Goal: Task Accomplishment & Management: Manage account settings

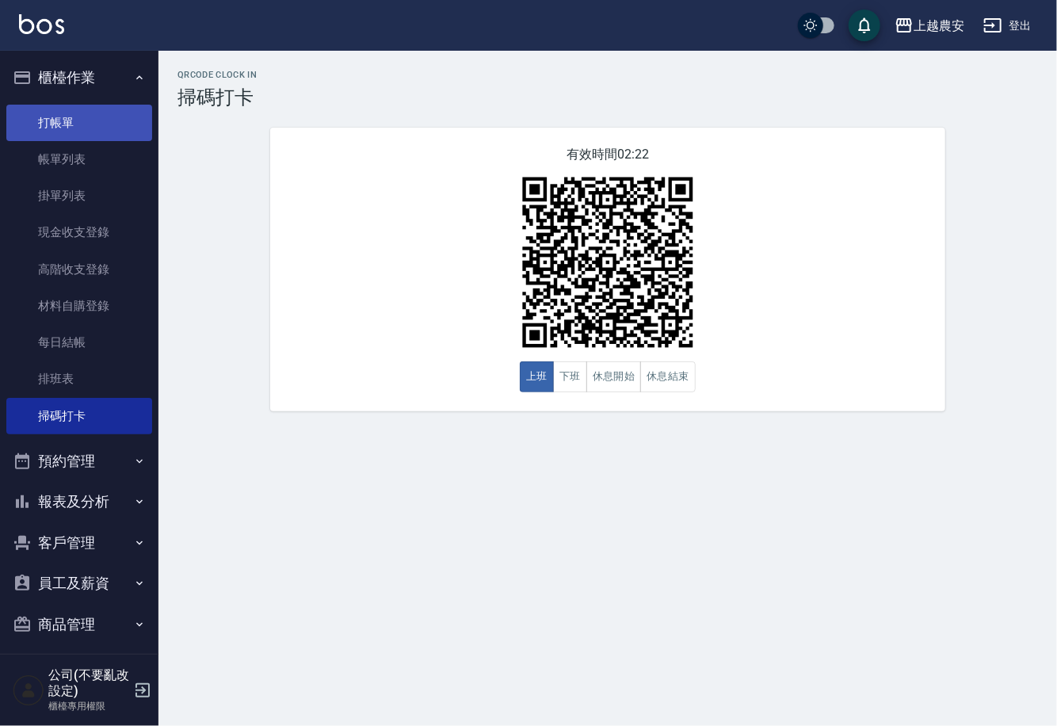
click at [70, 121] on link "打帳單" at bounding box center [79, 123] width 146 height 36
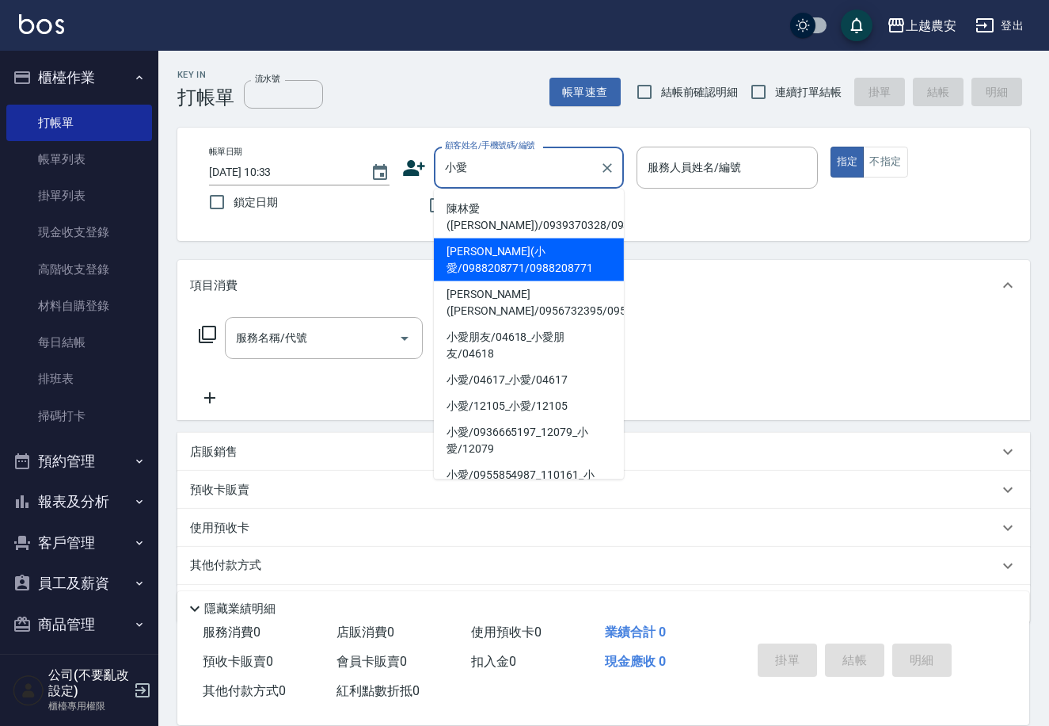
click at [478, 256] on li "[PERSON_NAME](小愛/0988208771/0988208771" at bounding box center [529, 259] width 190 height 43
type input "楊粧貽(小愛/0988208771/0988208771"
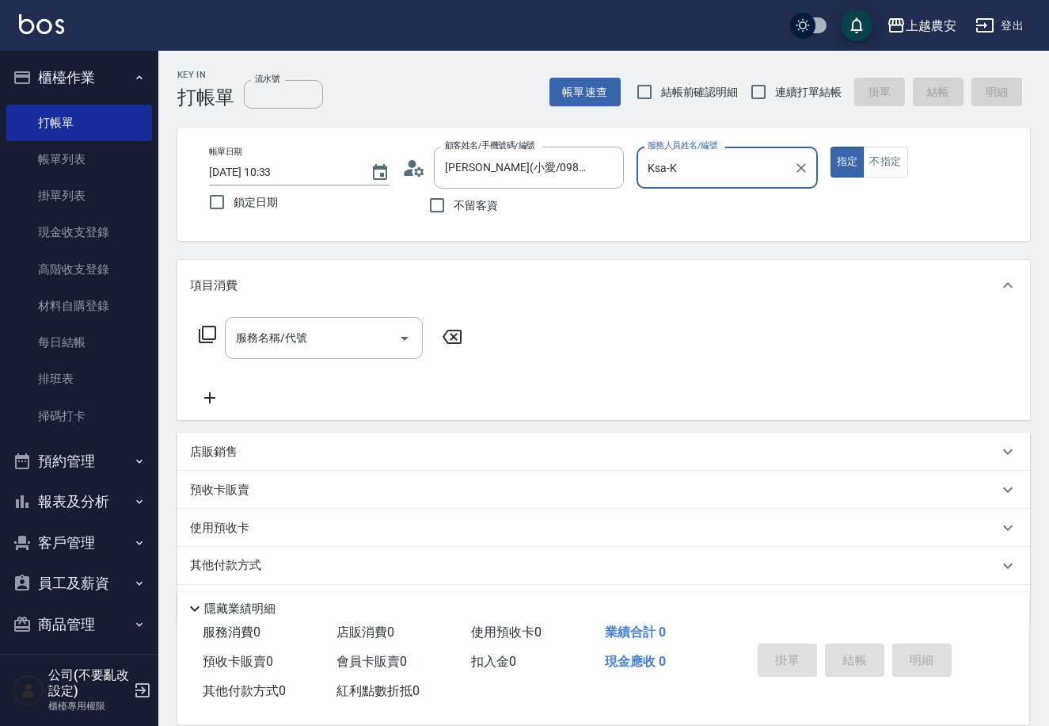
type input "Ksa-K"
click at [349, 354] on div "服務名稱/代號" at bounding box center [324, 338] width 198 height 42
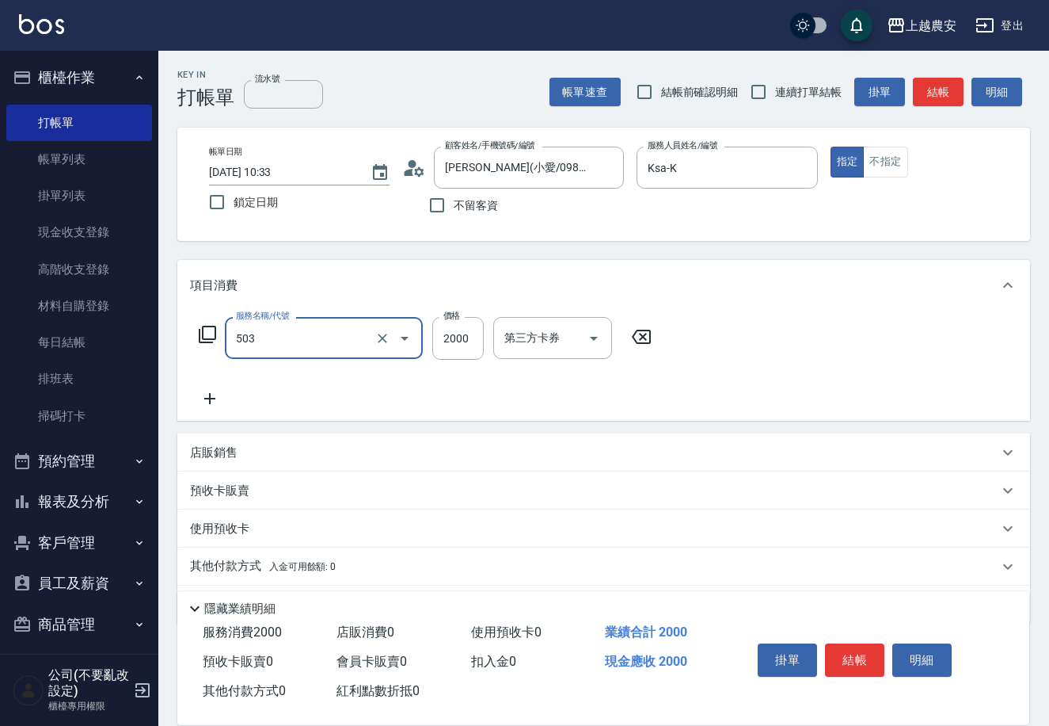
type input "染髮1500↑(503)"
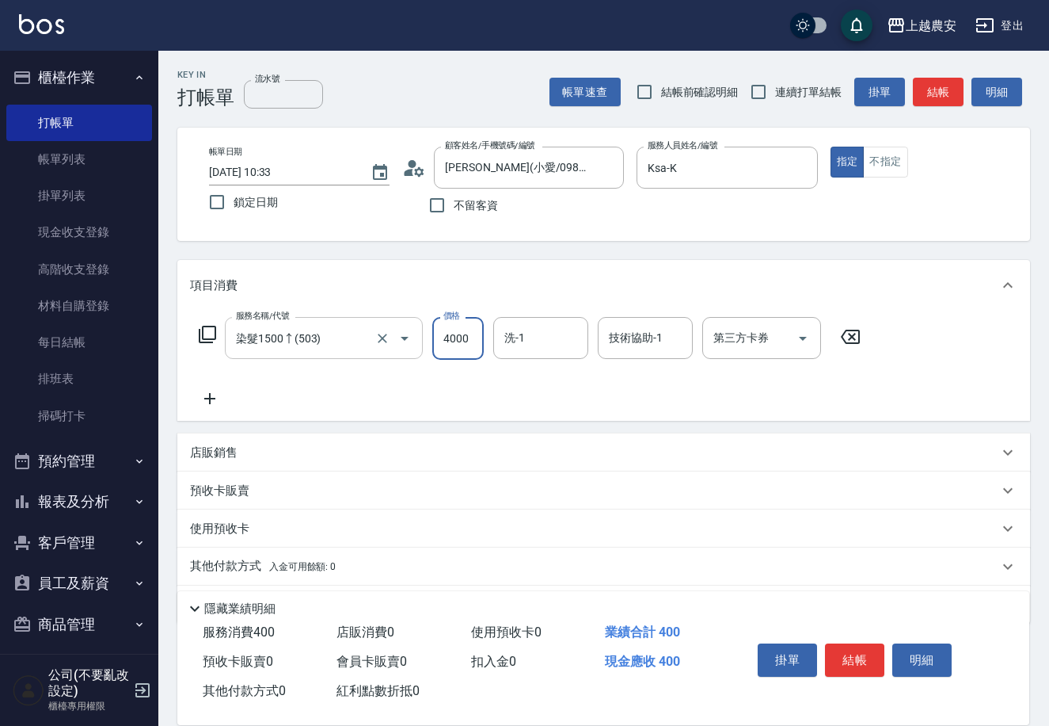
type input "4000"
type input "[PERSON_NAME]-32"
click at [266, 558] on p "其他付款方式 入金可用餘額: 0" at bounding box center [263, 566] width 146 height 17
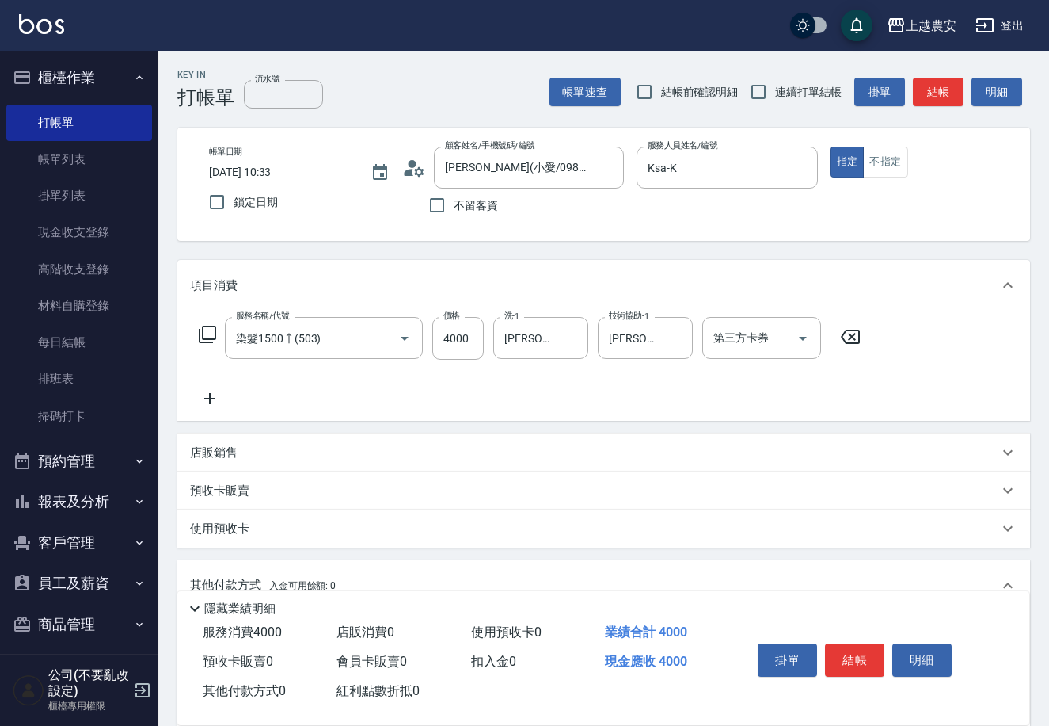
scroll to position [1, 0]
click at [677, 342] on icon "Clear" at bounding box center [677, 338] width 16 height 16
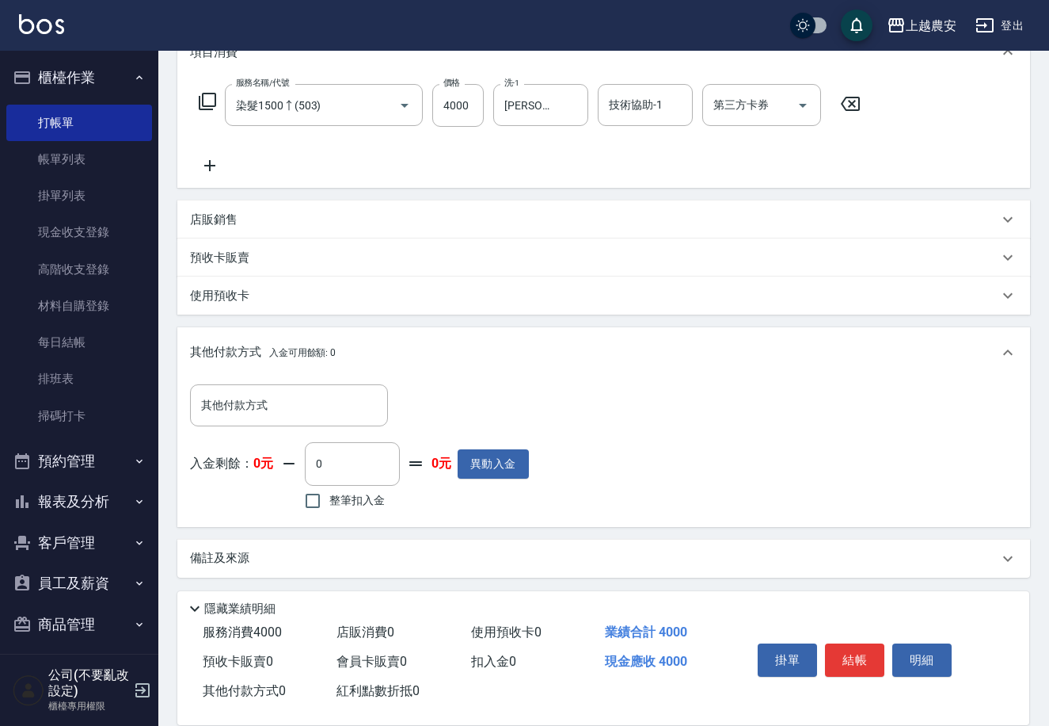
click at [242, 427] on div "其他付款方式 其他付款方式 入金剩餘： 0元 0 ​ 整筆扣入金 0元 異動入金" at bounding box center [359, 448] width 339 height 129
click at [242, 408] on input "其他付款方式" at bounding box center [289, 405] width 184 height 28
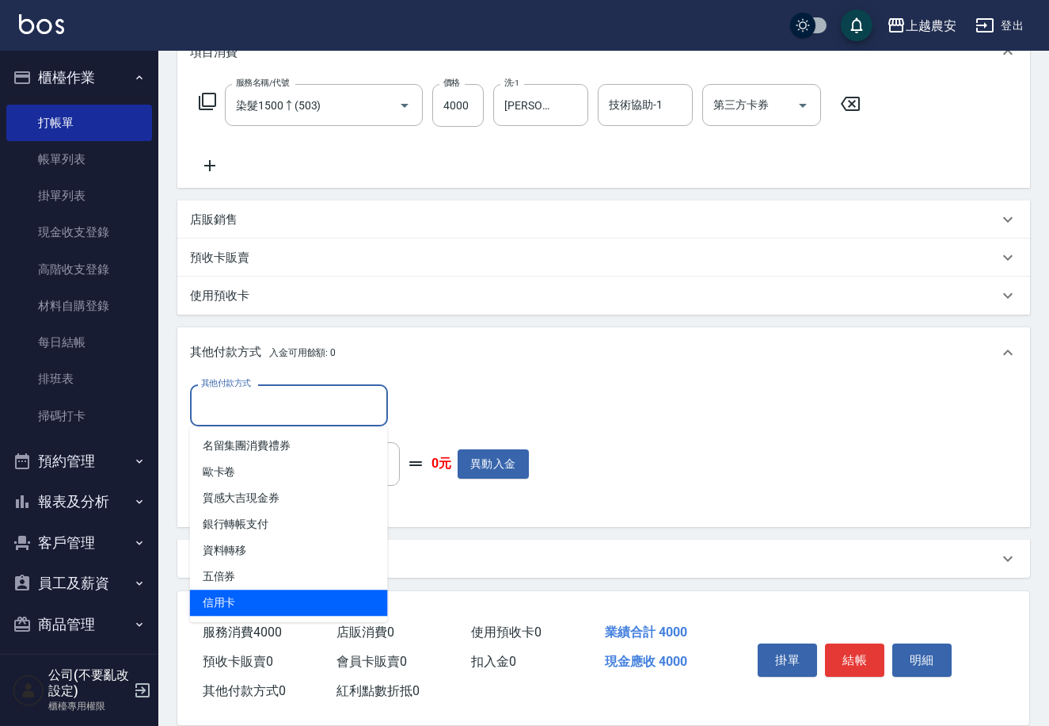
click at [222, 597] on span "信用卡" at bounding box center [289, 602] width 198 height 26
type input "信用卡"
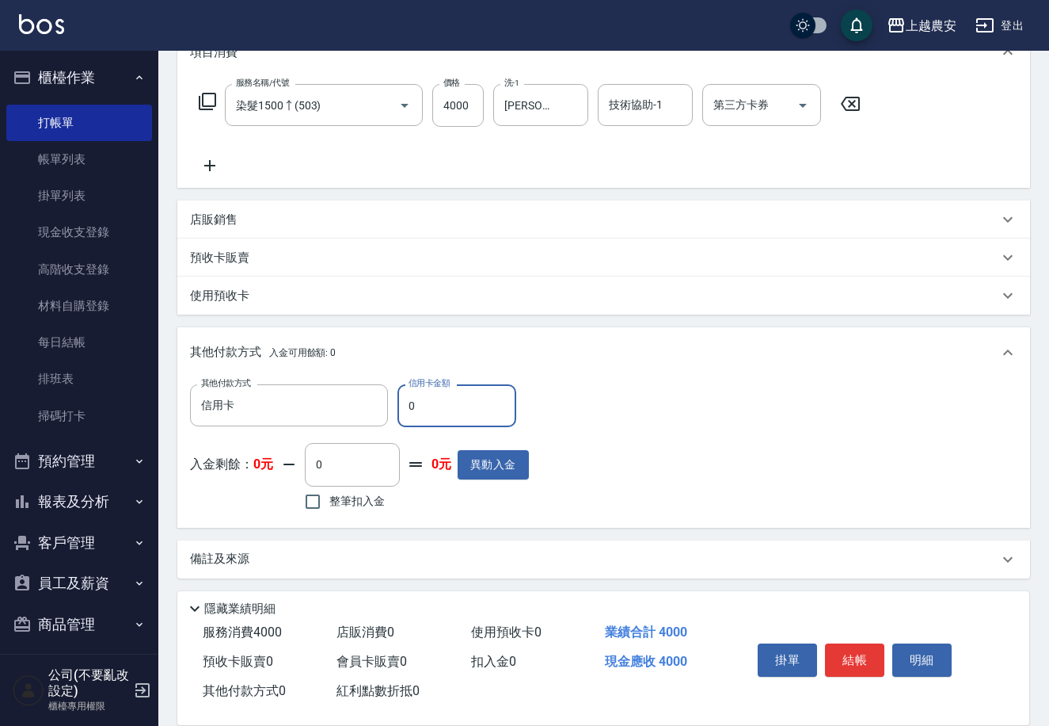
click at [402, 406] on input "0" at bounding box center [457, 405] width 119 height 43
type input "4000"
click at [848, 663] on button "結帳" at bounding box center [854, 659] width 59 height 33
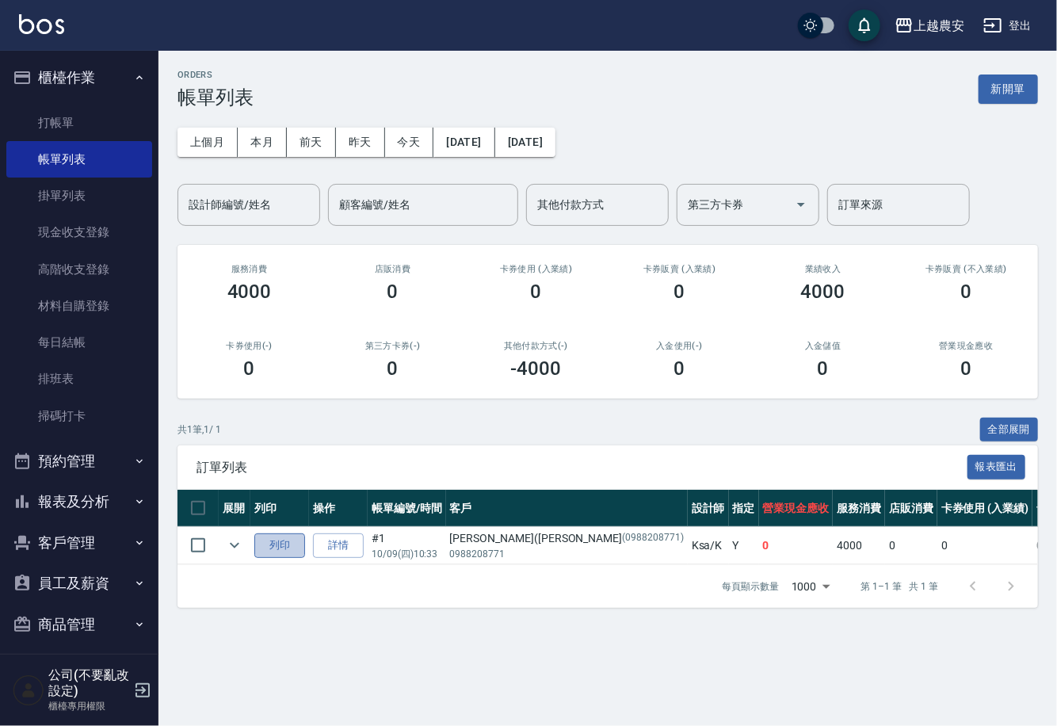
click at [265, 544] on button "列印" at bounding box center [279, 545] width 51 height 25
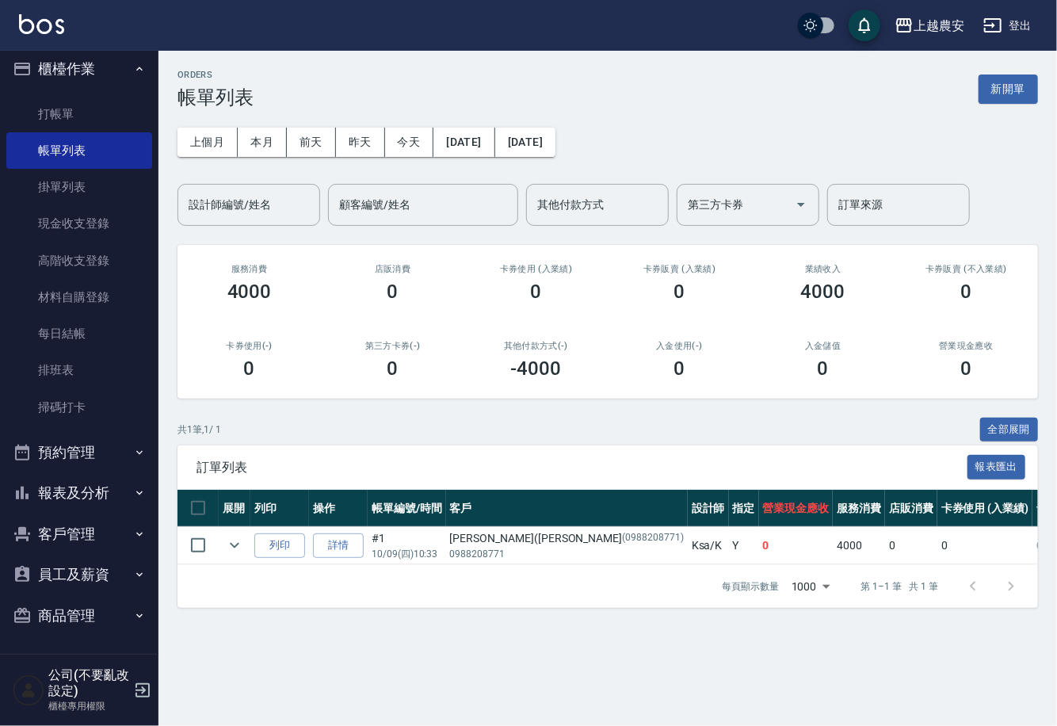
click at [90, 480] on button "報表及分析" at bounding box center [79, 492] width 146 height 41
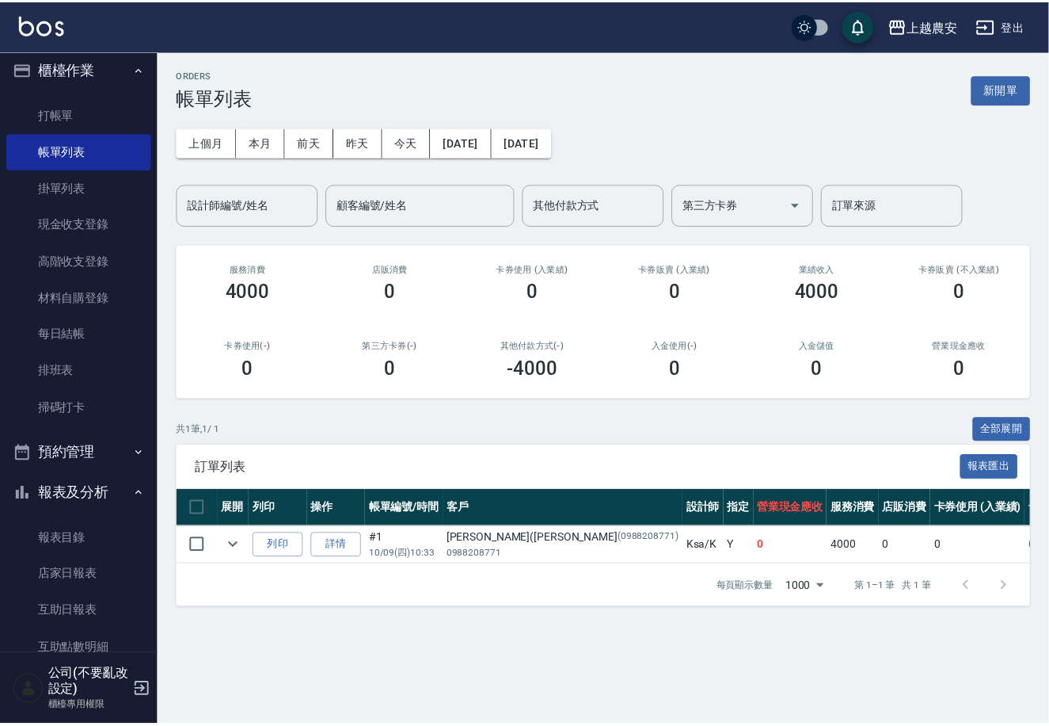
scroll to position [241, 0]
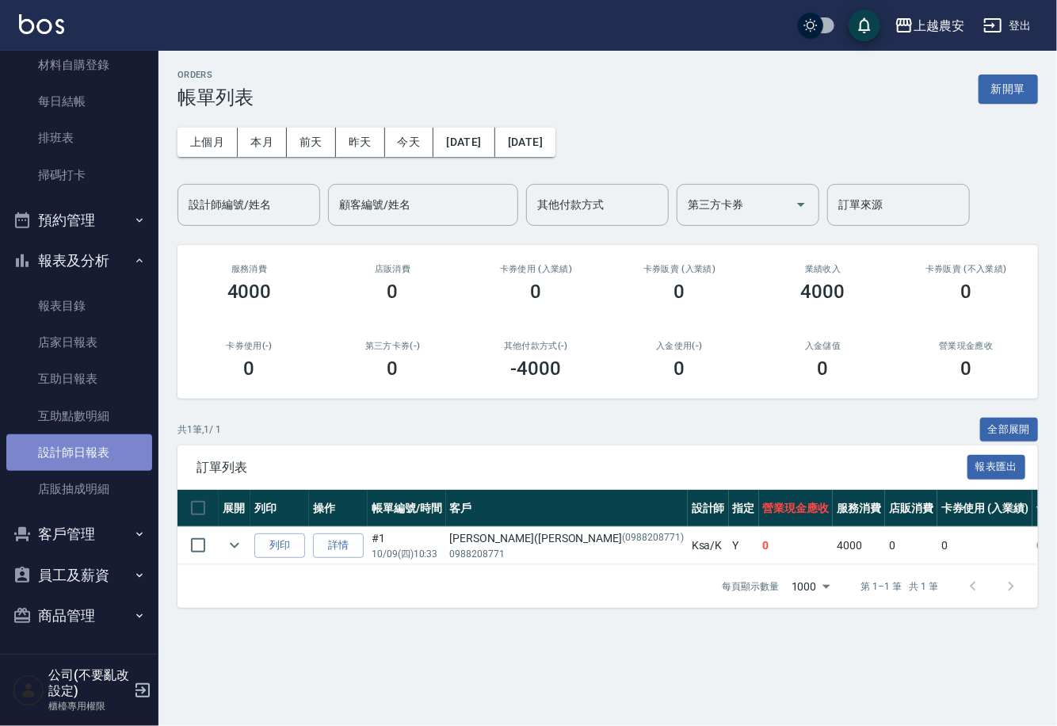
click at [86, 450] on link "設計師日報表" at bounding box center [79, 452] width 146 height 36
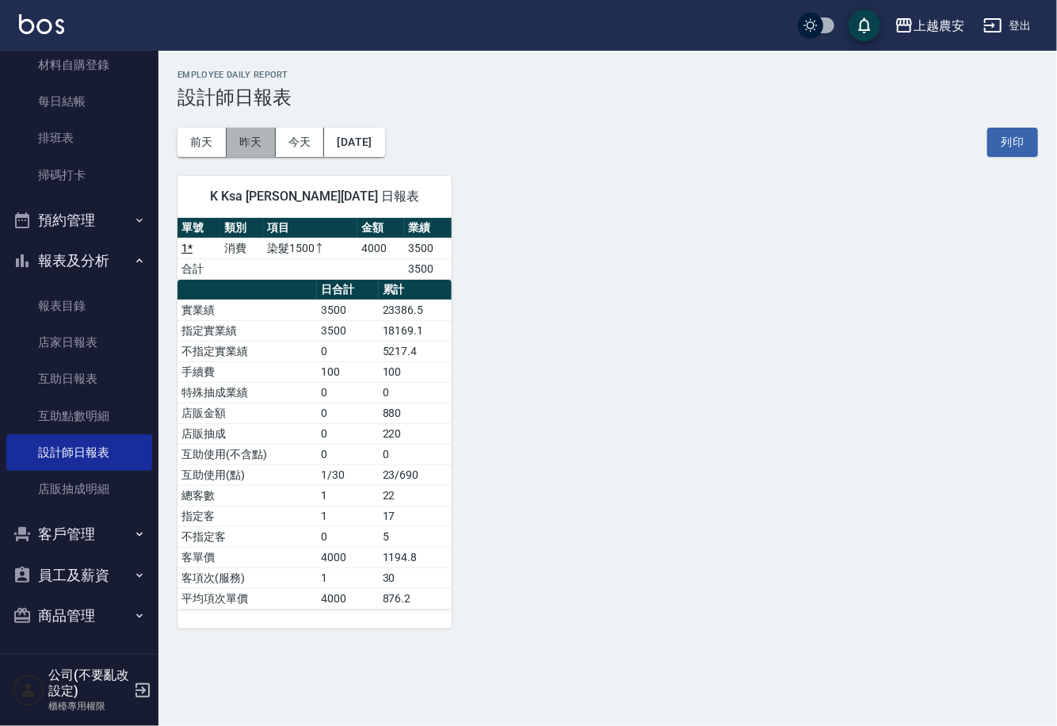
click at [248, 144] on button "昨天" at bounding box center [251, 142] width 49 height 29
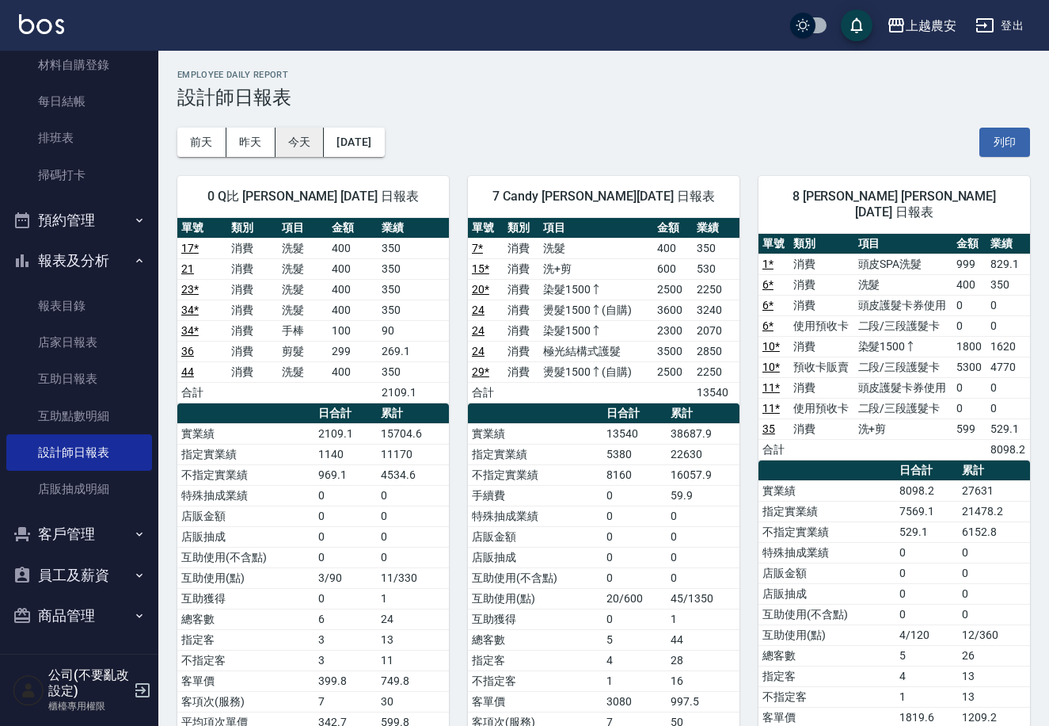
click at [303, 142] on button "今天" at bounding box center [300, 142] width 49 height 29
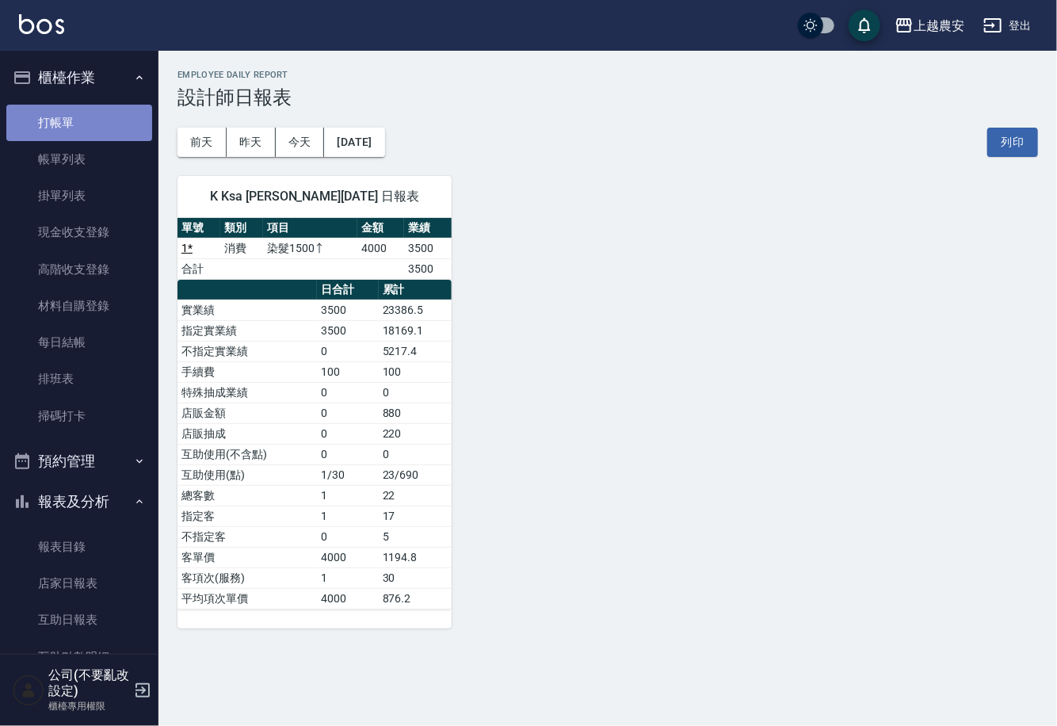
click at [106, 128] on link "打帳單" at bounding box center [79, 123] width 146 height 36
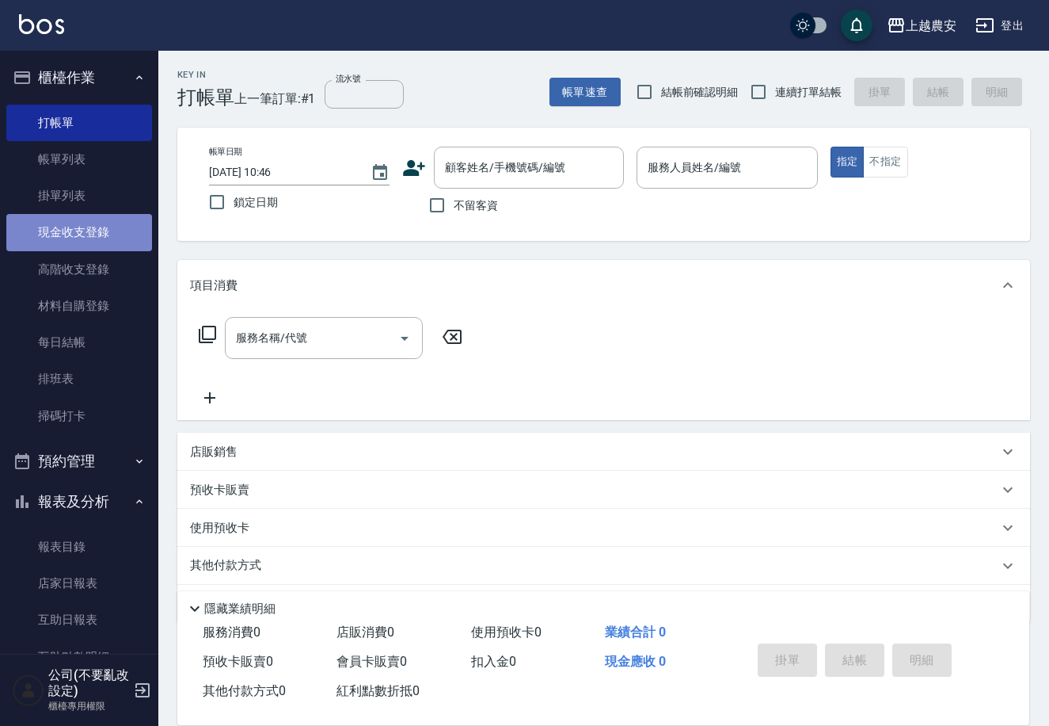
click at [120, 217] on link "現金收支登錄" at bounding box center [79, 232] width 146 height 36
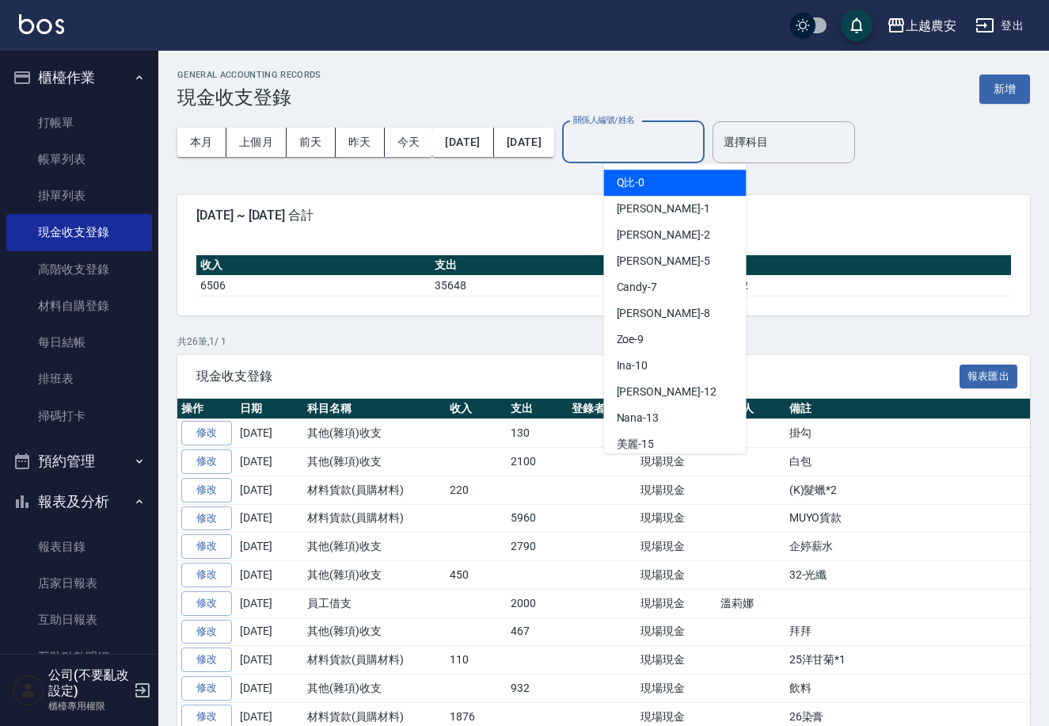
click at [673, 131] on div "關係人編號/姓名 關係人編號/姓名" at bounding box center [633, 142] width 143 height 42
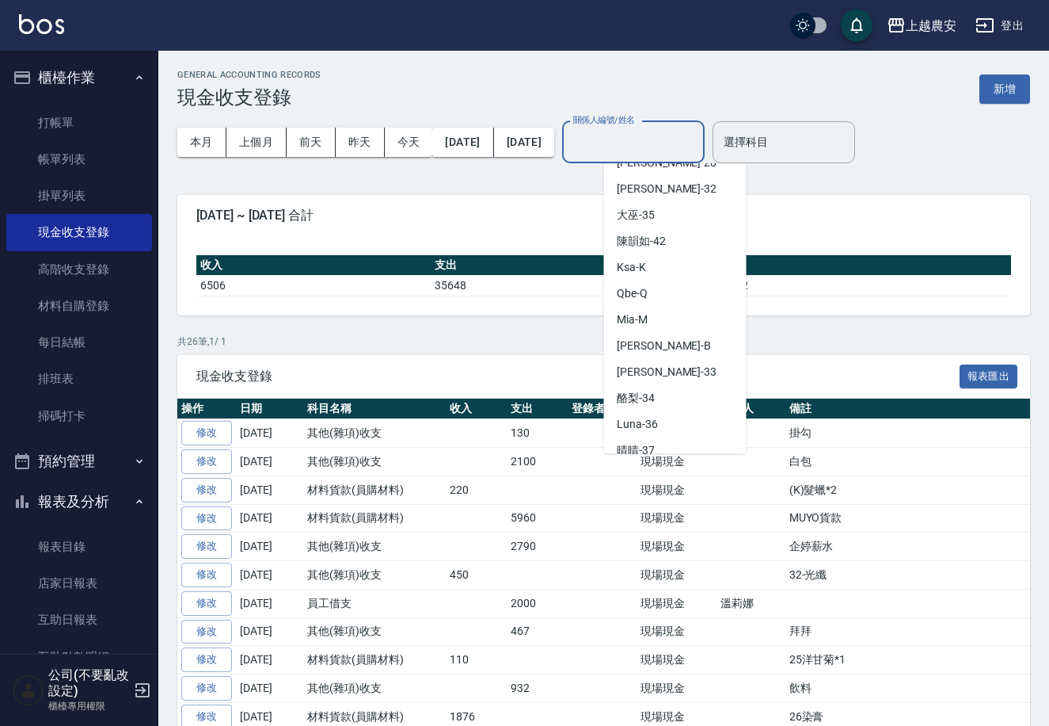
scroll to position [714, 0]
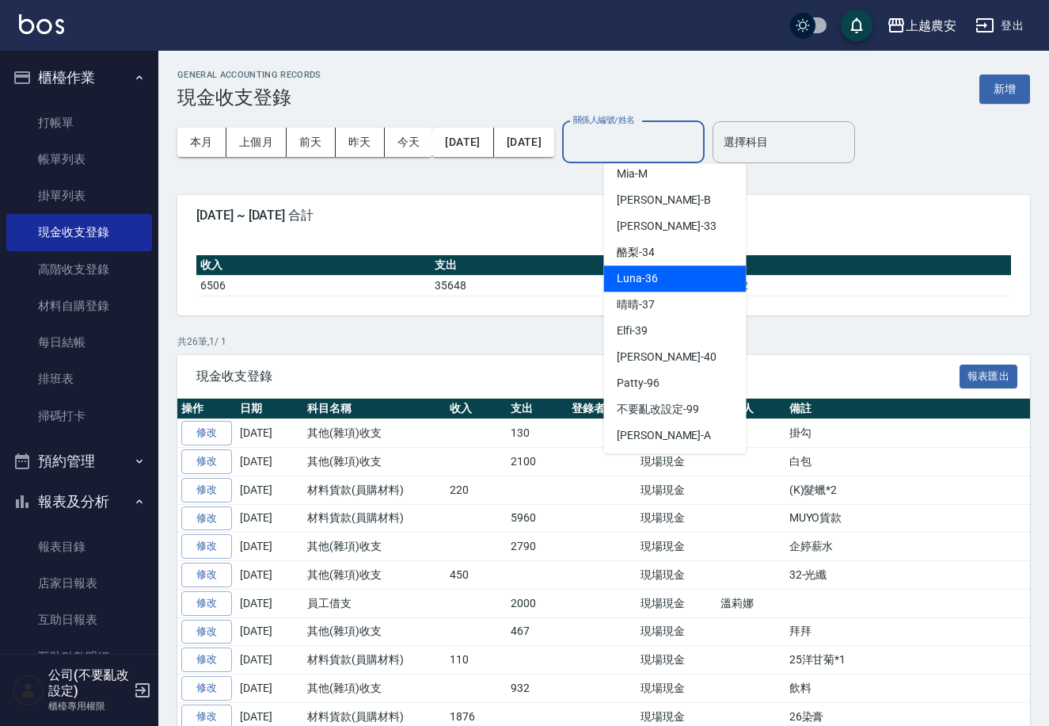
click at [648, 271] on span "Luna -36" at bounding box center [637, 278] width 41 height 17
type input "Luna-36"
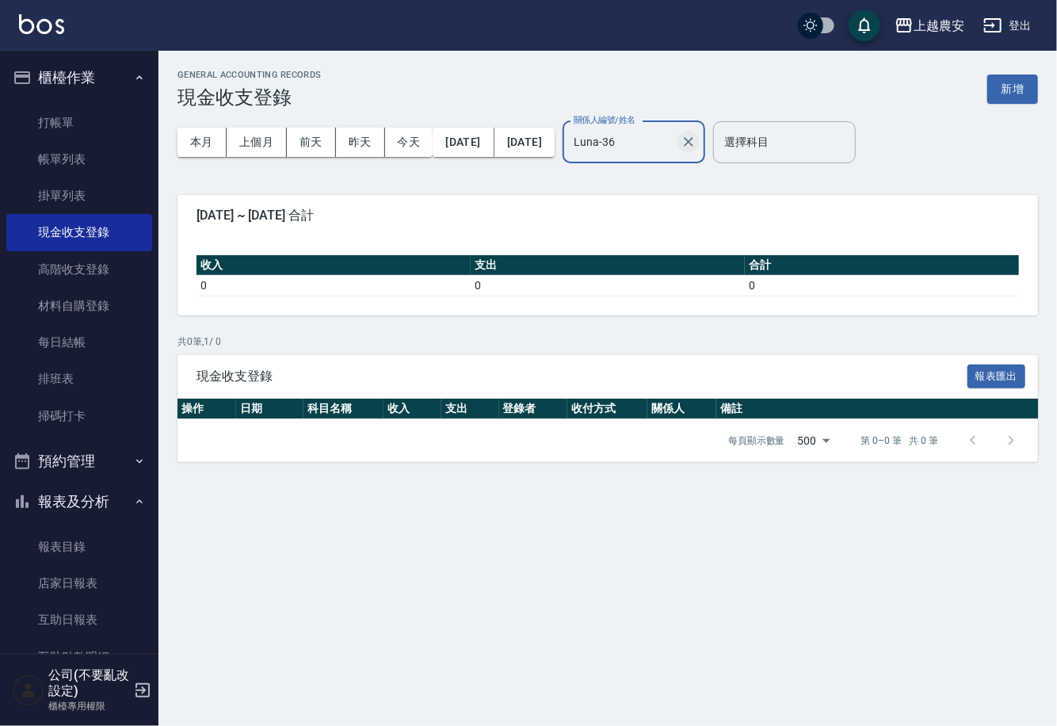
click at [696, 135] on icon "Clear" at bounding box center [688, 142] width 16 height 16
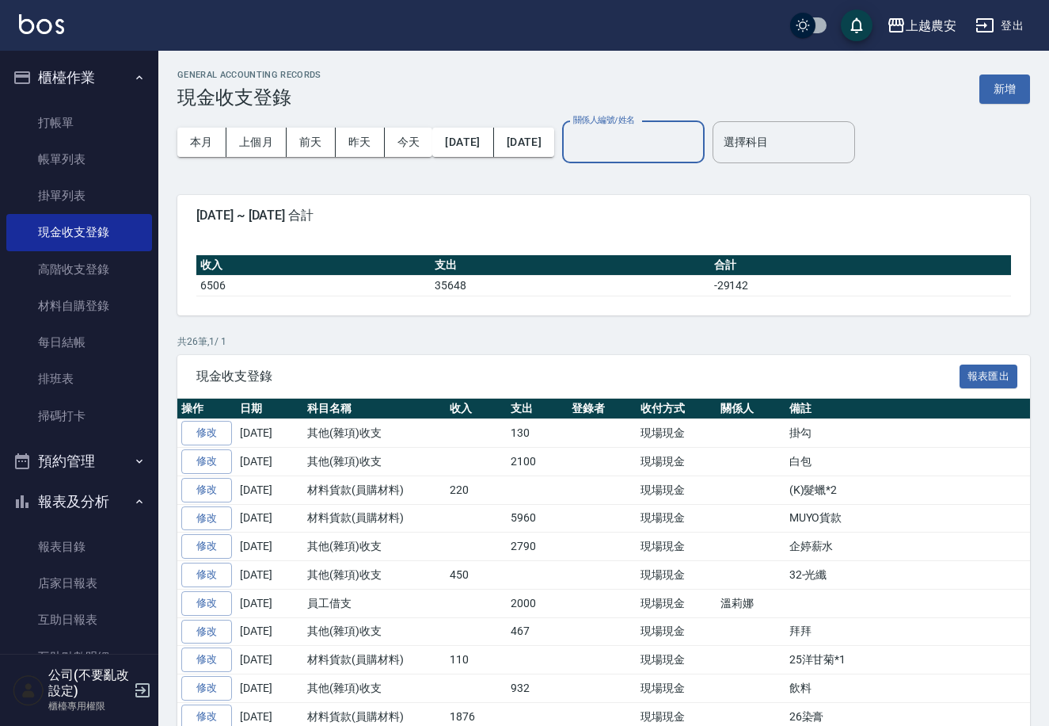
click at [698, 143] on input "關係人編號/姓名" at bounding box center [634, 142] width 128 height 28
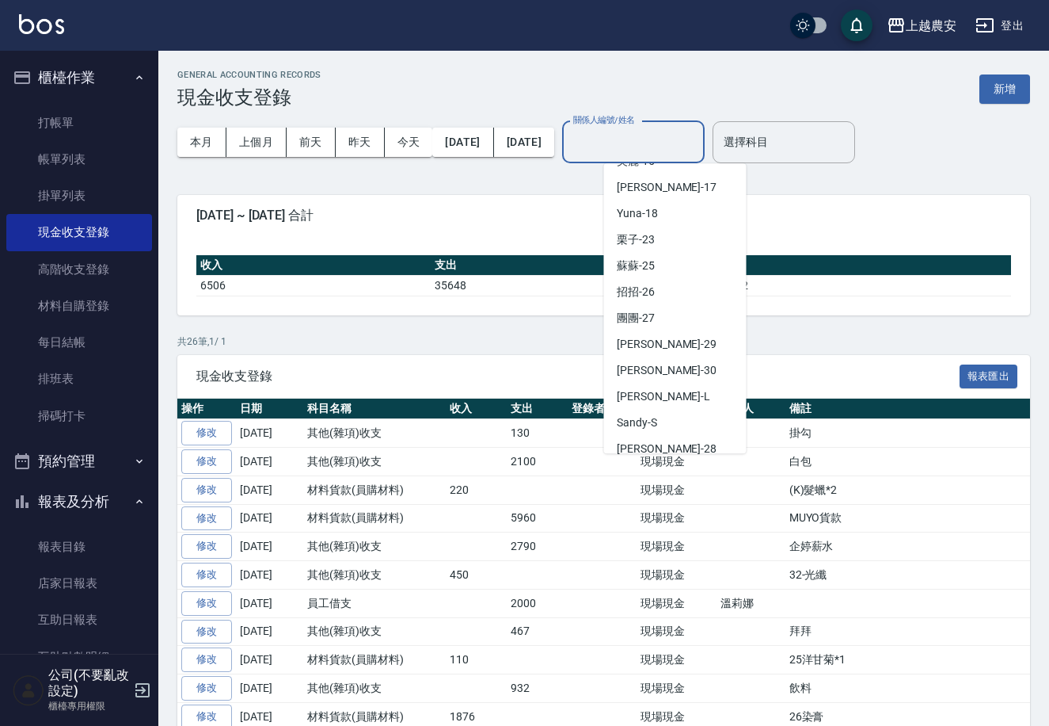
scroll to position [360, 0]
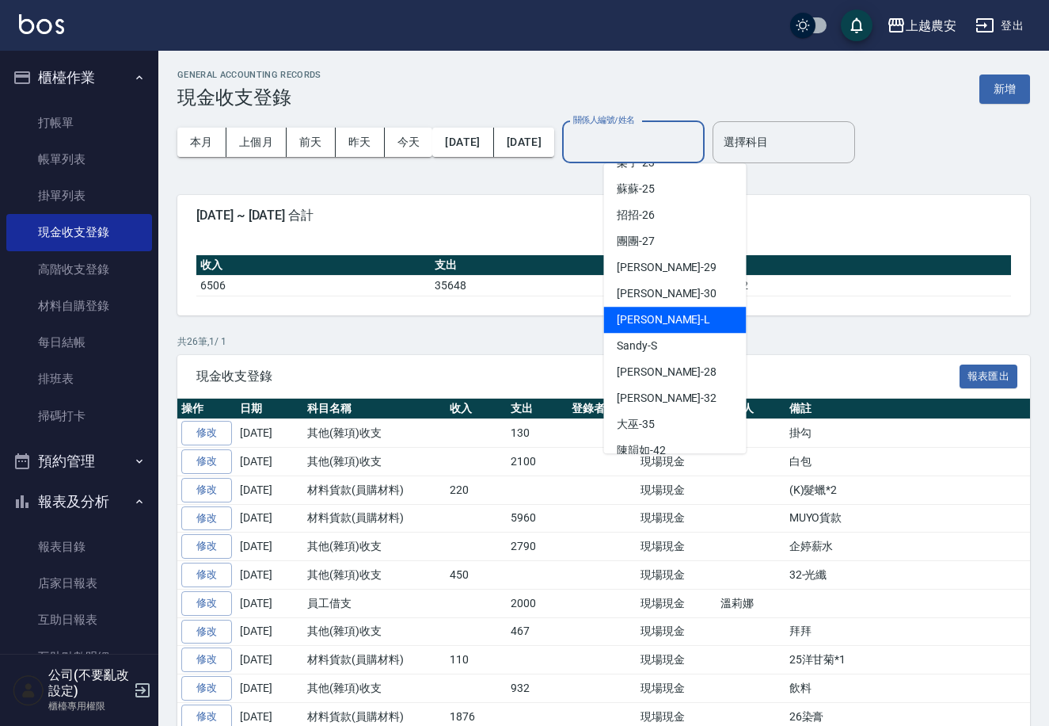
click at [722, 318] on div "Lina -L" at bounding box center [675, 320] width 143 height 26
type input "Lina-L"
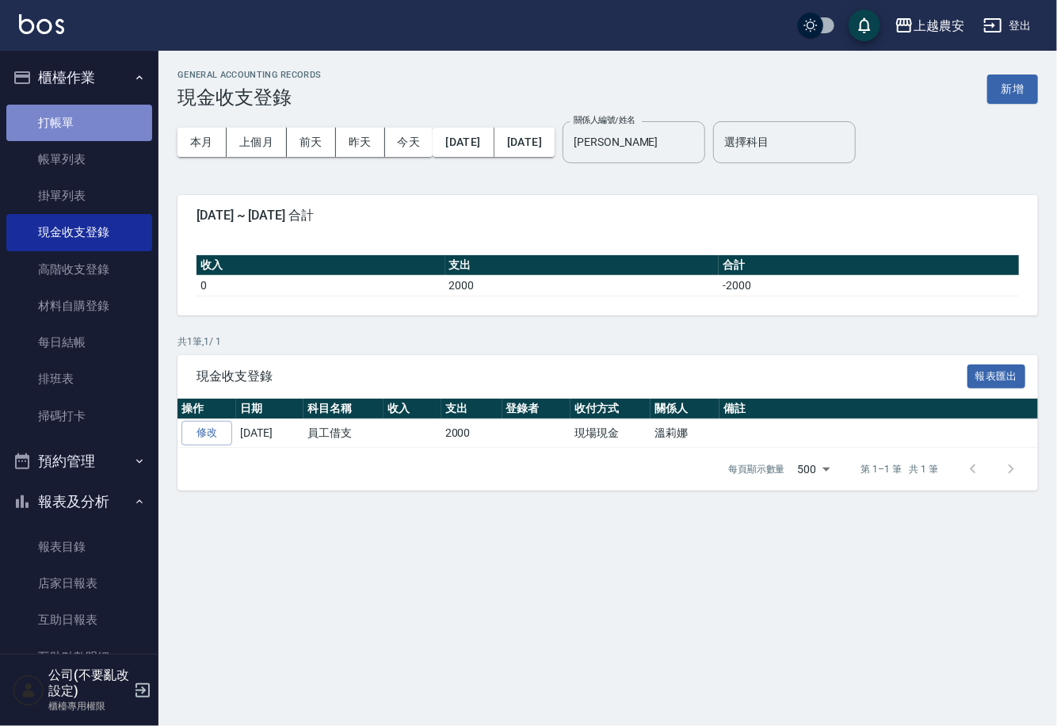
click at [82, 109] on link "打帳單" at bounding box center [79, 123] width 146 height 36
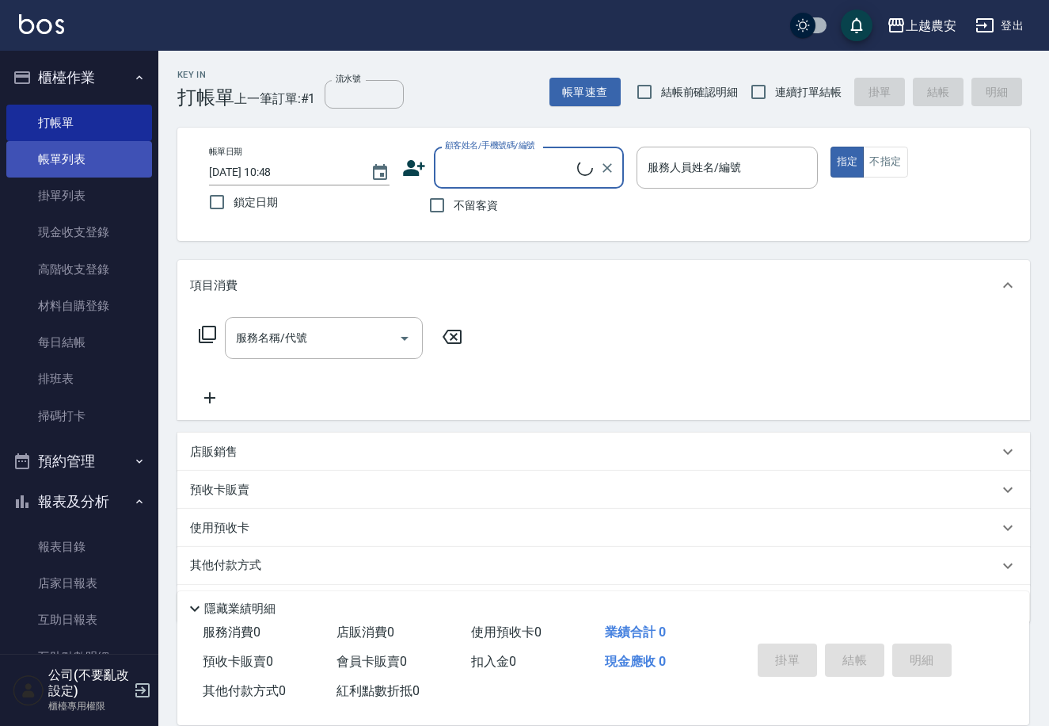
click at [100, 162] on link "帳單列表" at bounding box center [79, 159] width 146 height 36
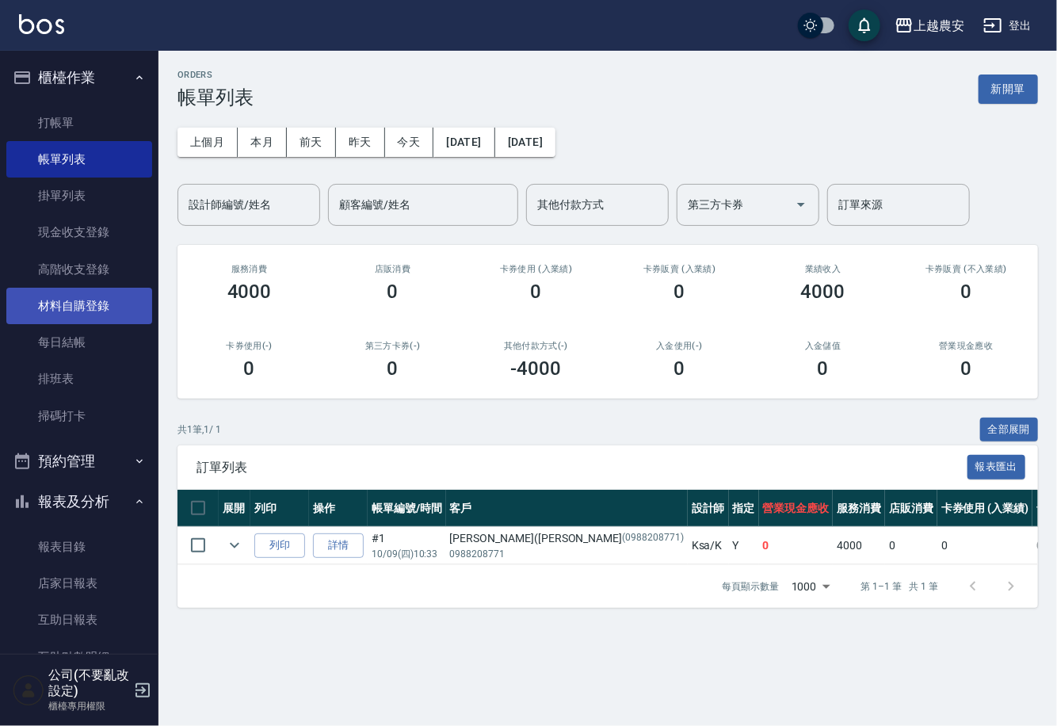
click at [88, 307] on link "材料自購登錄" at bounding box center [79, 306] width 146 height 36
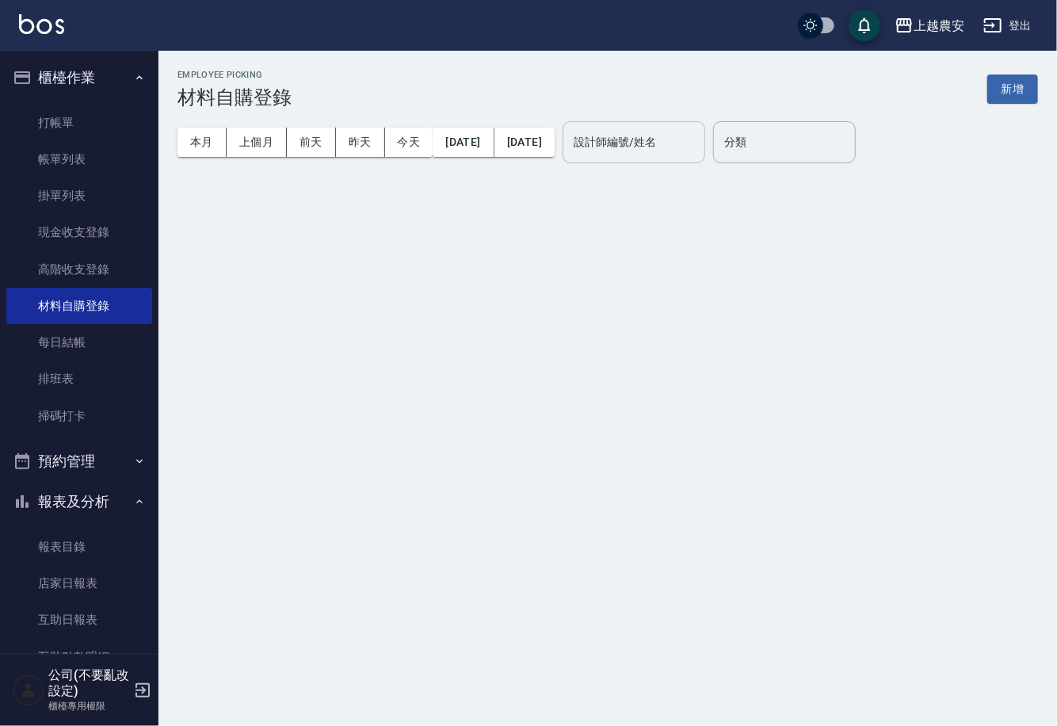
click at [622, 139] on input "設計師編號/姓名" at bounding box center [634, 142] width 128 height 28
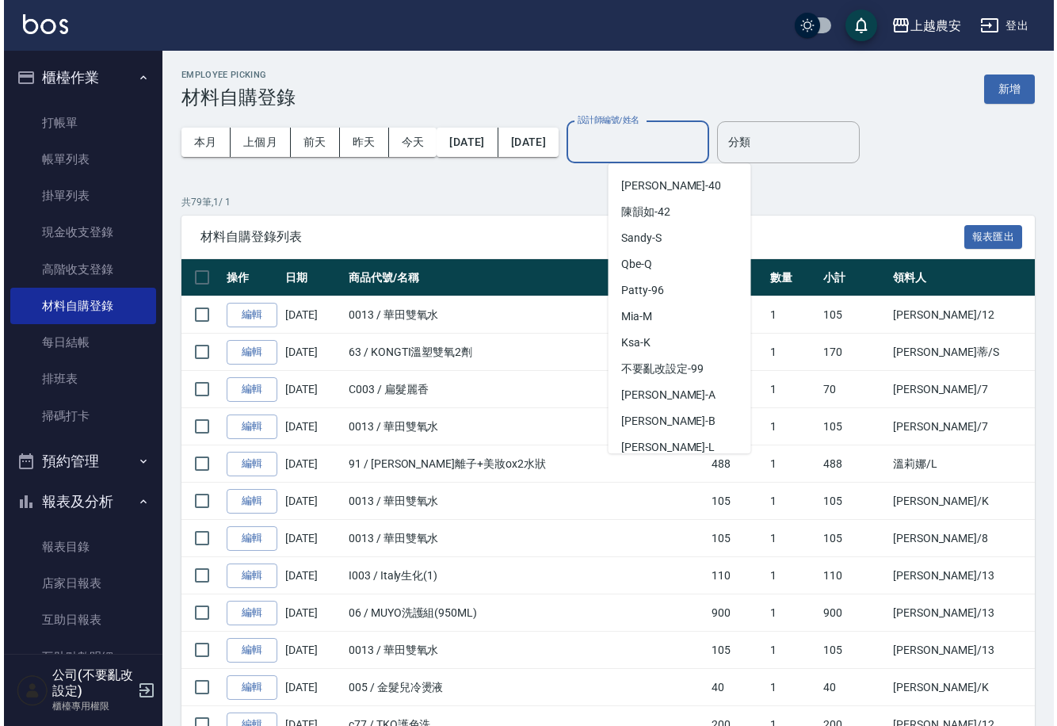
scroll to position [714, 0]
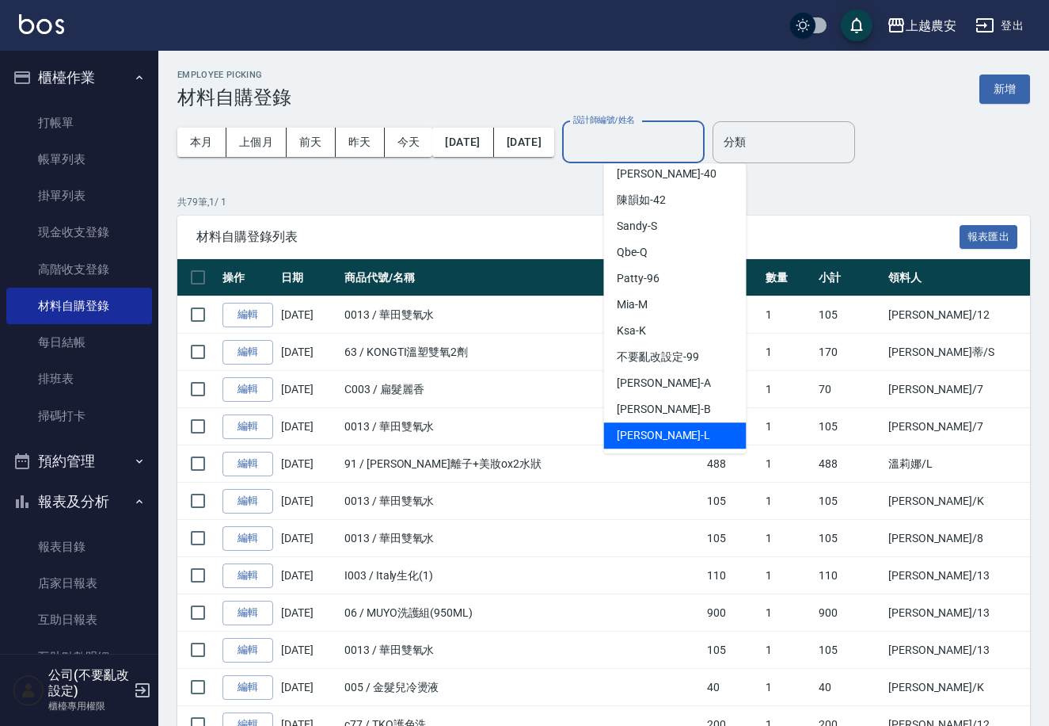
click at [684, 442] on div "Lina -L" at bounding box center [675, 435] width 143 height 26
type input "Lina-L"
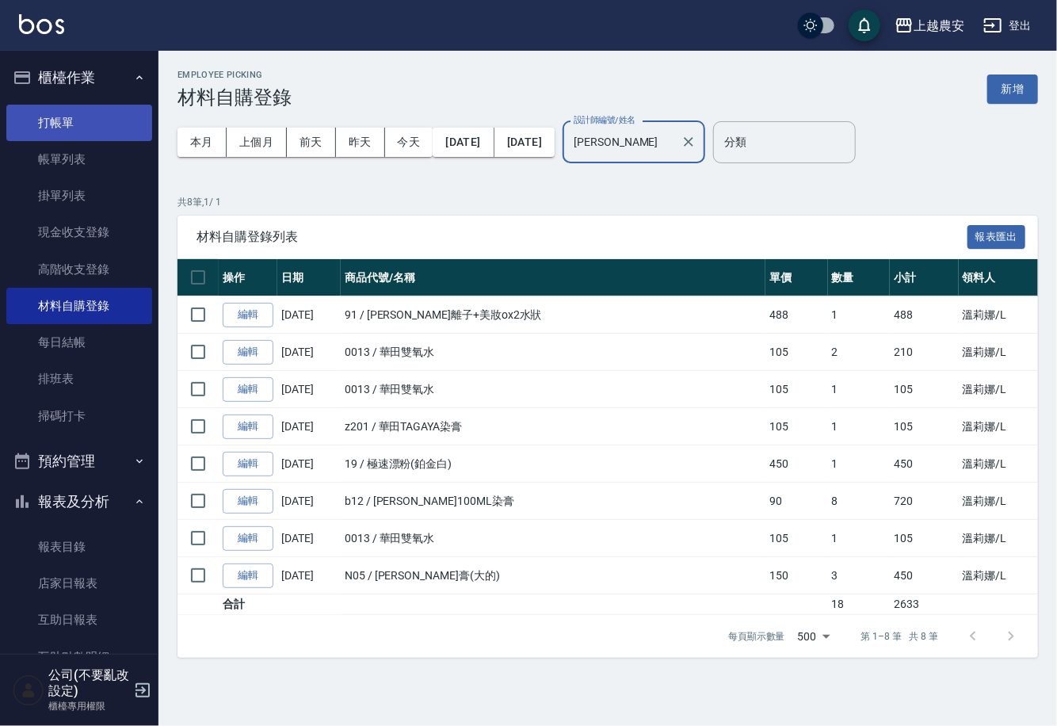
click at [89, 113] on link "打帳單" at bounding box center [79, 123] width 146 height 36
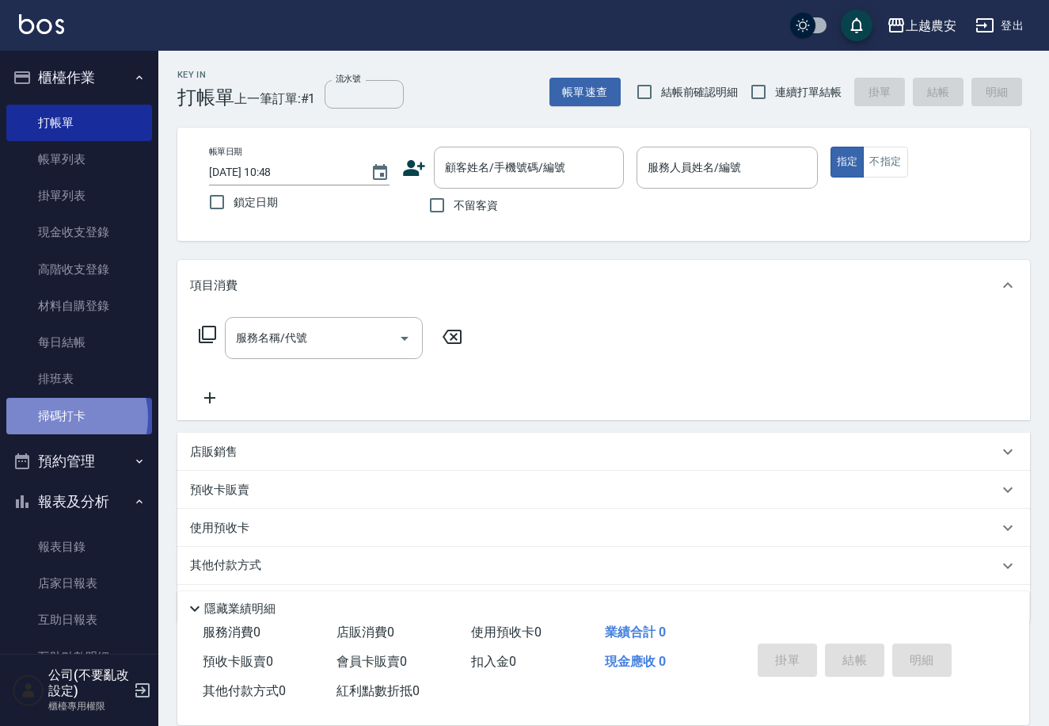
click at [67, 417] on link "掃碼打卡" at bounding box center [79, 416] width 146 height 36
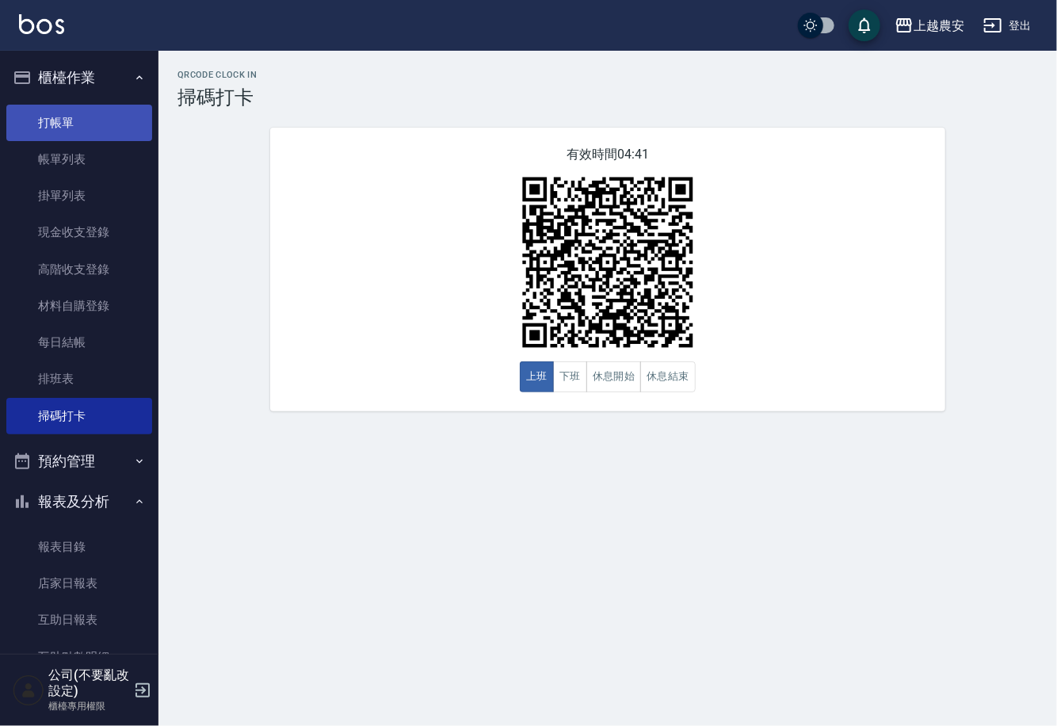
click at [106, 136] on link "打帳單" at bounding box center [79, 123] width 146 height 36
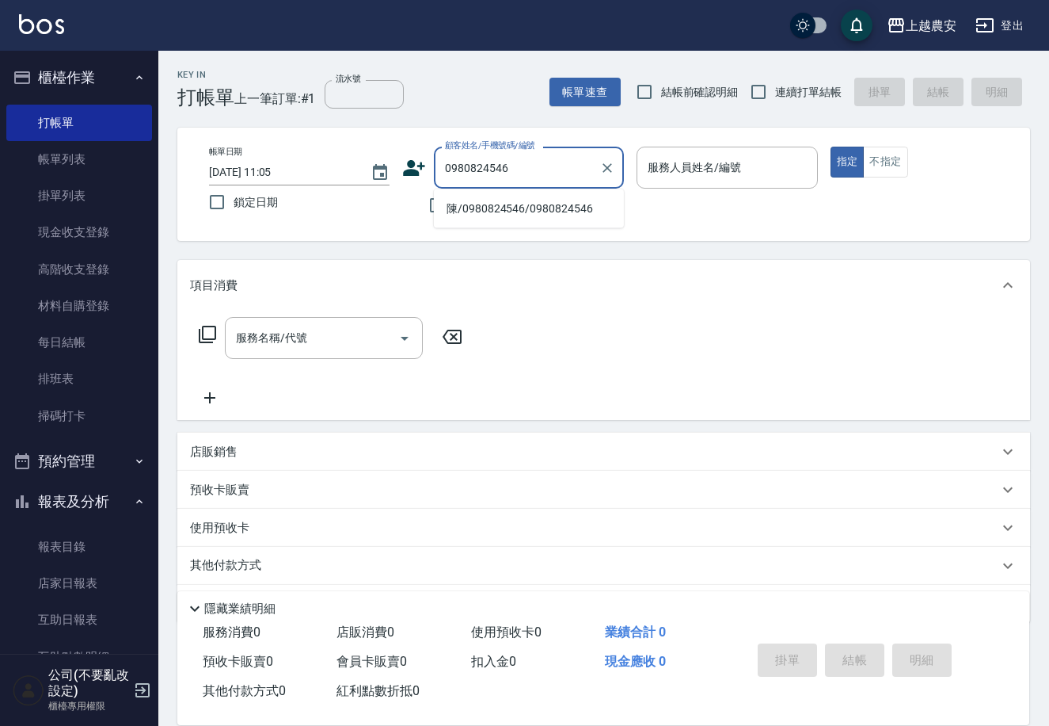
click at [479, 209] on li "陳/0980824546/0980824546" at bounding box center [529, 209] width 190 height 26
type input "陳/0980824546/0980824546"
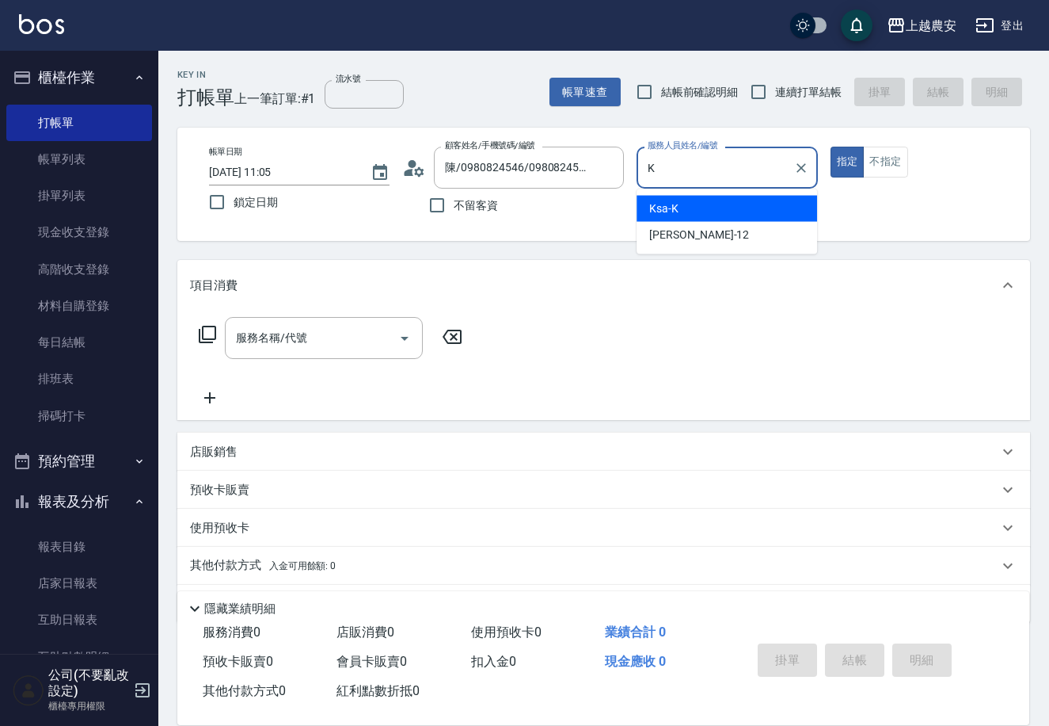
type input "Ksa-K"
type button "true"
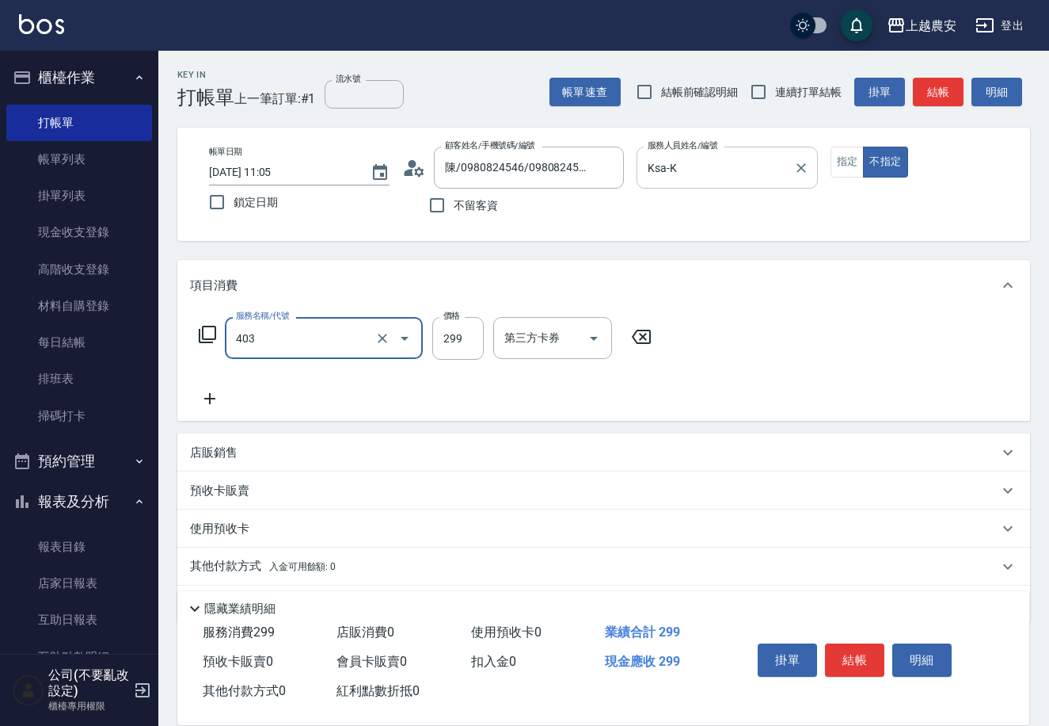
type input "剪髮(403)"
click at [846, 649] on button "結帳" at bounding box center [854, 659] width 59 height 33
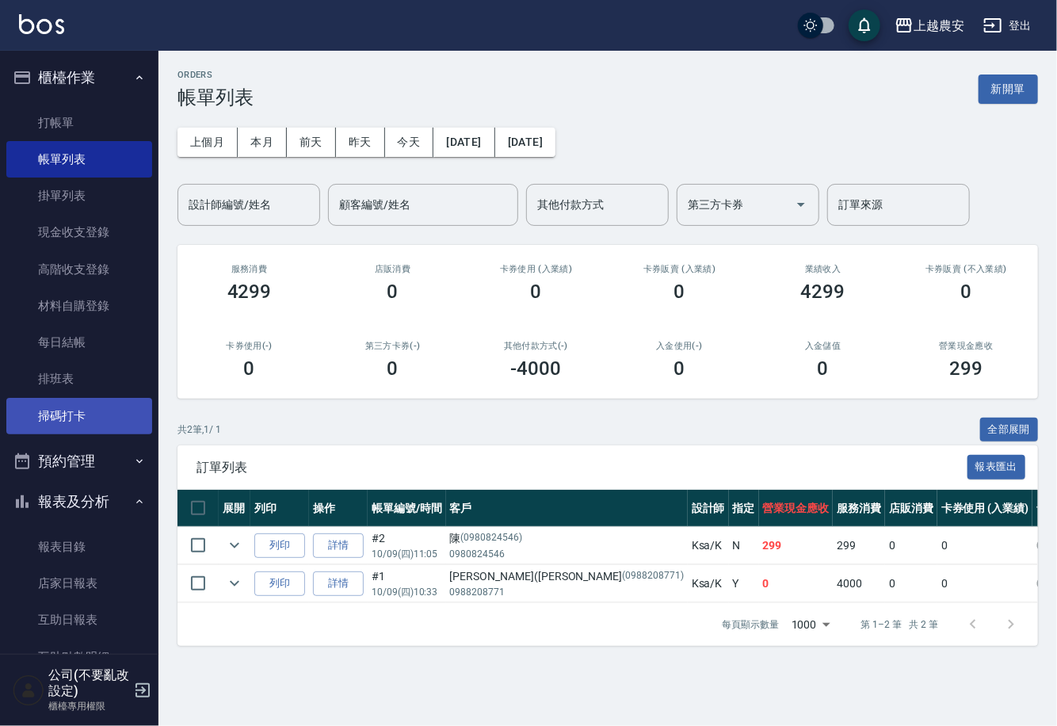
click at [66, 417] on link "掃碼打卡" at bounding box center [79, 416] width 146 height 36
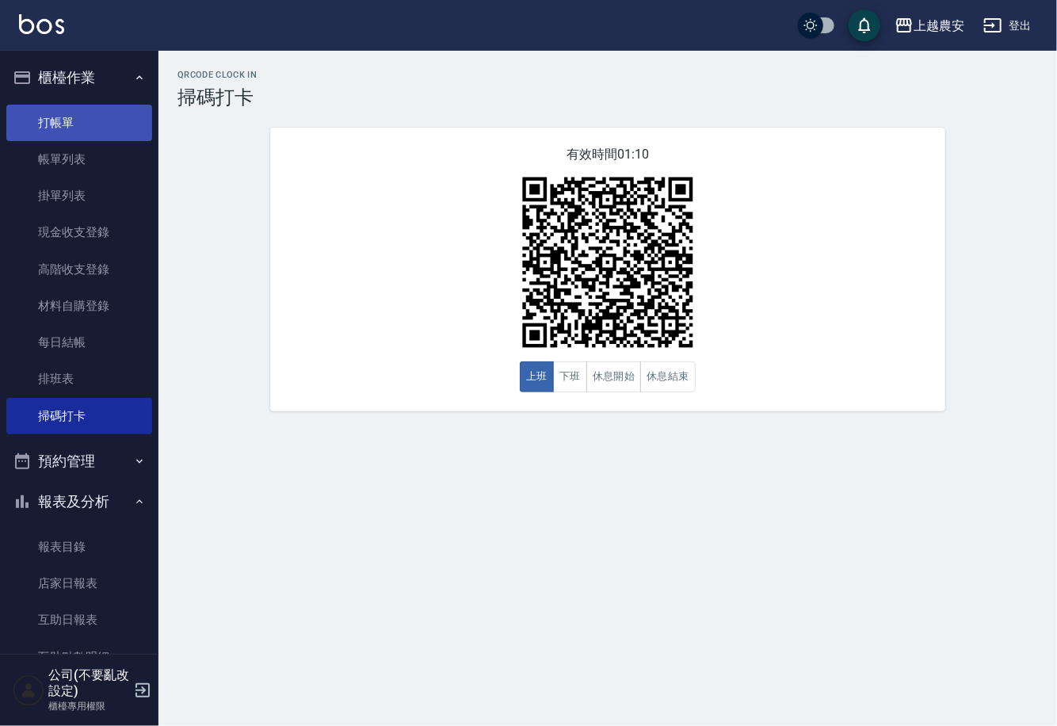
click at [89, 117] on link "打帳單" at bounding box center [79, 123] width 146 height 36
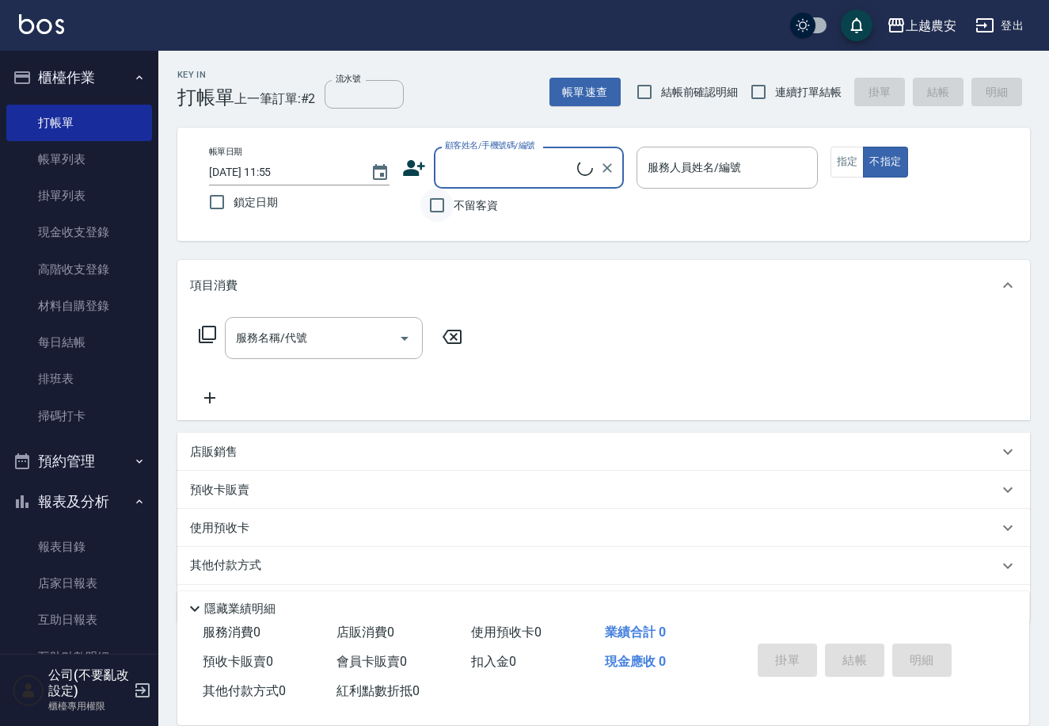
click at [444, 212] on input "不留客資" at bounding box center [437, 205] width 33 height 33
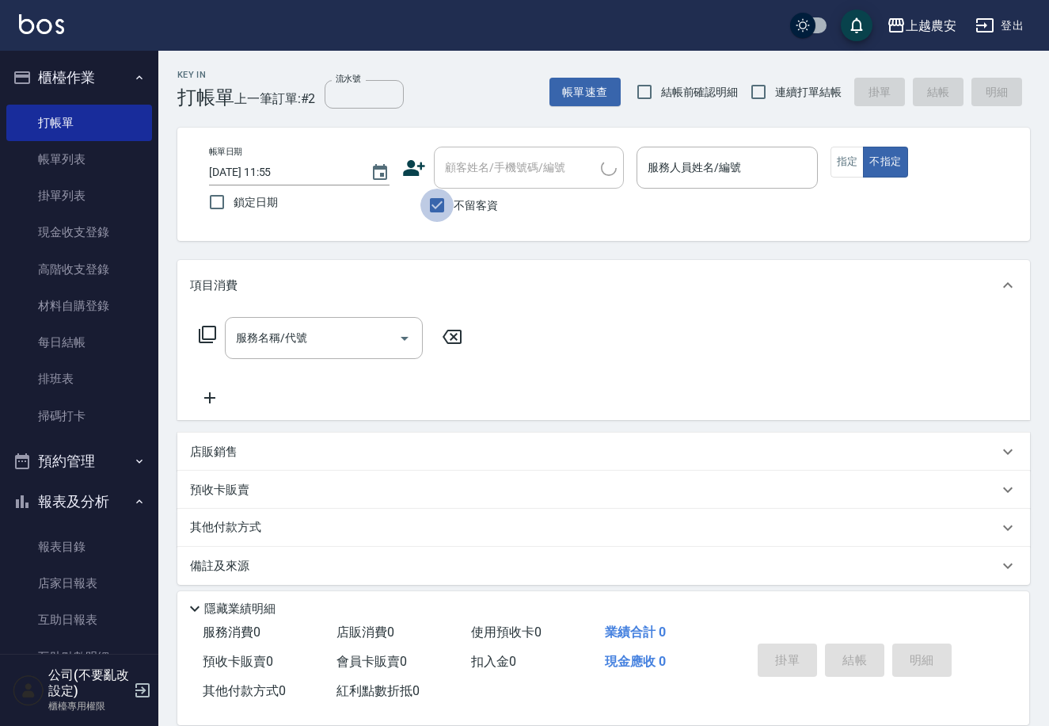
click at [444, 212] on input "不留客資" at bounding box center [437, 205] width 33 height 33
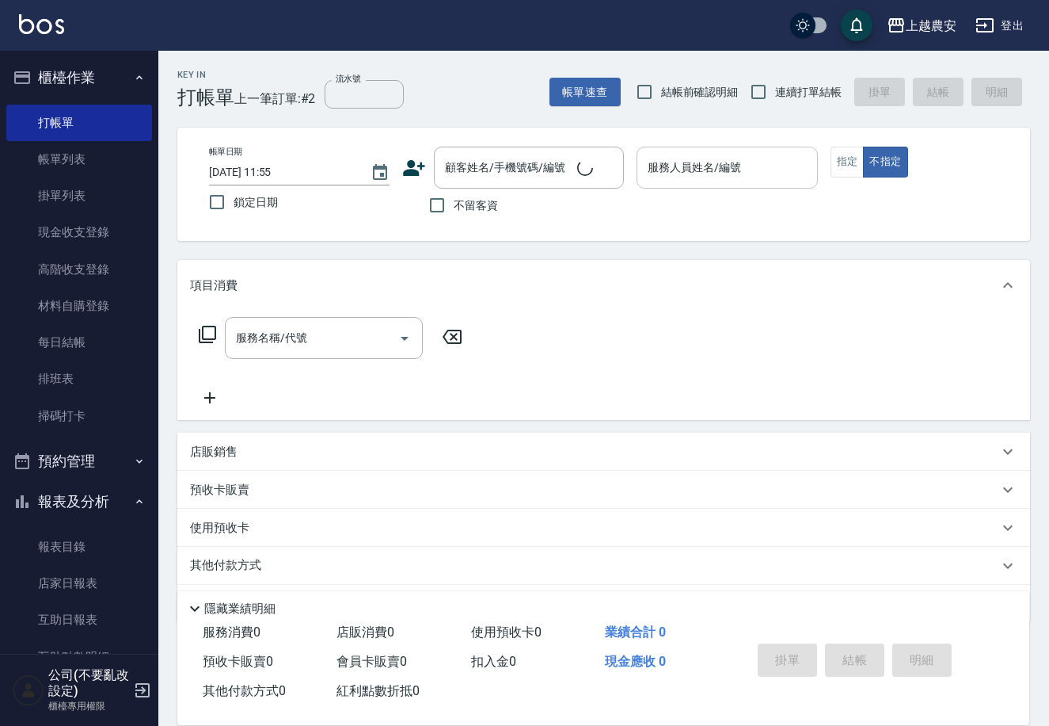
click at [719, 149] on div "服務人員姓名/編號" at bounding box center [727, 168] width 181 height 42
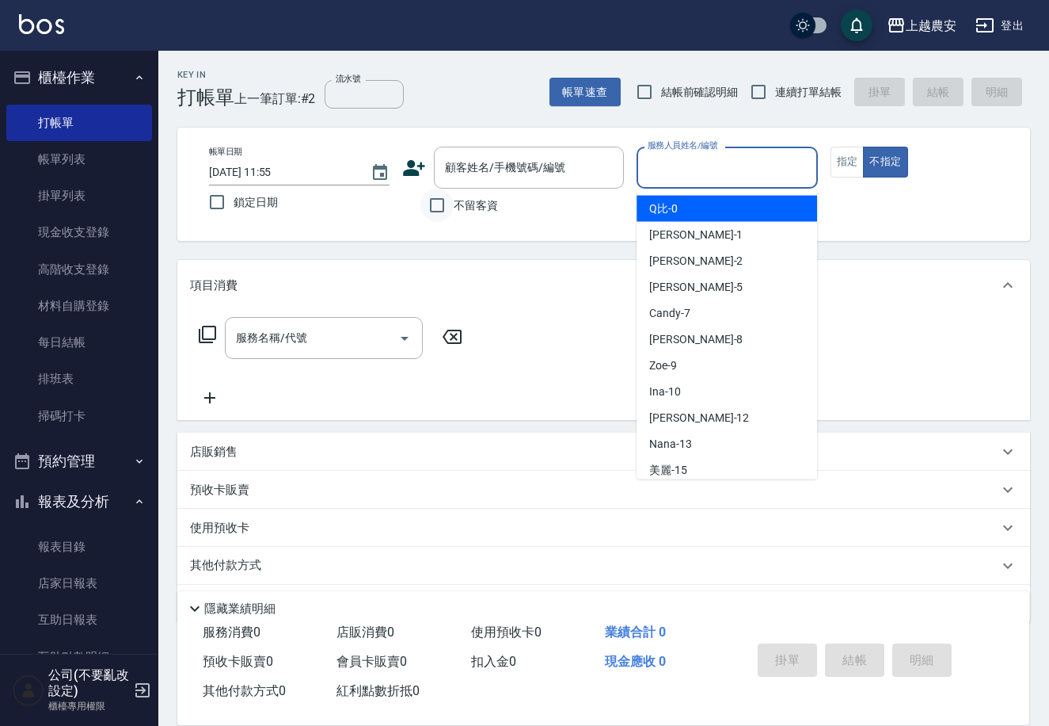
click at [446, 204] on input "不留客資" at bounding box center [437, 205] width 33 height 33
checkbox input "true"
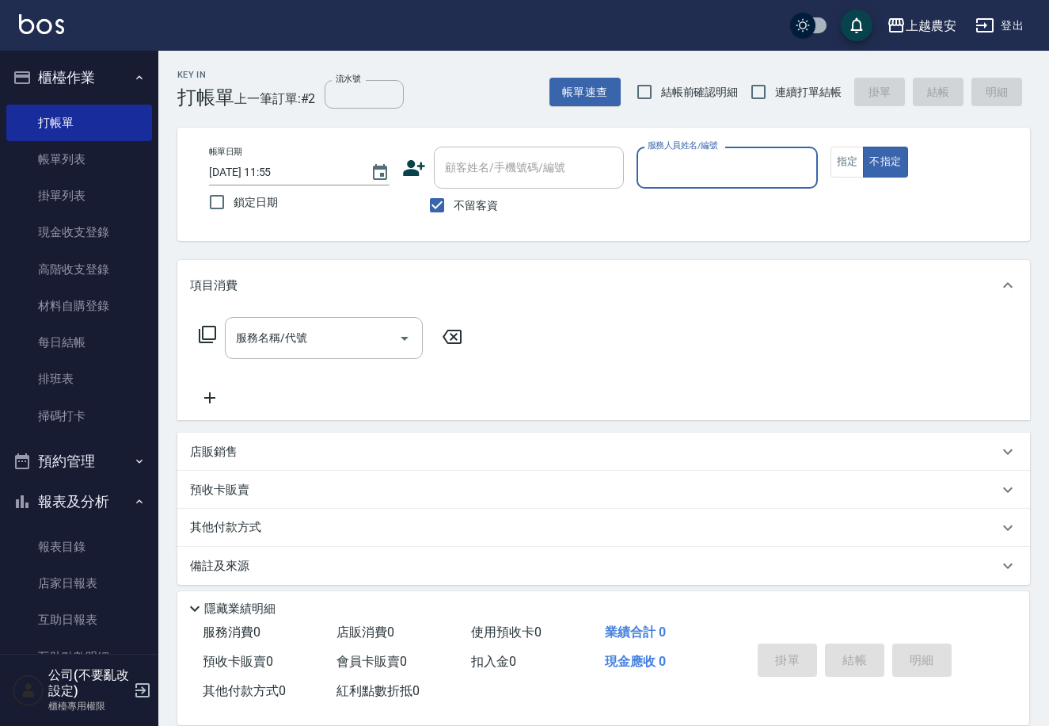
type input "ㄙ"
type input "m"
click at [729, 238] on div "帳單日期 2025/10/09 11:55 鎖定日期 顧客姓名/手機號碼/編號 顧客姓名/手機號碼/編號 不留客資 服務人員姓名/編號 服務人員姓名/編號 指…" at bounding box center [603, 184] width 853 height 113
click at [736, 150] on div "服務人員姓名/編號" at bounding box center [727, 168] width 181 height 42
click at [705, 220] on div "Mia -M" at bounding box center [727, 209] width 181 height 26
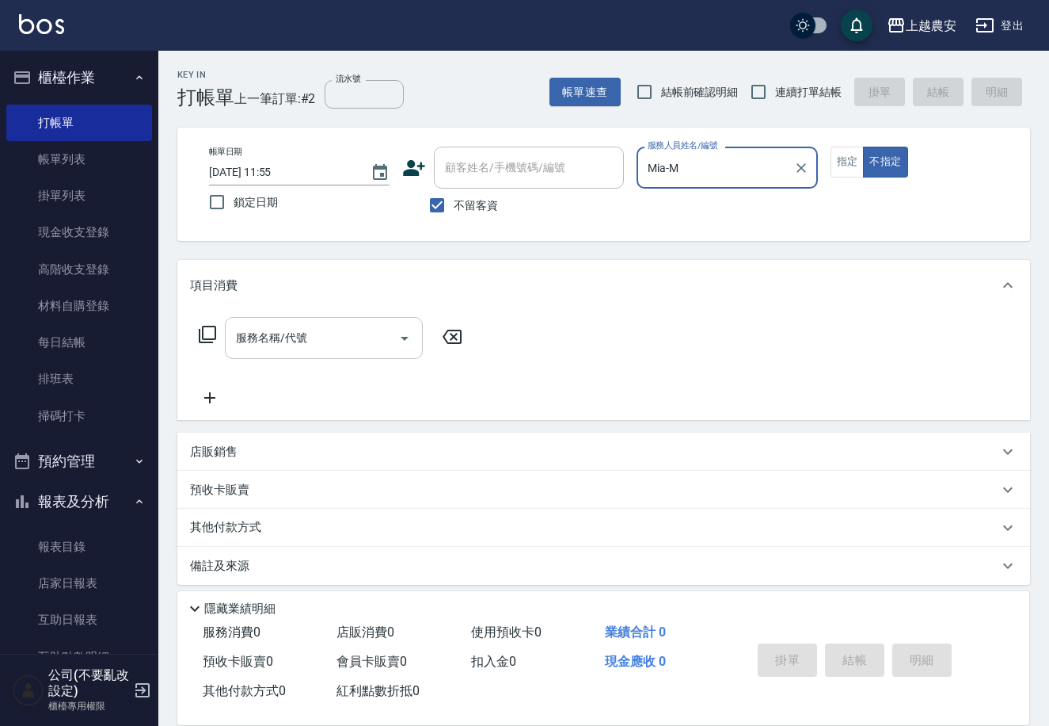
type input "Mia-M"
click at [322, 327] on input "服務名稱/代號" at bounding box center [312, 338] width 160 height 28
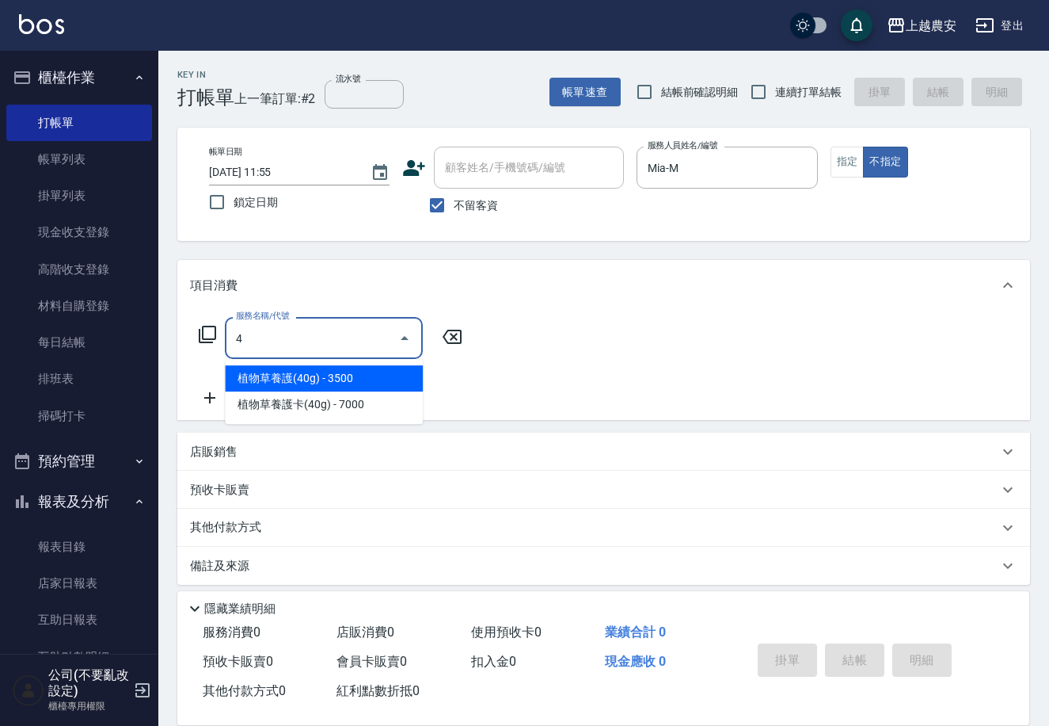
type input "4"
type input "洗髮(228)"
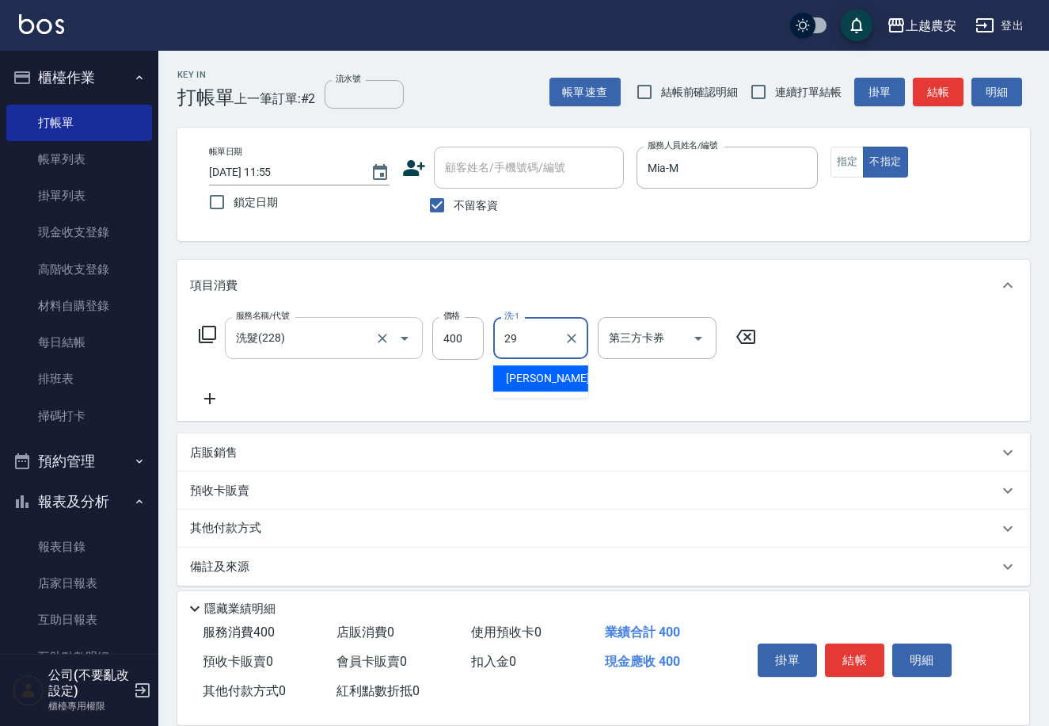
type input "楊馨茹-29"
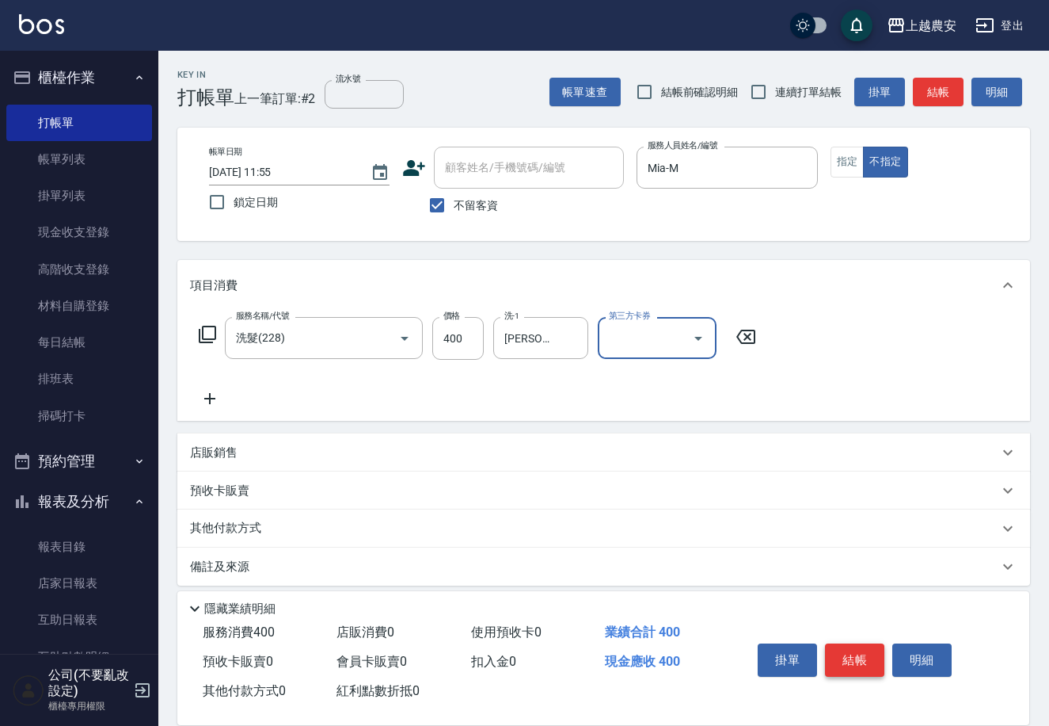
click at [832, 658] on button "結帳" at bounding box center [854, 659] width 59 height 33
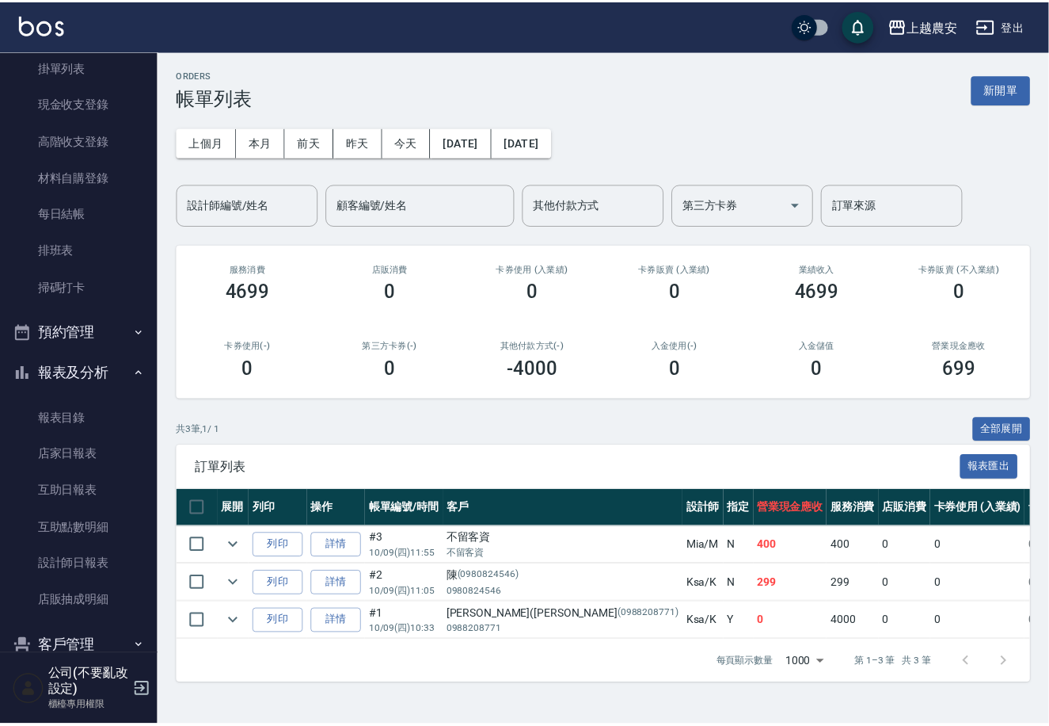
scroll to position [186, 0]
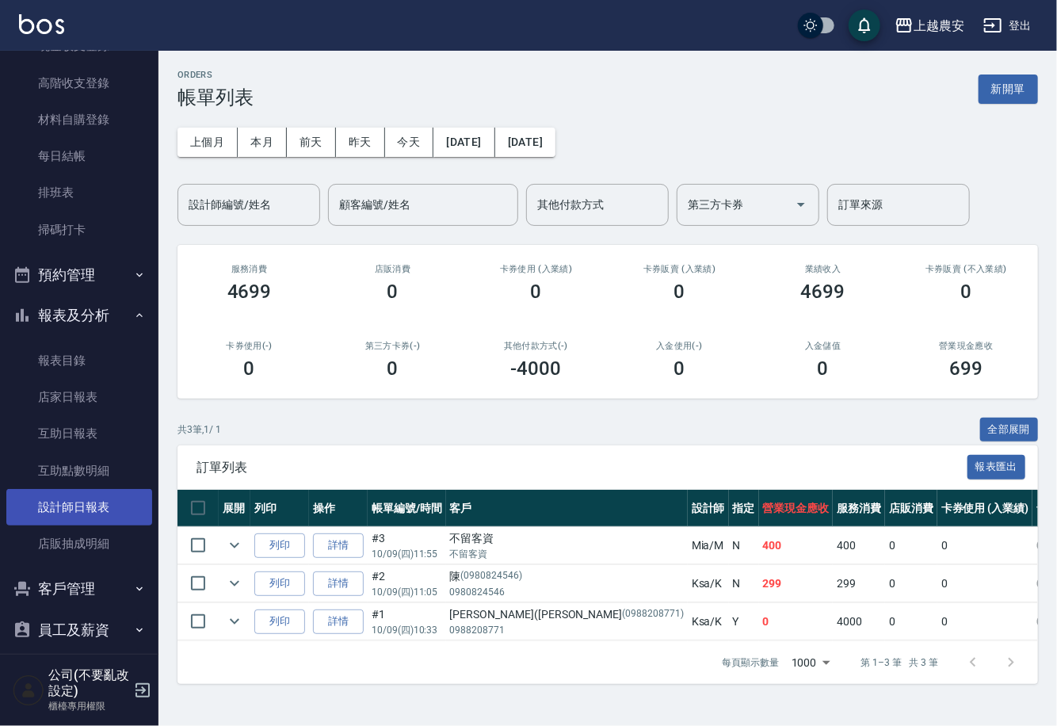
click at [62, 506] on link "設計師日報表" at bounding box center [79, 507] width 146 height 36
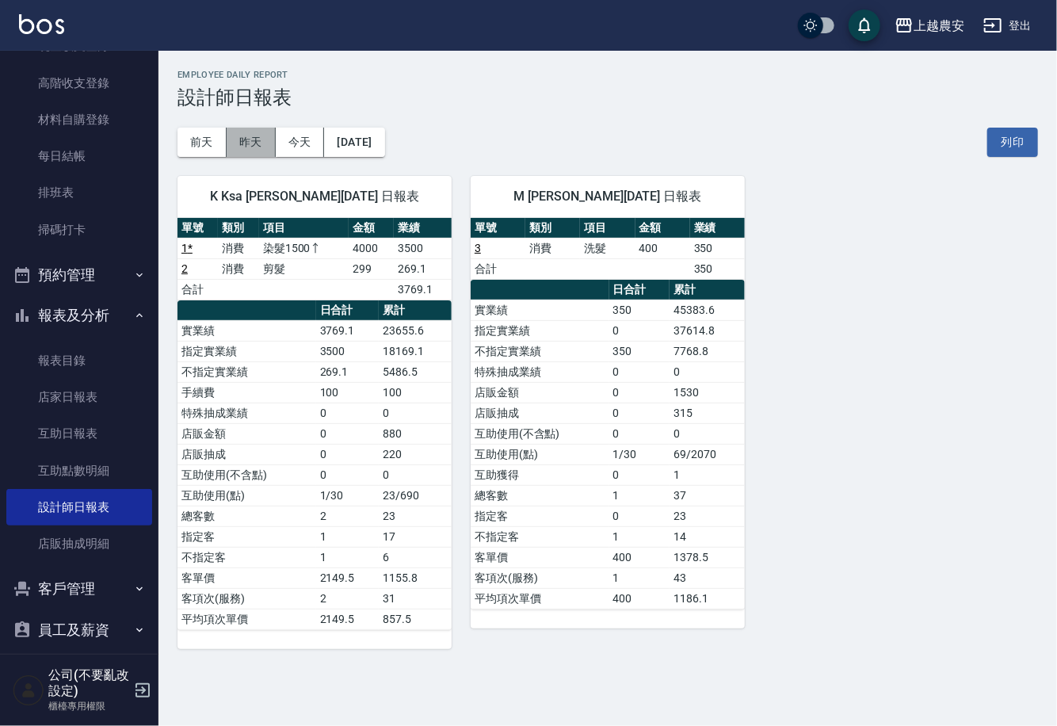
click at [246, 145] on button "昨天" at bounding box center [251, 142] width 49 height 29
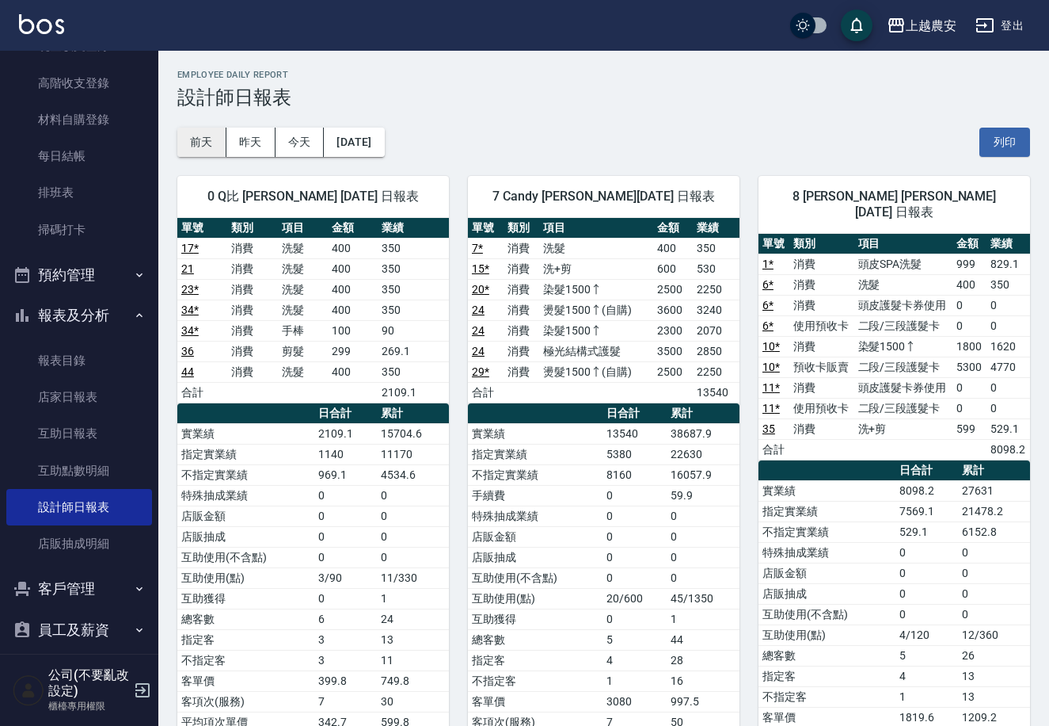
click at [211, 154] on button "前天" at bounding box center [201, 142] width 49 height 29
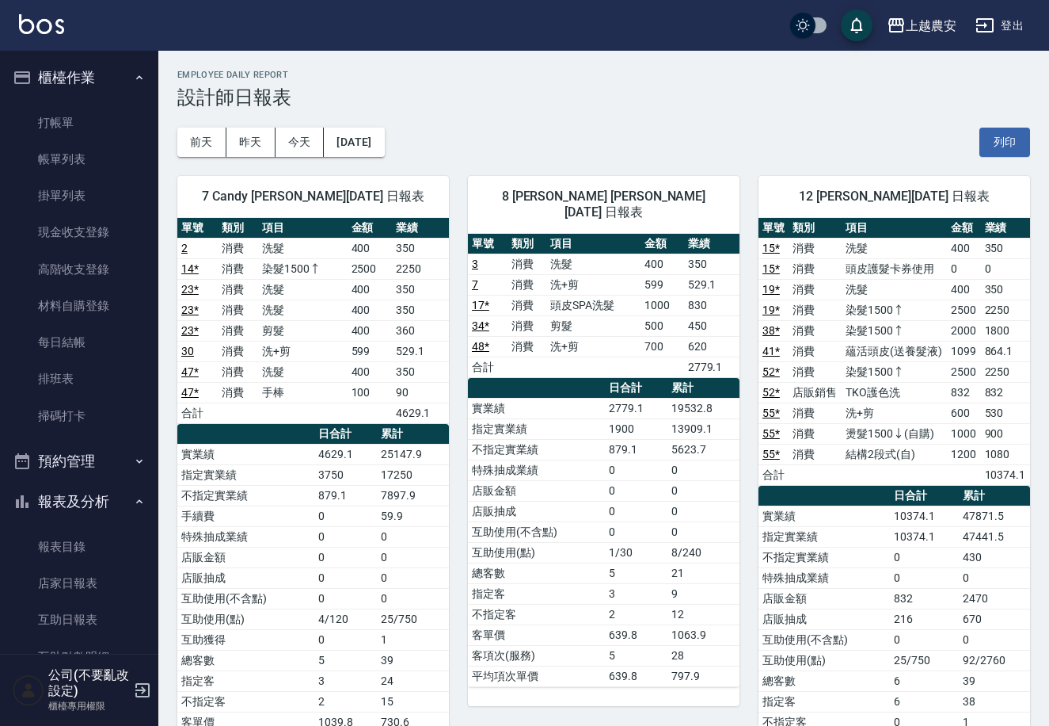
click at [105, 100] on ul "打帳單 帳單列表 掛單列表 現金收支登錄 高階收支登錄 材料自購登錄 每日結帳 排班表 掃碼打卡" at bounding box center [79, 269] width 146 height 342
click at [97, 120] on link "打帳單" at bounding box center [79, 123] width 146 height 36
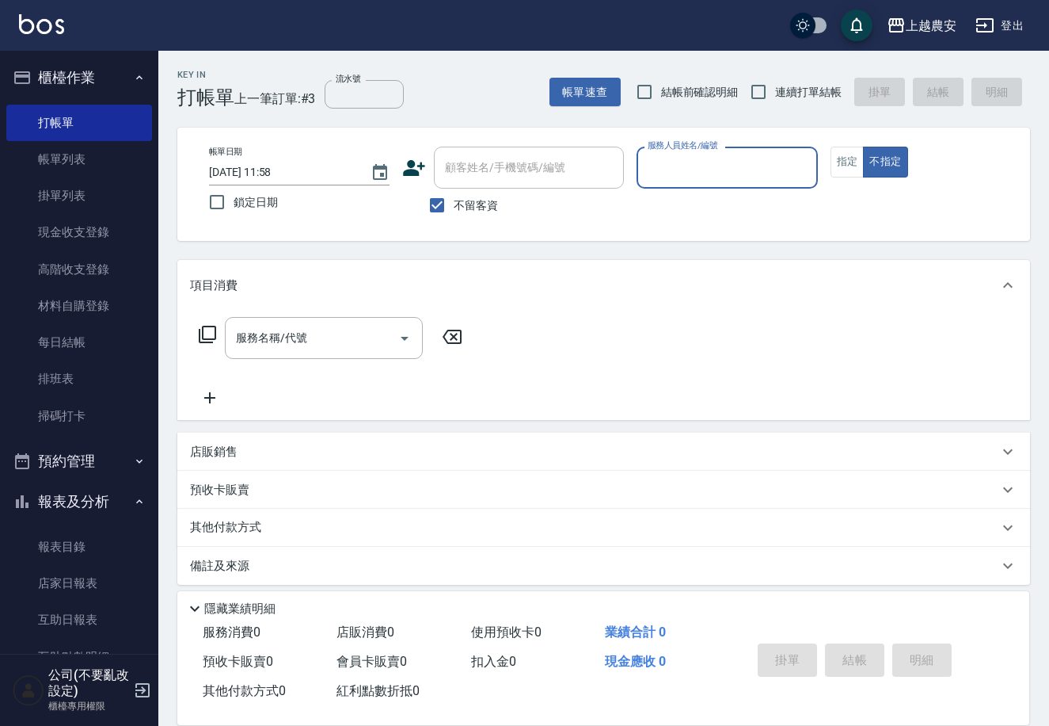
type input "2"
click at [730, 208] on div "Yoko -12" at bounding box center [727, 209] width 181 height 26
type input "Yoko-12"
click at [851, 152] on button "指定" at bounding box center [848, 162] width 34 height 31
click at [322, 321] on div "服務名稱/代號" at bounding box center [324, 338] width 198 height 42
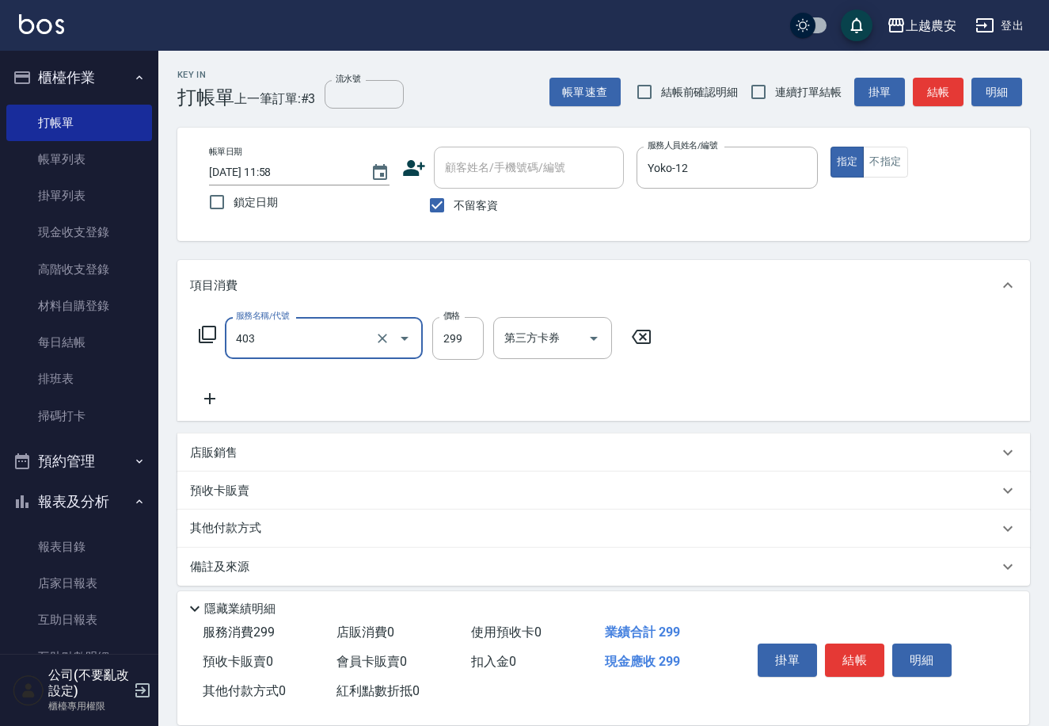
type input "剪髮(403)"
type input "300"
click at [851, 657] on button "結帳" at bounding box center [854, 659] width 59 height 33
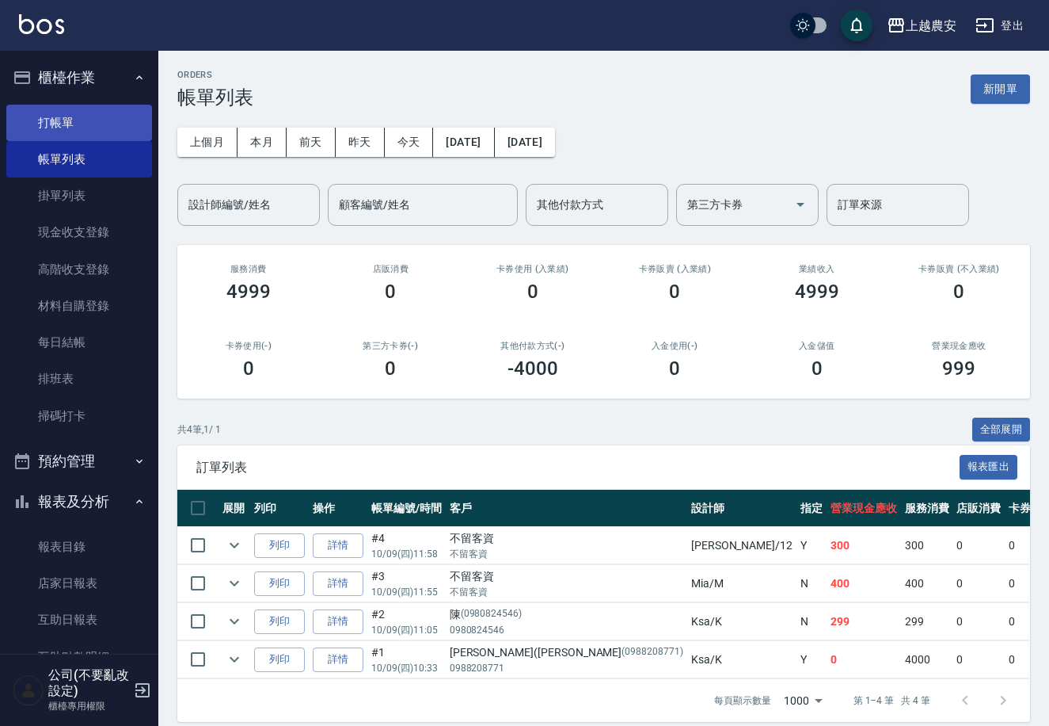
click at [79, 124] on link "打帳單" at bounding box center [79, 123] width 146 height 36
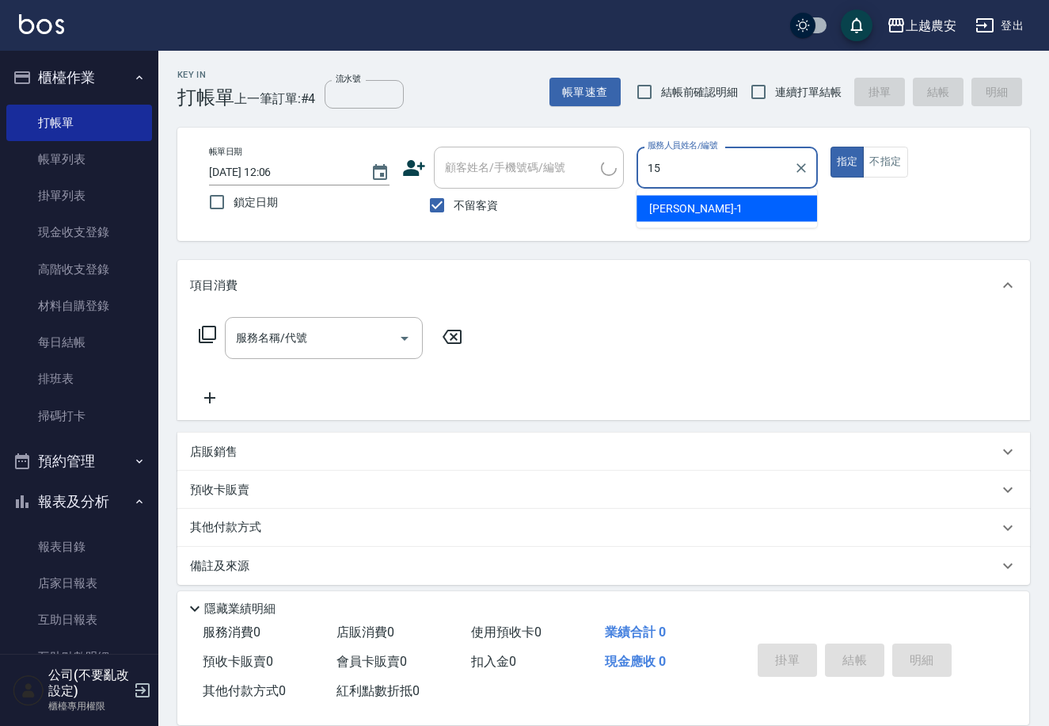
type input "美麗-15"
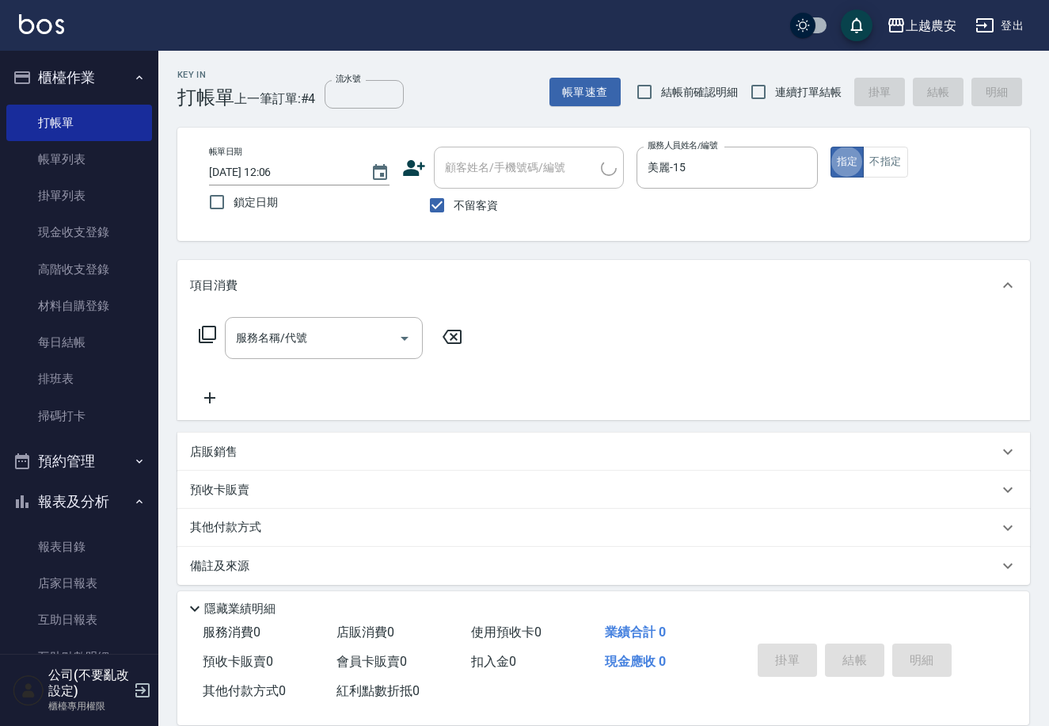
type button "true"
type input "901"
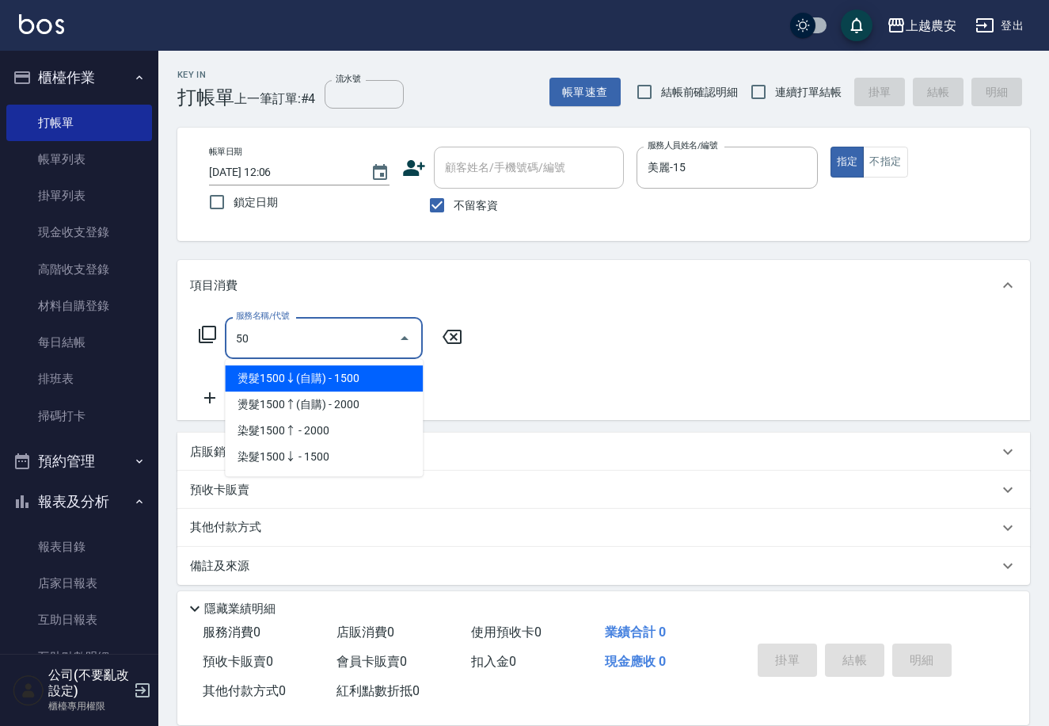
type input "5"
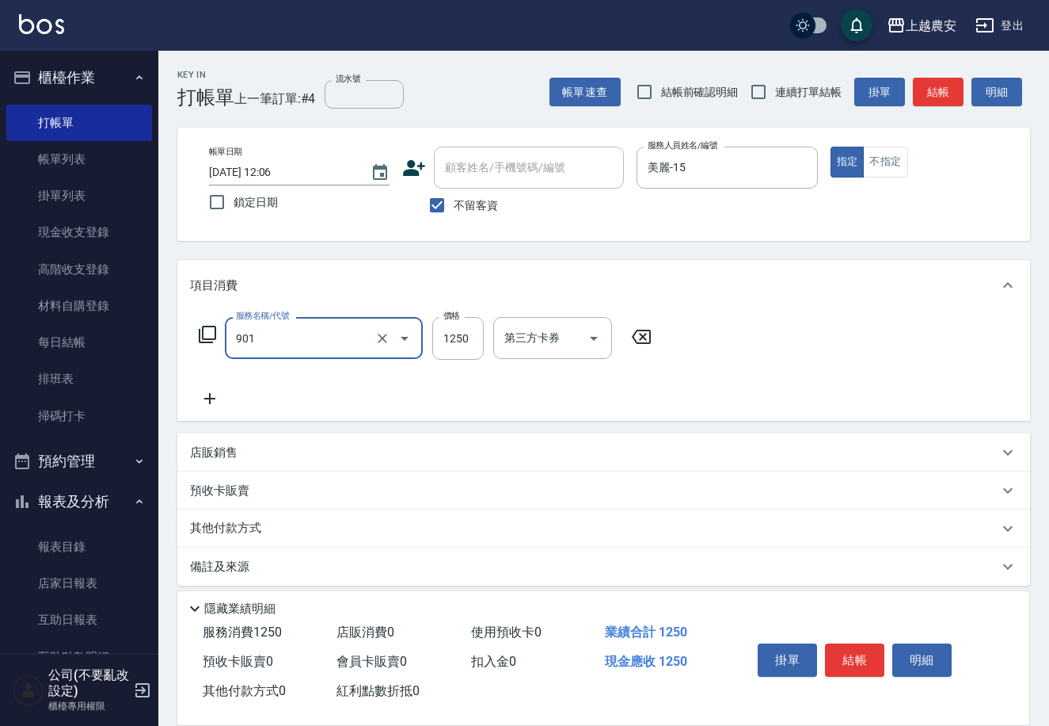
type input "修手指甲(901)"
type input "650"
drag, startPoint x: 855, startPoint y: 657, endPoint x: 845, endPoint y: 638, distance: 22.0
click at [851, 657] on button "結帳" at bounding box center [854, 659] width 59 height 33
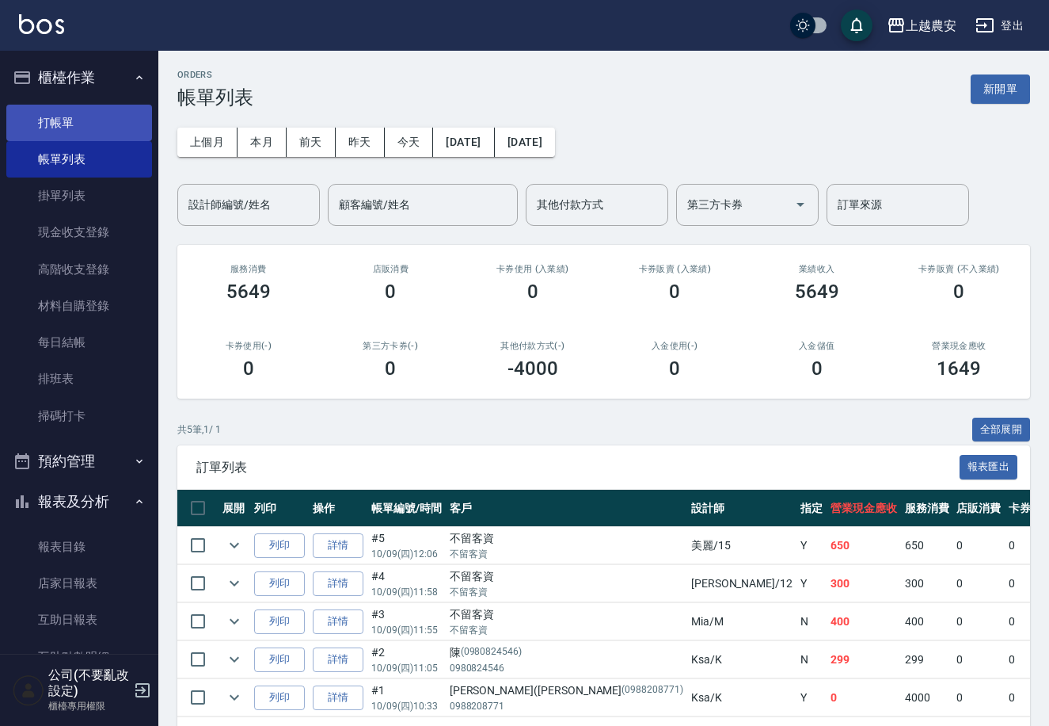
click at [49, 123] on link "打帳單" at bounding box center [79, 123] width 146 height 36
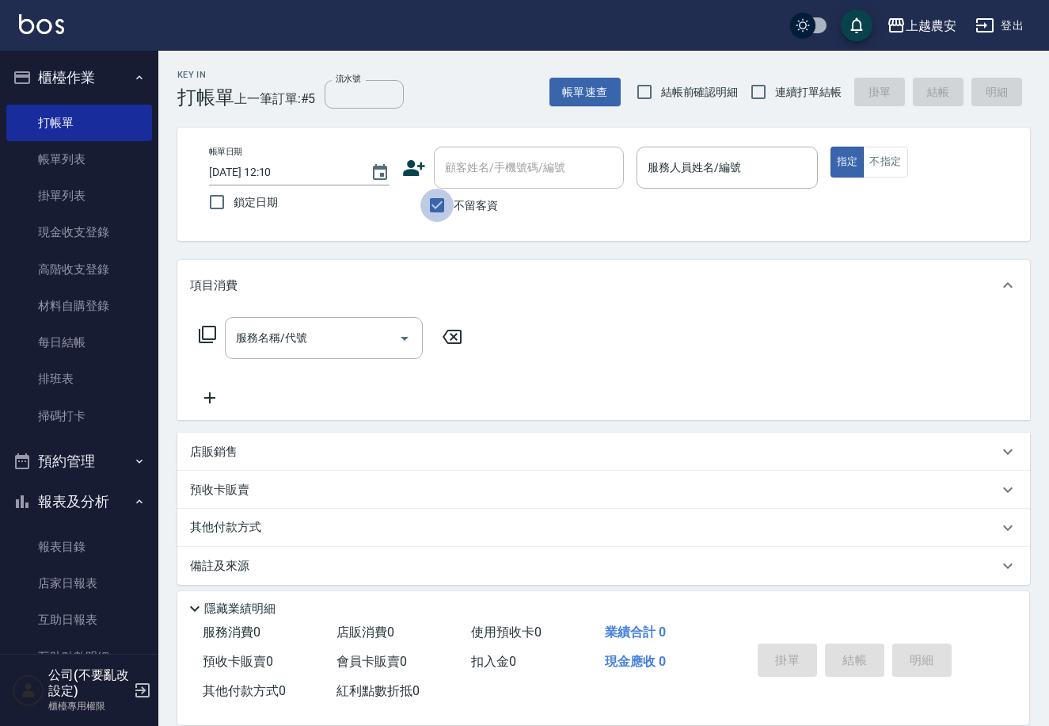
click at [440, 206] on input "不留客資" at bounding box center [437, 205] width 33 height 33
checkbox input "false"
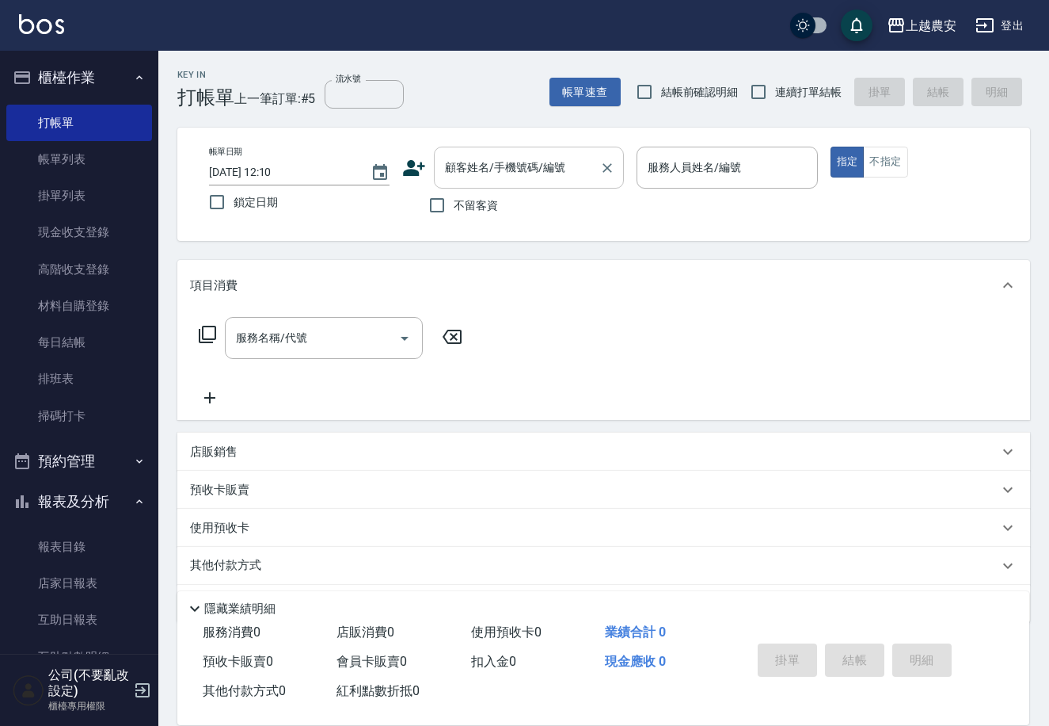
click at [516, 161] on div "顧客姓名/手機號碼/編號 顧客姓名/手機號碼/編號" at bounding box center [529, 168] width 190 height 42
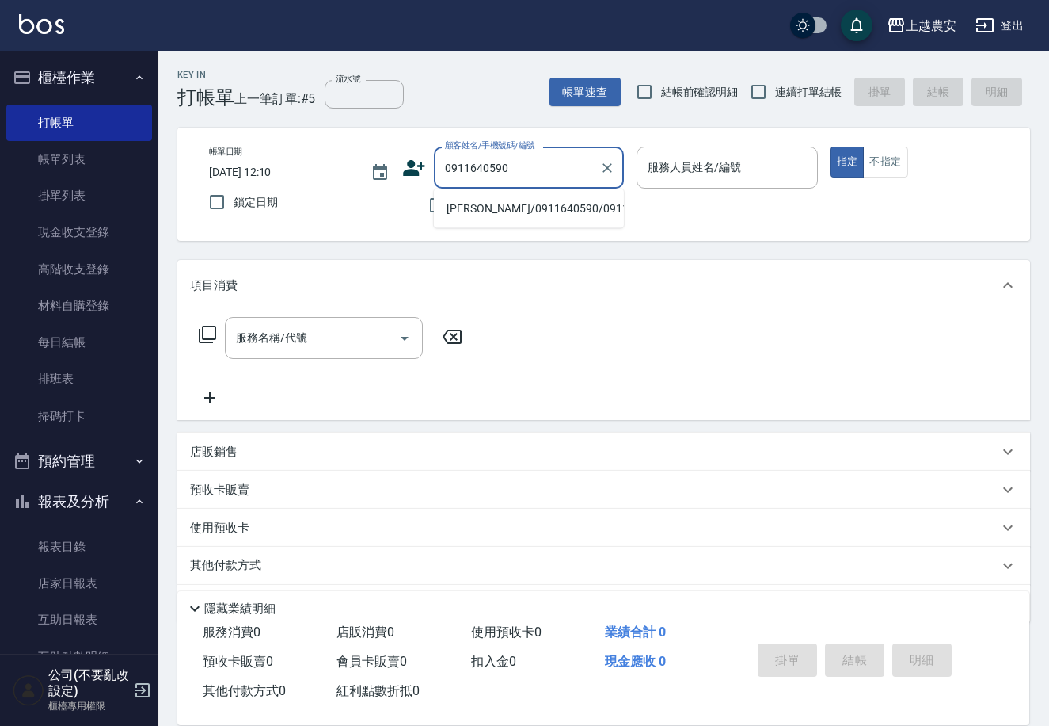
click at [580, 204] on li "張瑋萱/0911640590/0911640590" at bounding box center [529, 209] width 190 height 26
type input "張瑋萱/0911640590/0911640590"
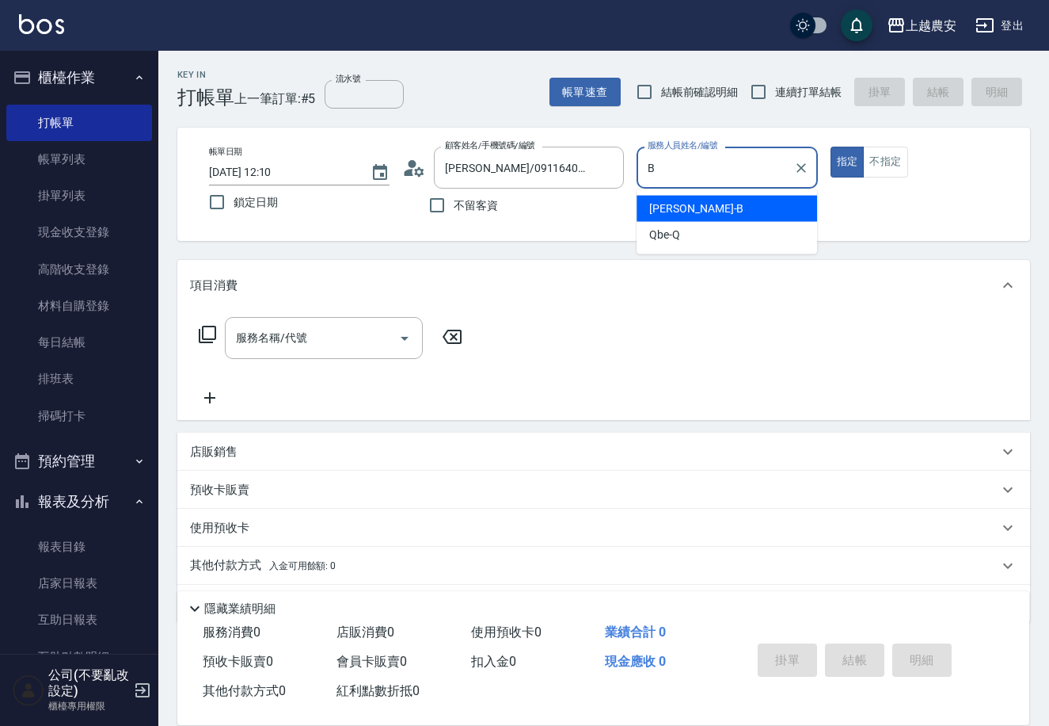
type input "美雅-B"
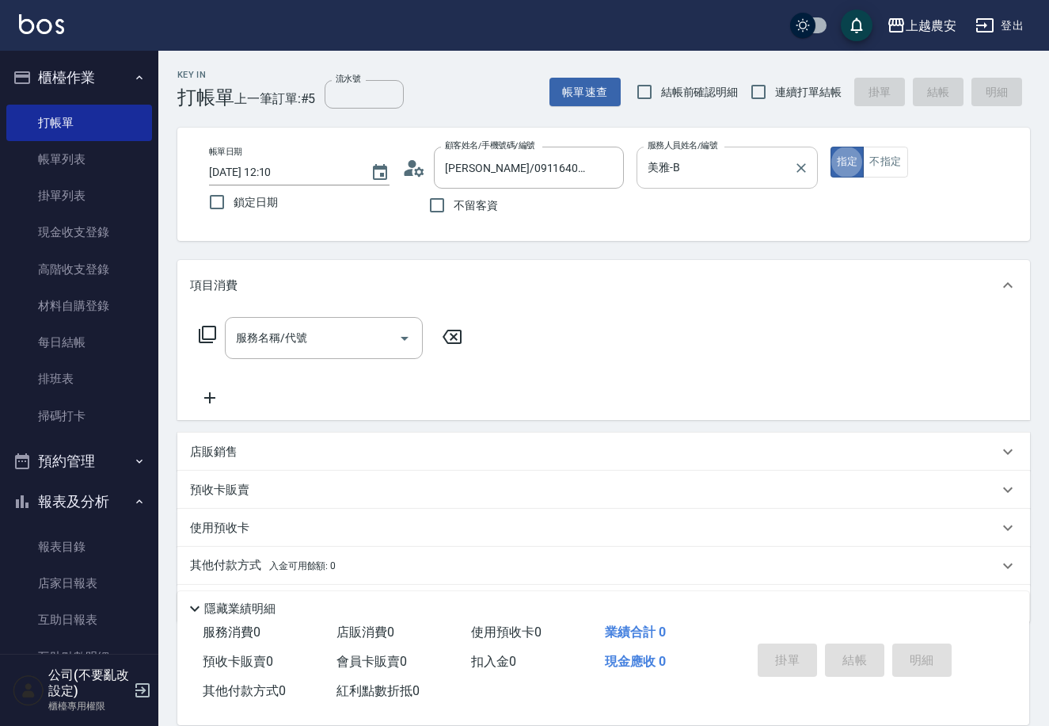
type button "true"
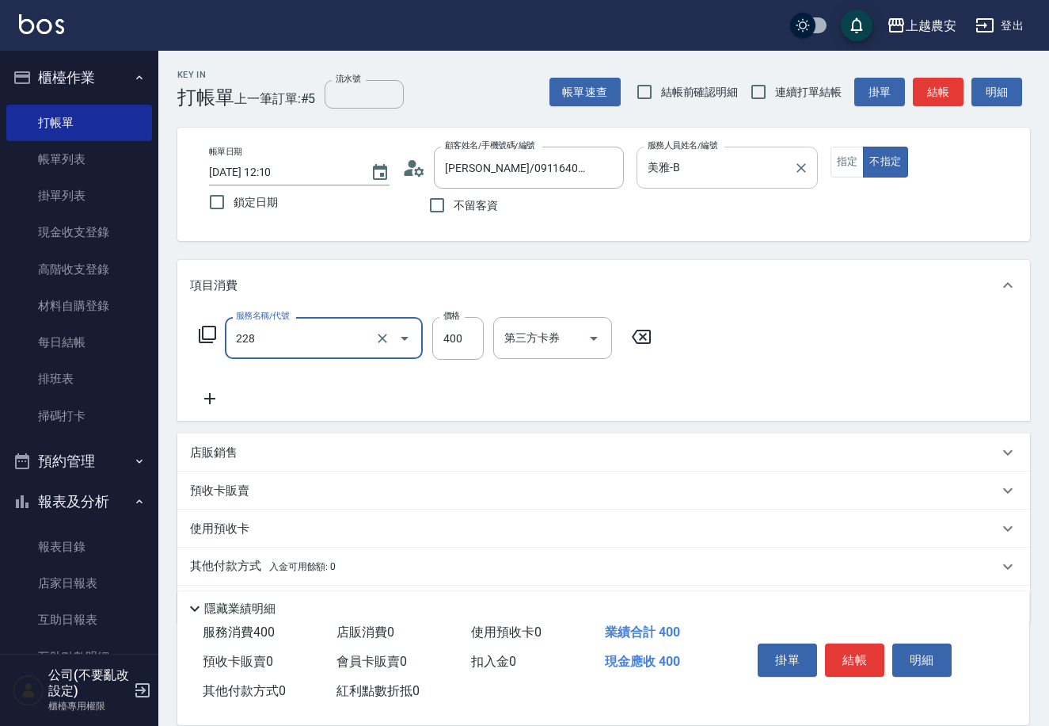
type input "洗髮(228)"
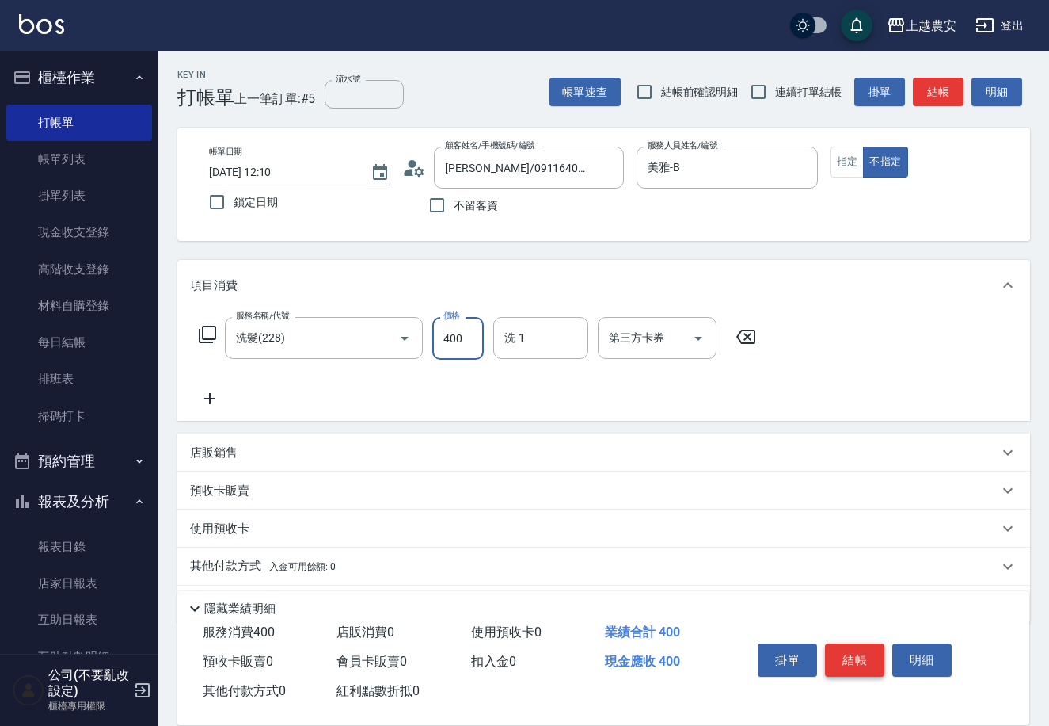
click at [840, 662] on button "結帳" at bounding box center [854, 659] width 59 height 33
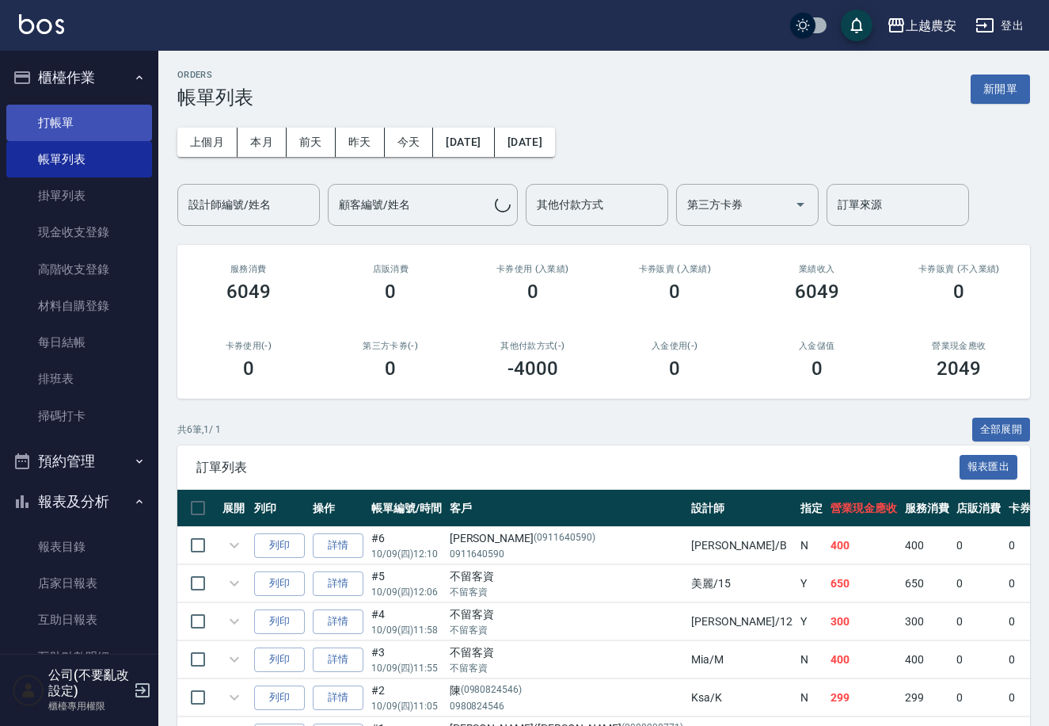
click at [75, 129] on link "打帳單" at bounding box center [79, 123] width 146 height 36
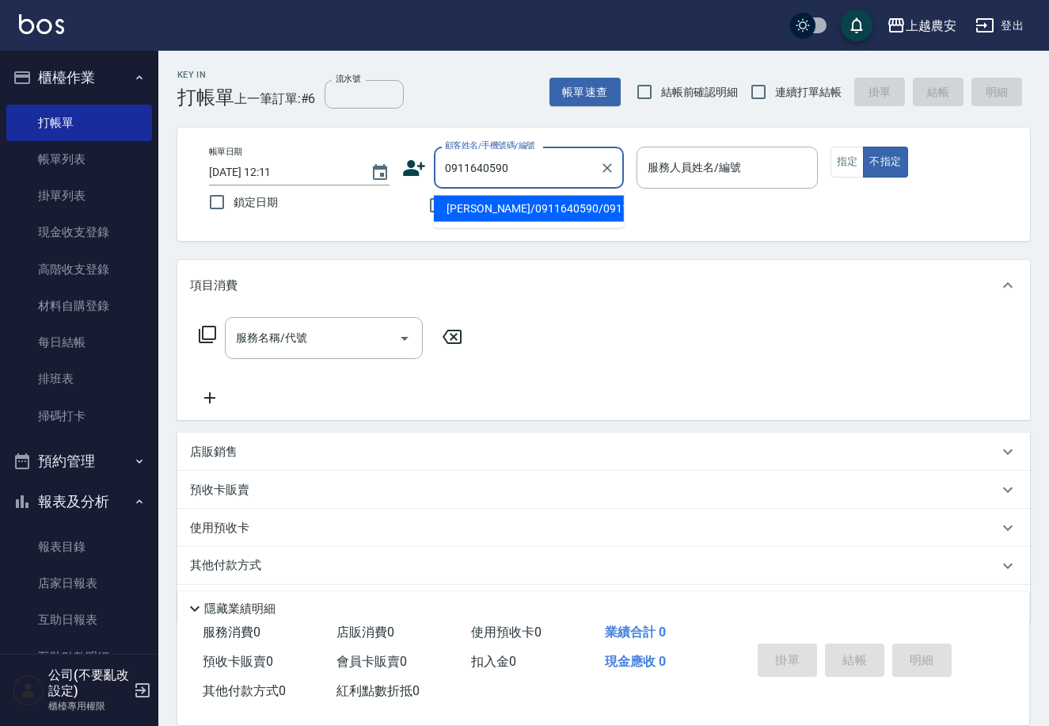
click at [503, 202] on li "張瑋萱/0911640590/0911640590" at bounding box center [529, 209] width 190 height 26
type input "張瑋萱/0911640590/0911640590"
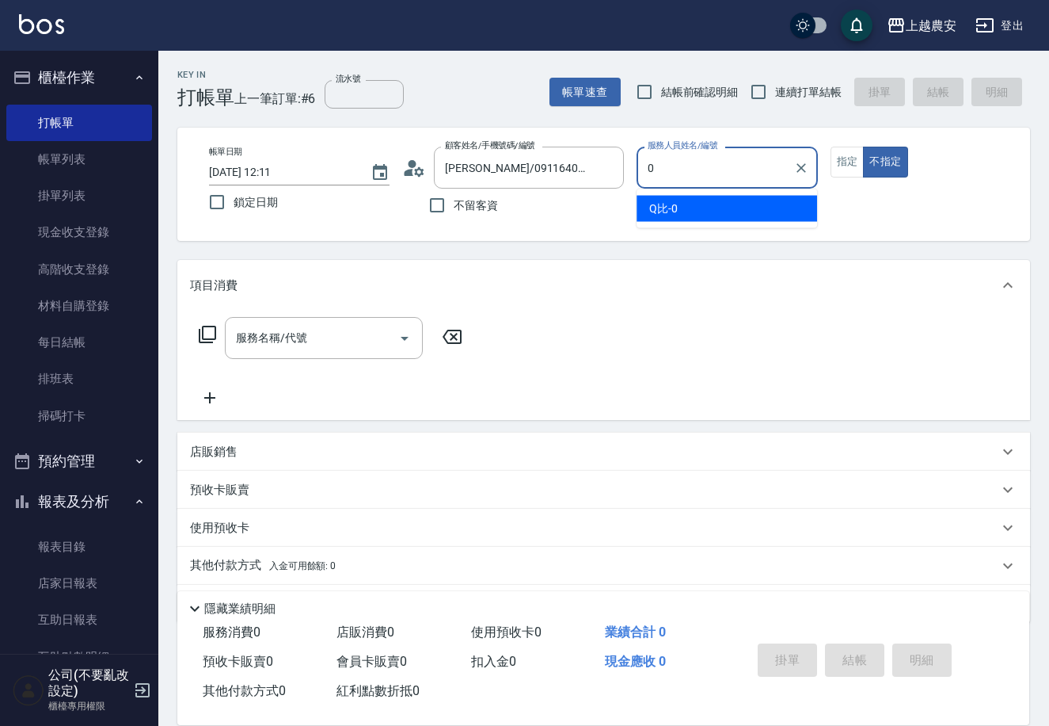
type input "Q比-0"
type button "false"
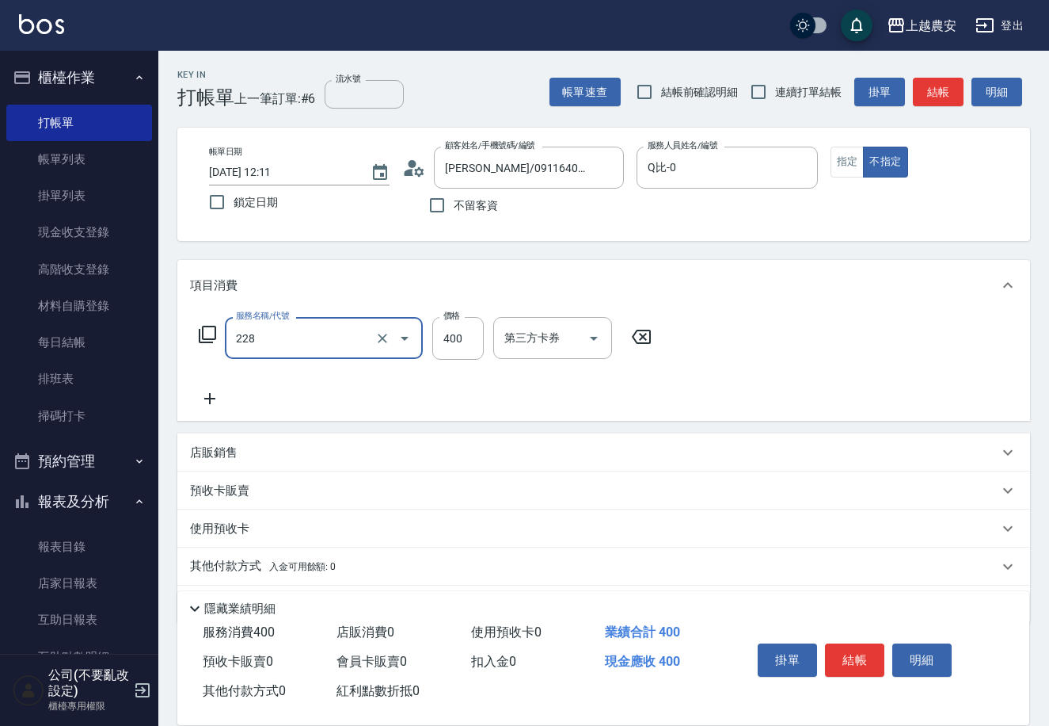
type input "洗髮(228)"
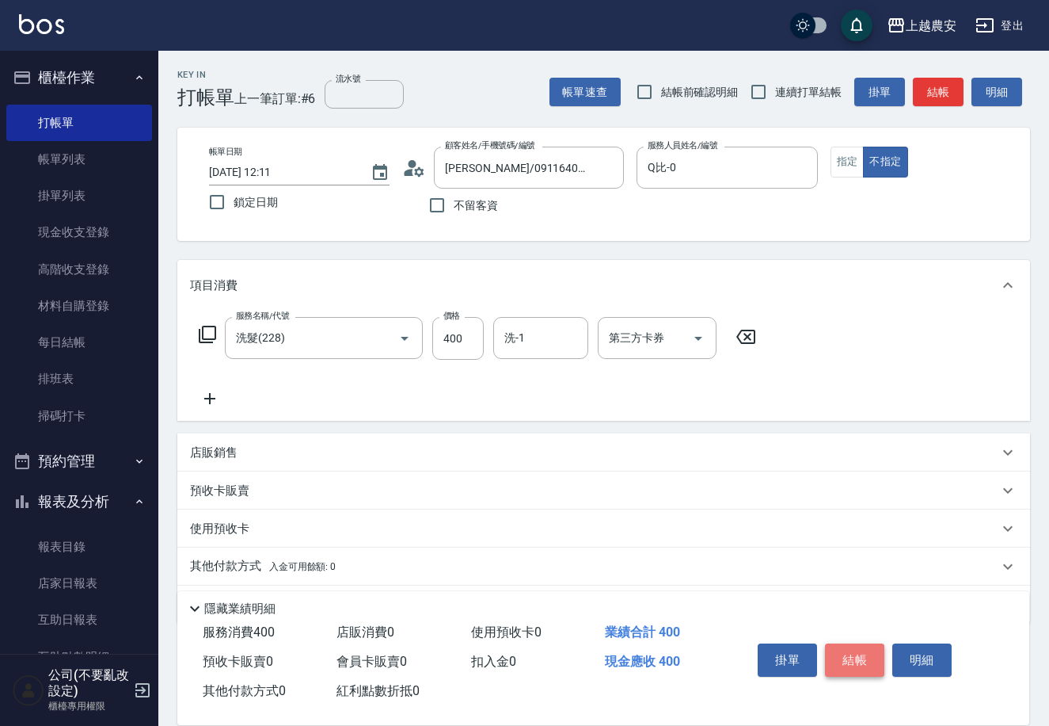
click at [863, 655] on button "結帳" at bounding box center [854, 659] width 59 height 33
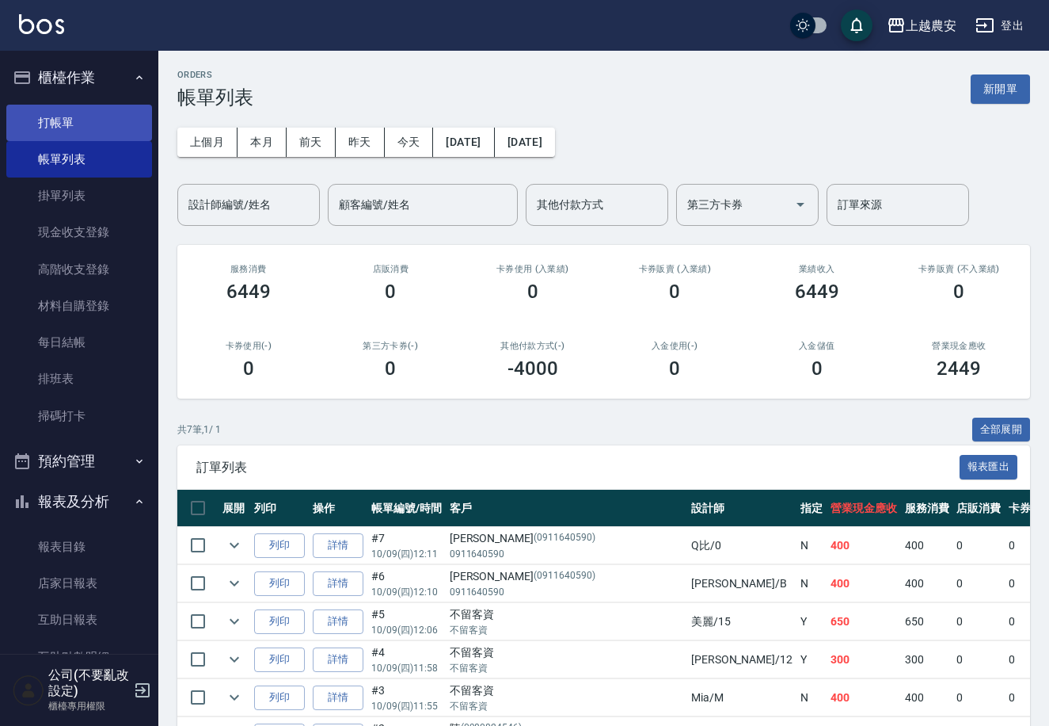
click at [56, 117] on link "打帳單" at bounding box center [79, 123] width 146 height 36
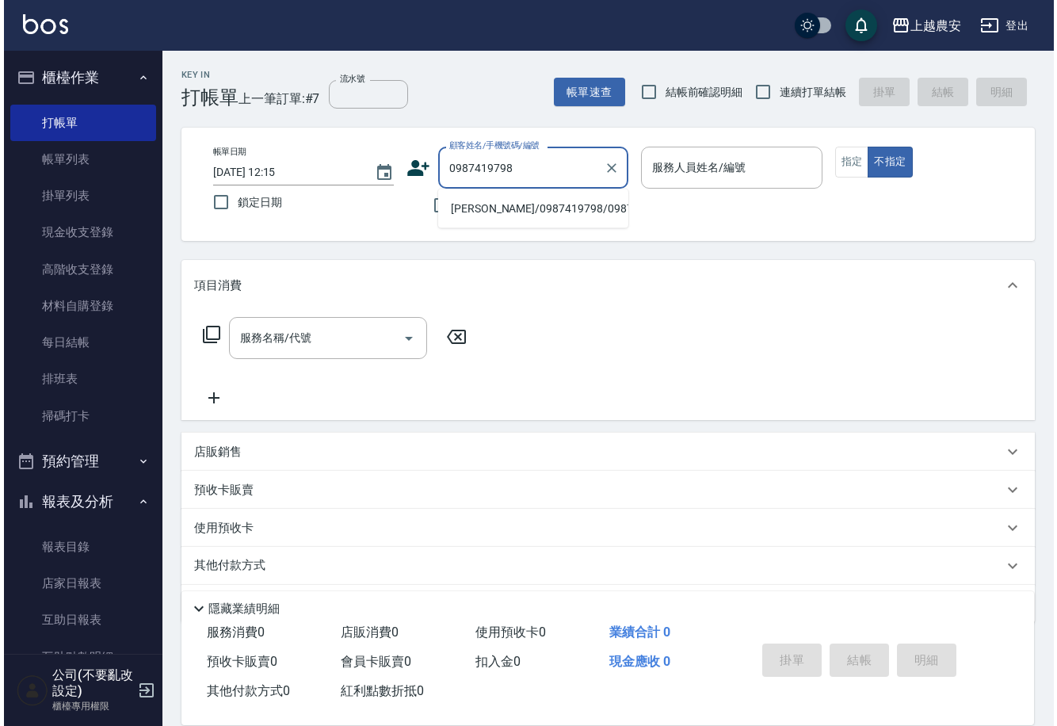
scroll to position [241, 0]
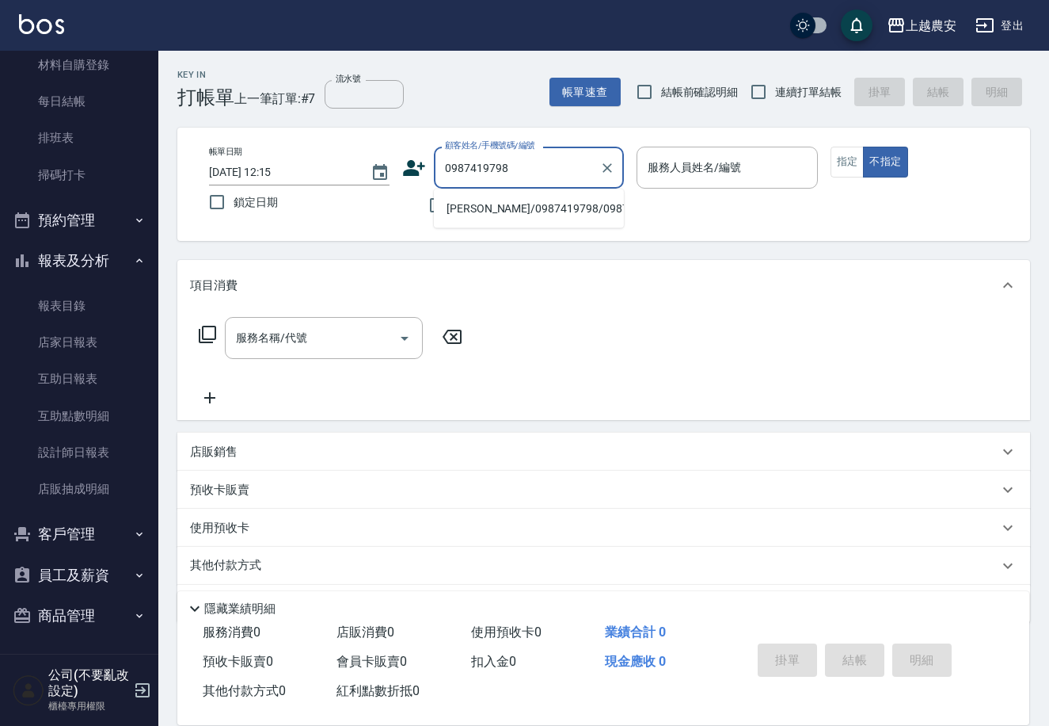
type input "0987419798"
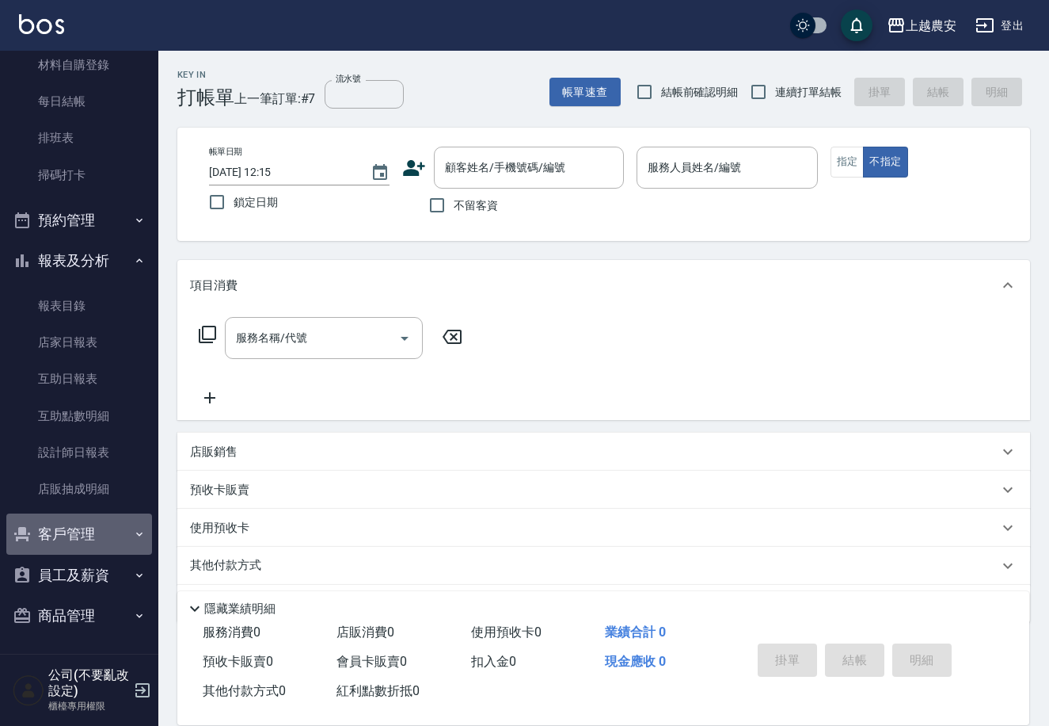
drag, startPoint x: 89, startPoint y: 531, endPoint x: 115, endPoint y: 589, distance: 62.7
click at [95, 537] on button "客戶管理" at bounding box center [79, 533] width 146 height 41
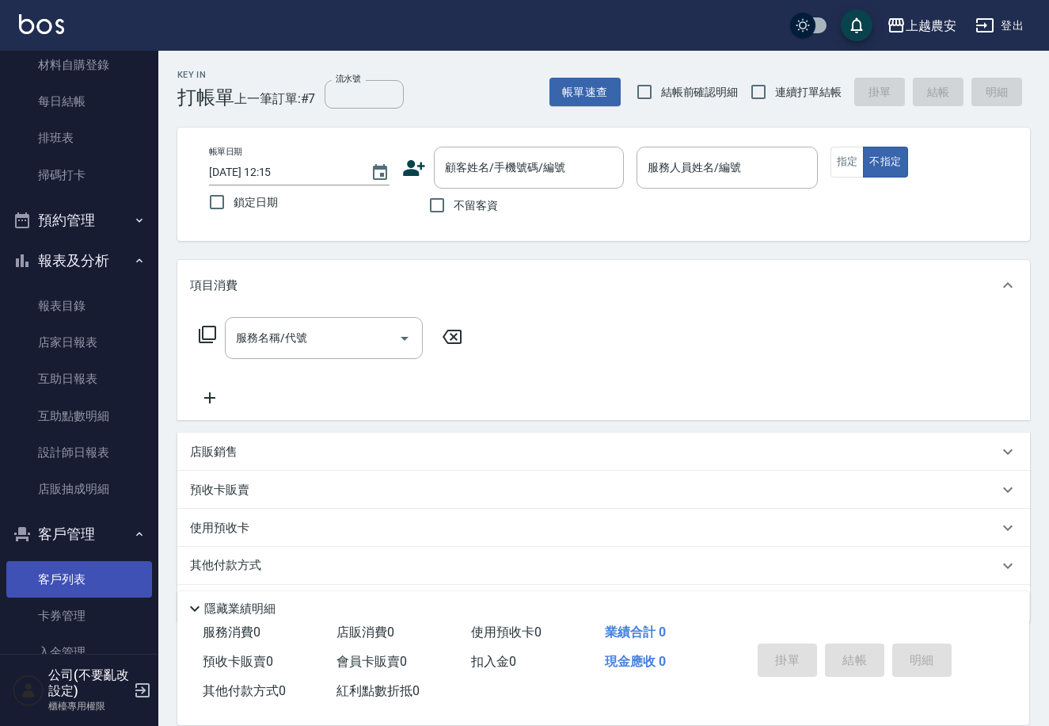
click at [77, 579] on link "客戶列表" at bounding box center [79, 579] width 146 height 36
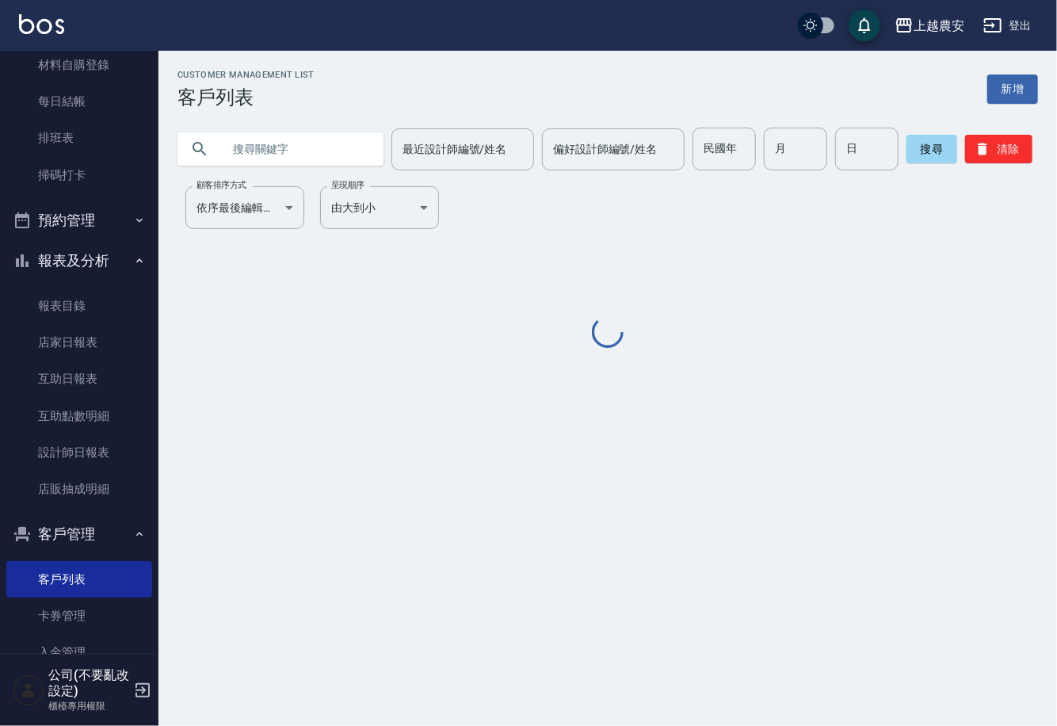
click at [266, 162] on input "text" at bounding box center [296, 149] width 149 height 43
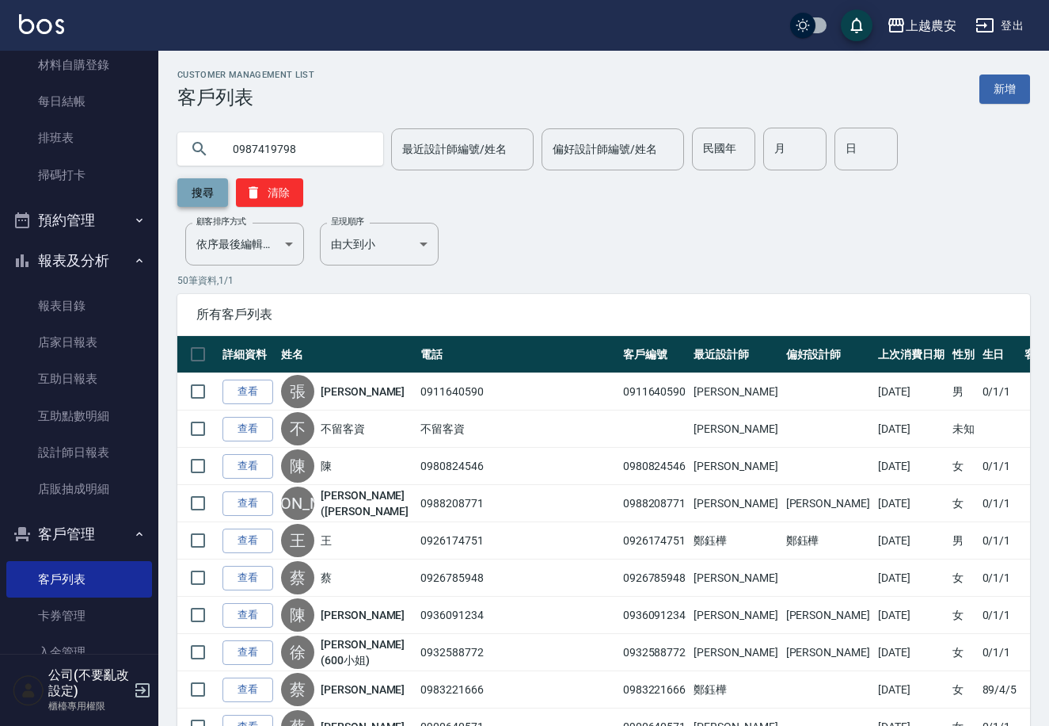
type input "0987419798"
click at [228, 178] on button "搜尋" at bounding box center [202, 192] width 51 height 29
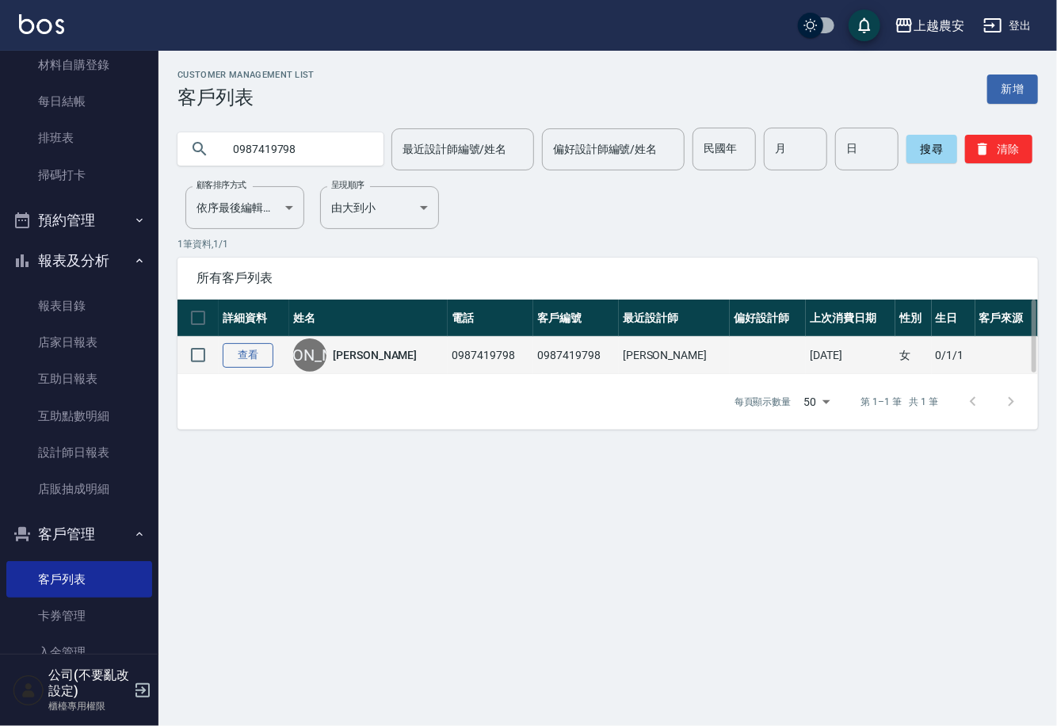
click at [252, 352] on link "查看" at bounding box center [248, 355] width 51 height 25
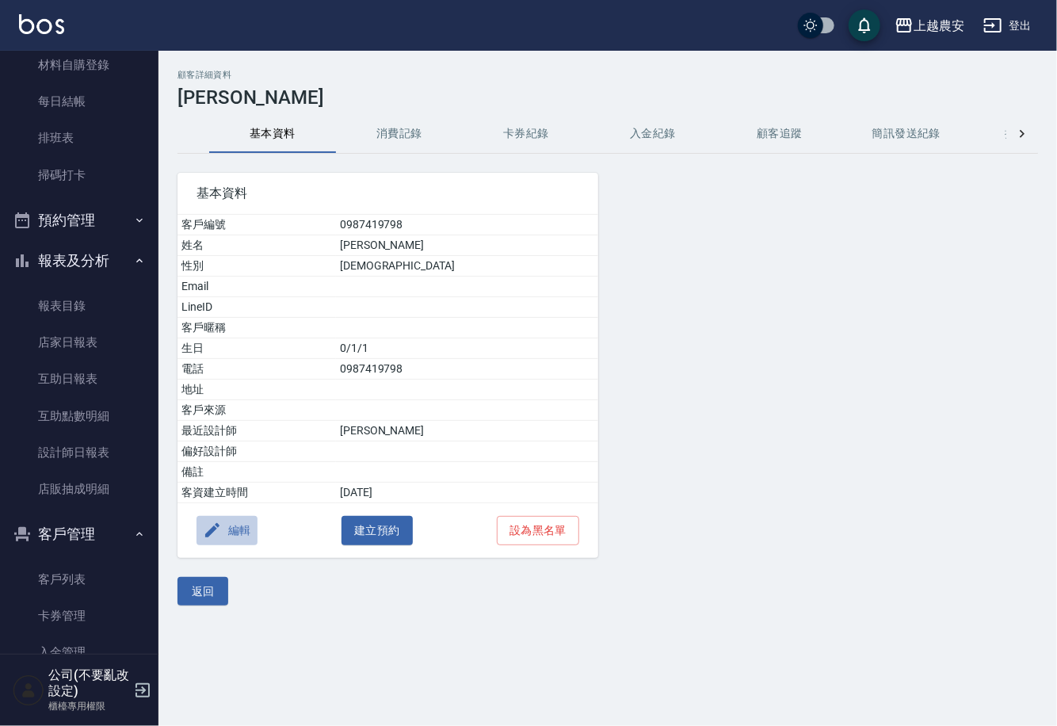
click at [242, 527] on button "編輯" at bounding box center [226, 530] width 61 height 29
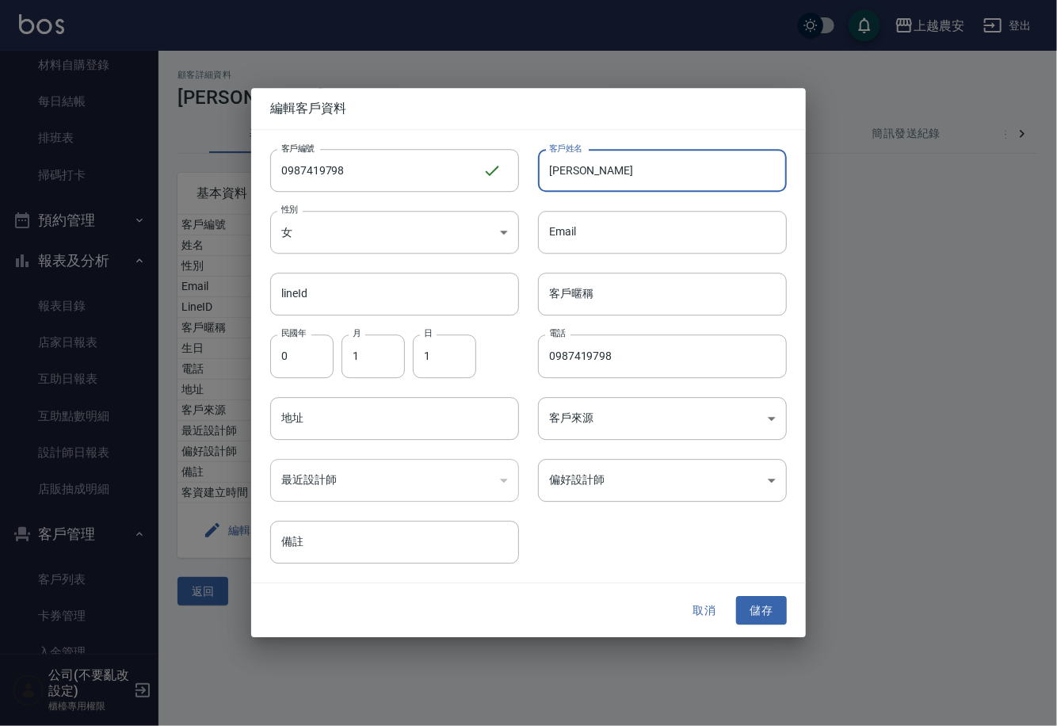
click at [556, 177] on input "李" at bounding box center [662, 170] width 249 height 43
type input "李Sophie"
click at [751, 608] on button "儲存" at bounding box center [761, 610] width 51 height 29
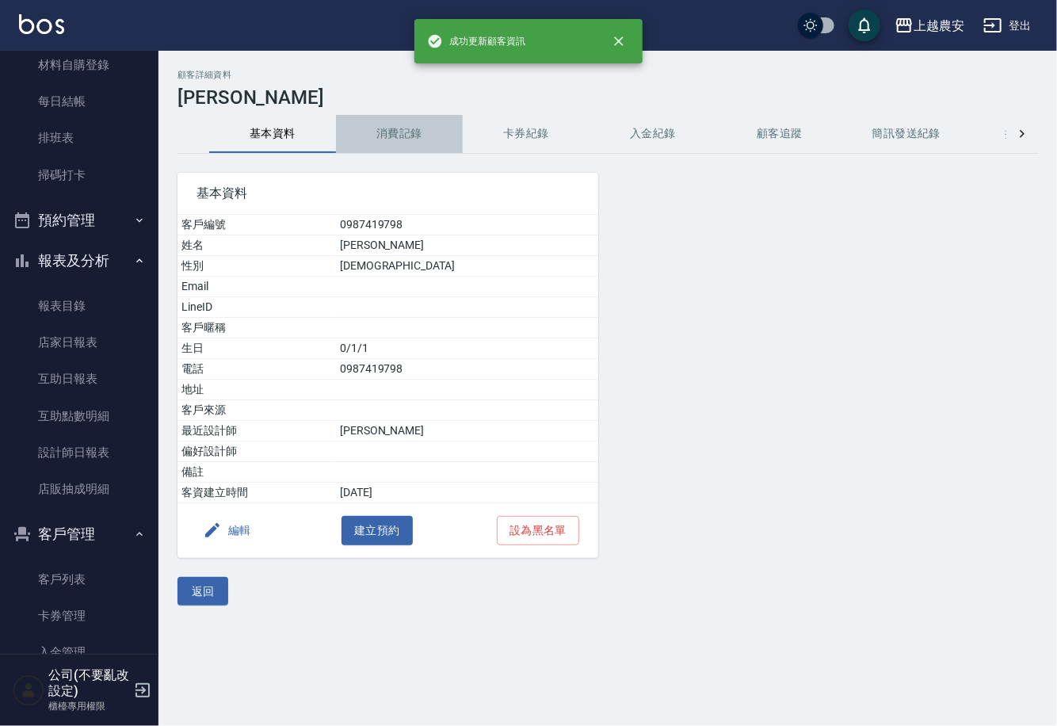
click at [397, 127] on button "消費記錄" at bounding box center [399, 134] width 127 height 38
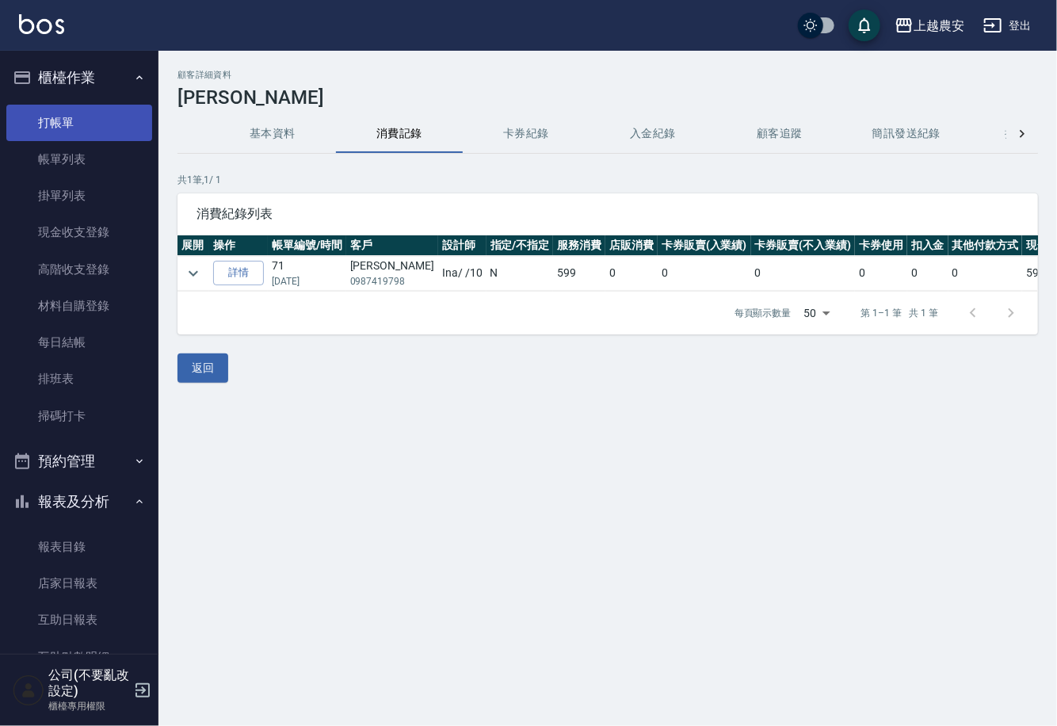
click at [76, 113] on link "打帳單" at bounding box center [79, 123] width 146 height 36
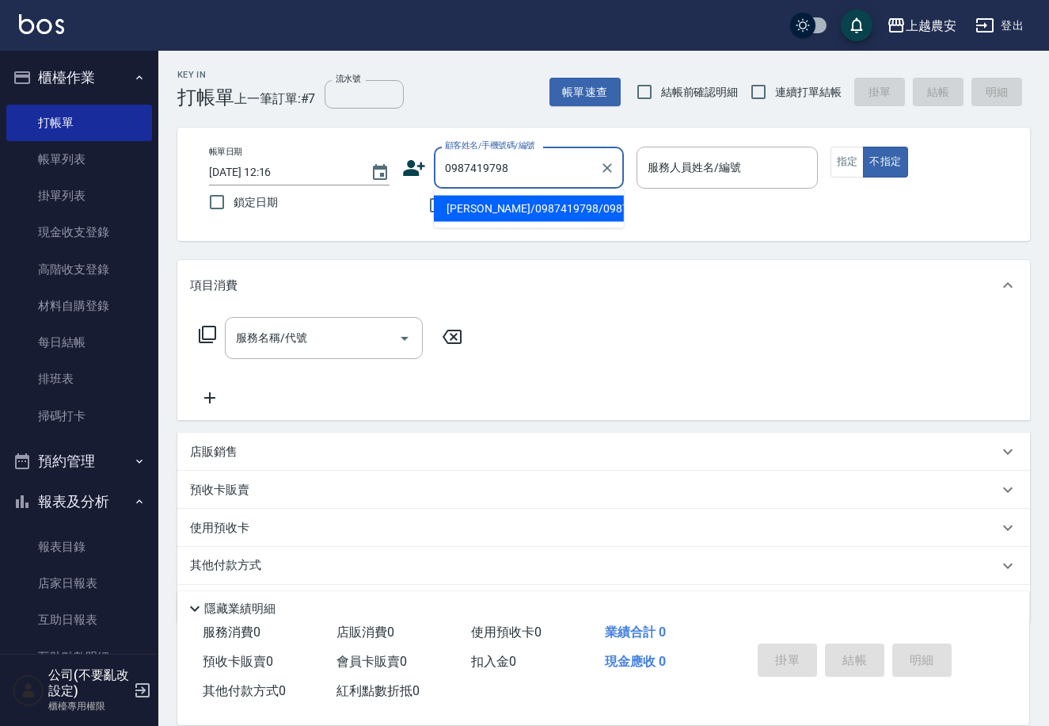
click at [492, 207] on li "李Sophie/0987419798/0987419798" at bounding box center [529, 209] width 190 height 26
type input "李Sophie/0987419798/0987419798"
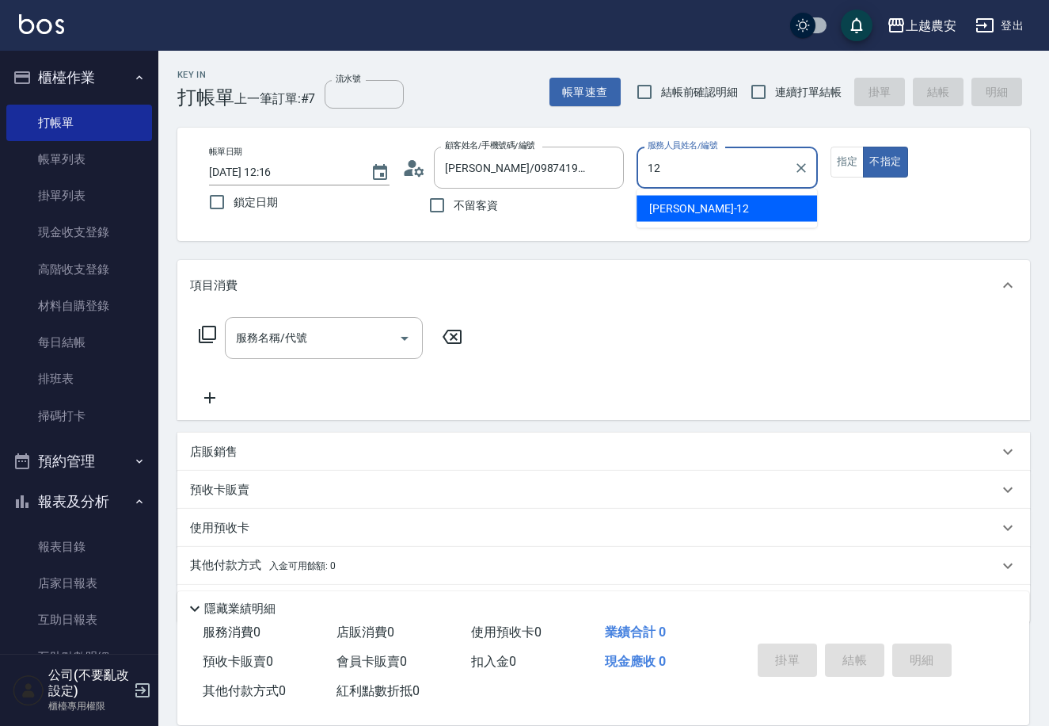
type input "12"
type button "false"
type input "Yoko-12"
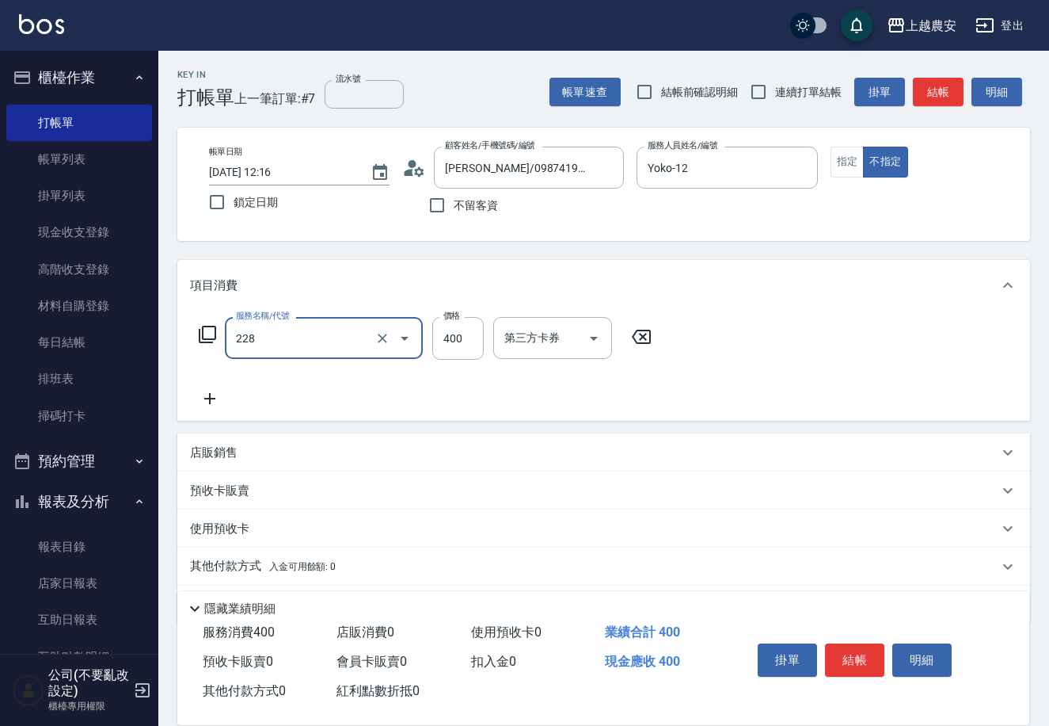
type input "洗髮(228)"
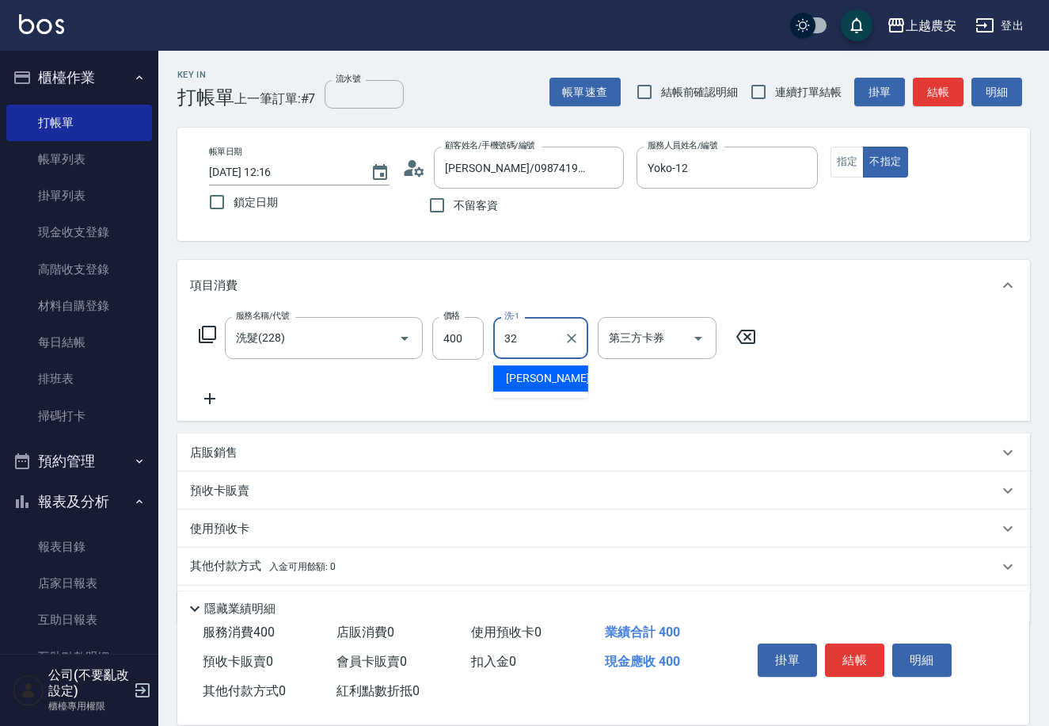
type input "林品妤-32"
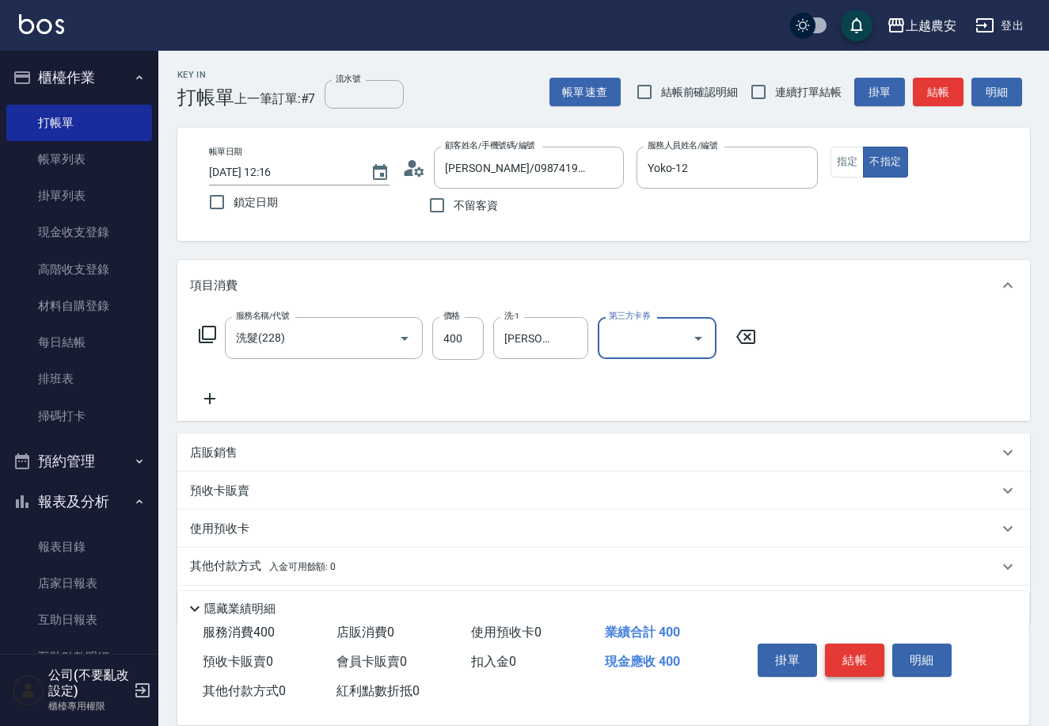
click at [854, 651] on button "結帳" at bounding box center [854, 659] width 59 height 33
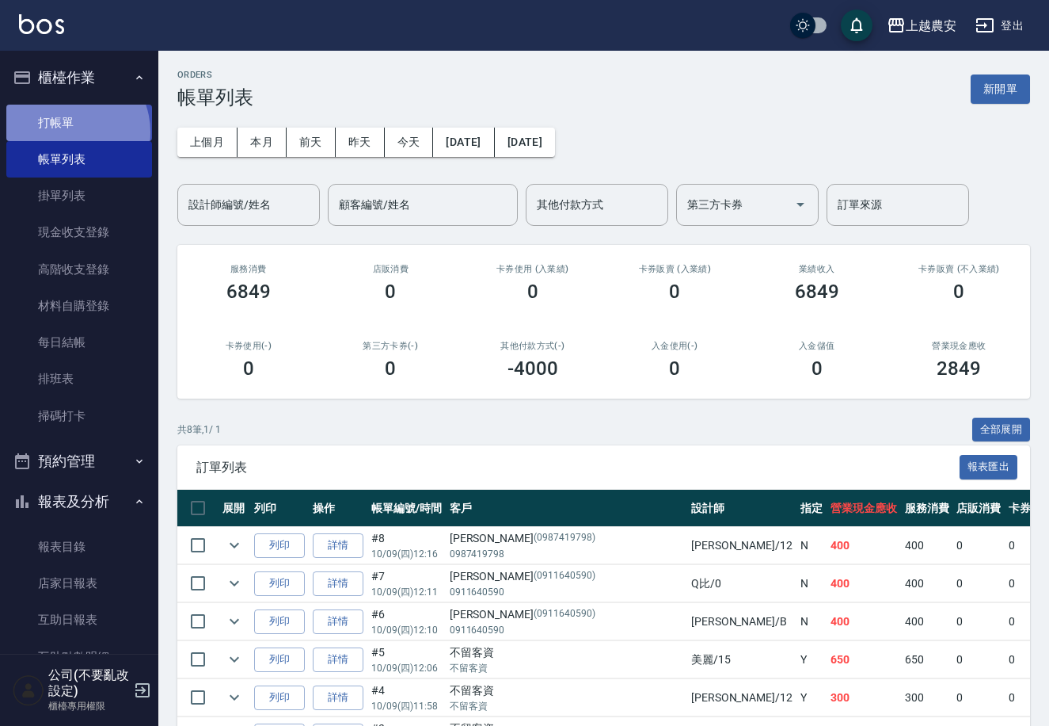
click at [69, 131] on link "打帳單" at bounding box center [79, 123] width 146 height 36
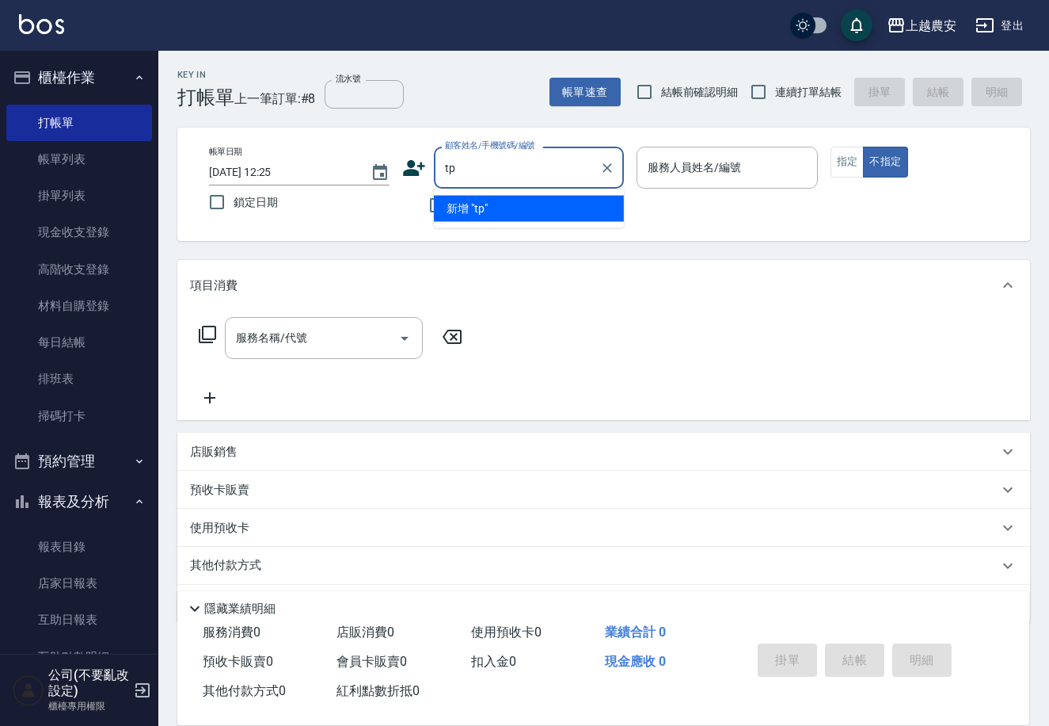
type input "t"
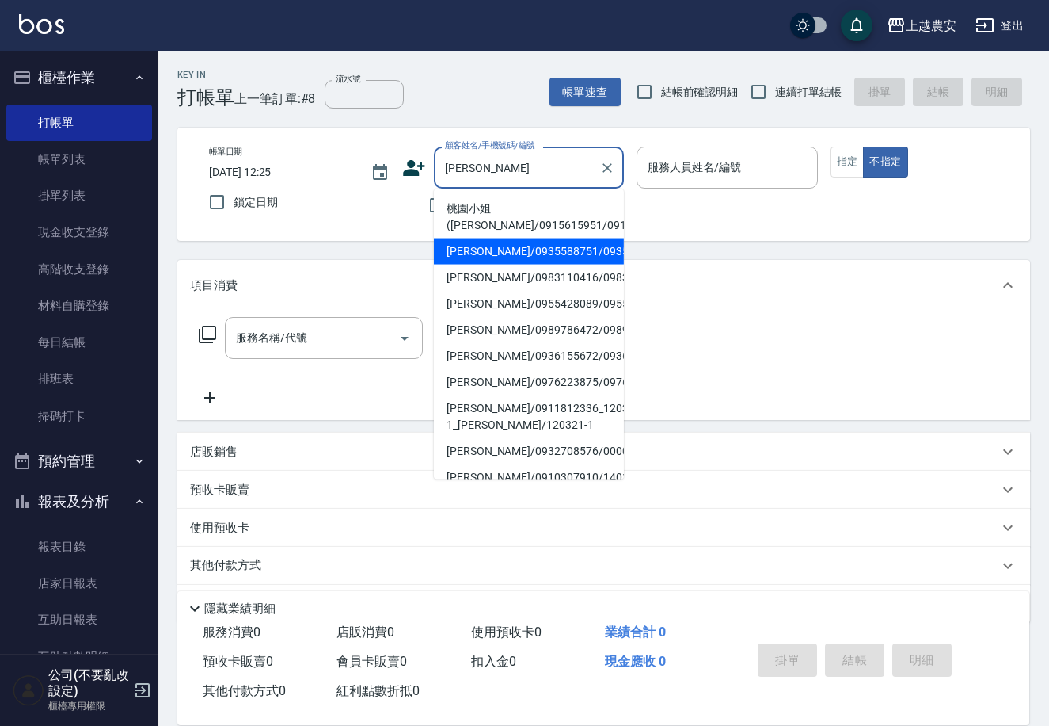
click at [477, 250] on li "陳美英/0935588751/0935588751" at bounding box center [529, 251] width 190 height 26
type input "陳美英/0935588751/0935588751"
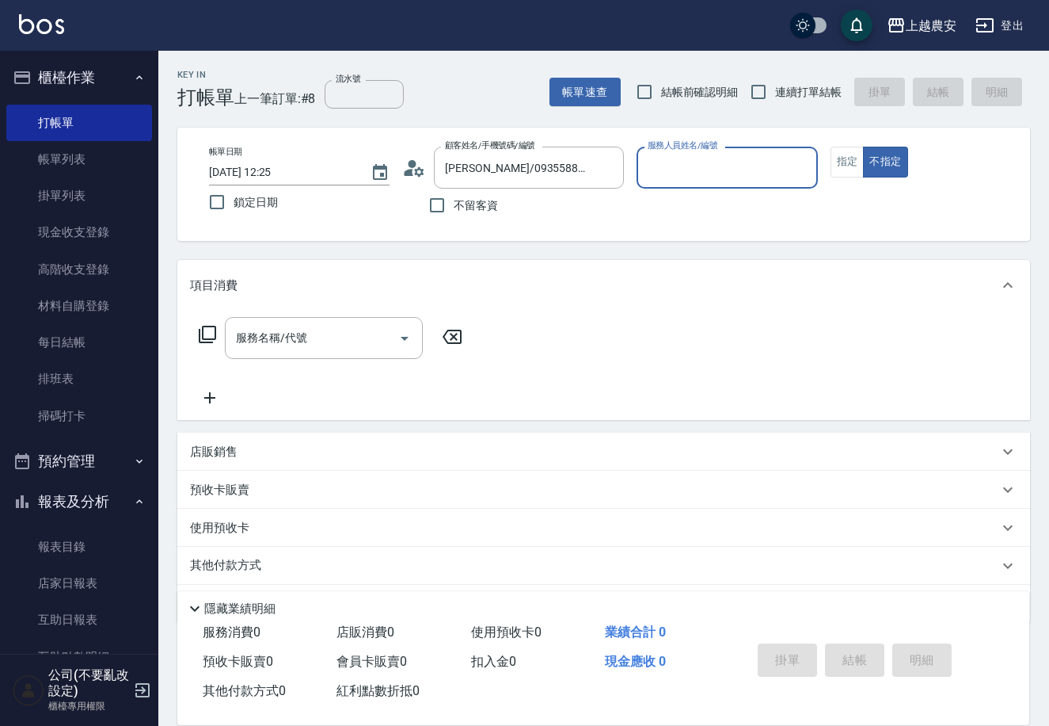
type input "Irene-5"
click at [844, 162] on button "指定" at bounding box center [848, 162] width 34 height 31
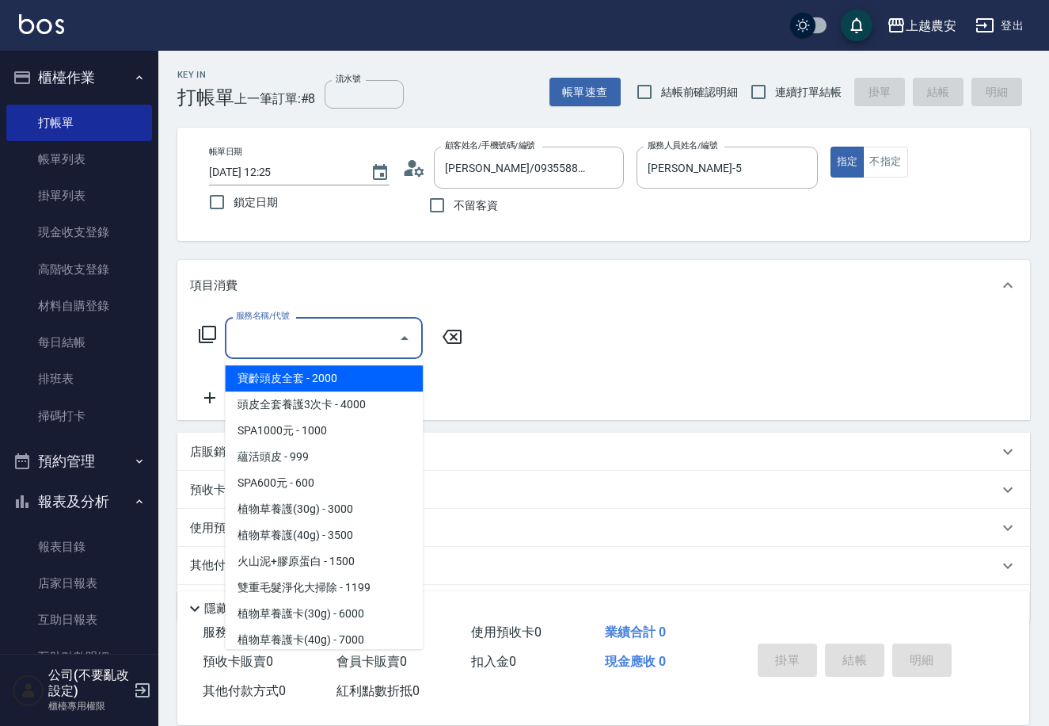
click at [297, 341] on input "服務名稱/代號" at bounding box center [312, 338] width 160 height 28
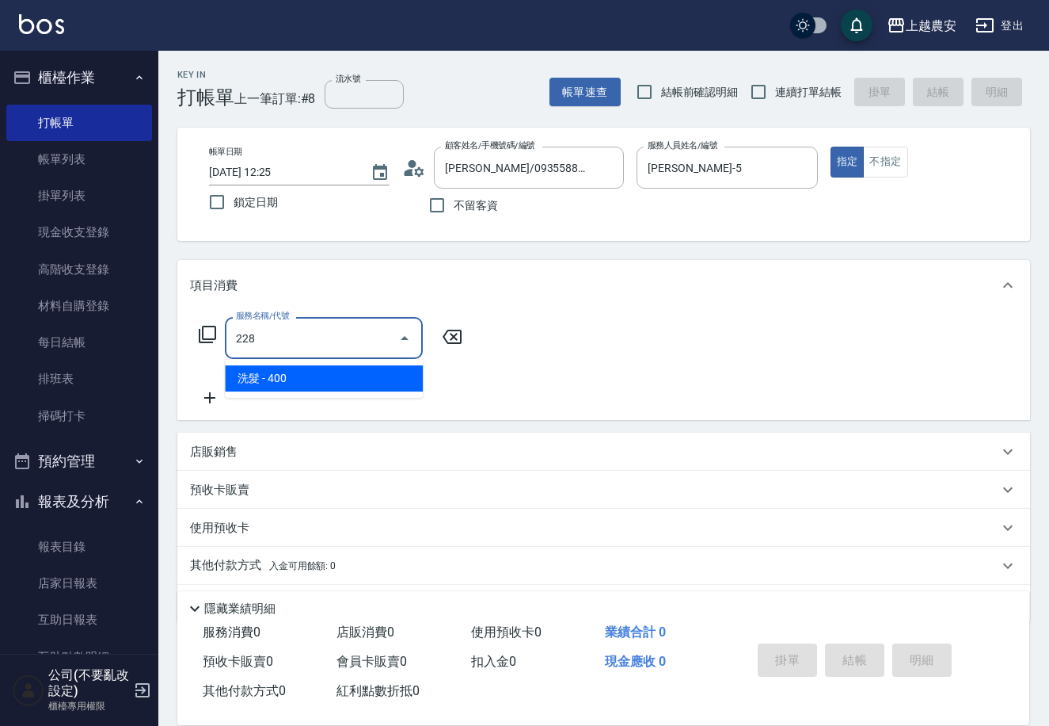
type input "洗髮(228)"
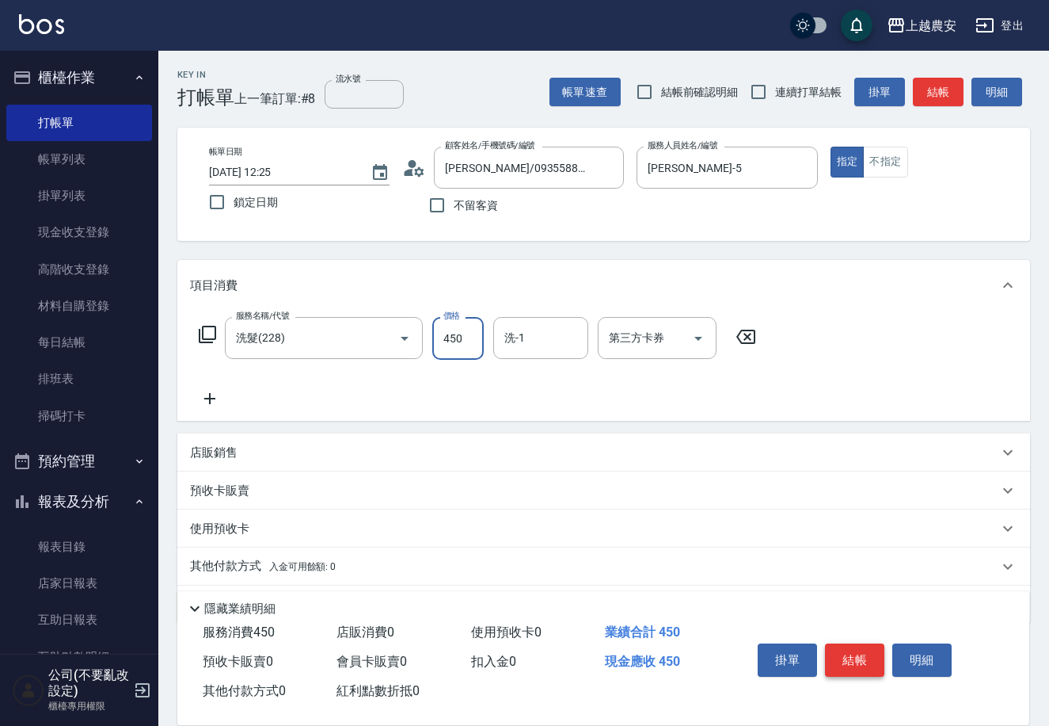
type input "450"
click at [840, 658] on button "結帳" at bounding box center [854, 659] width 59 height 33
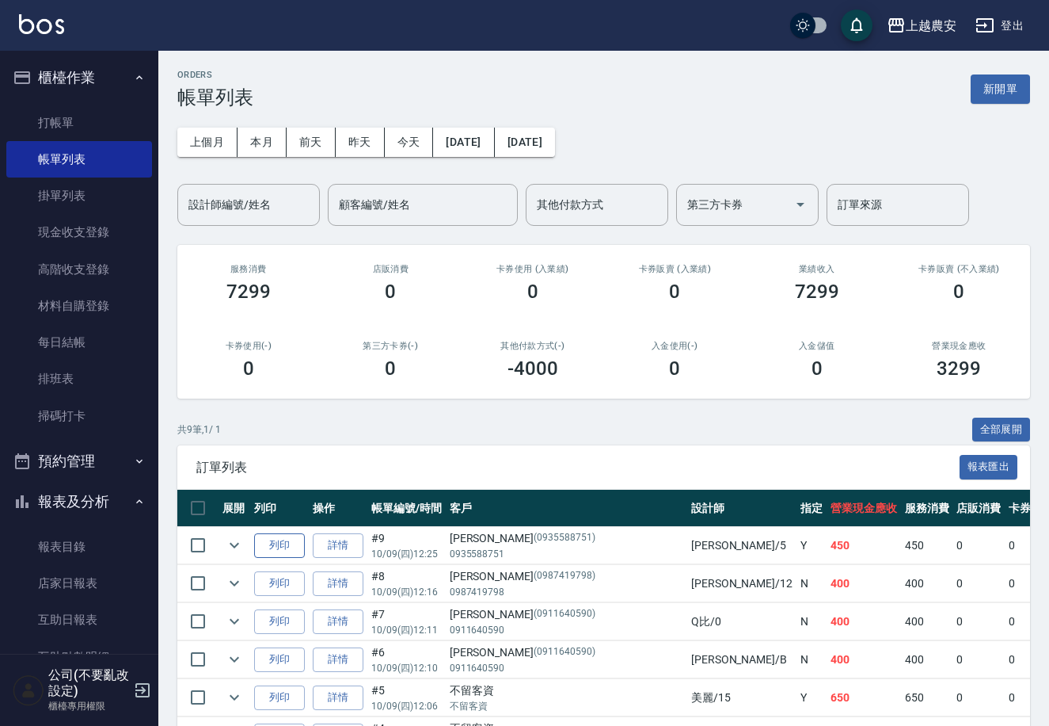
click at [283, 537] on button "列印" at bounding box center [279, 545] width 51 height 25
click at [95, 297] on link "材料自購登錄" at bounding box center [79, 306] width 146 height 36
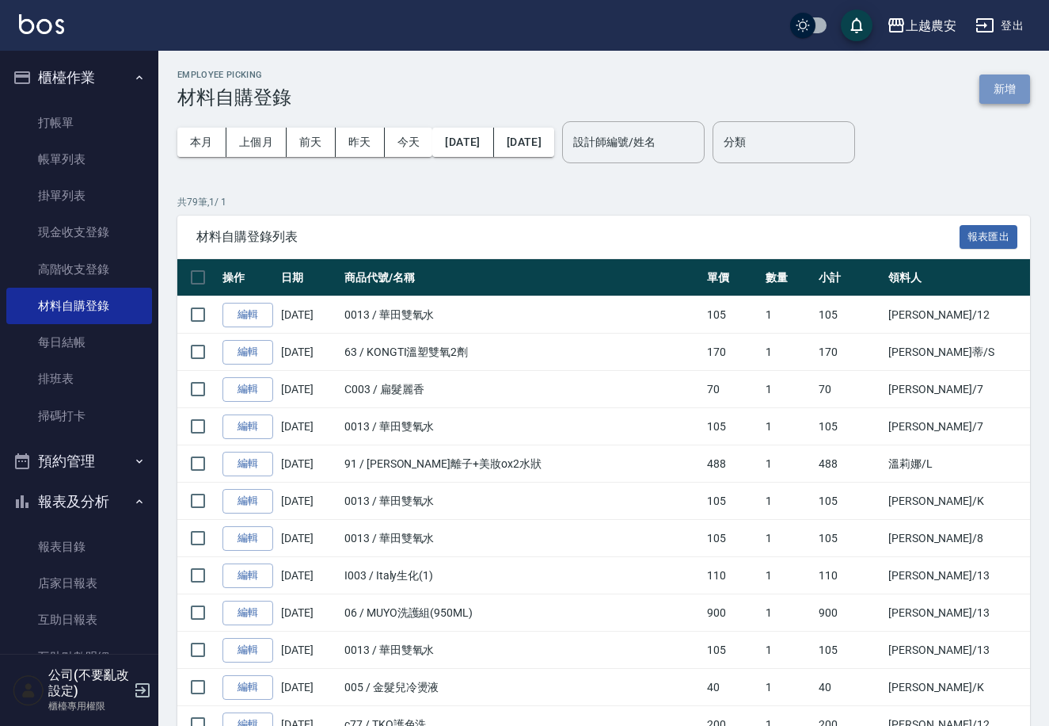
click at [996, 80] on button "新增" at bounding box center [1005, 88] width 51 height 29
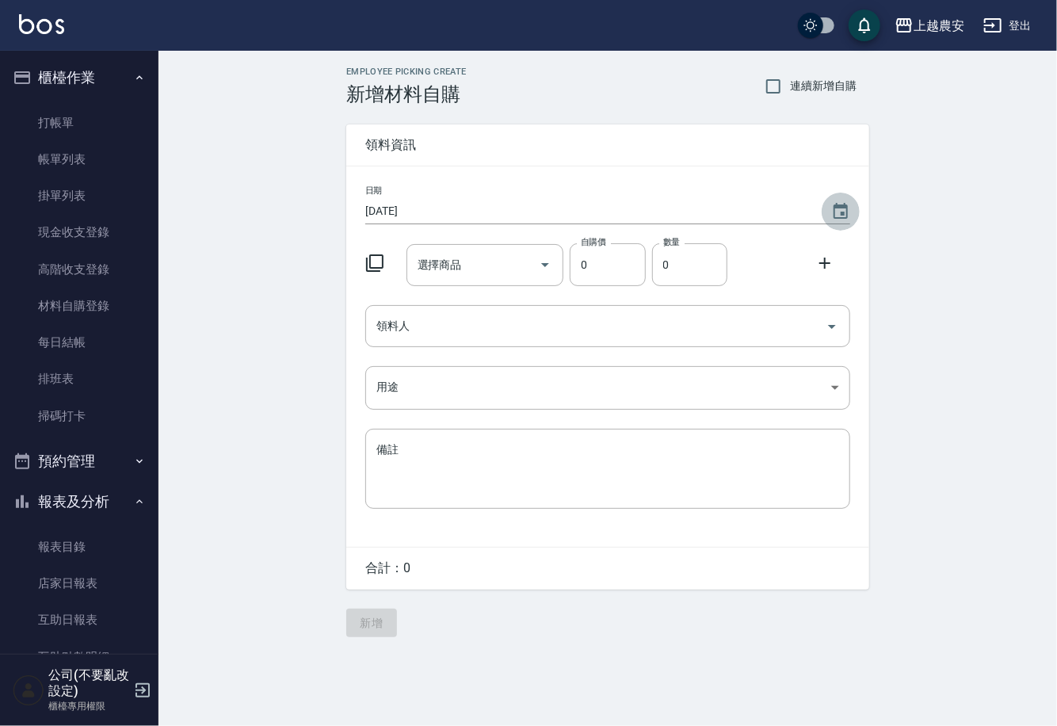
click at [848, 208] on icon "Choose date, selected date is 2025-10-09" at bounding box center [840, 211] width 19 height 19
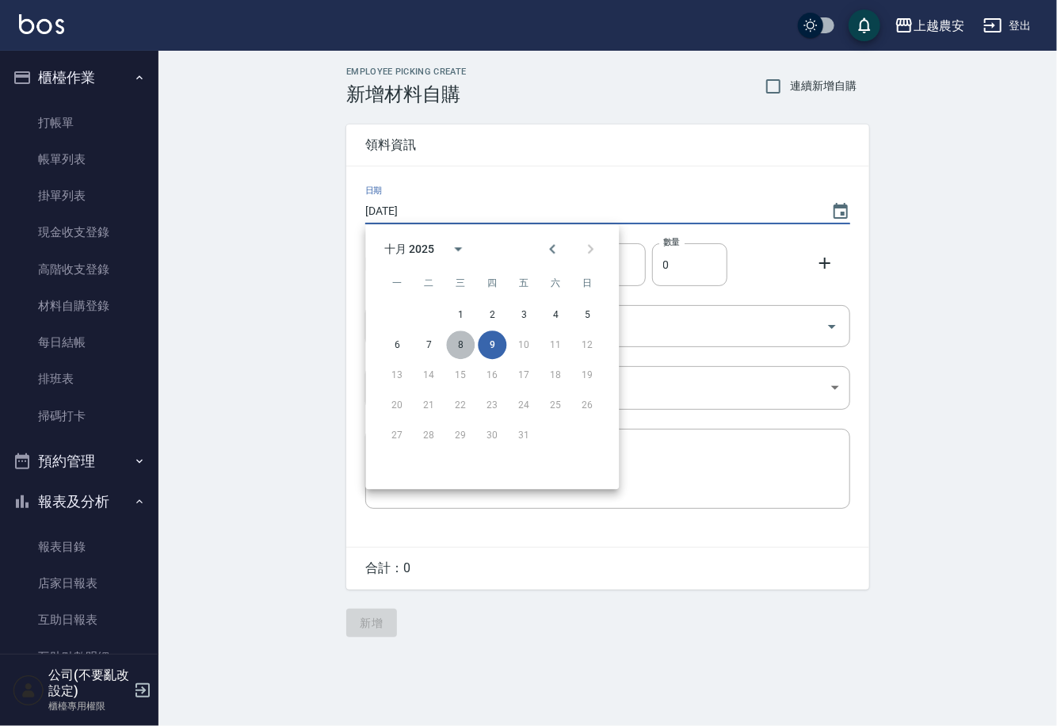
click at [460, 342] on button "8" at bounding box center [460, 344] width 29 height 29
type input "[DATE]"
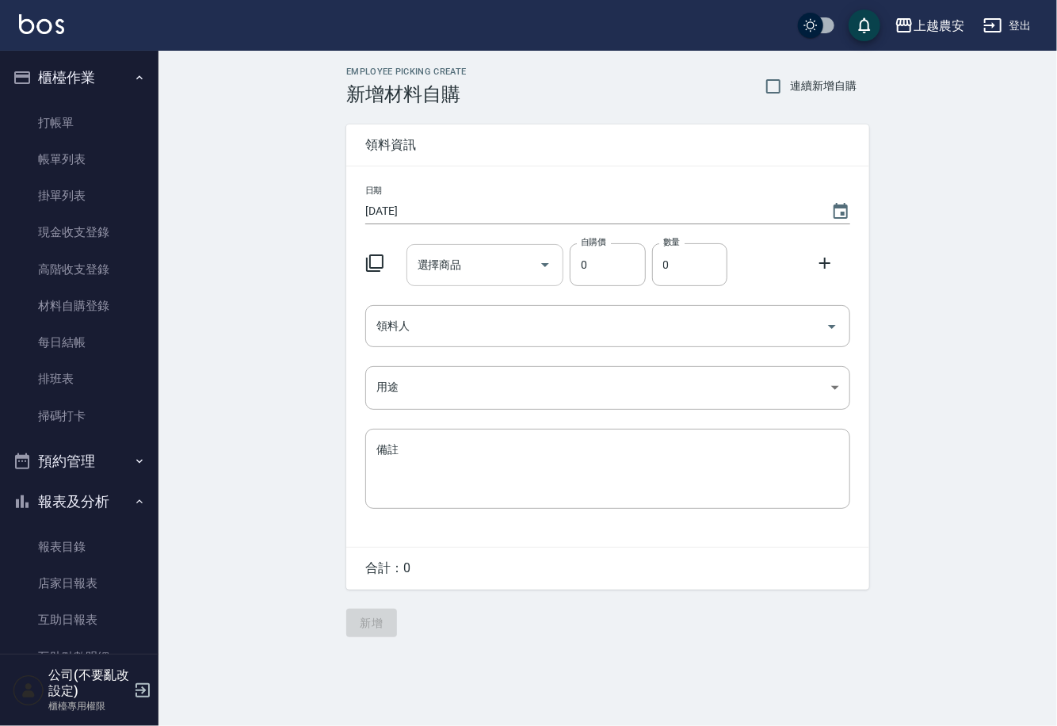
click at [459, 264] on div "選擇商品 選擇商品" at bounding box center [485, 265] width 158 height 42
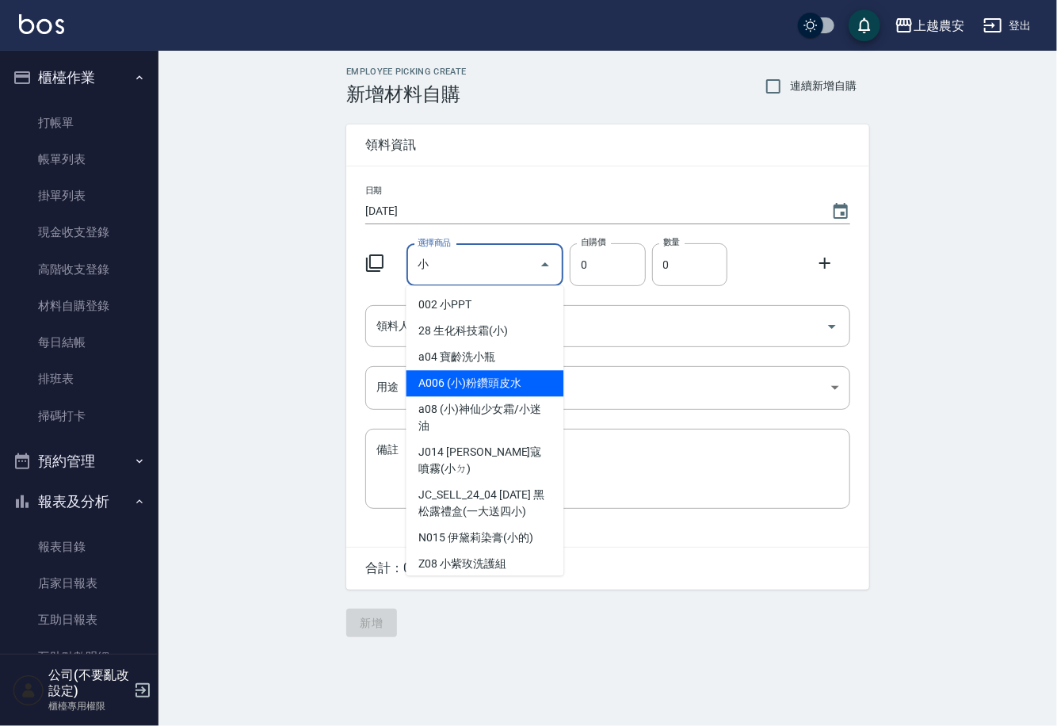
click at [501, 390] on li "A006 (小)粉鑽頭皮水" at bounding box center [485, 383] width 158 height 26
type input "(小)粉鑽頭皮水"
type input "50"
type input "1"
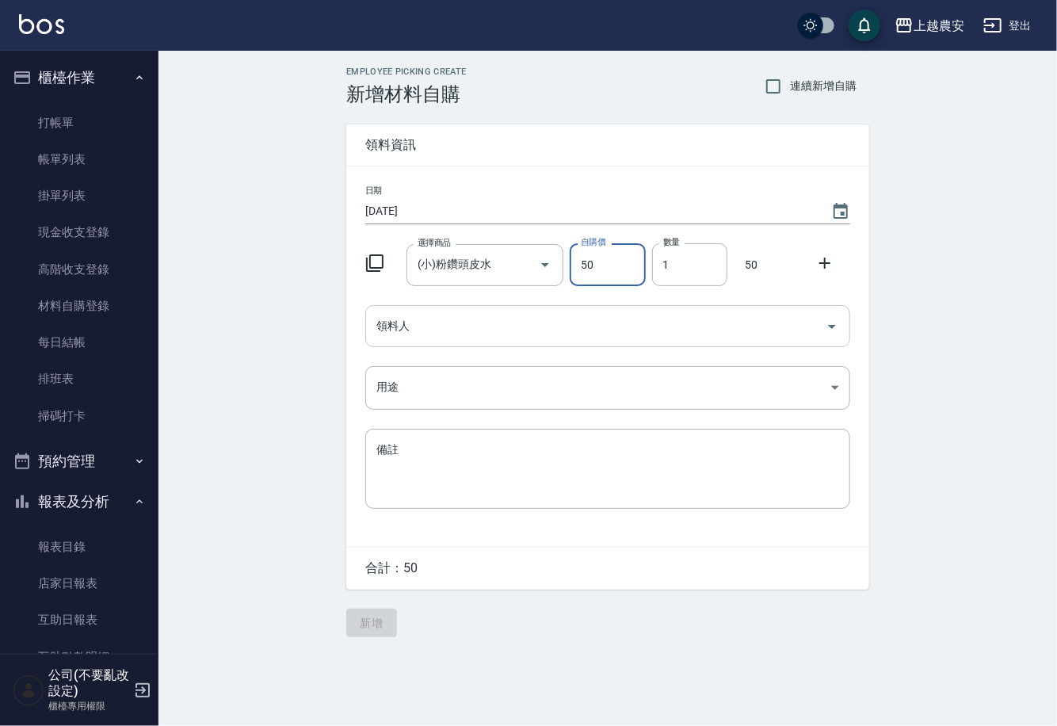
click at [461, 340] on div "領料人" at bounding box center [607, 326] width 485 height 42
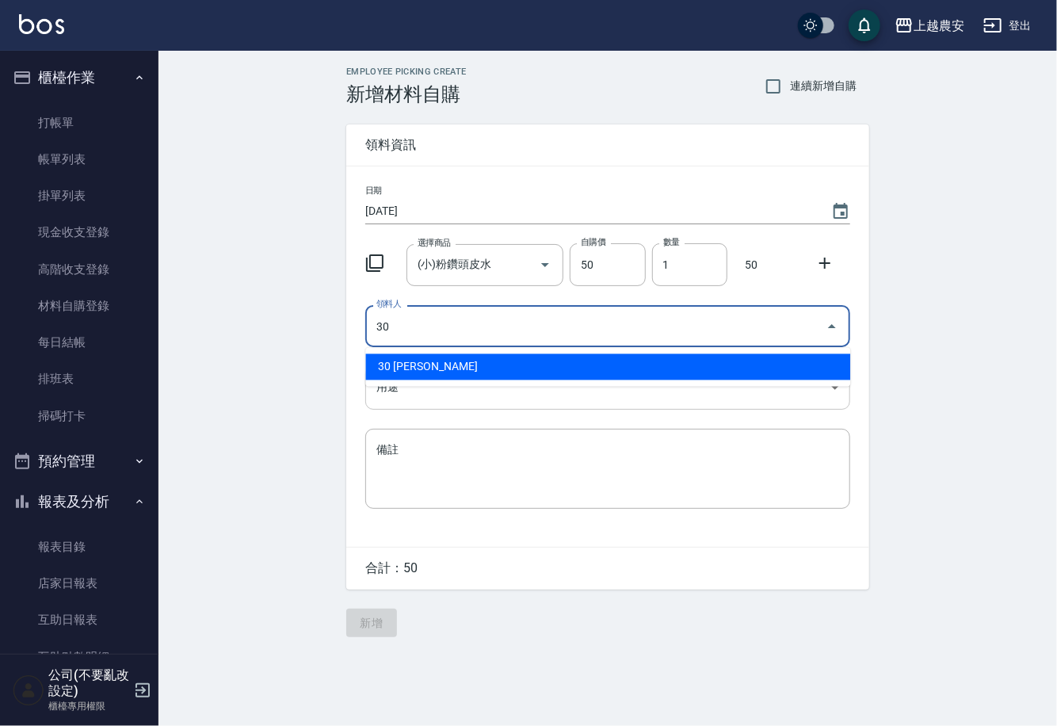
click at [410, 367] on li "30 林珮筠" at bounding box center [607, 367] width 485 height 26
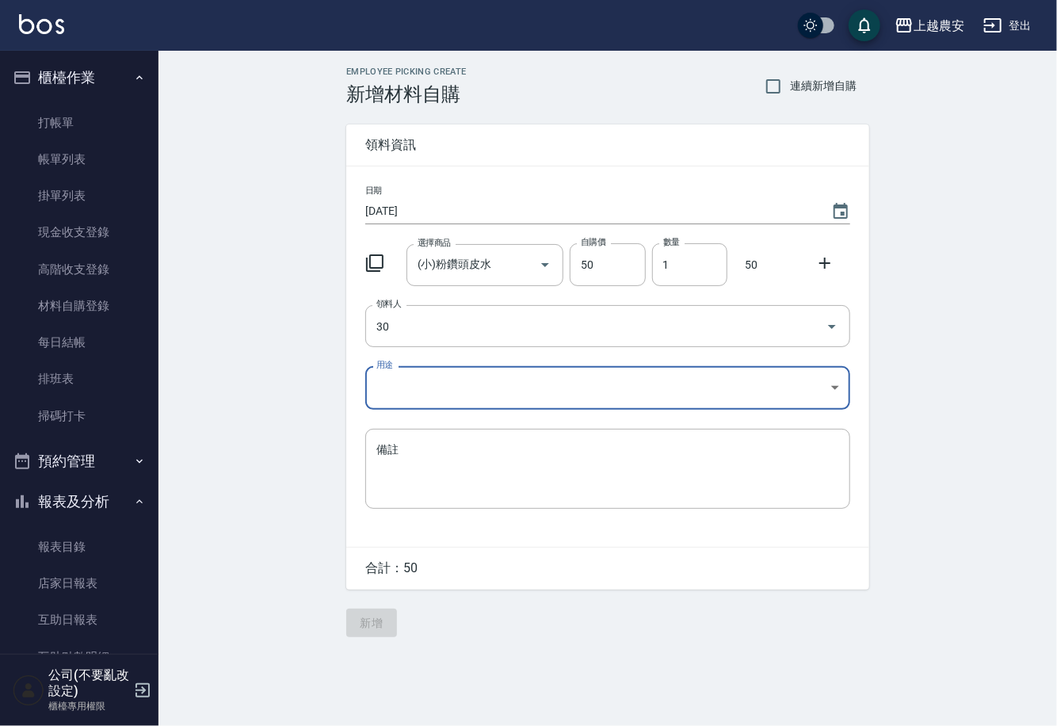
type input "30 林珮筠"
click at [396, 396] on body "上越農安 登出 櫃檯作業 打帳單 帳單列表 掛單列表 現金收支登錄 高階收支登錄 材料自購登錄 每日結帳 排班表 掃碼打卡 預約管理 預約管理 單日預約紀錄 …" at bounding box center [528, 363] width 1057 height 726
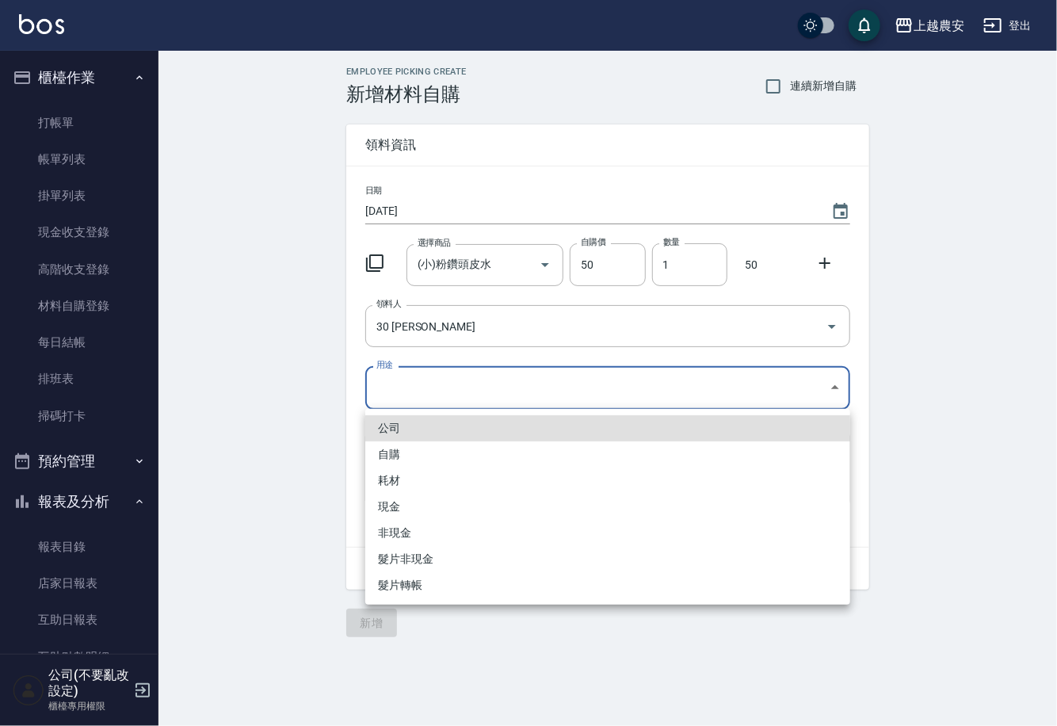
click at [390, 451] on li "自購" at bounding box center [607, 454] width 485 height 26
type input "自購"
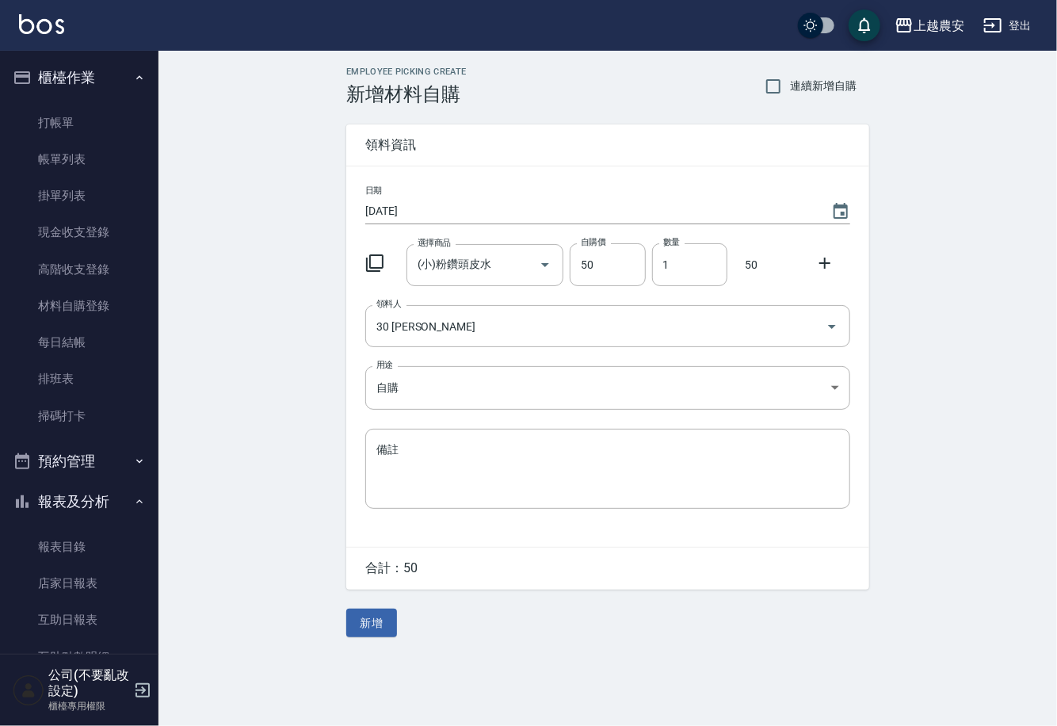
drag, startPoint x: 823, startPoint y: 261, endPoint x: 539, endPoint y: 297, distance: 286.6
click at [821, 261] on icon at bounding box center [824, 262] width 19 height 19
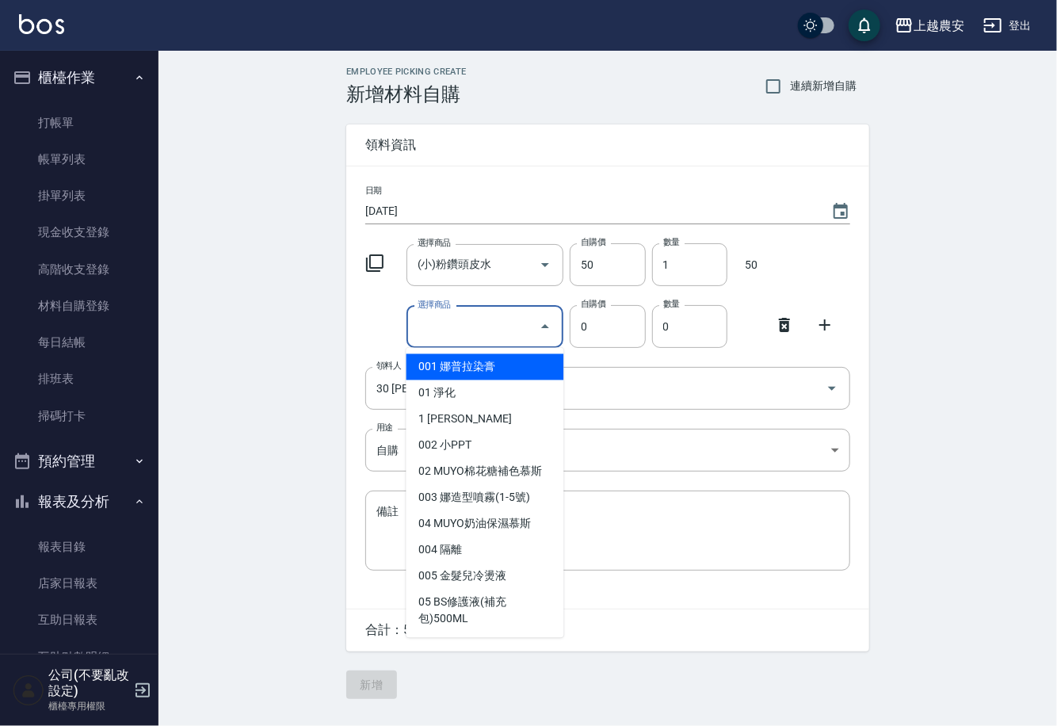
click at [425, 322] on input "選擇商品" at bounding box center [473, 327] width 120 height 28
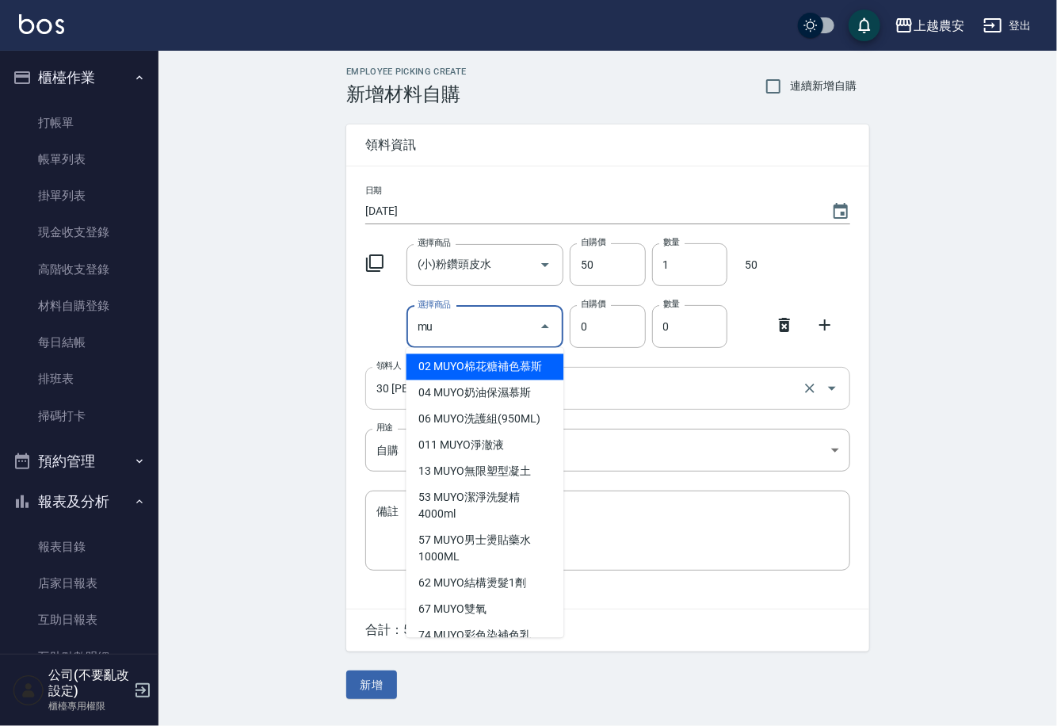
type input "MUYO洗護組(950ML)"
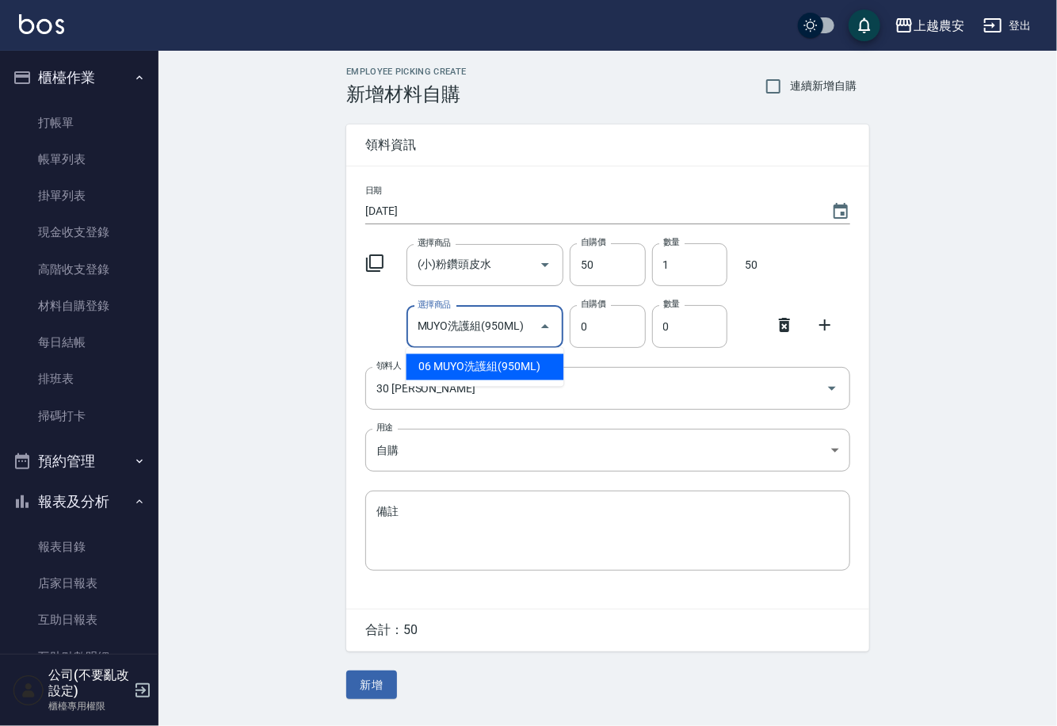
click at [506, 363] on li "06 MUYO洗護組(950ML)" at bounding box center [485, 367] width 158 height 26
type input "900"
type input "1"
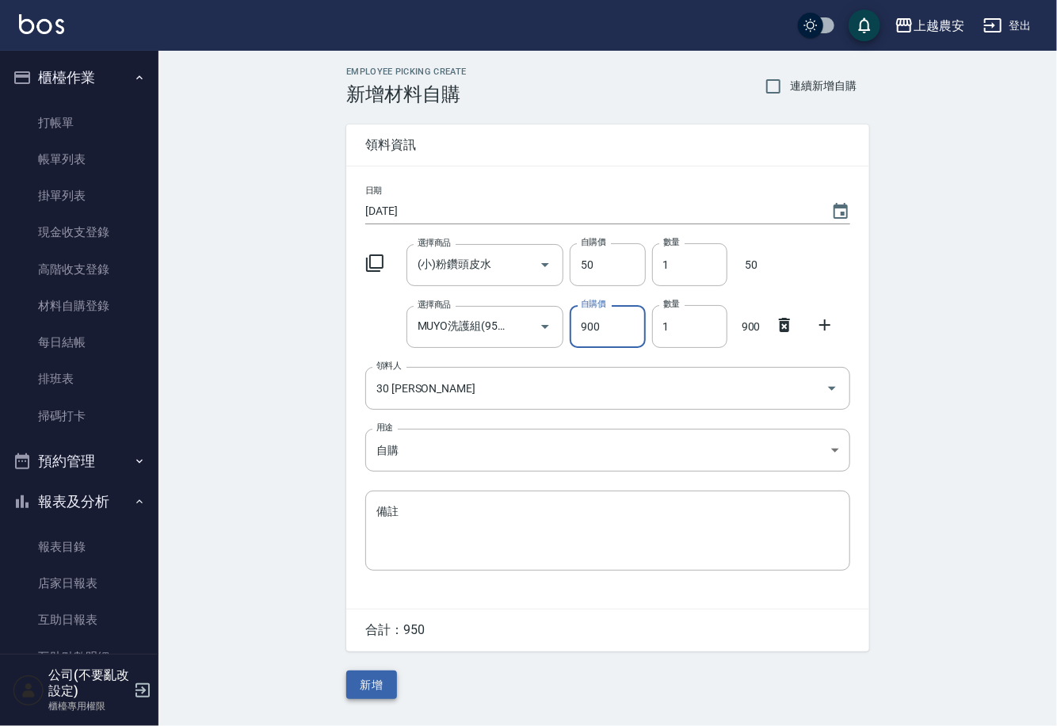
click at [379, 688] on button "新增" at bounding box center [371, 684] width 51 height 29
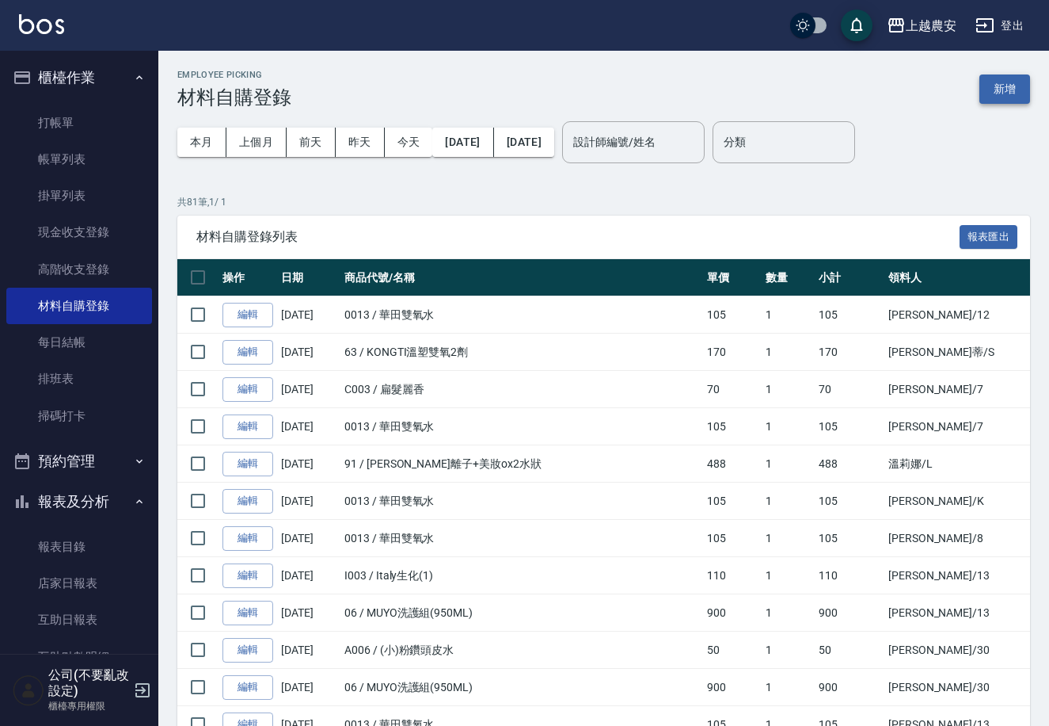
click at [1003, 93] on button "新增" at bounding box center [1005, 88] width 51 height 29
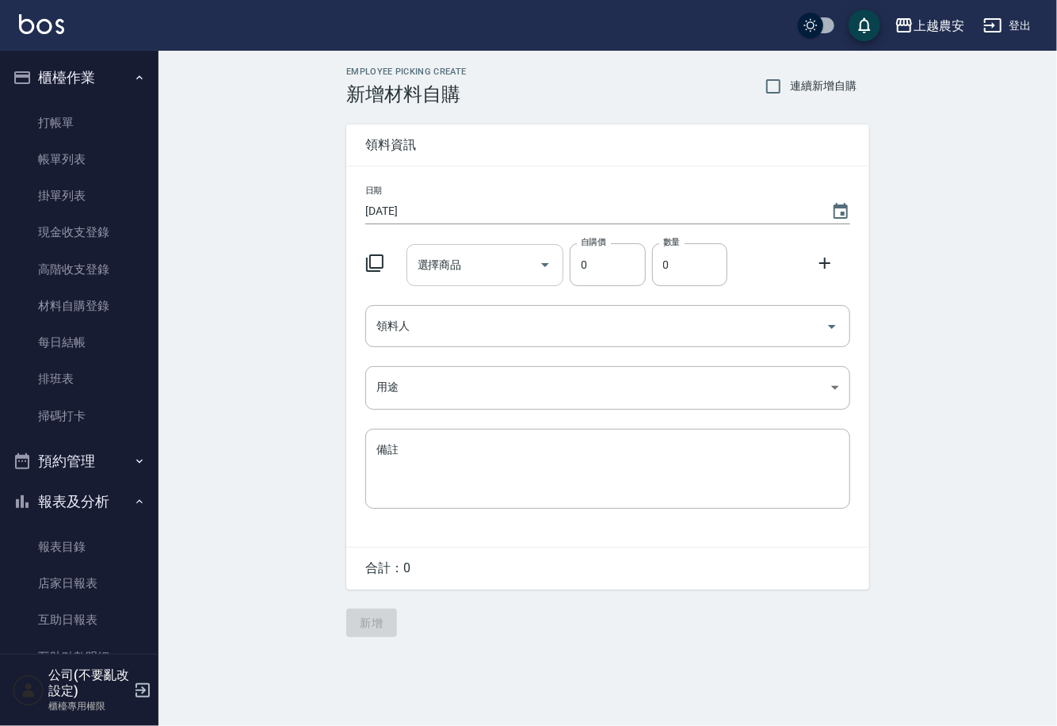
click at [463, 272] on input "選擇商品" at bounding box center [473, 265] width 120 height 28
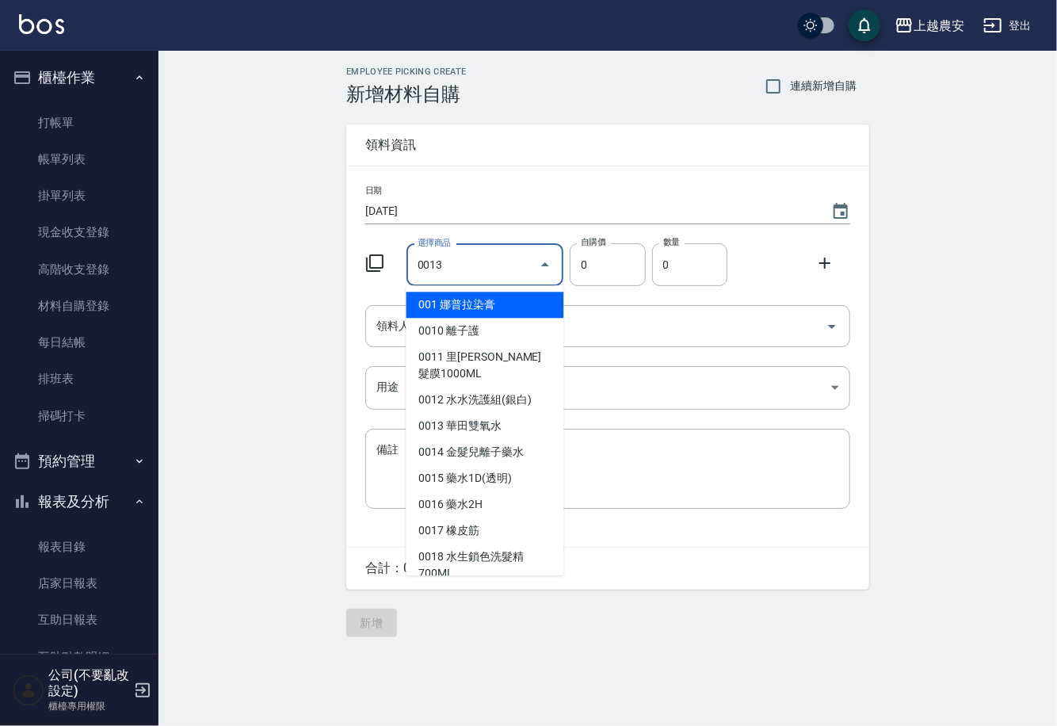
type input "華田雙氧水"
type input "105"
type input "1"
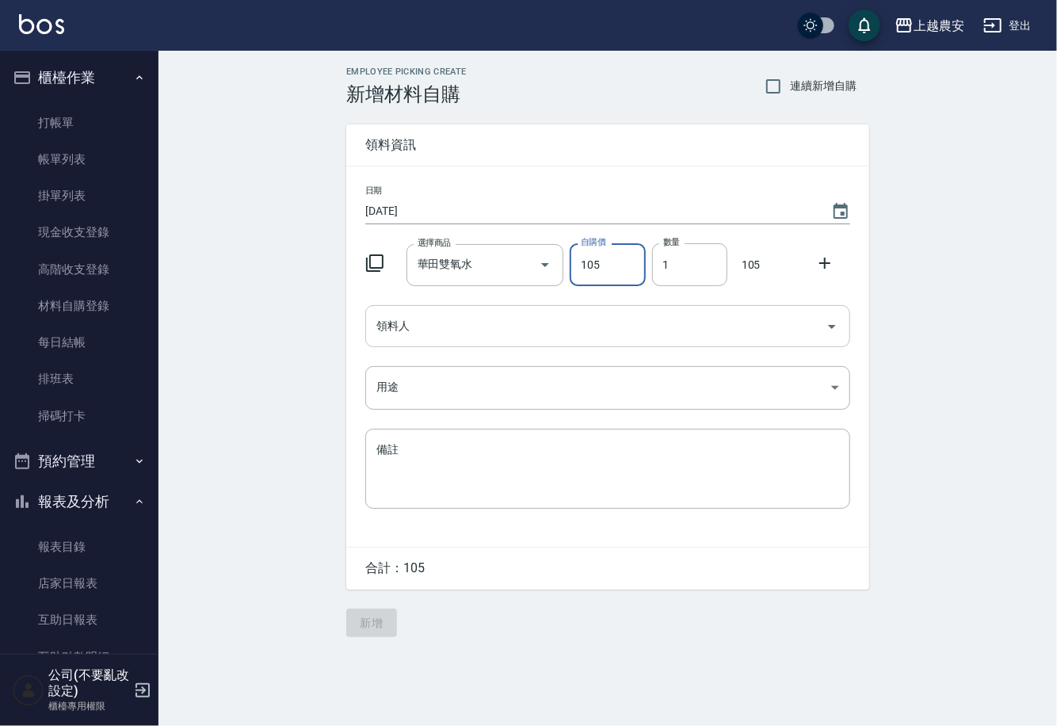
click at [447, 330] on input "領料人" at bounding box center [595, 326] width 447 height 28
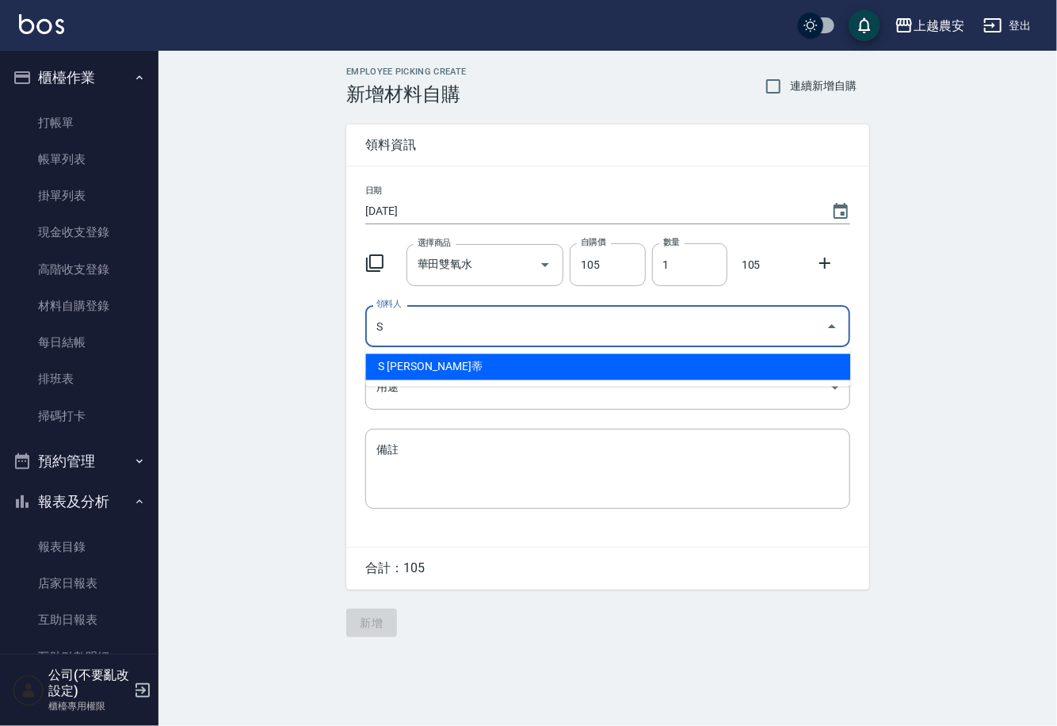
click at [459, 360] on li "S Sandy珊蒂" at bounding box center [607, 367] width 485 height 26
type input "S Sandy珊蒂"
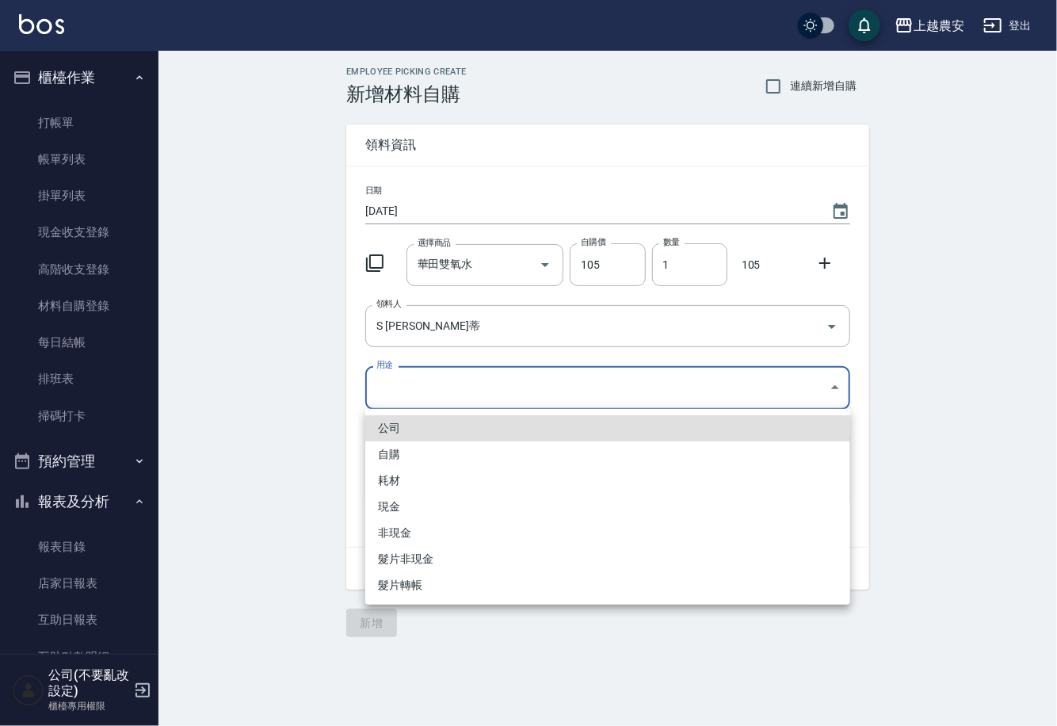
click at [410, 379] on body "上越農安 登出 櫃檯作業 打帳單 帳單列表 掛單列表 現金收支登錄 高階收支登錄 材料自購登錄 每日結帳 排班表 掃碼打卡 預約管理 預約管理 單日預約紀錄 …" at bounding box center [528, 363] width 1057 height 726
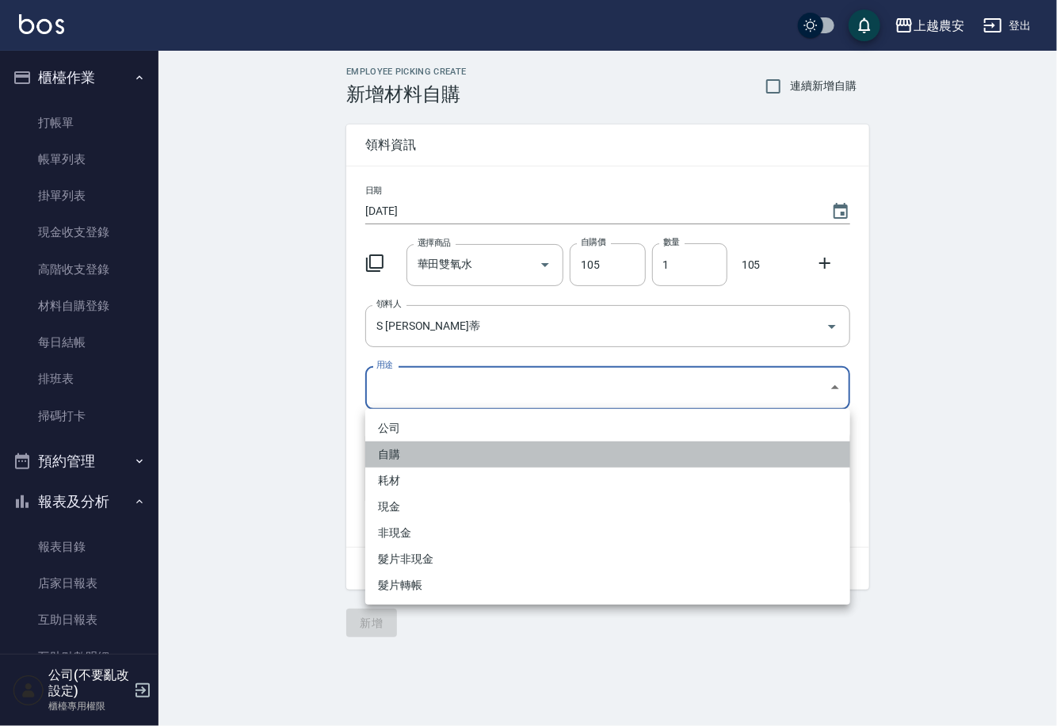
click at [400, 451] on li "自購" at bounding box center [607, 454] width 485 height 26
type input "自購"
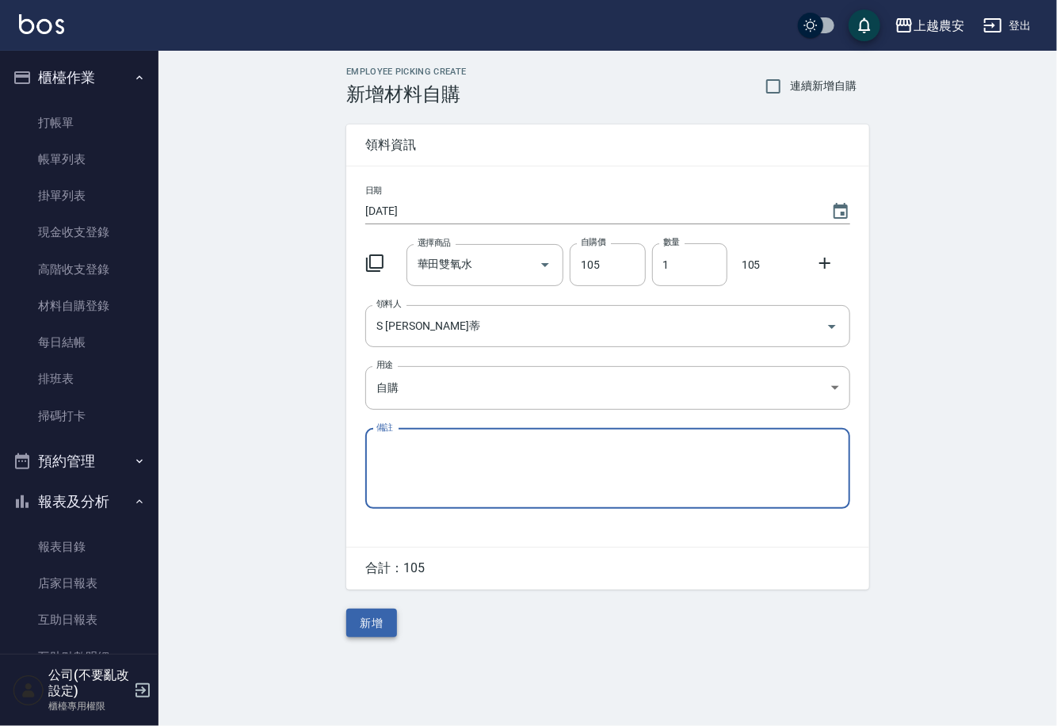
click at [371, 617] on button "新增" at bounding box center [371, 622] width 51 height 29
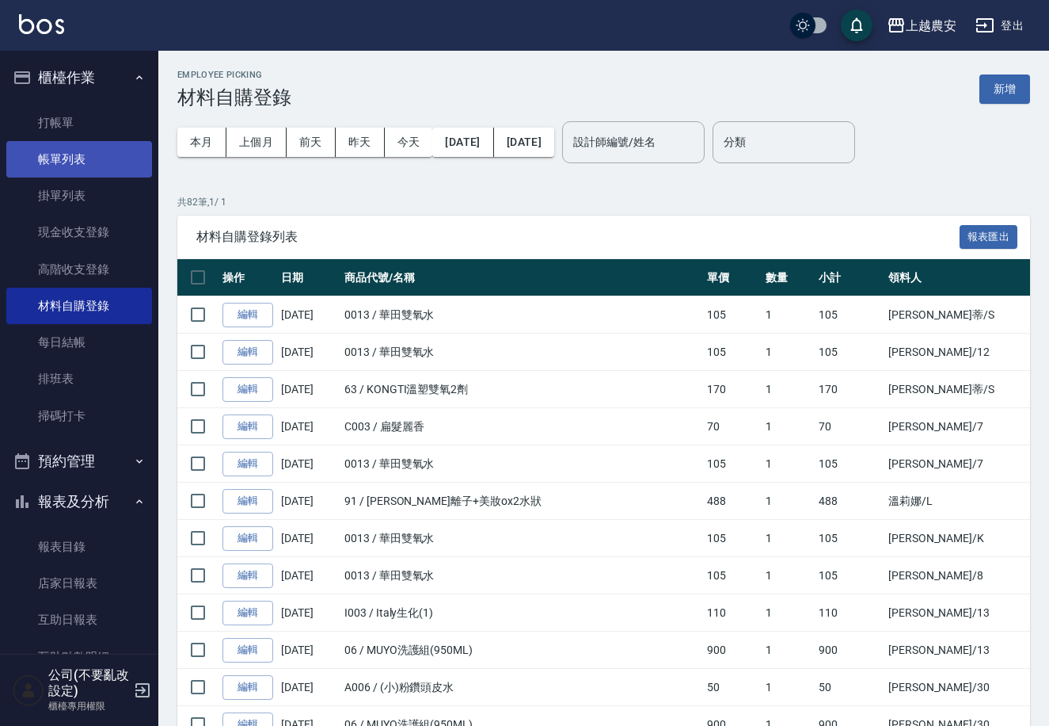
click at [56, 156] on link "帳單列表" at bounding box center [79, 159] width 146 height 36
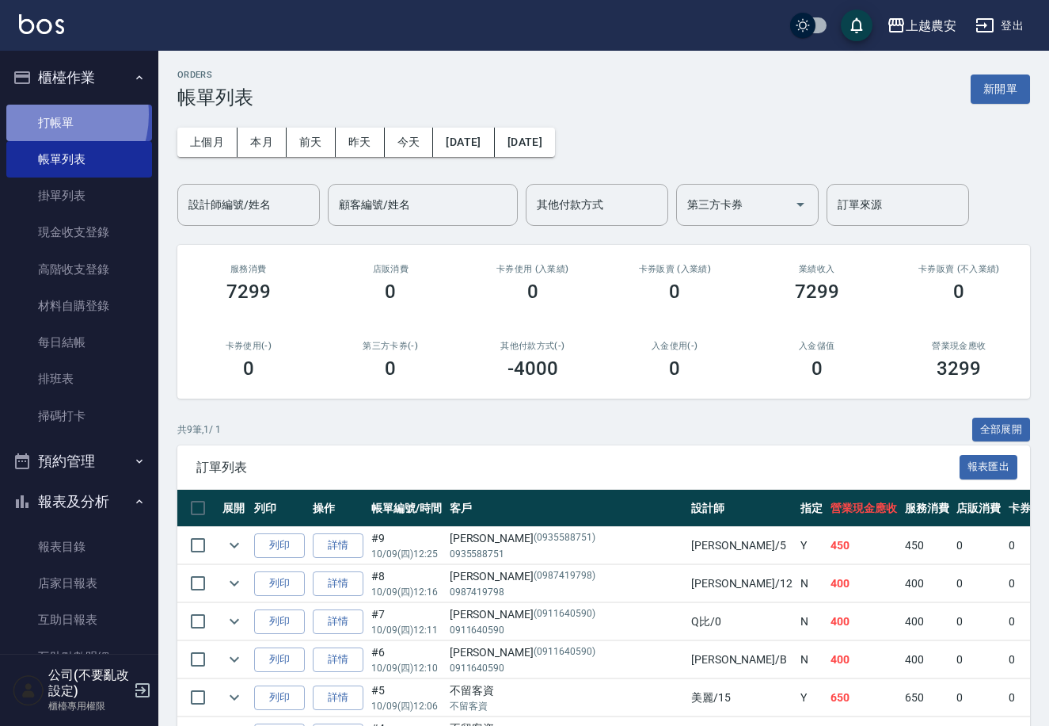
click at [45, 114] on link "打帳單" at bounding box center [79, 123] width 146 height 36
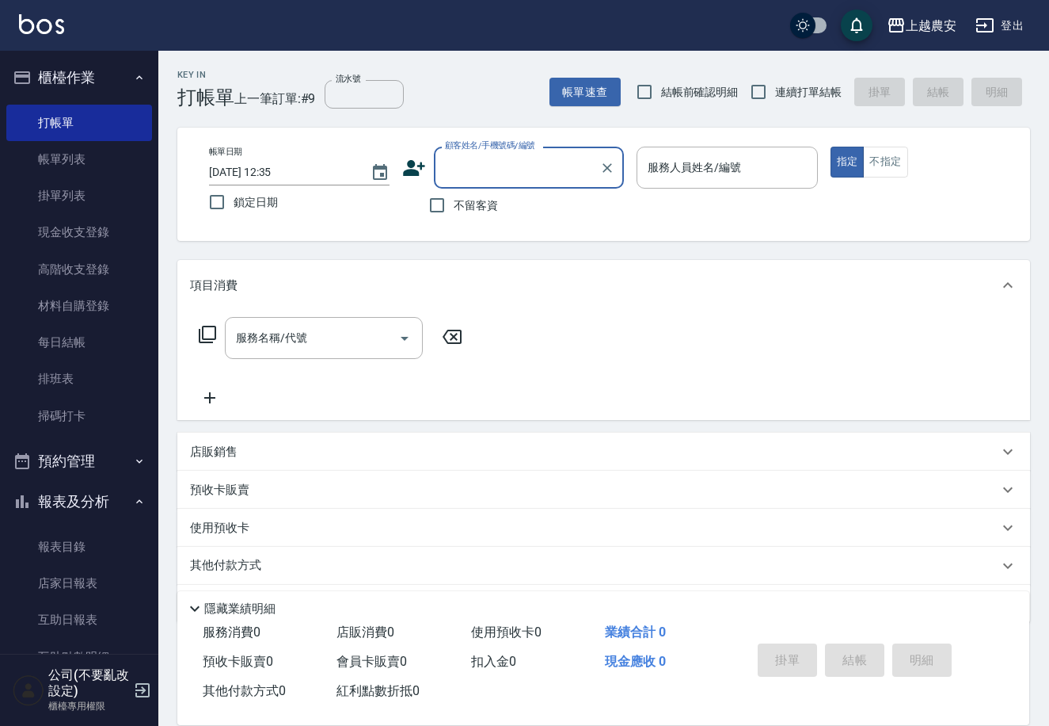
click at [467, 173] on div "顧客姓名/手機號碼/編號 顧客姓名/手機號碼/編號" at bounding box center [529, 168] width 190 height 42
type input "m"
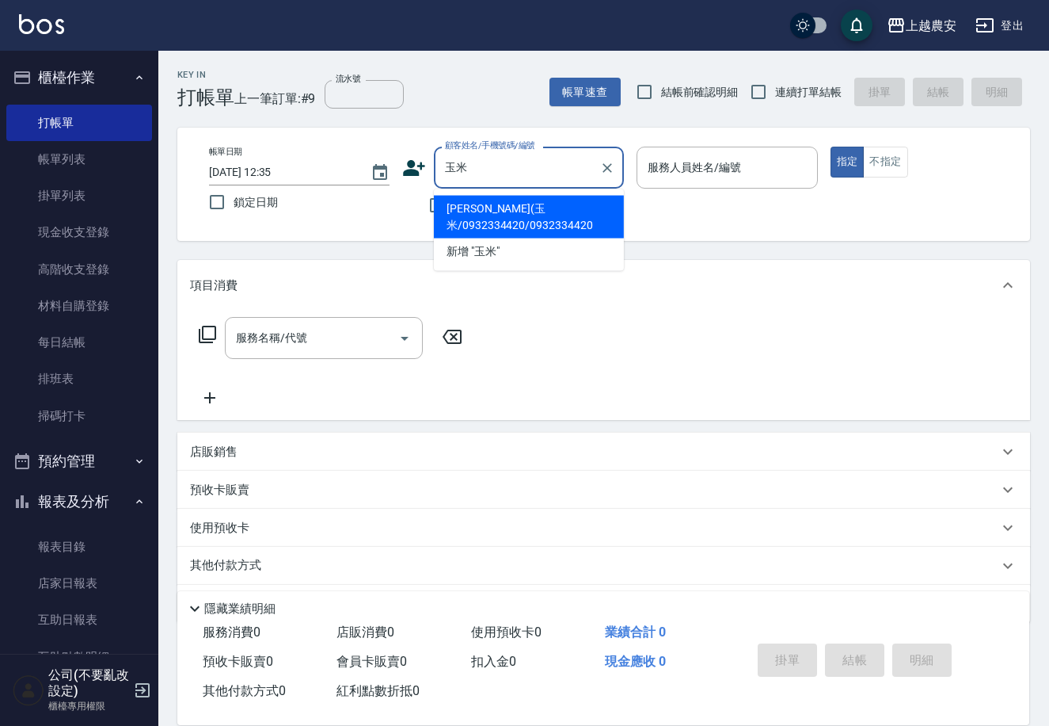
click at [522, 219] on li "許昊翔(玉米/0932334420/0932334420" at bounding box center [529, 217] width 190 height 43
type input "許昊翔(玉米/0932334420/0932334420"
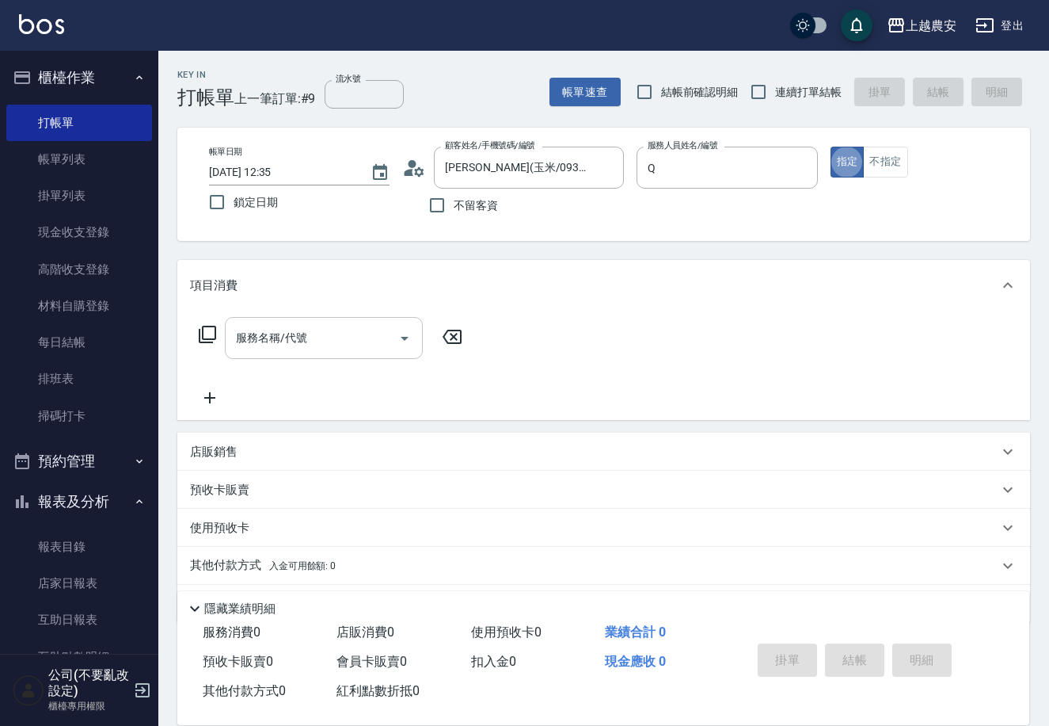
type input "Qbe-Q"
type button "true"
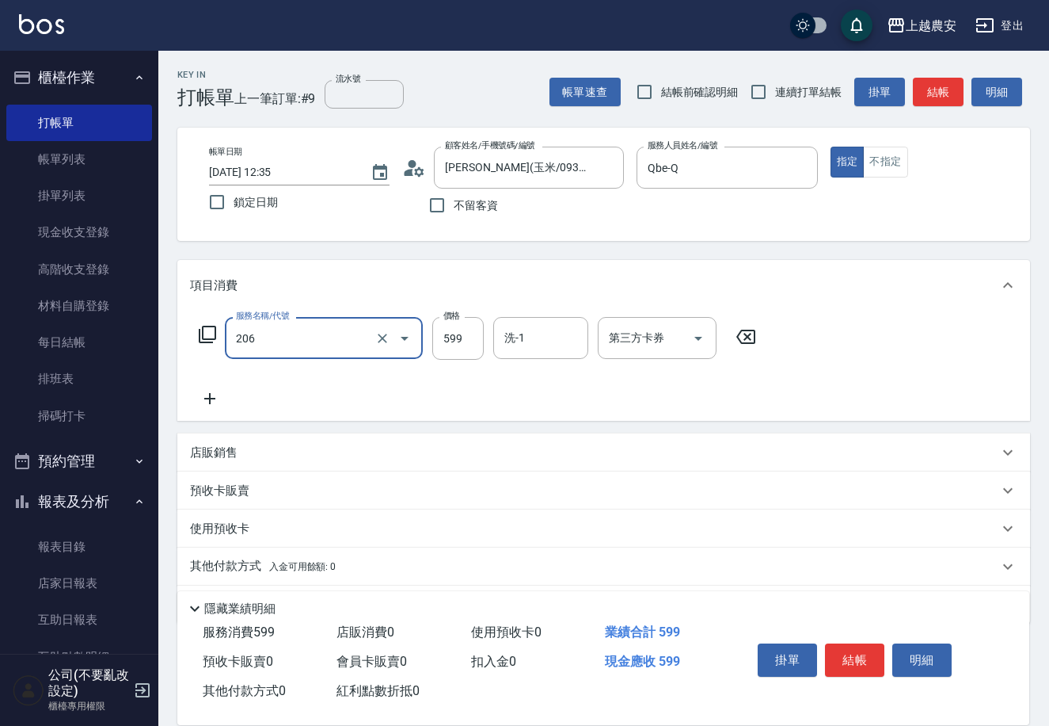
type input "洗+剪(206)"
type input "650"
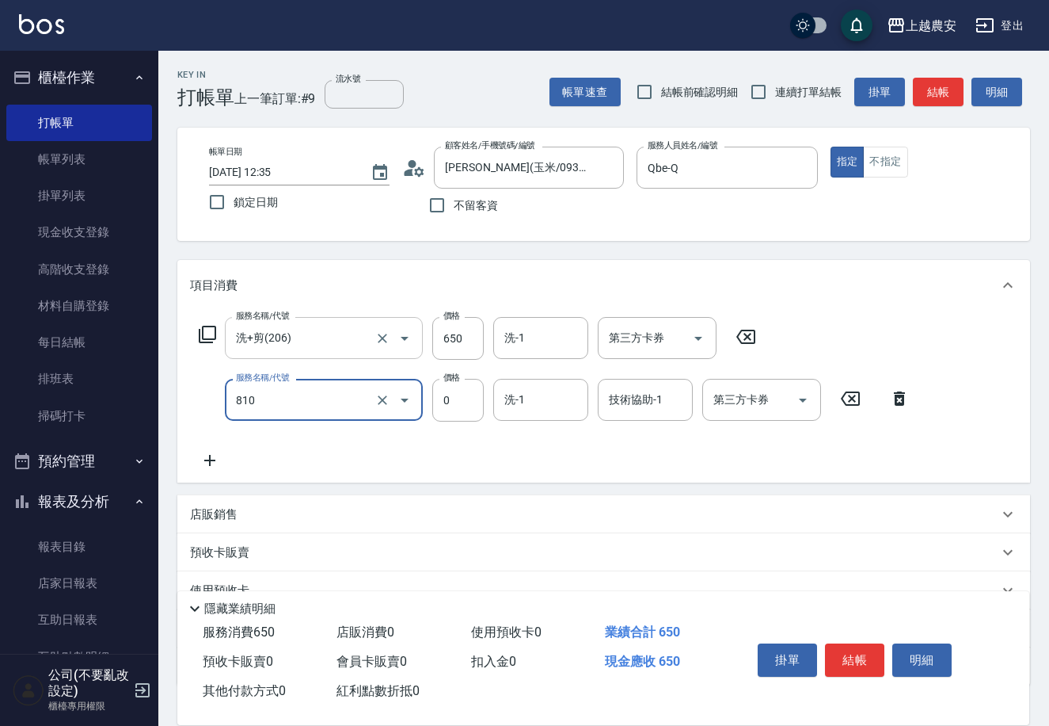
type input "頭皮護髮卡券使用(810)"
click at [848, 659] on button "結帳" at bounding box center [854, 659] width 59 height 33
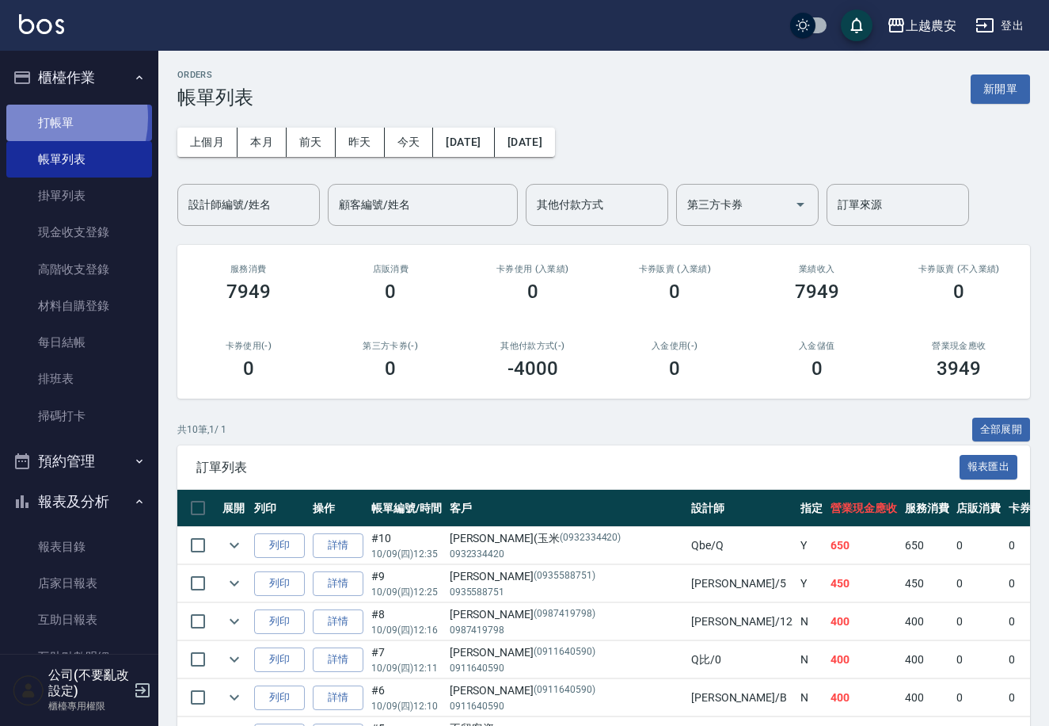
click at [37, 117] on link "打帳單" at bounding box center [79, 123] width 146 height 36
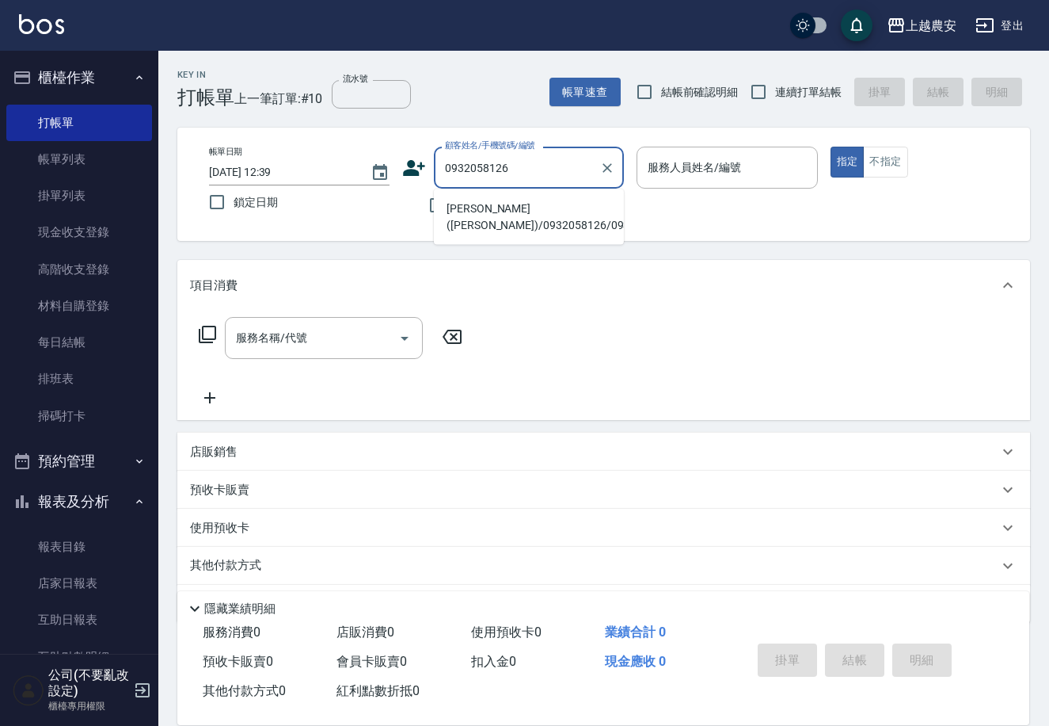
click at [528, 222] on li "張書寶(paul)/0932058126/0932058126" at bounding box center [529, 217] width 190 height 43
type input "張書寶(paul)/0932058126/0932058126"
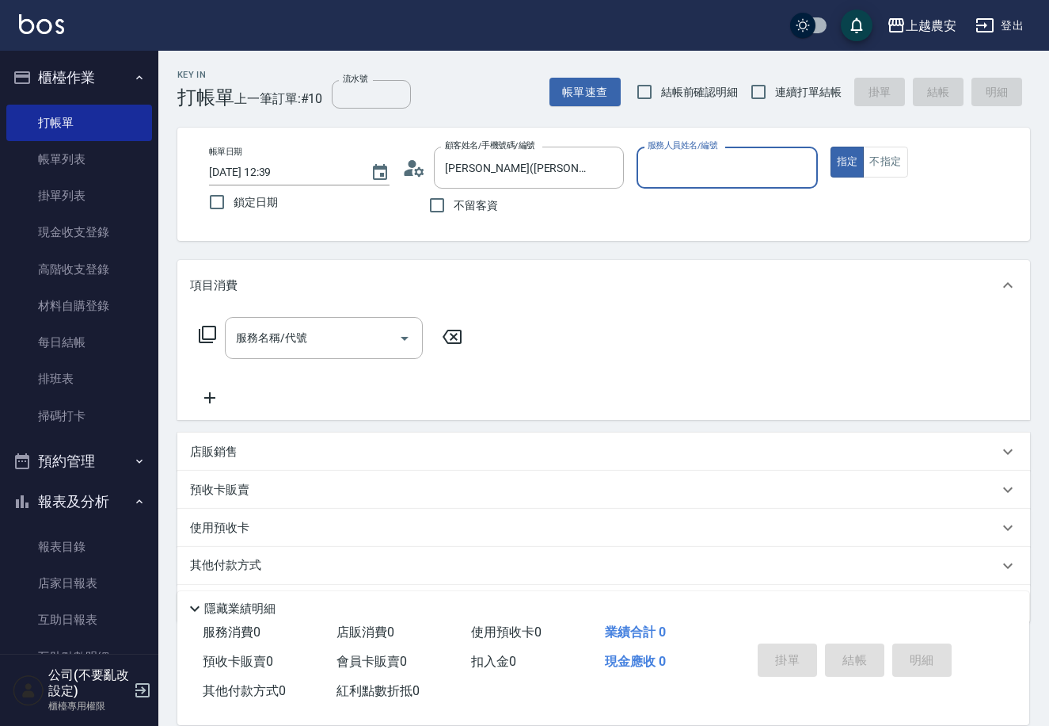
type input "黛慧-8"
click at [355, 332] on input "服務名稱/代號" at bounding box center [312, 338] width 160 height 28
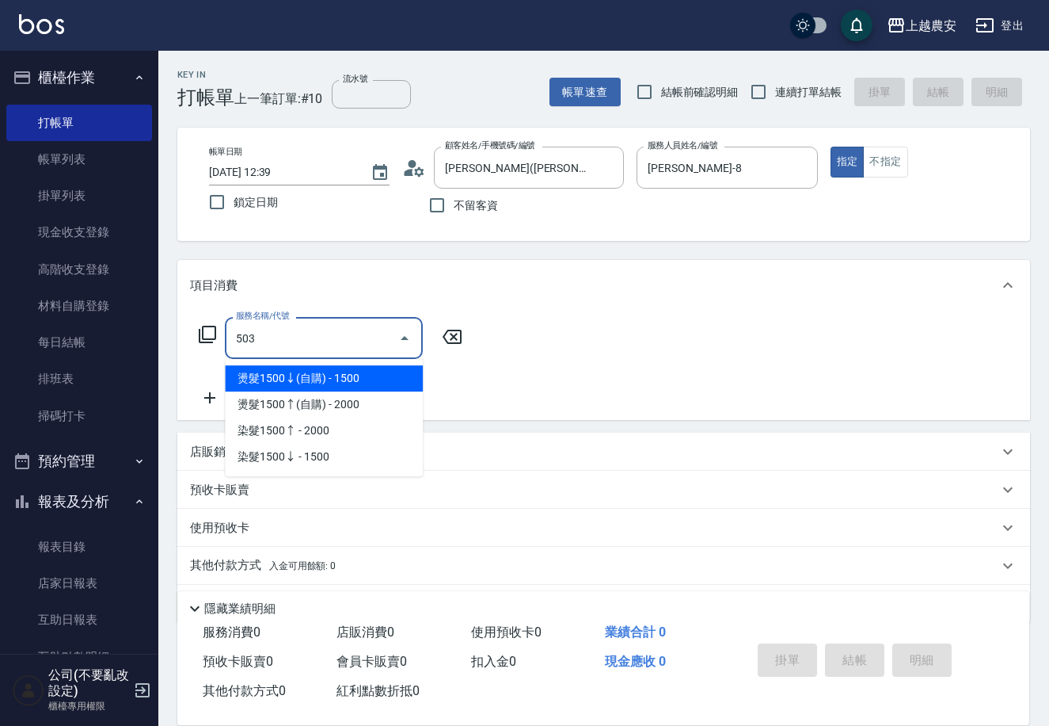
type input "染髮1500↑(503)"
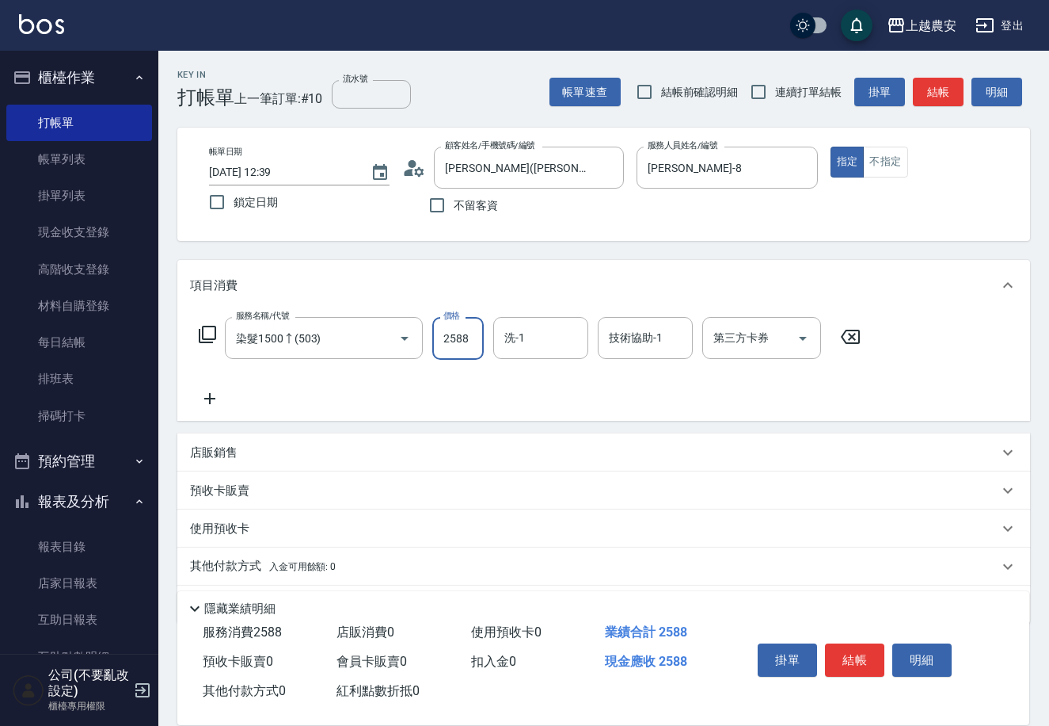
type input "2588"
click at [273, 563] on span "入金可用餘額: 0" at bounding box center [302, 566] width 67 height 11
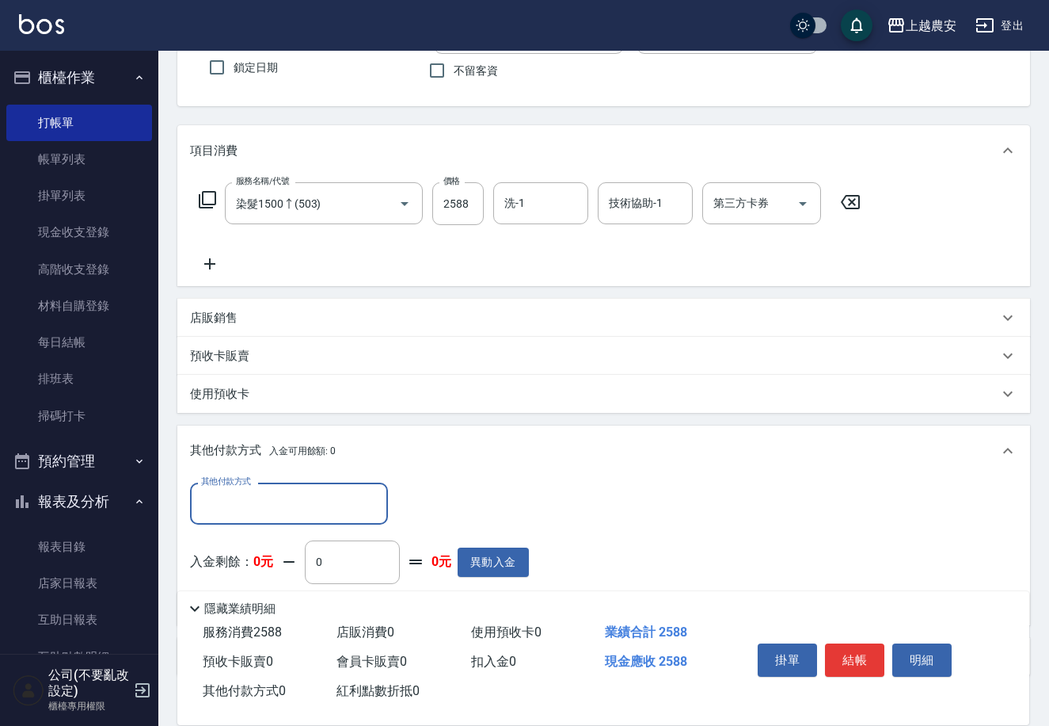
scroll to position [172, 0]
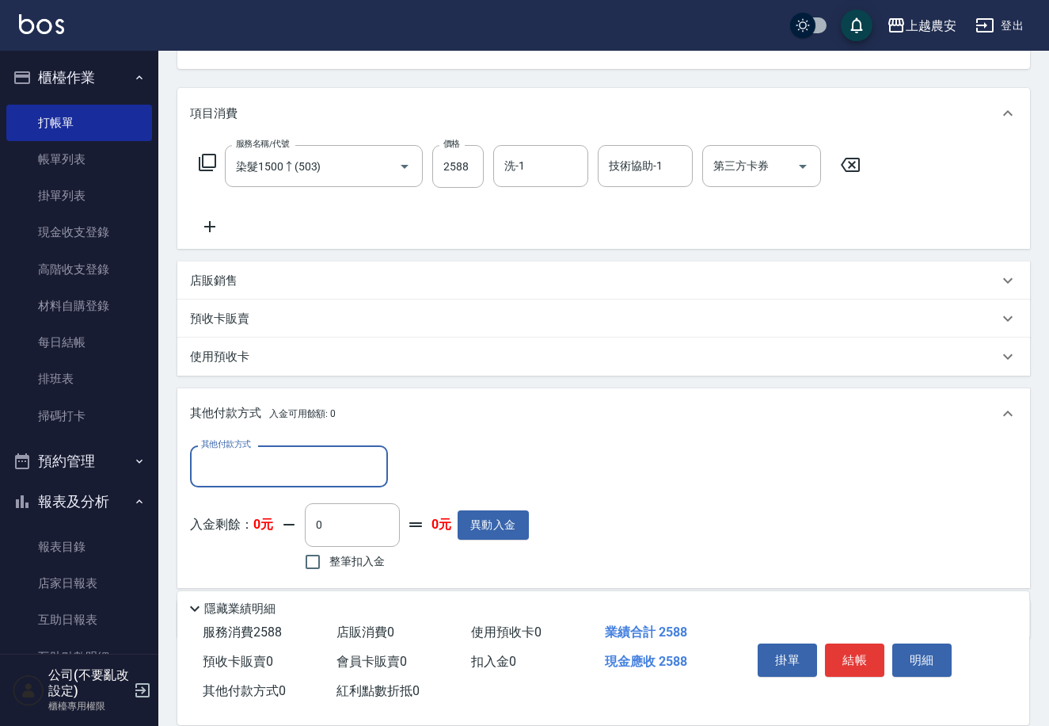
click at [280, 476] on input "其他付款方式" at bounding box center [289, 466] width 184 height 28
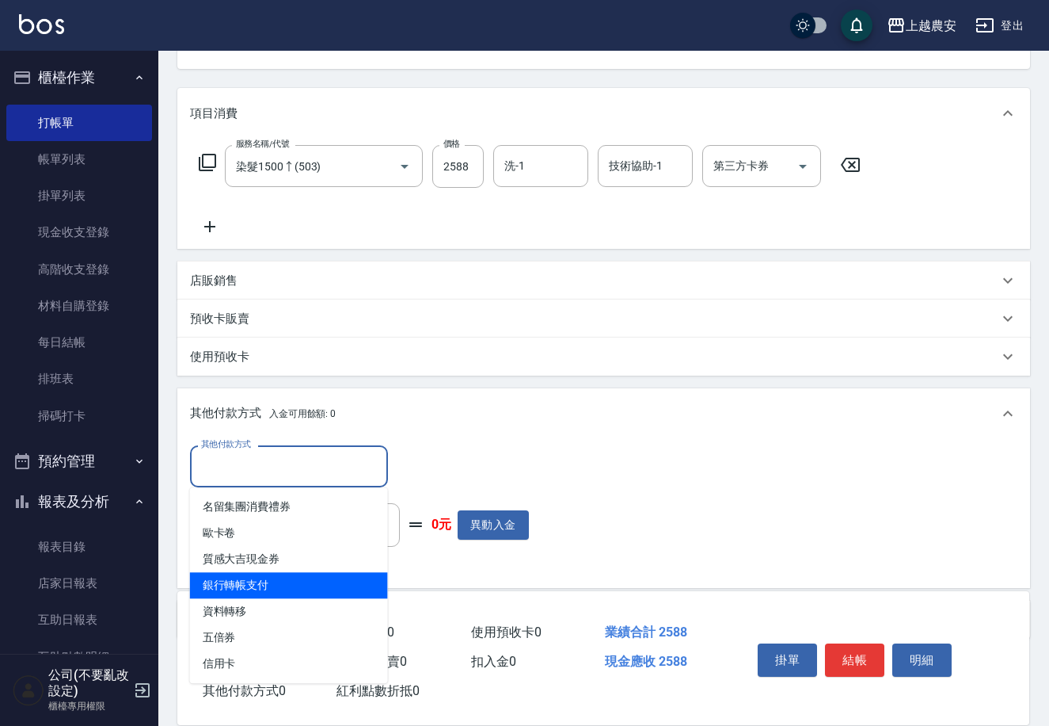
click at [280, 585] on span "銀行轉帳支付" at bounding box center [289, 585] width 198 height 26
type input "銀行轉帳支付"
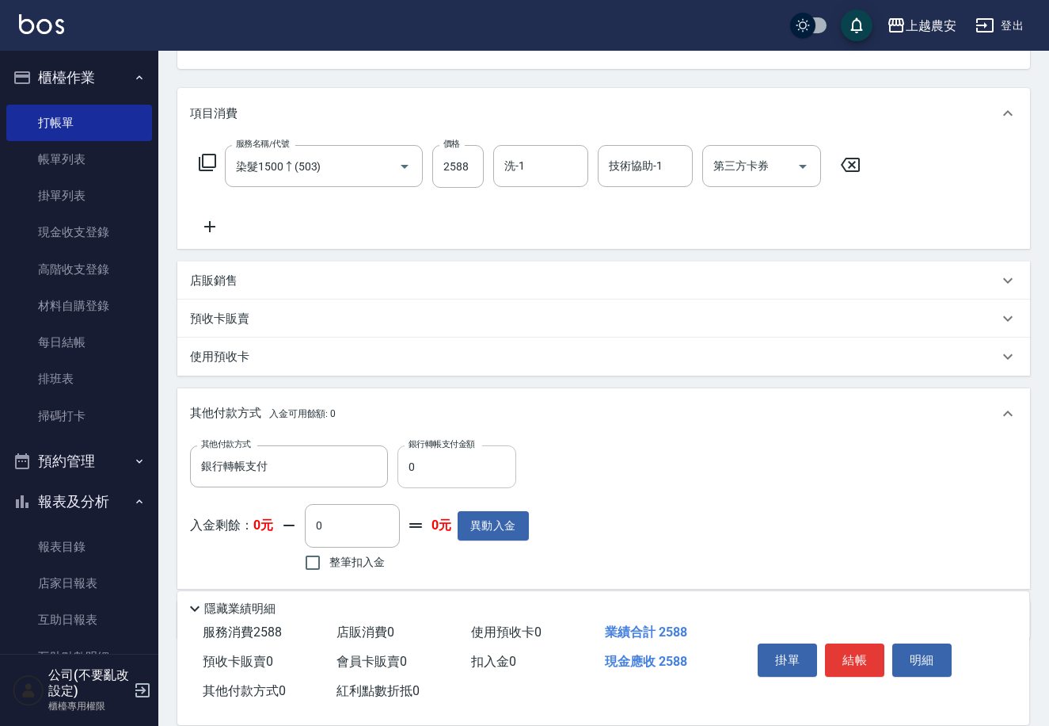
drag, startPoint x: 396, startPoint y: 473, endPoint x: 407, endPoint y: 474, distance: 11.2
click at [422, 474] on div "其他付款方式 銀行轉帳支付 其他付款方式 銀行轉帳支付金額 0 銀行轉帳支付金額" at bounding box center [359, 466] width 339 height 43
drag, startPoint x: 402, startPoint y: 474, endPoint x: 431, endPoint y: 467, distance: 29.4
click at [431, 467] on input "0" at bounding box center [457, 466] width 119 height 43
type input "2588"
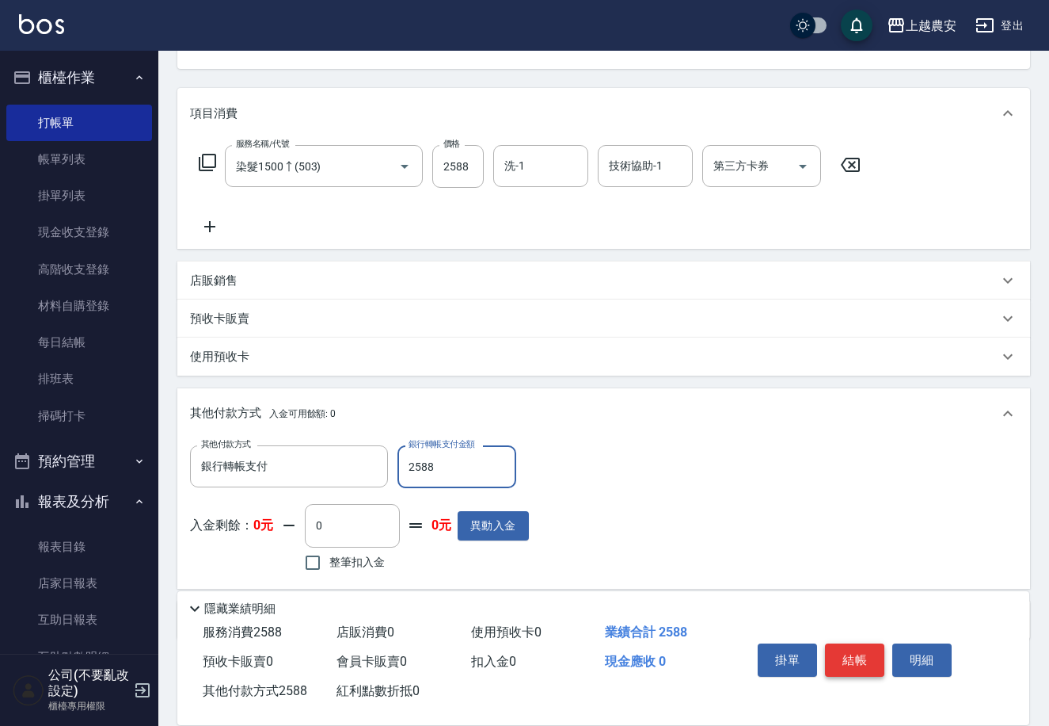
click at [845, 665] on button "結帳" at bounding box center [854, 659] width 59 height 33
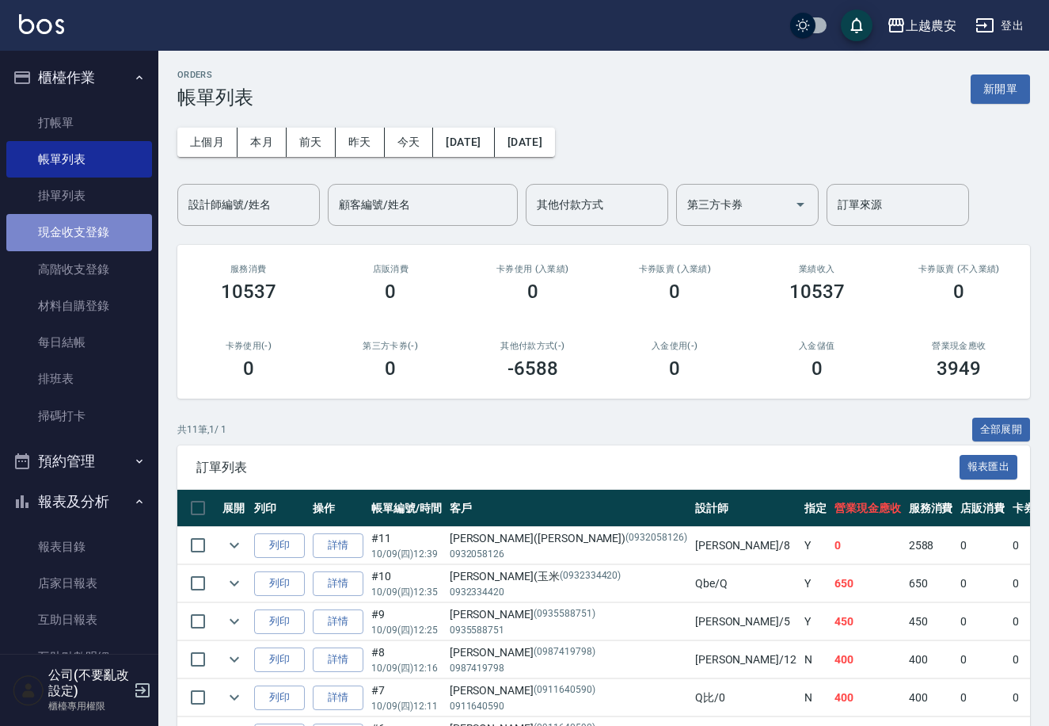
click at [85, 219] on link "現金收支登錄" at bounding box center [79, 232] width 146 height 36
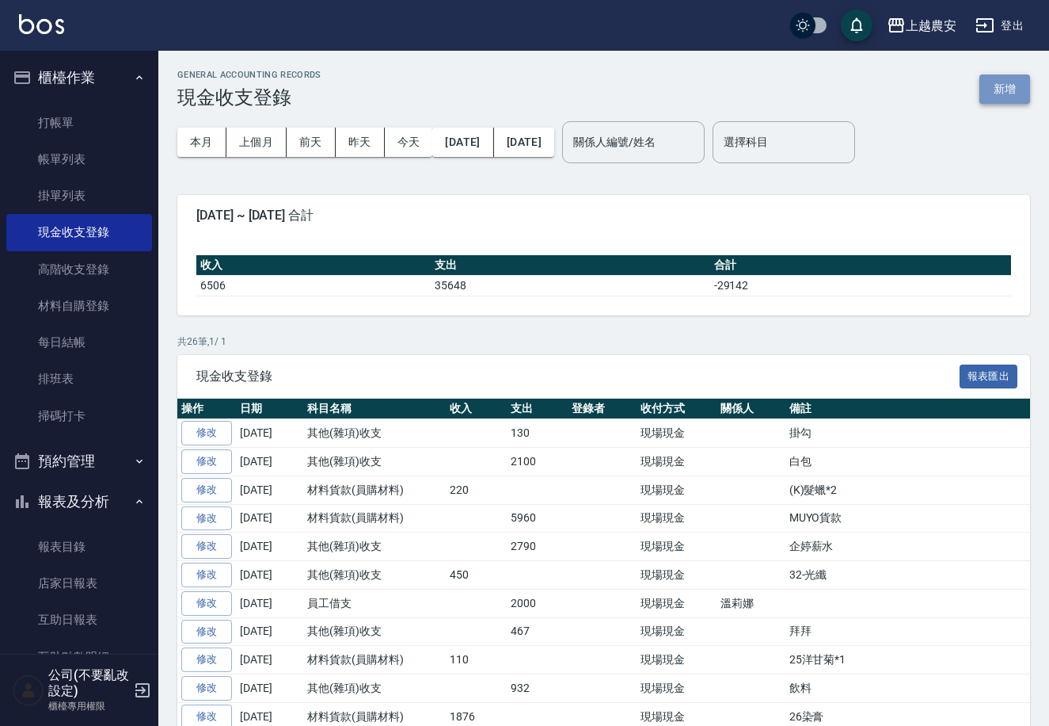
click at [1012, 88] on button "新增" at bounding box center [1005, 88] width 51 height 29
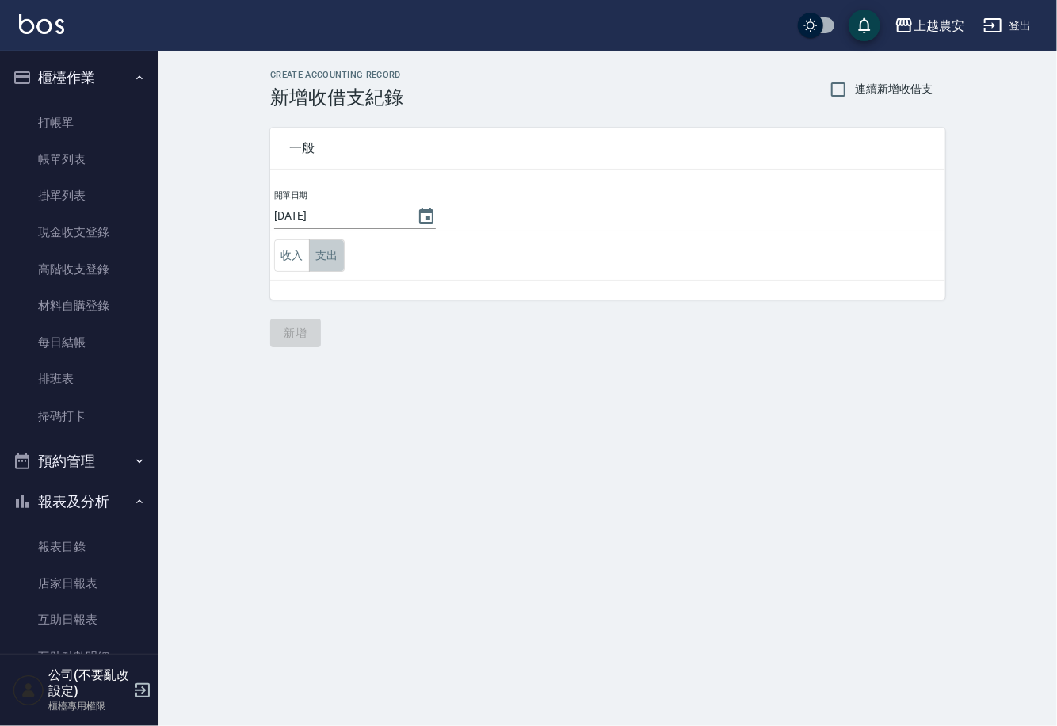
click at [319, 255] on button "支出" at bounding box center [327, 255] width 36 height 32
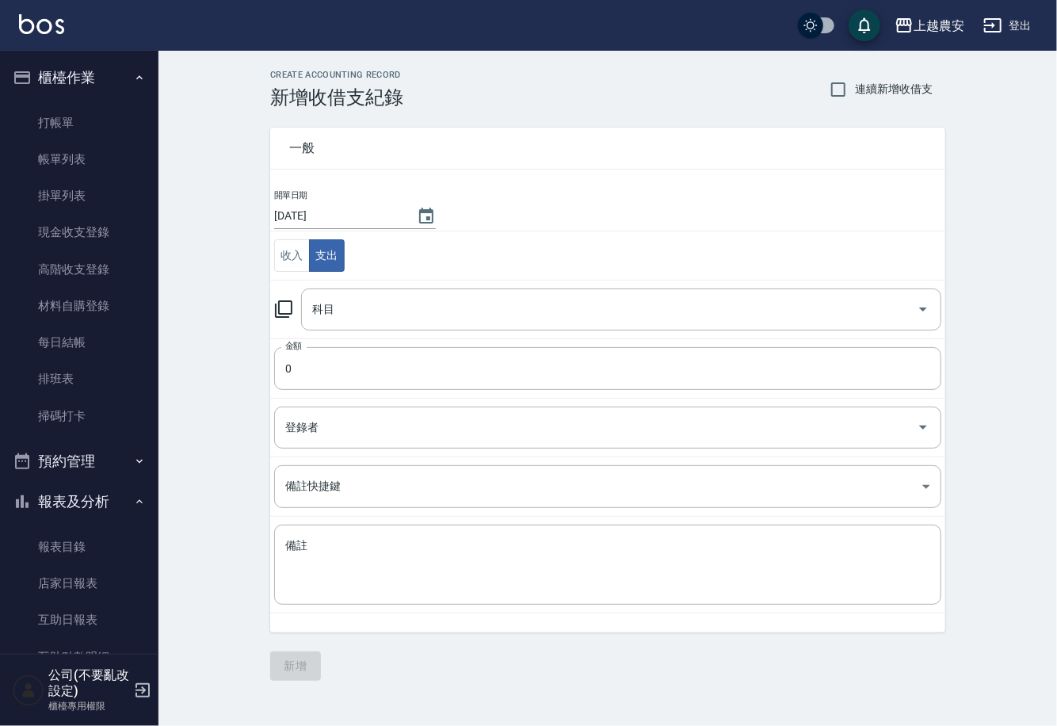
click at [287, 300] on icon at bounding box center [283, 308] width 17 height 17
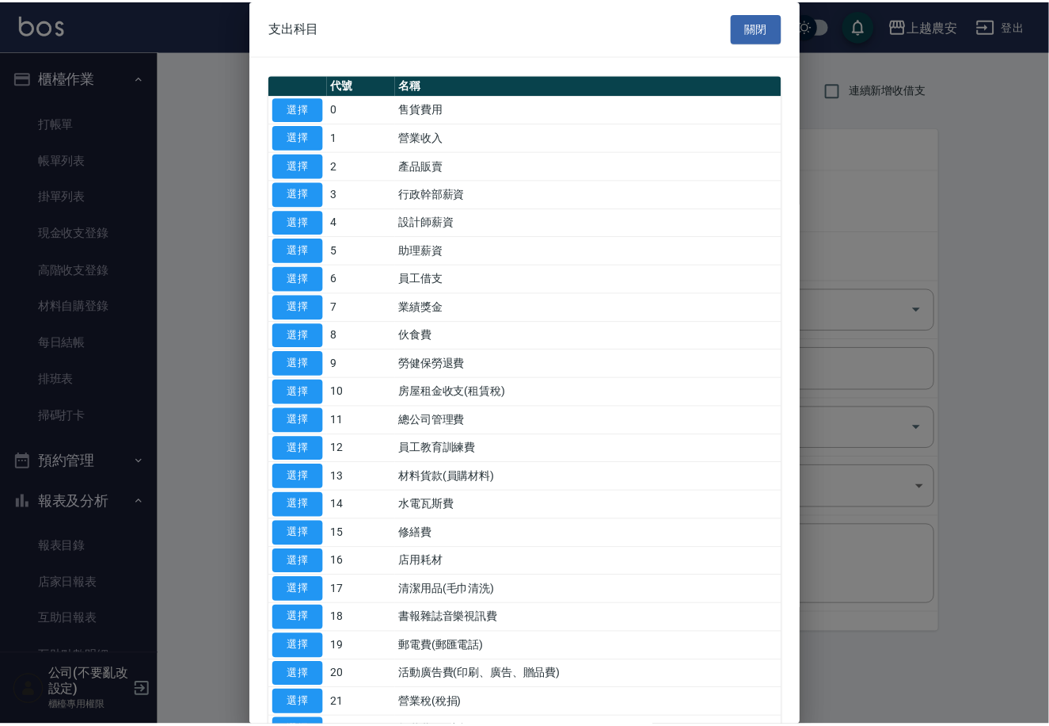
scroll to position [546, 0]
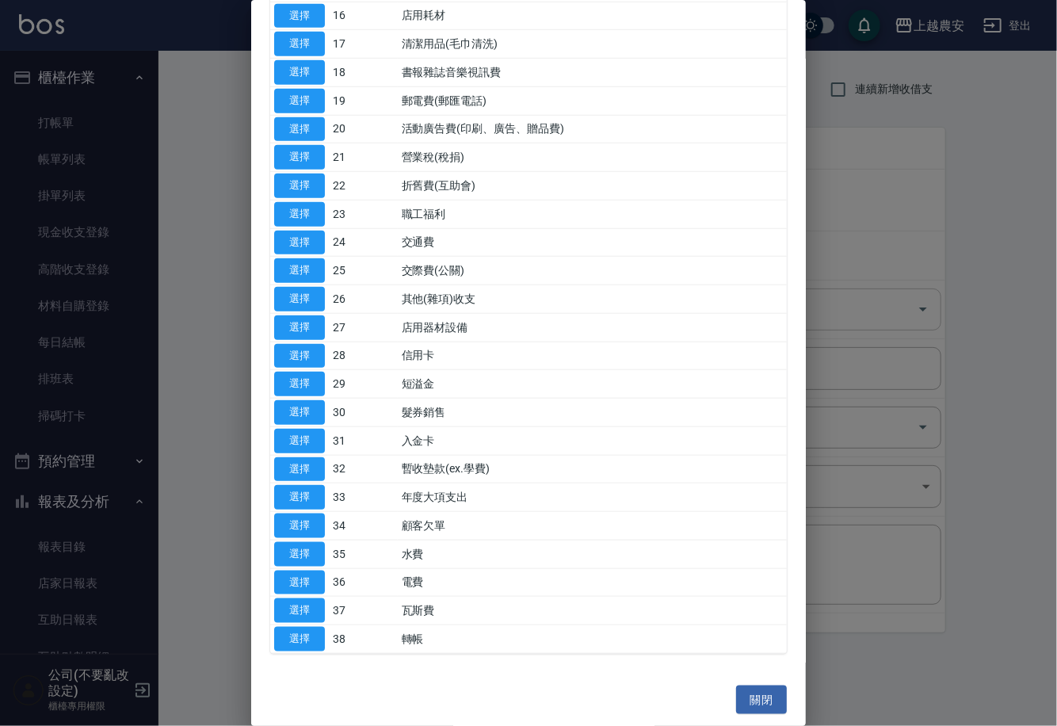
click at [313, 306] on button "選擇" at bounding box center [299, 299] width 51 height 25
type input "26 其他(雜項)收支"
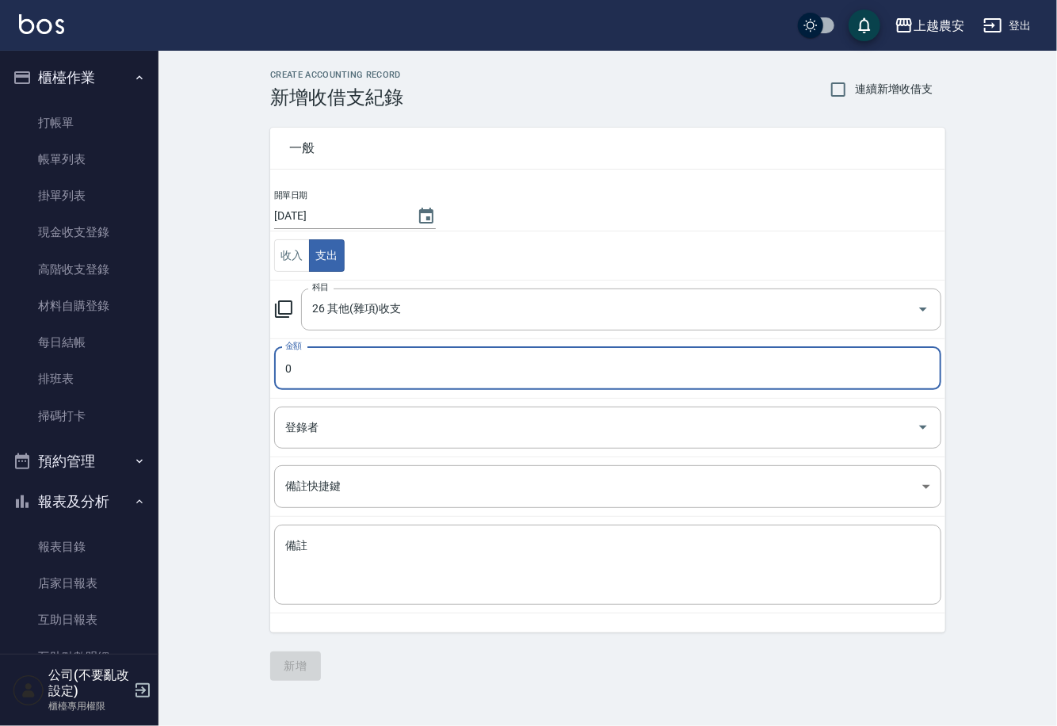
click at [301, 349] on input "0" at bounding box center [607, 368] width 667 height 43
type input "890"
click at [328, 538] on textarea "備註" at bounding box center [607, 565] width 645 height 54
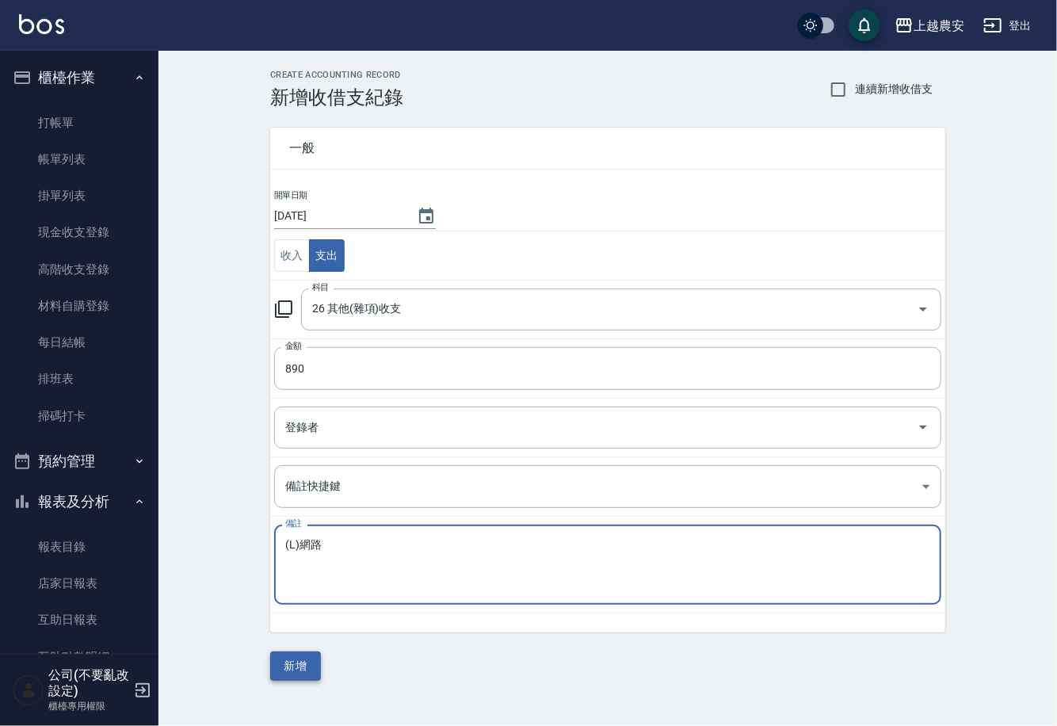
type textarea "(L)網路"
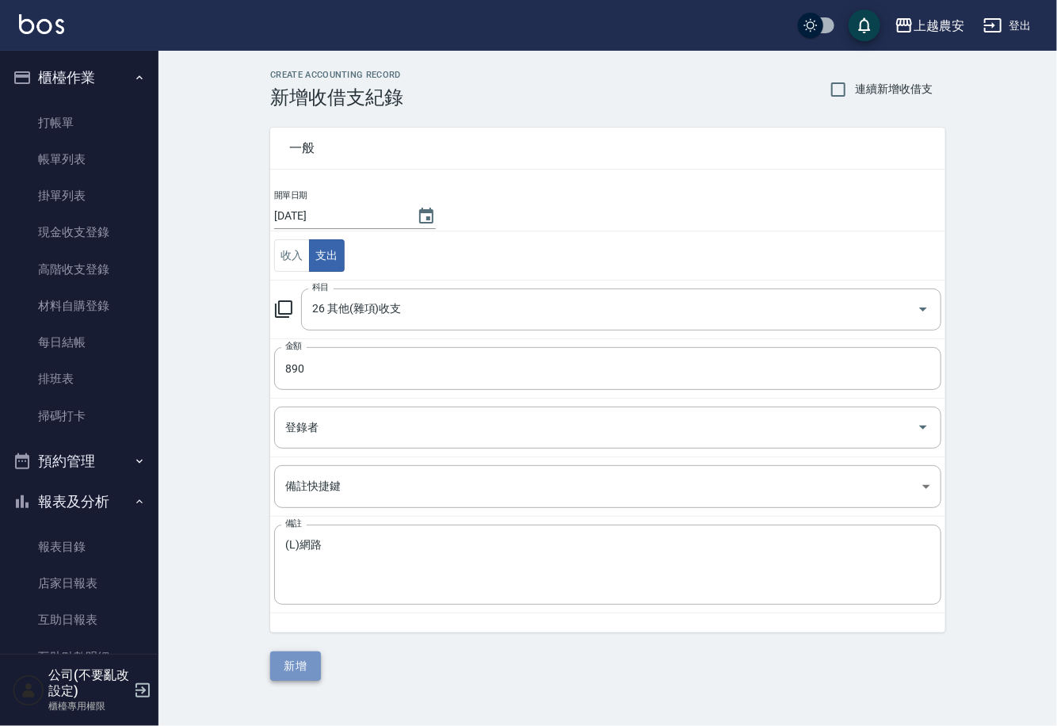
click at [303, 668] on button "新增" at bounding box center [295, 665] width 51 height 29
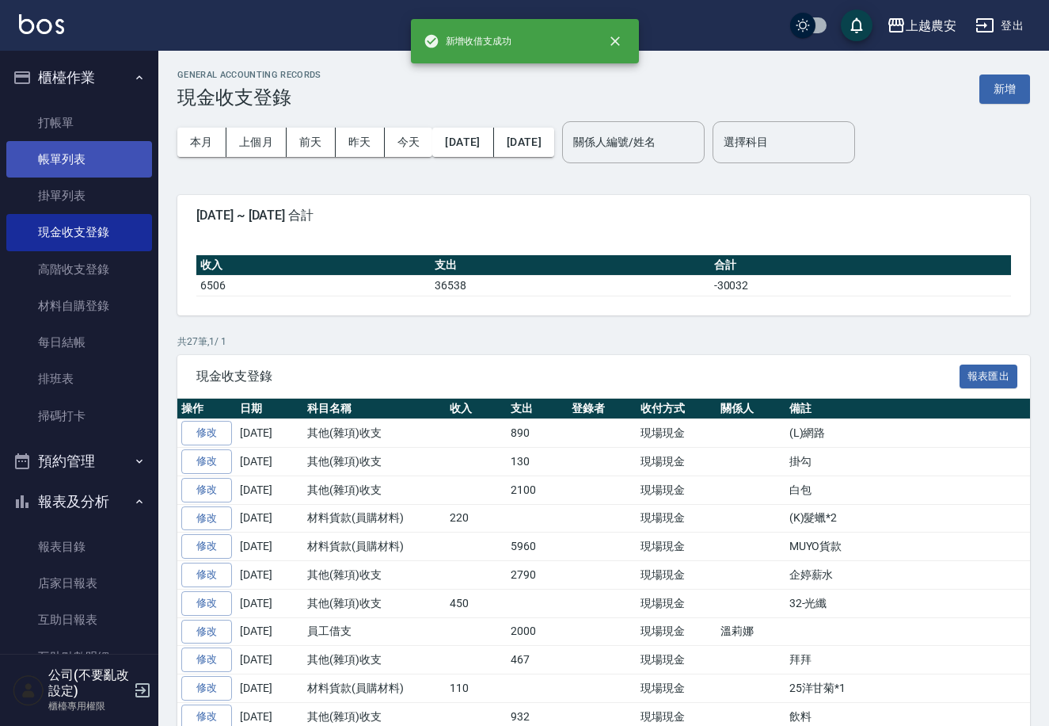
click at [85, 157] on link "帳單列表" at bounding box center [79, 159] width 146 height 36
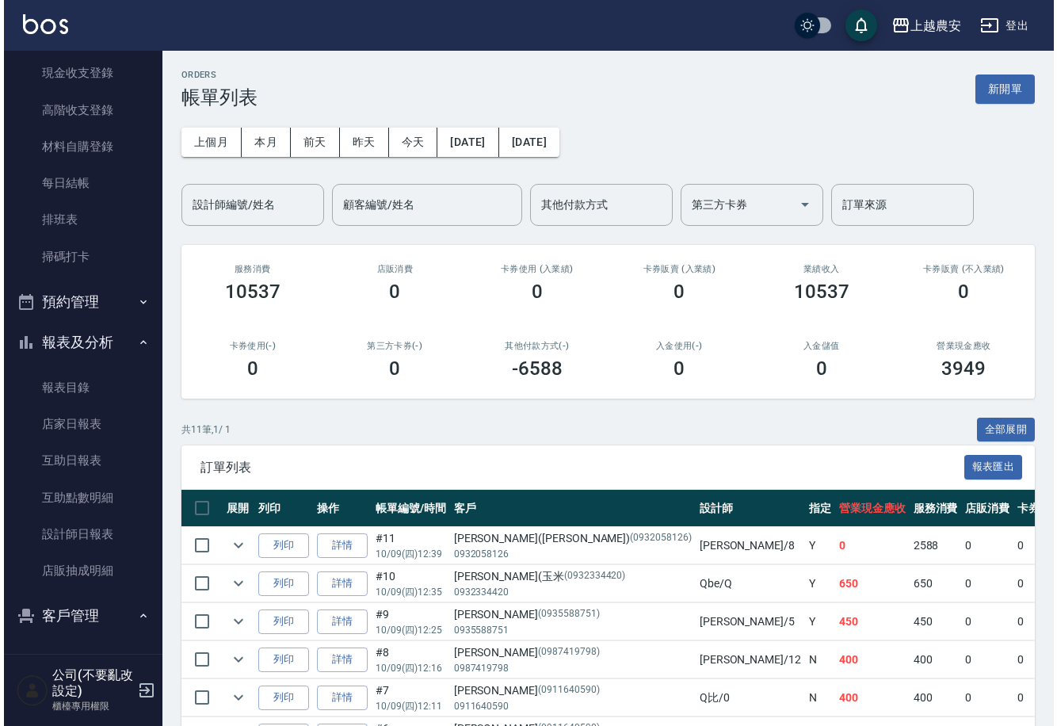
scroll to position [364, 0]
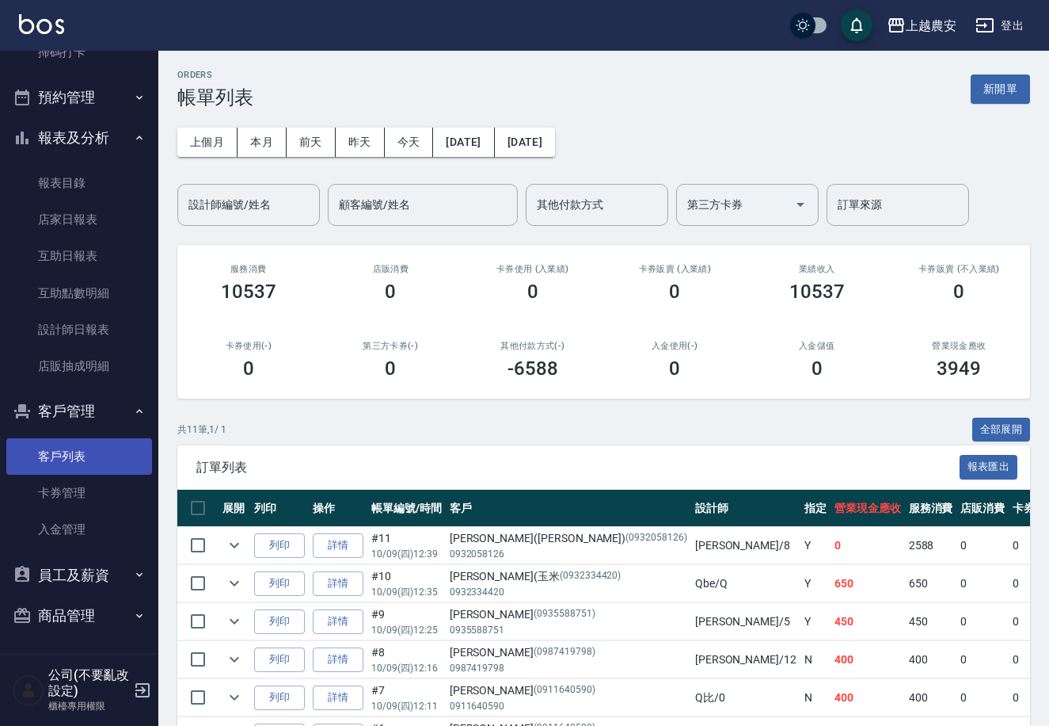
click at [71, 444] on link "客戶列表" at bounding box center [79, 456] width 146 height 36
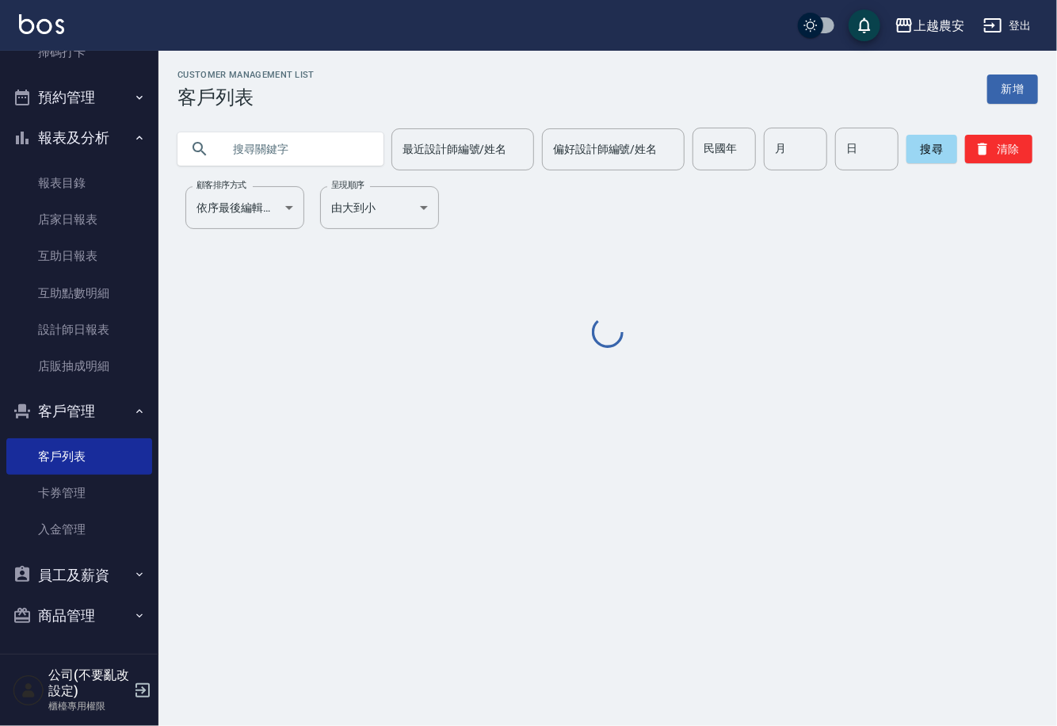
click at [323, 138] on input "text" at bounding box center [296, 149] width 149 height 43
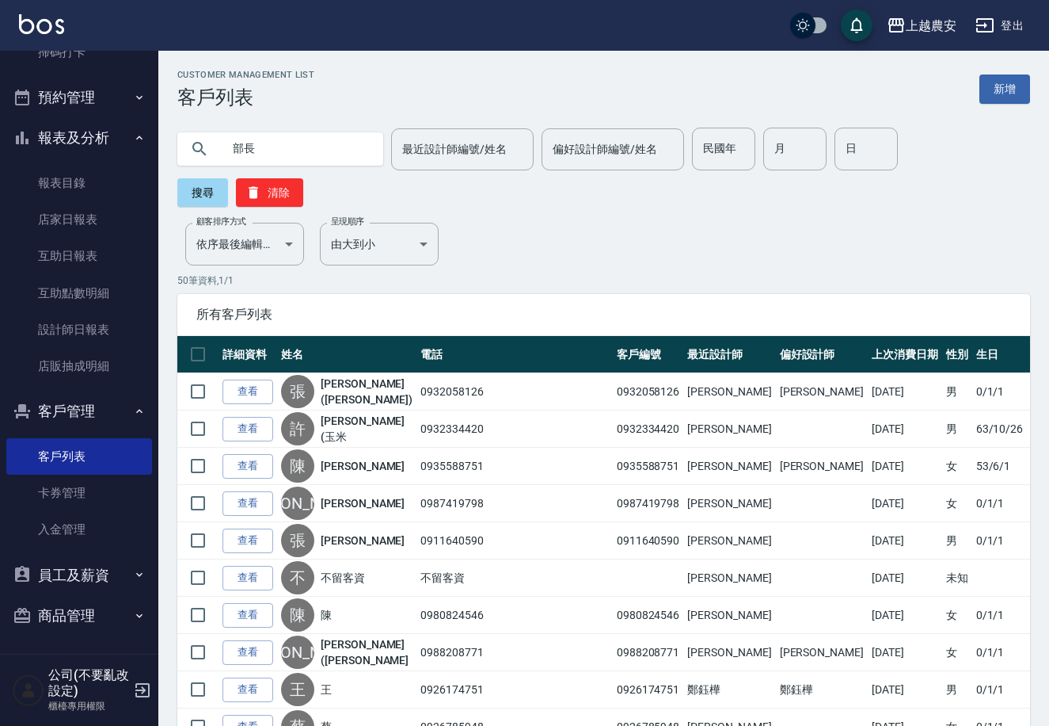
type input "部長"
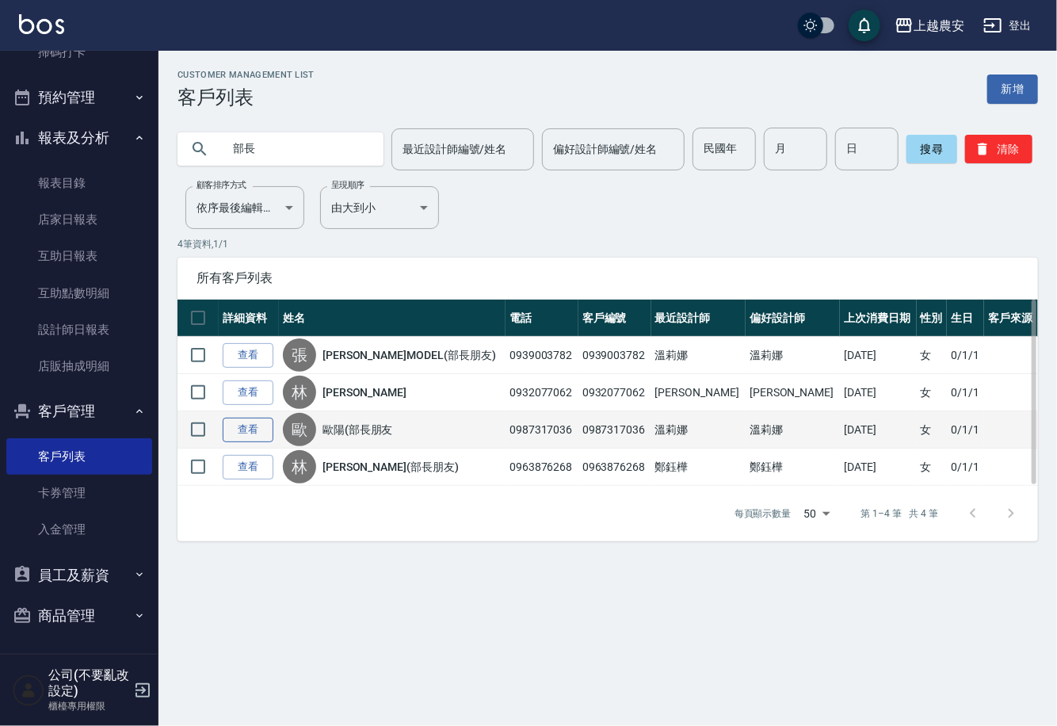
click at [246, 425] on link "查看" at bounding box center [248, 429] width 51 height 25
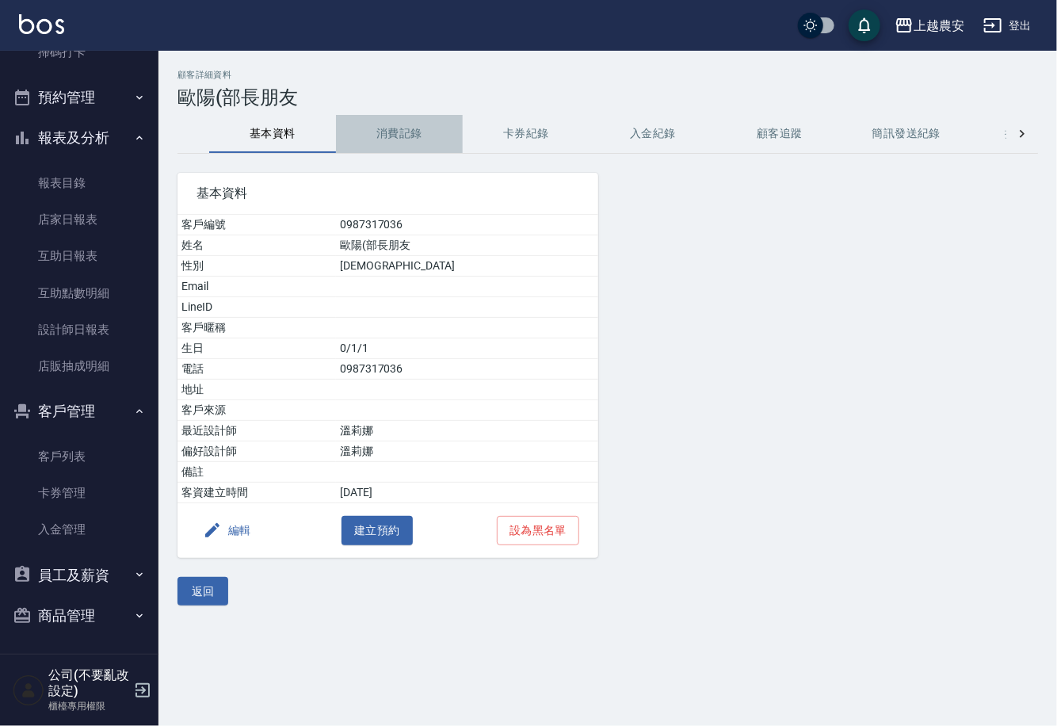
click at [384, 133] on button "消費記錄" at bounding box center [399, 134] width 127 height 38
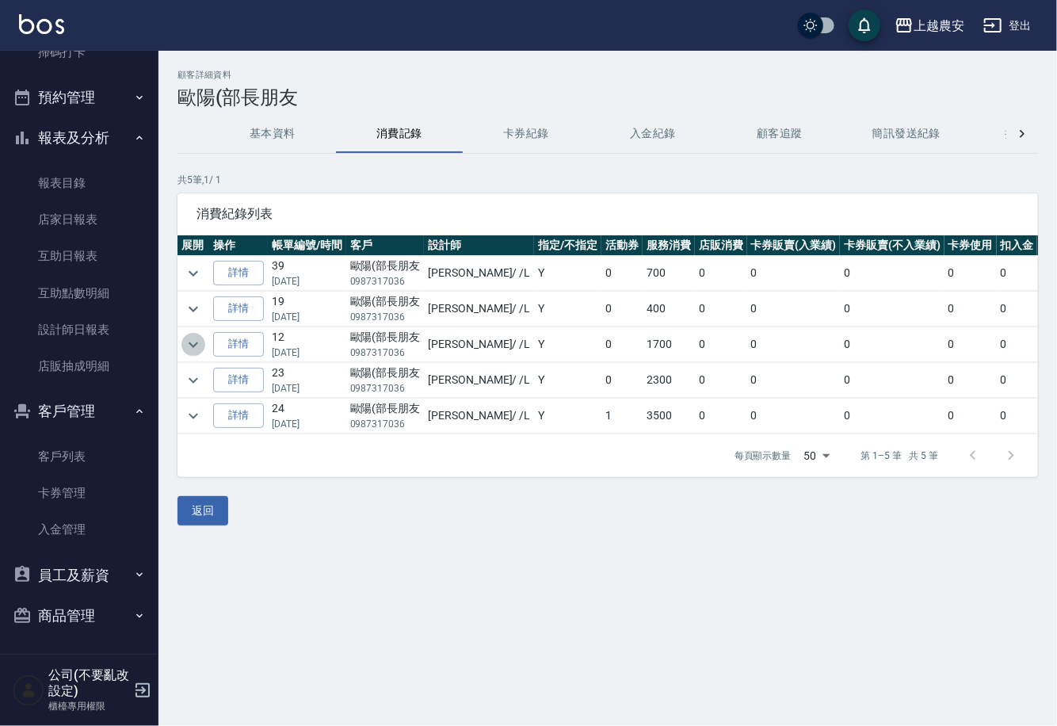
click at [192, 345] on icon "expand row" at bounding box center [194, 344] width 10 height 6
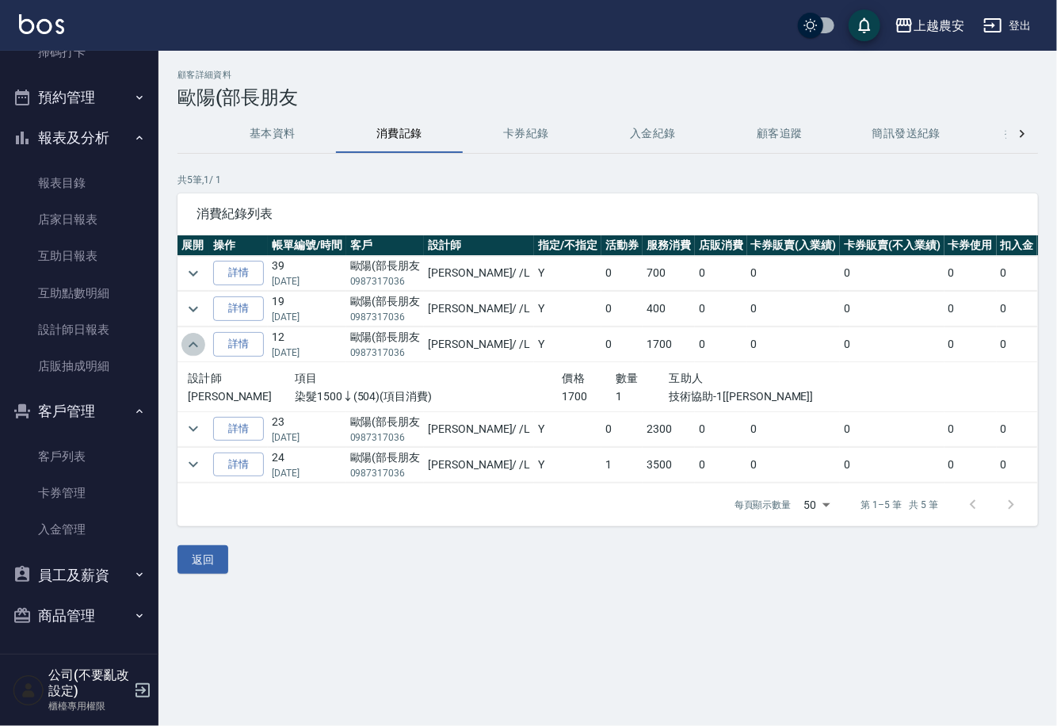
click at [192, 345] on icon "expand row" at bounding box center [193, 344] width 19 height 19
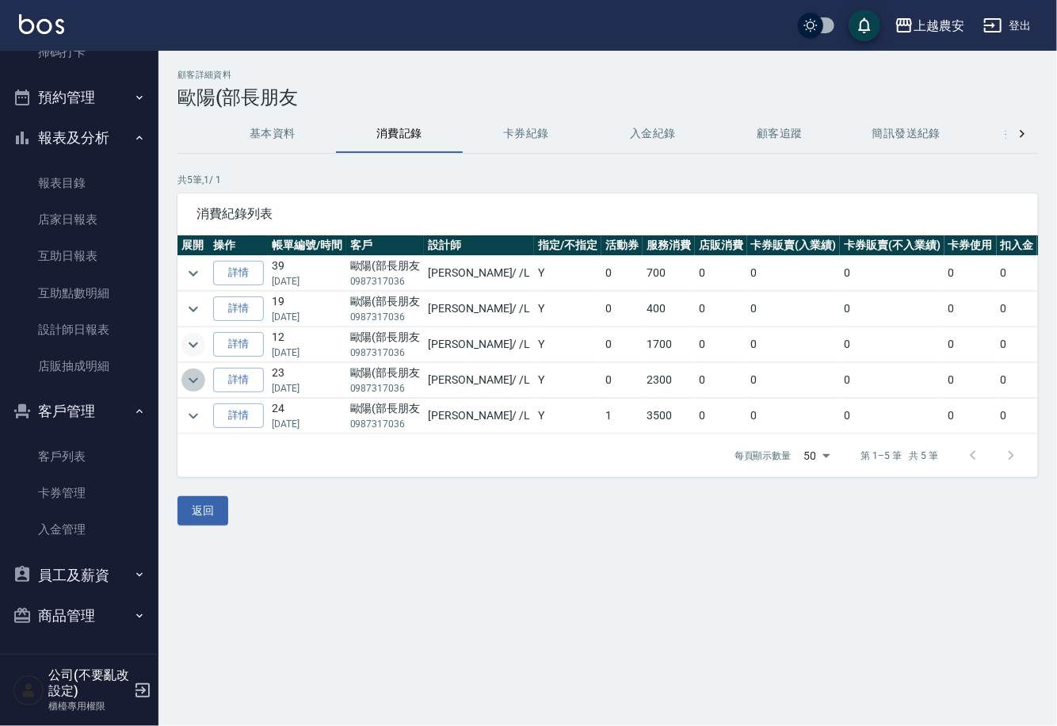
click at [202, 374] on icon "expand row" at bounding box center [193, 380] width 19 height 19
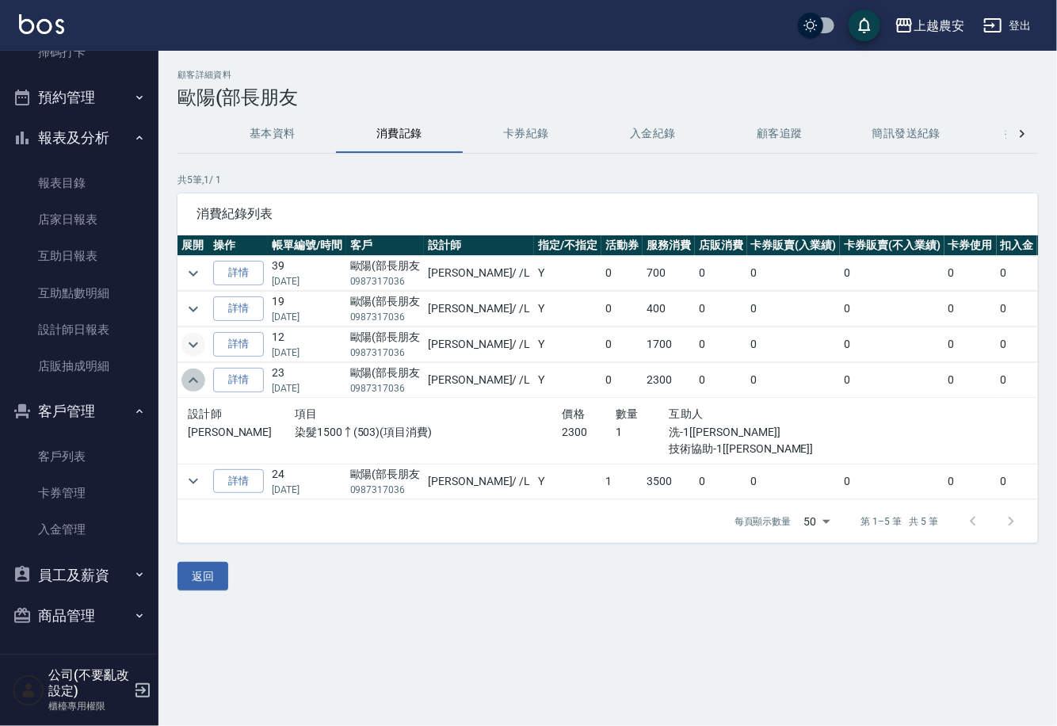
click at [202, 374] on icon "expand row" at bounding box center [193, 380] width 19 height 19
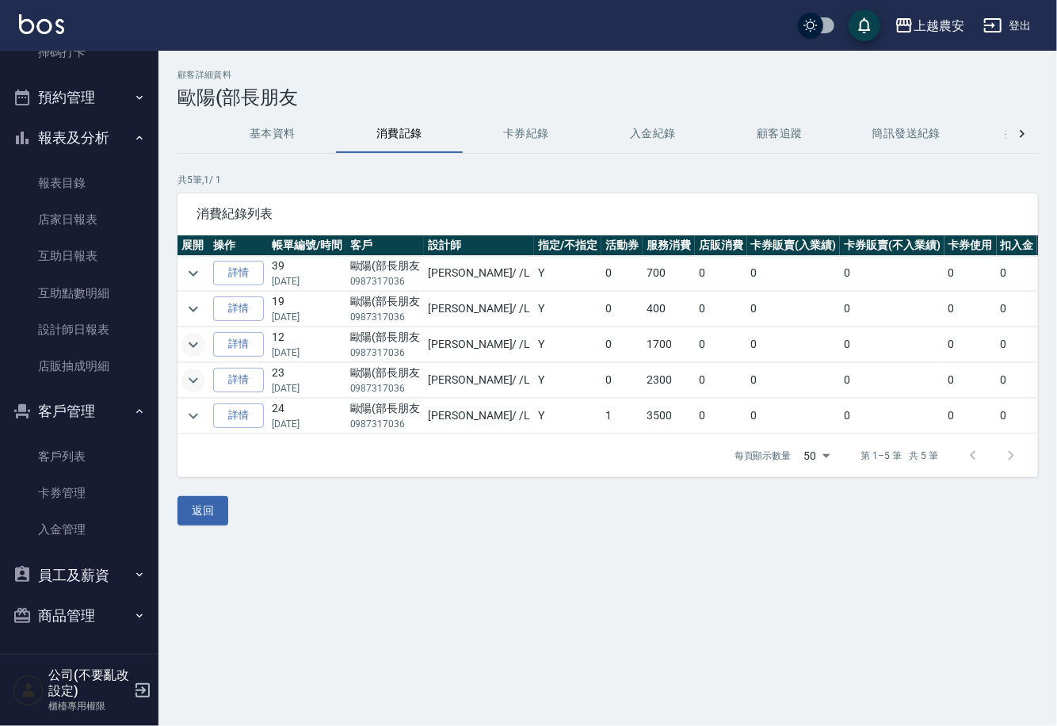
click at [202, 341] on icon "expand row" at bounding box center [193, 344] width 19 height 19
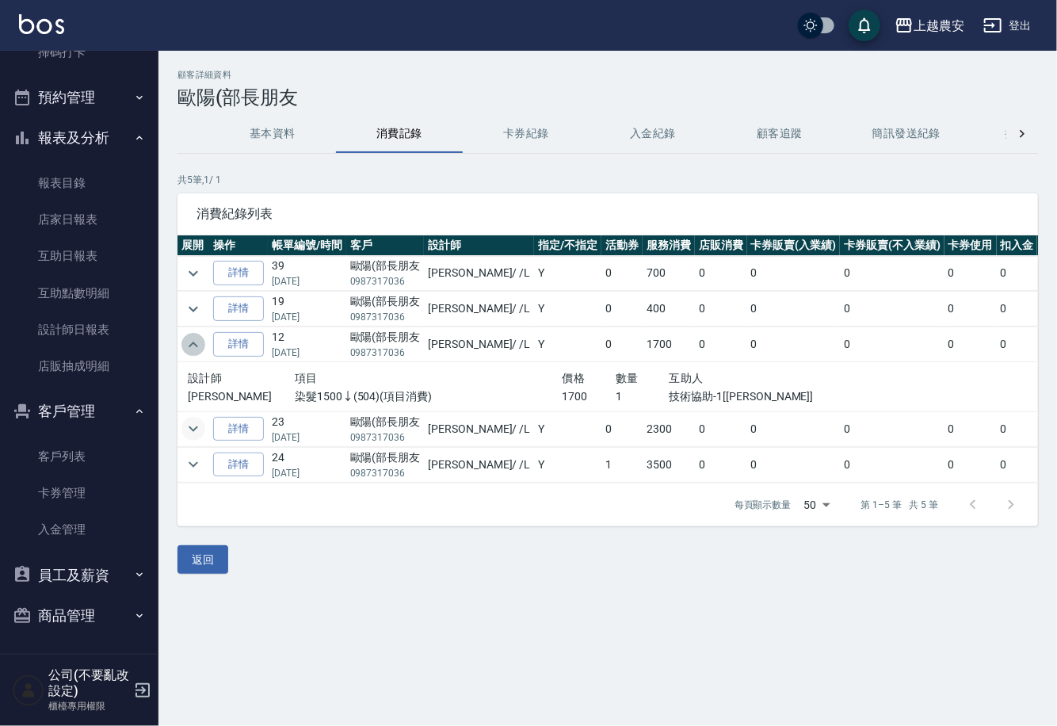
click at [201, 341] on icon "expand row" at bounding box center [193, 344] width 19 height 19
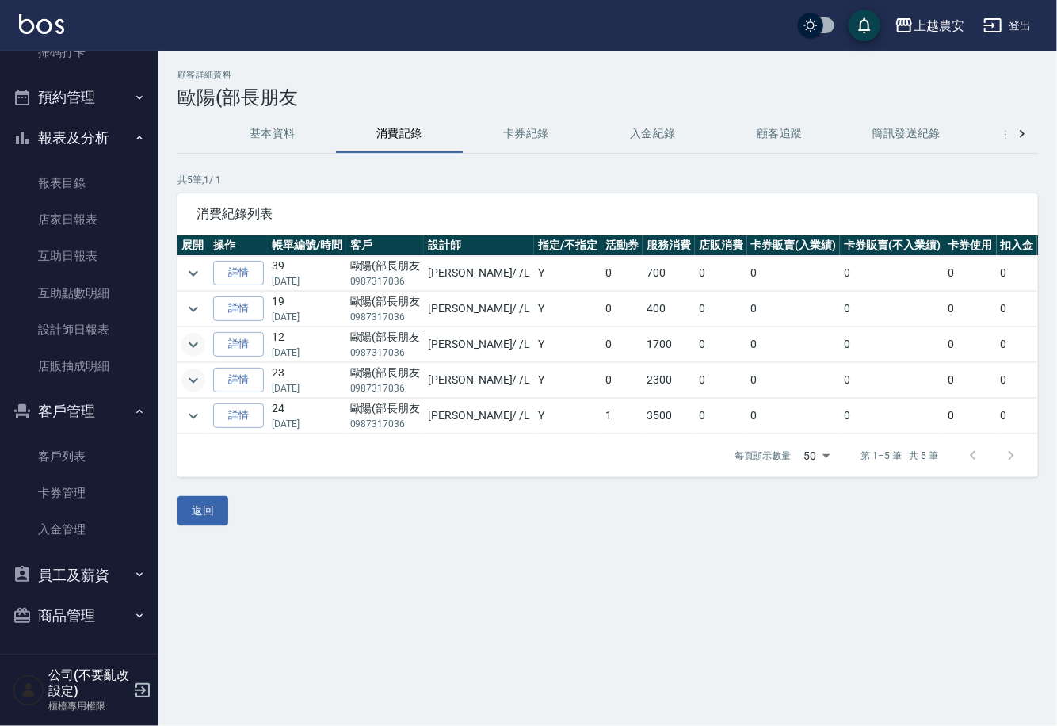
click at [200, 371] on icon "expand row" at bounding box center [193, 380] width 19 height 19
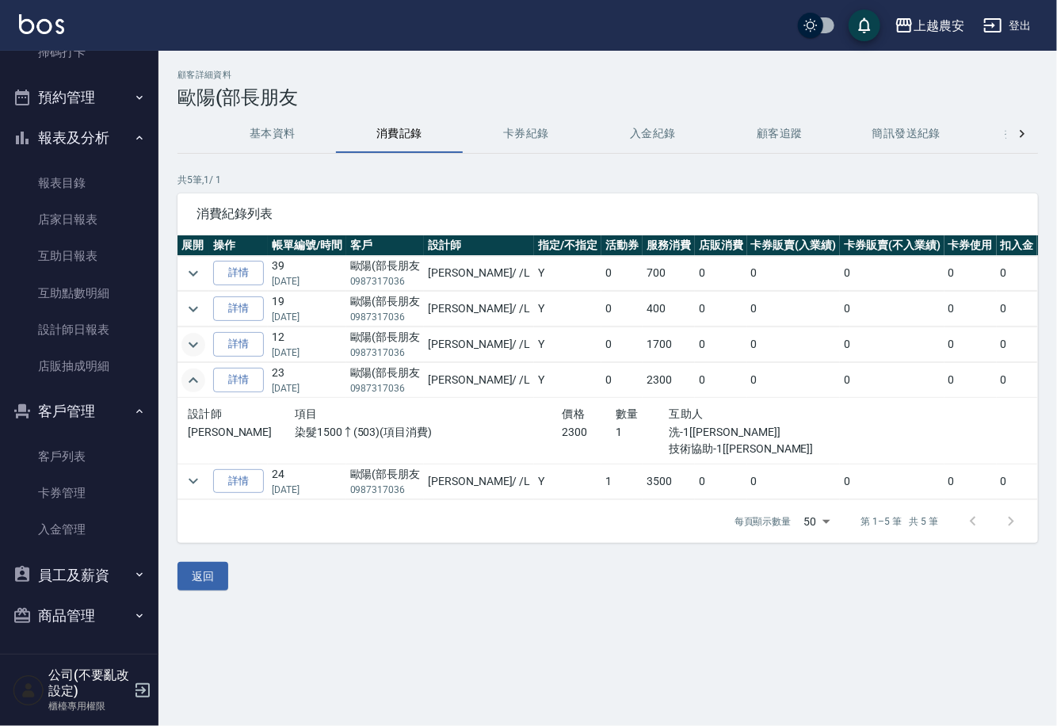
click at [200, 371] on icon "expand row" at bounding box center [193, 380] width 19 height 19
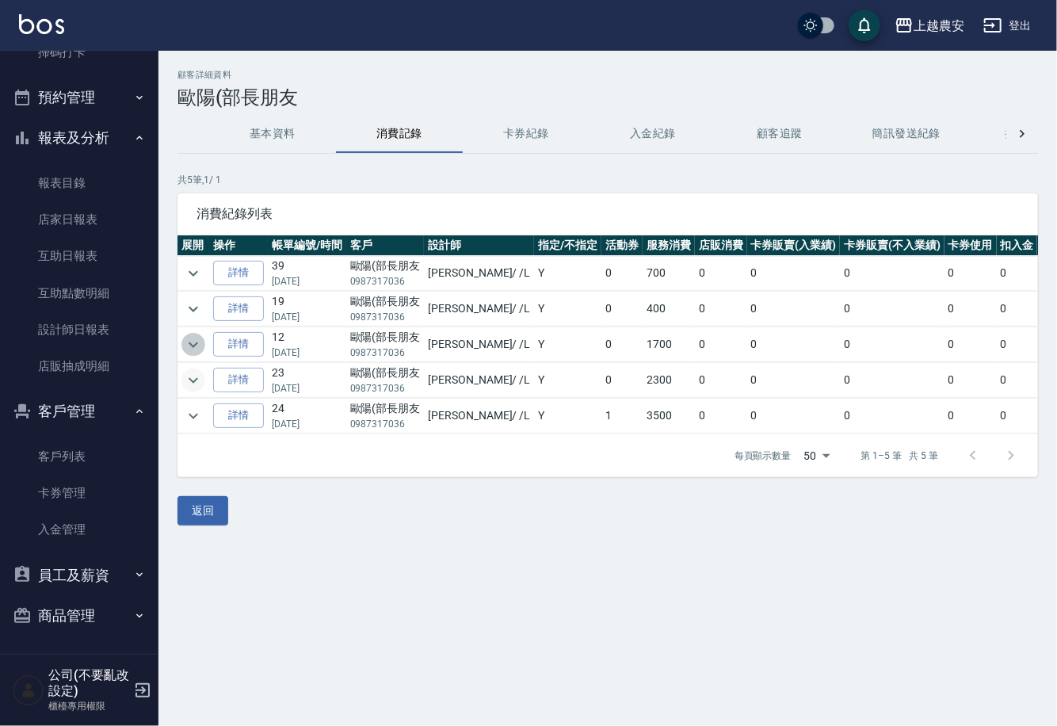
click at [192, 347] on icon "expand row" at bounding box center [194, 344] width 10 height 6
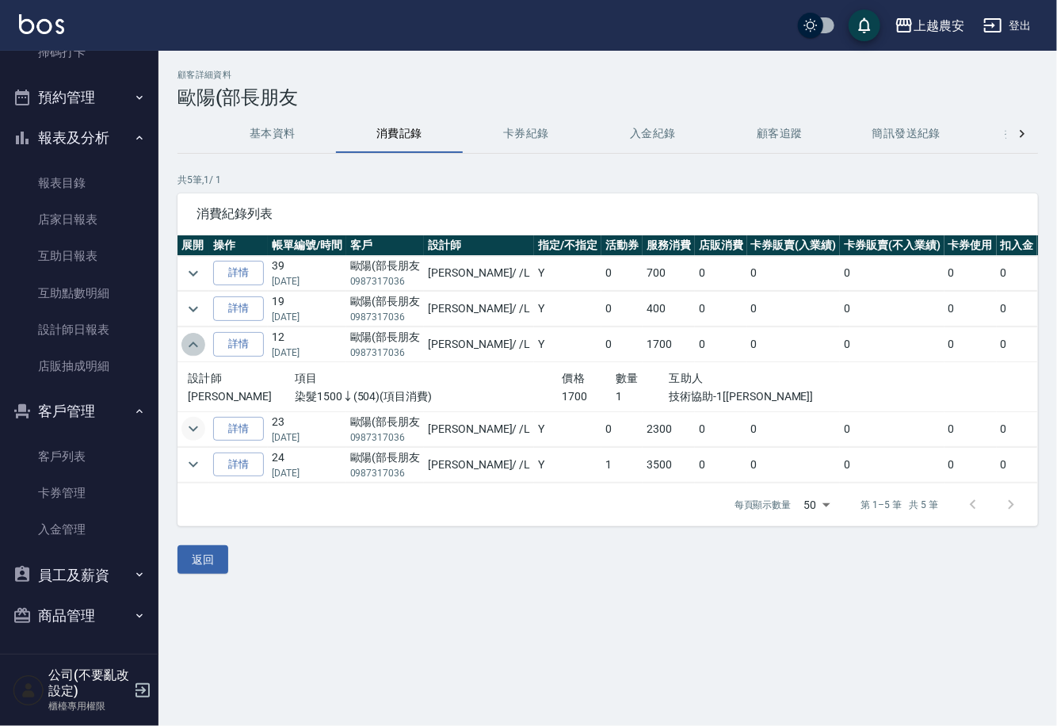
click at [192, 347] on icon "expand row" at bounding box center [193, 344] width 19 height 19
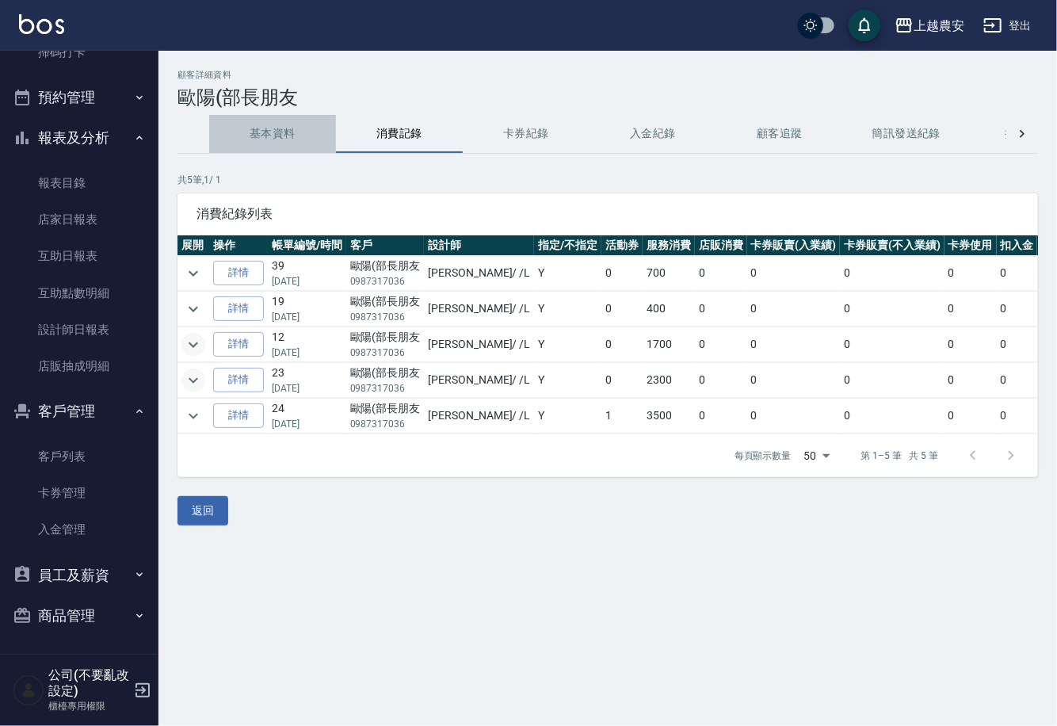
click at [272, 134] on button "基本資料" at bounding box center [272, 134] width 127 height 38
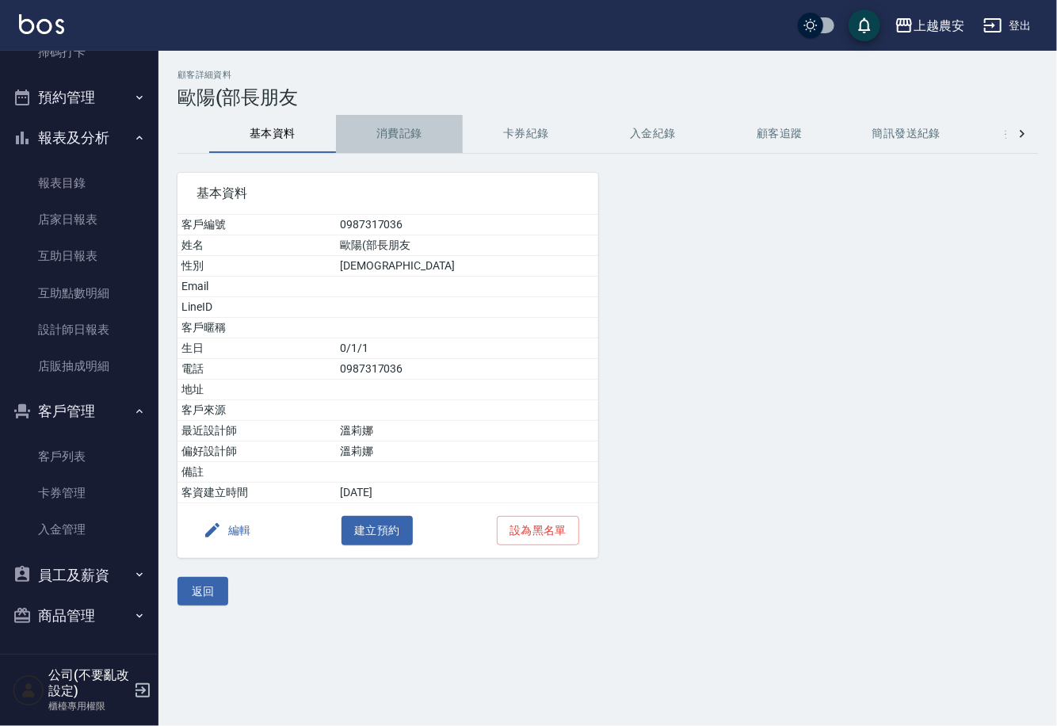
click at [406, 131] on button "消費記錄" at bounding box center [399, 134] width 127 height 38
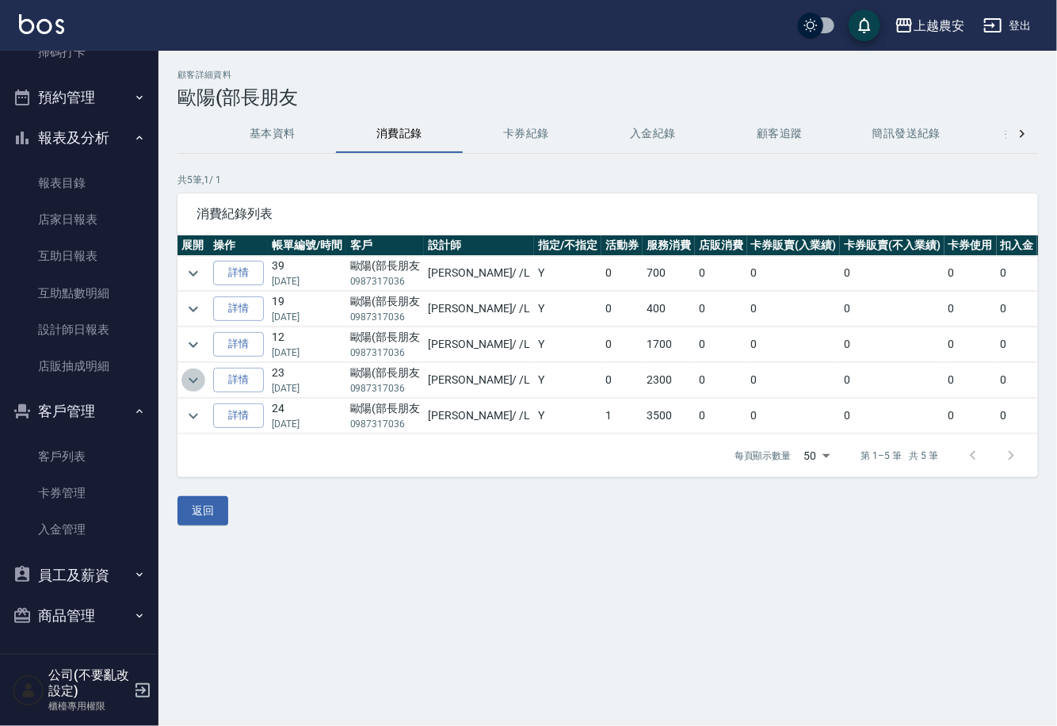
click at [196, 375] on icon "expand row" at bounding box center [193, 380] width 19 height 19
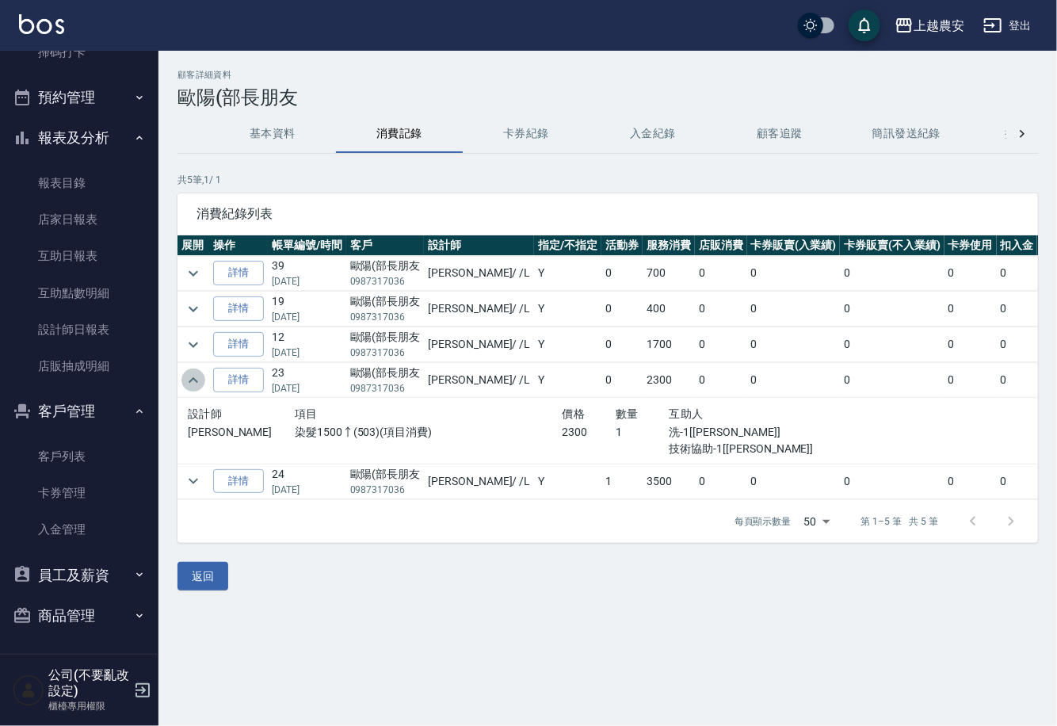
click at [196, 375] on icon "expand row" at bounding box center [193, 380] width 19 height 19
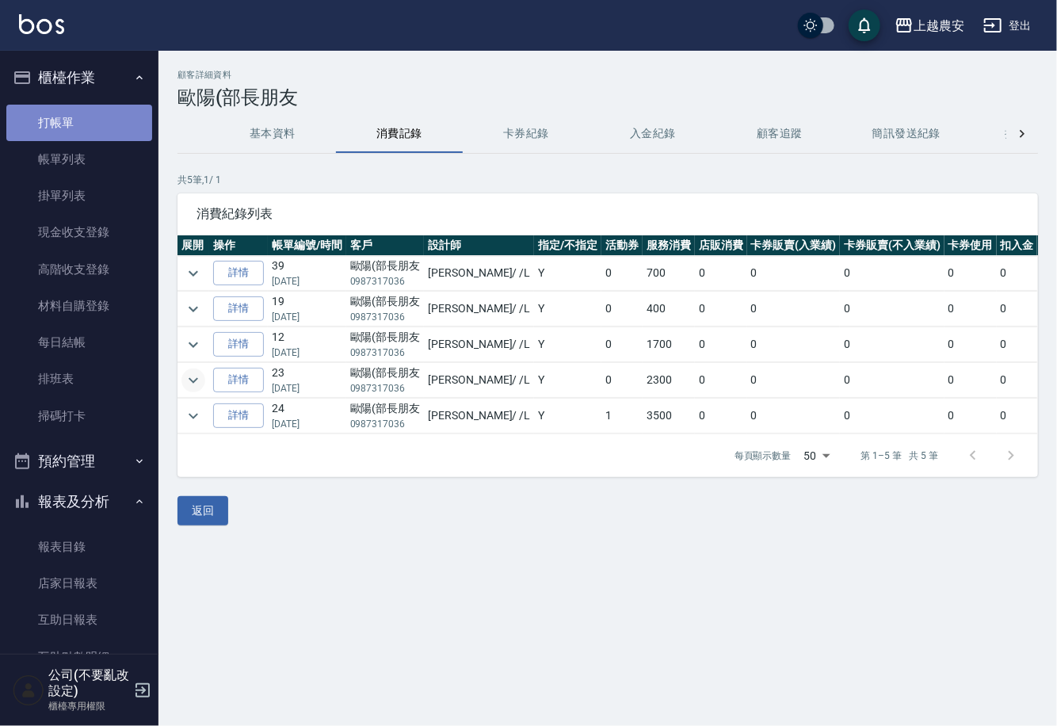
click at [86, 115] on link "打帳單" at bounding box center [79, 123] width 146 height 36
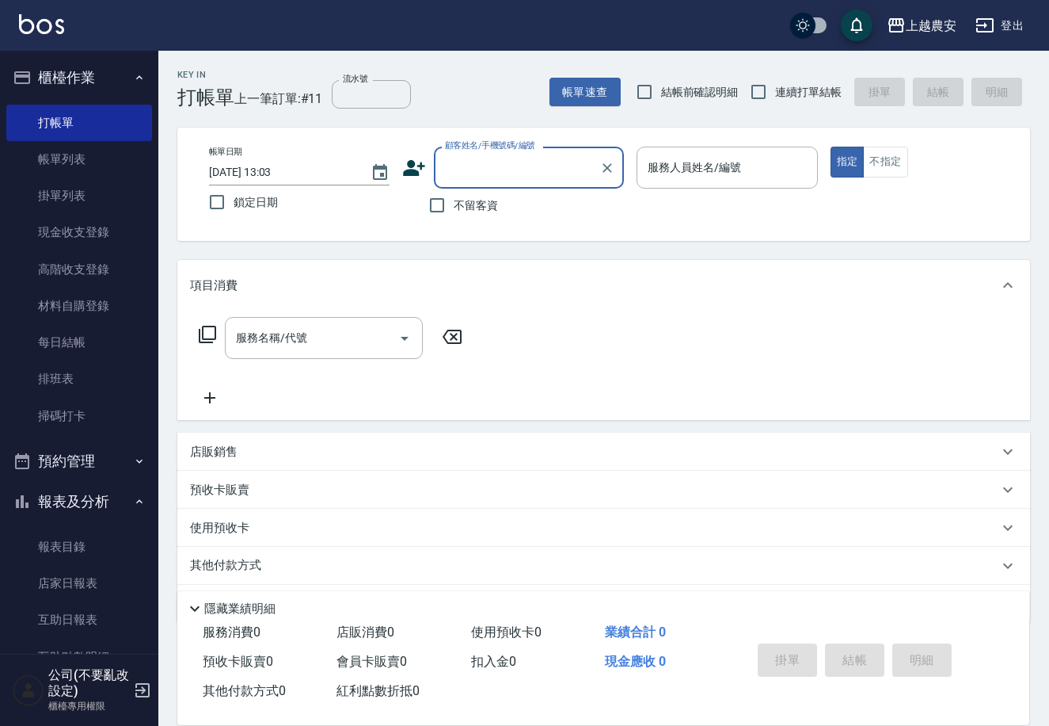
scroll to position [364, 0]
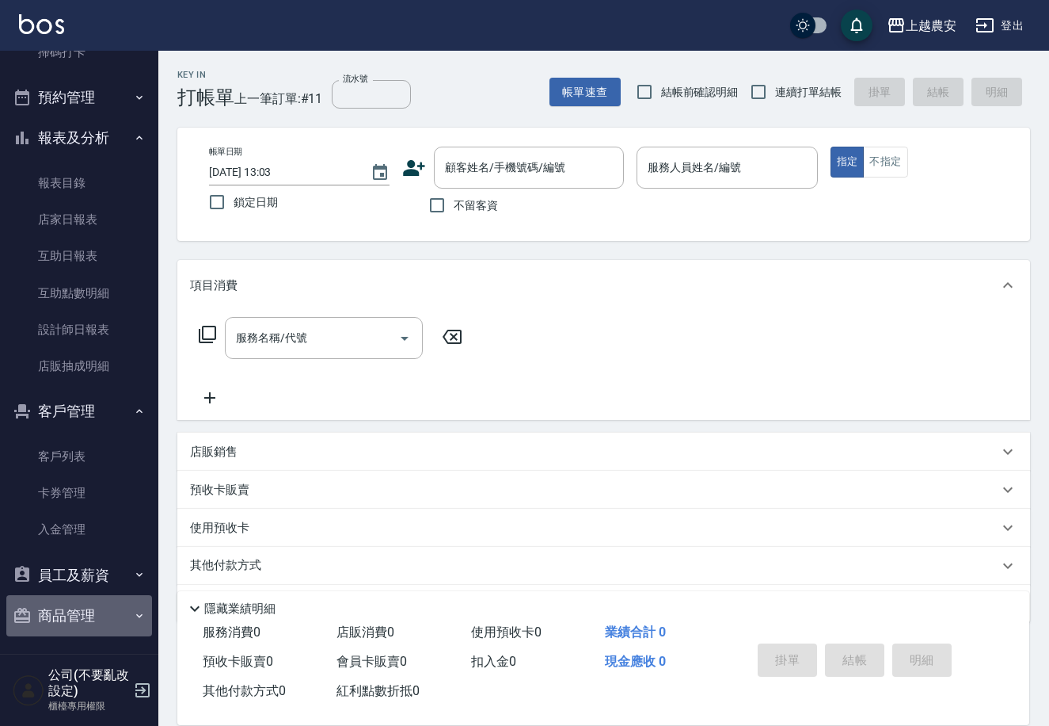
click at [95, 615] on button "商品管理" at bounding box center [79, 615] width 146 height 41
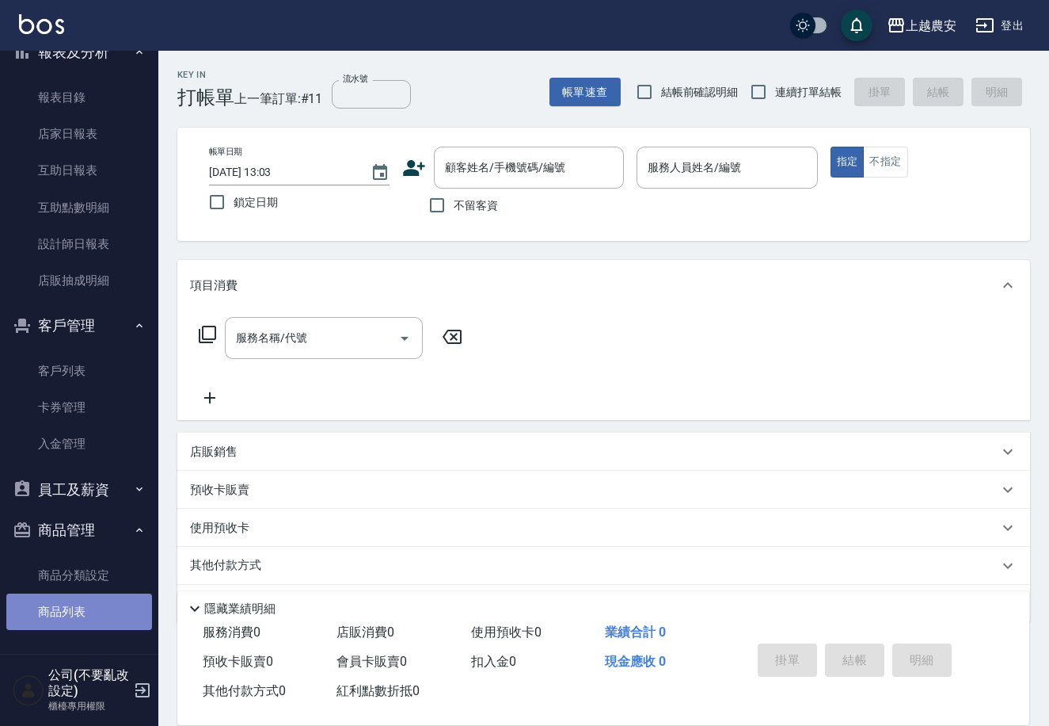
click at [97, 611] on link "商品列表" at bounding box center [79, 611] width 146 height 36
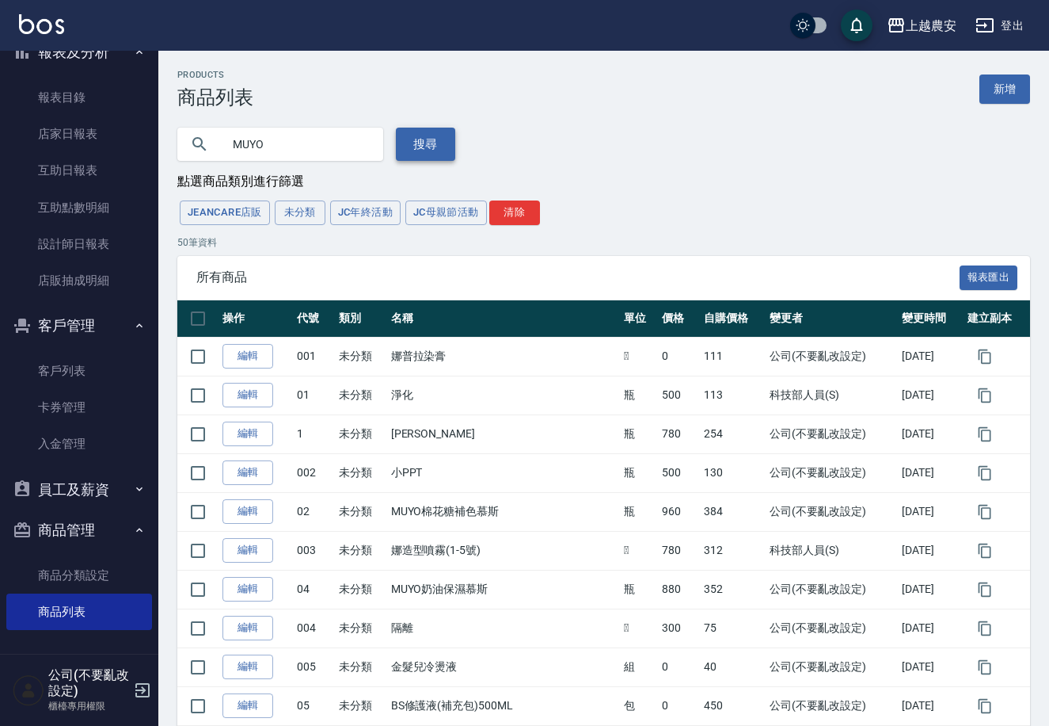
type input "MUYO"
click at [424, 139] on button "搜尋" at bounding box center [425, 144] width 59 height 33
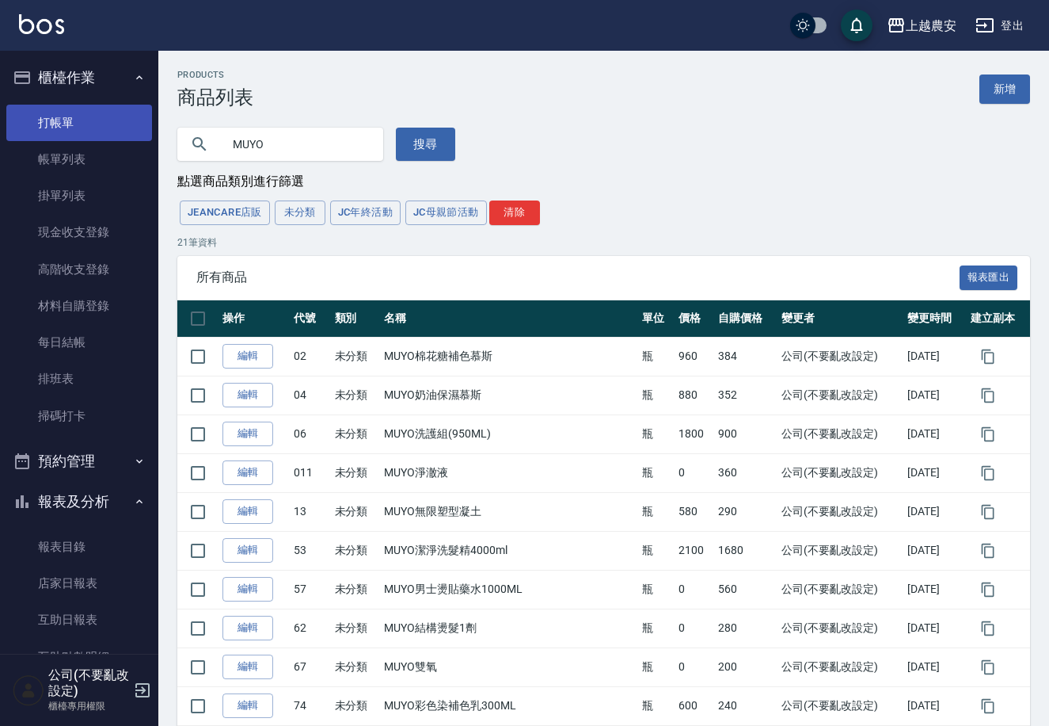
click at [74, 114] on link "打帳單" at bounding box center [79, 123] width 146 height 36
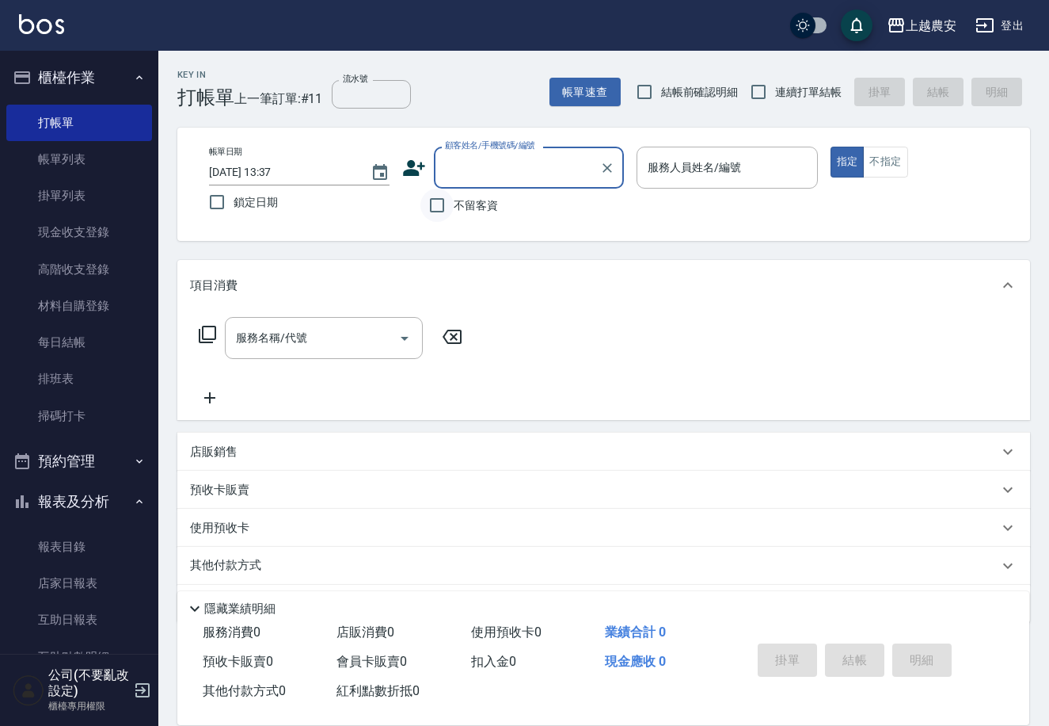
click at [433, 204] on input "不留客資" at bounding box center [437, 205] width 33 height 33
checkbox input "true"
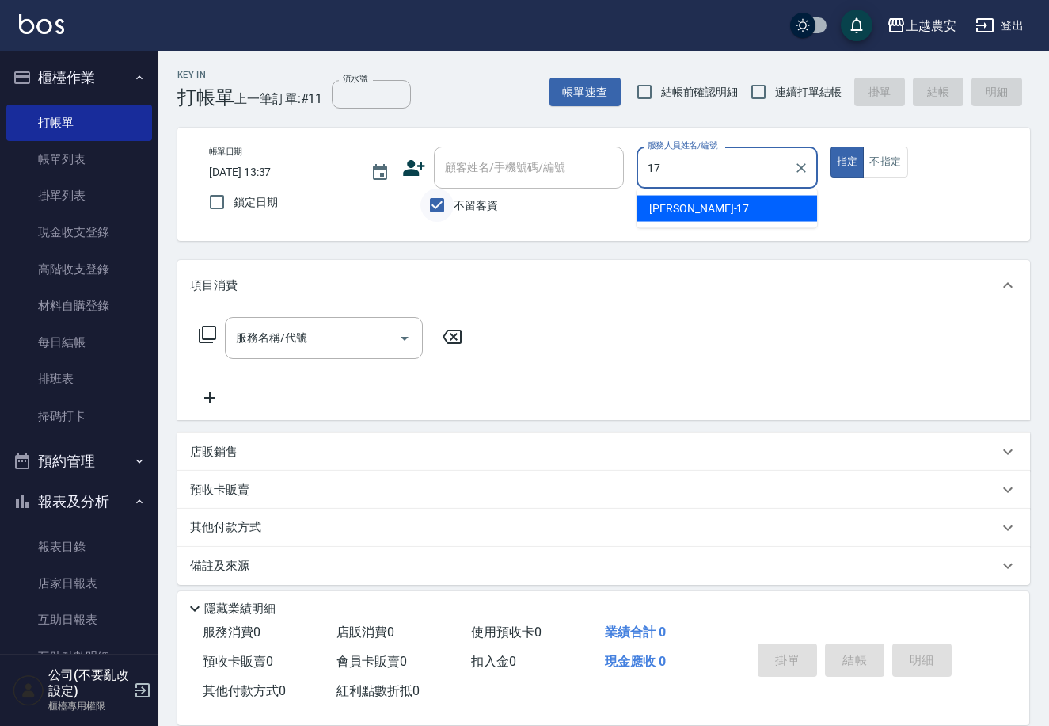
type input "17"
type button "true"
type input "洪美蓉-17"
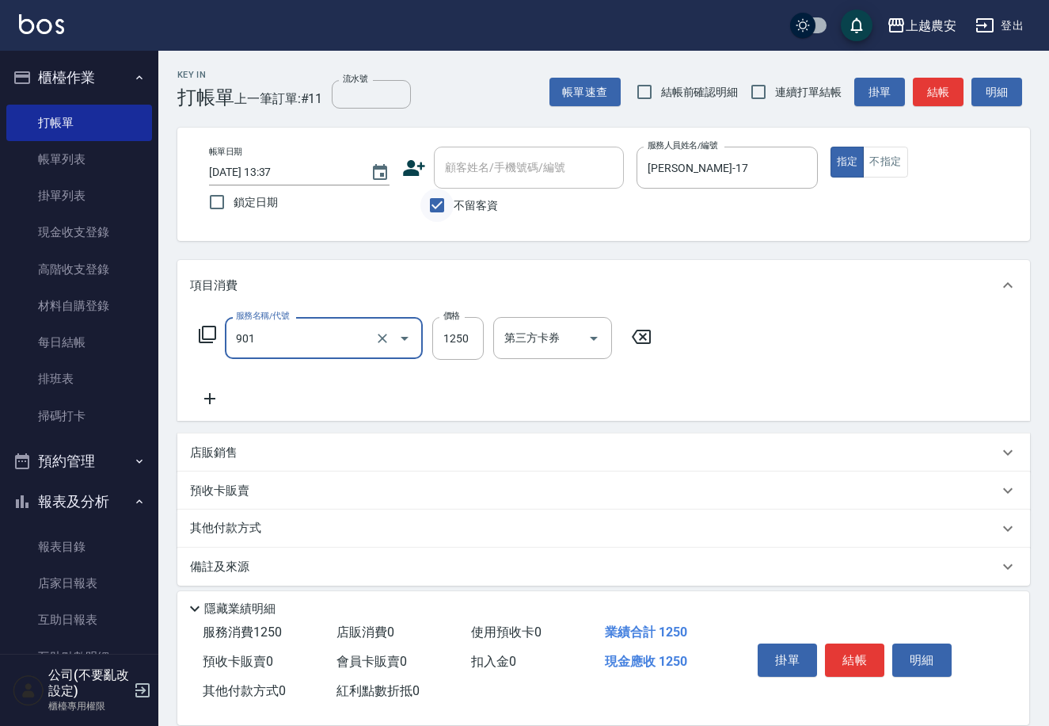
type input "修手指甲(901)"
type input "1000"
click at [853, 651] on button "結帳" at bounding box center [854, 659] width 59 height 33
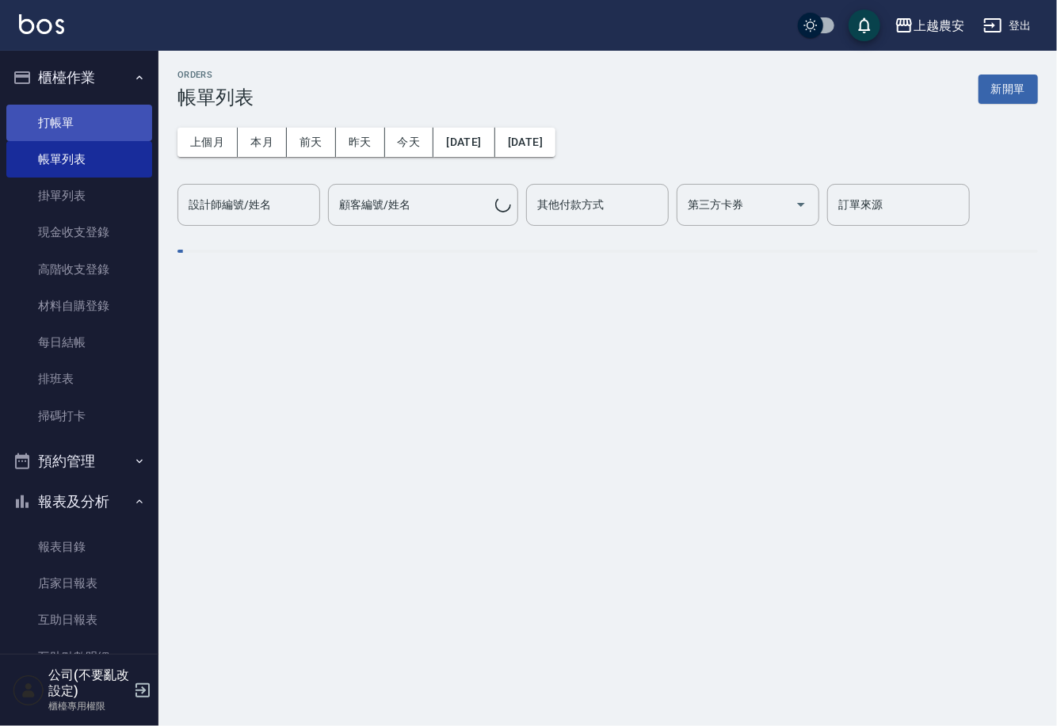
click at [73, 114] on link "打帳單" at bounding box center [79, 123] width 146 height 36
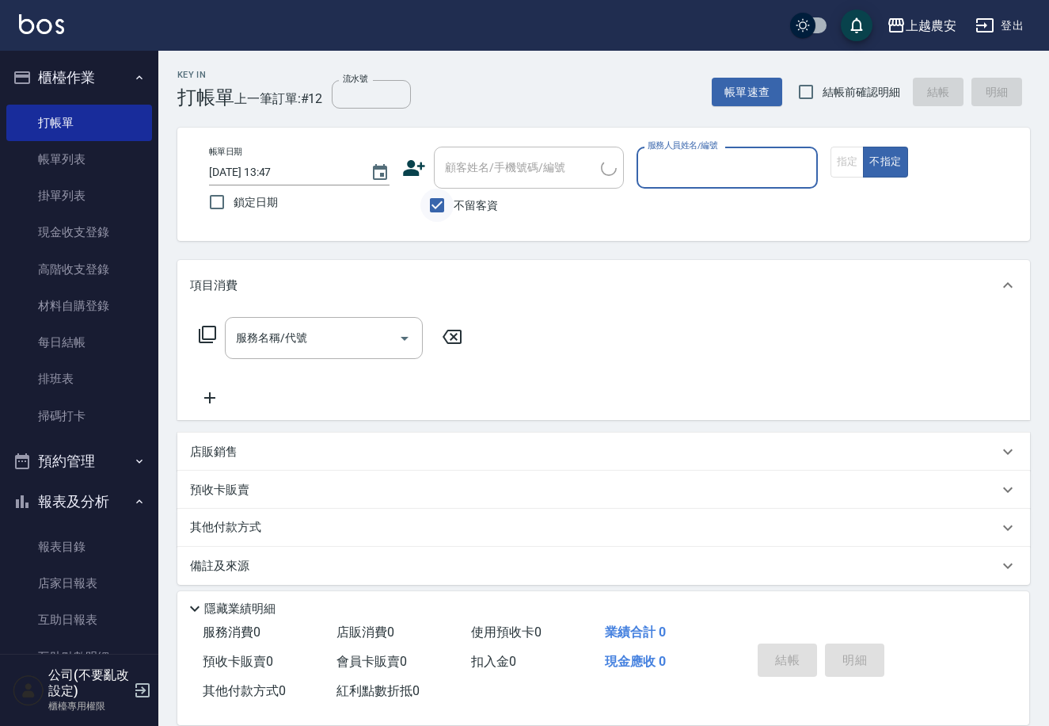
click at [438, 201] on input "不留客資" at bounding box center [437, 205] width 33 height 33
checkbox input "false"
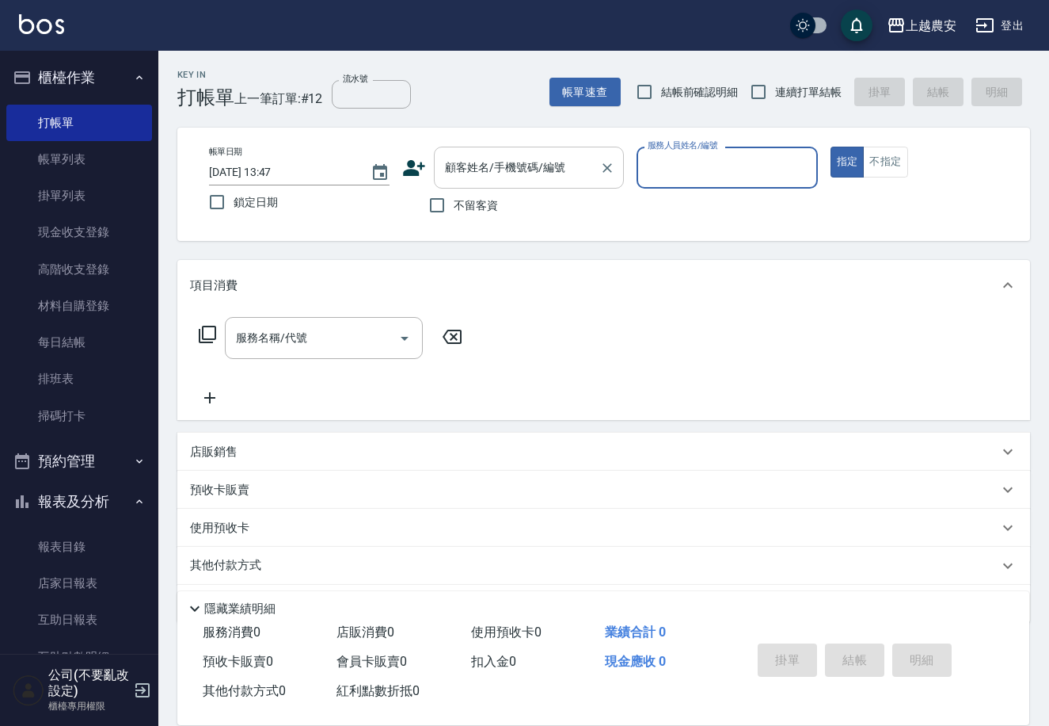
click at [457, 172] on div "顧客姓名/手機號碼/編號 顧客姓名/手機號碼/編號" at bounding box center [529, 168] width 190 height 42
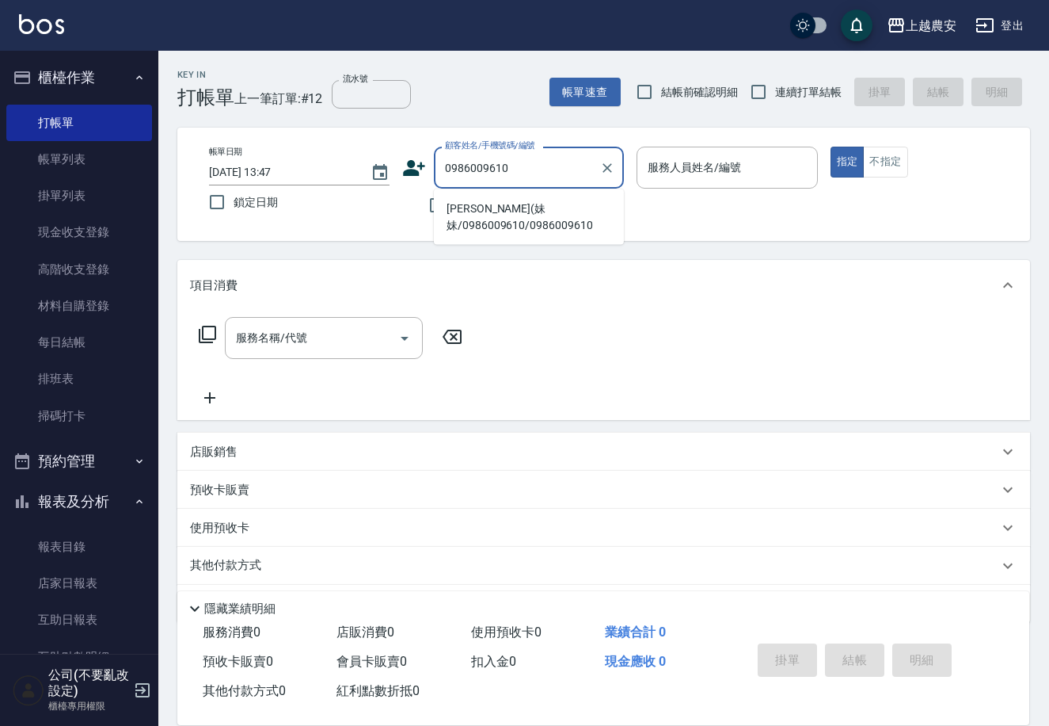
click at [505, 219] on li "吳姿雅(妹妹/0986009610/0986009610" at bounding box center [529, 217] width 190 height 43
type input "吳姿雅(妹妹/0986009610/0986009610"
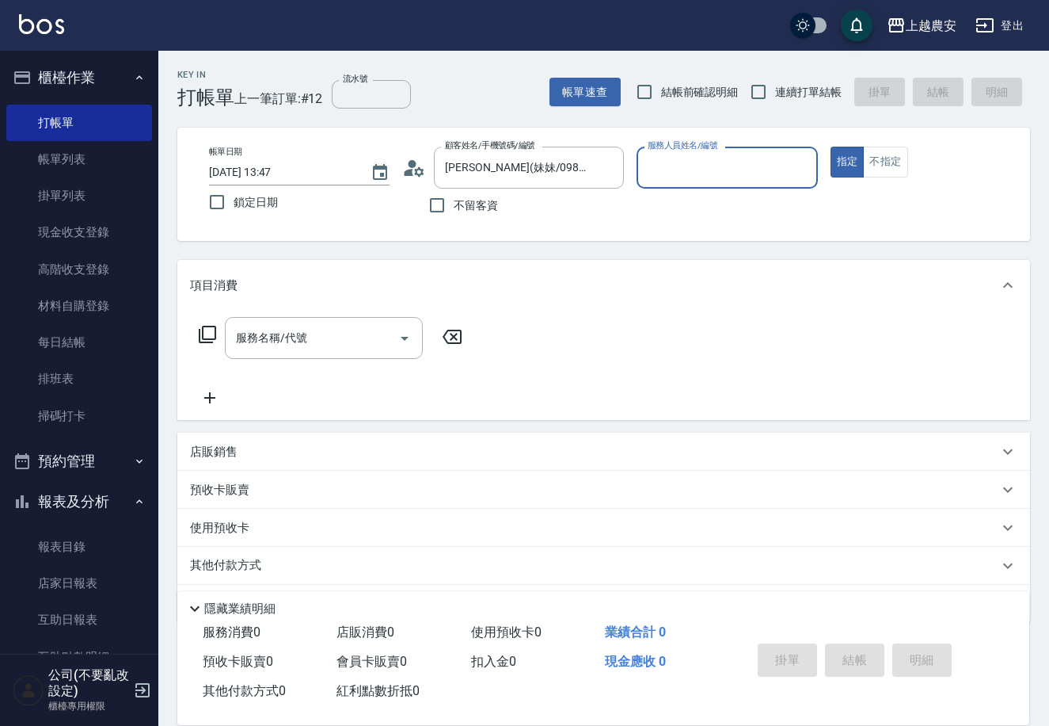
type input "Ksa-K"
click at [282, 341] on div "服務名稱/代號 服務名稱/代號" at bounding box center [324, 338] width 198 height 42
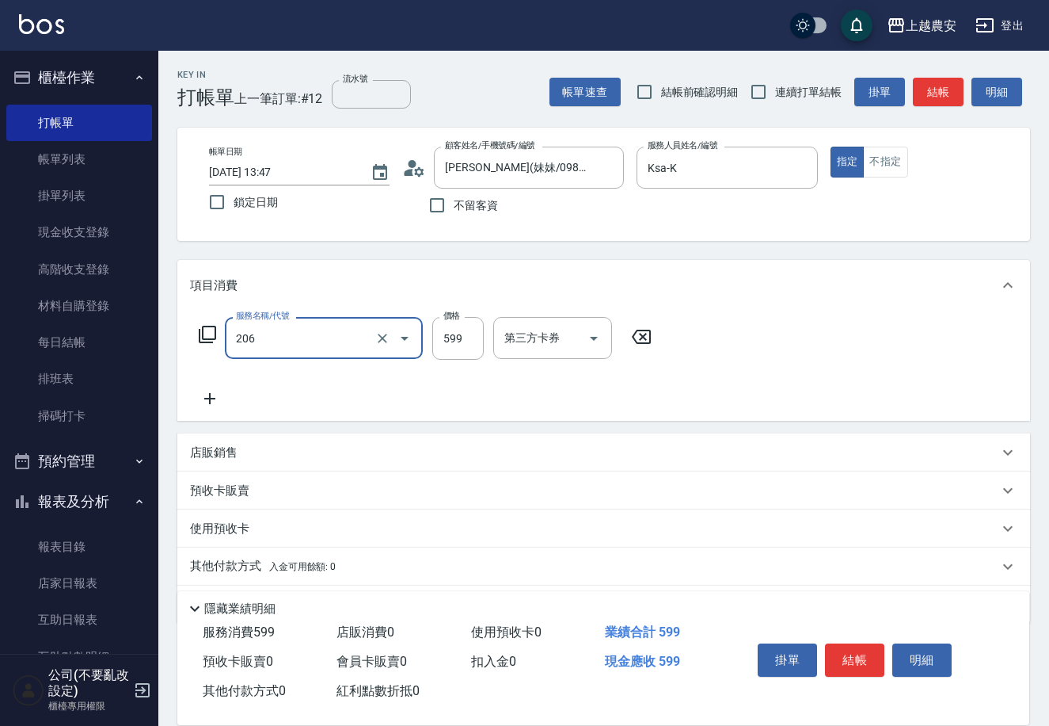
type input "洗+剪(206)"
type input "800"
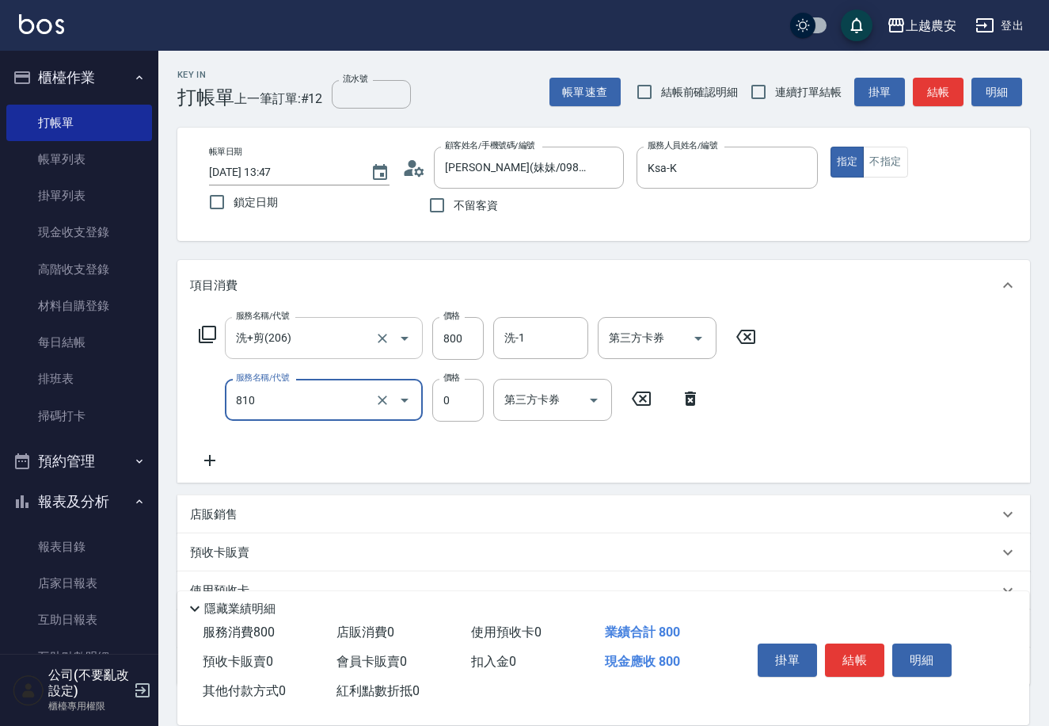
type input "頭皮護髮卡券使用(810)"
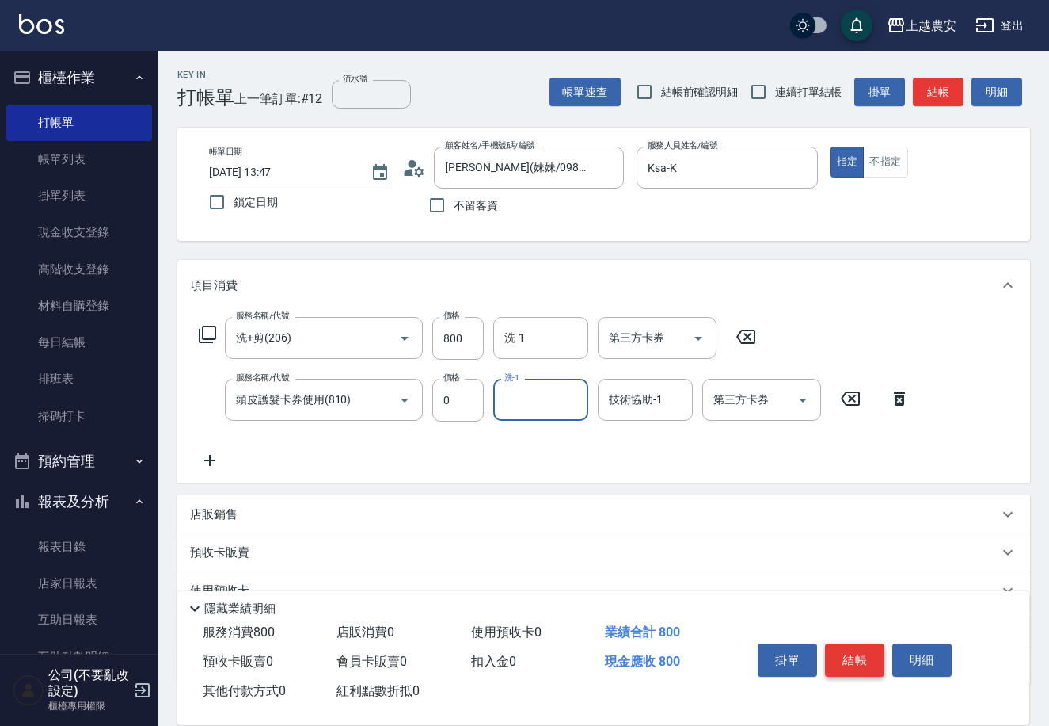
click at [848, 653] on button "結帳" at bounding box center [854, 659] width 59 height 33
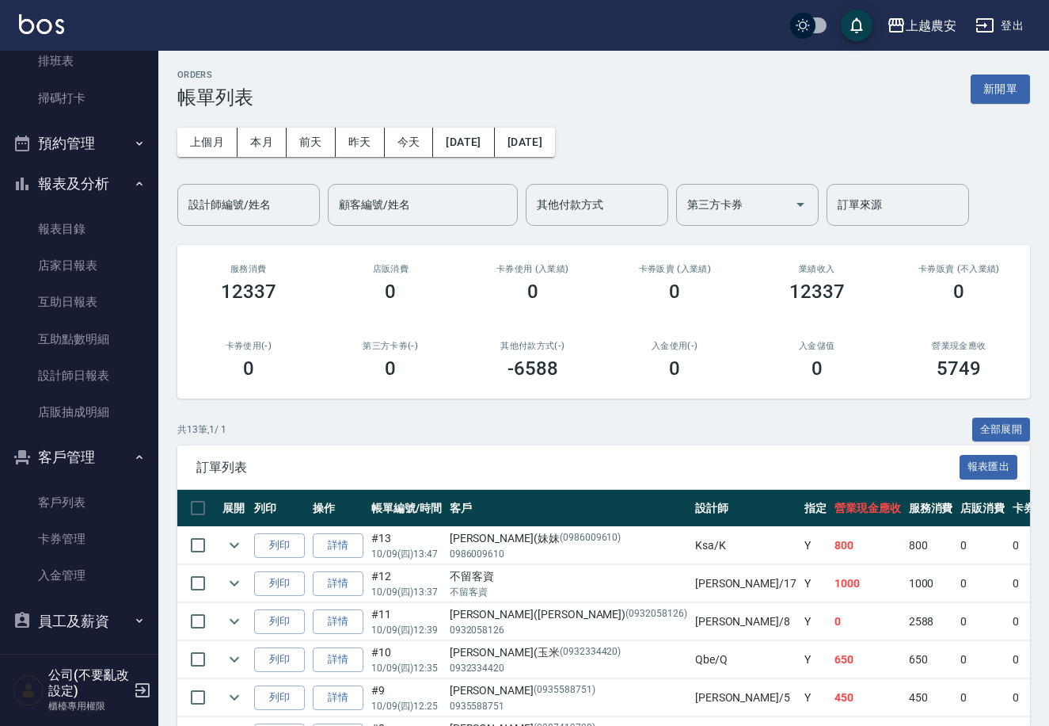
scroll to position [349, 0]
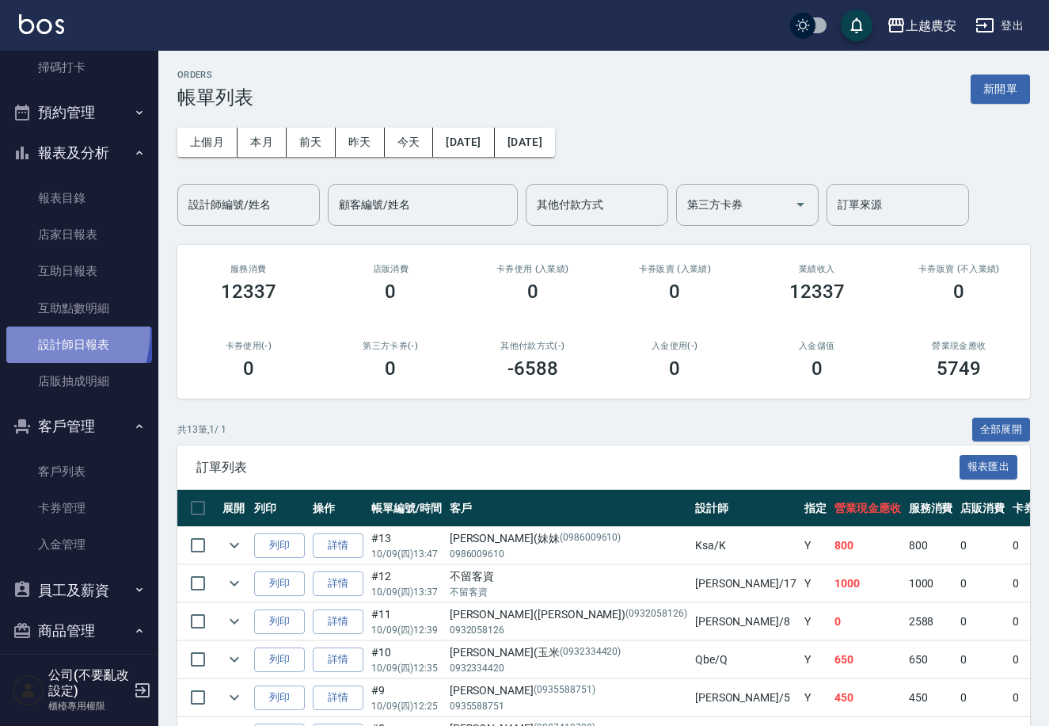
click at [17, 329] on link "設計師日報表" at bounding box center [79, 344] width 146 height 36
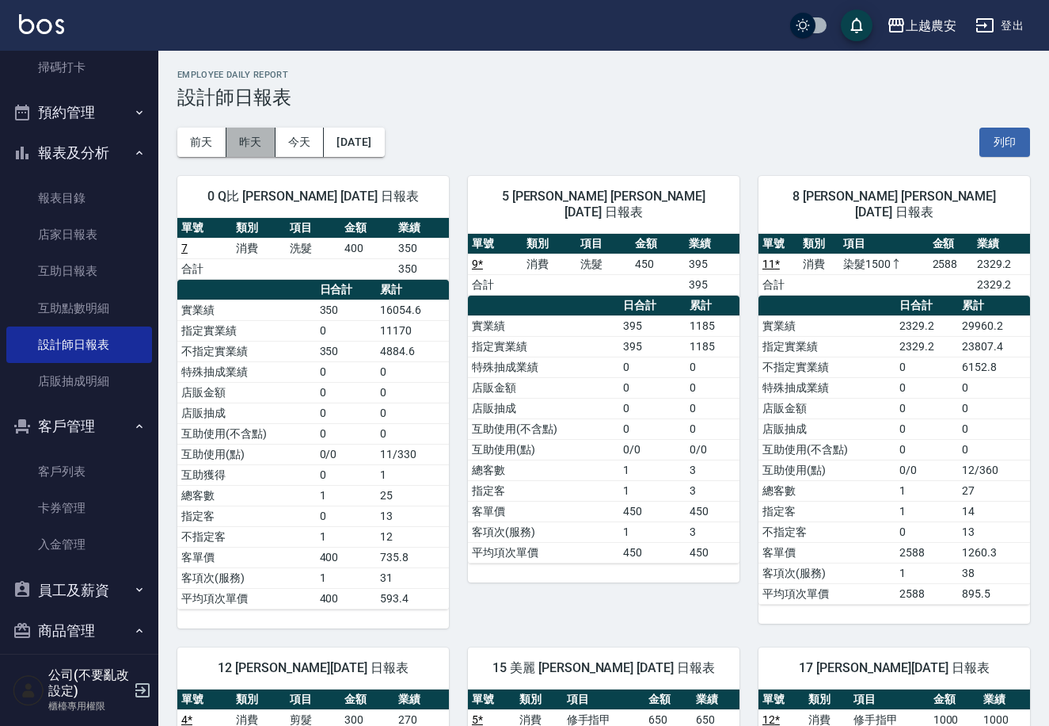
click at [251, 131] on button "昨天" at bounding box center [251, 142] width 49 height 29
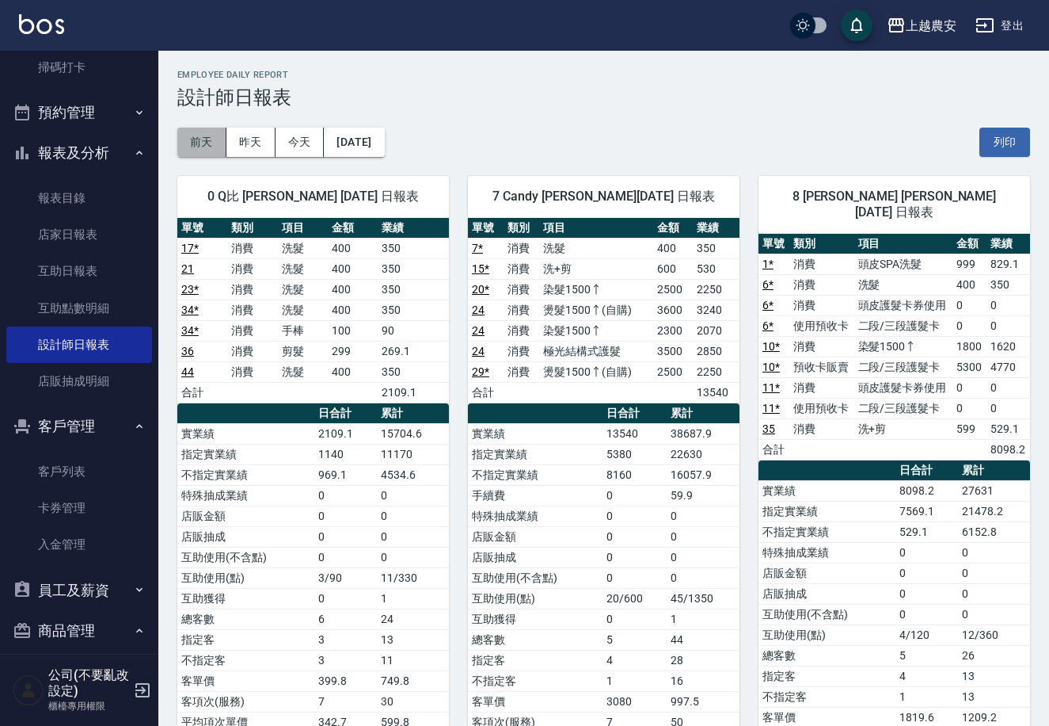
click at [202, 145] on button "前天" at bounding box center [201, 142] width 49 height 29
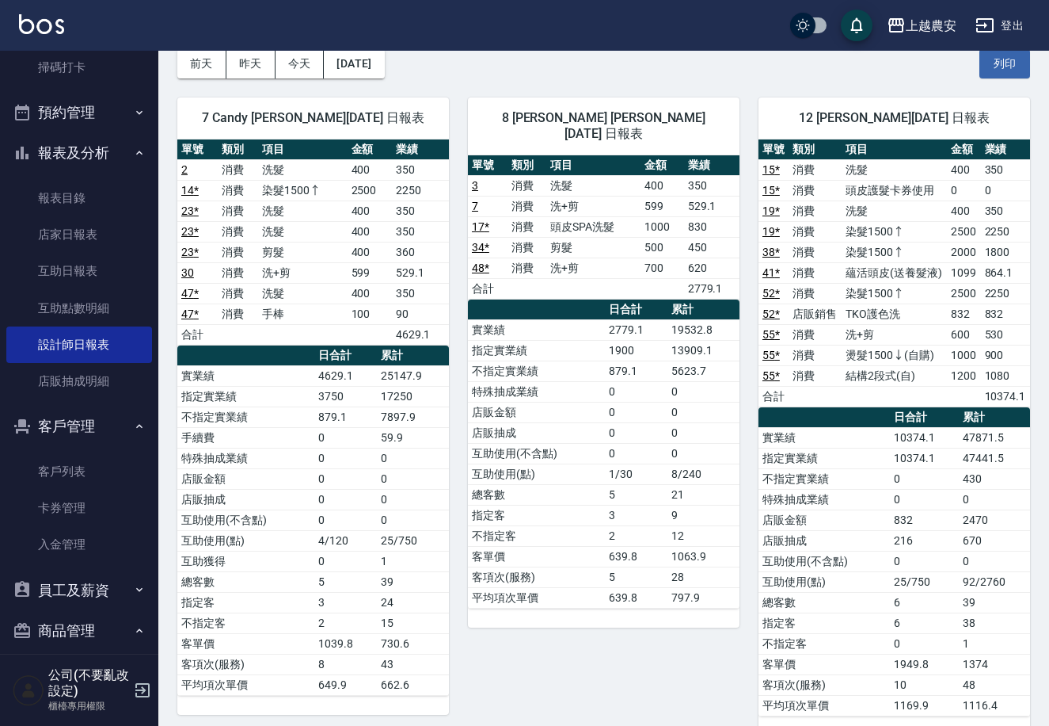
scroll to position [100, 0]
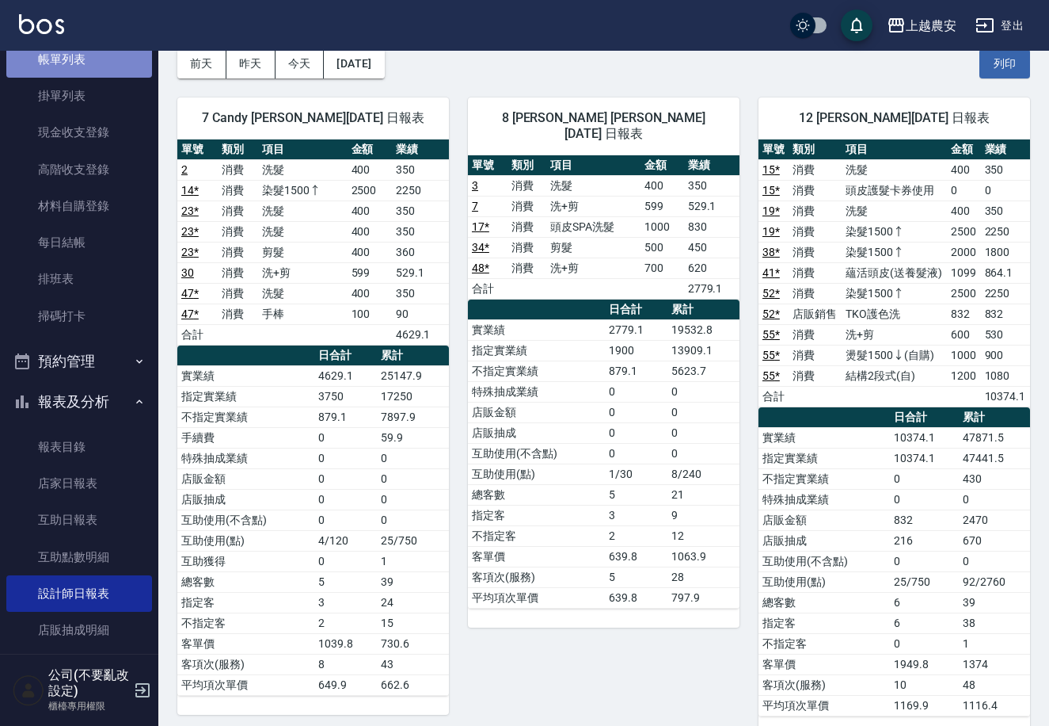
click at [94, 70] on link "帳單列表" at bounding box center [79, 59] width 146 height 36
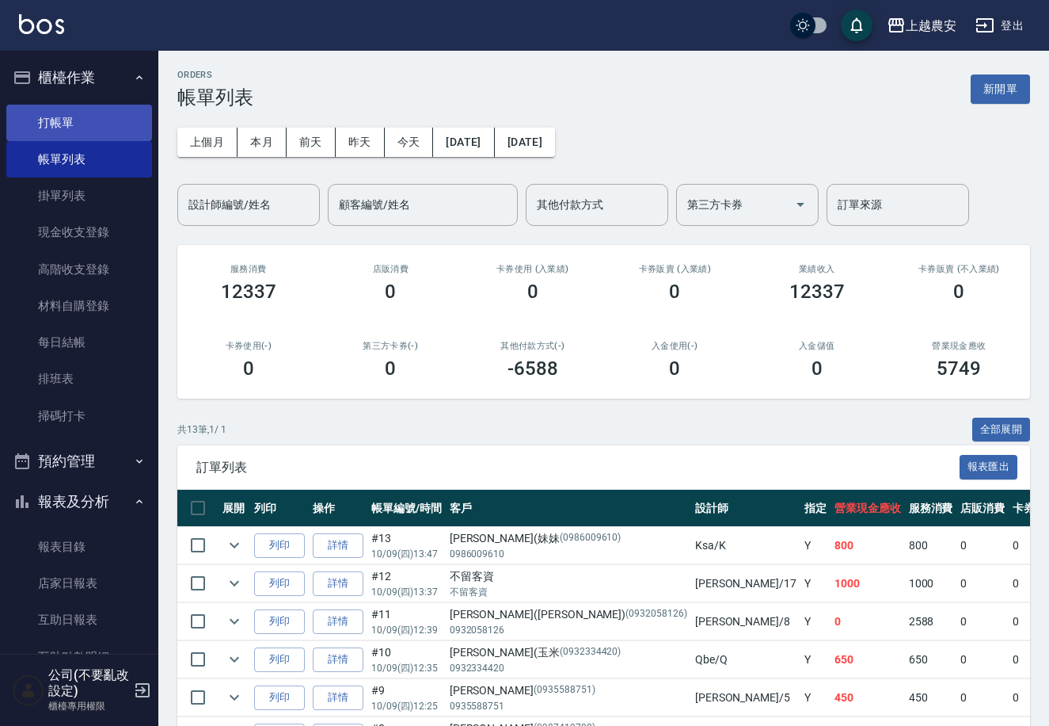
drag, startPoint x: 24, startPoint y: 101, endPoint x: 34, endPoint y: 117, distance: 19.6
click at [25, 108] on ul "打帳單 帳單列表 掛單列表 現金收支登錄 高階收支登錄 材料自購登錄 每日結帳 排班表 掃碼打卡" at bounding box center [79, 269] width 146 height 342
click at [34, 117] on link "打帳單" at bounding box center [79, 123] width 146 height 36
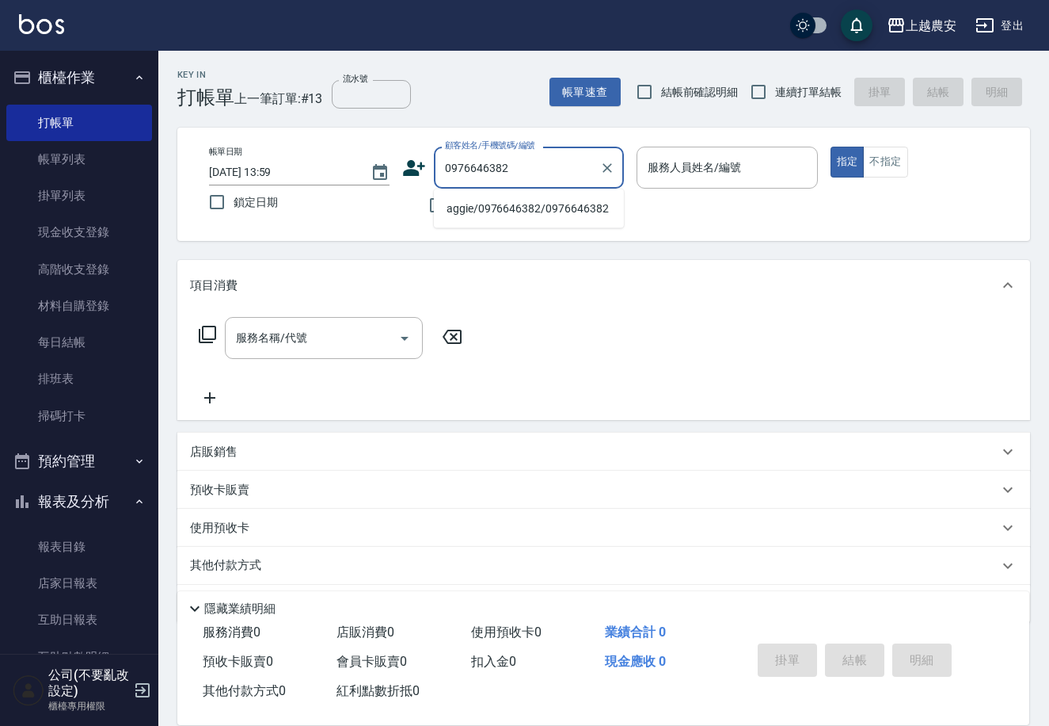
drag, startPoint x: 496, startPoint y: 208, endPoint x: 529, endPoint y: 200, distance: 34.0
click at [496, 208] on li "aggie/0976646382/0976646382" at bounding box center [529, 209] width 190 height 26
type input "aggie/0976646382/0976646382"
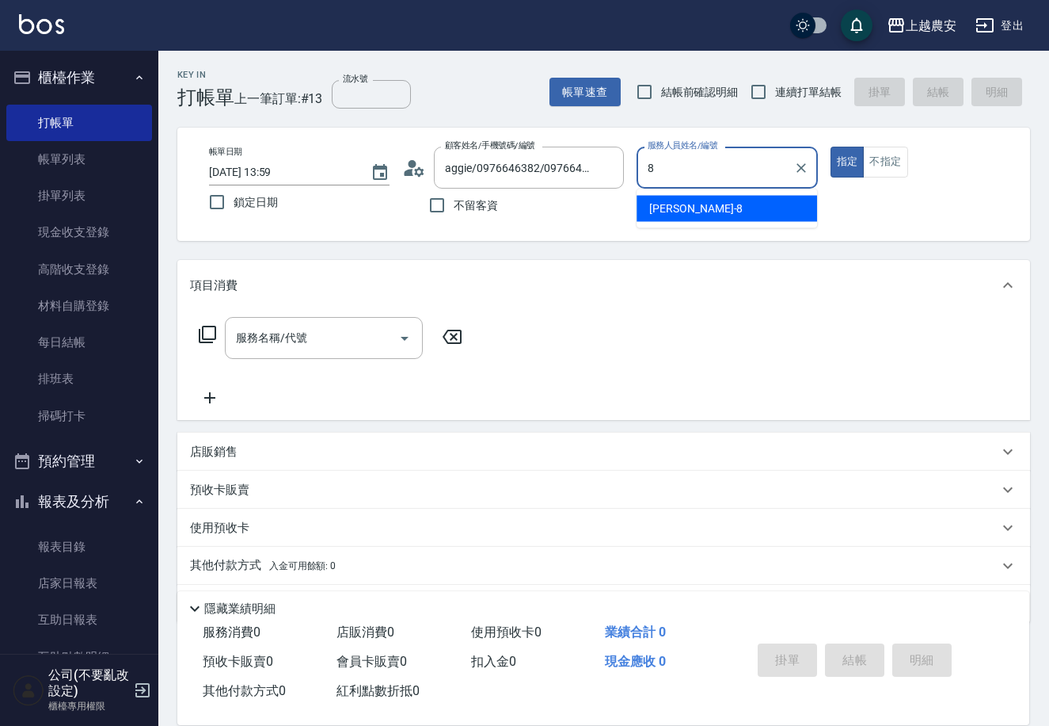
type input "黛慧-8"
type button "true"
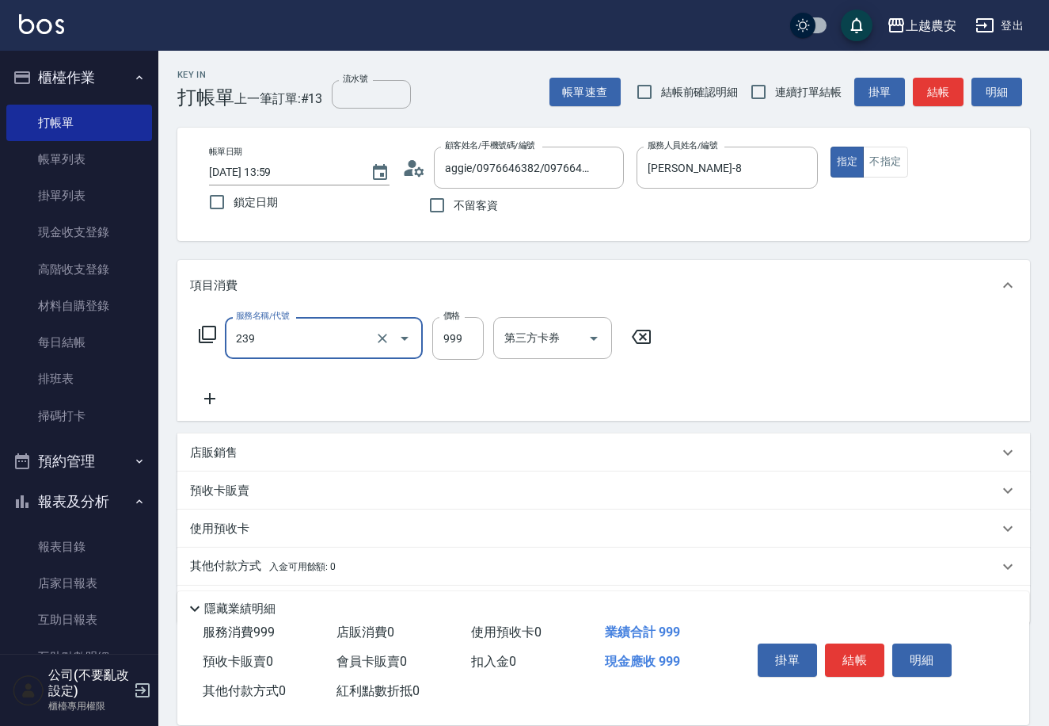
type input "頭皮SPA洗髮(239)"
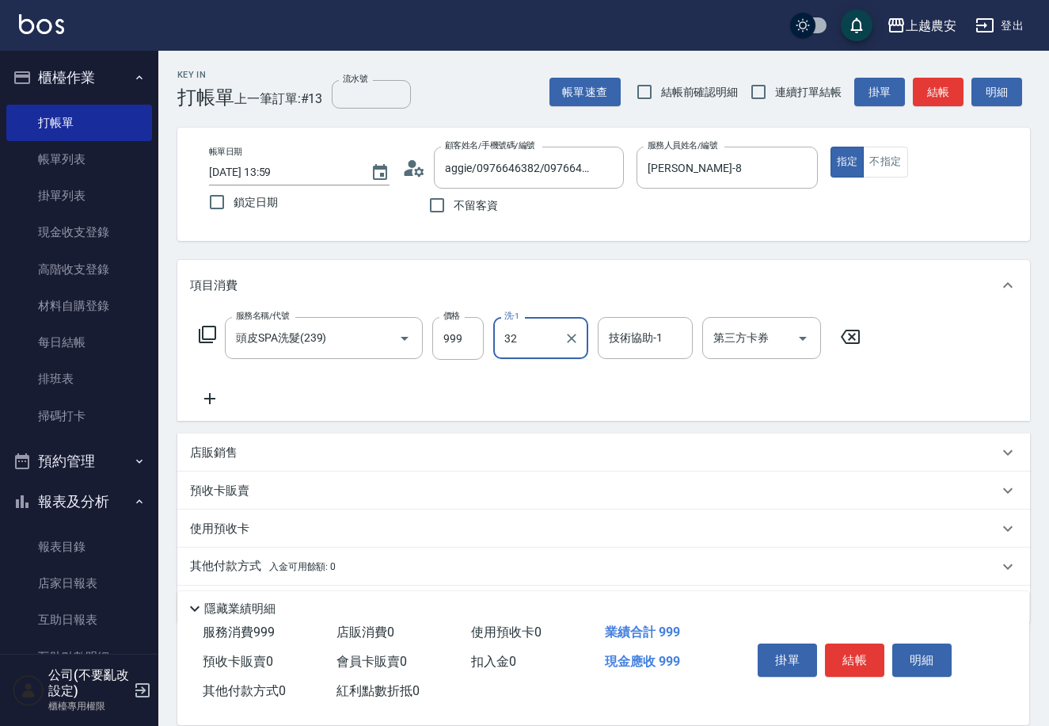
type input "林品妤-32"
click at [210, 402] on icon at bounding box center [209, 398] width 11 height 11
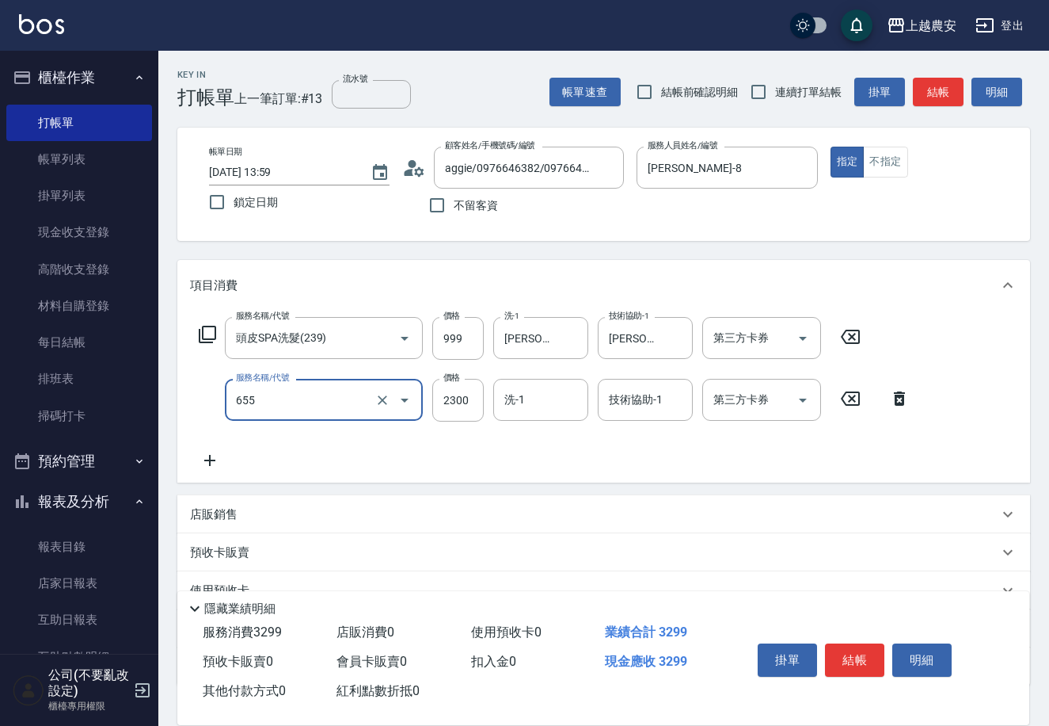
type input "結構2段式(自)(655)"
type input "1800"
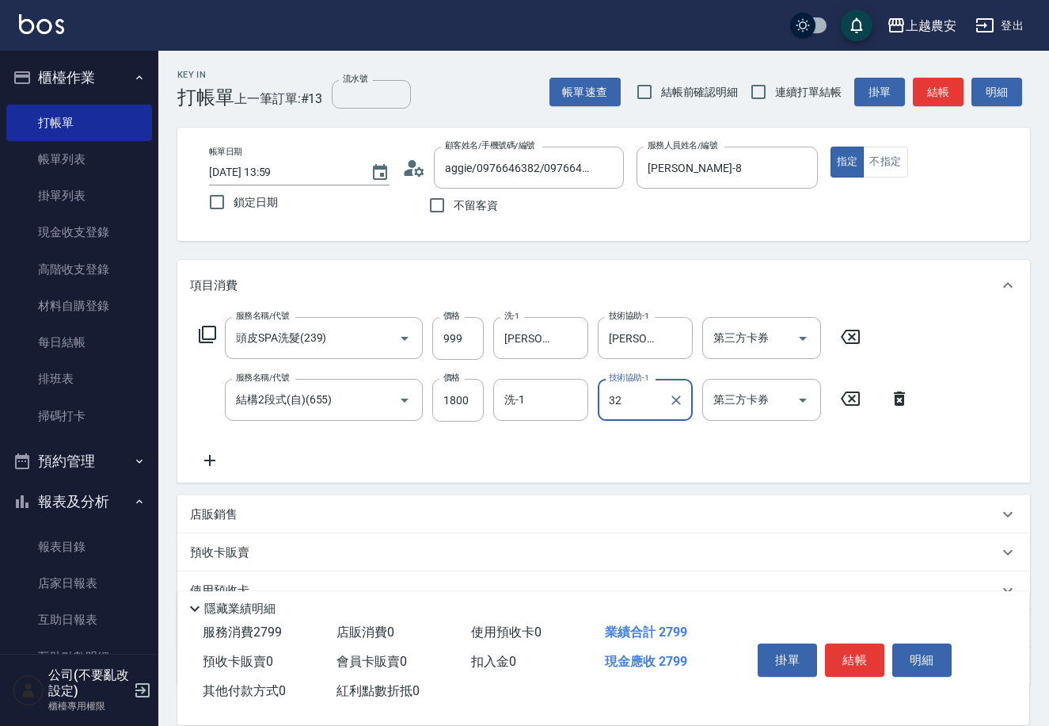
type input "林品妤-32"
click at [225, 506] on p "店販銷售" at bounding box center [214, 514] width 48 height 17
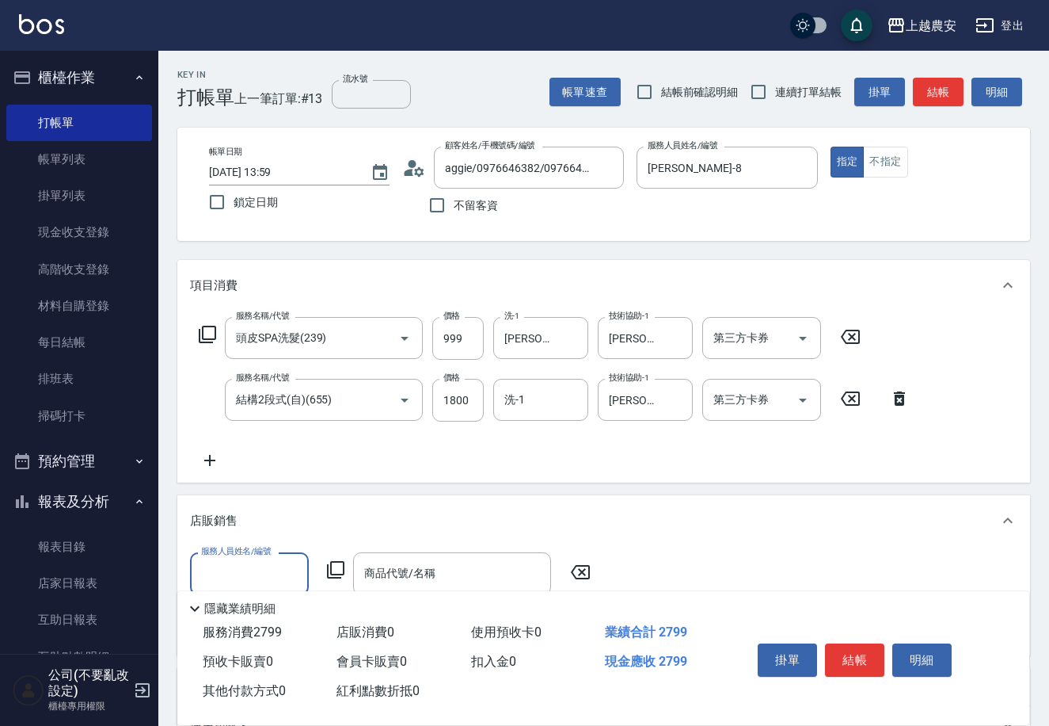
scroll to position [1, 0]
type input "黛慧-8"
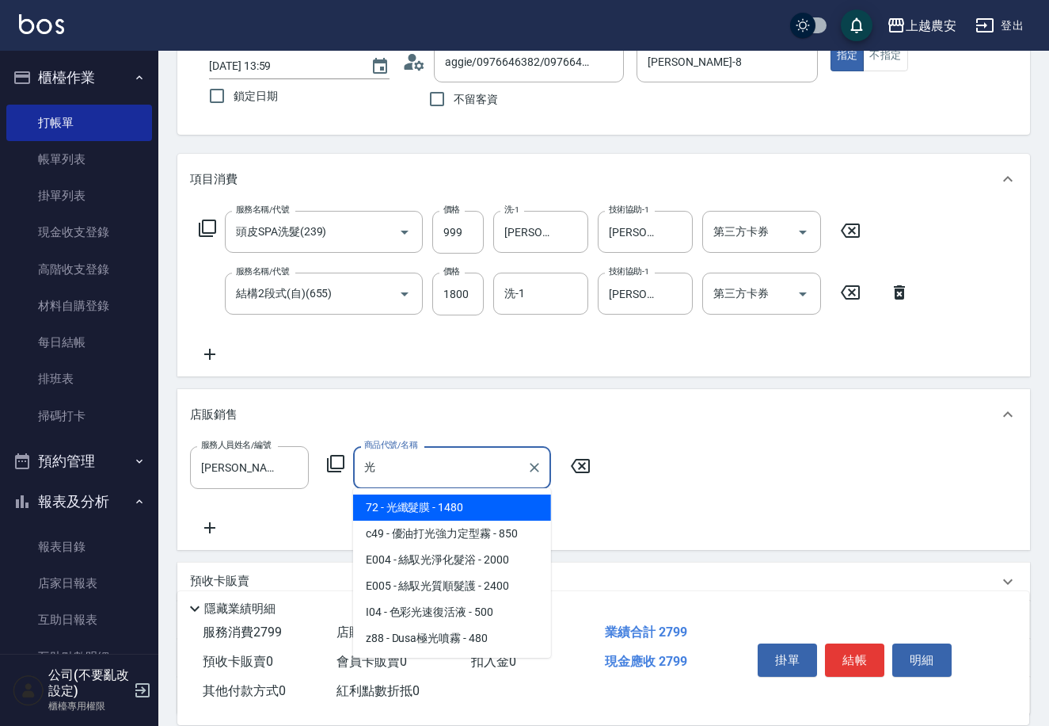
click at [449, 496] on span "72 - 光纖髮膜 - 1480" at bounding box center [452, 507] width 198 height 26
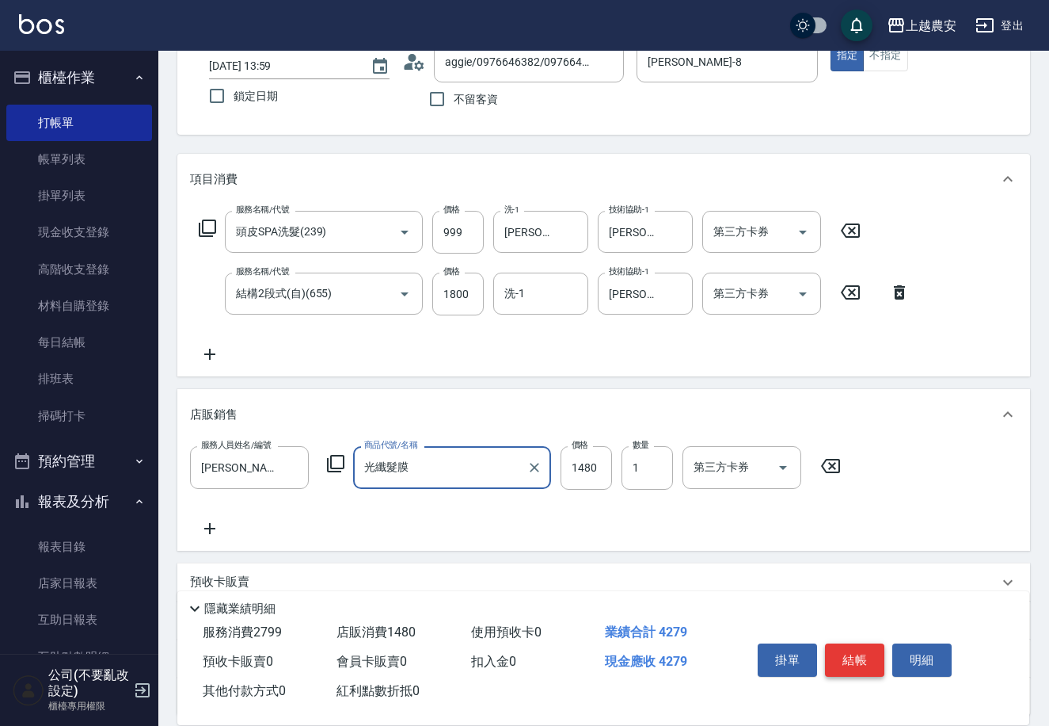
type input "光纖髮膜"
click at [839, 658] on button "結帳" at bounding box center [854, 659] width 59 height 33
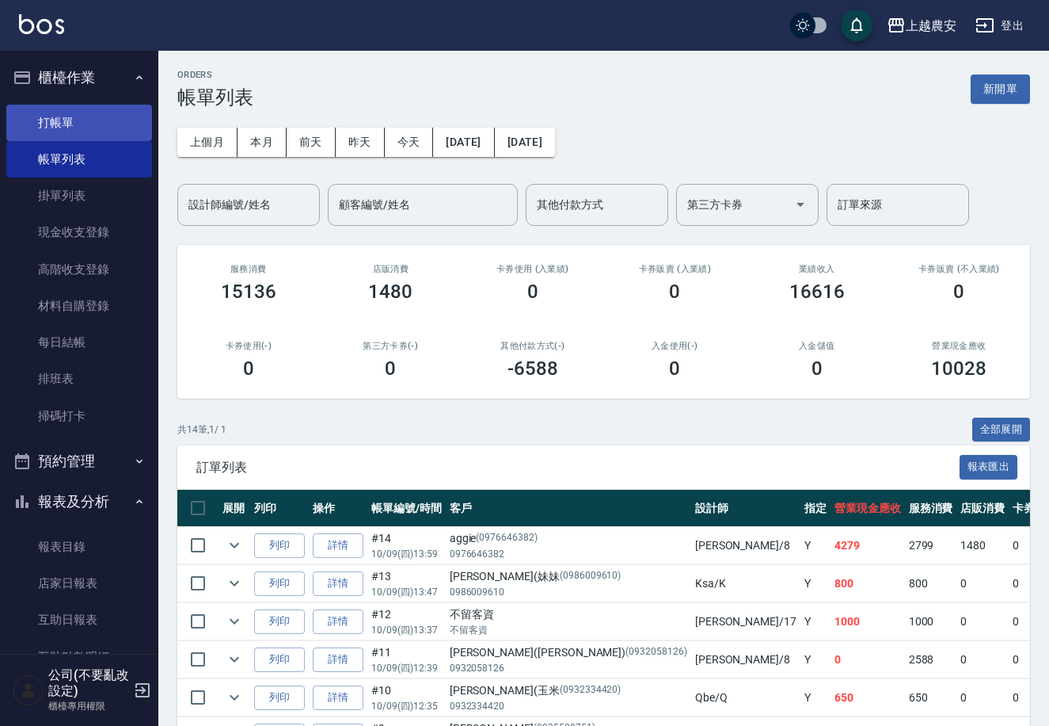
click at [59, 127] on link "打帳單" at bounding box center [79, 123] width 146 height 36
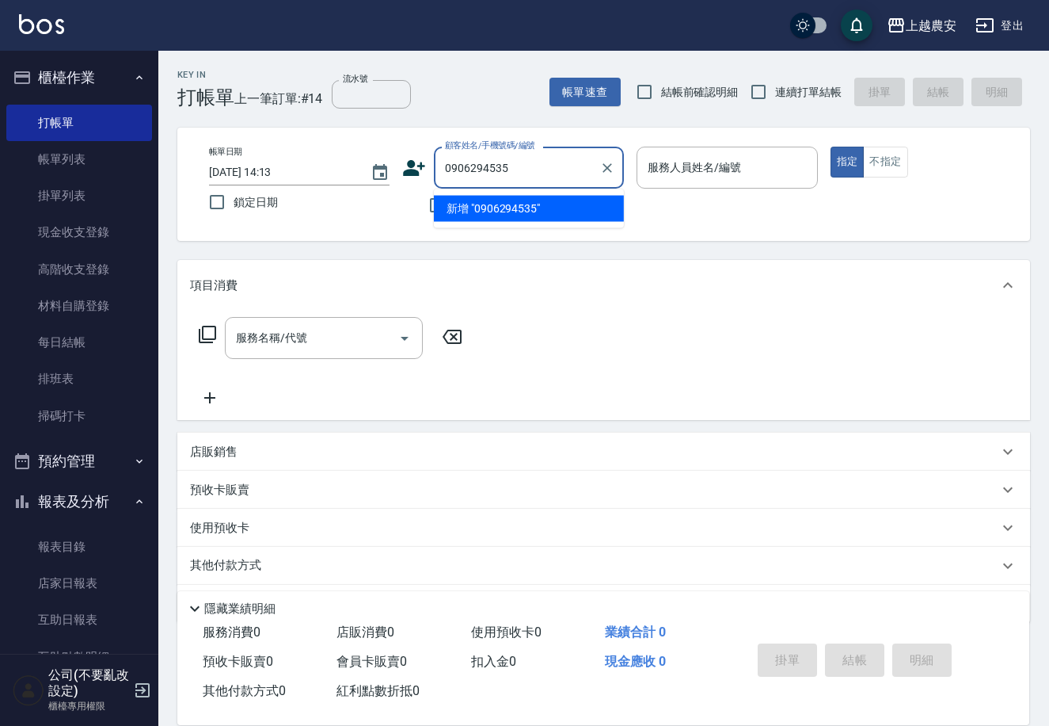
click at [497, 215] on li "新增 "0906294535"" at bounding box center [529, 209] width 190 height 26
type input "0906294535"
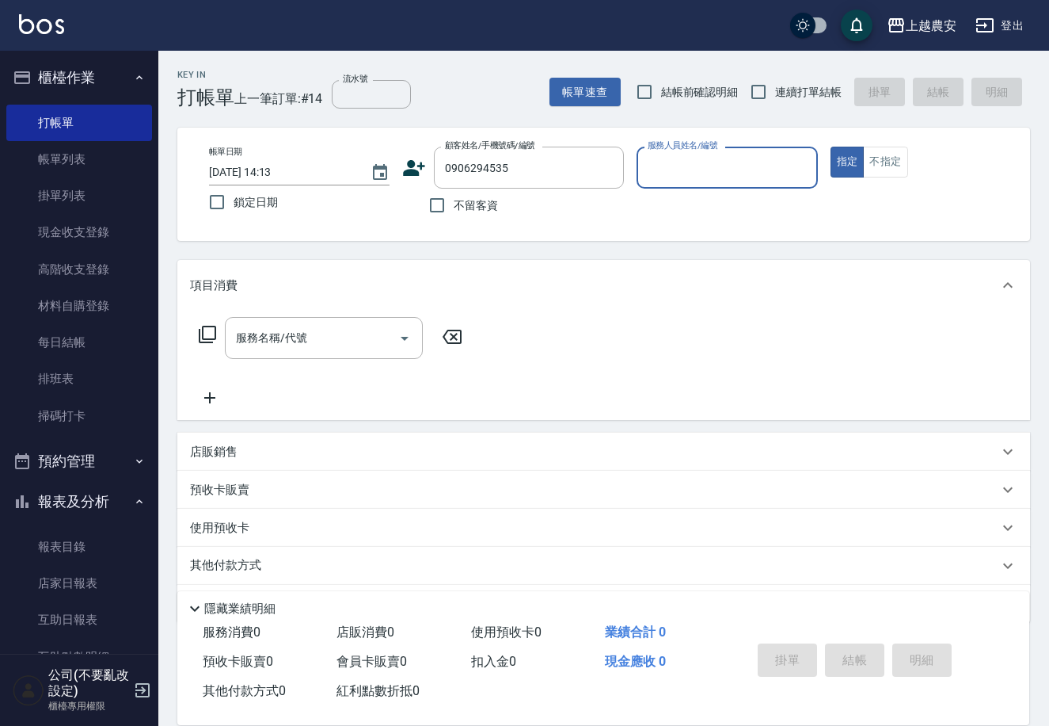
click at [410, 170] on icon at bounding box center [415, 168] width 22 height 16
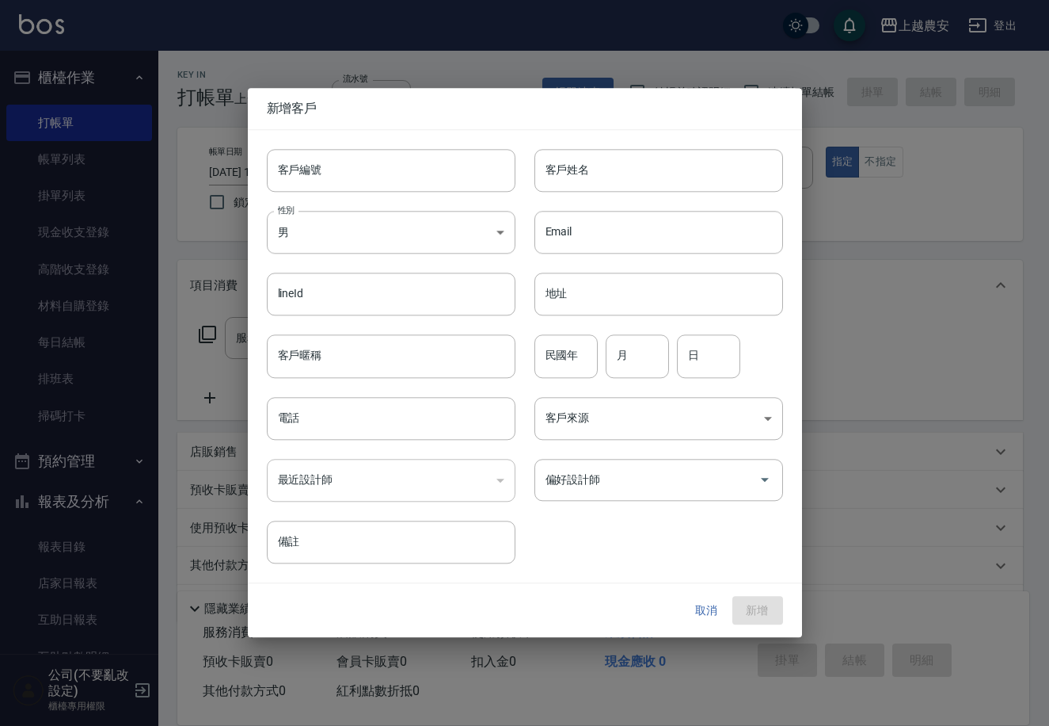
click at [410, 177] on input "客戶編號" at bounding box center [391, 170] width 249 height 43
type input "0906294535"
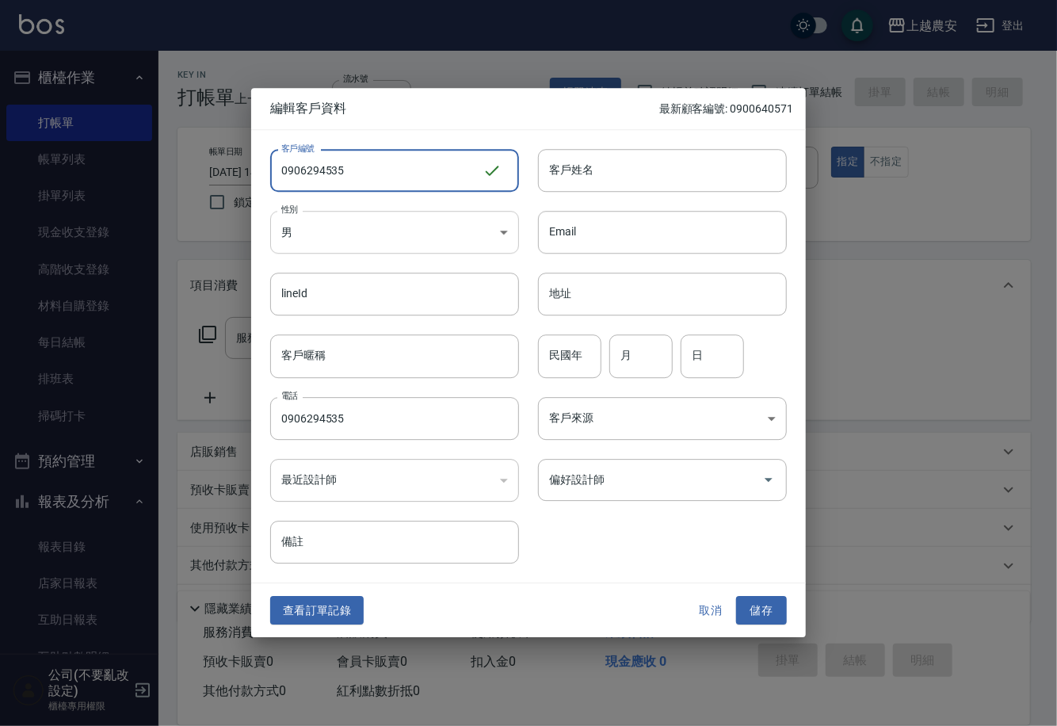
type input "0906294535"
click at [365, 224] on body "上越農安 登出 櫃檯作業 打帳單 帳單列表 掛單列表 現金收支登錄 高階收支登錄 材料自購登錄 每日結帳 排班表 掃碼打卡 預約管理 預約管理 單日預約紀錄 …" at bounding box center [528, 386] width 1057 height 772
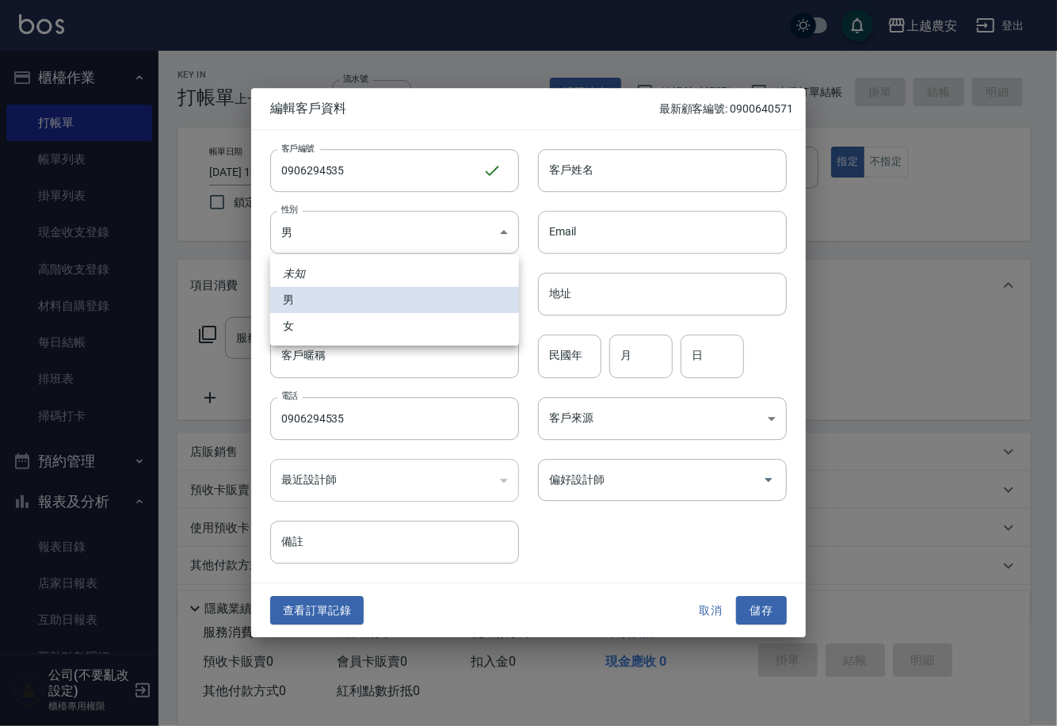
click at [334, 334] on li "女" at bounding box center [394, 326] width 249 height 26
type input "FEMALE"
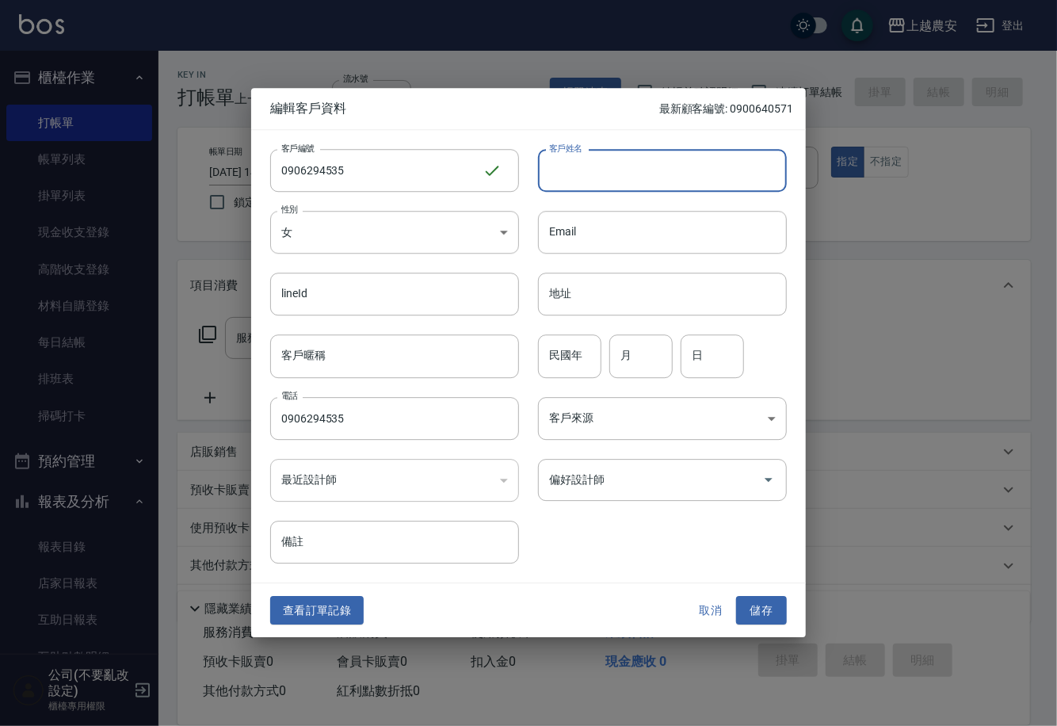
click at [623, 162] on input "客戶姓名" at bounding box center [662, 170] width 249 height 43
type input "楊雅君"
click at [758, 608] on button "儲存" at bounding box center [761, 610] width 51 height 29
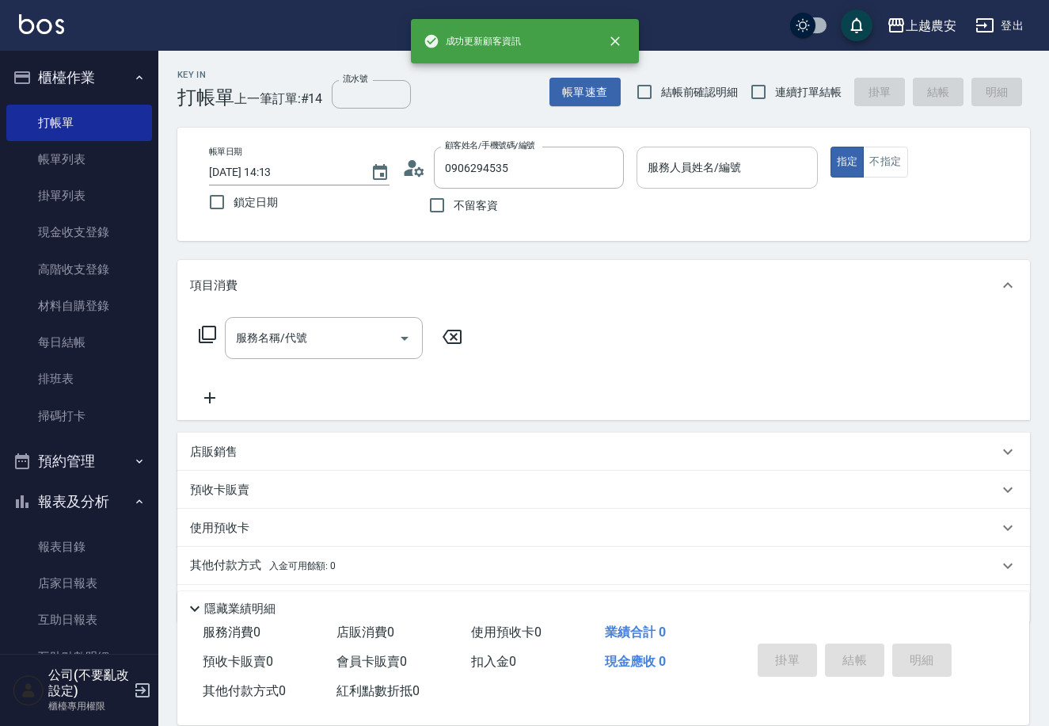
click at [698, 173] on div "服務人員姓名/編號 服務人員姓名/編號" at bounding box center [727, 168] width 181 height 42
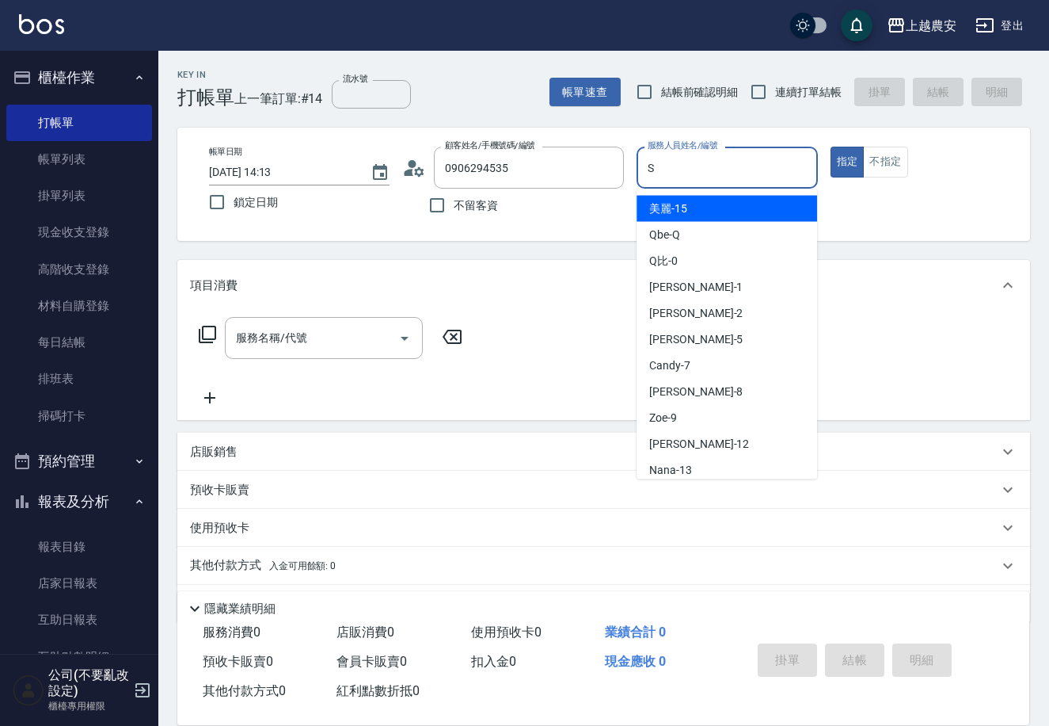
type input "Sandy-S"
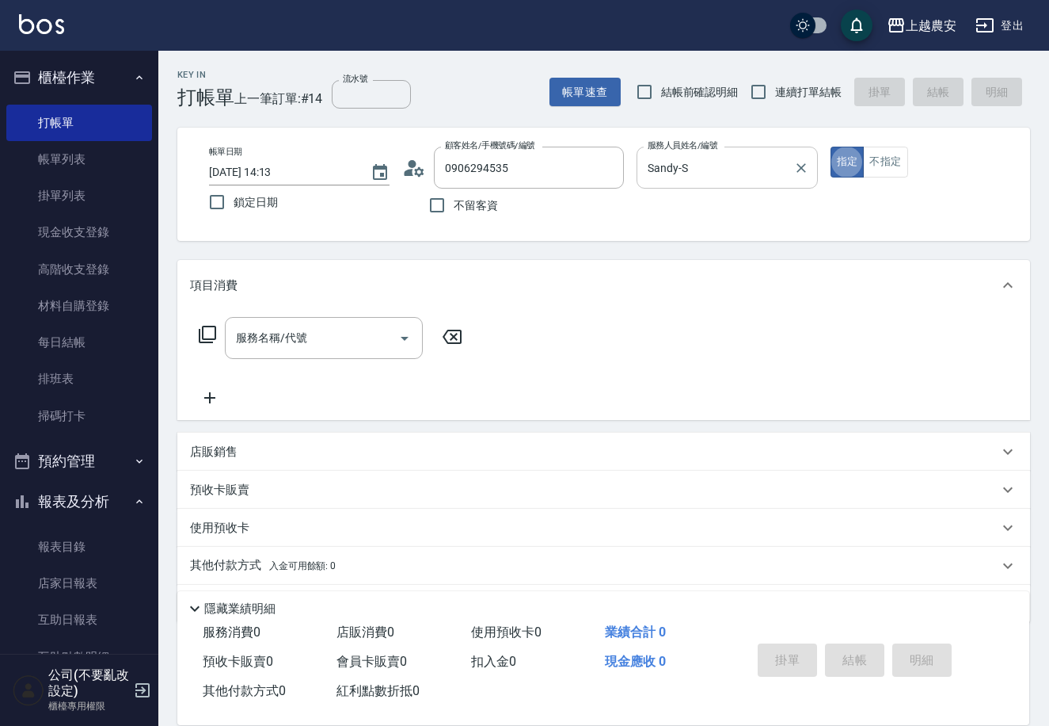
type button "true"
type input "4"
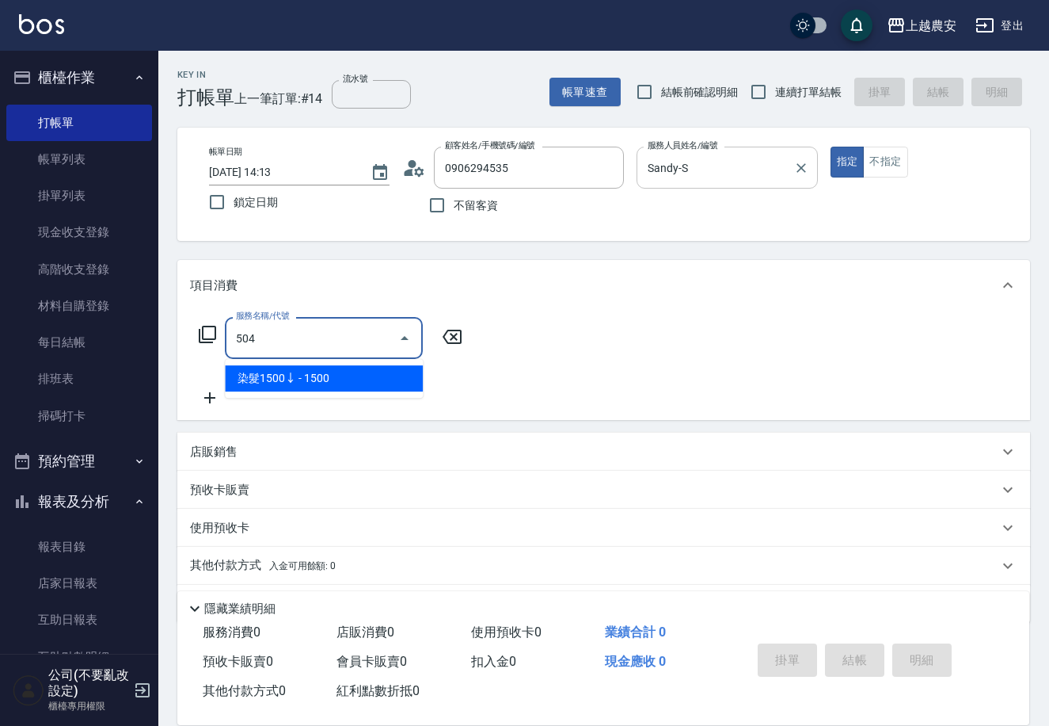
type input "染髮1500↓(504)"
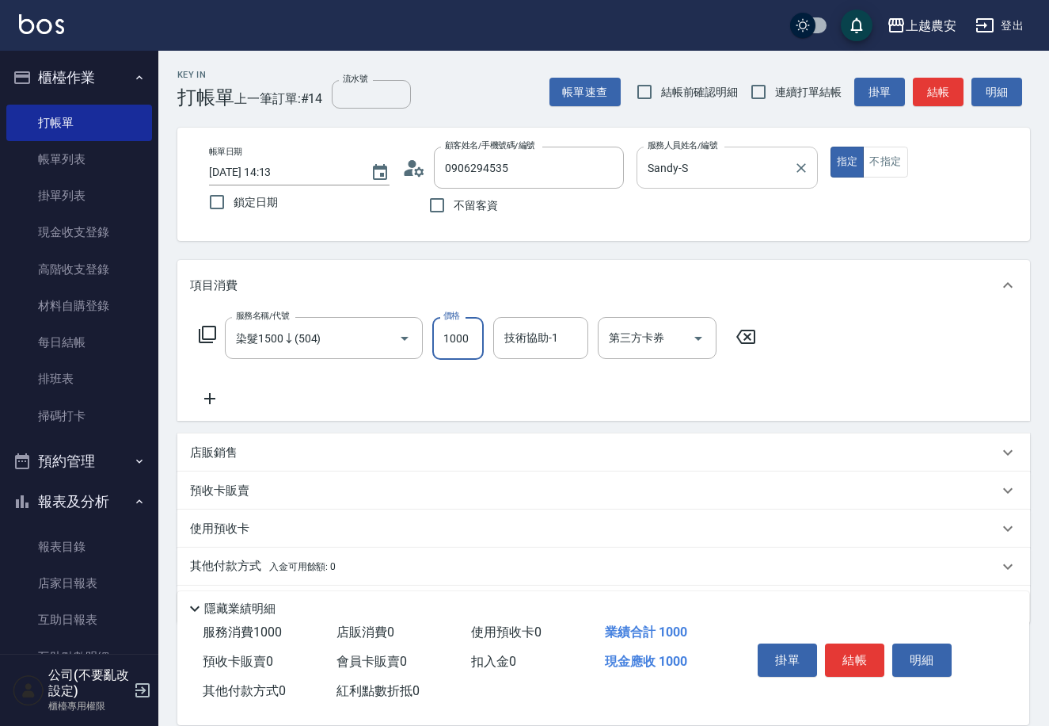
type input "1000"
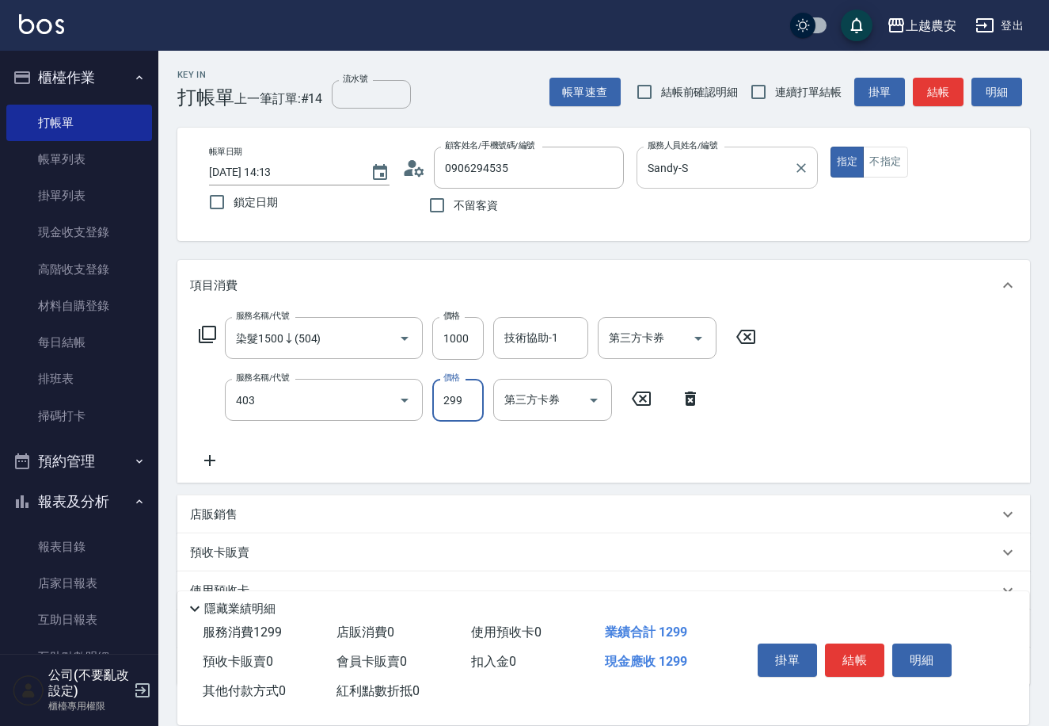
type input "剪髮(403)"
type input "400"
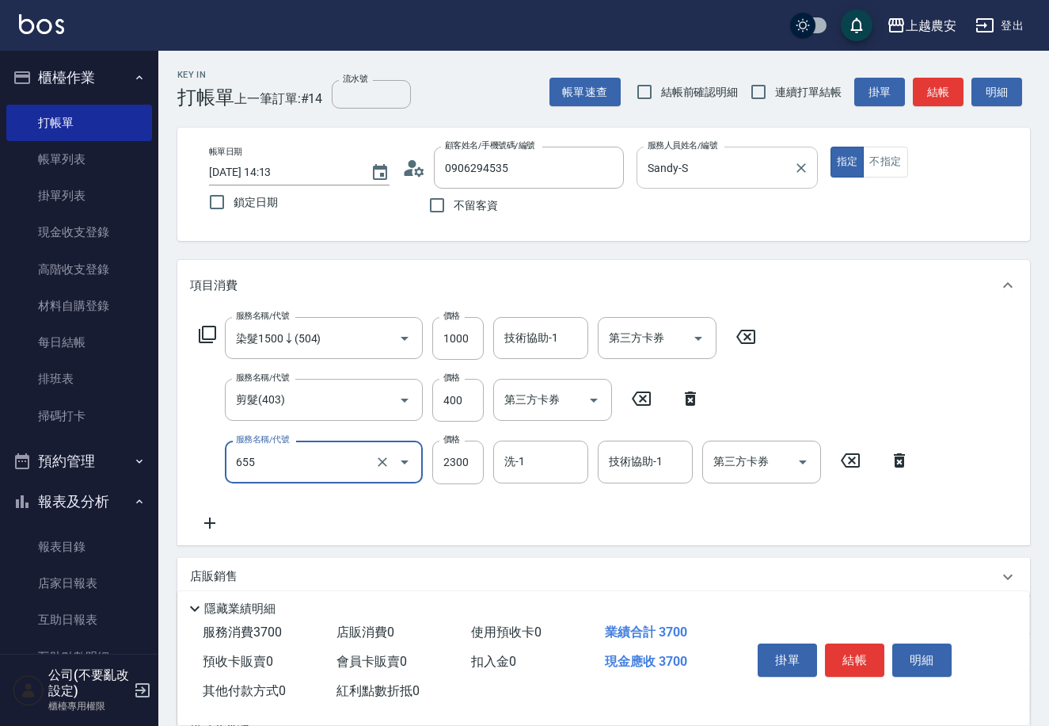
type input "結構2段式(自)(655)"
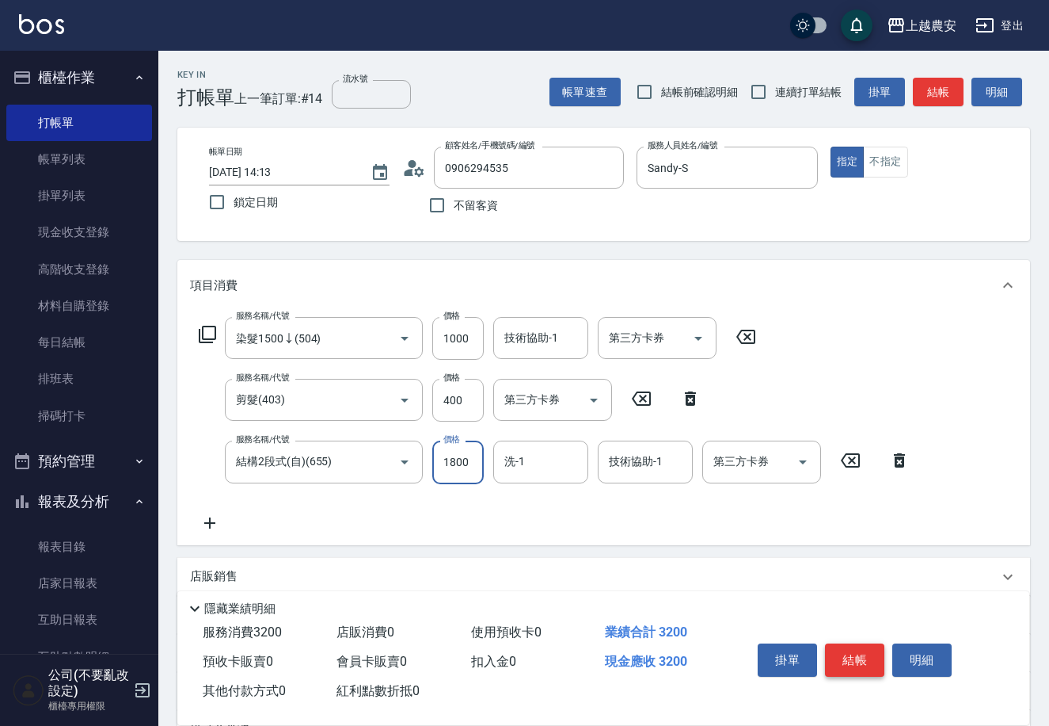
type input "1800"
click at [845, 649] on button "結帳" at bounding box center [854, 659] width 59 height 33
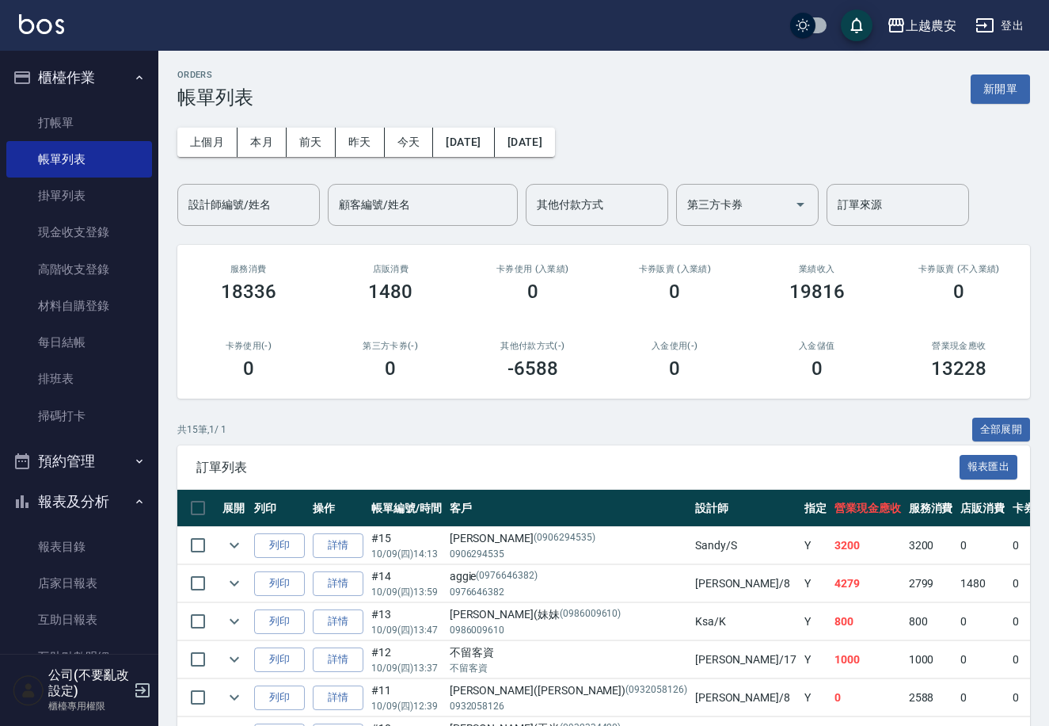
scroll to position [449, 0]
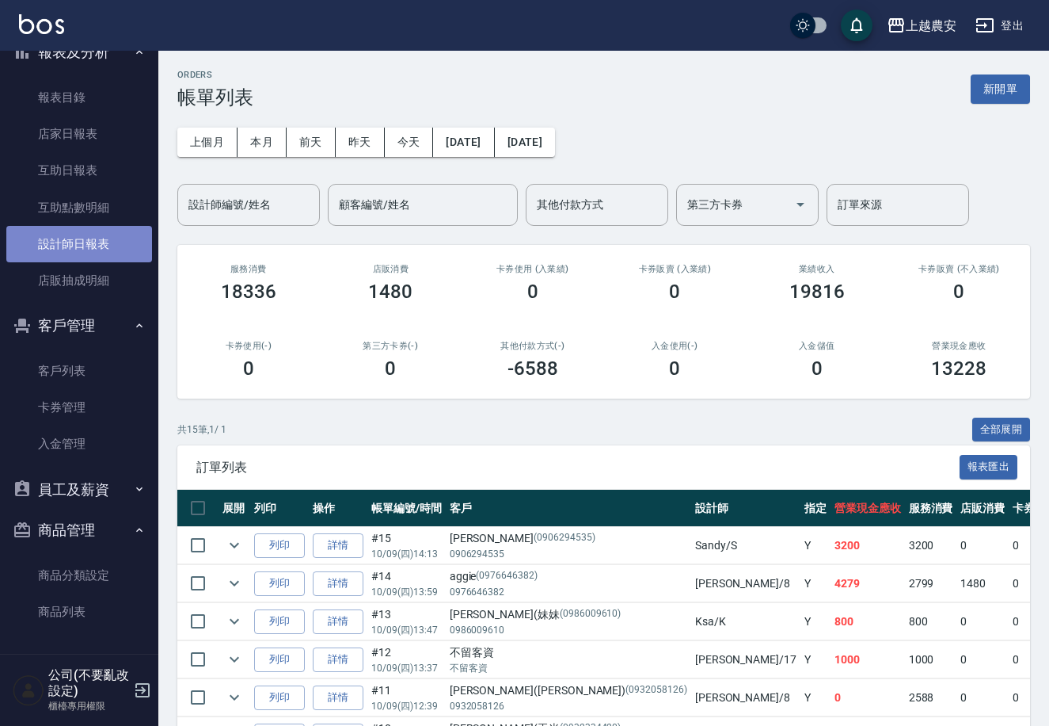
click at [122, 246] on link "設計師日報表" at bounding box center [79, 244] width 146 height 36
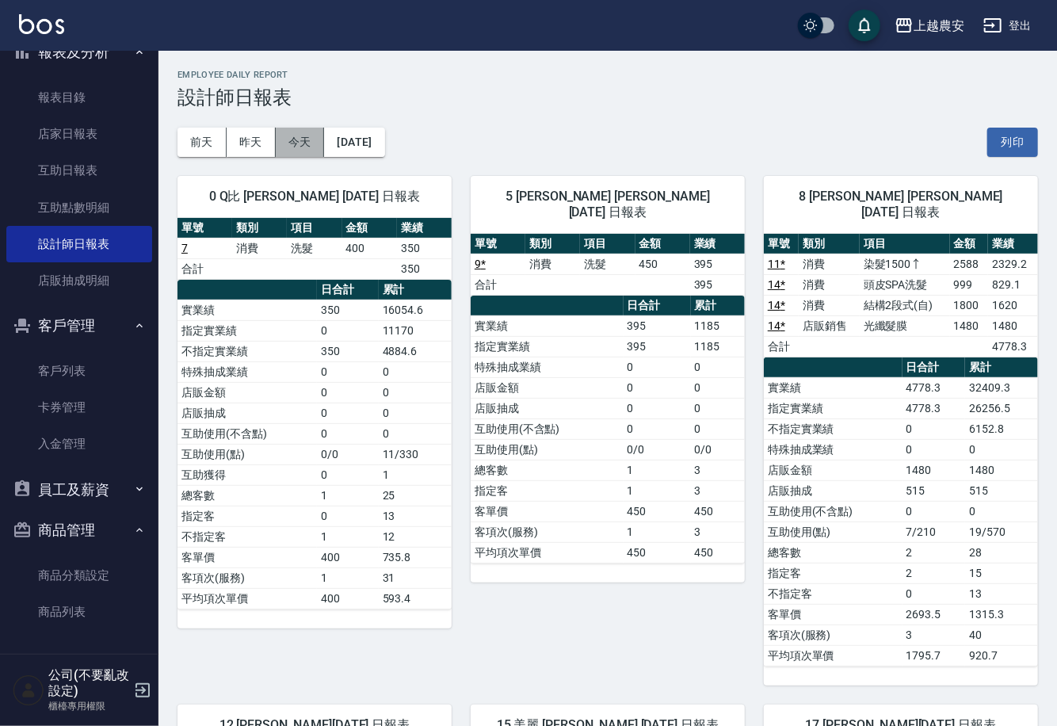
click at [277, 136] on button "今天" at bounding box center [300, 142] width 49 height 29
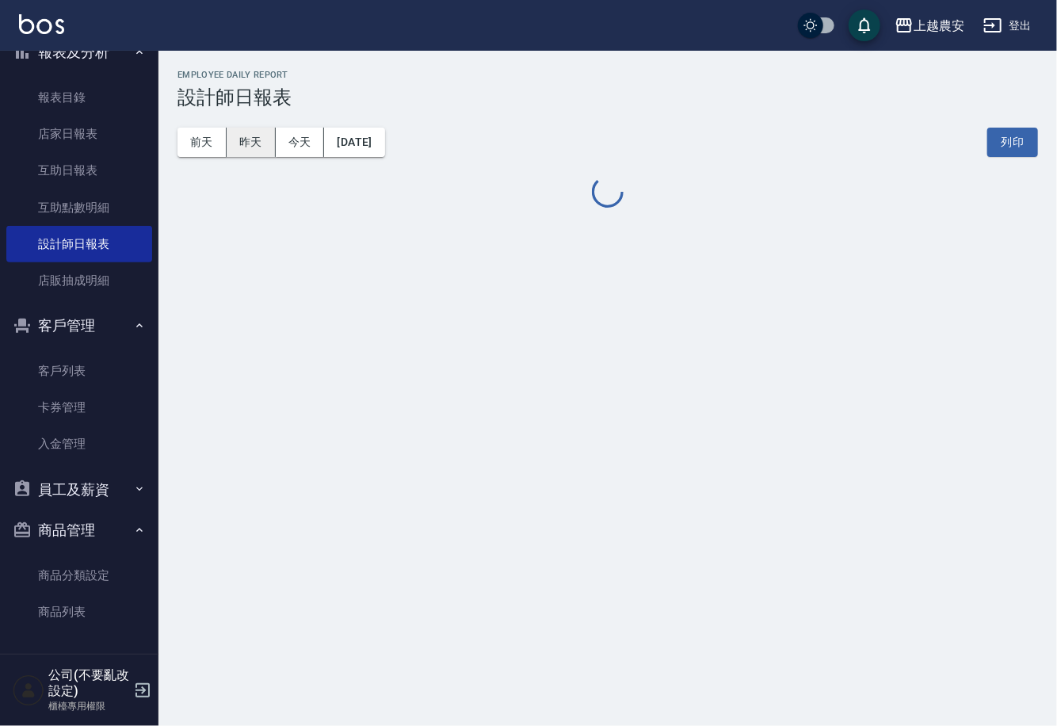
click at [268, 136] on button "昨天" at bounding box center [251, 142] width 49 height 29
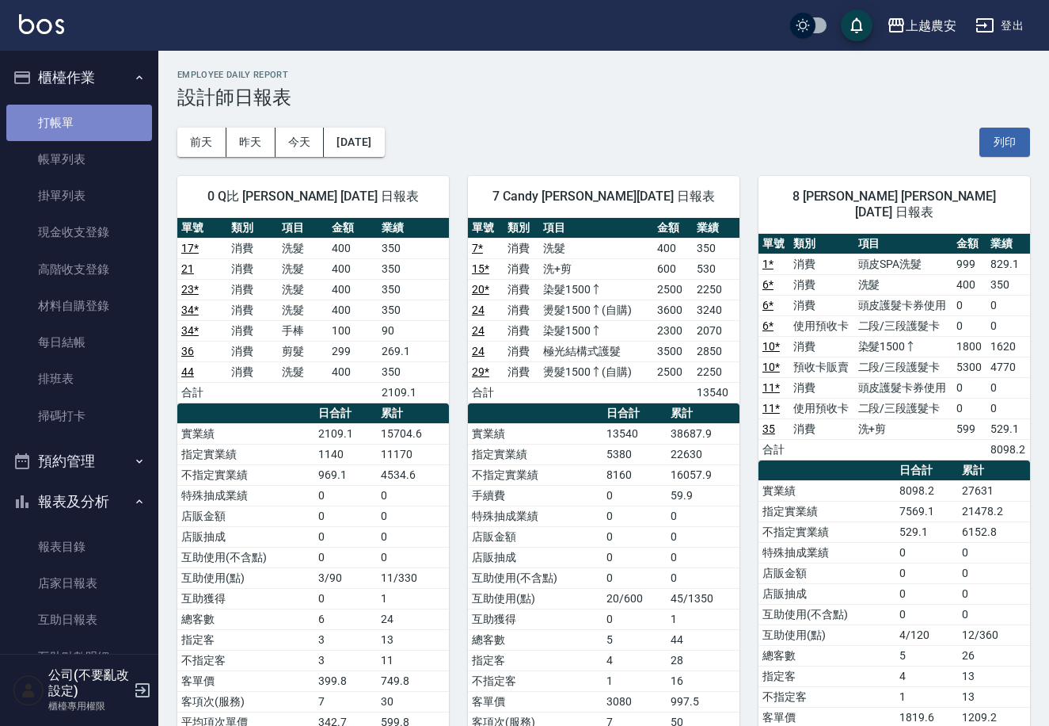
click at [92, 120] on link "打帳單" at bounding box center [79, 123] width 146 height 36
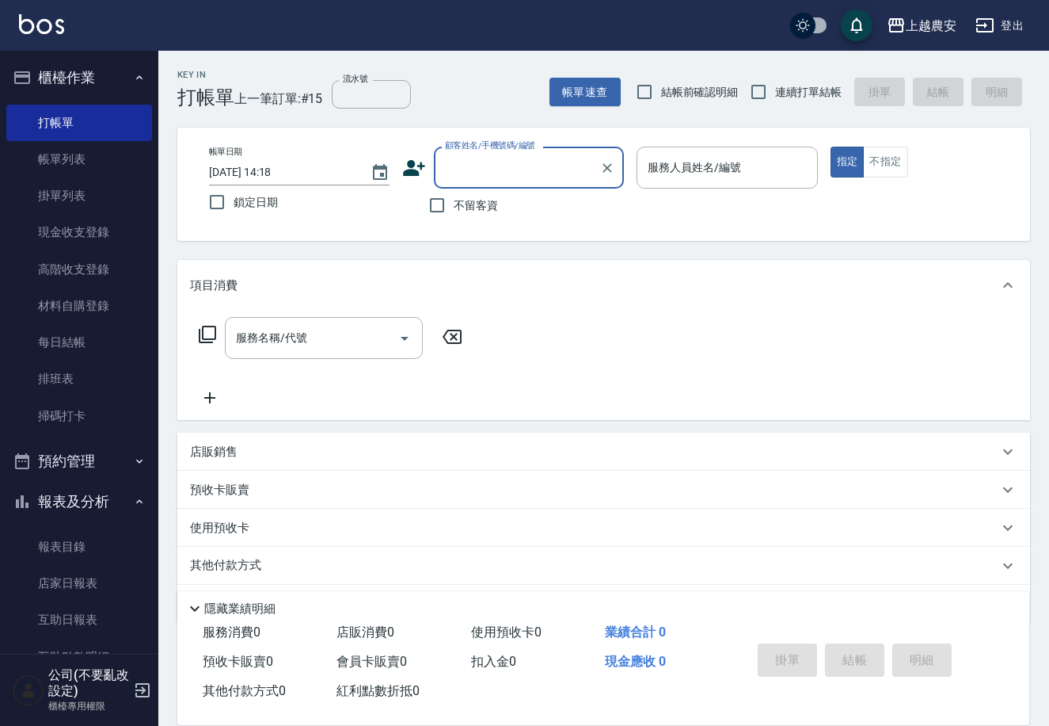
scroll to position [449, 0]
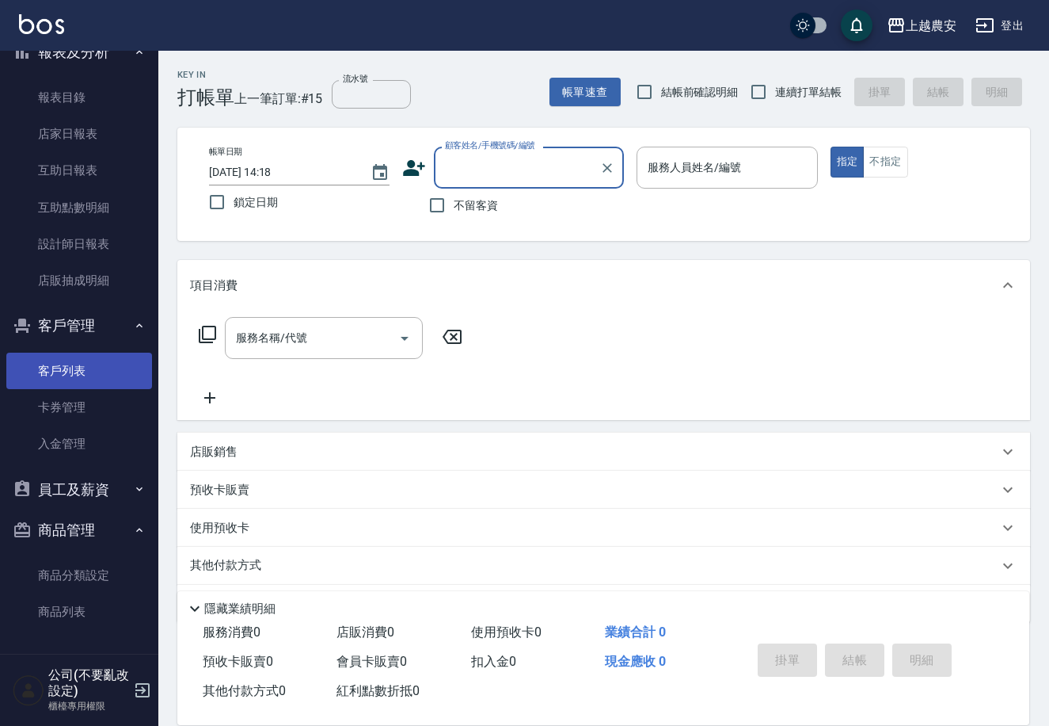
click at [64, 380] on link "客戶列表" at bounding box center [79, 370] width 146 height 36
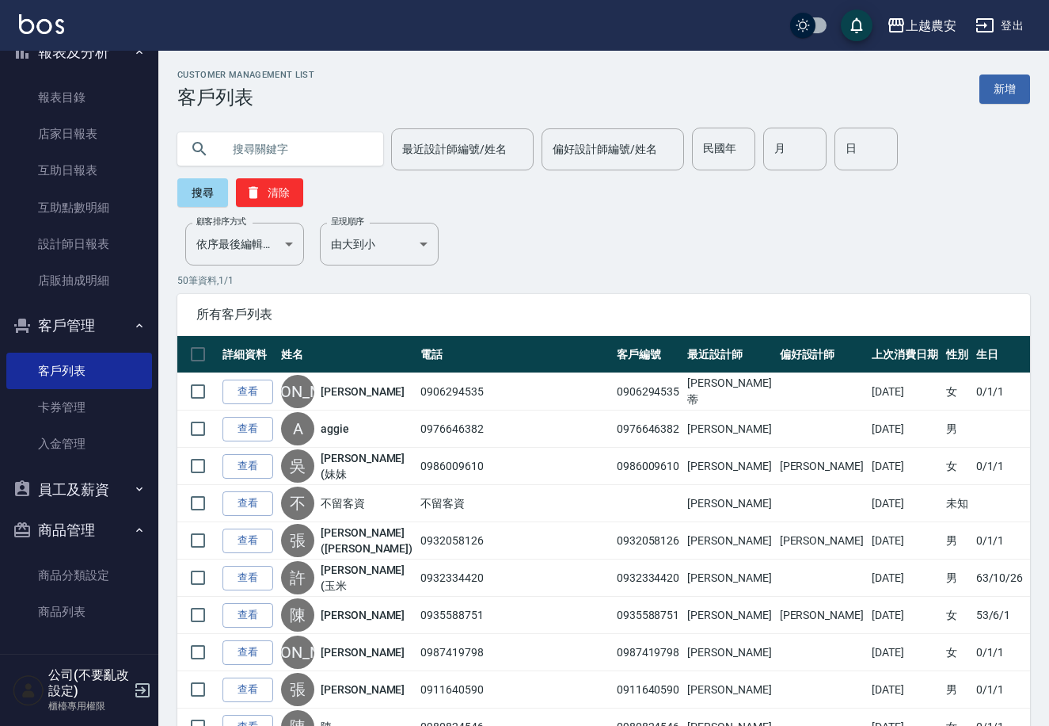
click at [281, 157] on input "text" at bounding box center [296, 149] width 149 height 43
type input "0"
type input "AMY"
click at [228, 178] on button "搜尋" at bounding box center [202, 192] width 51 height 29
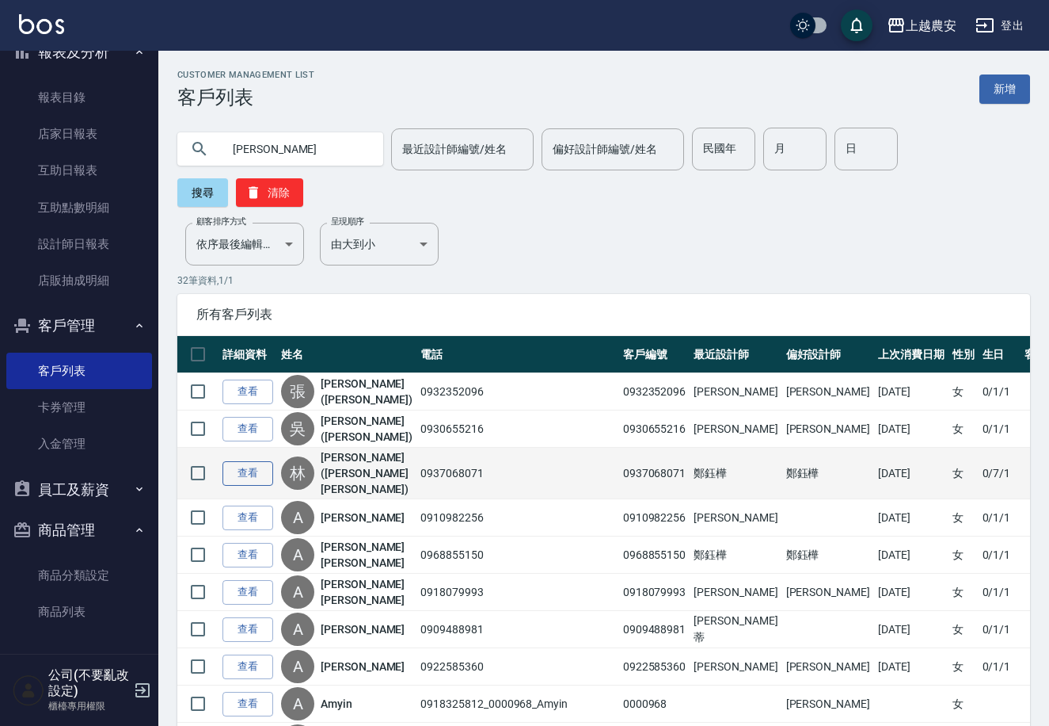
click at [258, 461] on link "查看" at bounding box center [248, 473] width 51 height 25
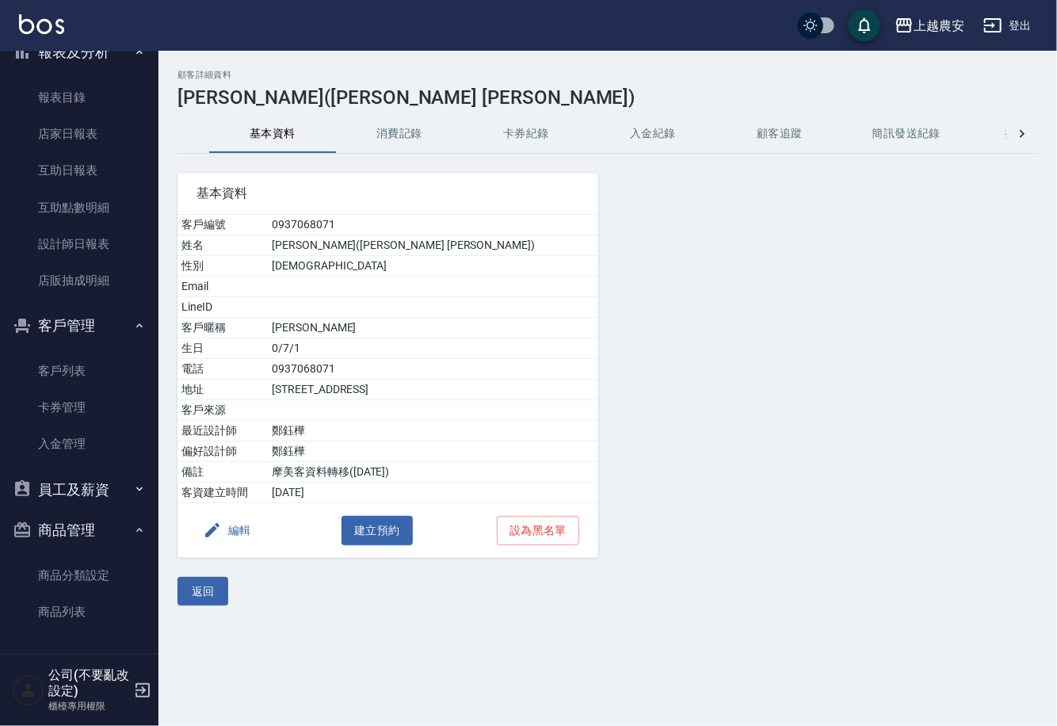
click at [399, 128] on button "消費記錄" at bounding box center [399, 134] width 127 height 38
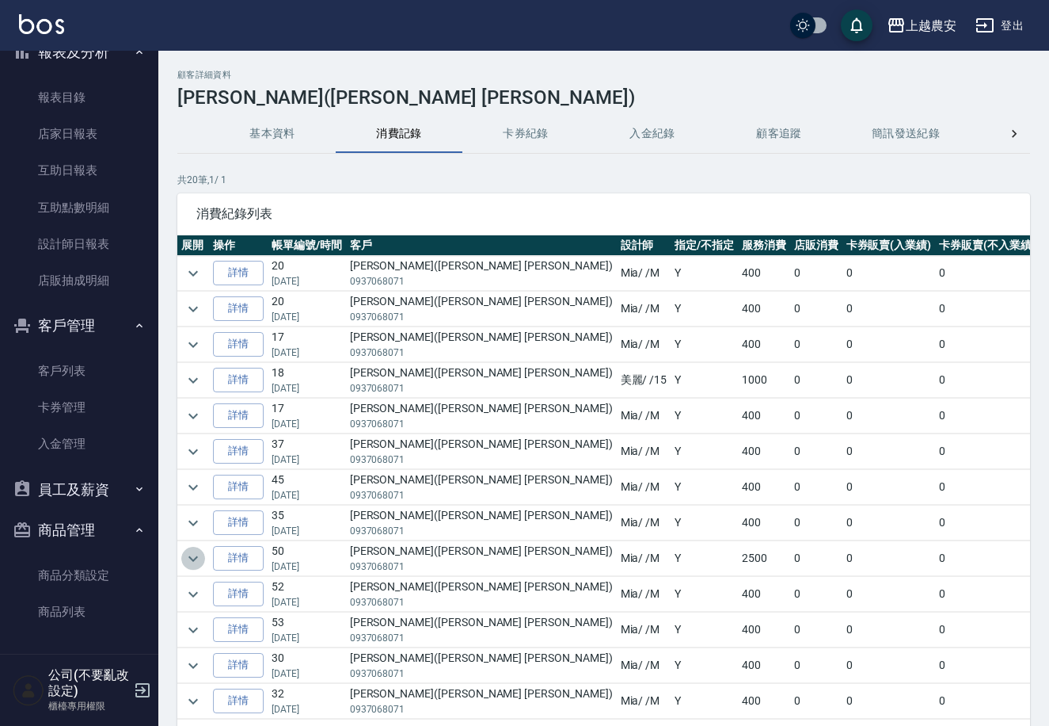
click at [191, 560] on icon "expand row" at bounding box center [193, 558] width 19 height 19
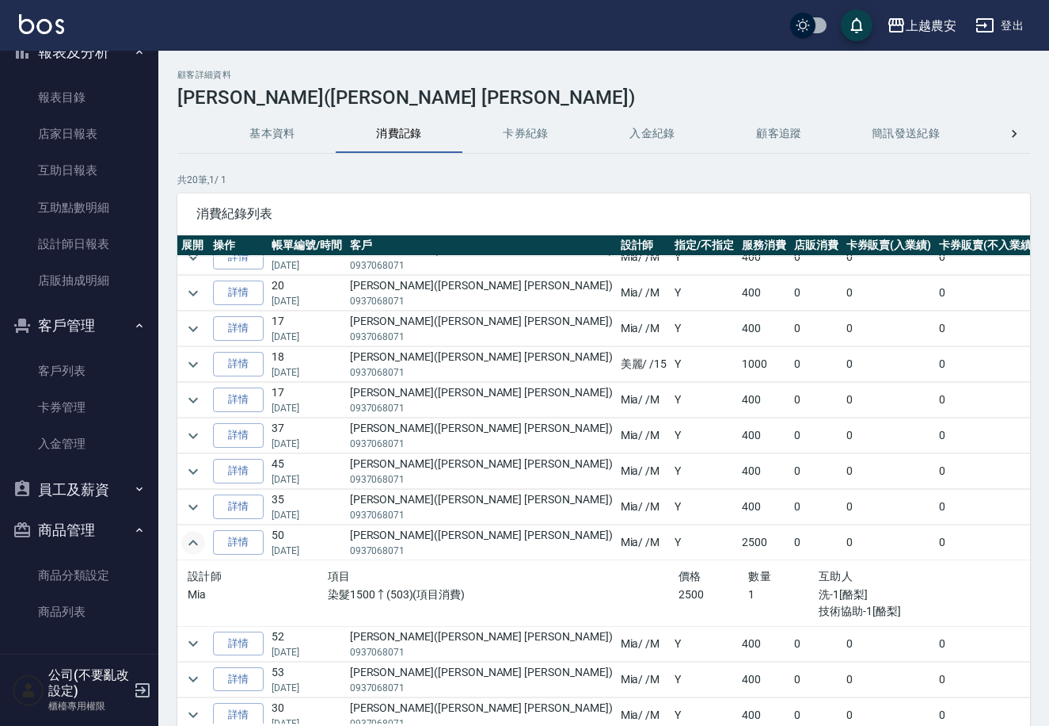
scroll to position [13, 0]
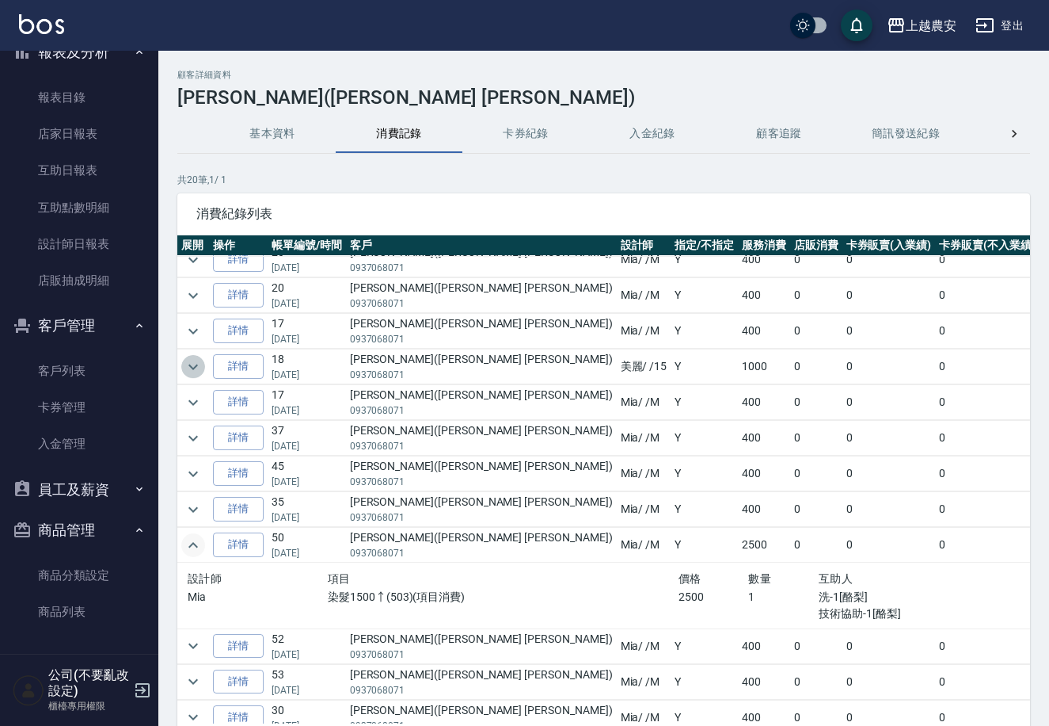
click at [191, 358] on icon "expand row" at bounding box center [193, 366] width 19 height 19
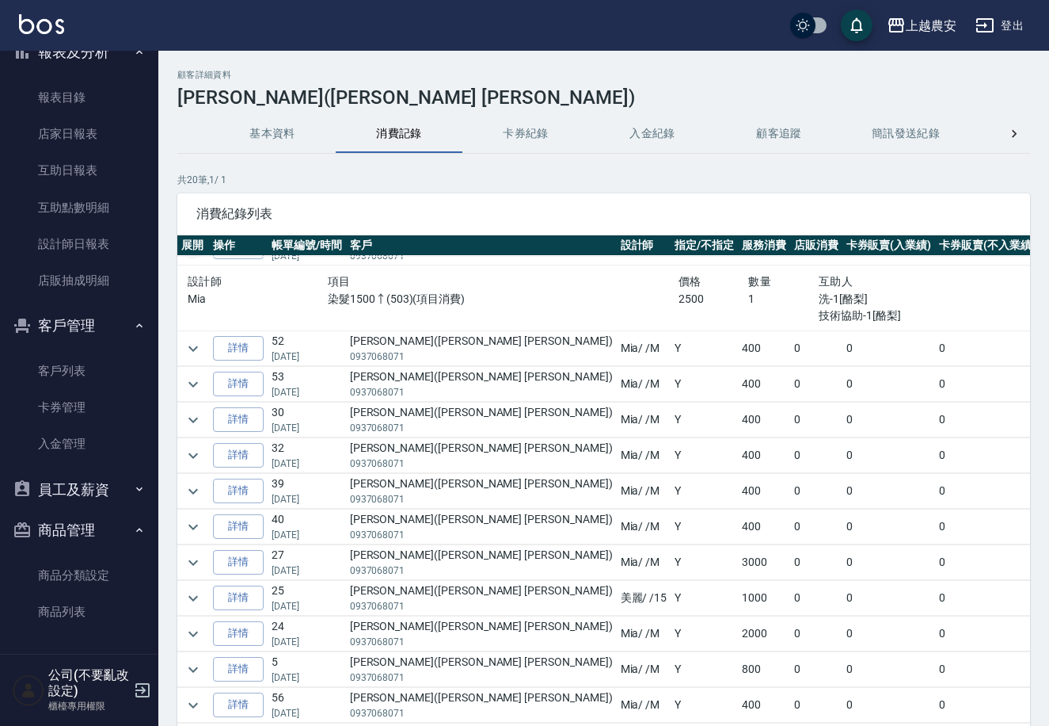
scroll to position [374, 0]
click at [194, 553] on icon "expand row" at bounding box center [193, 562] width 19 height 19
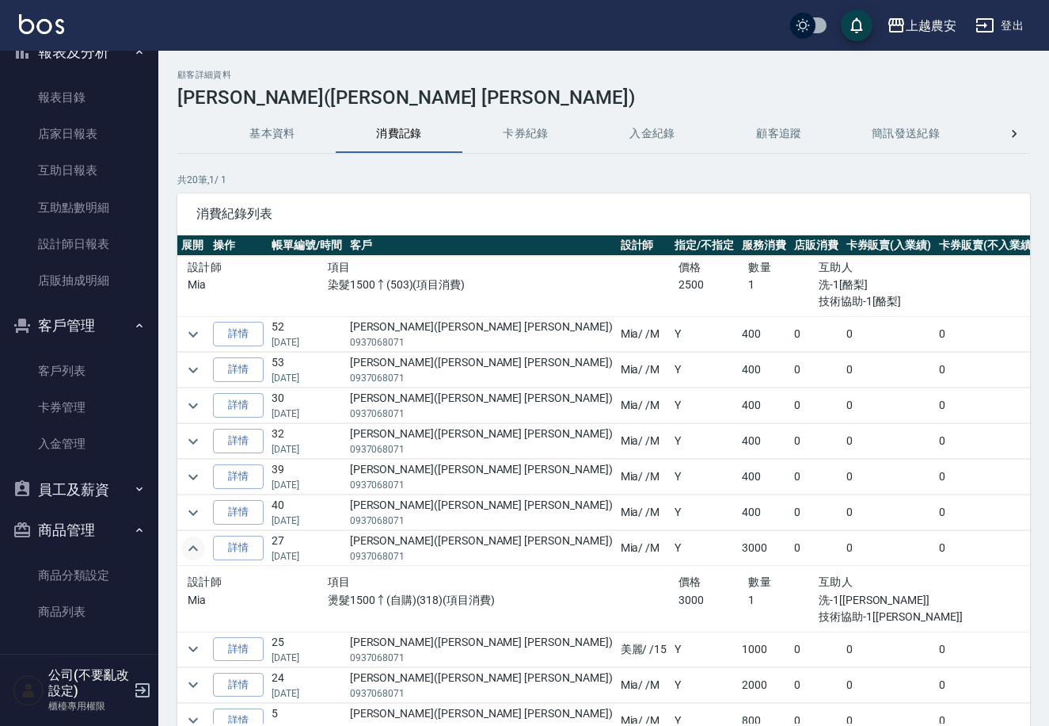
scroll to position [0, 0]
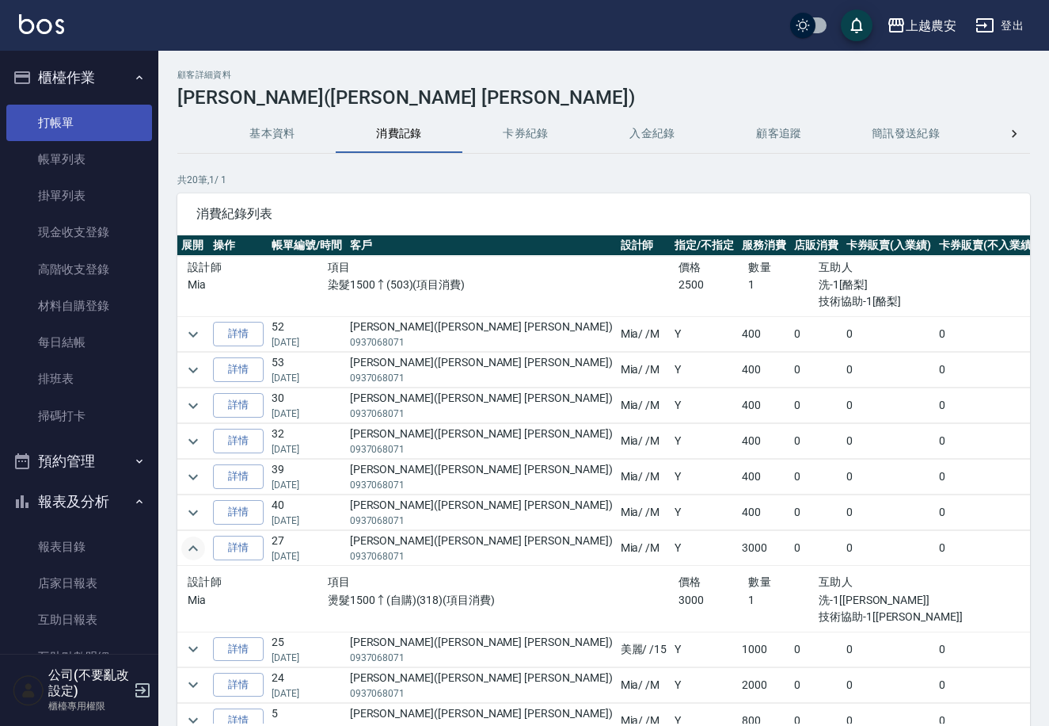
click at [74, 125] on link "打帳單" at bounding box center [79, 123] width 146 height 36
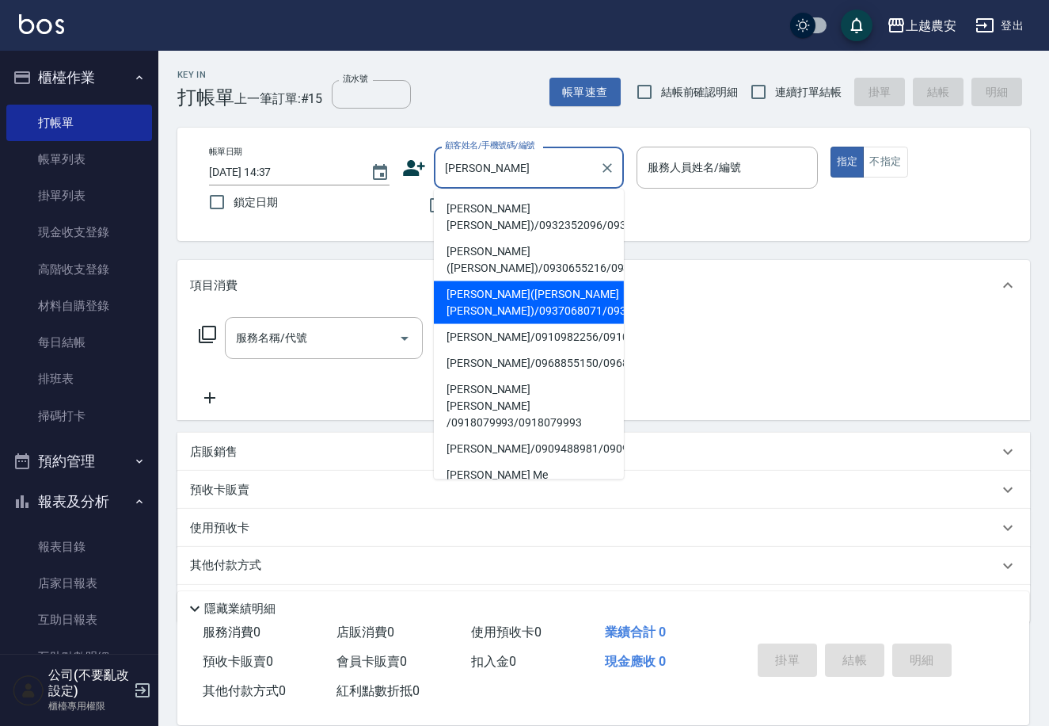
drag, startPoint x: 480, startPoint y: 298, endPoint x: 489, endPoint y: 295, distance: 9.3
click at [481, 299] on li "林靜宜(AMY LIN)/0937068071/0937068071" at bounding box center [529, 302] width 190 height 43
type input "林靜宜(AMY LIN)/0937068071/0937068071"
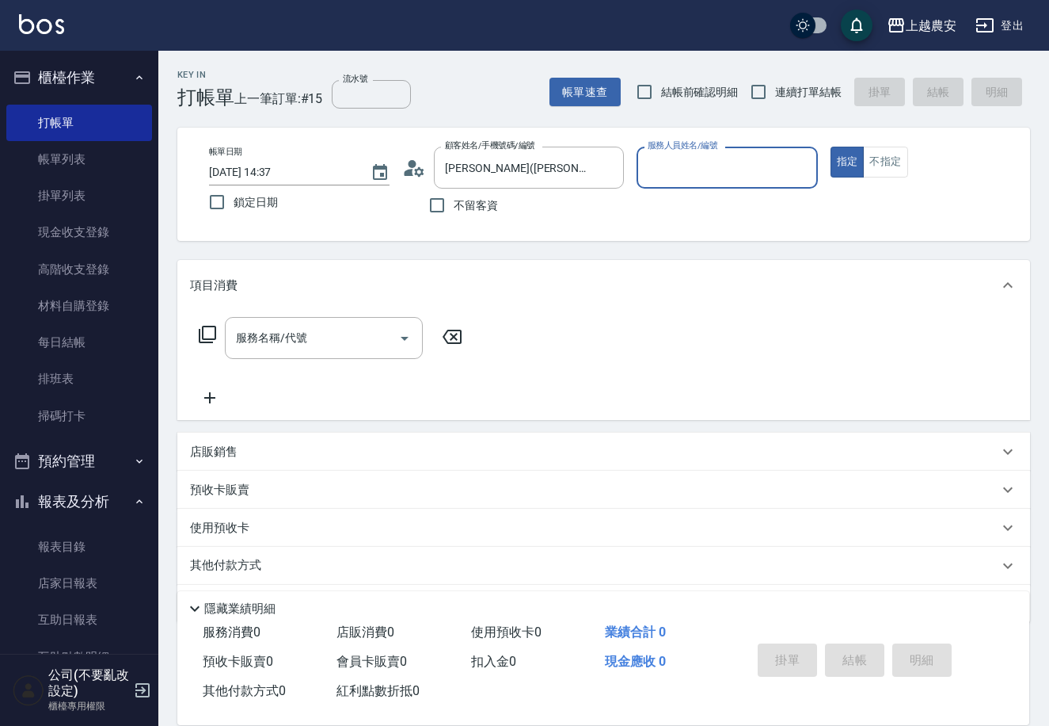
type input "Mia-M"
click at [352, 338] on input "服務名稱/代號" at bounding box center [312, 338] width 160 height 28
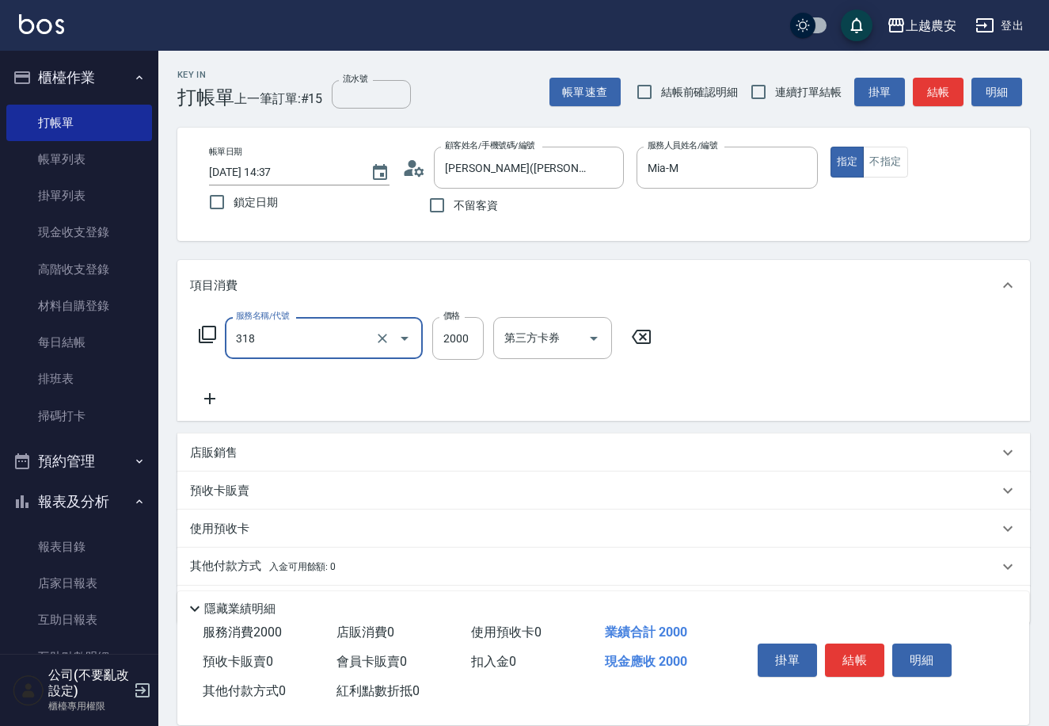
type input "燙髮1500↑(自購)(318)"
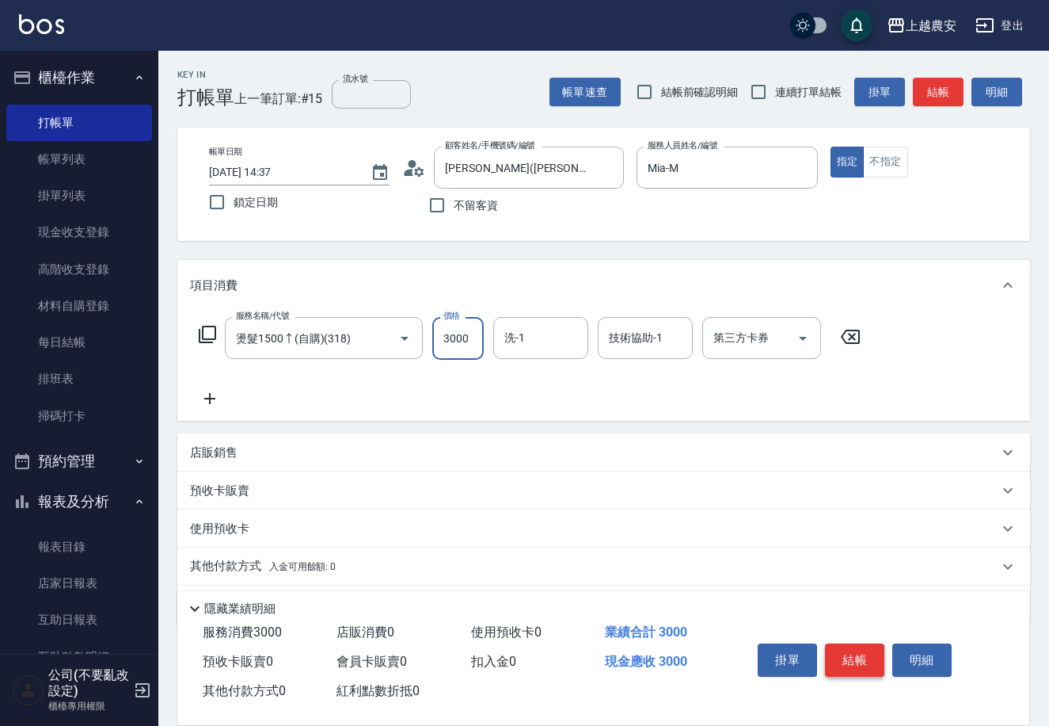
type input "3000"
click at [850, 665] on button "結帳" at bounding box center [854, 659] width 59 height 33
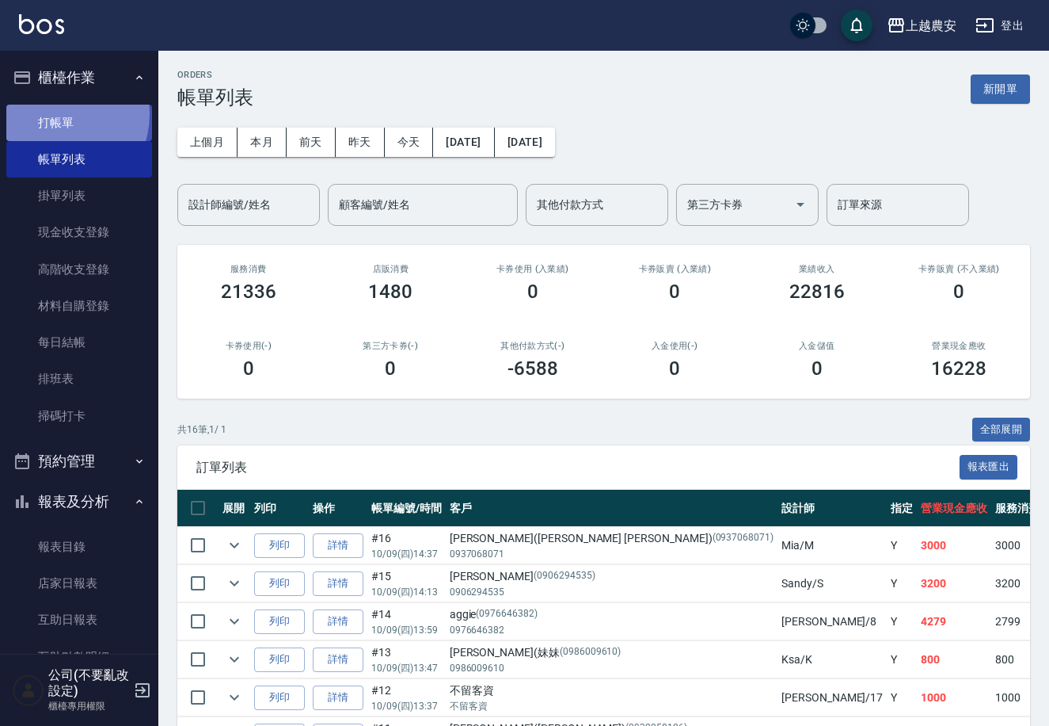
click at [53, 113] on link "打帳單" at bounding box center [79, 123] width 146 height 36
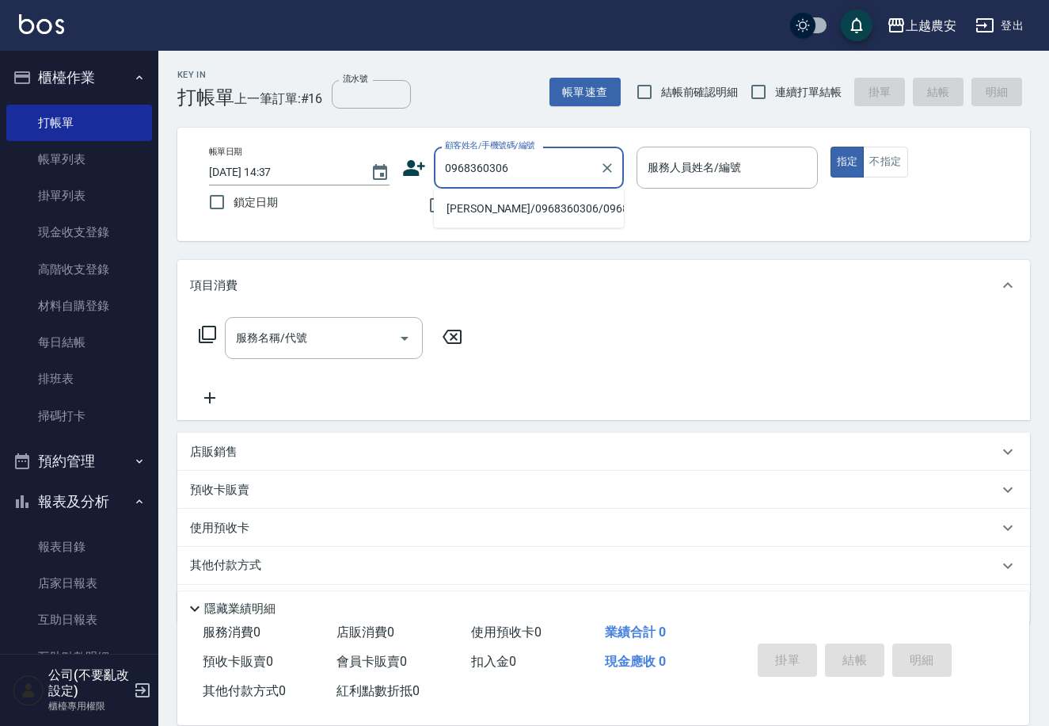
click at [528, 211] on li "楊曉恩/0968360306/0968360306" at bounding box center [529, 209] width 190 height 26
type input "楊曉恩/0968360306/0968360306"
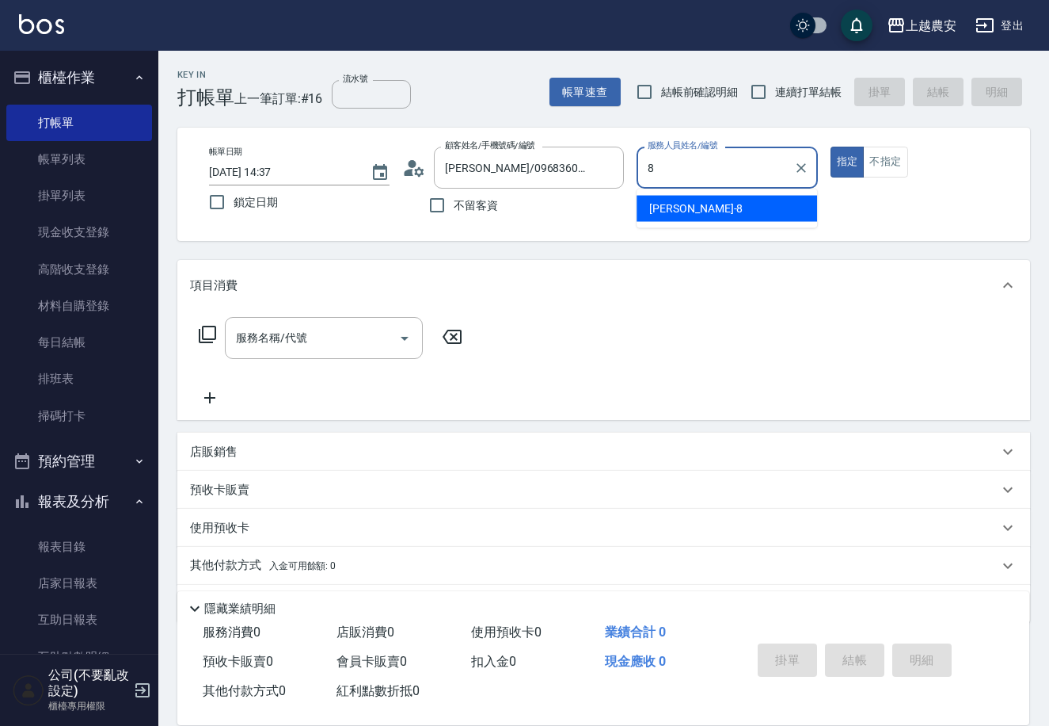
type input "黛慧-8"
type button "true"
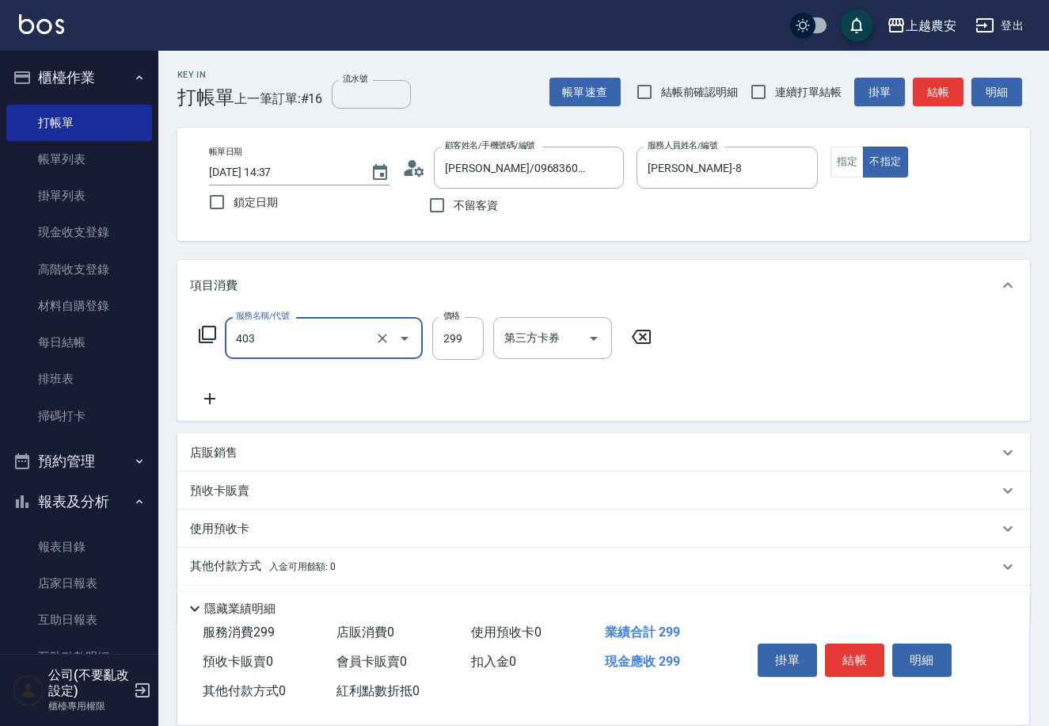
type input "剪髮(403)"
click at [844, 653] on button "結帳" at bounding box center [854, 659] width 59 height 33
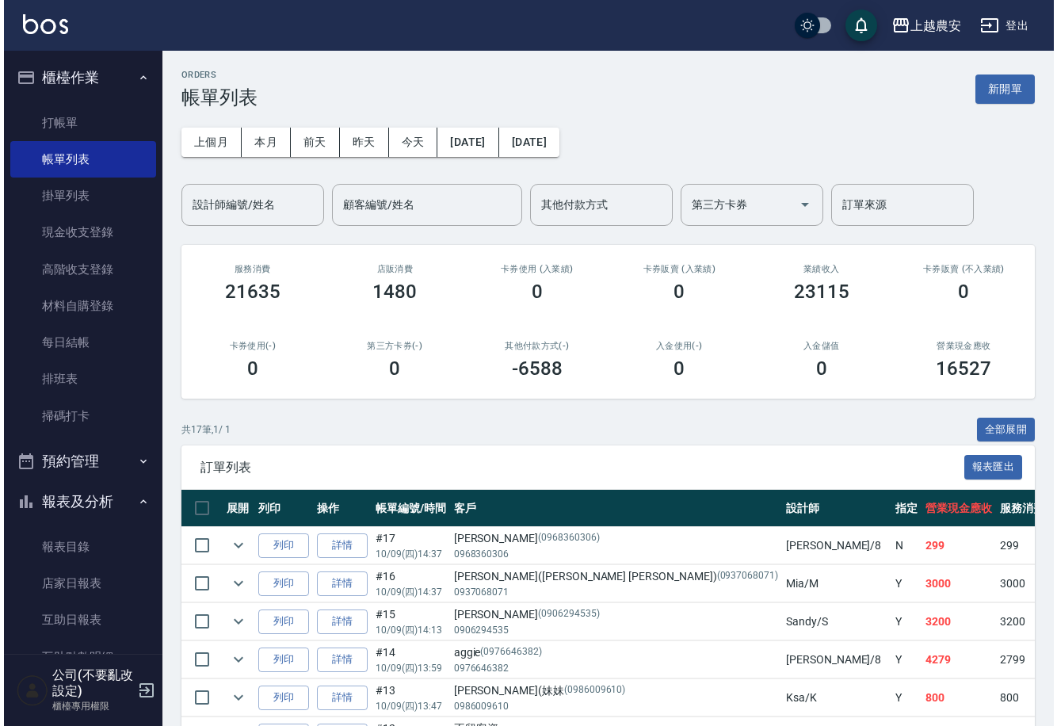
scroll to position [449, 0]
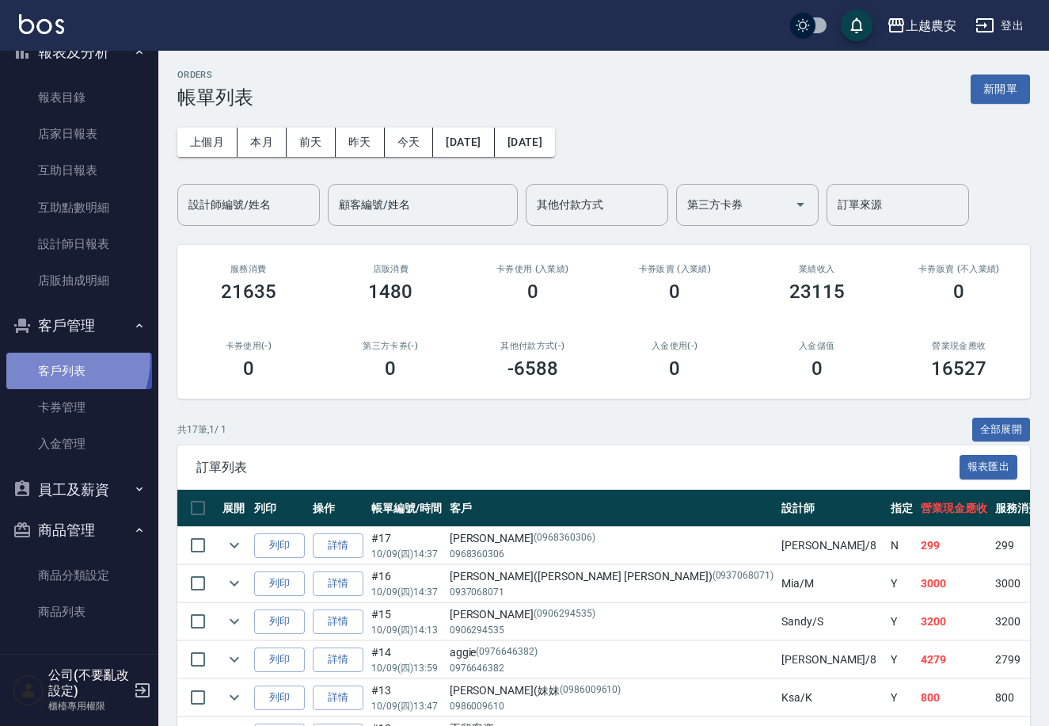
click at [50, 358] on link "客戶列表" at bounding box center [79, 370] width 146 height 36
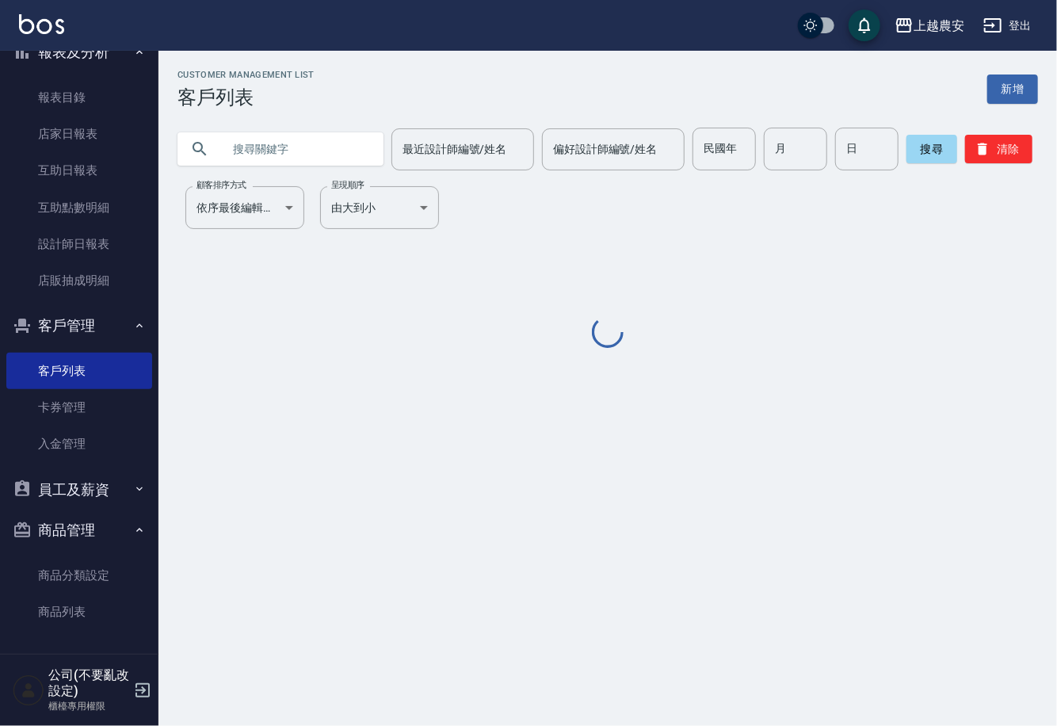
click at [250, 147] on input "text" at bounding box center [296, 149] width 149 height 43
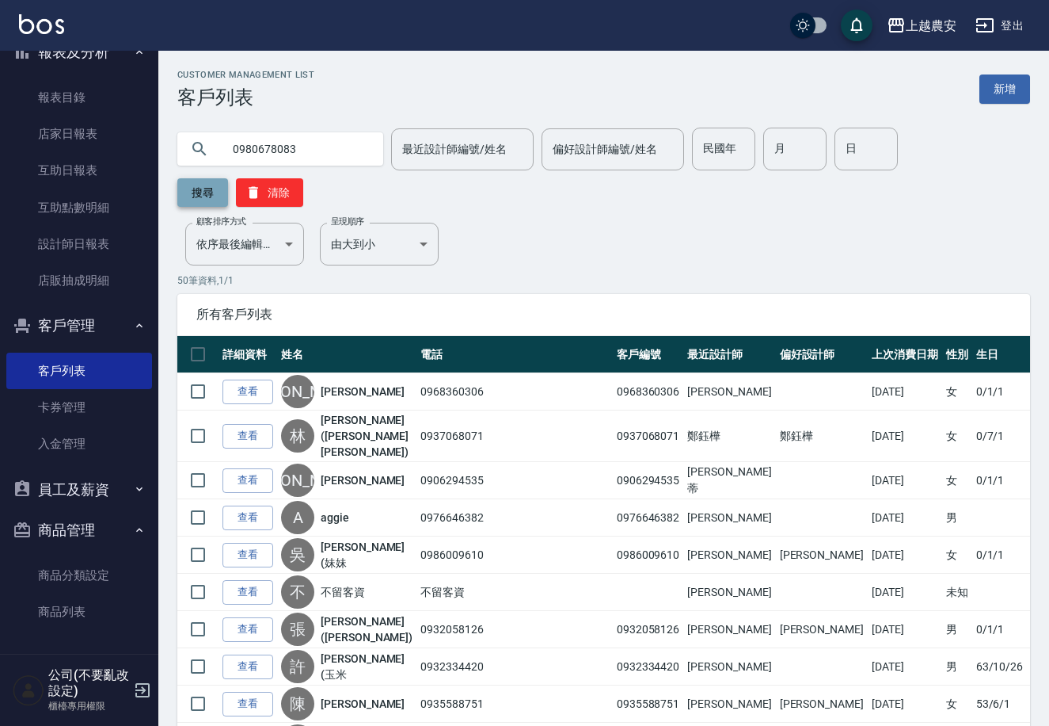
type input "0980678083"
click at [228, 178] on button "搜尋" at bounding box center [202, 192] width 51 height 29
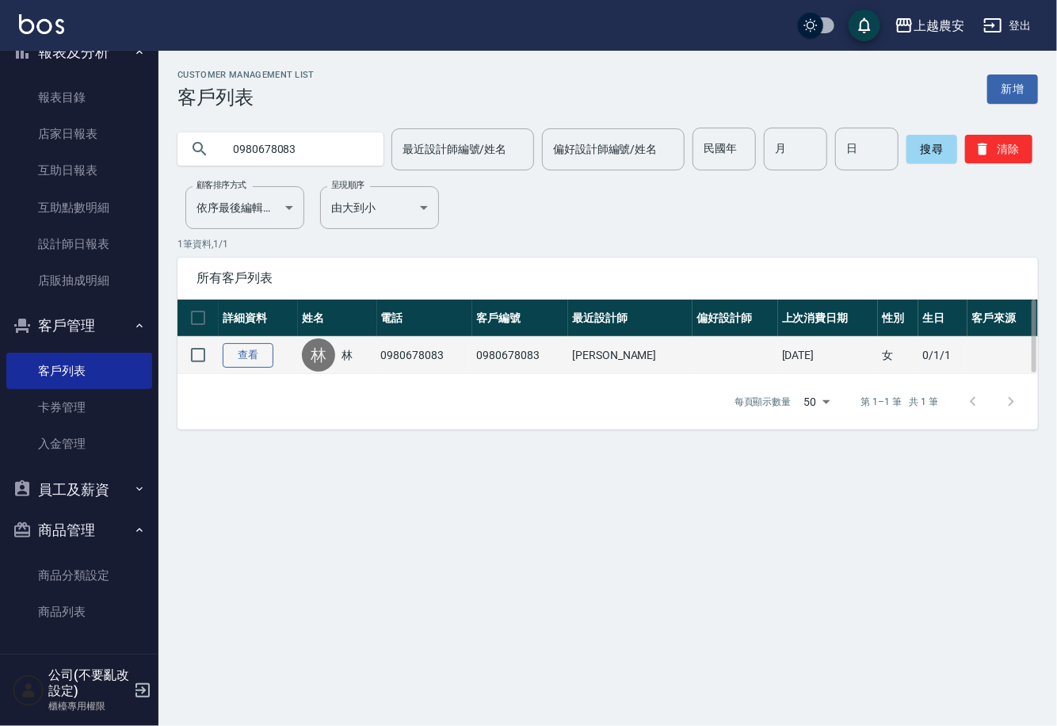
click at [264, 351] on link "查看" at bounding box center [248, 355] width 51 height 25
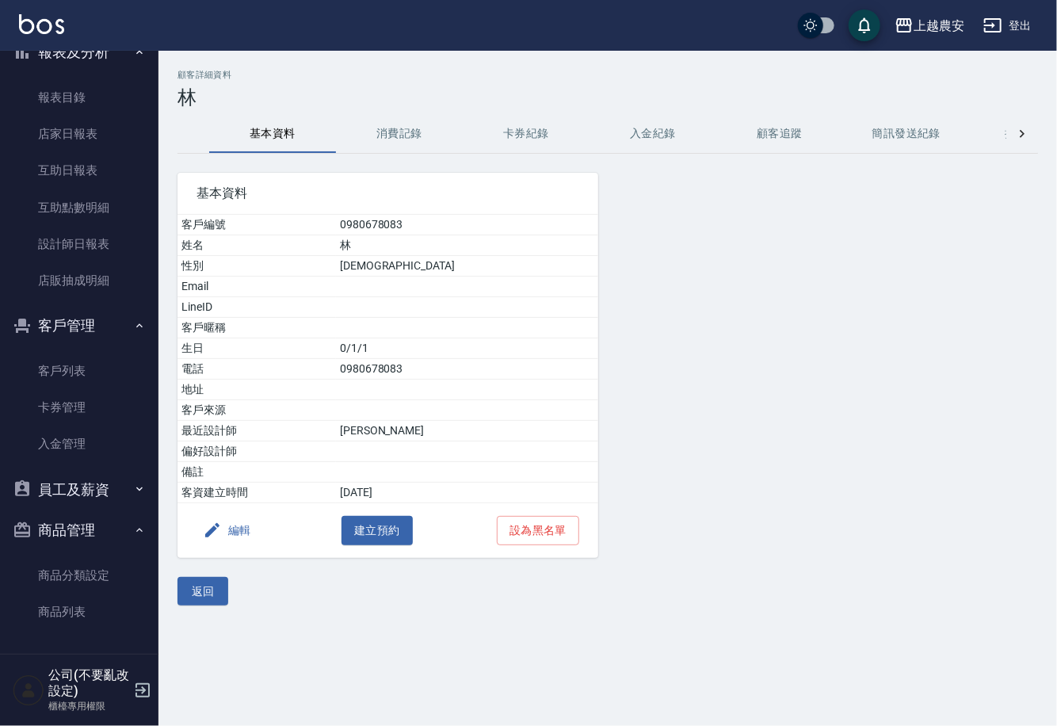
click at [372, 133] on button "消費記錄" at bounding box center [399, 134] width 127 height 38
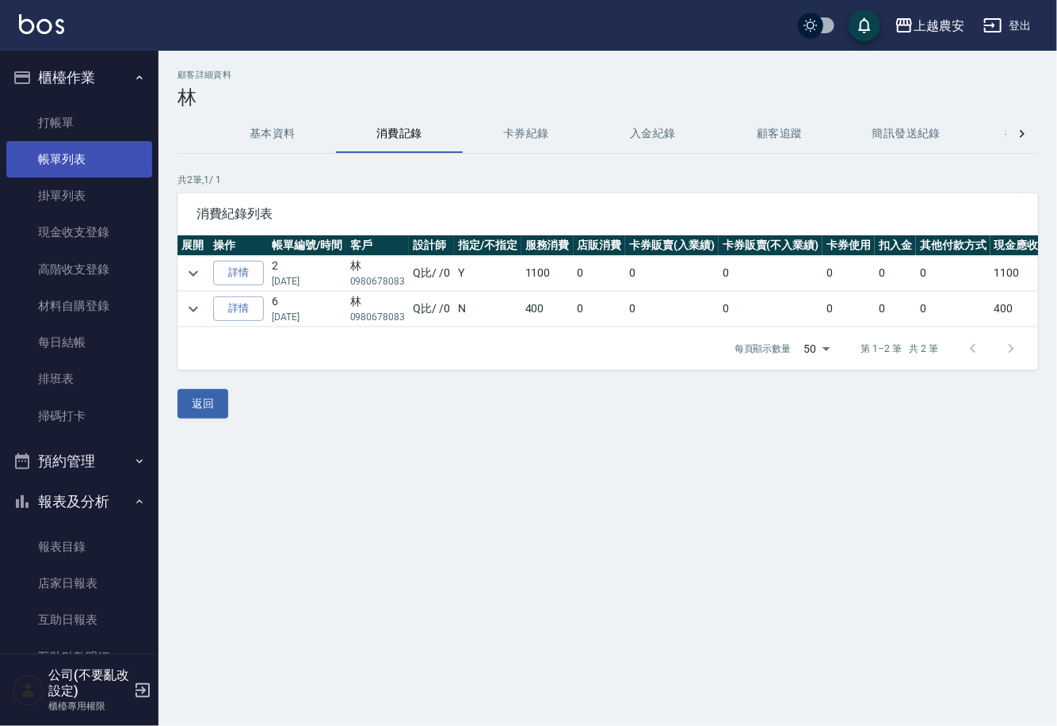
click at [92, 153] on link "帳單列表" at bounding box center [79, 159] width 146 height 36
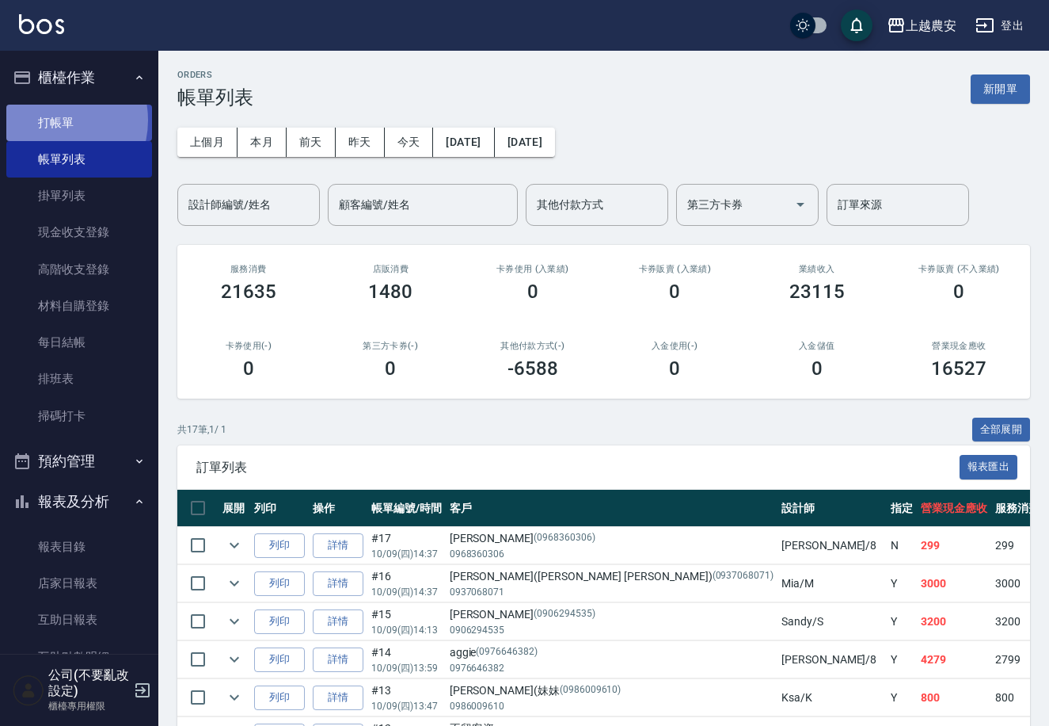
click at [48, 120] on link "打帳單" at bounding box center [79, 123] width 146 height 36
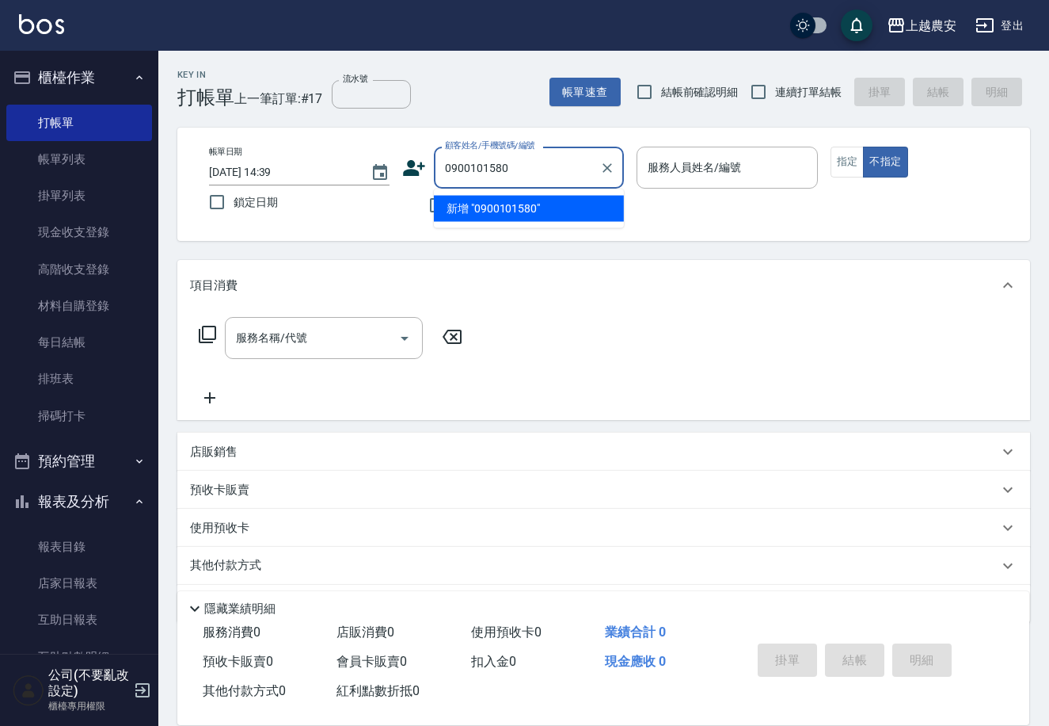
click at [507, 207] on li "新增 "0900101580"" at bounding box center [529, 209] width 190 height 26
type input "0900101580"
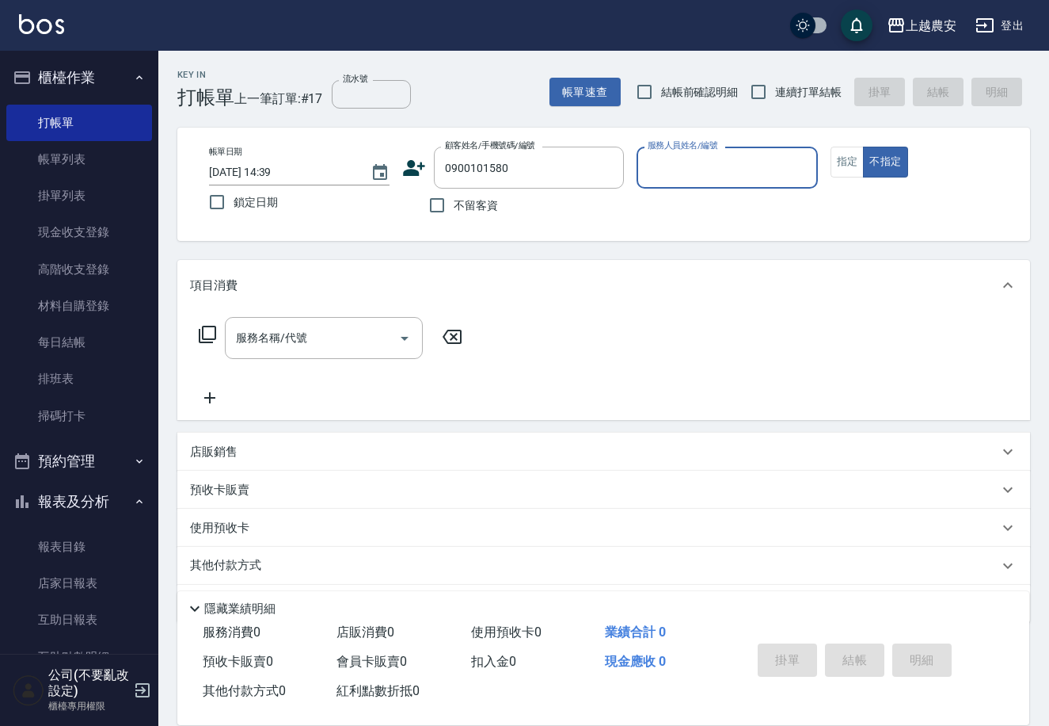
click at [413, 171] on icon at bounding box center [415, 168] width 22 height 16
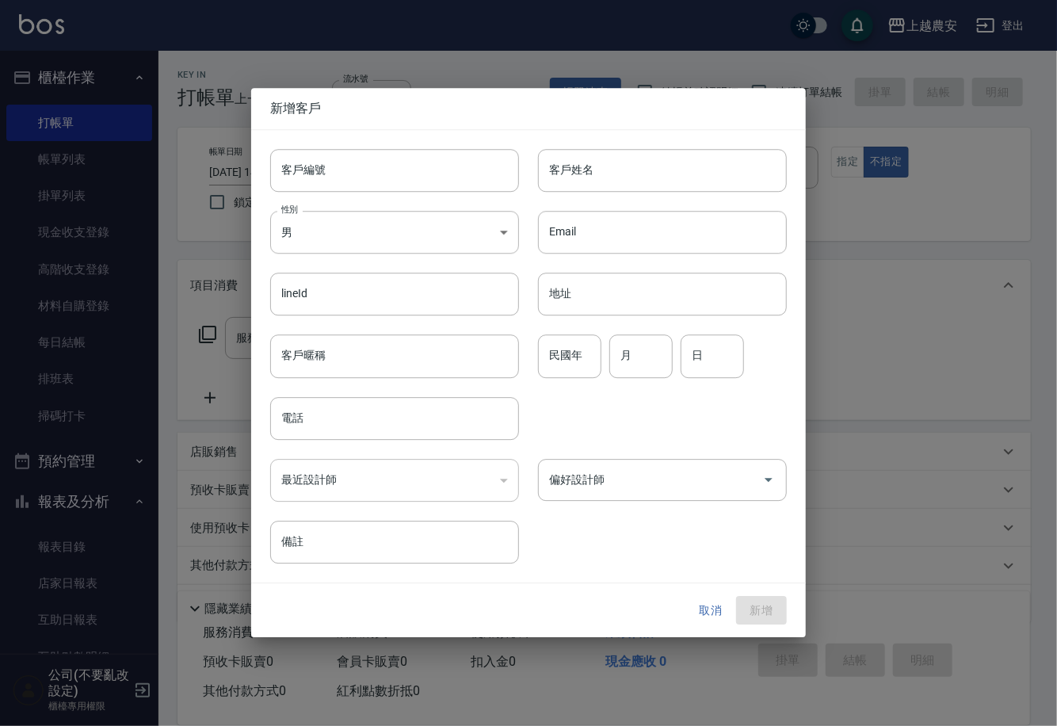
type input "0900101580"
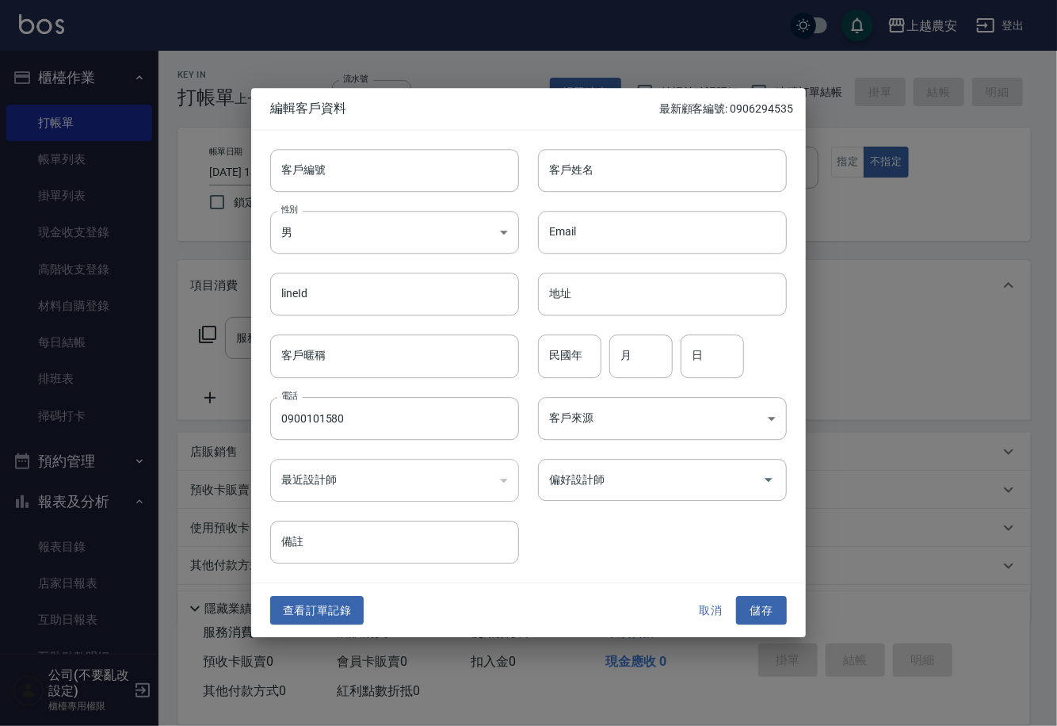
click at [413, 171] on input "客戶編號" at bounding box center [394, 170] width 249 height 43
type input "0900101580"
click at [376, 238] on body "上越農安 登出 櫃檯作業 打帳單 帳單列表 掛單列表 現金收支登錄 高階收支登錄 材料自購登錄 每日結帳 排班表 掃碼打卡 預約管理 預約管理 單日預約紀錄 …" at bounding box center [528, 386] width 1057 height 772
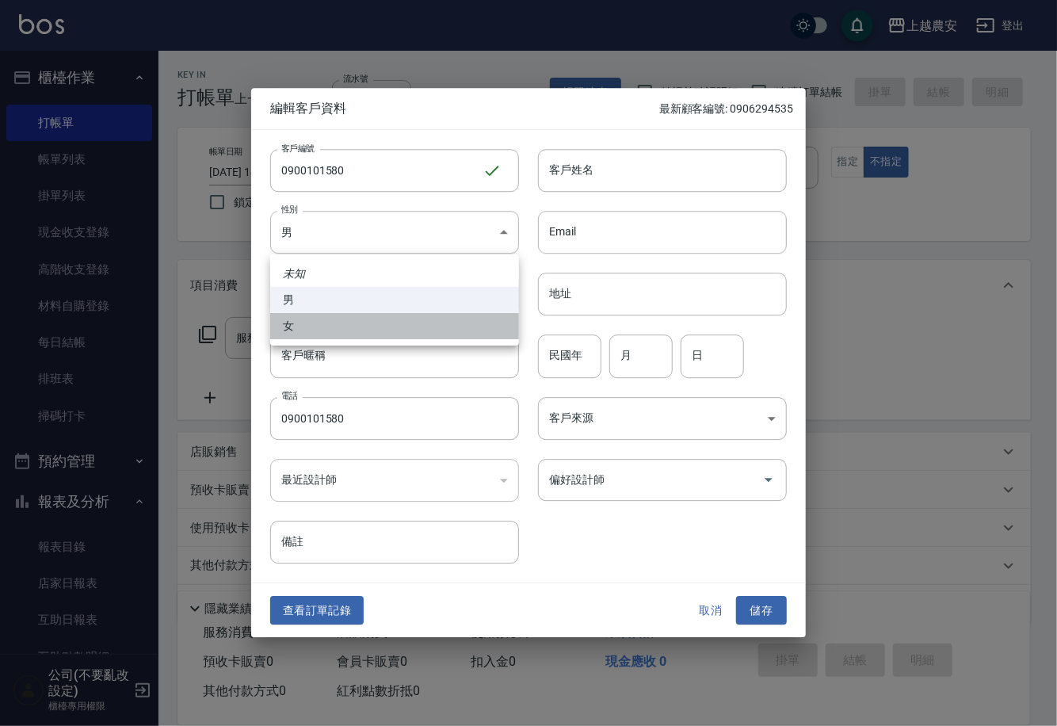
click at [350, 330] on li "女" at bounding box center [394, 326] width 249 height 26
type input "FEMALE"
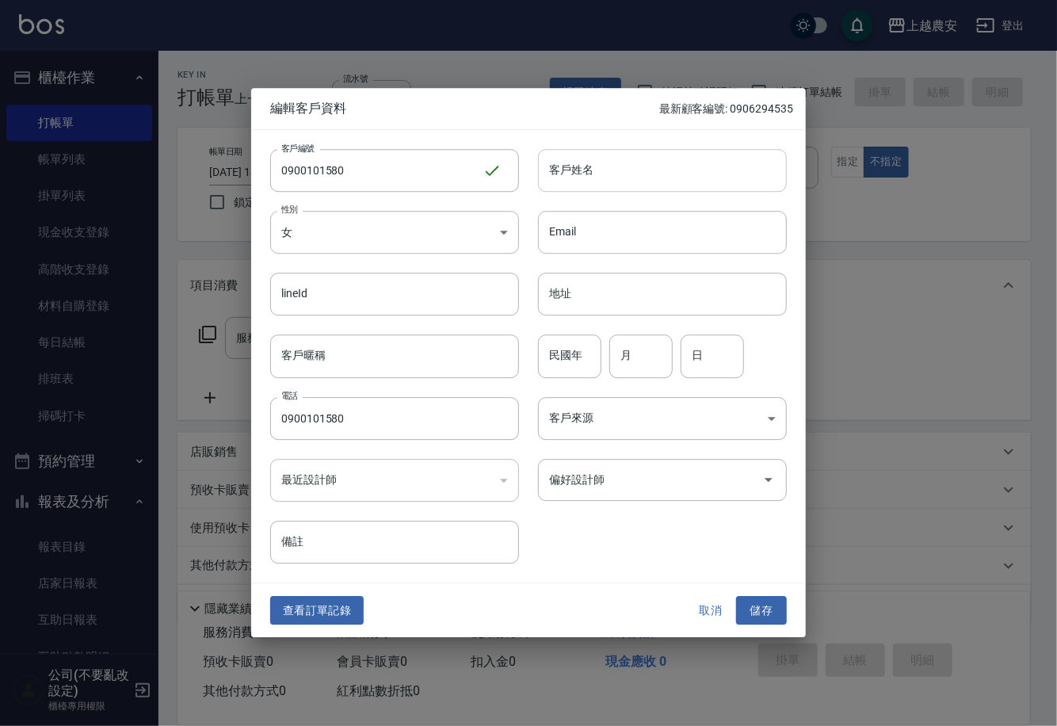
click at [596, 168] on input "客戶姓名" at bounding box center [662, 170] width 249 height 43
type input "陳姿羽"
click at [766, 604] on button "儲存" at bounding box center [761, 610] width 51 height 29
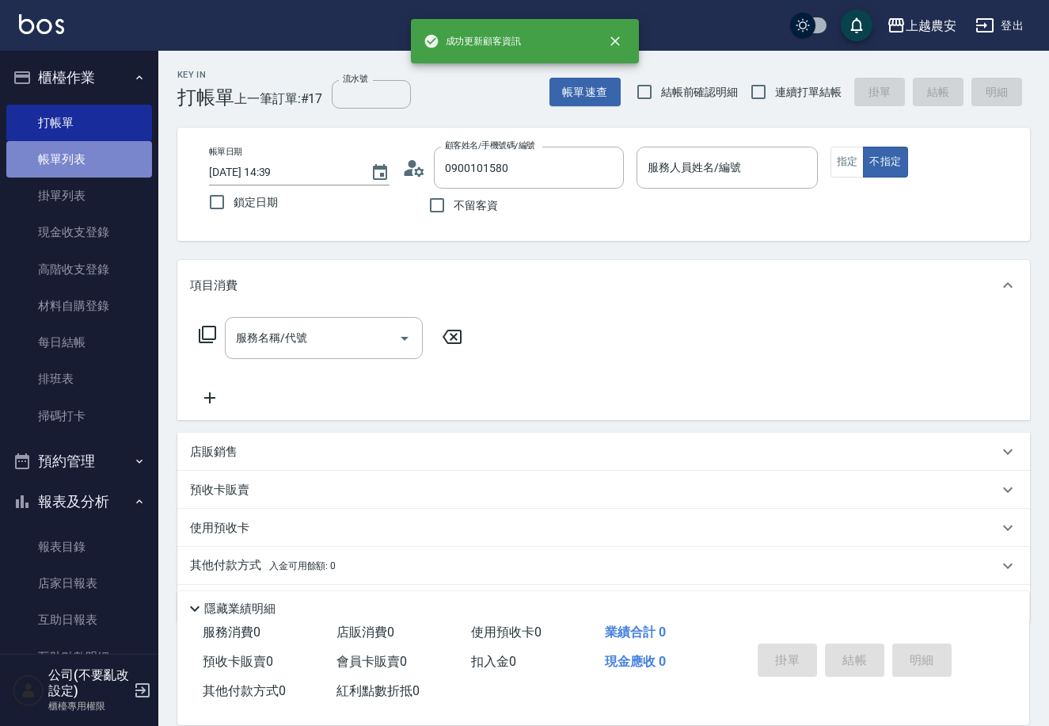
click at [90, 158] on link "帳單列表" at bounding box center [79, 159] width 146 height 36
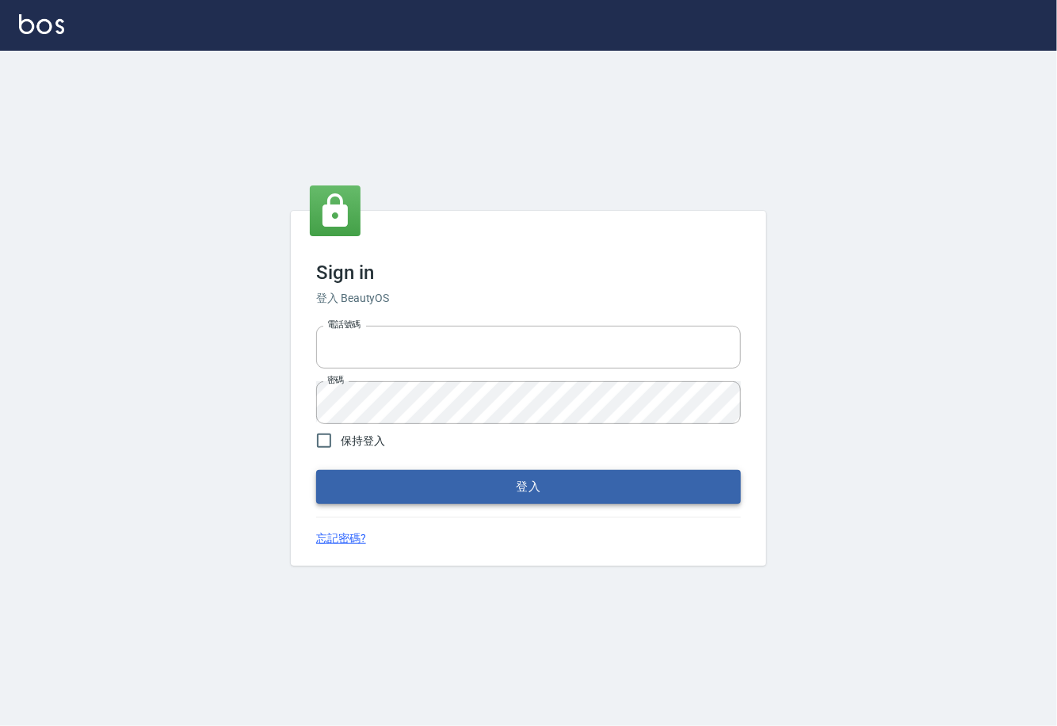
type input "0225929166"
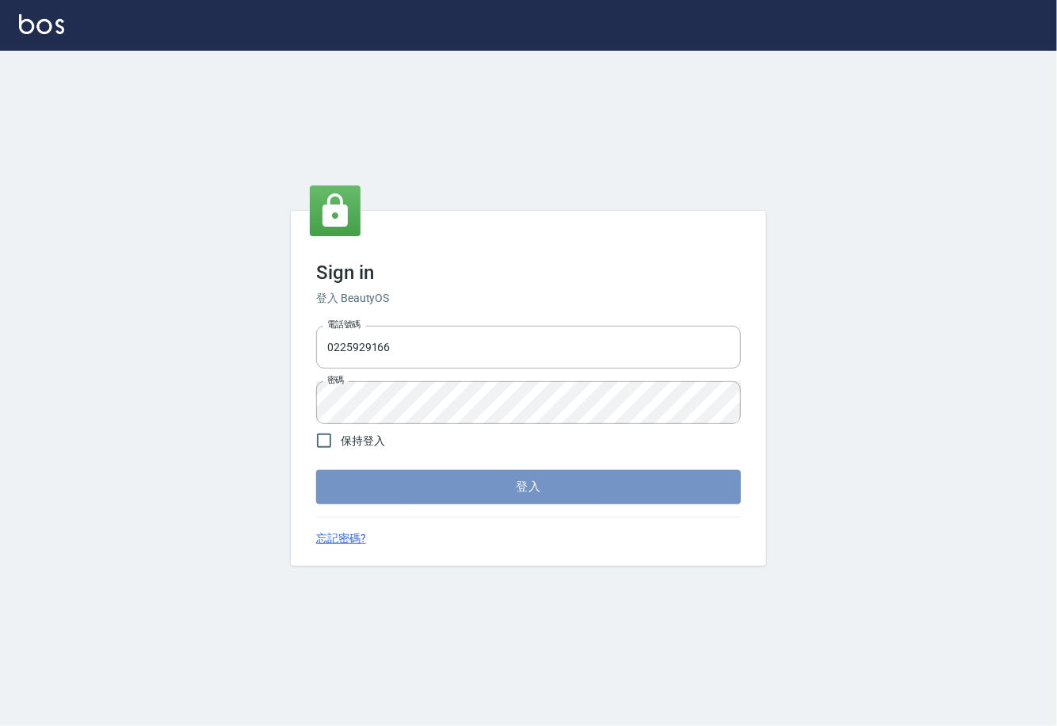
click at [501, 477] on button "登入" at bounding box center [528, 486] width 425 height 33
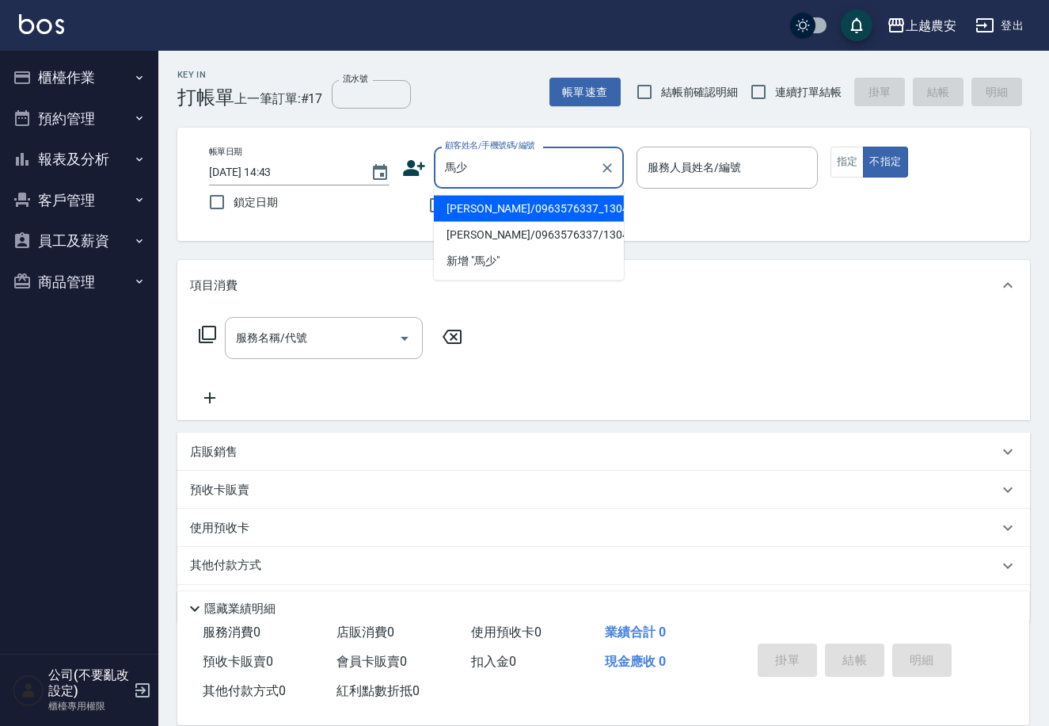
click at [492, 215] on li "馬少天/0963576337_130420_馬少天/130420" at bounding box center [529, 209] width 190 height 26
type input "馬少天/0963576337_130420_馬少天/130420"
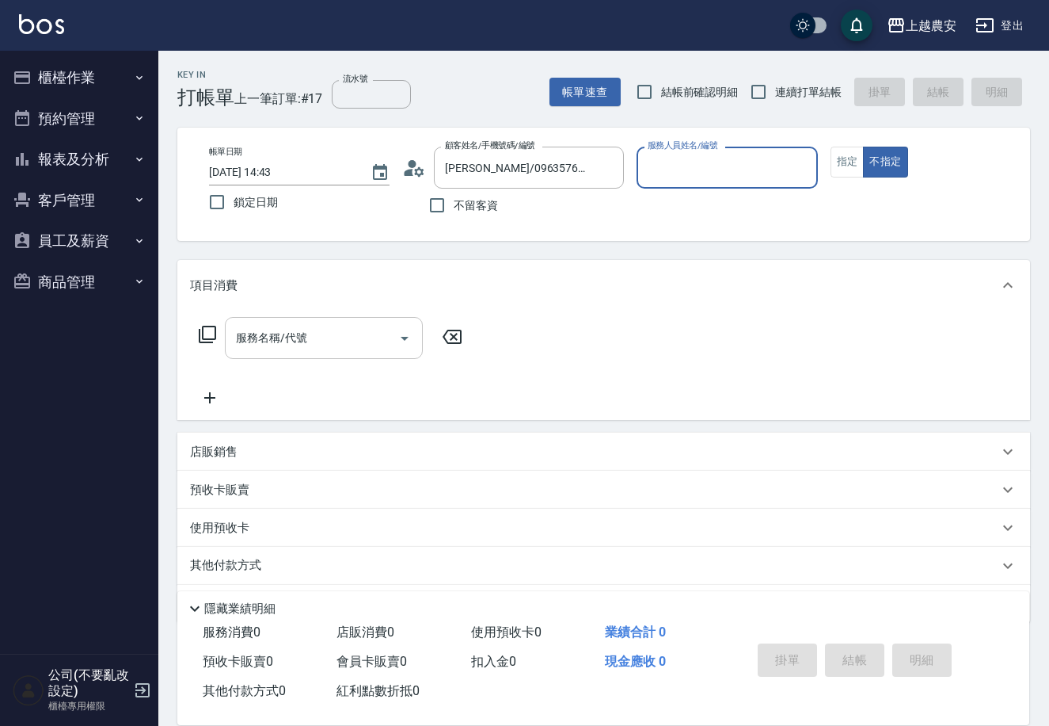
type input "Nana-13"
drag, startPoint x: 840, startPoint y: 170, endPoint x: 784, endPoint y: 193, distance: 61.1
click at [840, 169] on button "指定" at bounding box center [848, 162] width 34 height 31
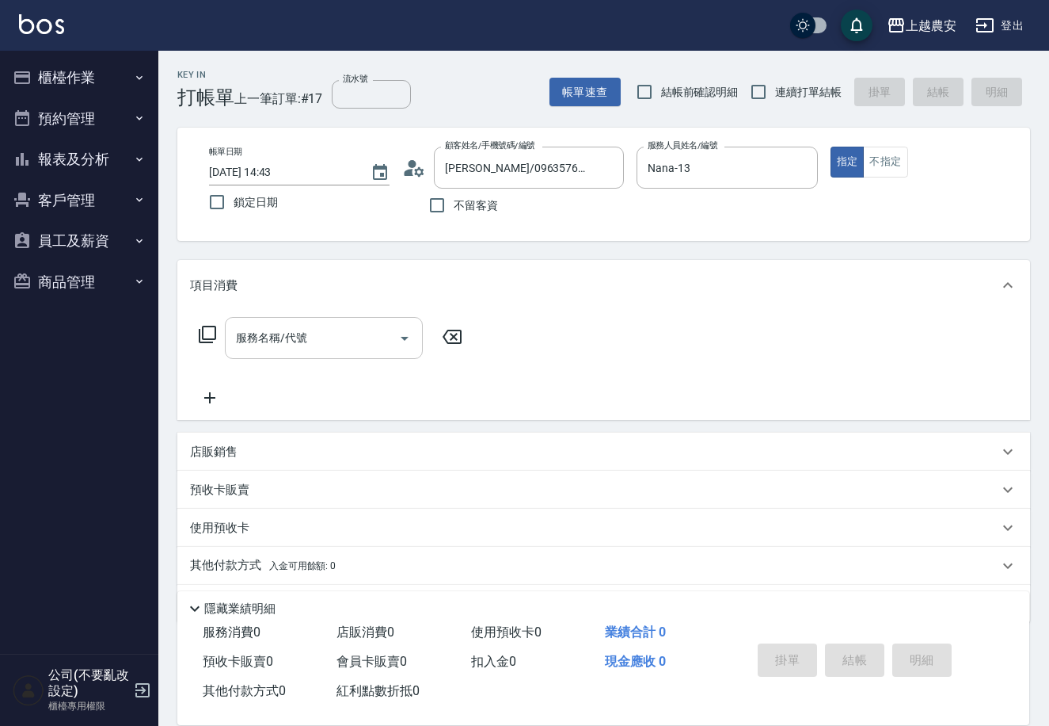
click at [310, 337] on input "服務名稱/代號" at bounding box center [312, 338] width 160 height 28
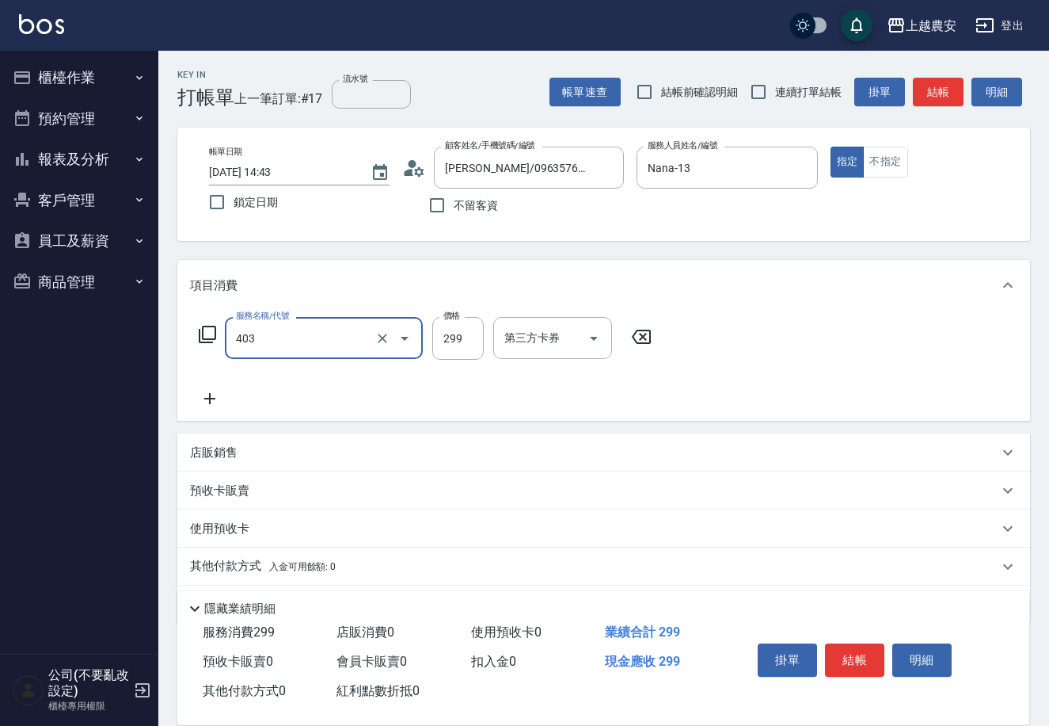
type input "剪髮(403)"
type input "400"
click at [862, 666] on button "結帳" at bounding box center [854, 659] width 59 height 33
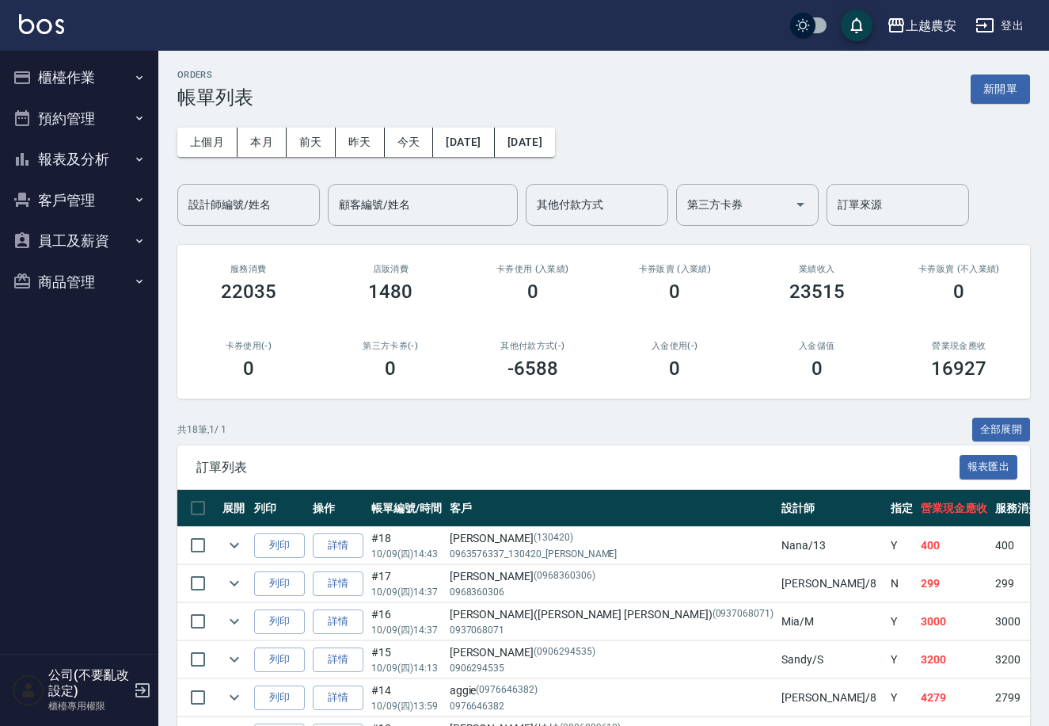
click at [87, 76] on button "櫃檯作業" at bounding box center [79, 77] width 146 height 41
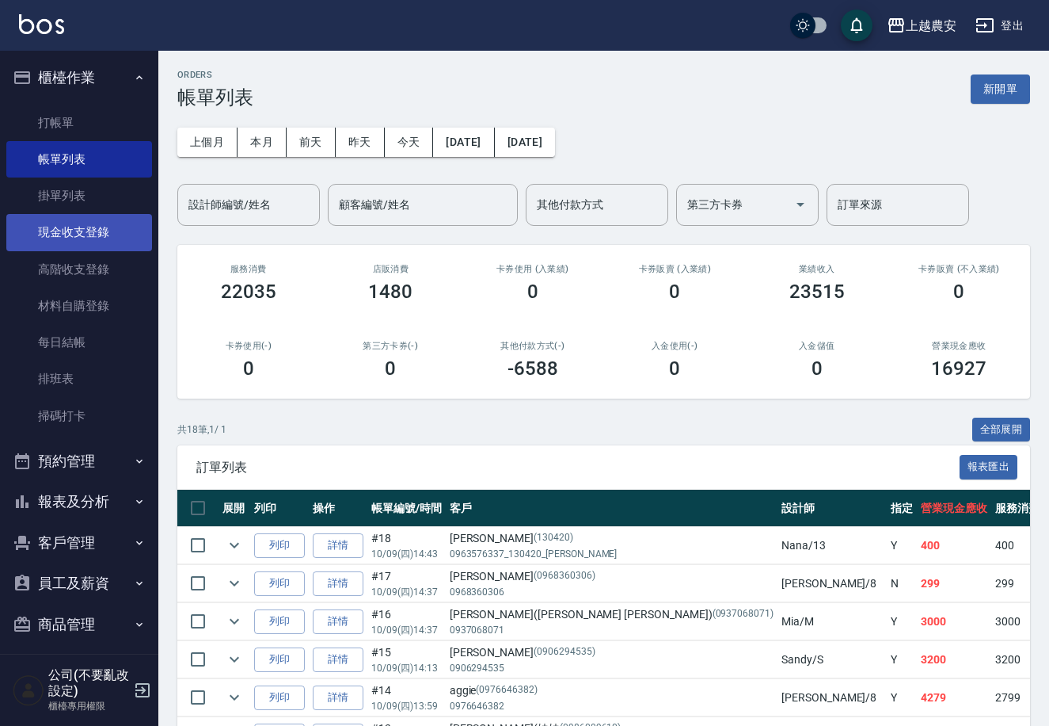
click at [96, 240] on link "現金收支登錄" at bounding box center [79, 232] width 146 height 36
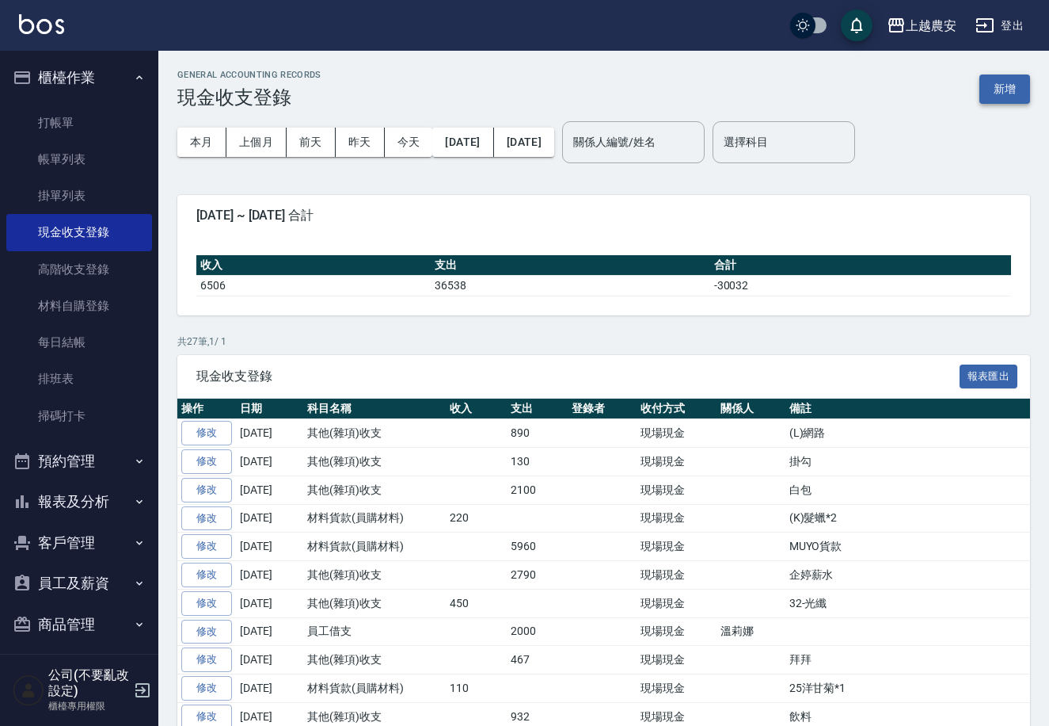
click at [1010, 83] on button "新增" at bounding box center [1005, 88] width 51 height 29
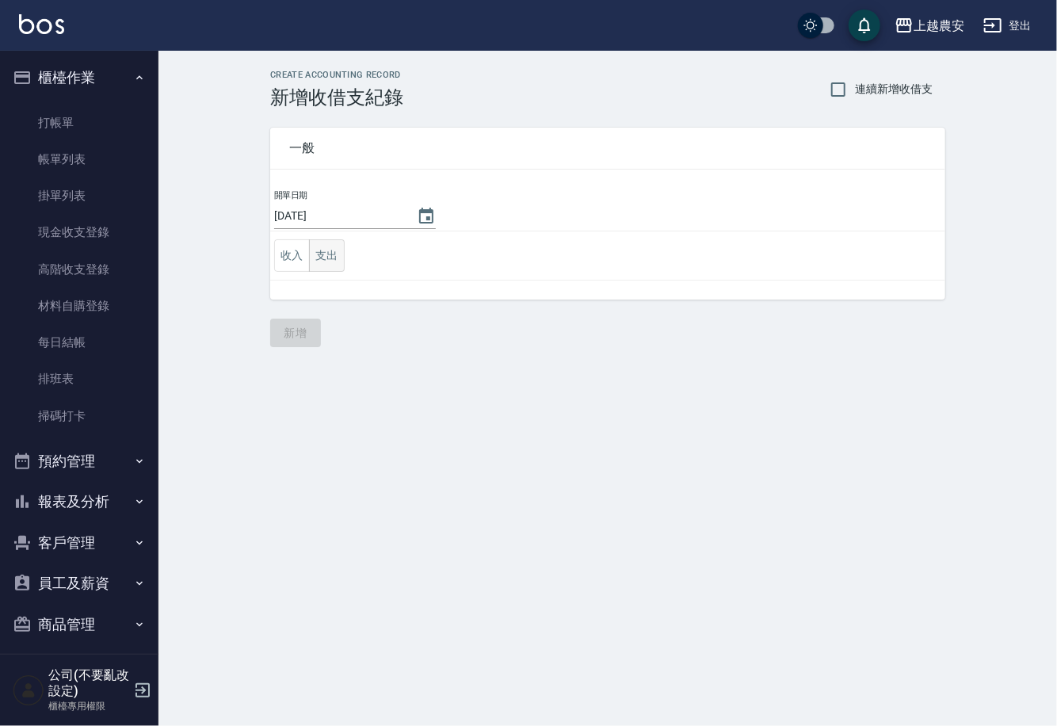
drag, startPoint x: 326, startPoint y: 256, endPoint x: 318, endPoint y: 261, distance: 9.2
click at [326, 256] on button "支出" at bounding box center [327, 255] width 36 height 32
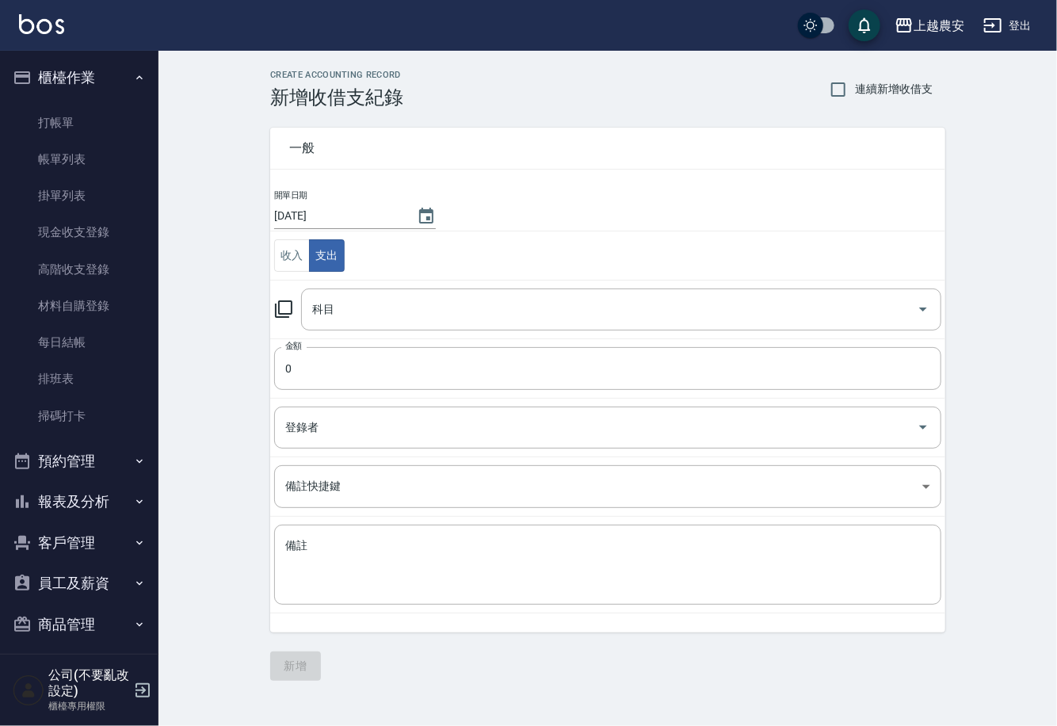
click at [281, 306] on icon at bounding box center [283, 308] width 19 height 19
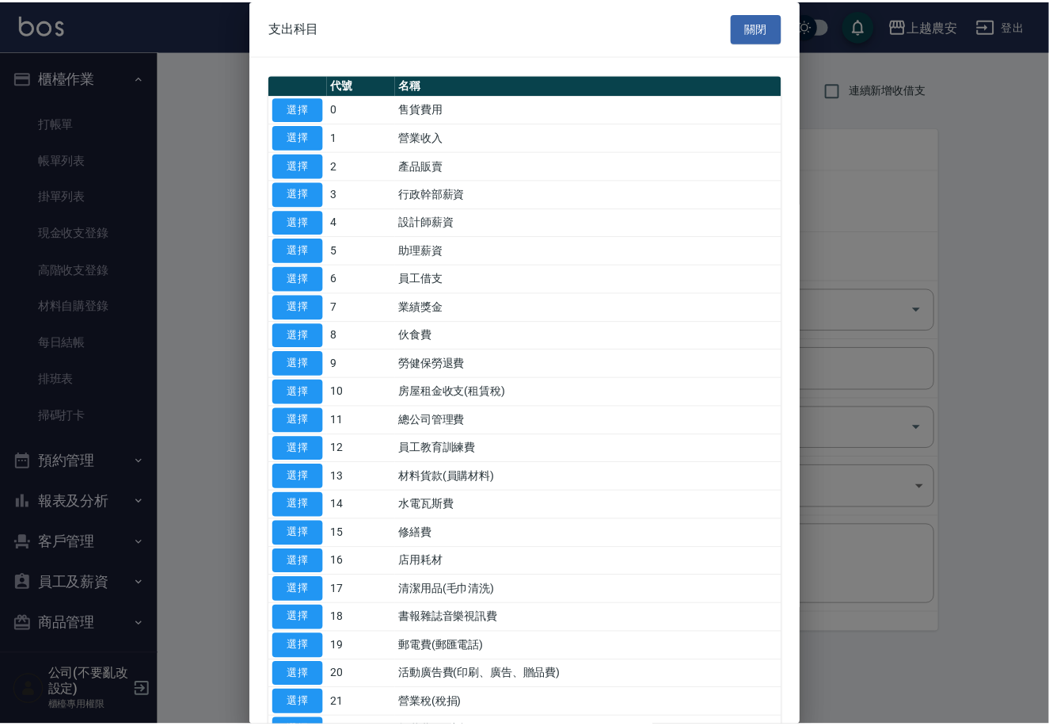
scroll to position [546, 0]
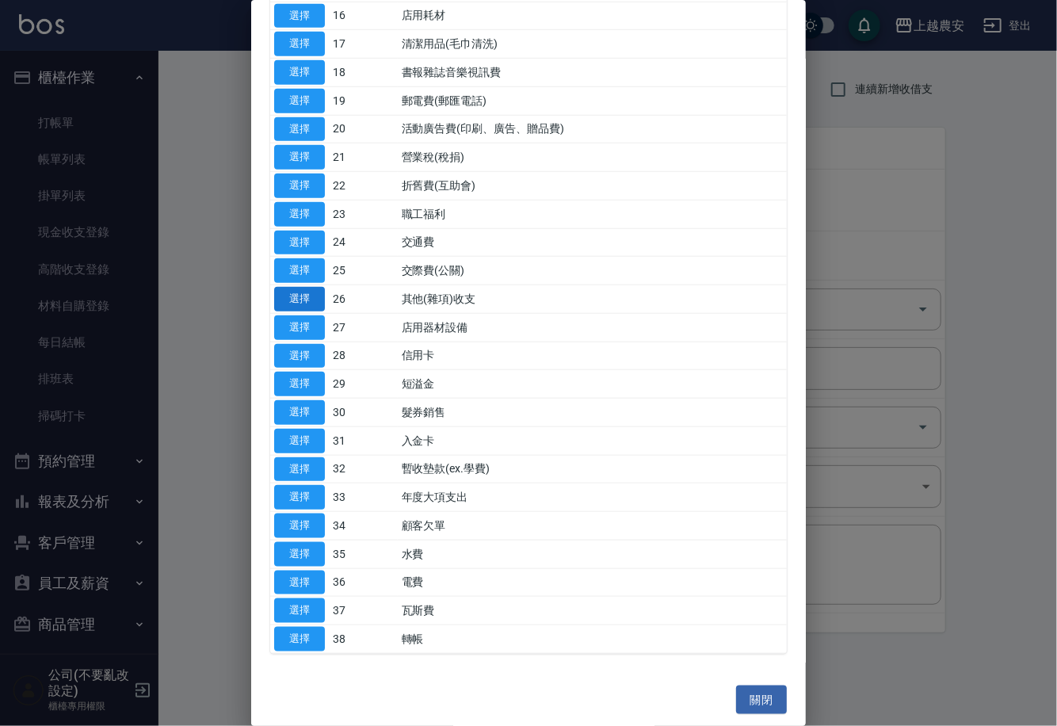
click at [298, 299] on button "選擇" at bounding box center [299, 299] width 51 height 25
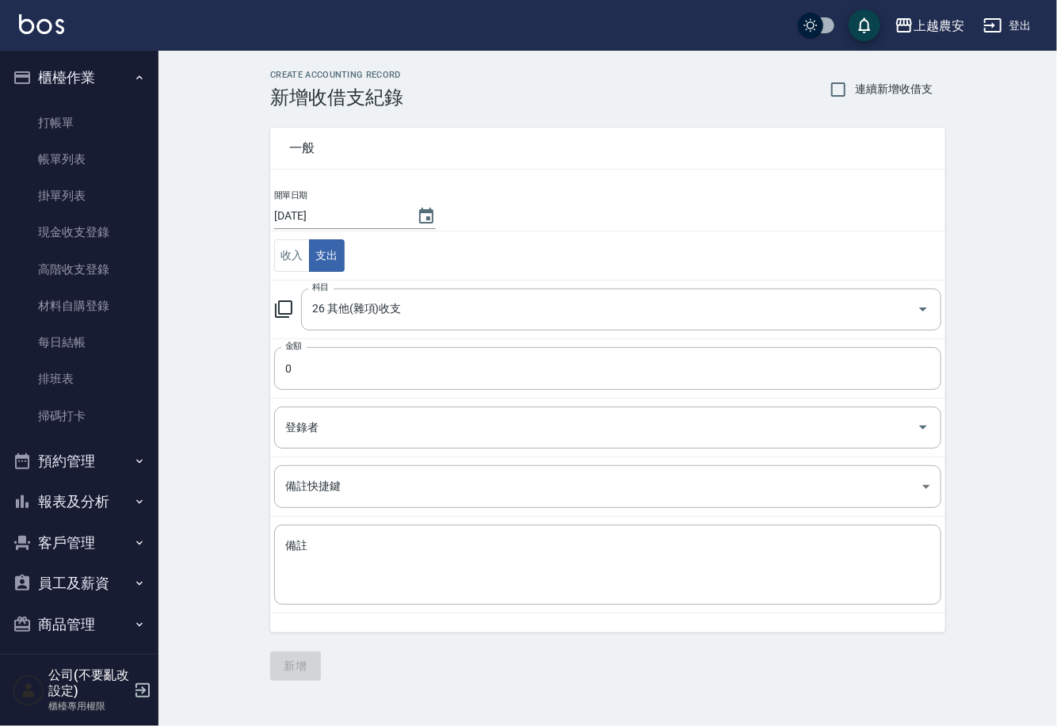
type input "26 其他(雜項)收支"
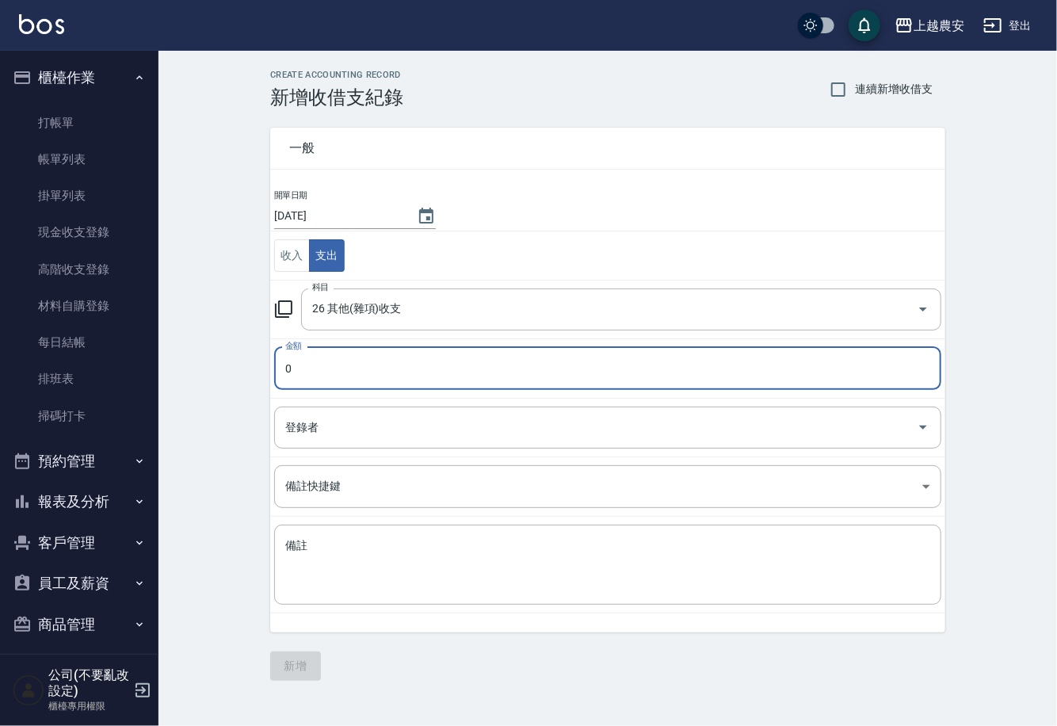
click at [322, 374] on input "0" at bounding box center [607, 368] width 667 height 43
type input "3100"
click at [322, 560] on textarea "備註" at bounding box center [607, 565] width 645 height 54
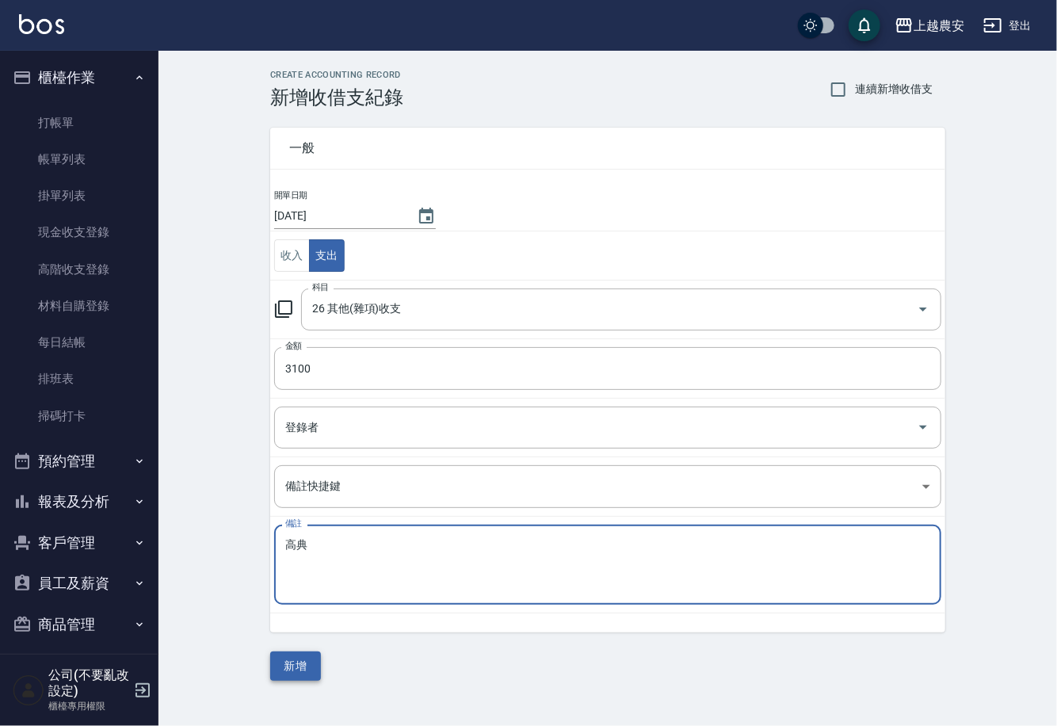
type textarea "高典"
click at [299, 667] on button "新增" at bounding box center [295, 665] width 51 height 29
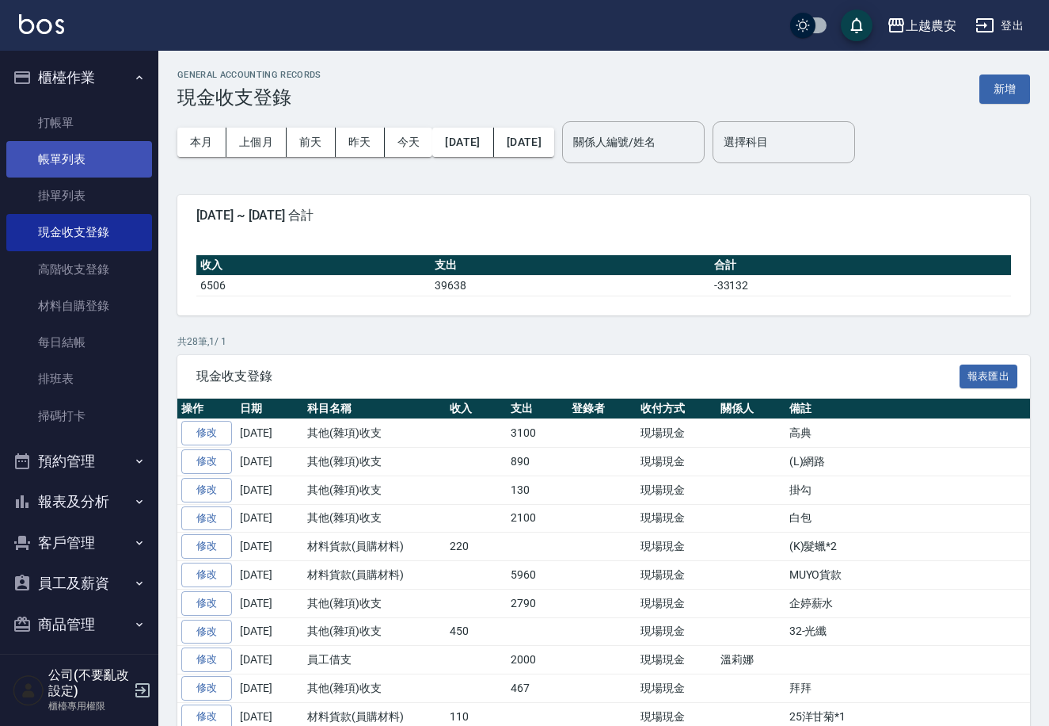
click at [73, 166] on link "帳單列表" at bounding box center [79, 159] width 146 height 36
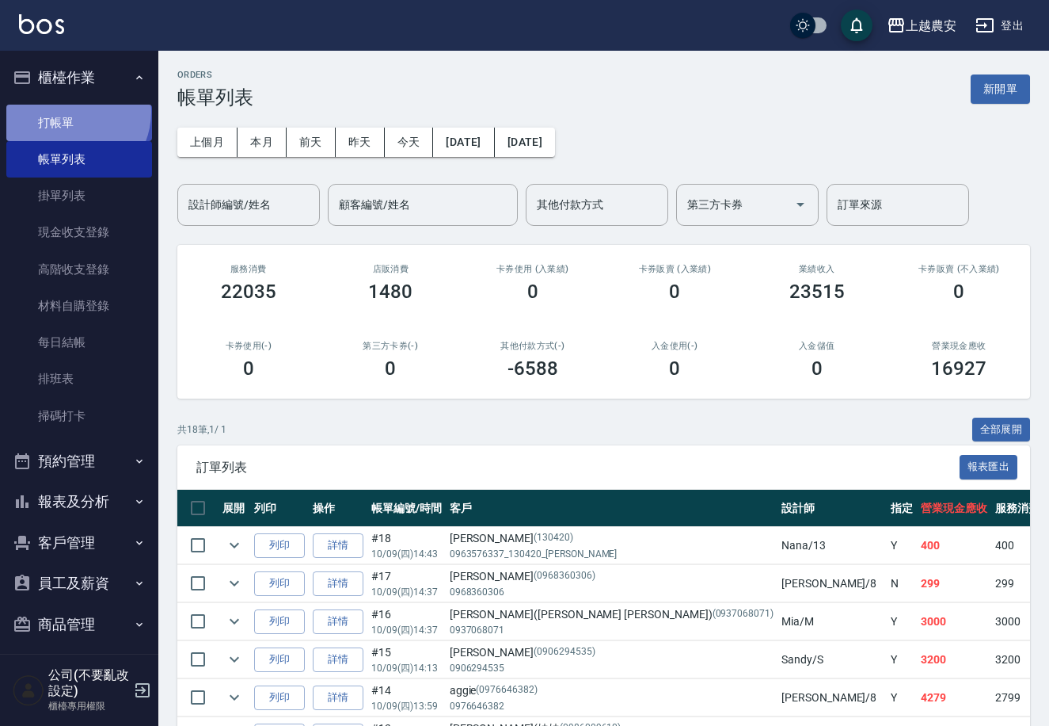
click at [70, 112] on link "打帳單" at bounding box center [79, 123] width 146 height 36
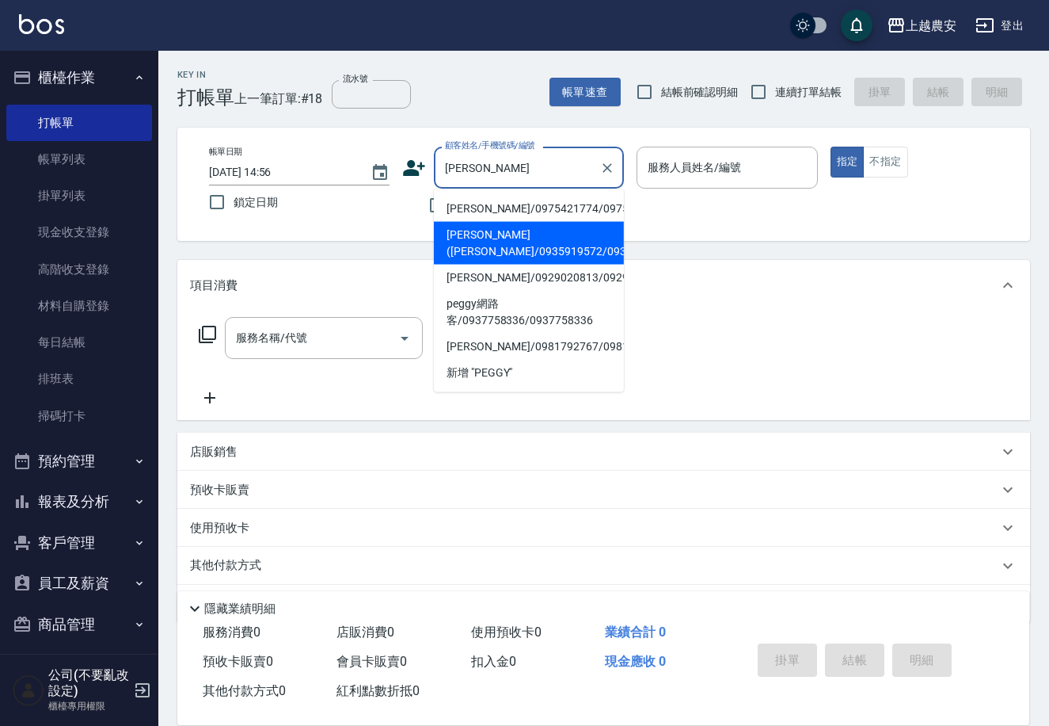
click at [486, 261] on li "[PERSON_NAME]([PERSON_NAME]/0935919572/0935919572" at bounding box center [529, 243] width 190 height 43
type input "[PERSON_NAME]([PERSON_NAME]/0935919572/0935919572"
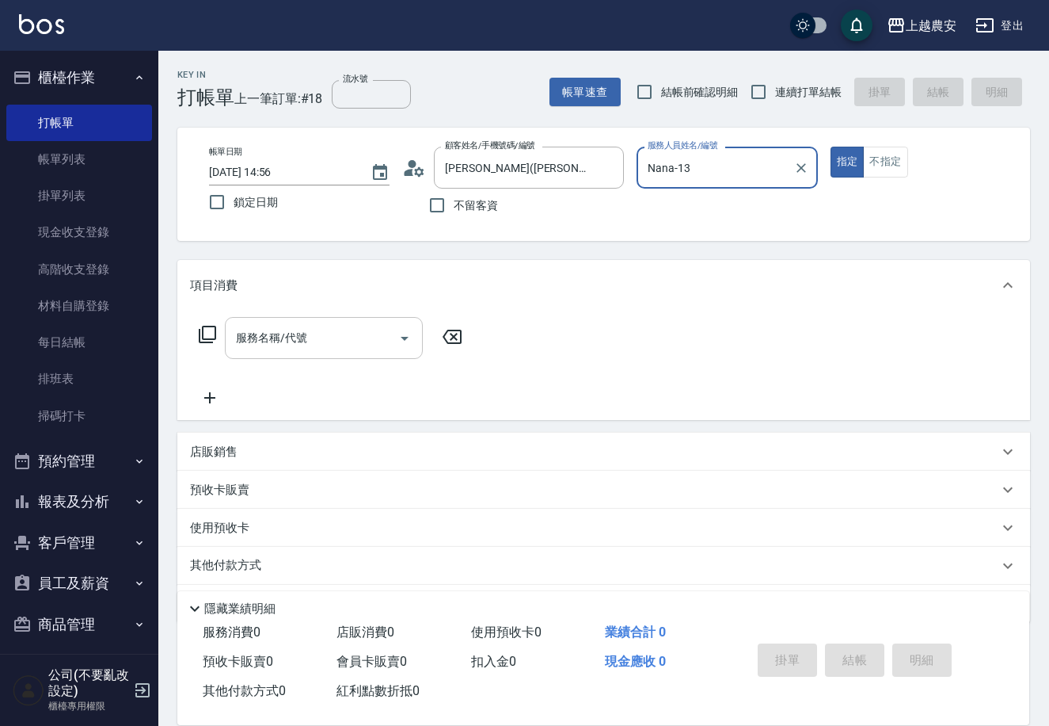
type input "Nana-13"
click at [341, 345] on input "服務名稱/代號" at bounding box center [312, 338] width 160 height 28
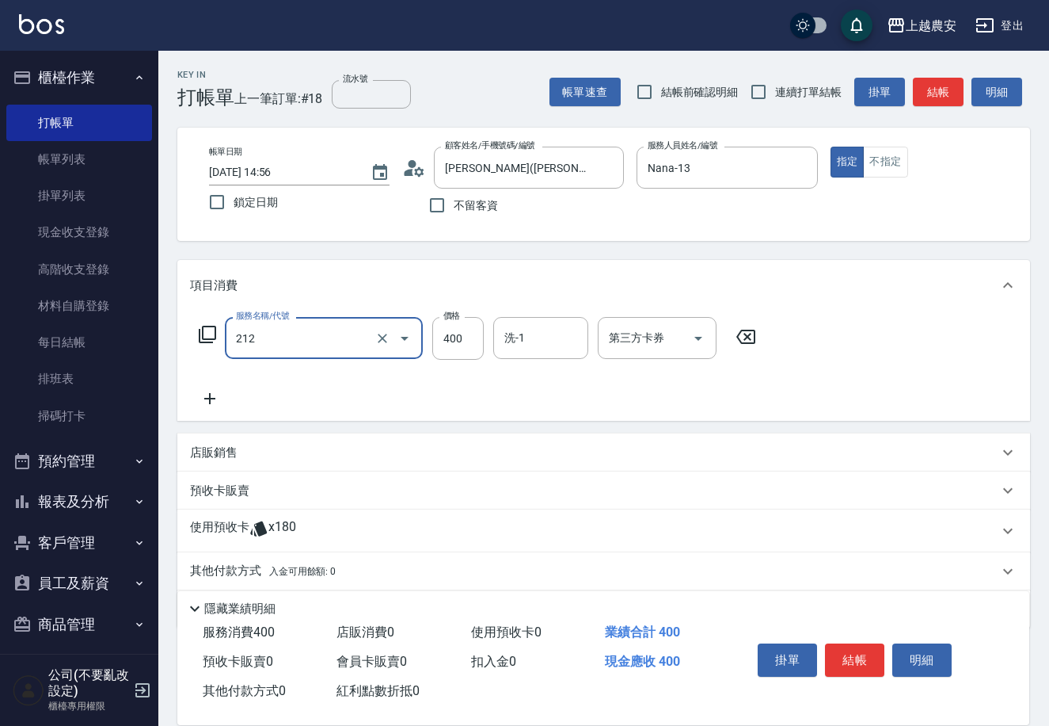
type input "洗髮券消費(212)"
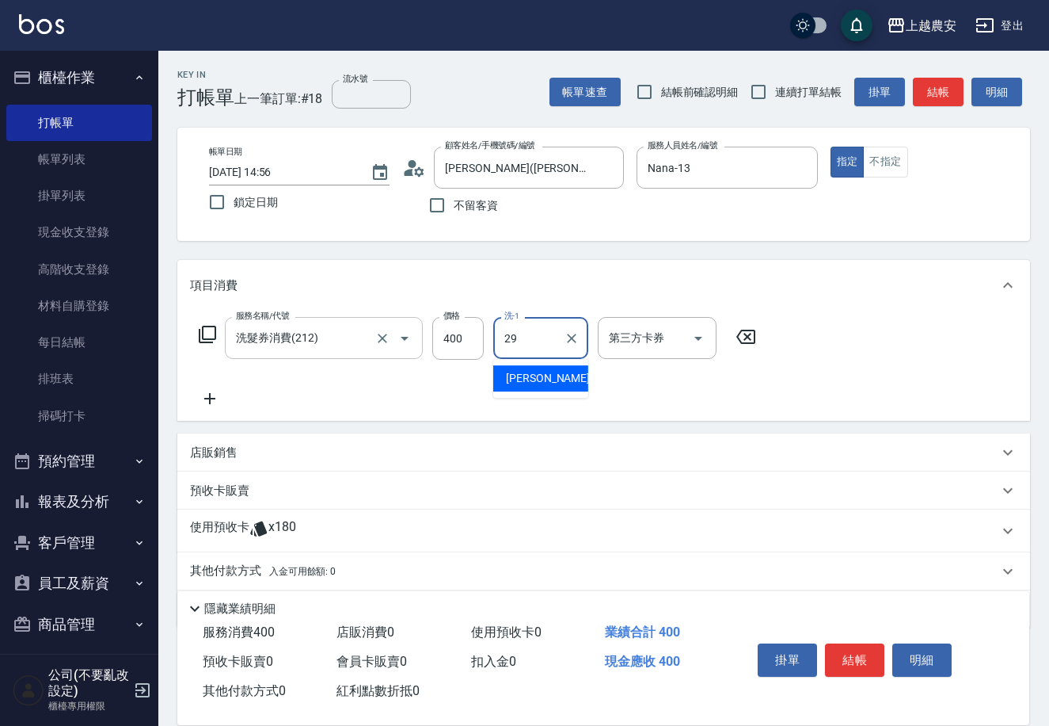
type input "楊馨茹-29"
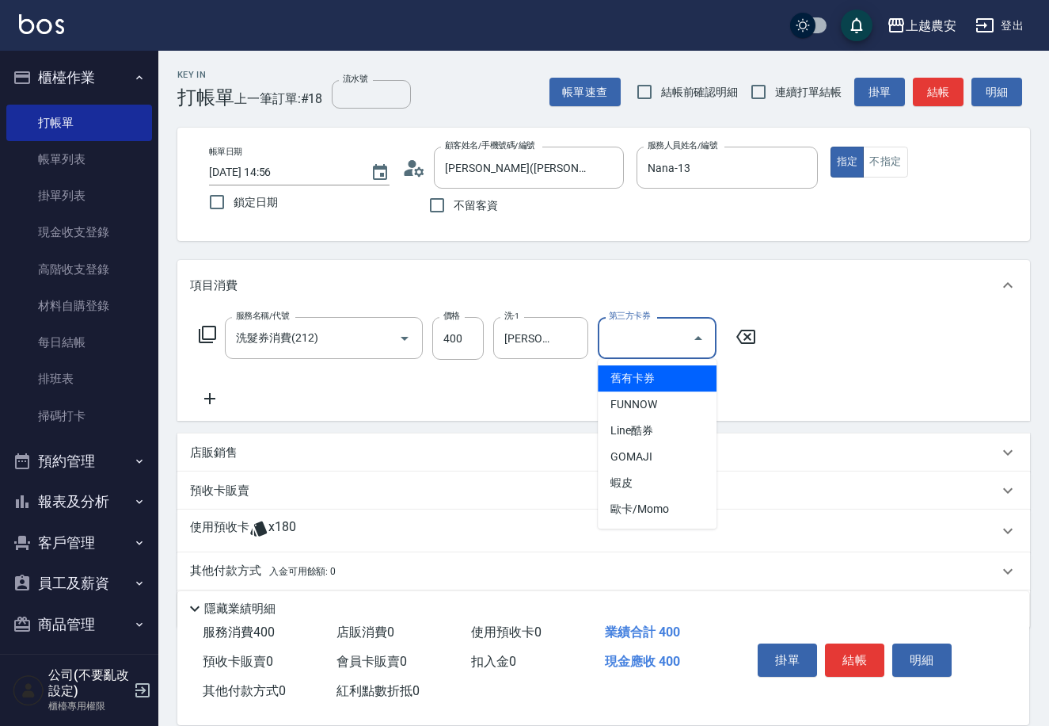
click at [640, 326] on input "第三方卡券" at bounding box center [645, 338] width 81 height 28
click at [648, 377] on span "舊有卡券" at bounding box center [657, 378] width 119 height 26
type input "舊有卡券"
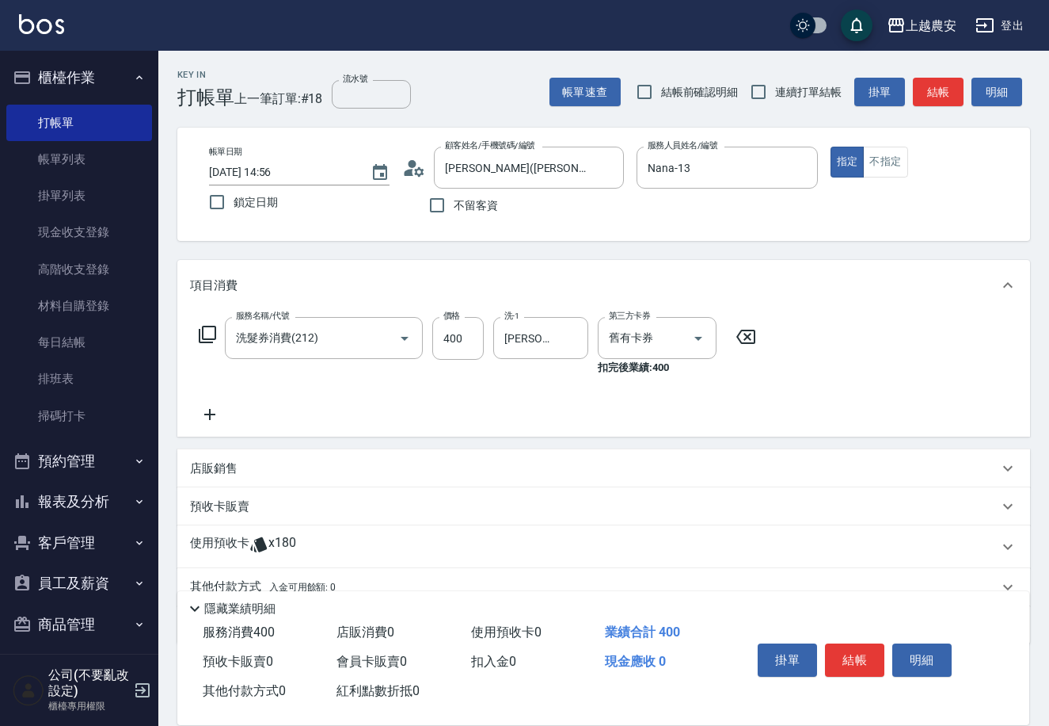
click at [207, 414] on icon at bounding box center [209, 414] width 11 height 11
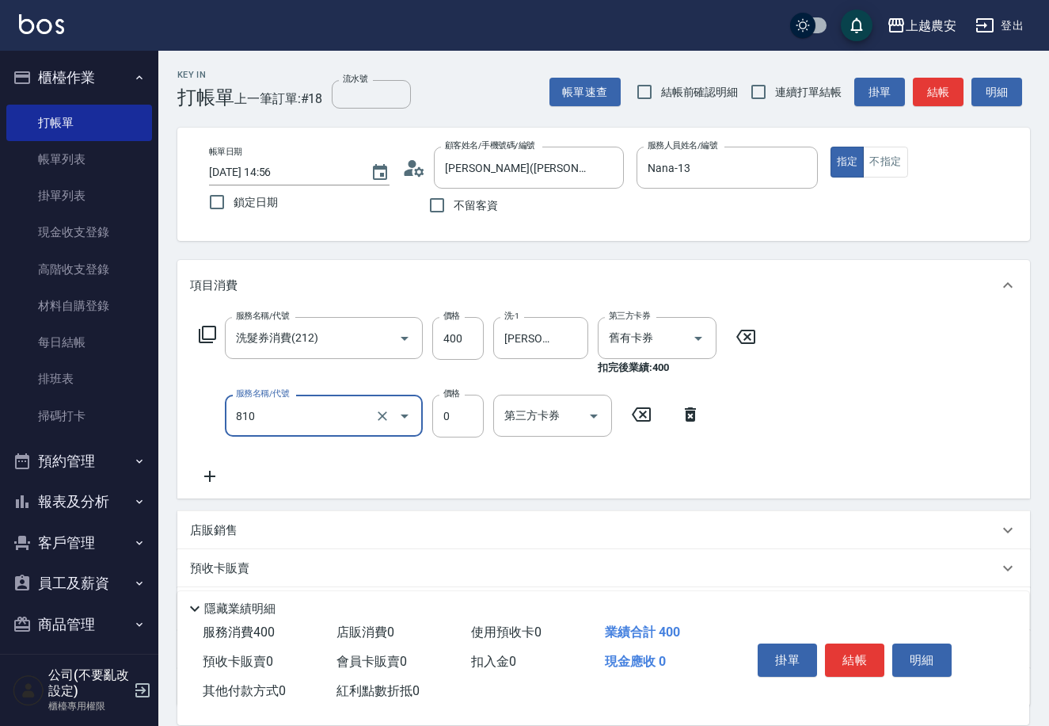
type input "頭皮護髮卡券使用(810)"
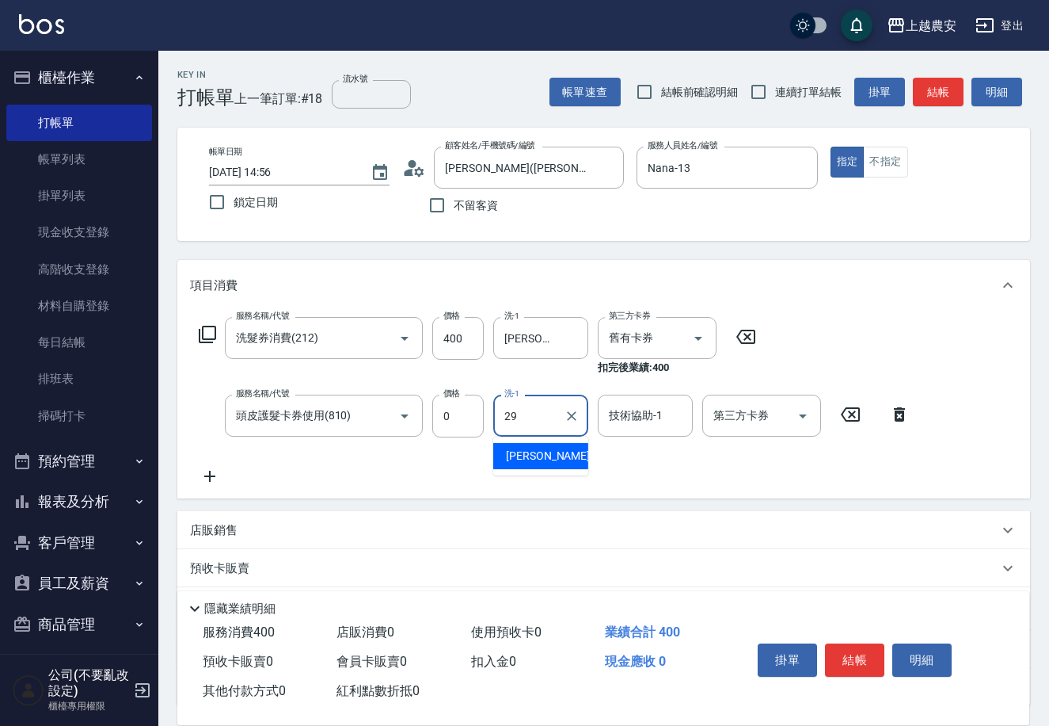
type input "楊馨茹-29"
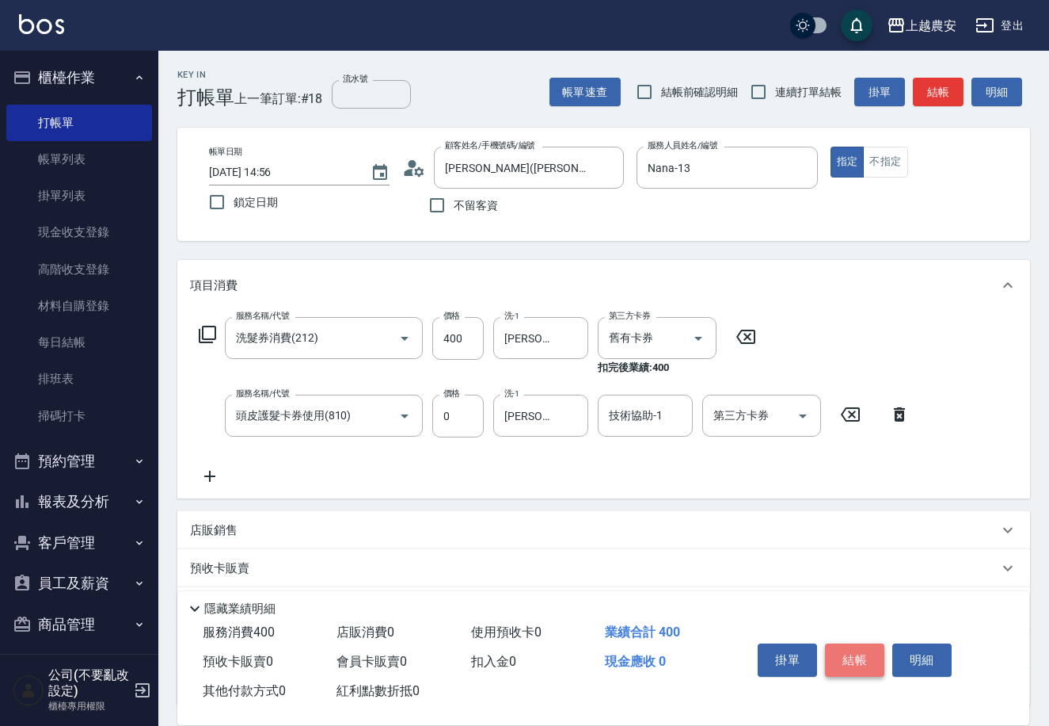
click at [838, 648] on button "結帳" at bounding box center [854, 659] width 59 height 33
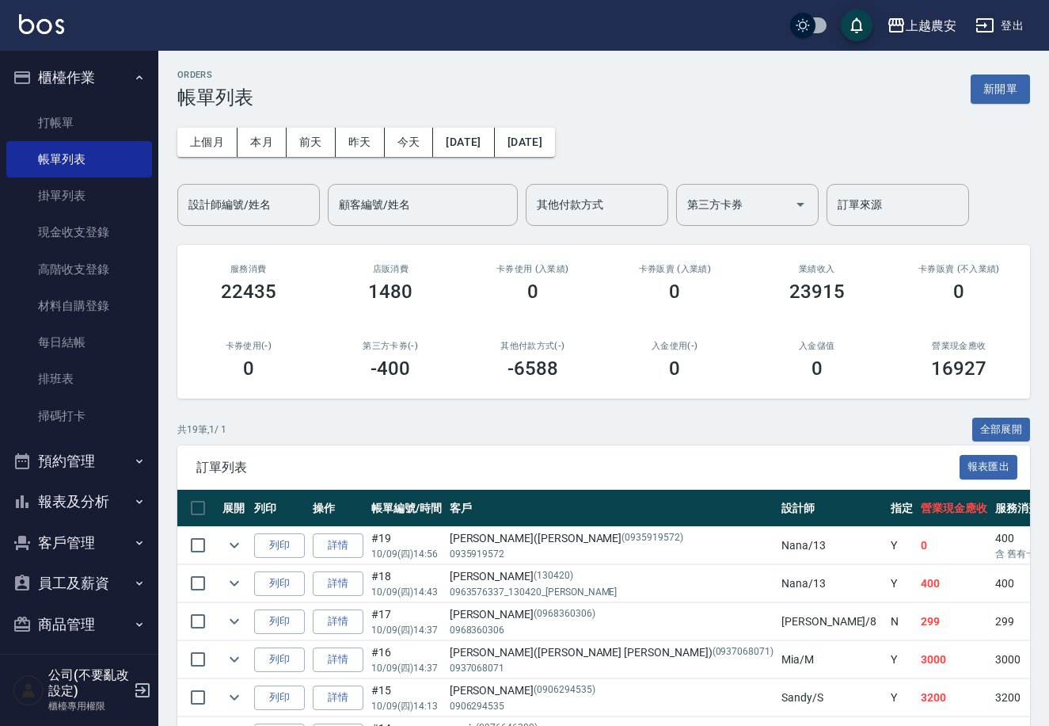
click at [56, 101] on ul "打帳單 帳單列表 掛單列表 現金收支登錄 高階收支登錄 材料自購登錄 每日結帳 排班表 掃碼打卡" at bounding box center [79, 269] width 146 height 342
click at [57, 122] on link "打帳單" at bounding box center [79, 123] width 146 height 36
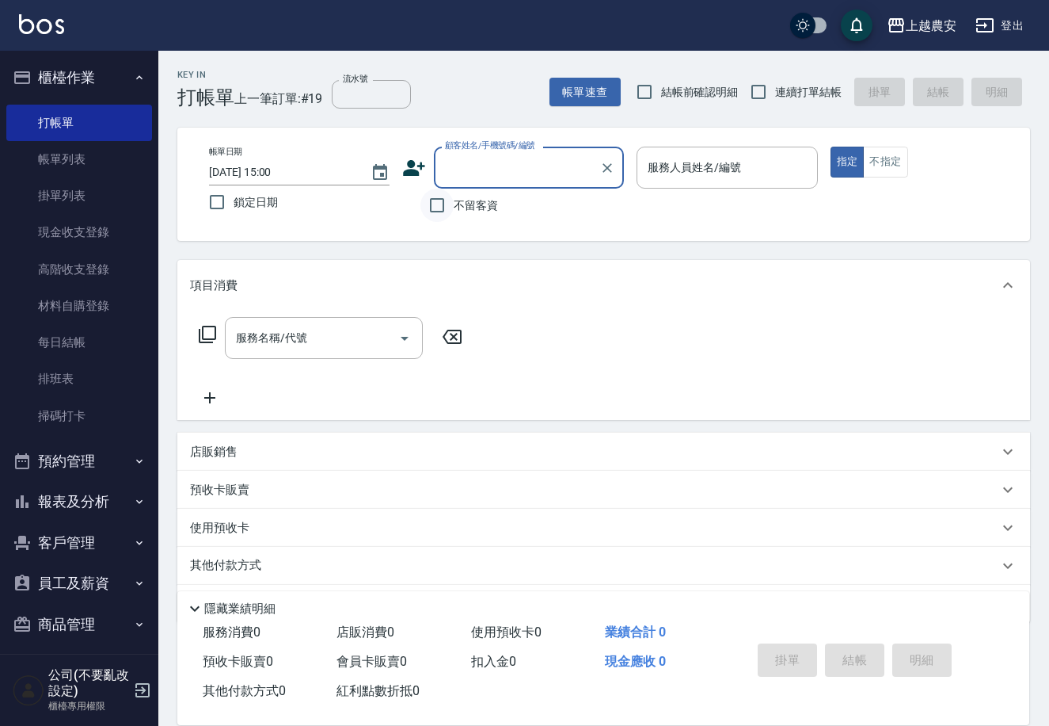
click at [434, 204] on input "不留客資" at bounding box center [437, 205] width 33 height 33
checkbox input "true"
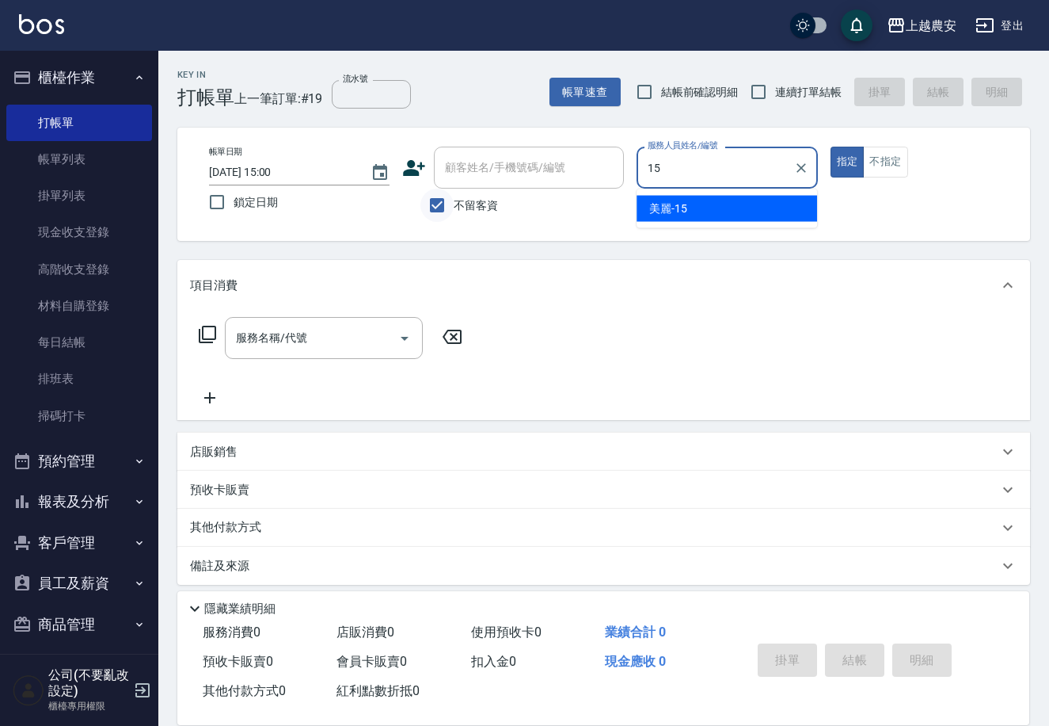
type input "美麗-15"
type button "true"
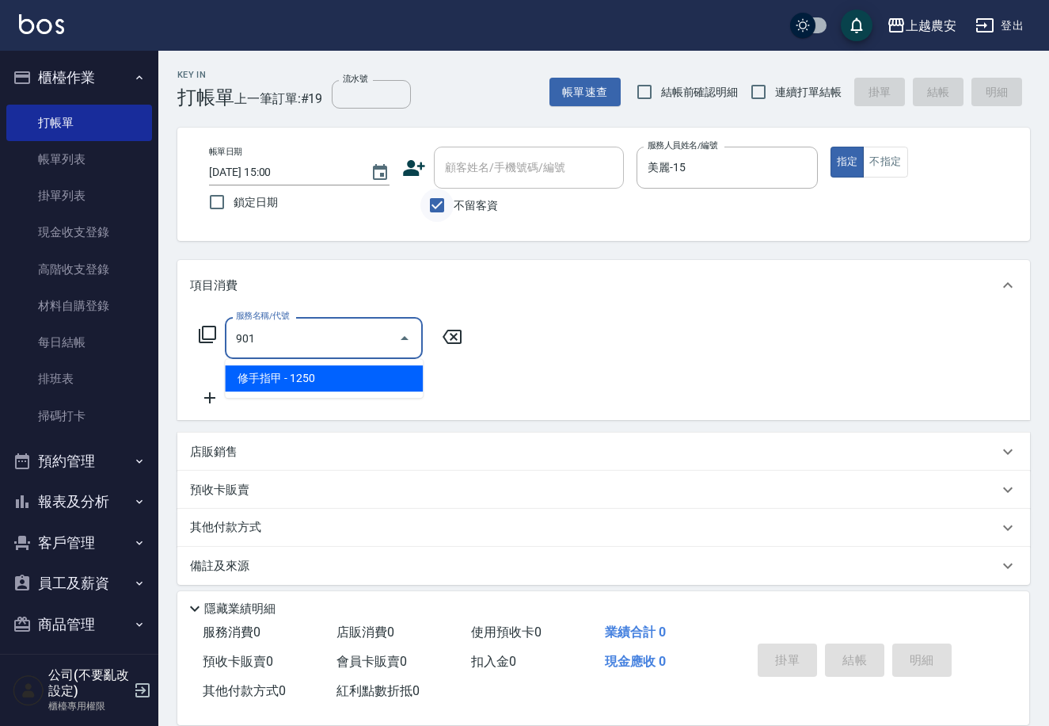
type input "修手指甲(901)"
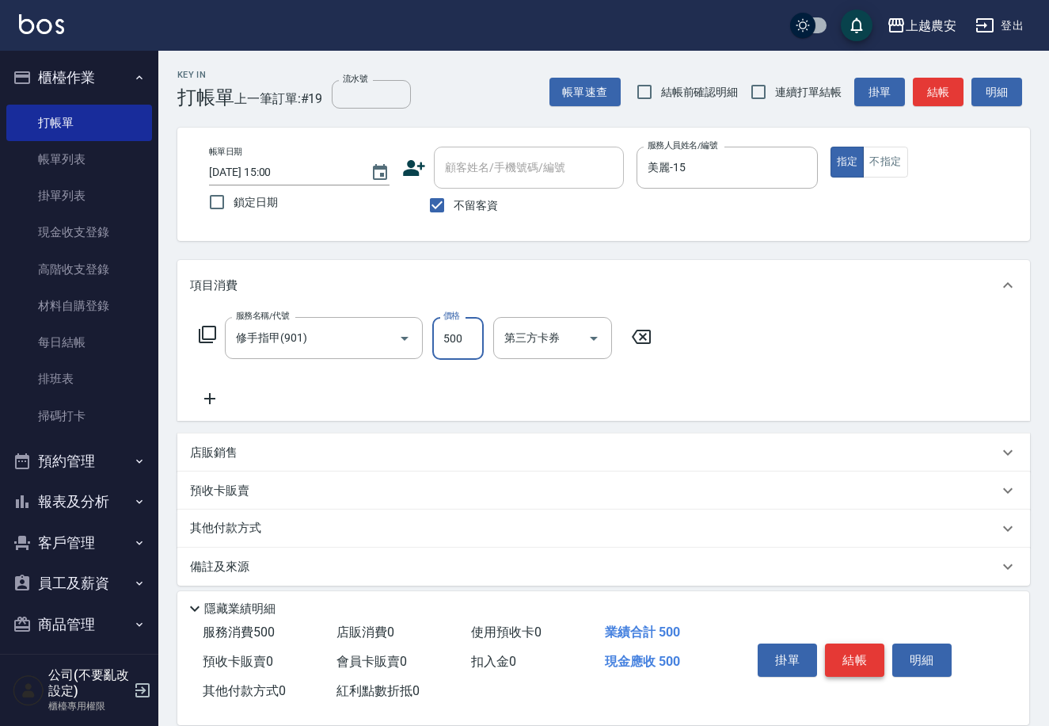
type input "500"
click at [856, 666] on button "結帳" at bounding box center [854, 659] width 59 height 33
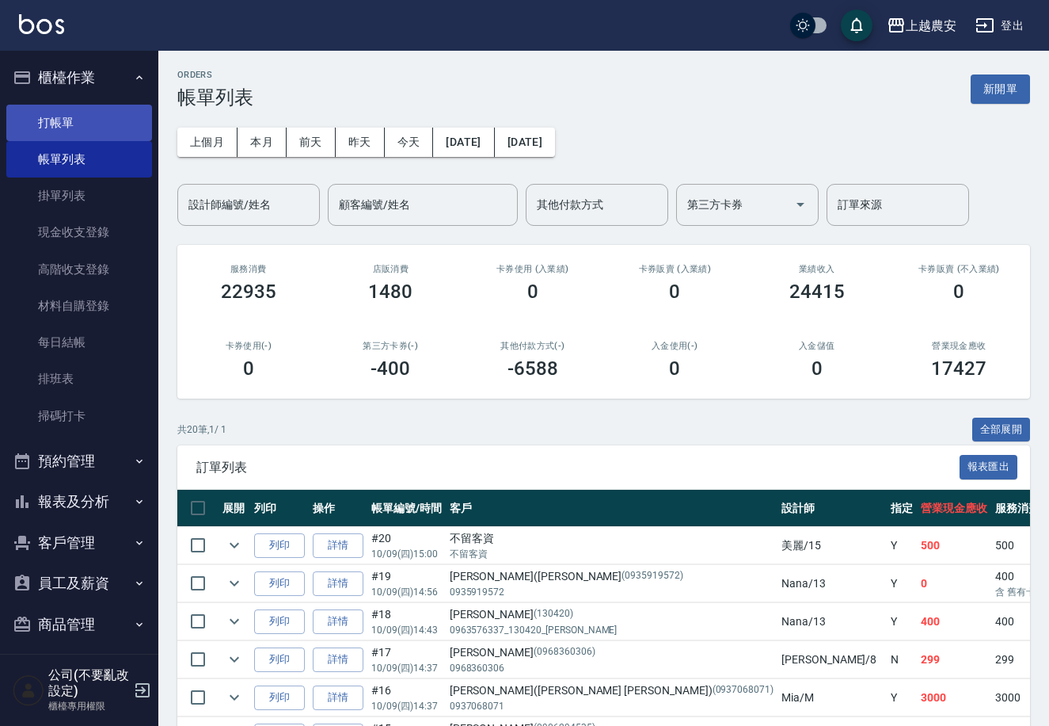
click at [64, 120] on link "打帳單" at bounding box center [79, 123] width 146 height 36
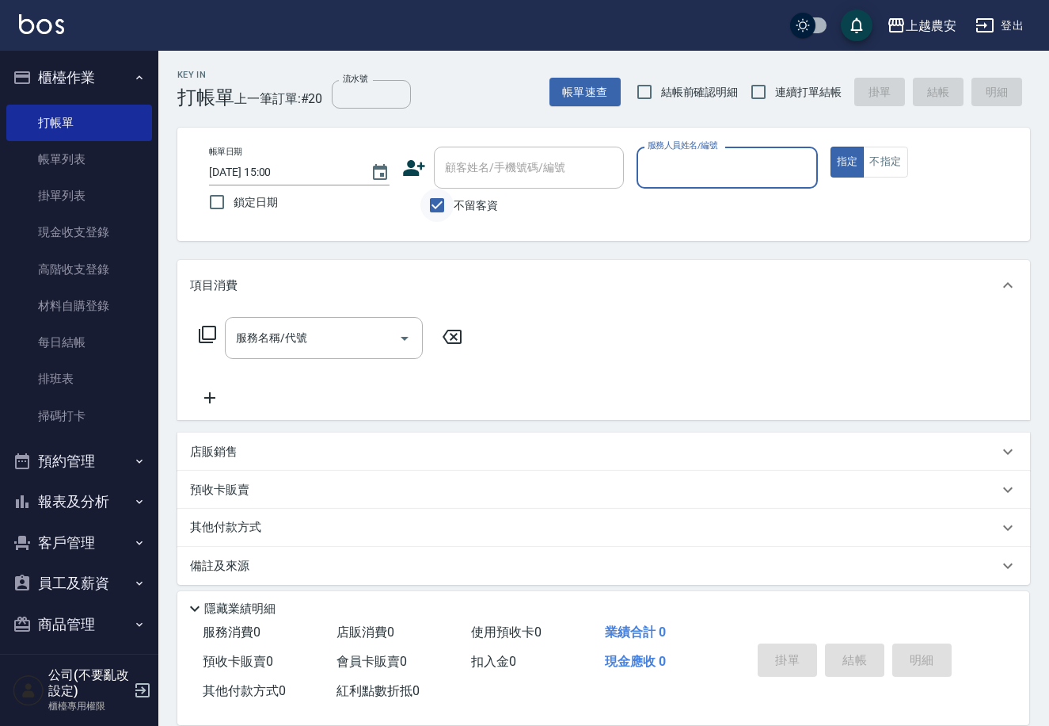
click at [446, 206] on input "不留客資" at bounding box center [437, 205] width 33 height 33
checkbox input "false"
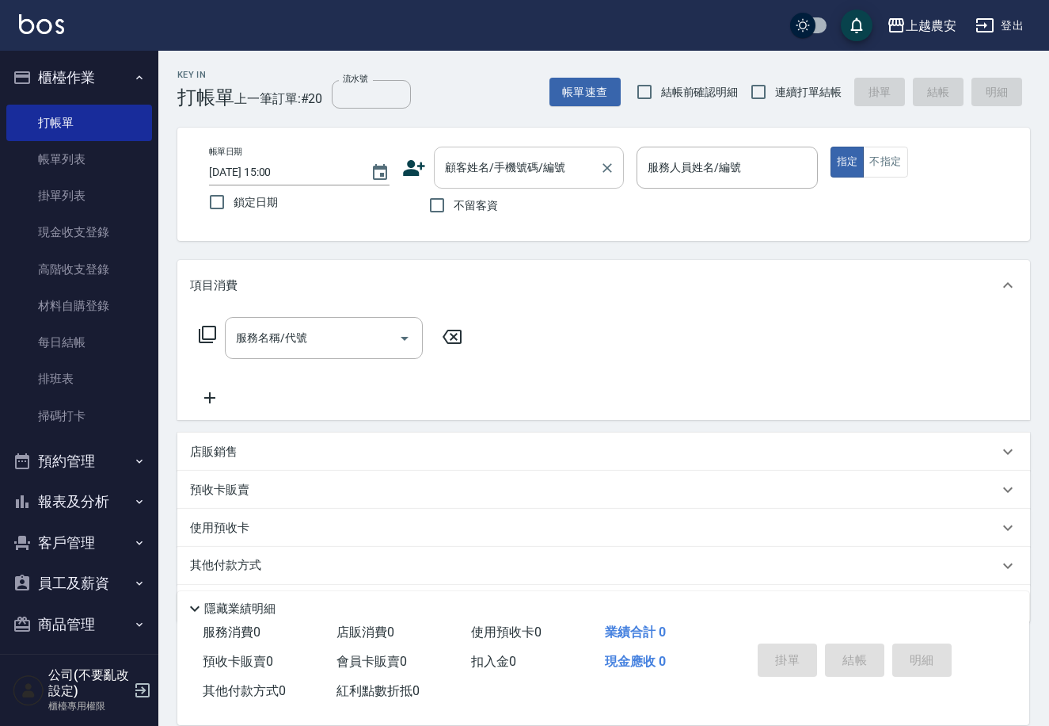
click at [459, 163] on input "顧客姓名/手機號碼/編號" at bounding box center [517, 168] width 152 height 28
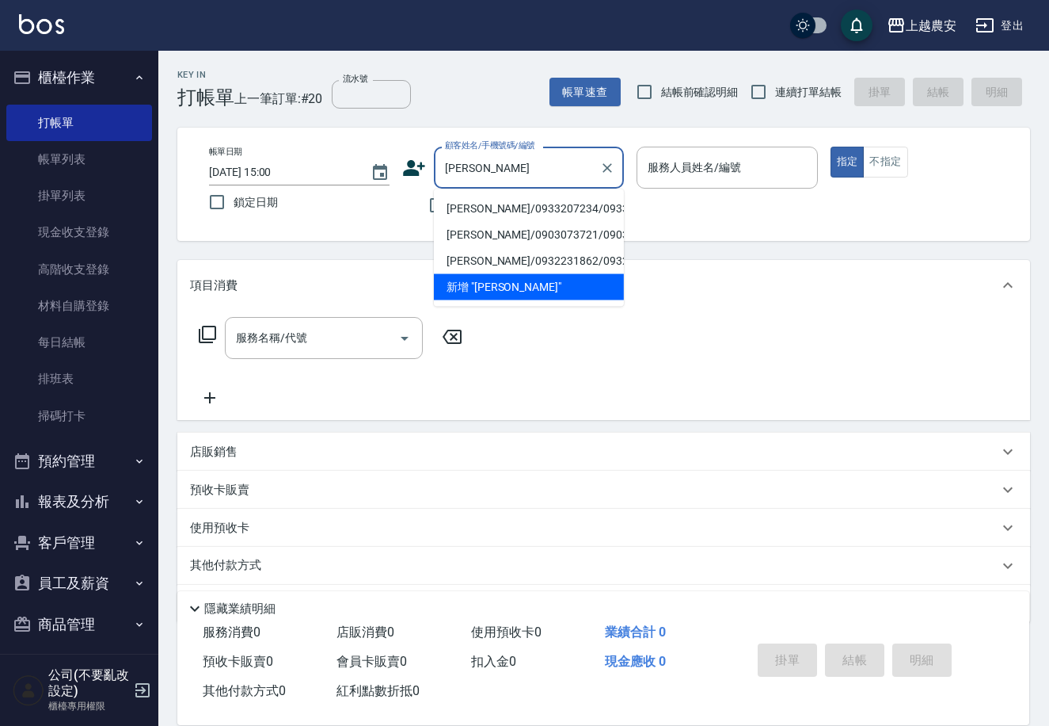
click at [558, 200] on li "楊寶蓮/0933207234/0933207234" at bounding box center [529, 209] width 190 height 26
type input "楊寶蓮/0933207234/0933207234"
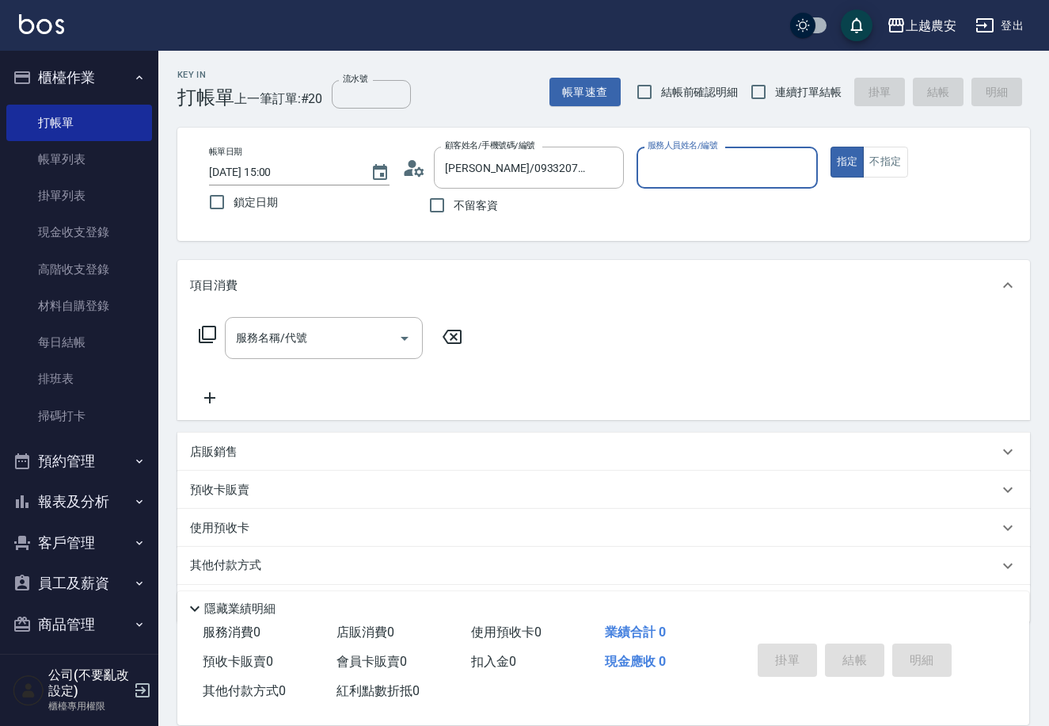
type input "美雅-B"
click at [322, 349] on input "服務名稱/代號" at bounding box center [312, 338] width 160 height 28
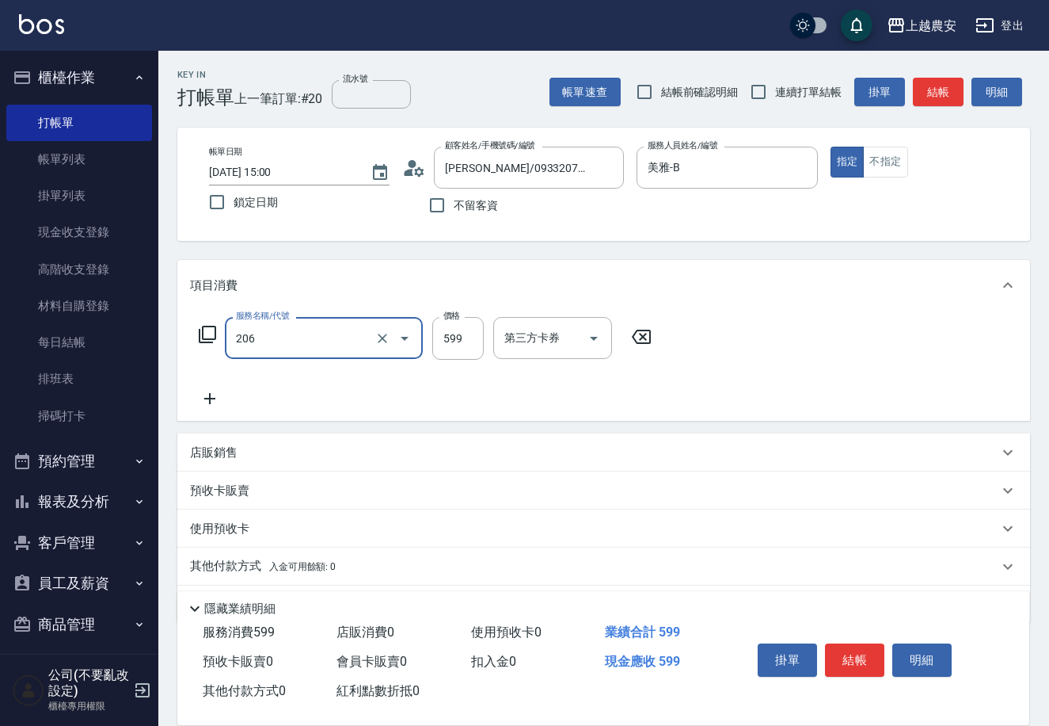
type input "洗+剪(206)"
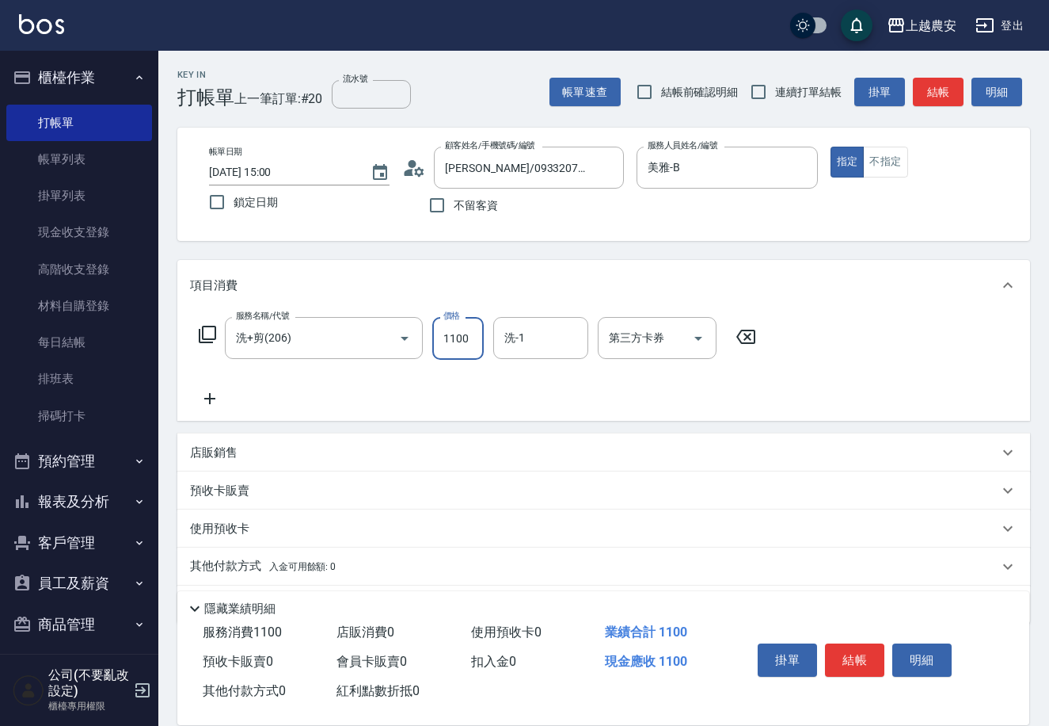
type input "1100"
click at [234, 454] on p "店販銷售" at bounding box center [214, 452] width 48 height 17
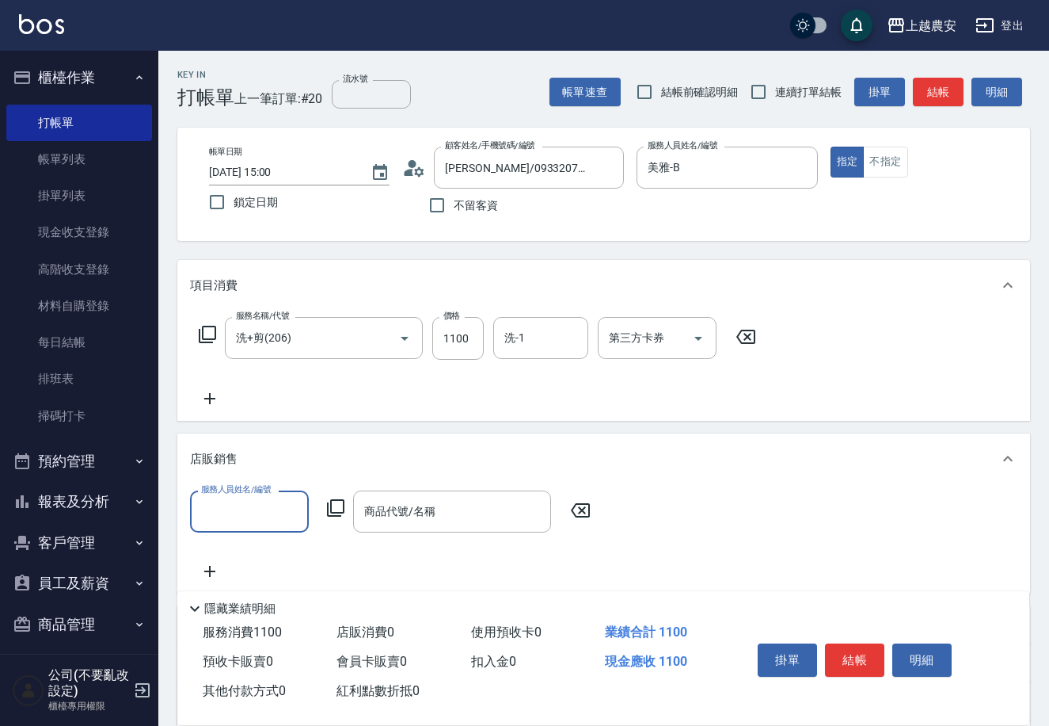
scroll to position [1, 0]
type input "美雅-B"
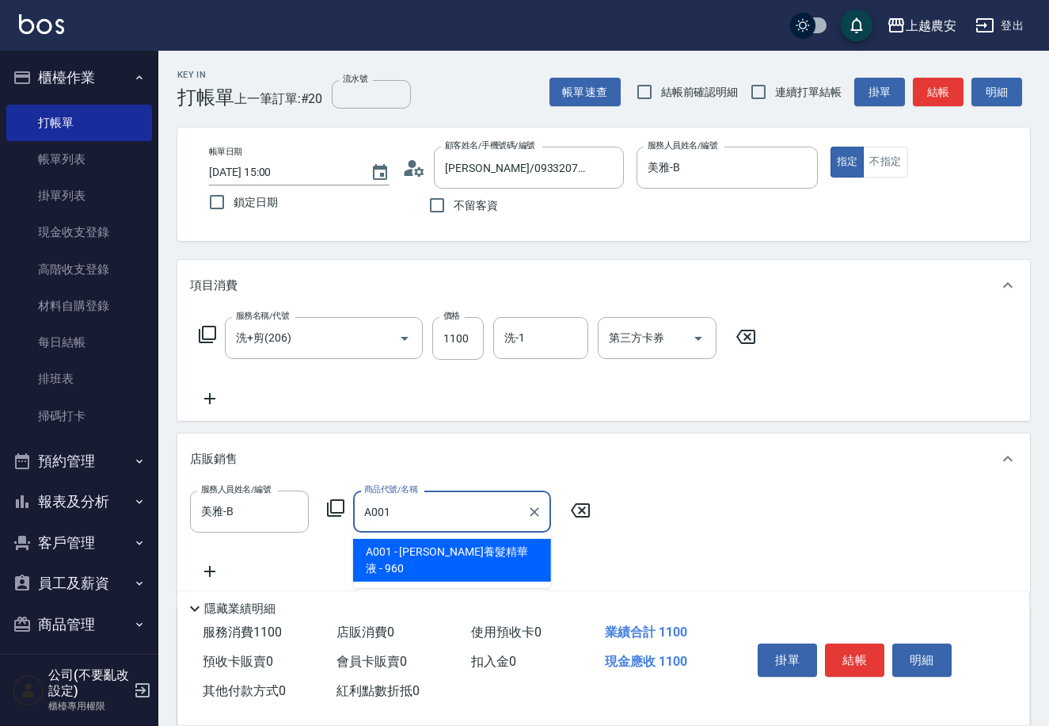
click at [458, 546] on span "A001 - 樂健養髮精華液 - 960" at bounding box center [452, 560] width 198 height 43
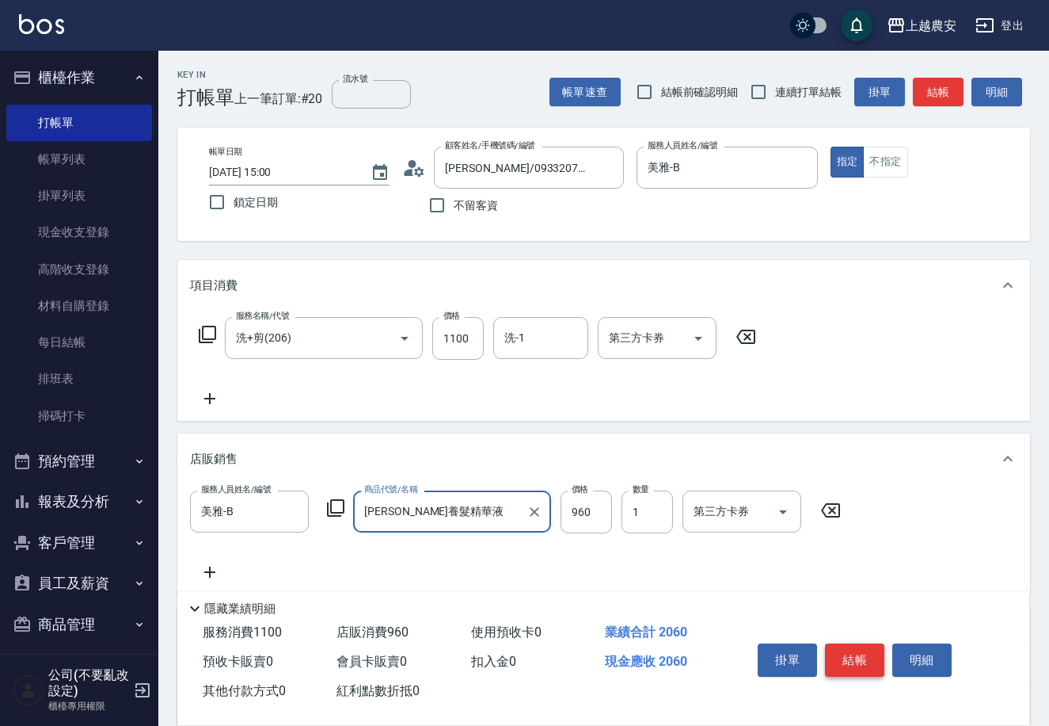
type input "[PERSON_NAME]養髮精華液"
click at [859, 656] on button "結帳" at bounding box center [854, 659] width 59 height 33
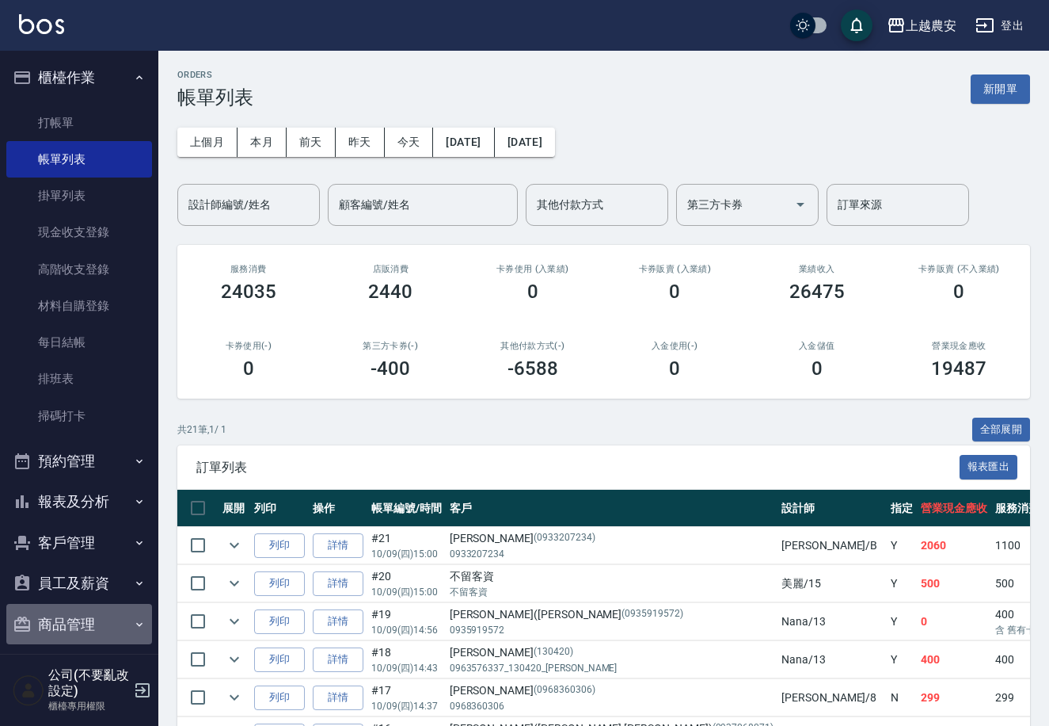
click at [80, 627] on button "商品管理" at bounding box center [79, 624] width 146 height 41
click at [150, 623] on nav "櫃檯作業 打帳單 帳單列表 掛單列表 現金收支登錄 高階收支登錄 材料自購登錄 每日結帳 排班表 掃碼打卡 預約管理 預約管理 單日預約紀錄 單週預約紀錄 報…" at bounding box center [79, 352] width 158 height 603
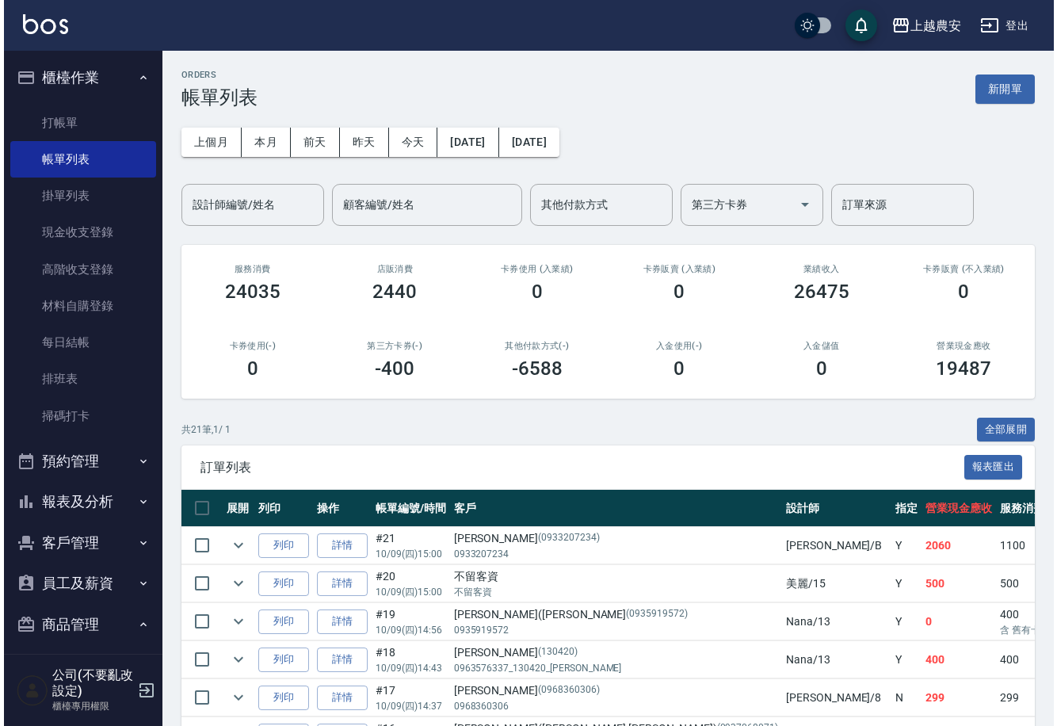
scroll to position [94, 0]
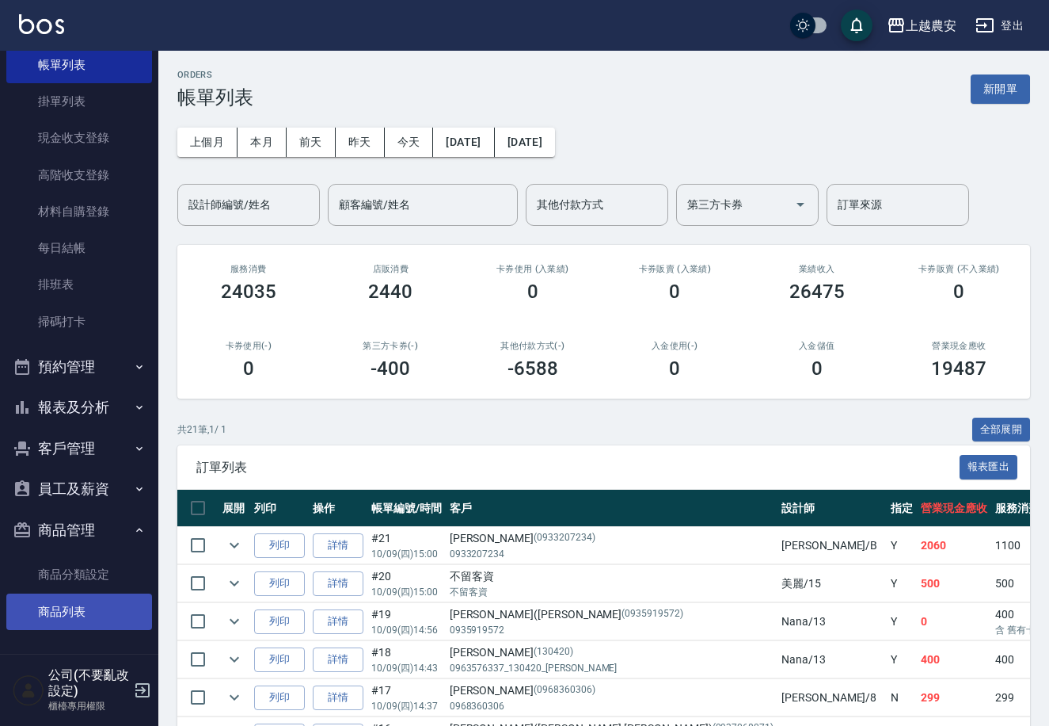
click at [96, 598] on link "商品列表" at bounding box center [79, 611] width 146 height 36
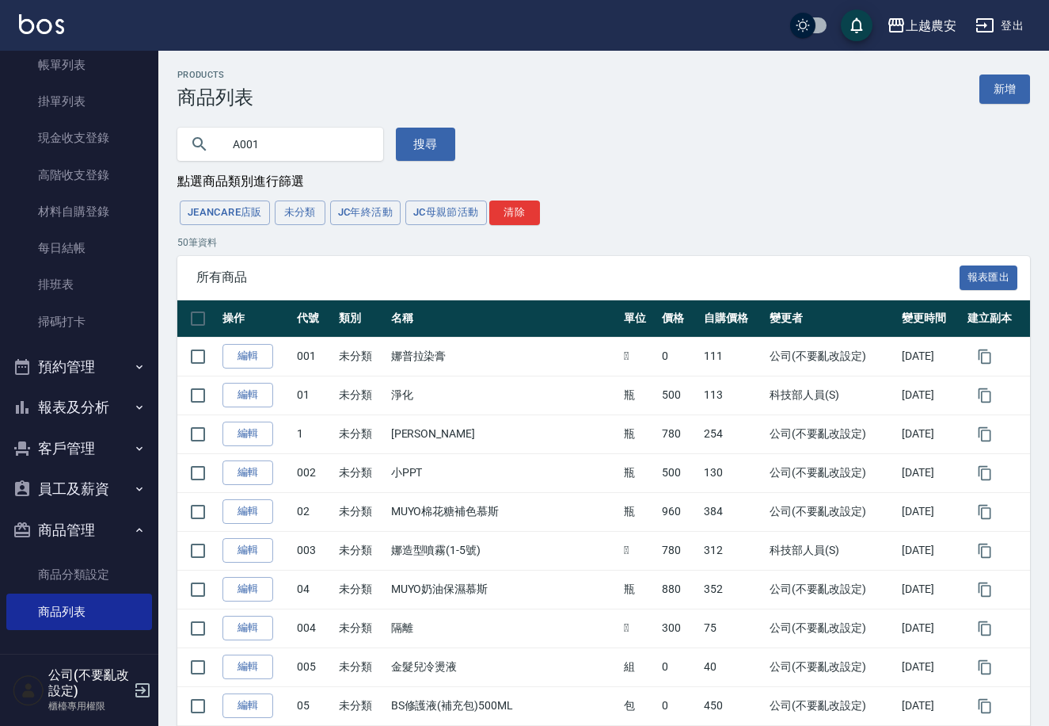
type input "A001"
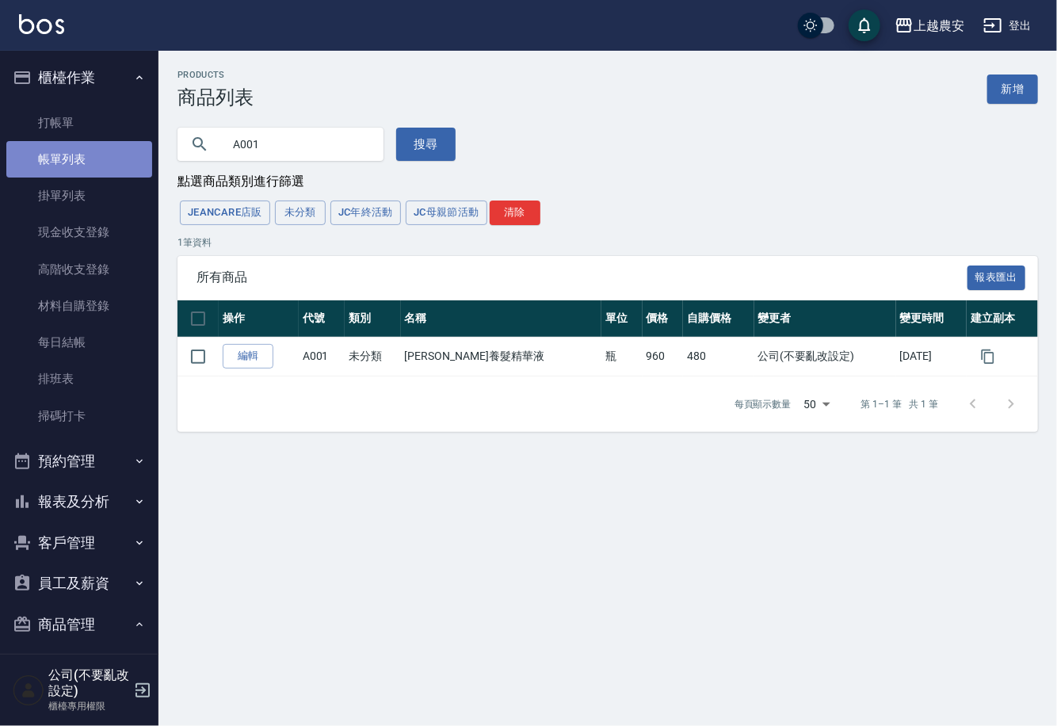
click at [80, 161] on link "帳單列表" at bounding box center [79, 159] width 146 height 36
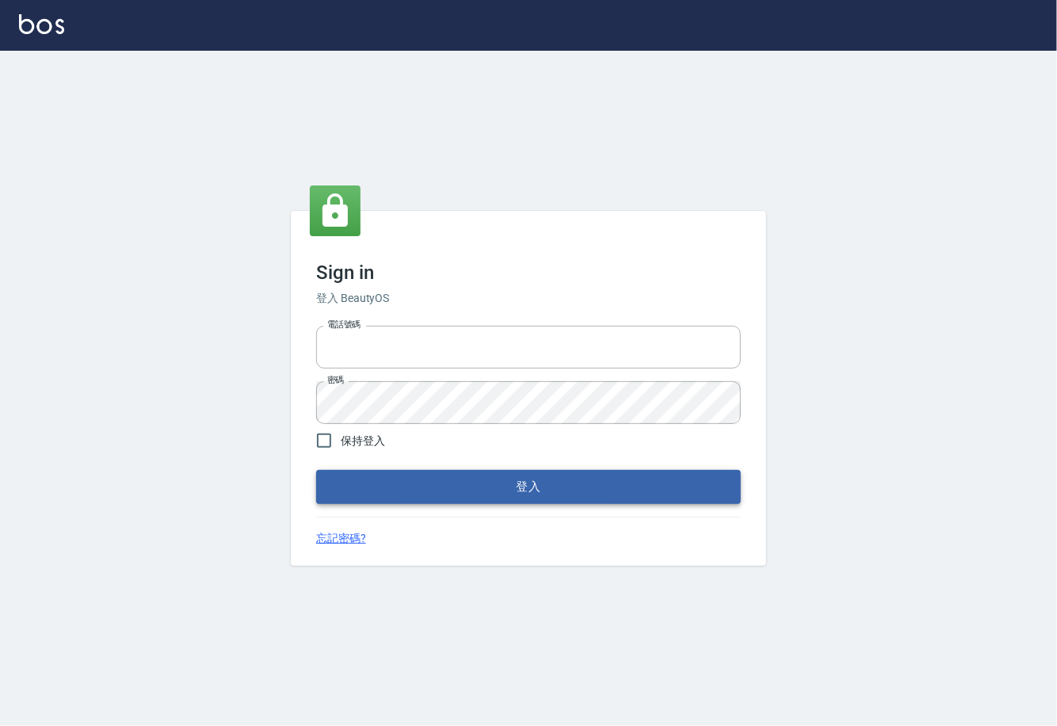
type input "0225929166"
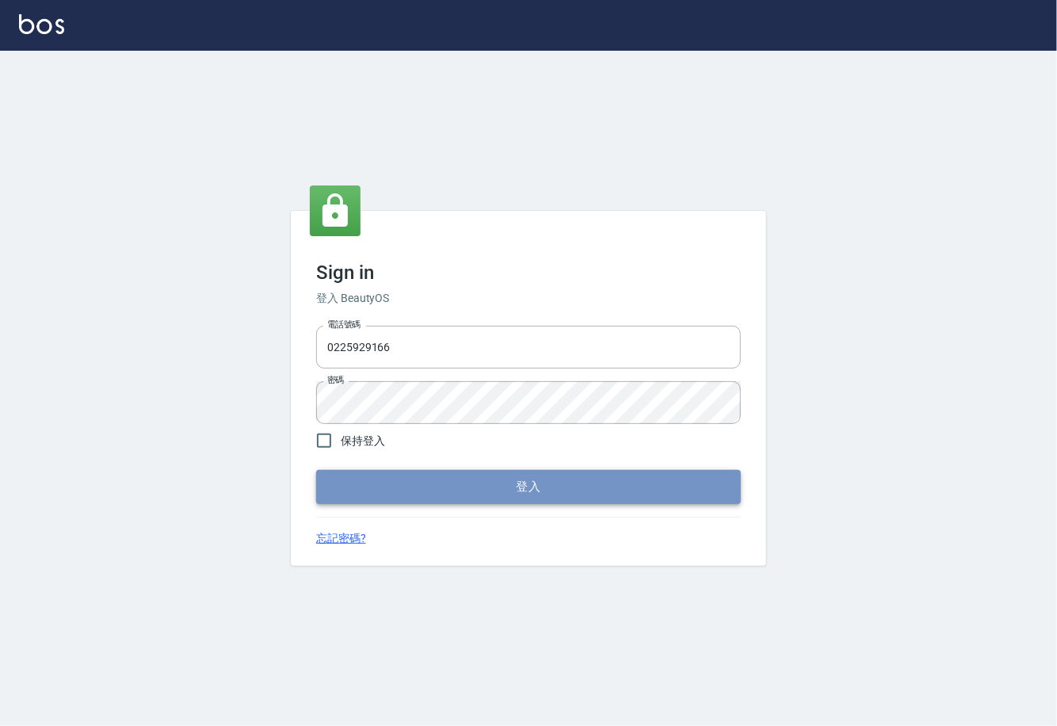
click at [521, 486] on button "登入" at bounding box center [528, 486] width 425 height 33
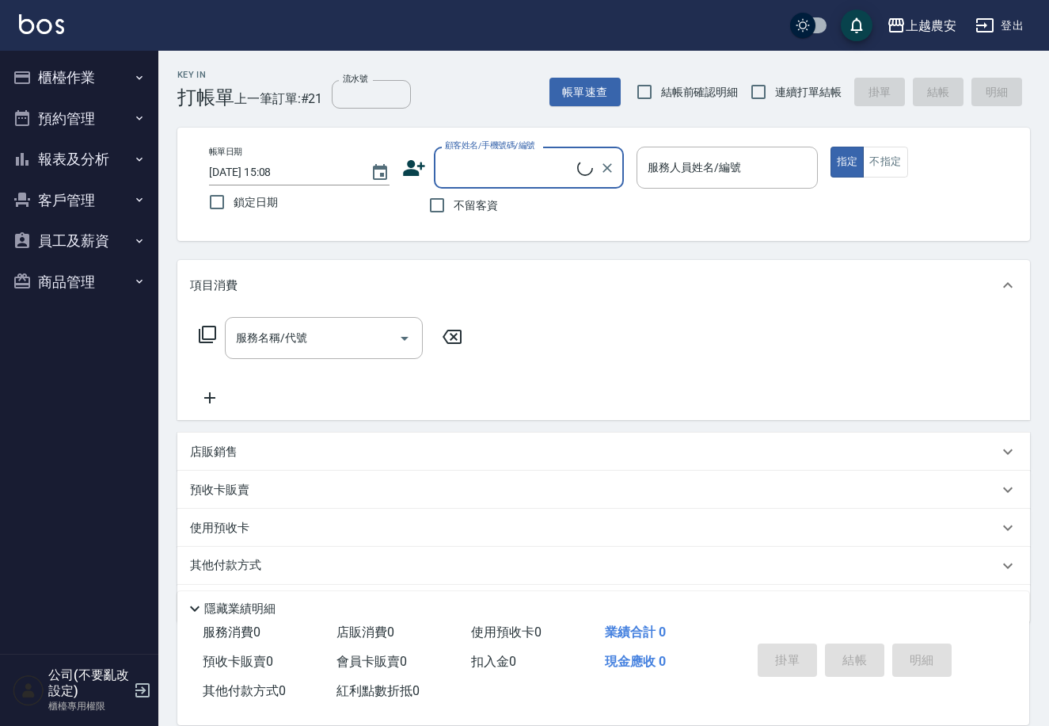
click at [88, 74] on button "櫃檯作業" at bounding box center [79, 77] width 146 height 41
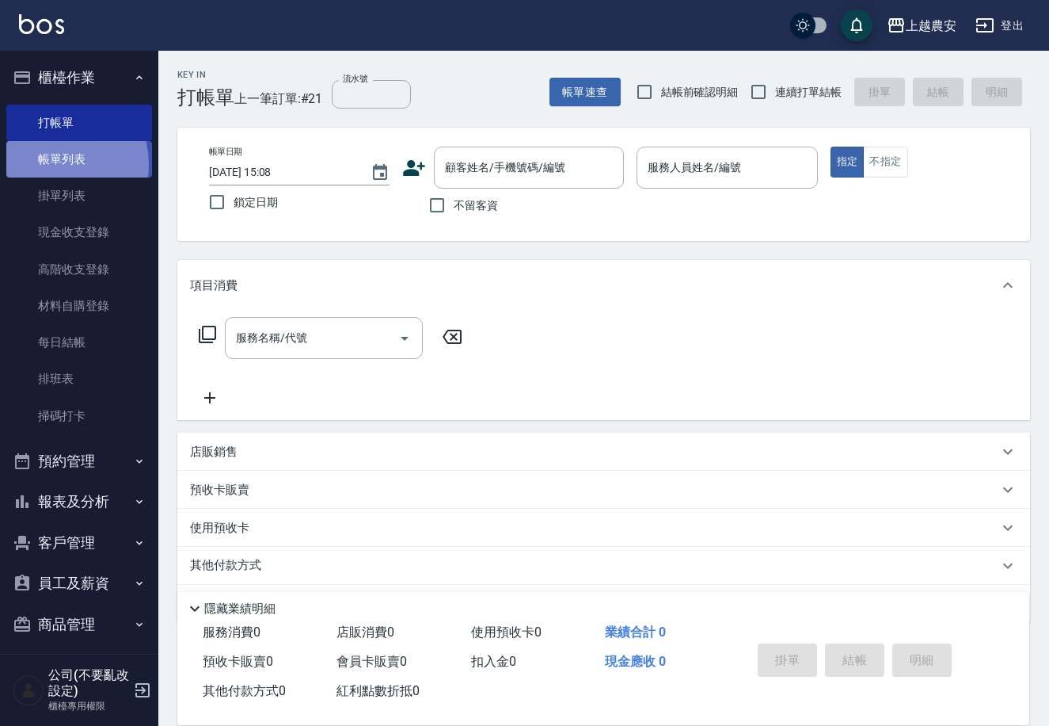
click at [55, 164] on link "帳單列表" at bounding box center [79, 159] width 146 height 36
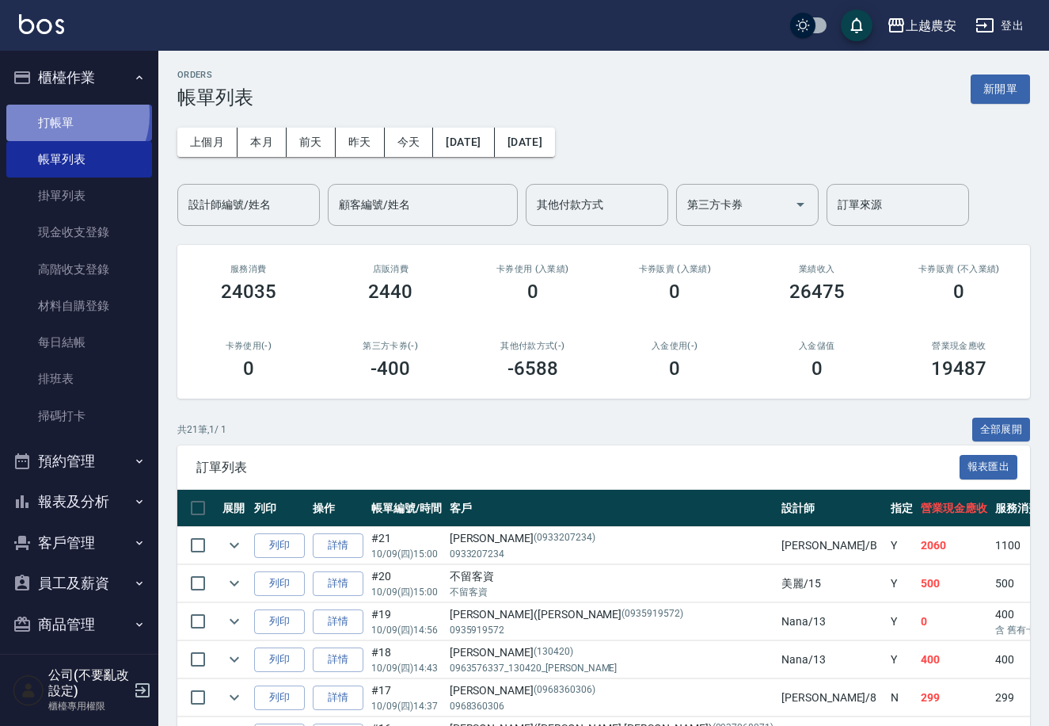
click at [64, 114] on link "打帳單" at bounding box center [79, 123] width 146 height 36
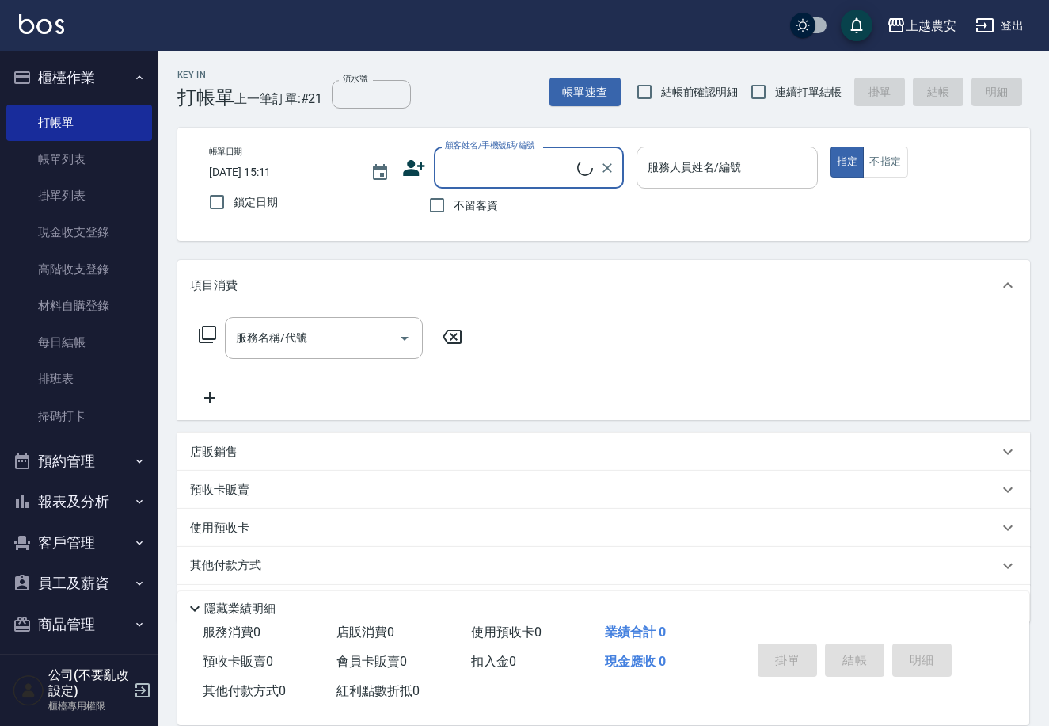
click at [695, 151] on div "服務人員姓名/編號" at bounding box center [727, 168] width 181 height 42
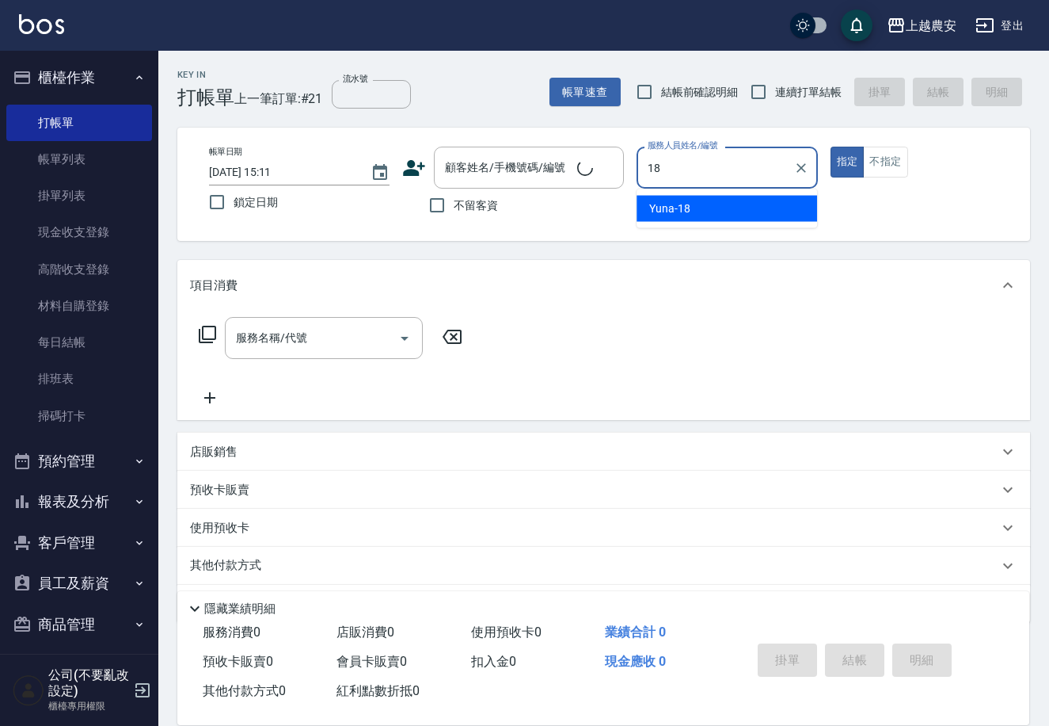
type input "Yuna-18"
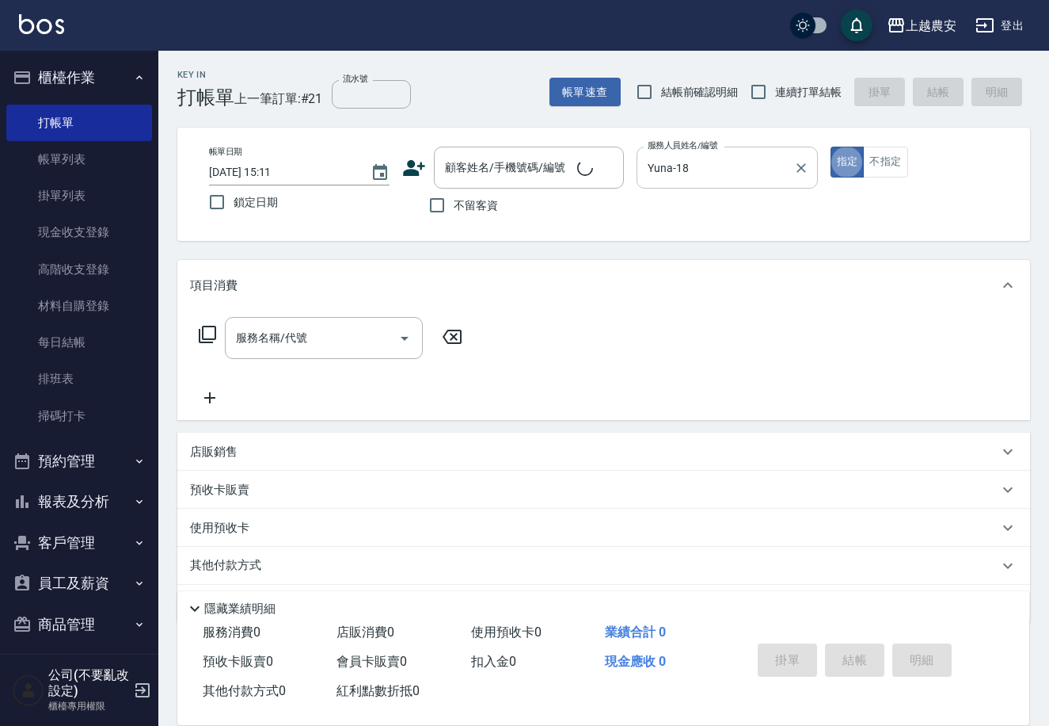
type button "true"
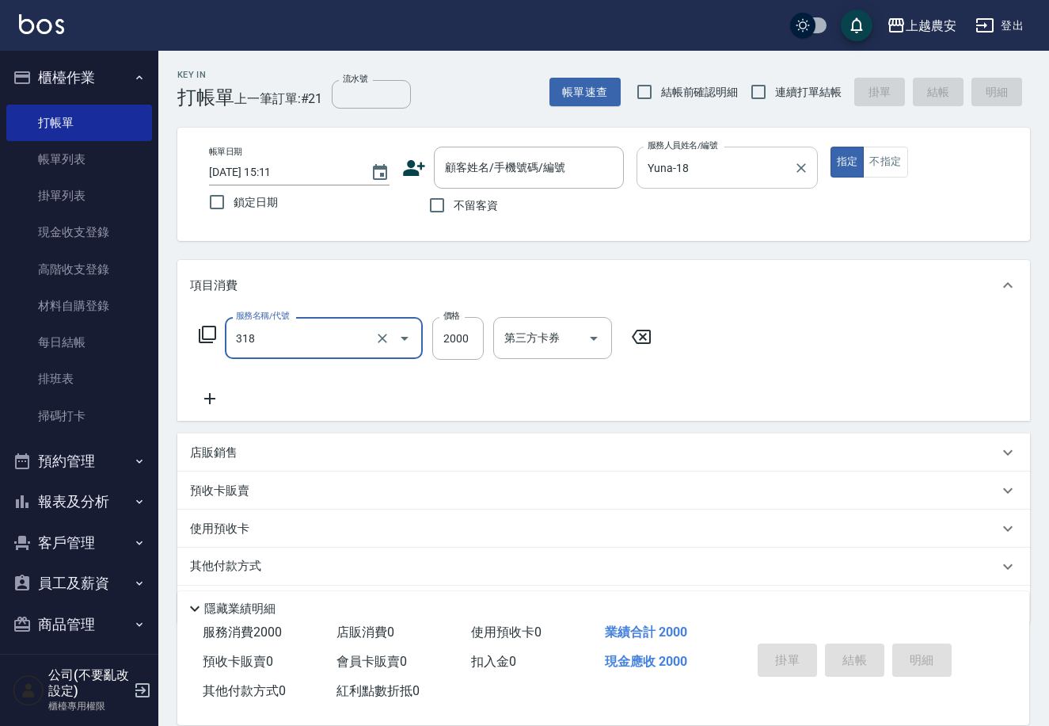
type input "燙髮1500↑(自購)(318)"
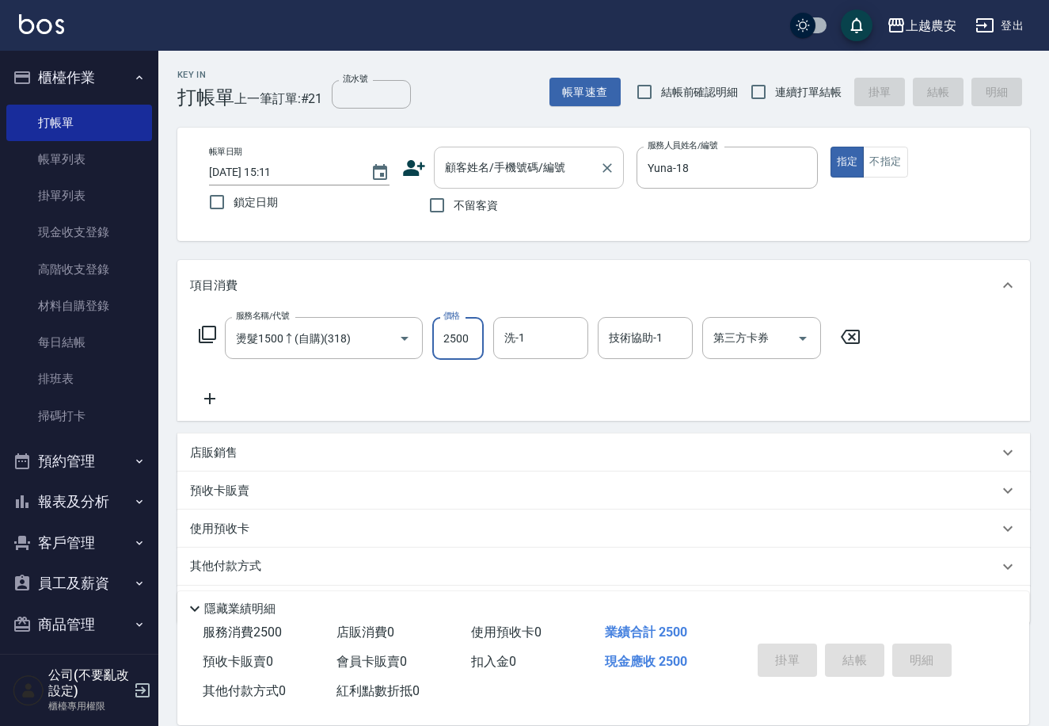
click at [497, 181] on div "顧客姓名/手機號碼/編號" at bounding box center [529, 168] width 190 height 42
type input "2500"
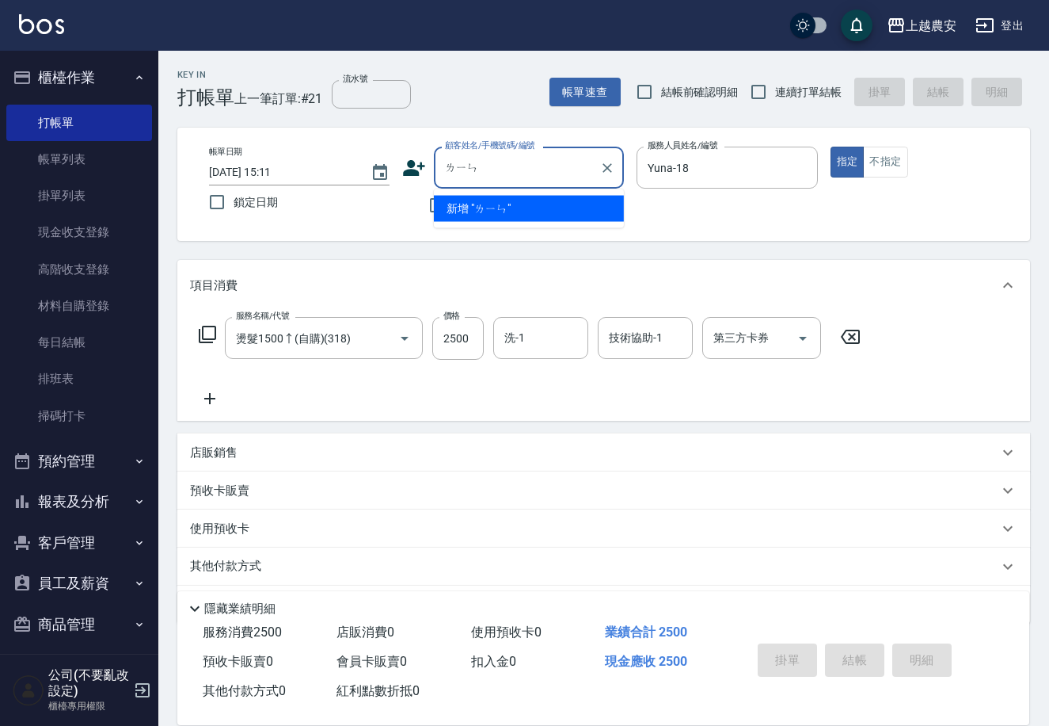
type input "鄰"
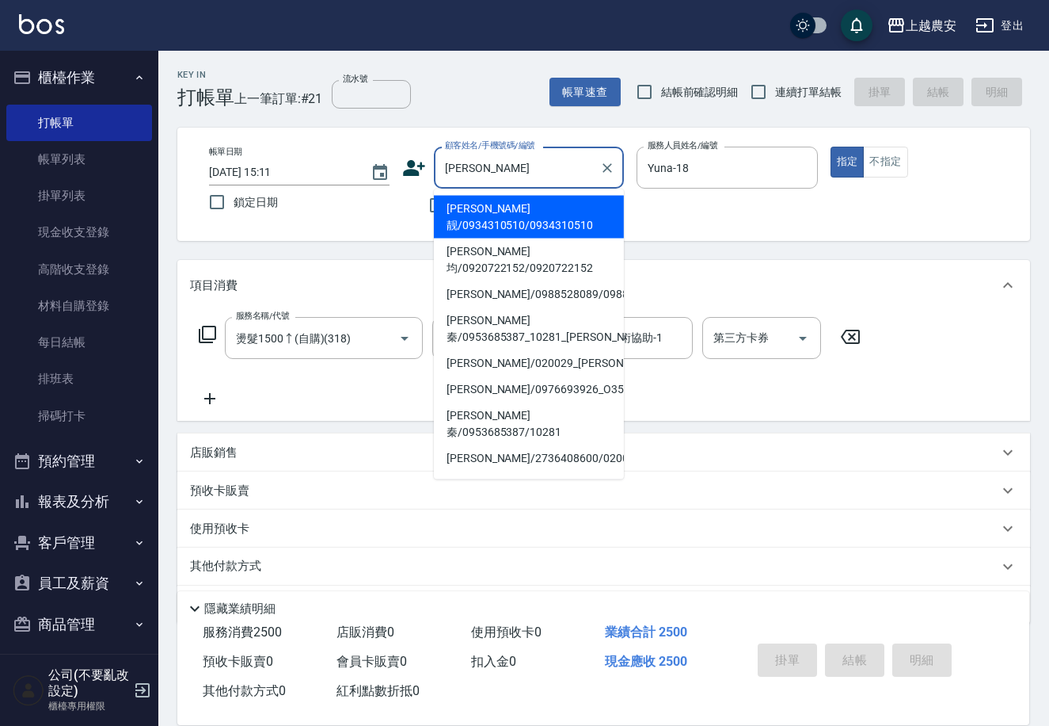
click at [493, 211] on li "林芸靓/0934310510/0934310510" at bounding box center [529, 217] width 190 height 43
type input "林芸靓/0934310510/0934310510"
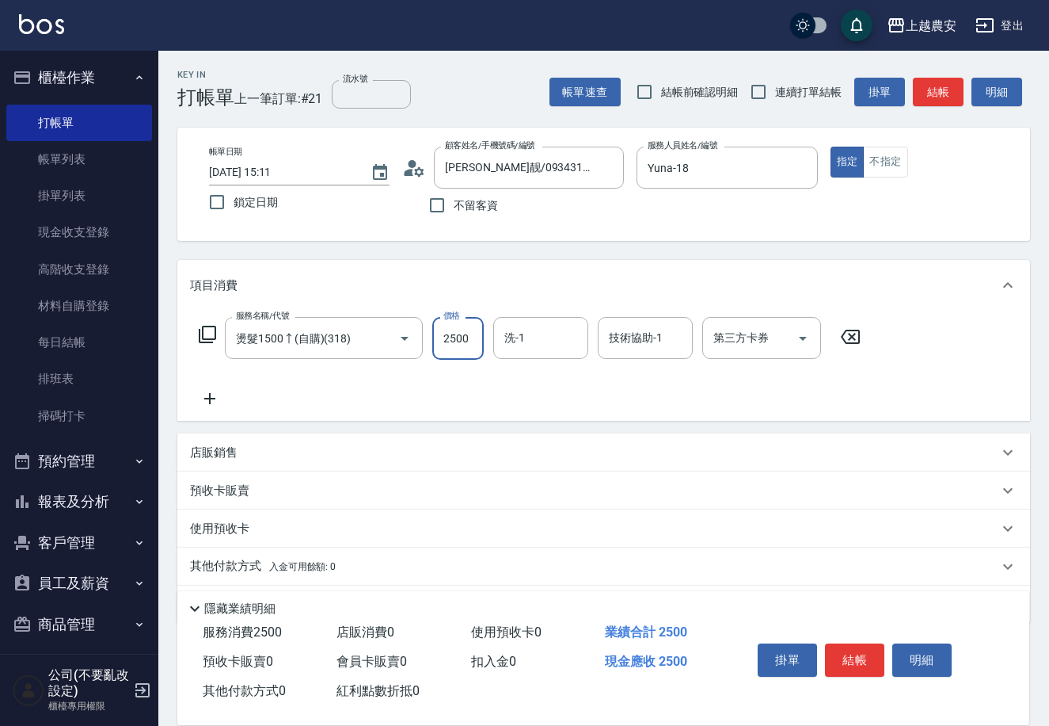
click at [447, 337] on input "2500" at bounding box center [457, 338] width 51 height 43
type input "1500"
click at [213, 405] on icon at bounding box center [210, 398] width 40 height 19
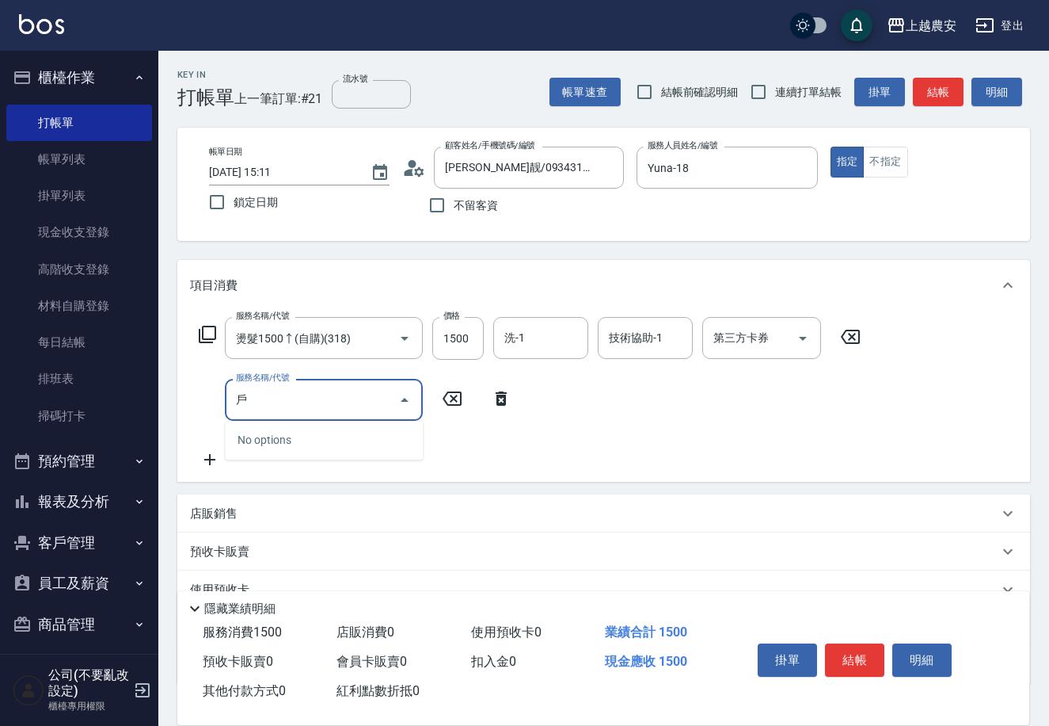
type input "護"
type input "二"
type input "兩"
type input "二"
click at [260, 408] on input "二" at bounding box center [312, 400] width 160 height 28
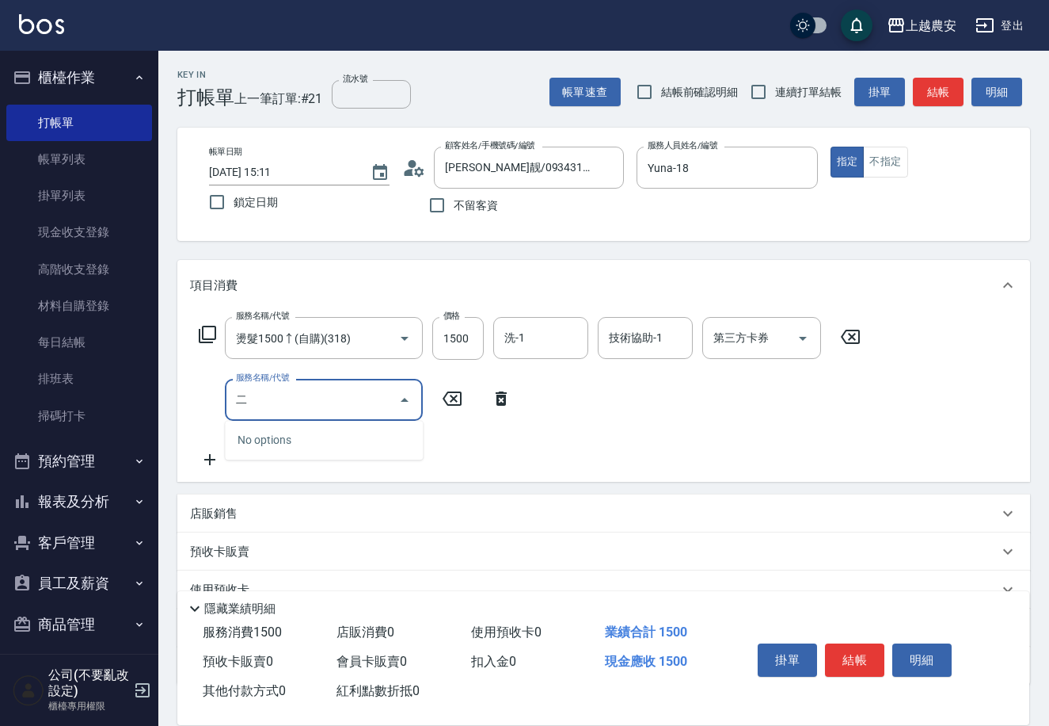
click at [283, 411] on input "二" at bounding box center [312, 400] width 160 height 28
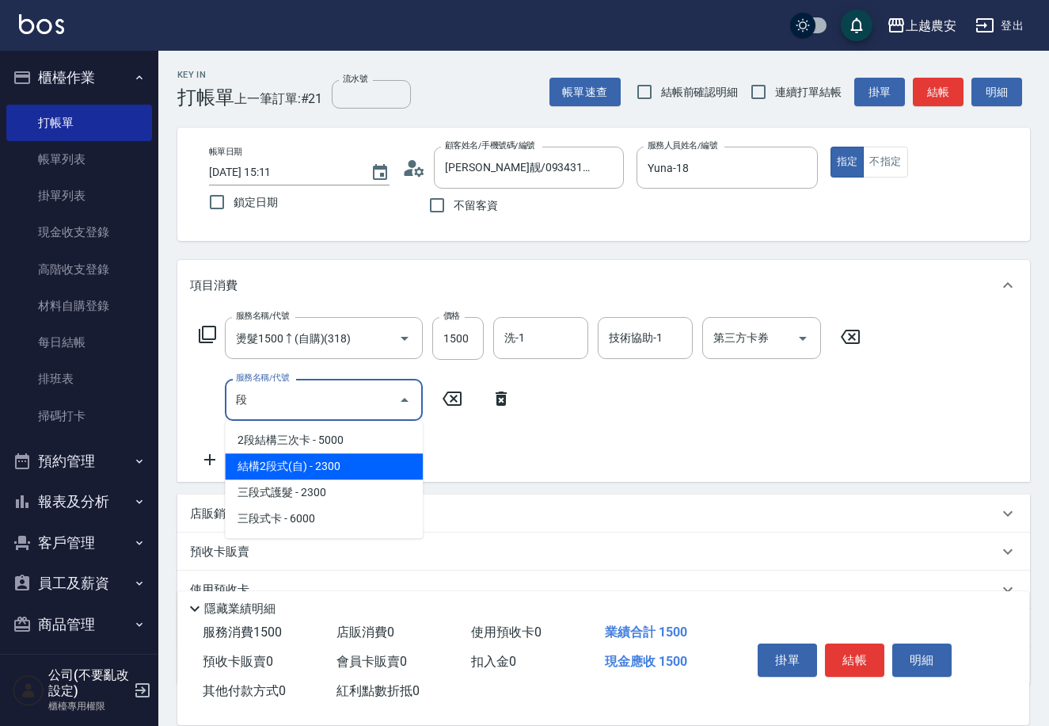
click at [322, 474] on span "結構2段式(自) - 2300" at bounding box center [324, 466] width 198 height 26
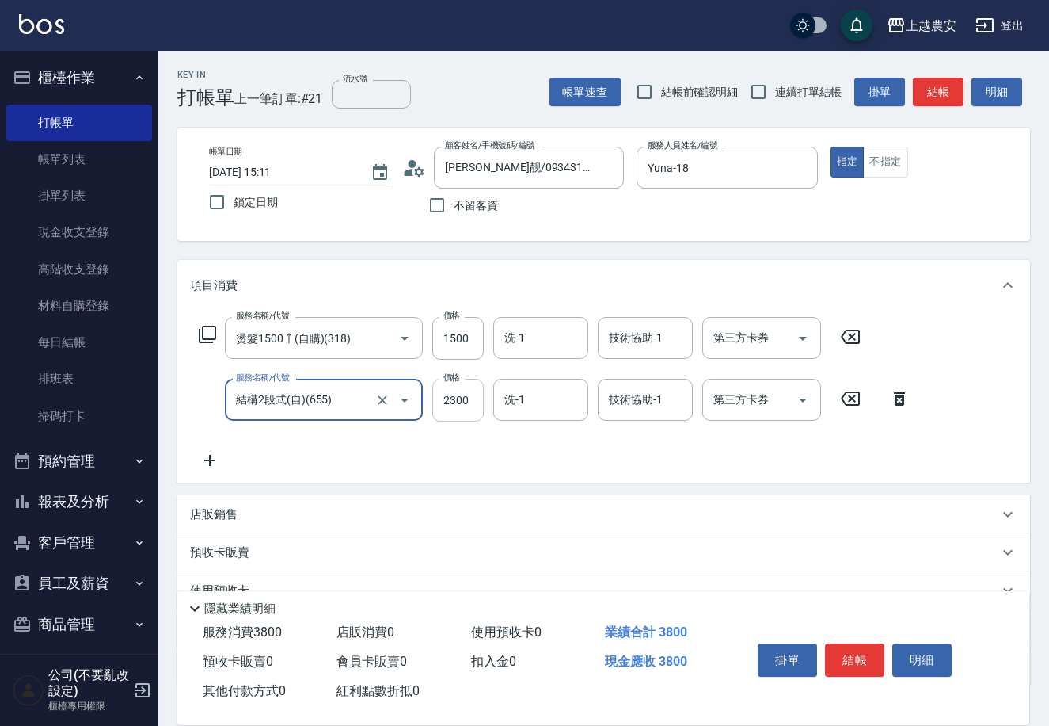
type input "結構2段式(自)(655)"
click at [444, 412] on input "2300" at bounding box center [457, 400] width 51 height 43
type input "1000"
click at [854, 657] on button "結帳" at bounding box center [854, 659] width 59 height 33
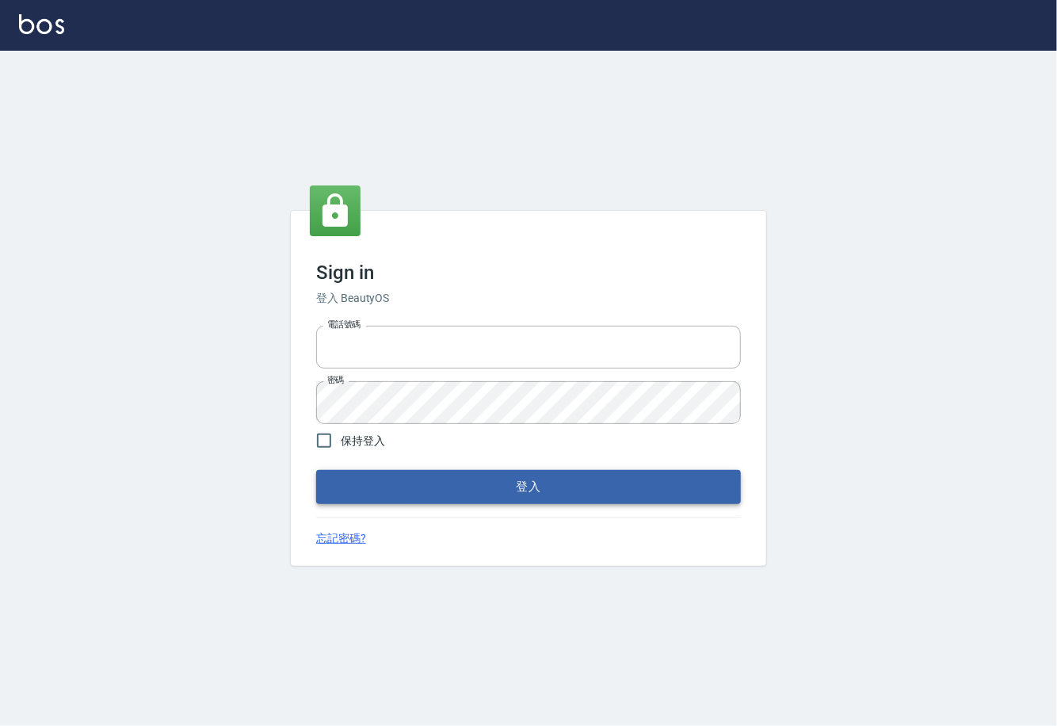
type input "0225929166"
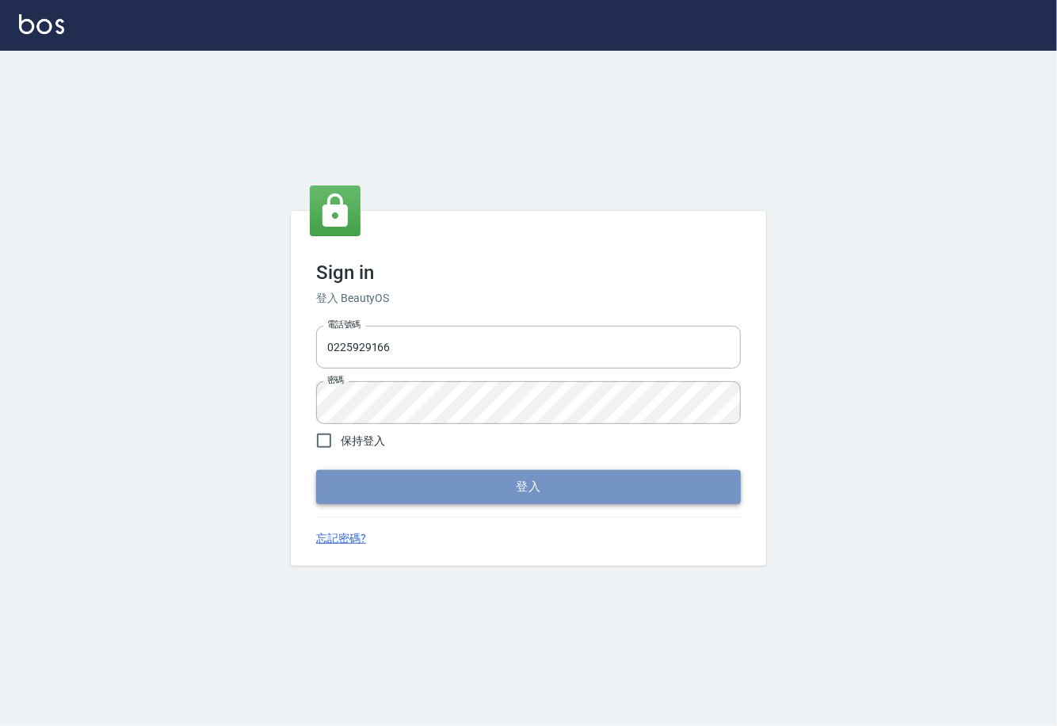
click at [538, 483] on button "登入" at bounding box center [528, 486] width 425 height 33
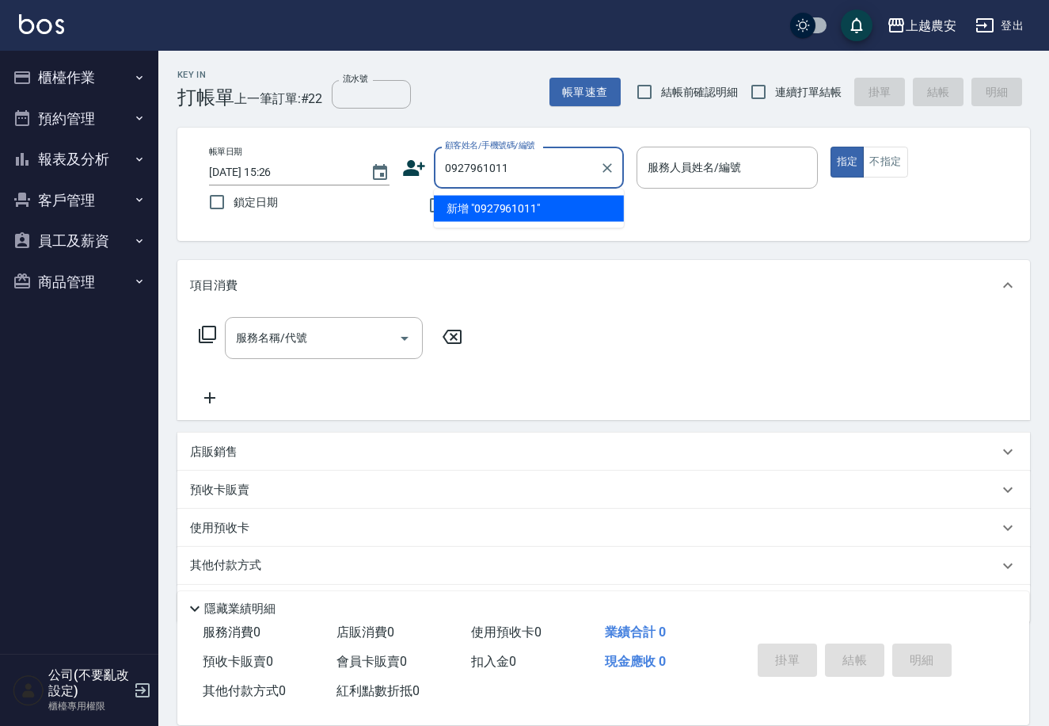
click at [502, 202] on li "新增 "0927961011"" at bounding box center [529, 209] width 190 height 26
type input "0927961011"
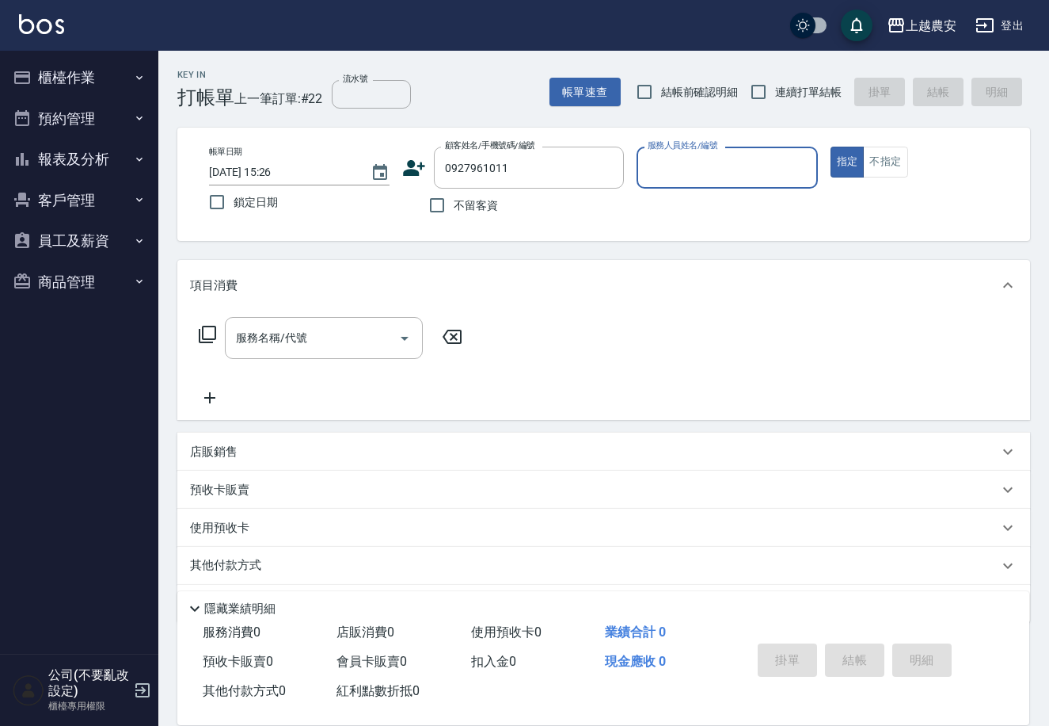
click at [413, 165] on icon at bounding box center [415, 168] width 22 height 16
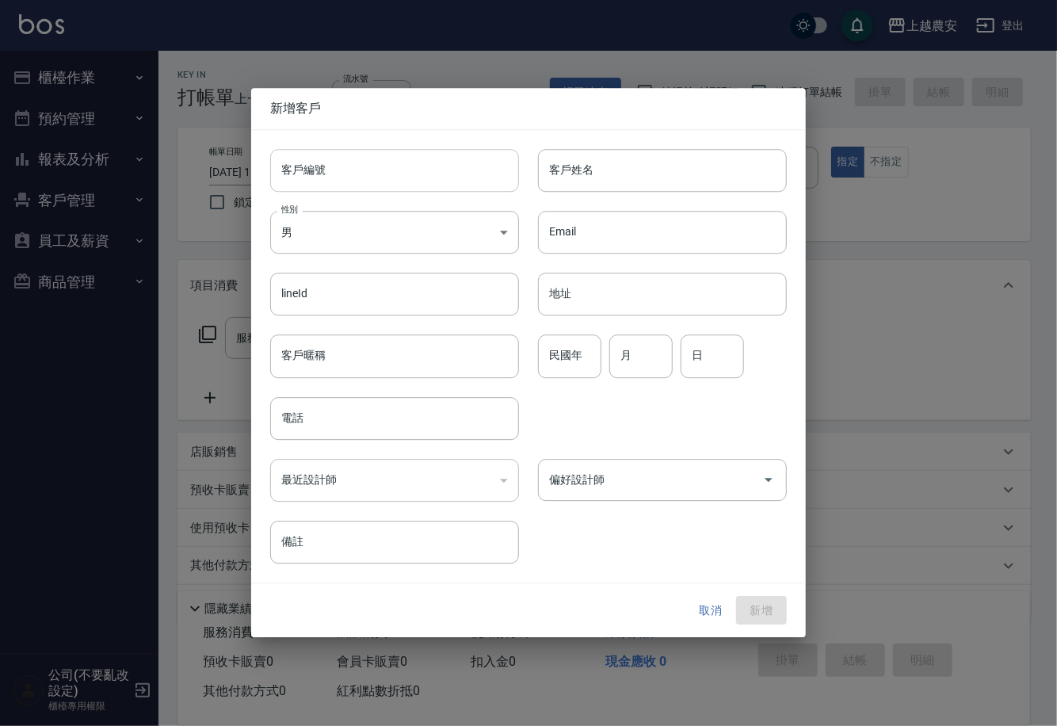
click at [409, 177] on input "客戶編號" at bounding box center [394, 170] width 249 height 43
type input "0927961011"
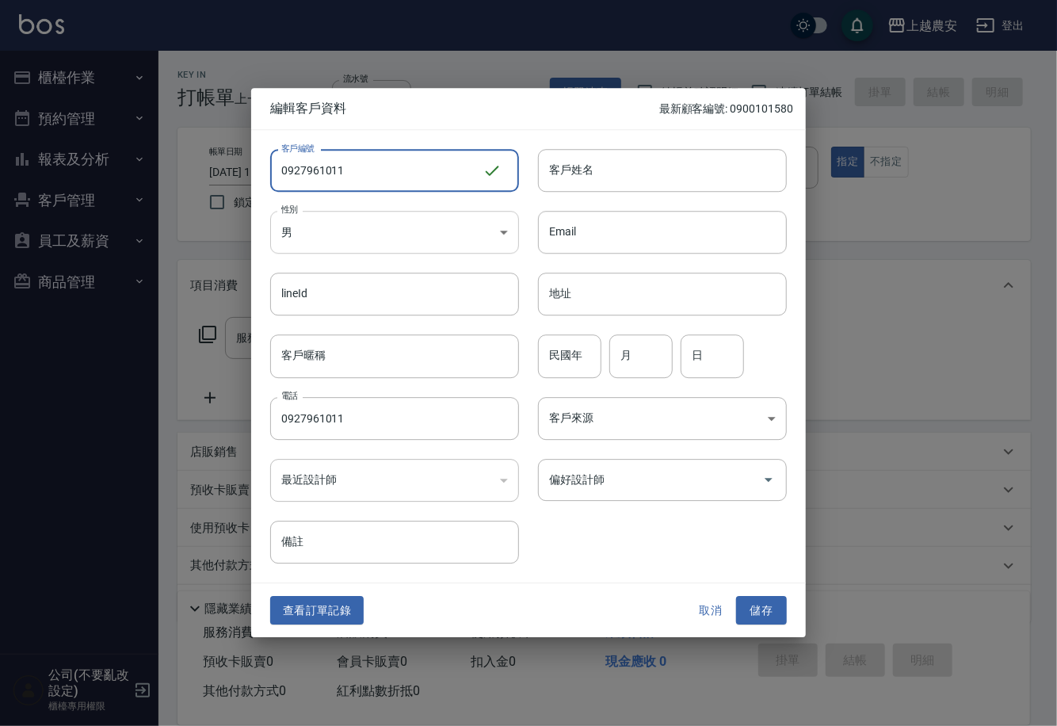
type input "0927961011"
click at [341, 239] on body "上越農安 登出 櫃檯作業 打帳單 帳單列表 掛單列表 現金收支登錄 高階收支登錄 材料自購登錄 每日結帳 排班表 掃碼打卡 預約管理 預約管理 單日預約紀錄 …" at bounding box center [528, 386] width 1057 height 772
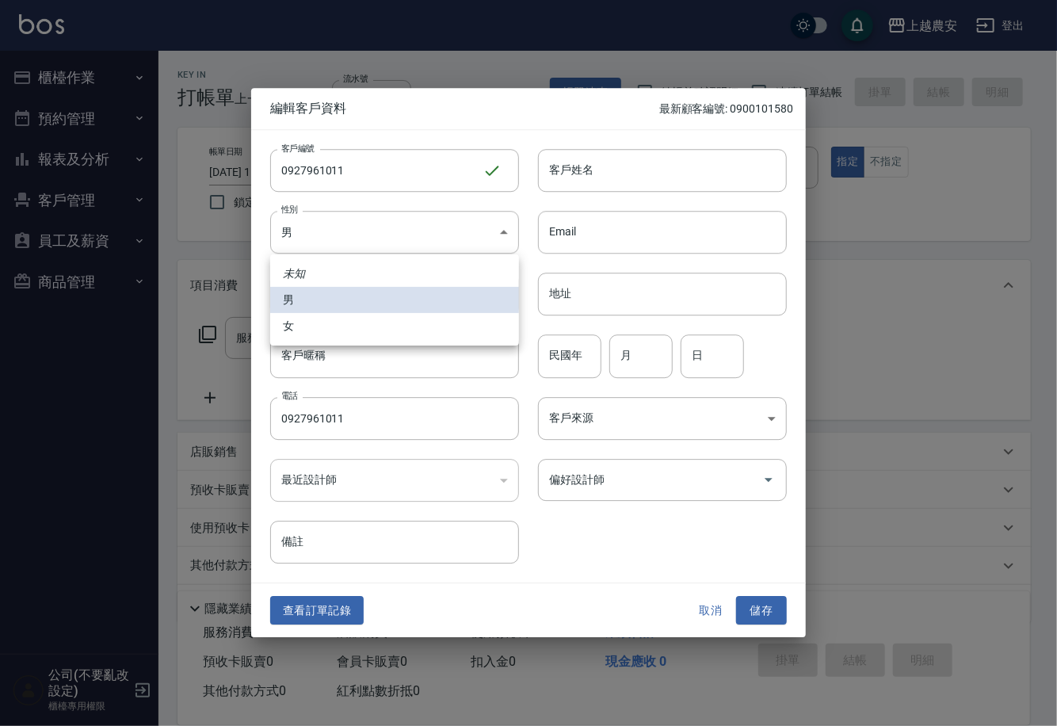
click at [333, 327] on li "女" at bounding box center [394, 326] width 249 height 26
type input "[DEMOGRAPHIC_DATA]"
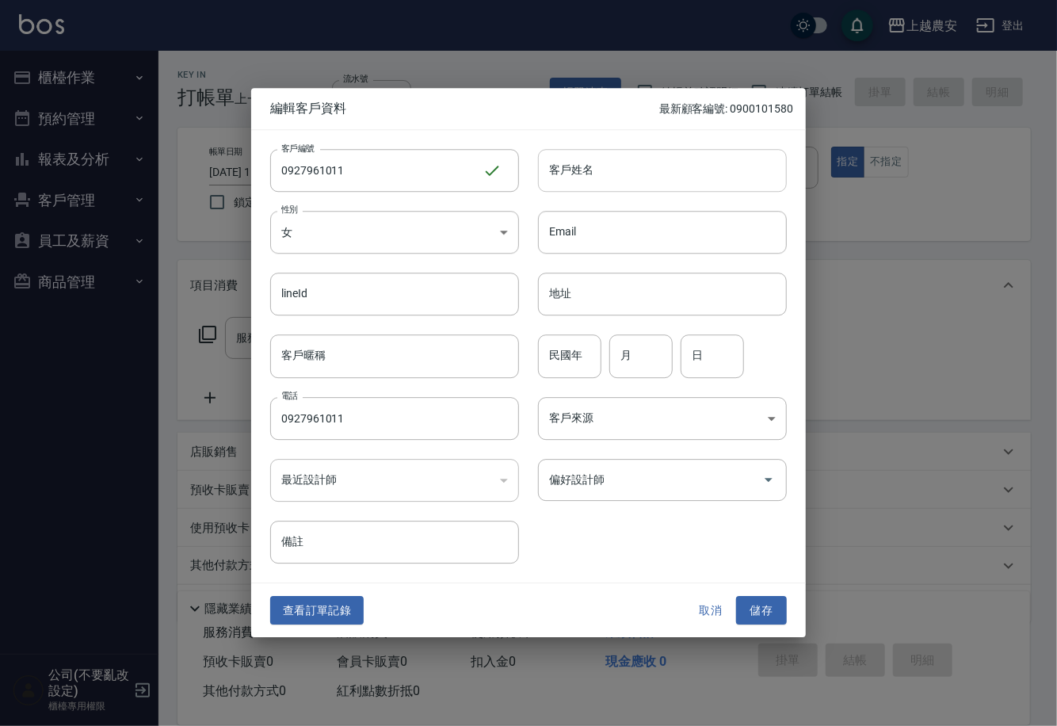
click at [592, 170] on input "客戶姓名" at bounding box center [662, 170] width 249 height 43
type input "林"
drag, startPoint x: 770, startPoint y: 612, endPoint x: 779, endPoint y: 331, distance: 281.3
click at [770, 611] on button "儲存" at bounding box center [761, 610] width 51 height 29
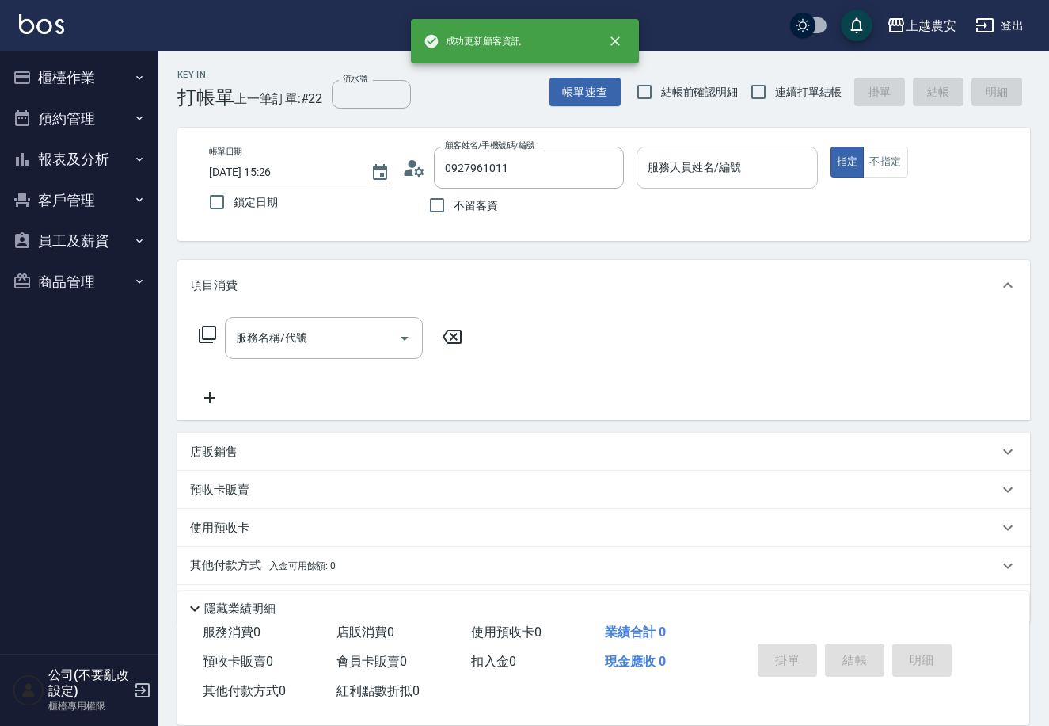
click at [741, 176] on input "服務人員姓名/編號" at bounding box center [727, 168] width 166 height 28
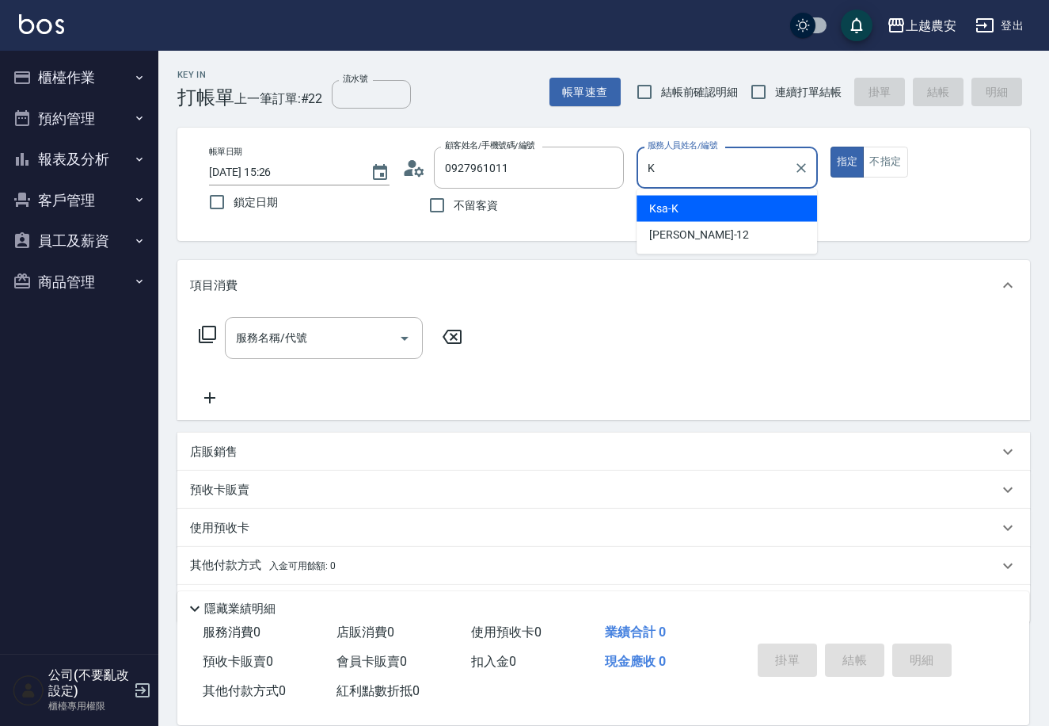
type input "Ksa-K"
type button "true"
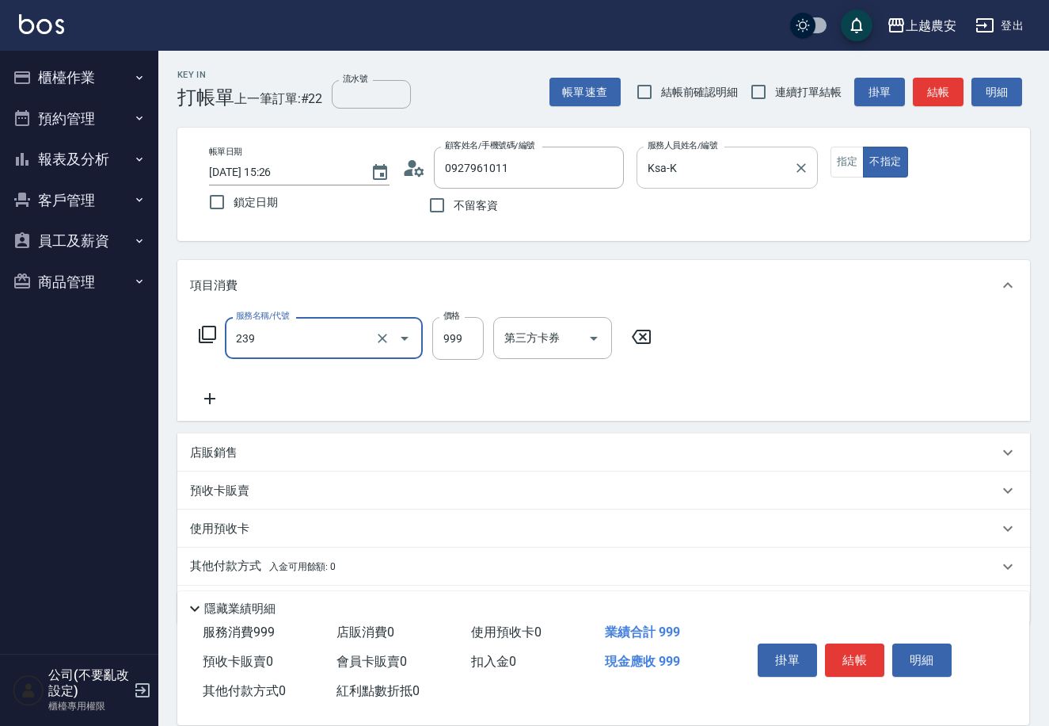
type input "頭皮SPA洗髮(239)"
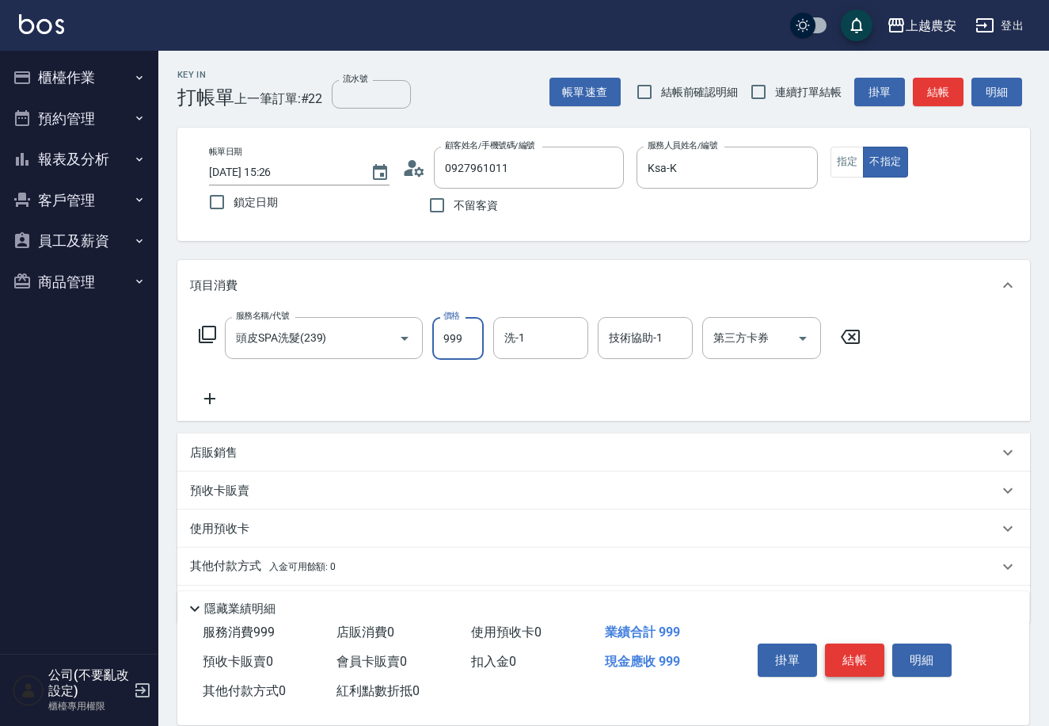
click at [858, 658] on button "結帳" at bounding box center [854, 659] width 59 height 33
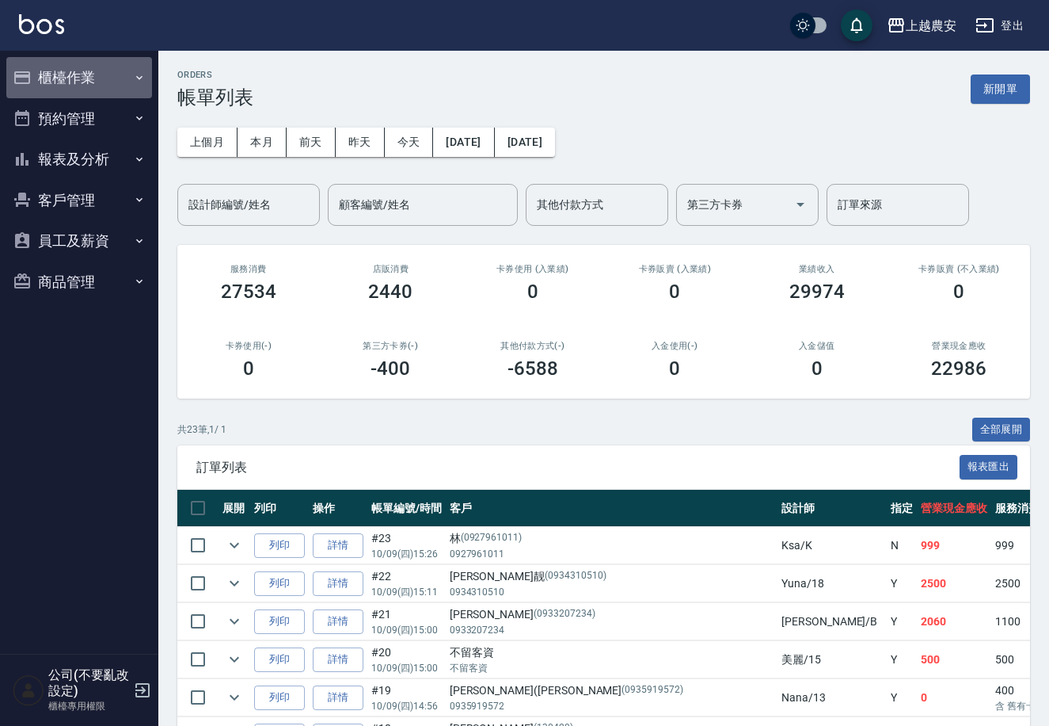
drag, startPoint x: 60, startPoint y: 84, endPoint x: 64, endPoint y: 116, distance: 32.7
click at [60, 84] on button "櫃檯作業" at bounding box center [79, 77] width 146 height 41
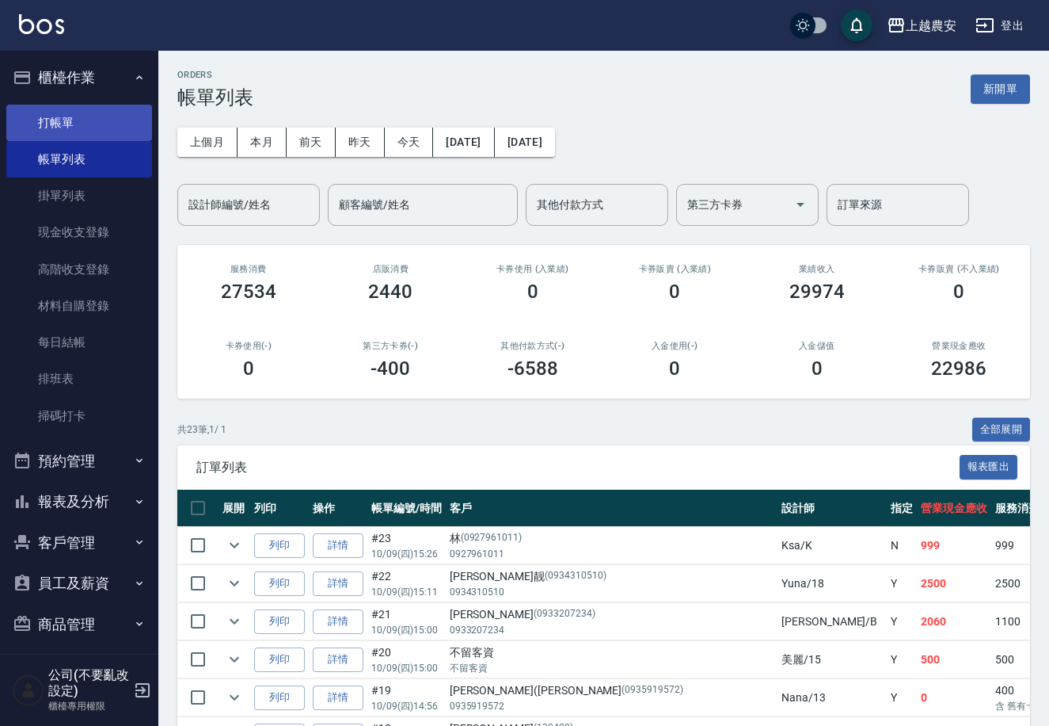
click at [64, 117] on link "打帳單" at bounding box center [79, 123] width 146 height 36
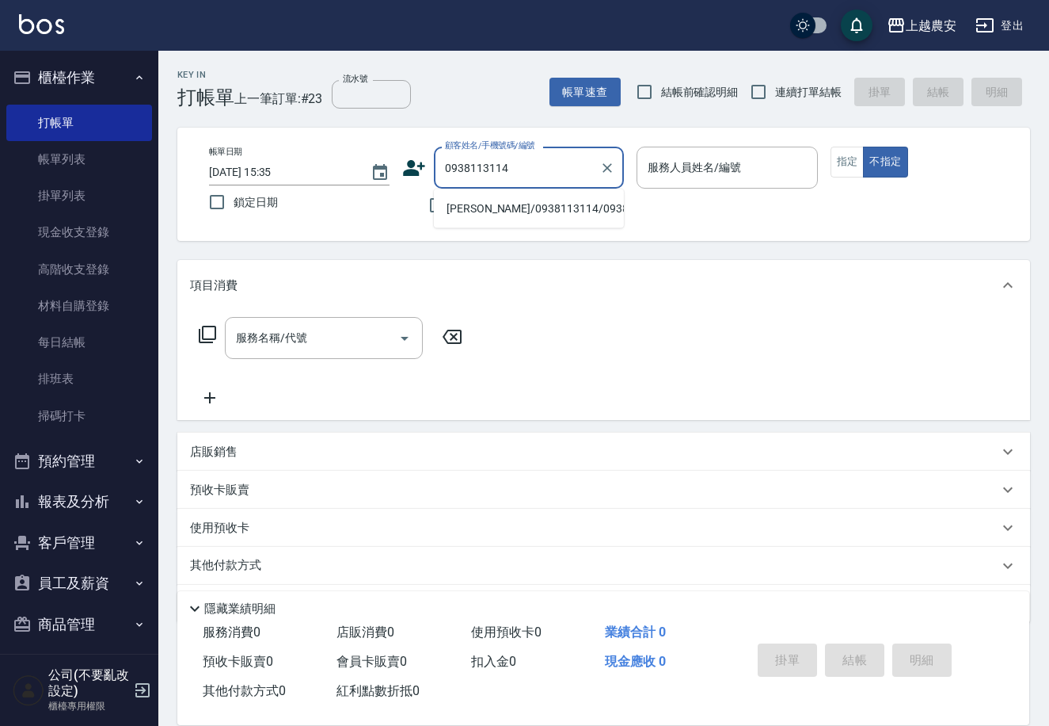
click at [479, 208] on li "林秋雲/0938113114/0938113114" at bounding box center [529, 209] width 190 height 26
type input "林秋雲/0938113114/0938113114"
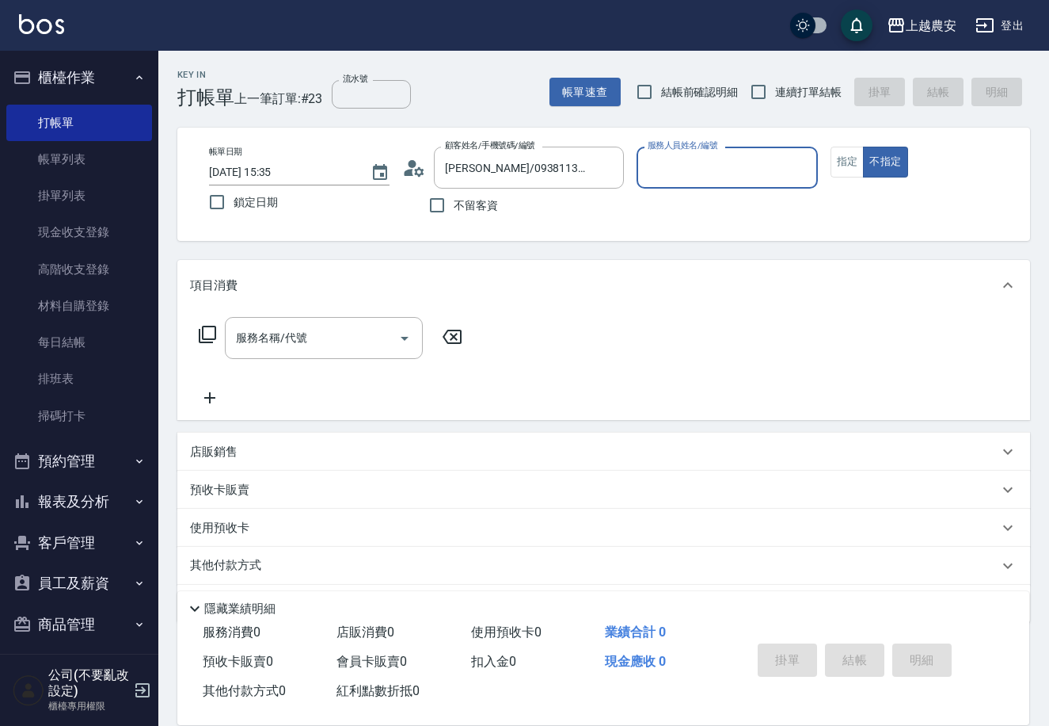
type input "美雅-B"
drag, startPoint x: 861, startPoint y: 169, endPoint x: 844, endPoint y: 174, distance: 18.3
click at [858, 170] on button "指定" at bounding box center [848, 162] width 34 height 31
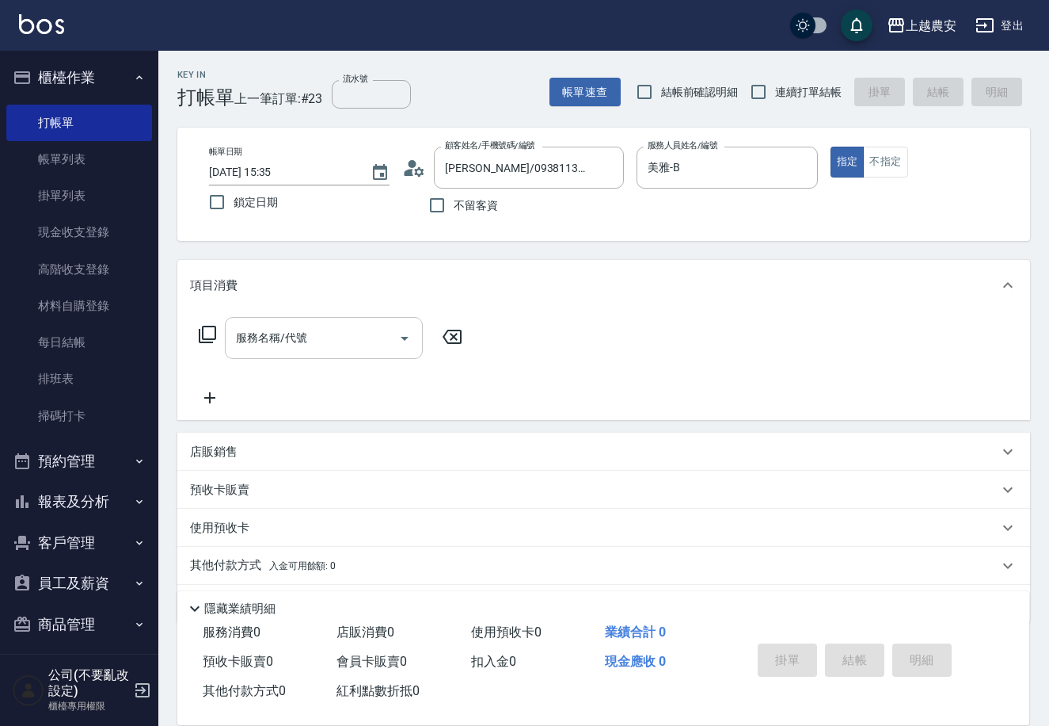
drag, startPoint x: 370, startPoint y: 338, endPoint x: 371, endPoint y: 329, distance: 9.6
click at [370, 333] on input "服務名稱/代號" at bounding box center [312, 338] width 160 height 28
type input "2"
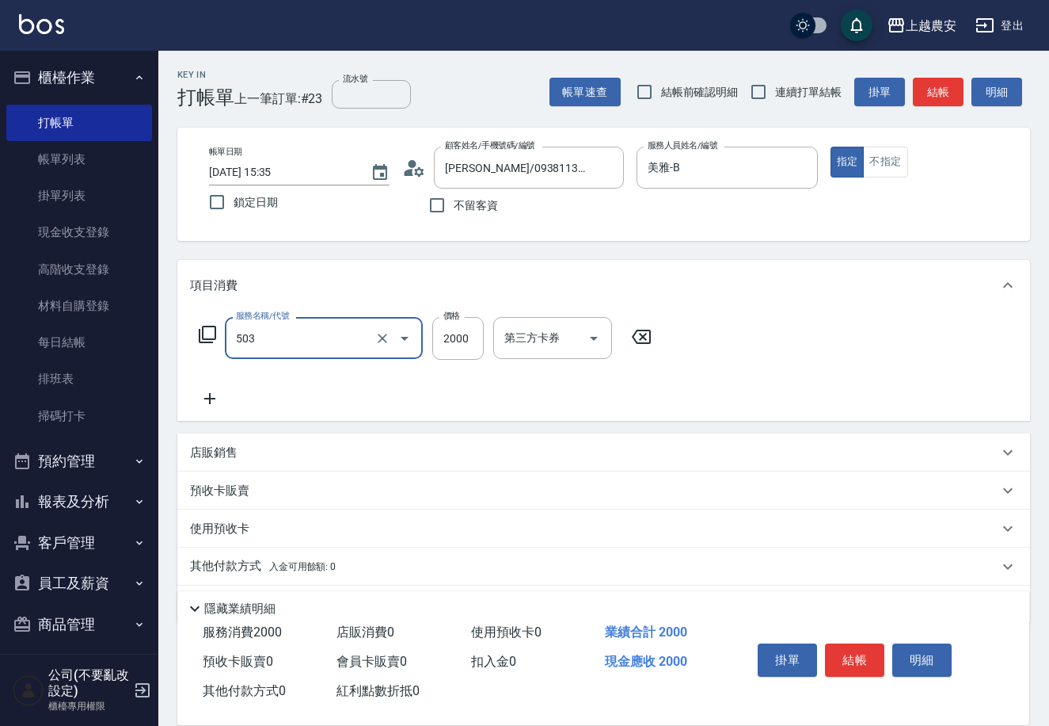
type input "染髮1500↑(503)"
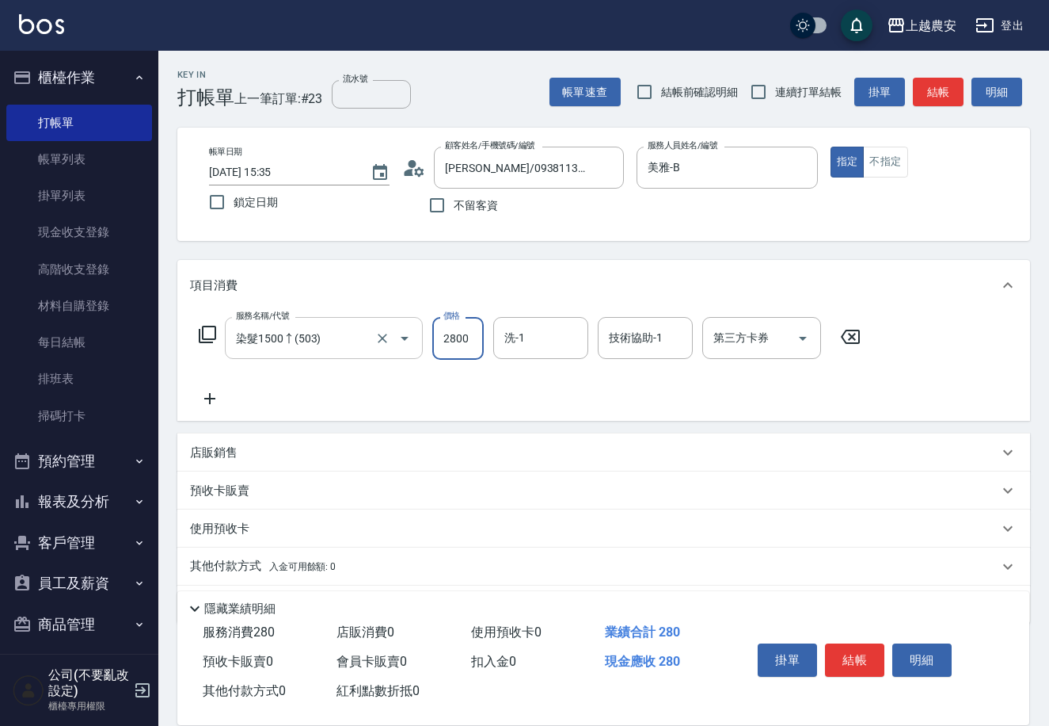
type input "2800"
type input "珮珮-30"
click at [855, 651] on button "結帳" at bounding box center [854, 659] width 59 height 33
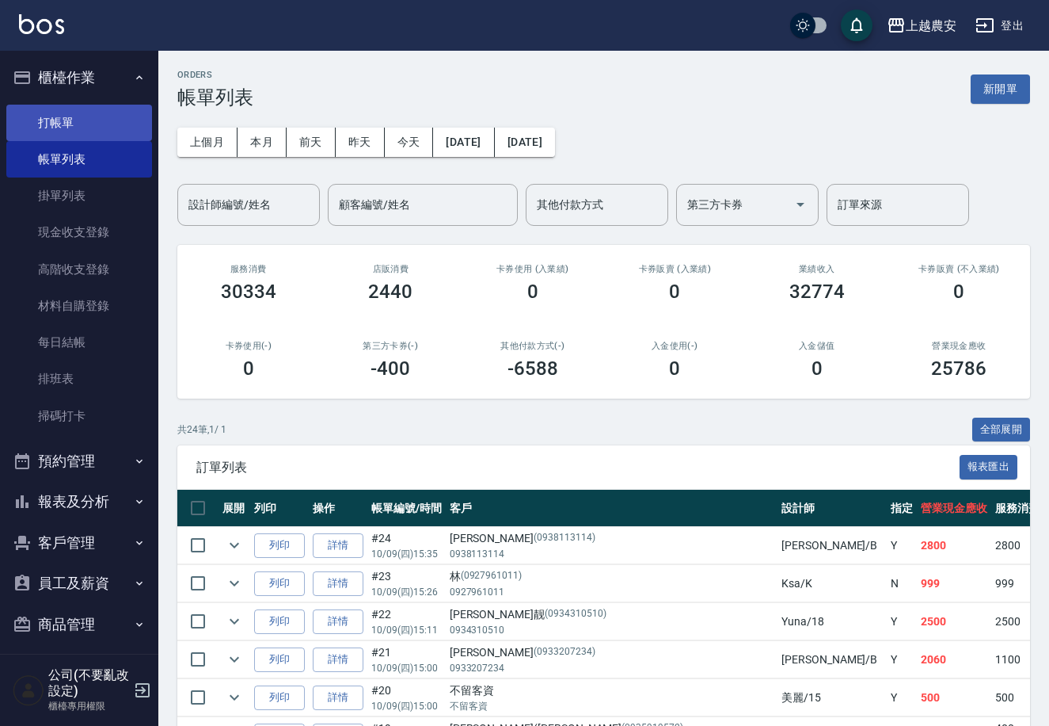
click at [55, 120] on link "打帳單" at bounding box center [79, 123] width 146 height 36
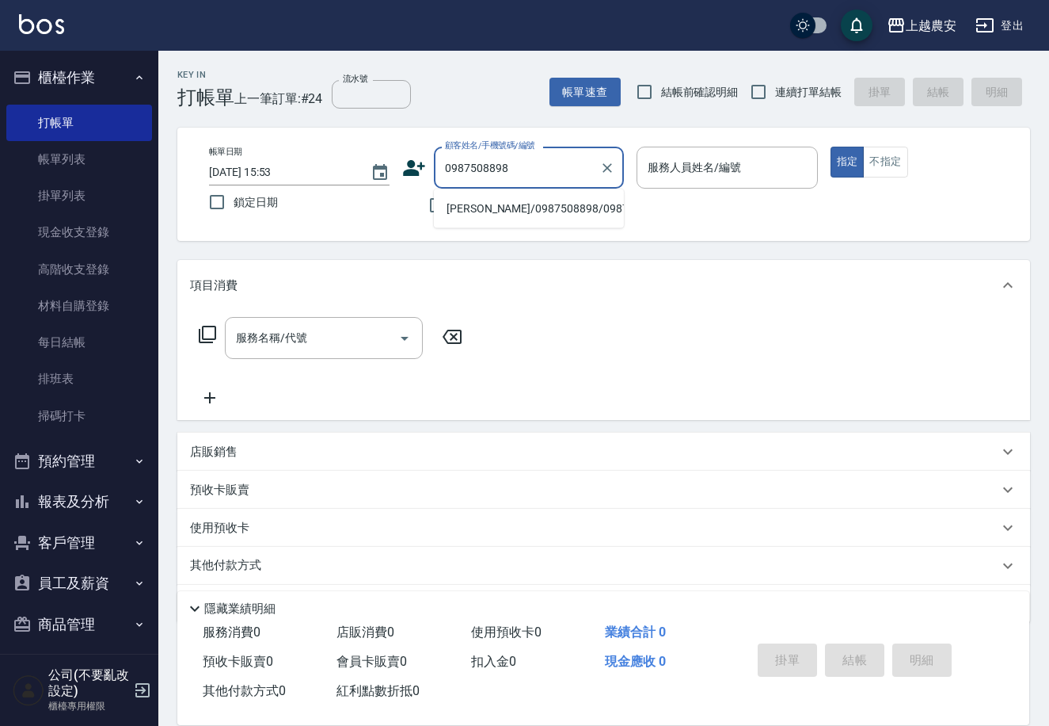
click at [502, 212] on li "[PERSON_NAME]/0987508898/0987508898" at bounding box center [529, 209] width 190 height 26
type input "[PERSON_NAME]/0987508898/0987508898"
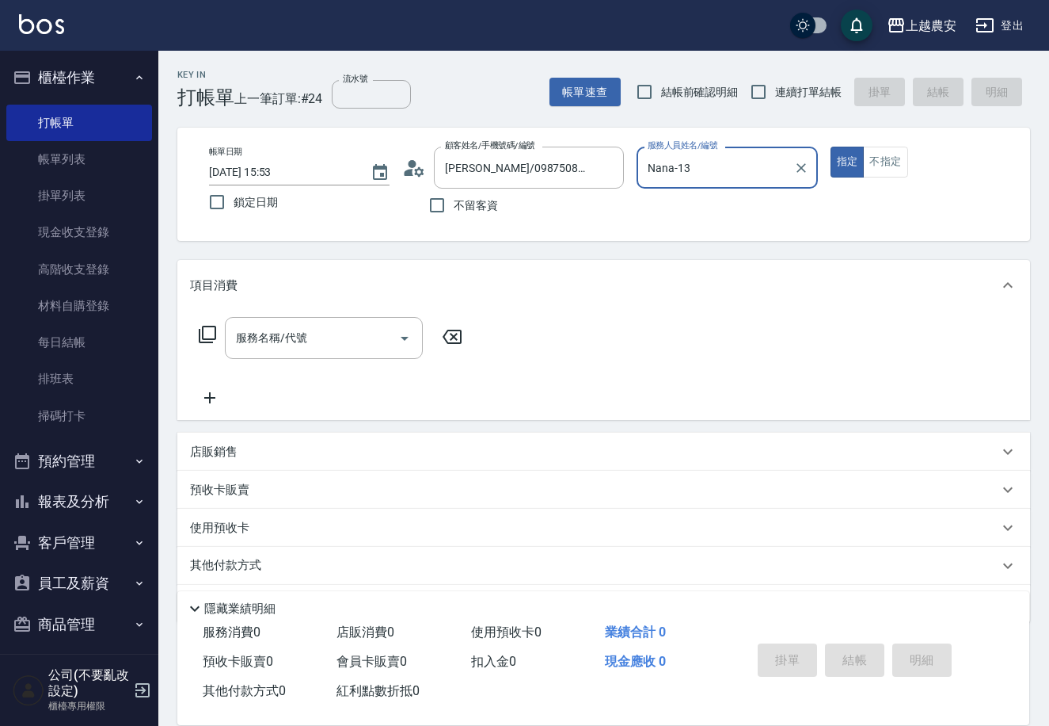
type input "Nana-13"
click at [333, 332] on input "服務名稱/代號" at bounding box center [312, 338] width 160 height 28
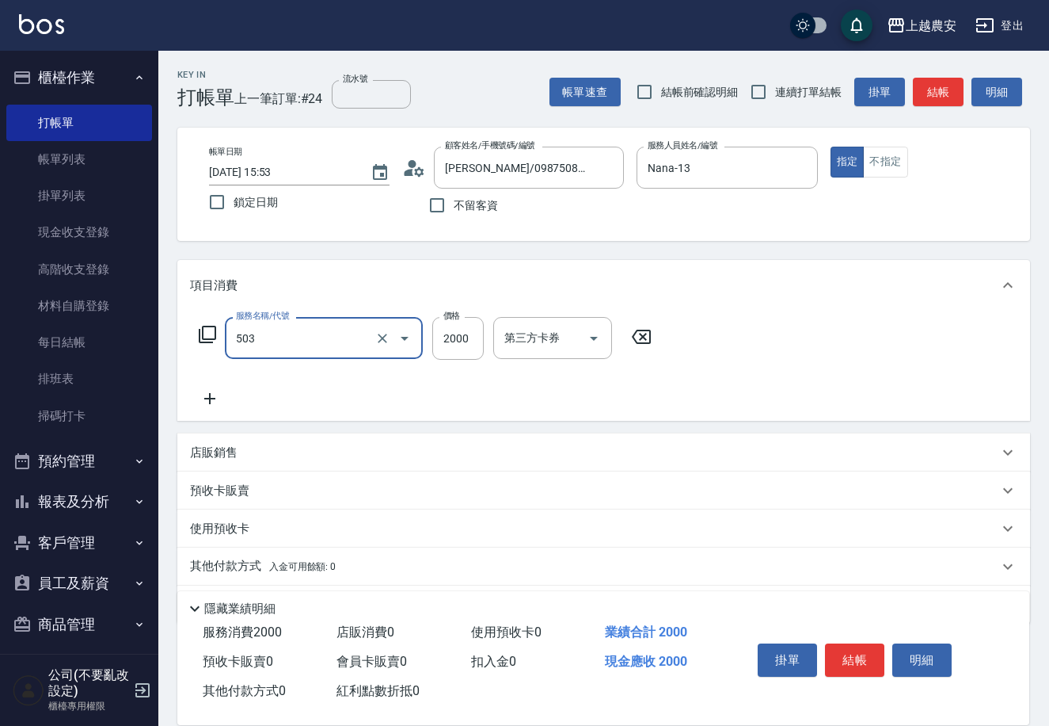
type input "染髮1500↑(503)"
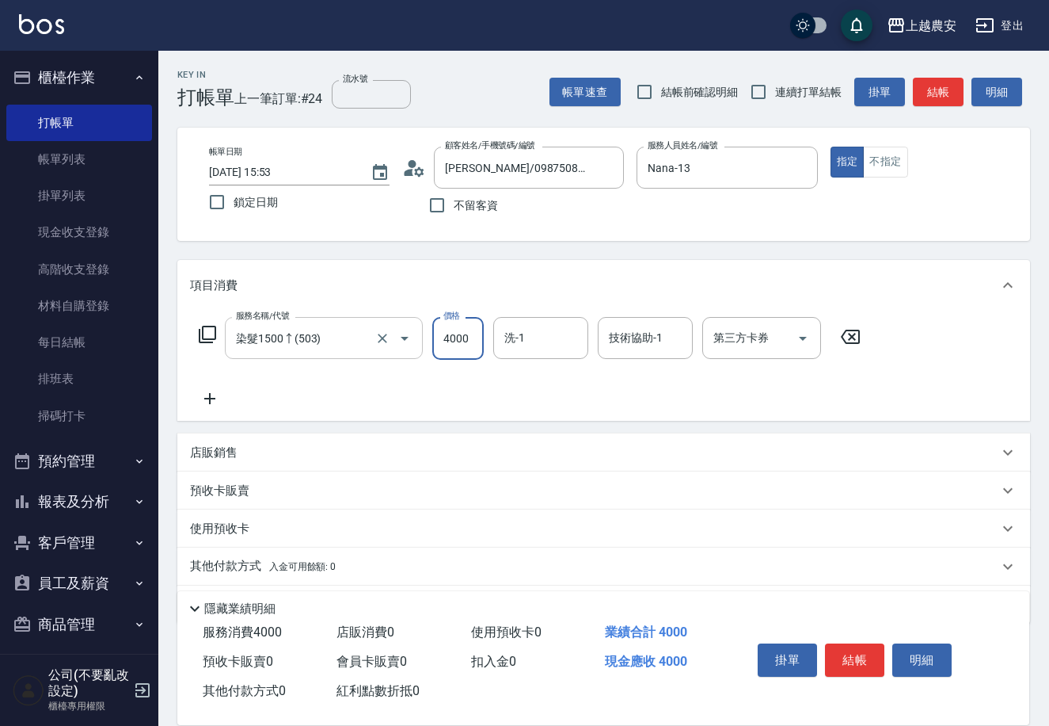
type input "4000"
type input "[PERSON_NAME]-32"
type input "[PERSON_NAME]-29"
click at [848, 655] on button "結帳" at bounding box center [854, 659] width 59 height 33
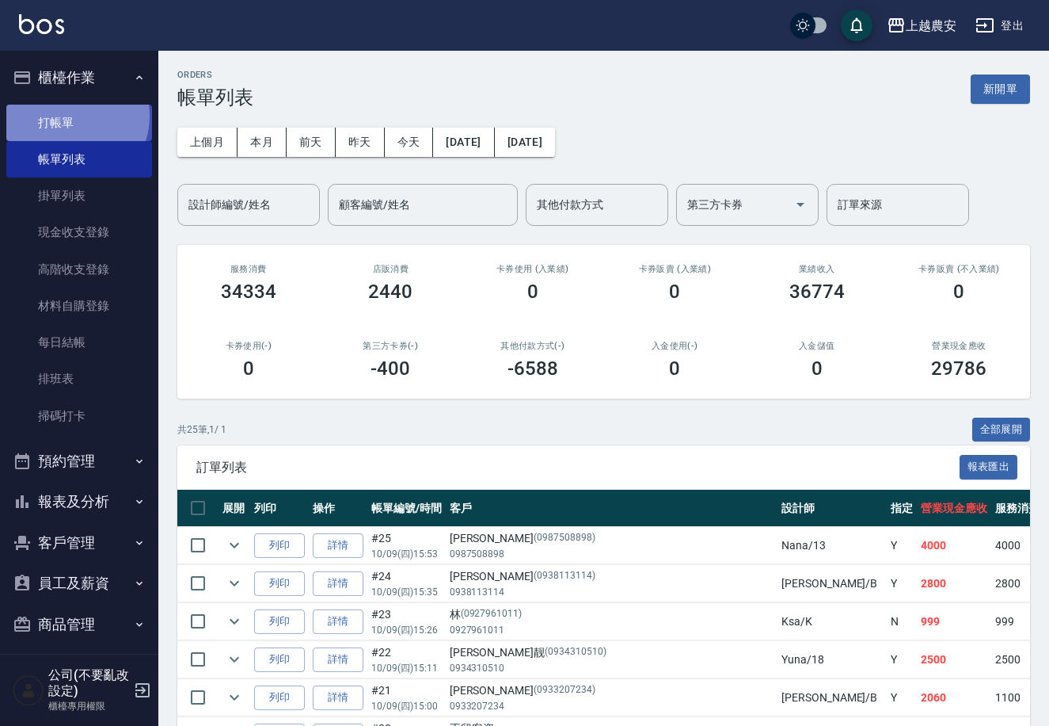
click at [70, 116] on link "打帳單" at bounding box center [79, 123] width 146 height 36
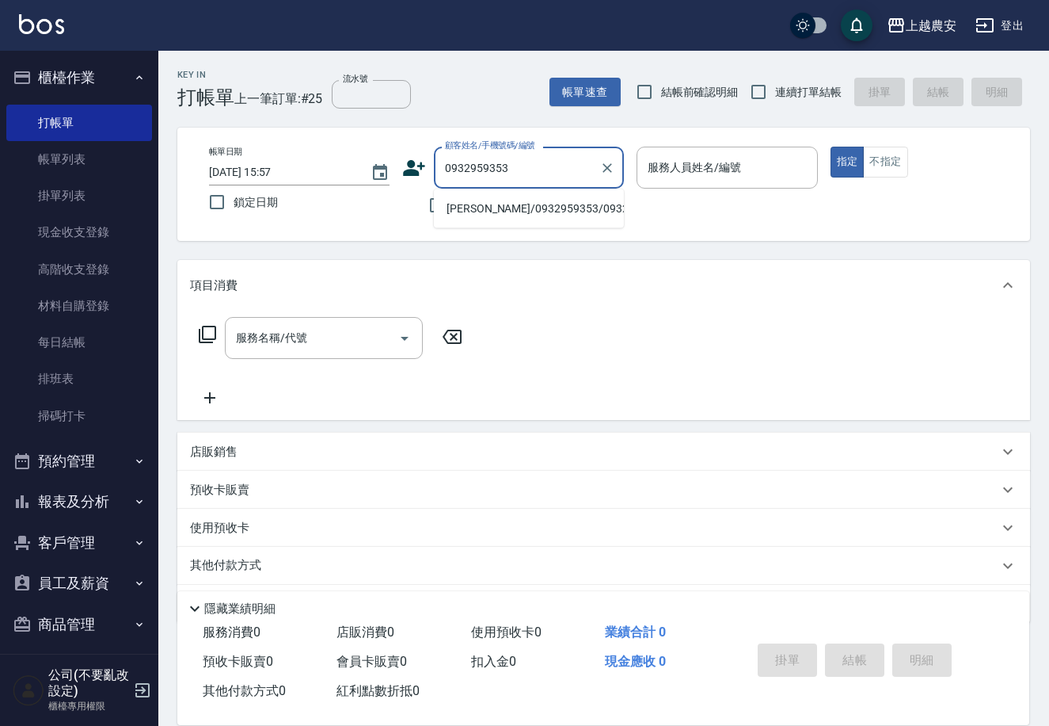
click at [480, 208] on li "[PERSON_NAME]/0932959353/0932959353" at bounding box center [529, 209] width 190 height 26
type input "[PERSON_NAME]/0932959353/0932959353"
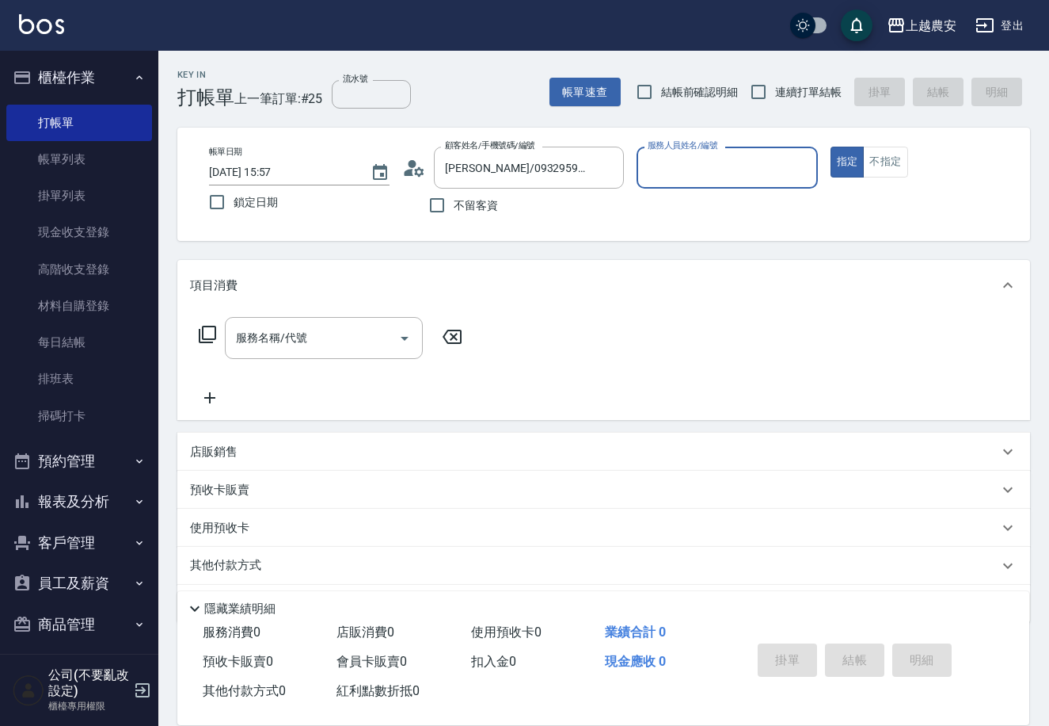
type input "Yoko-12"
click at [286, 348] on input "服務名稱/代號" at bounding box center [312, 338] width 160 height 28
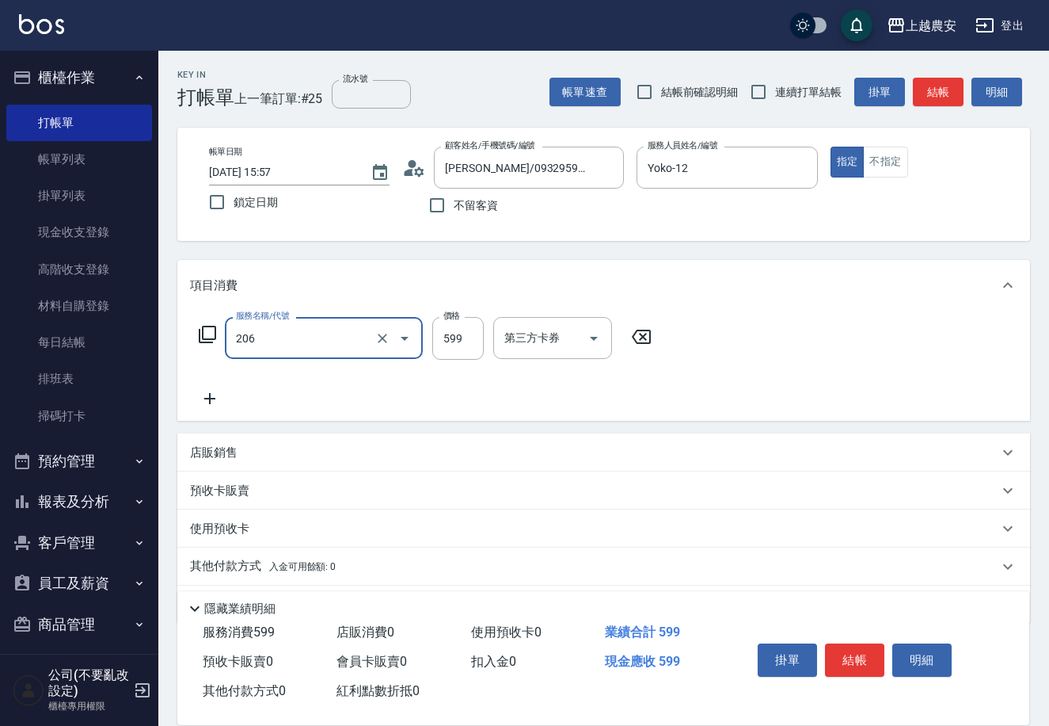
type input "洗+剪(206)"
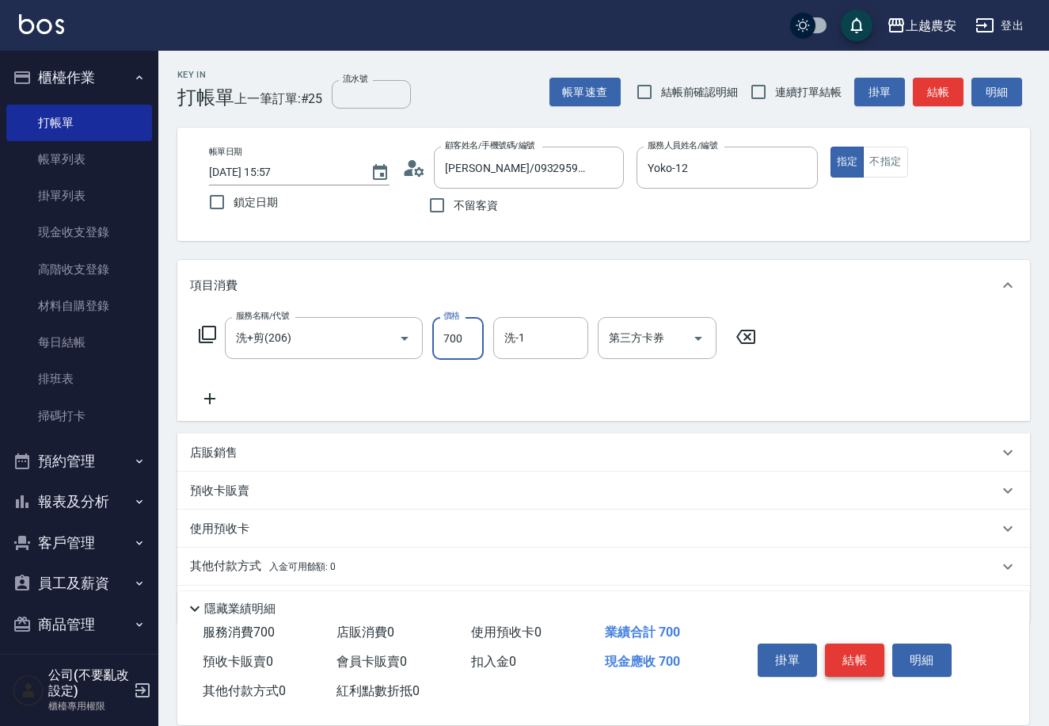
type input "700"
click at [866, 658] on button "結帳" at bounding box center [854, 659] width 59 height 33
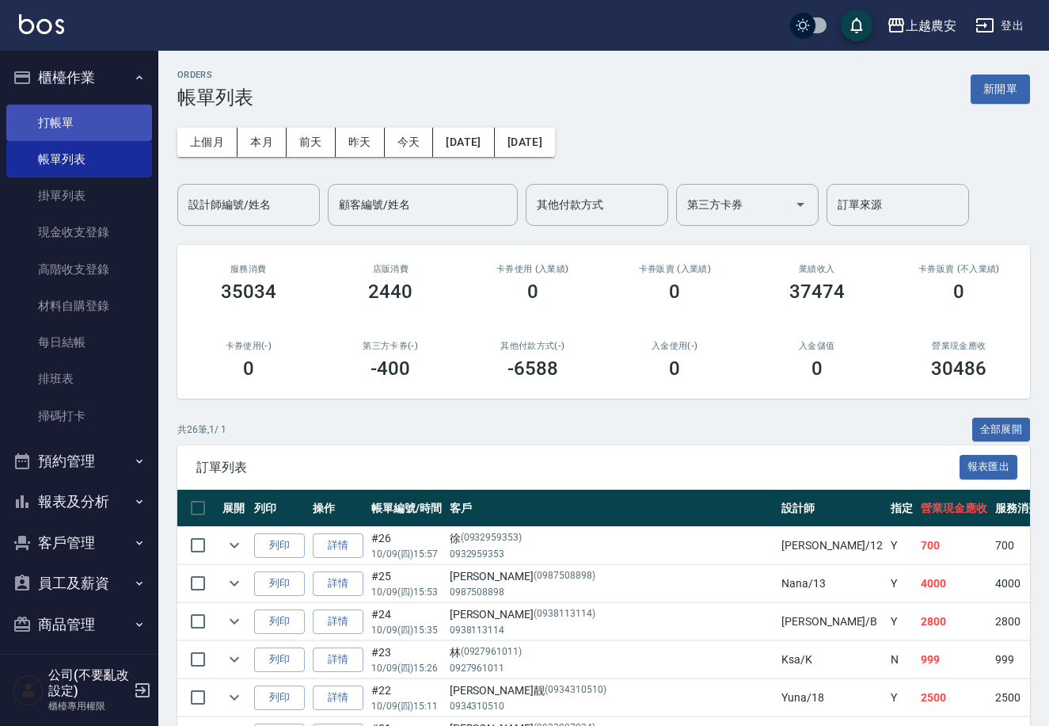
click at [75, 132] on link "打帳單" at bounding box center [79, 123] width 146 height 36
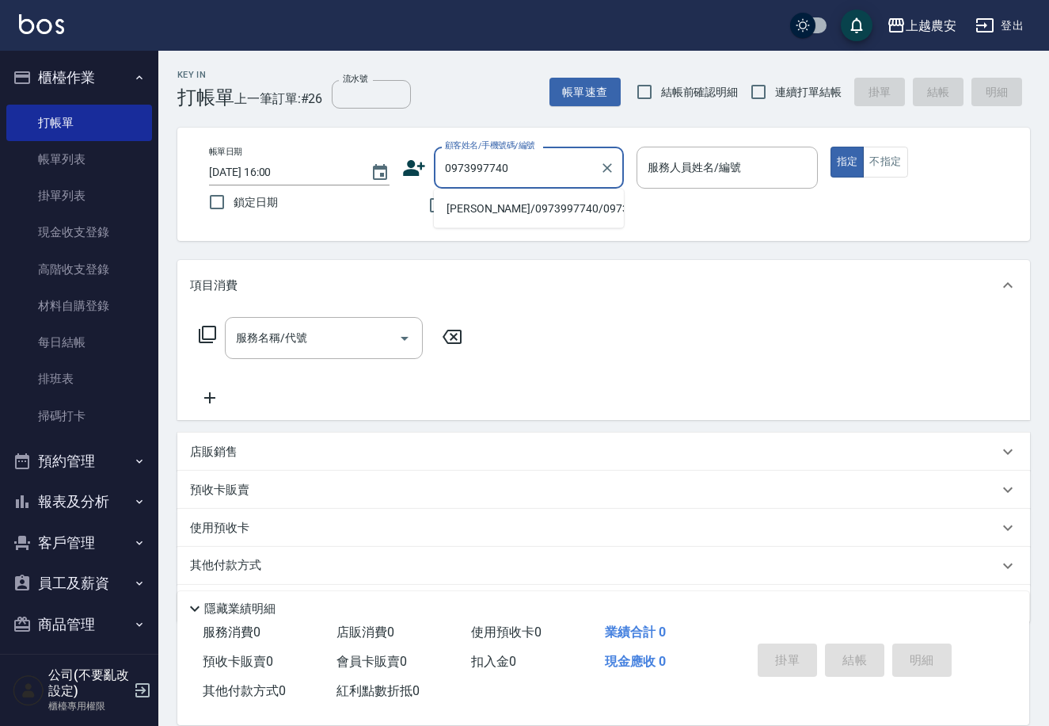
click at [478, 208] on li "[PERSON_NAME]/0973997740/0973997740" at bounding box center [529, 209] width 190 height 26
type input "[PERSON_NAME]/0973997740/0973997740"
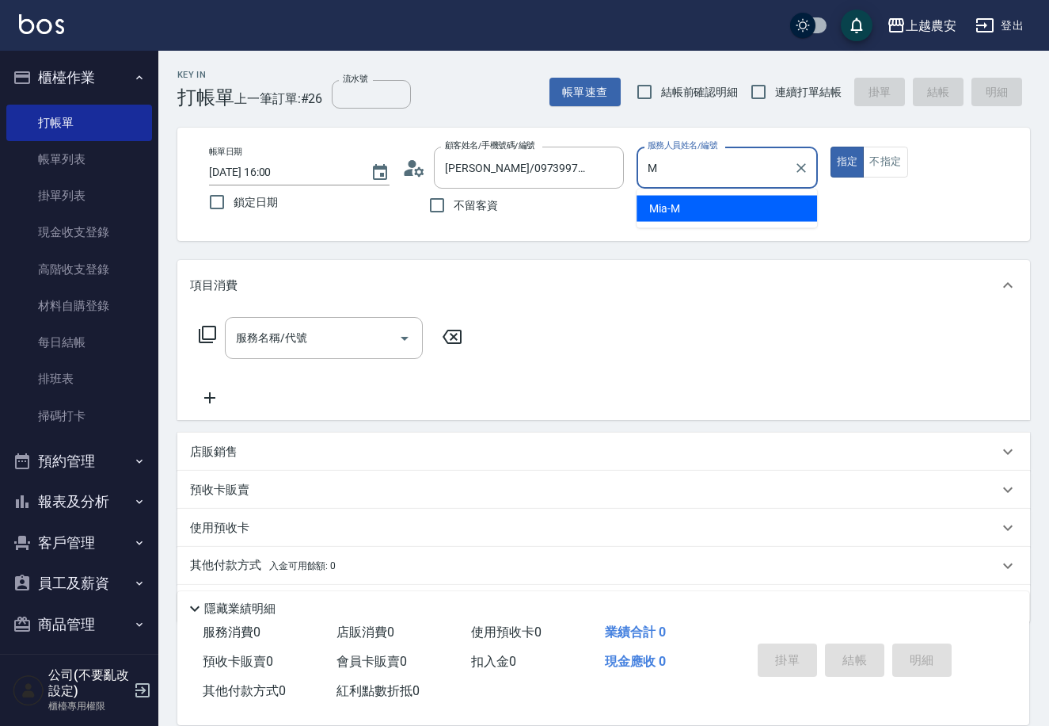
type input "Mia-M"
type button "true"
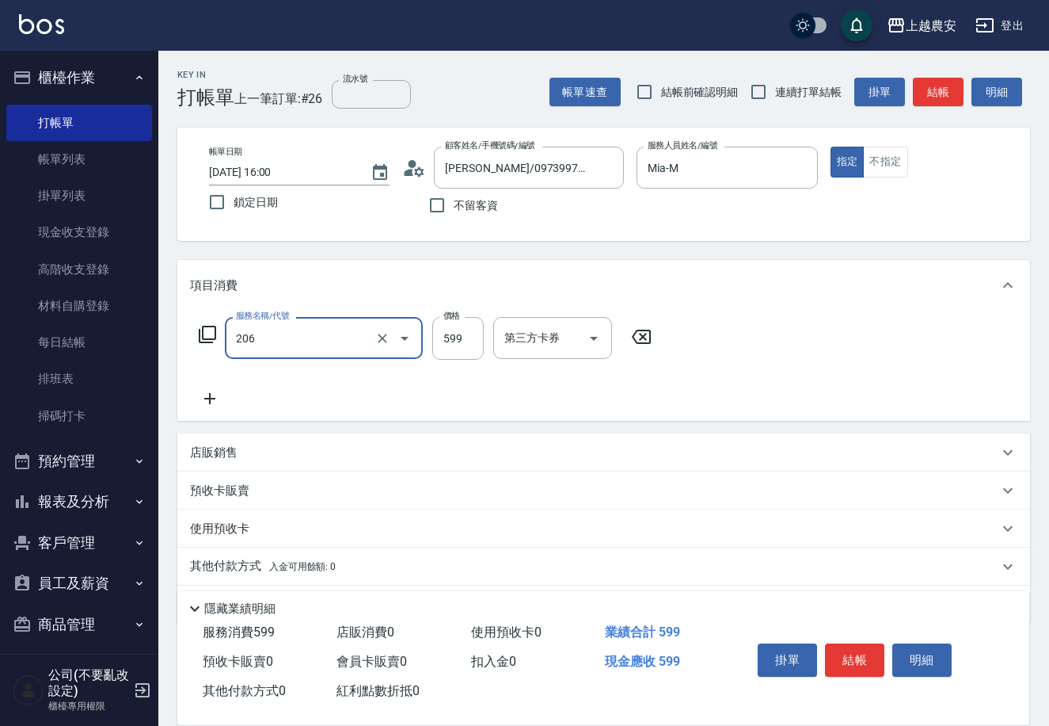
type input "洗+剪(206)"
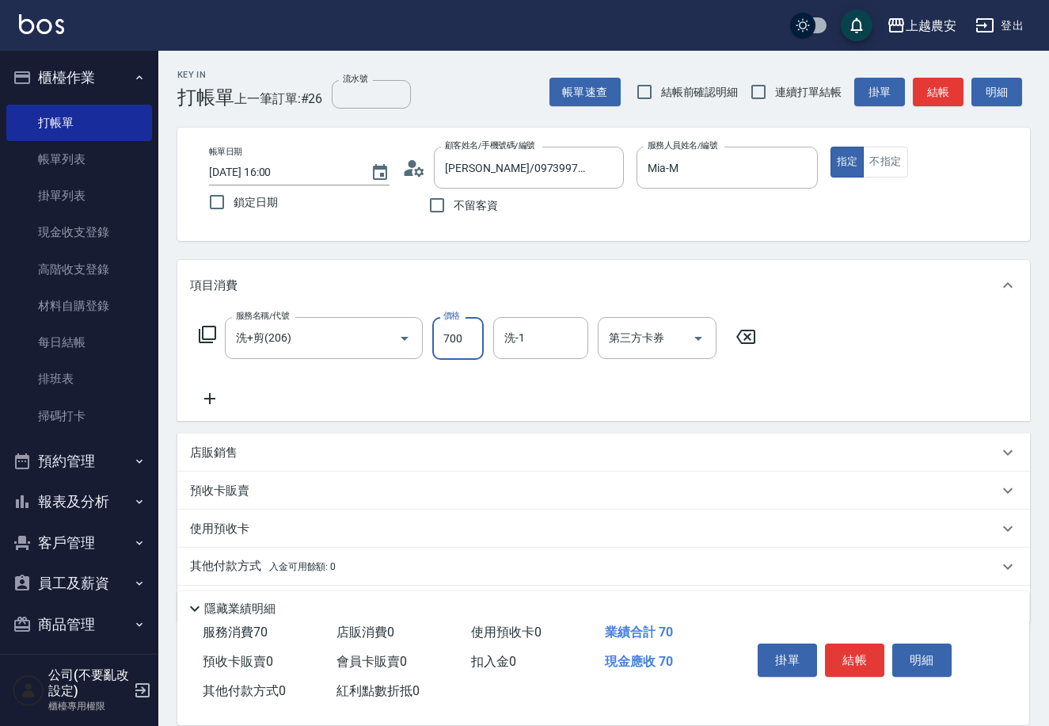
type input "700"
type input "酪梨-34"
click at [842, 643] on button "結帳" at bounding box center [854, 659] width 59 height 33
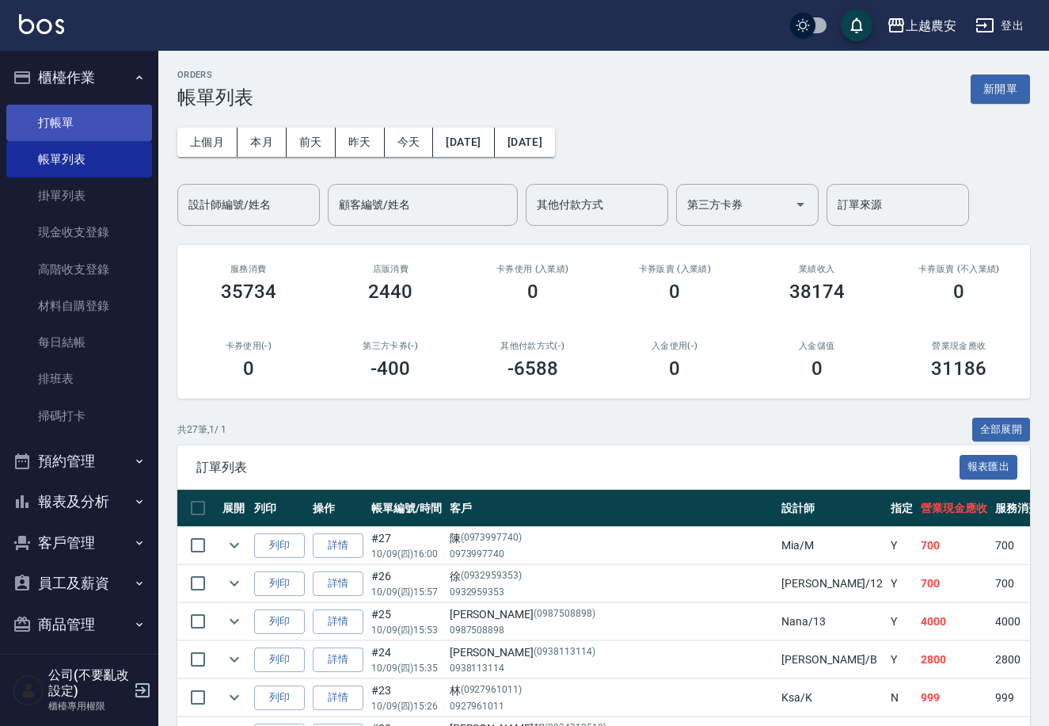
click at [61, 116] on link "打帳單" at bounding box center [79, 123] width 146 height 36
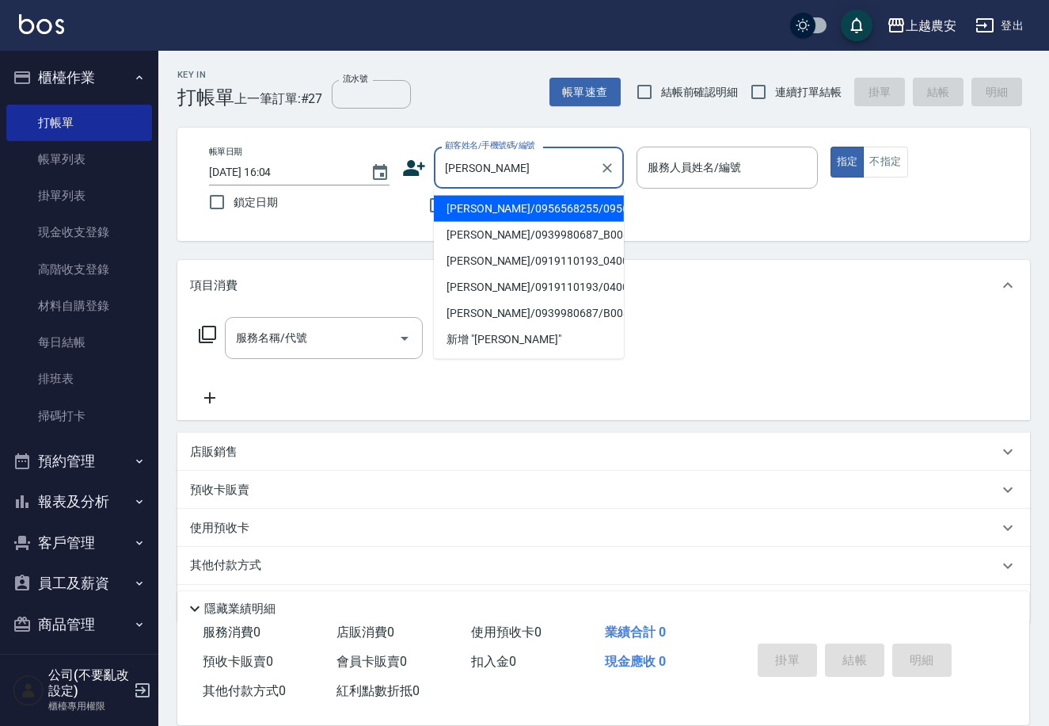
click at [479, 204] on li "[PERSON_NAME]/0956568255/0956568255" at bounding box center [529, 209] width 190 height 26
type input "[PERSON_NAME]/0956568255/0956568255"
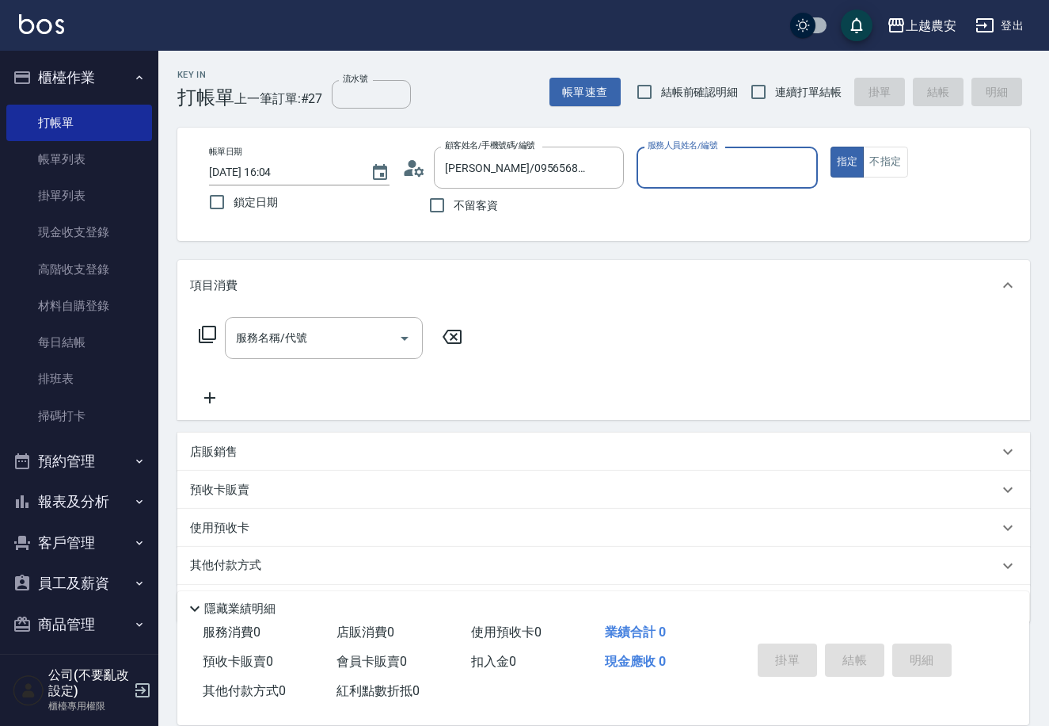
type input "Nana-13"
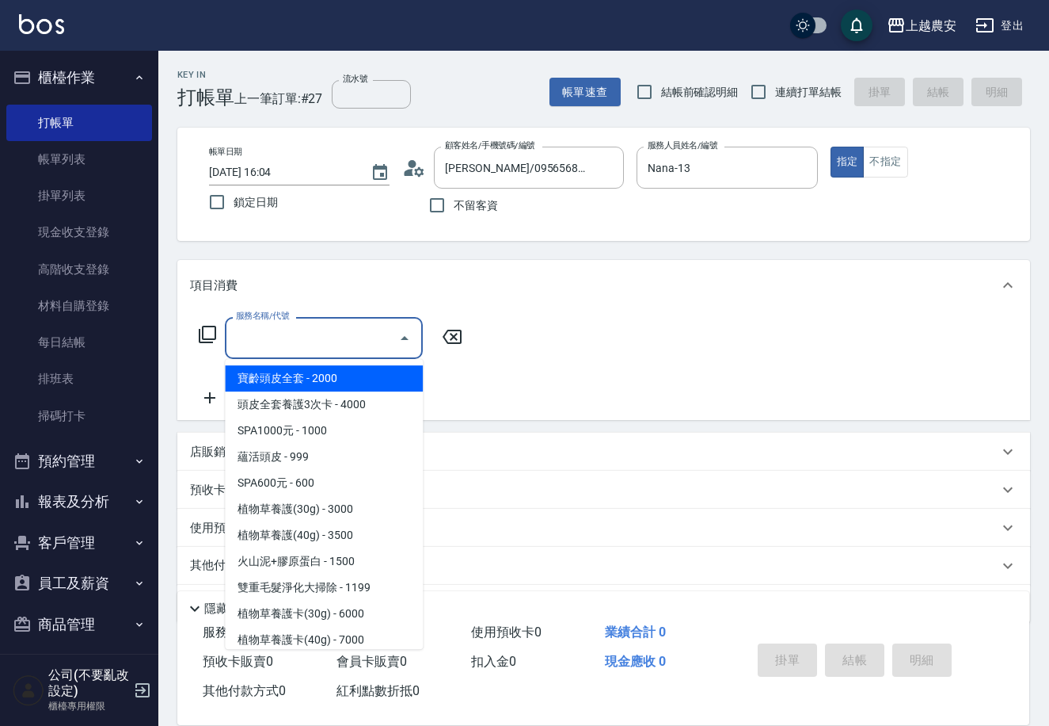
click at [298, 340] on input "服務名稱/代號" at bounding box center [312, 338] width 160 height 28
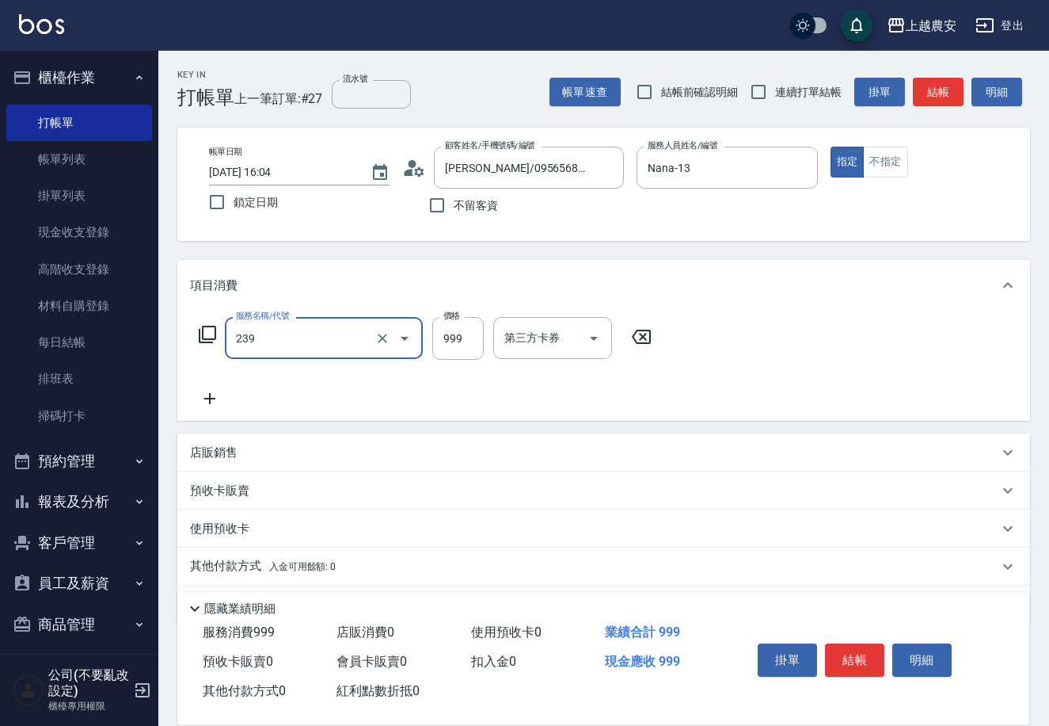
type input "頭皮SPA洗髮(239)"
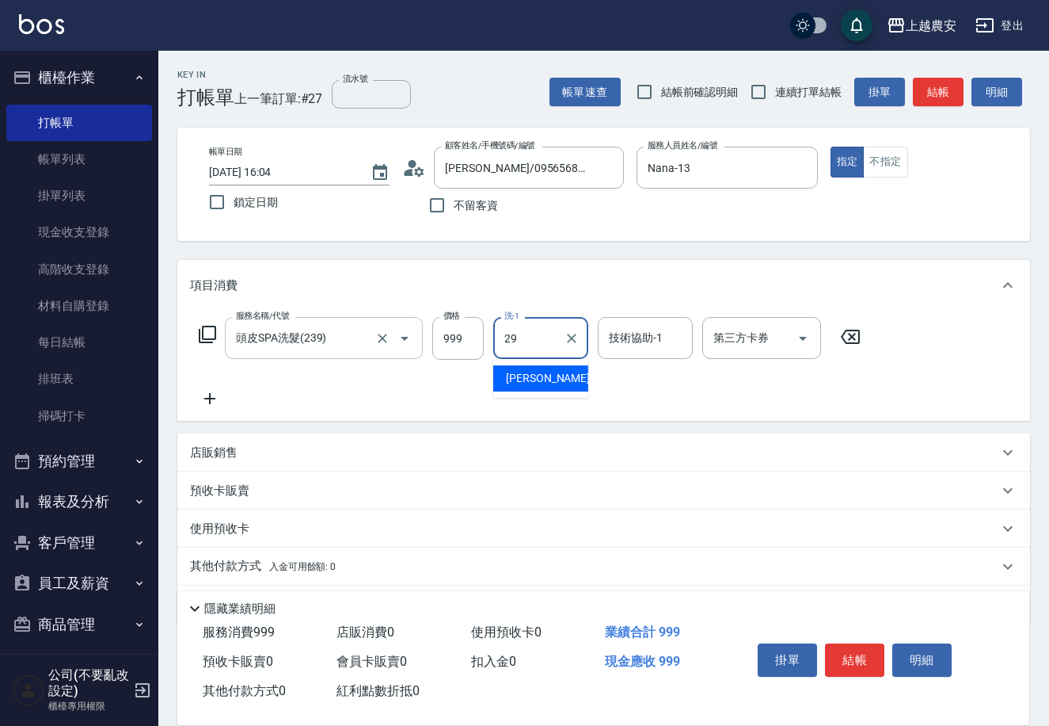
type input "[PERSON_NAME]-29"
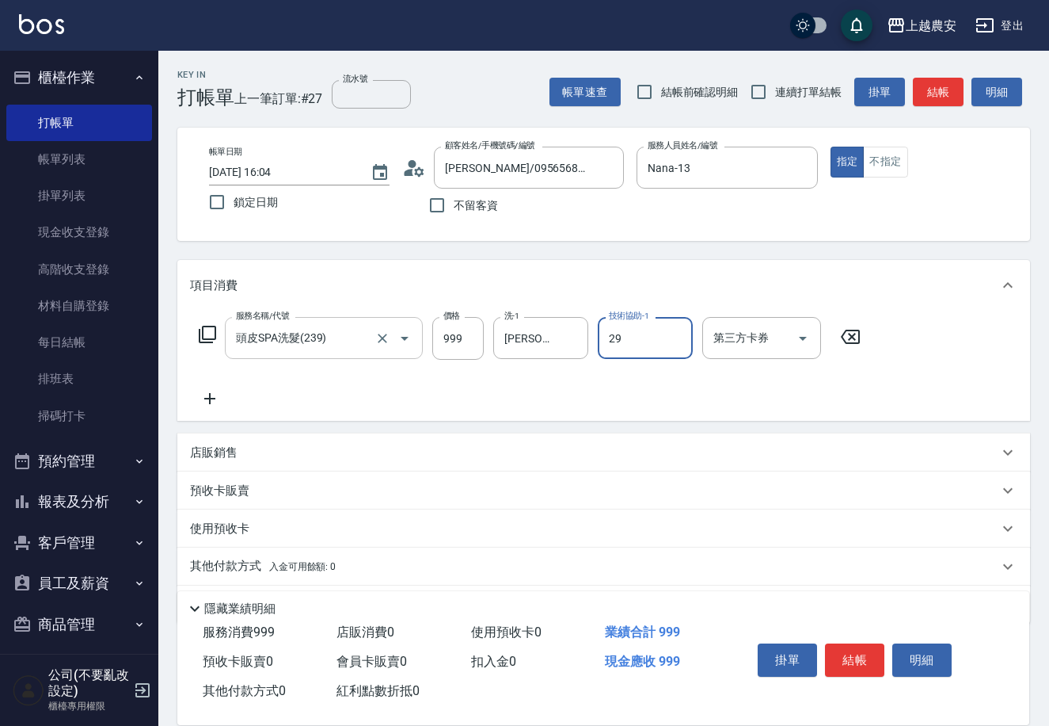
type input "[PERSON_NAME]-29"
click at [863, 657] on button "結帳" at bounding box center [854, 659] width 59 height 33
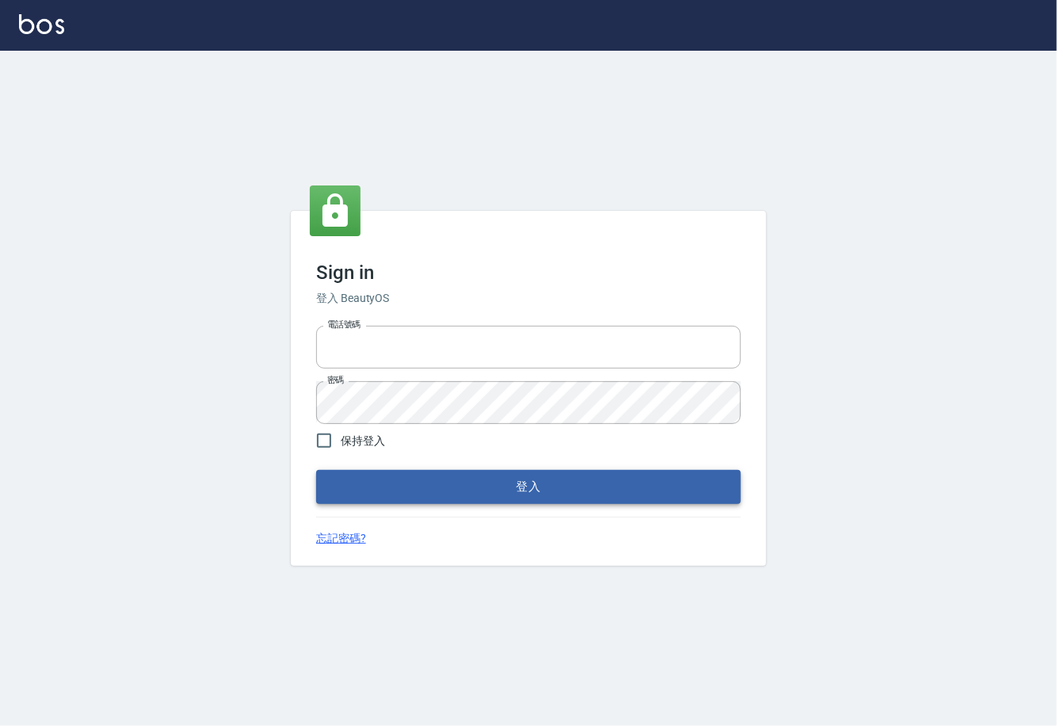
type input "0225929166"
click at [501, 487] on button "登入" at bounding box center [528, 486] width 425 height 33
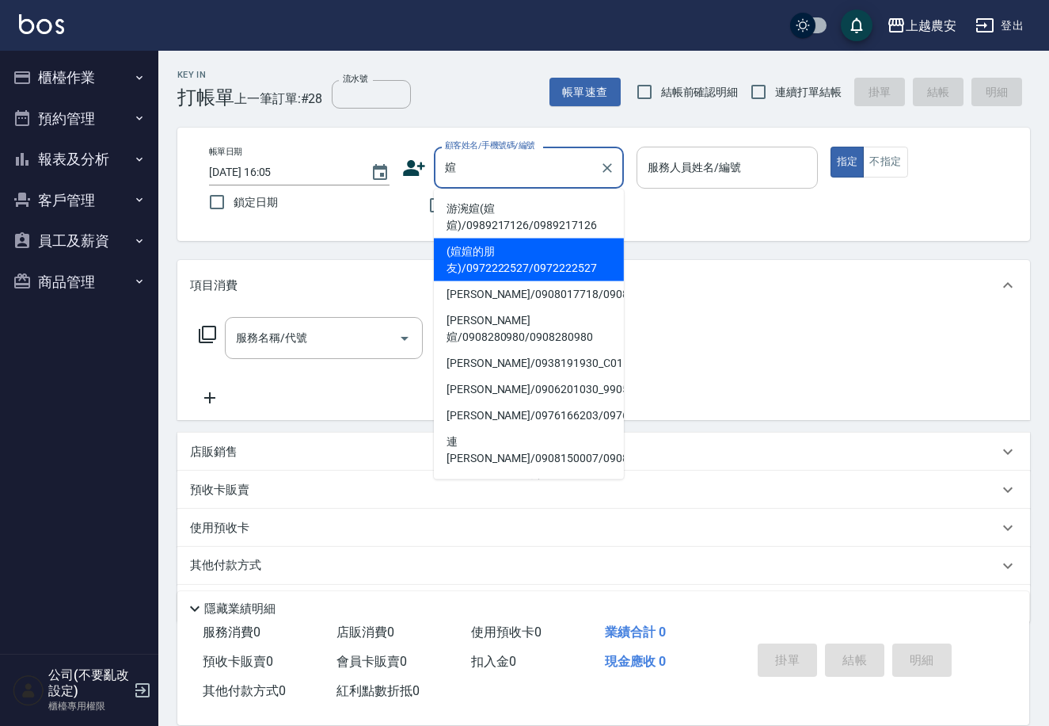
click at [454, 220] on li "游涴媗(媗媗)/0989217126/0989217126" at bounding box center [529, 217] width 190 height 43
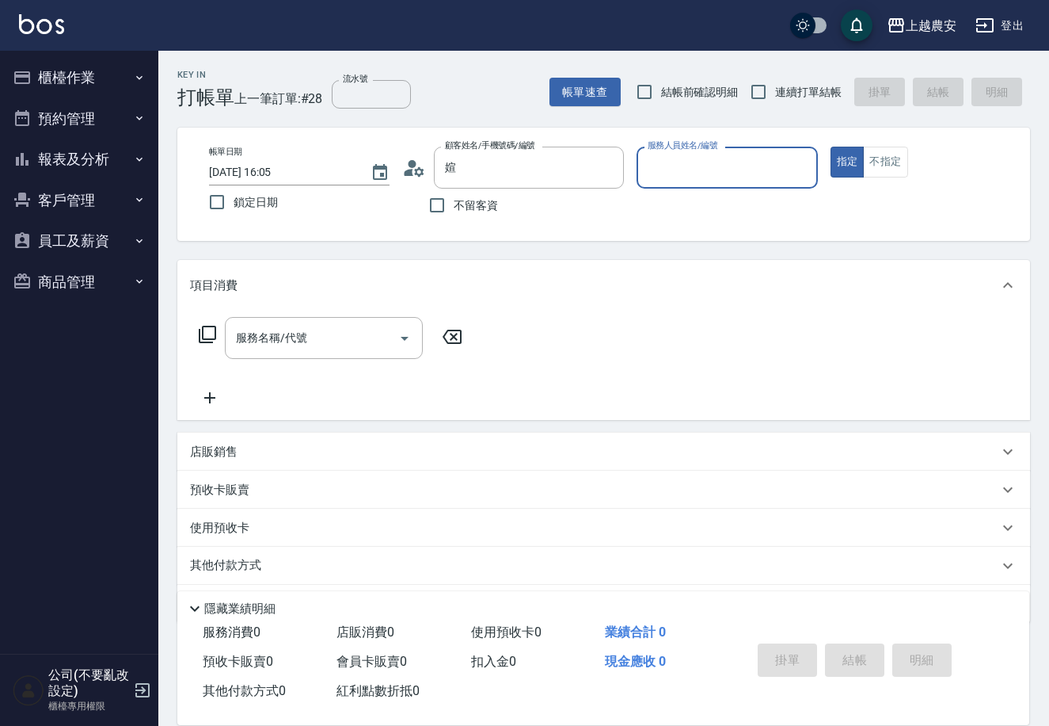
type input "游涴媗(媗媗)/0989217126/0989217126"
type input "Ksa-K"
click at [345, 342] on input "服務名稱/代號" at bounding box center [312, 338] width 160 height 28
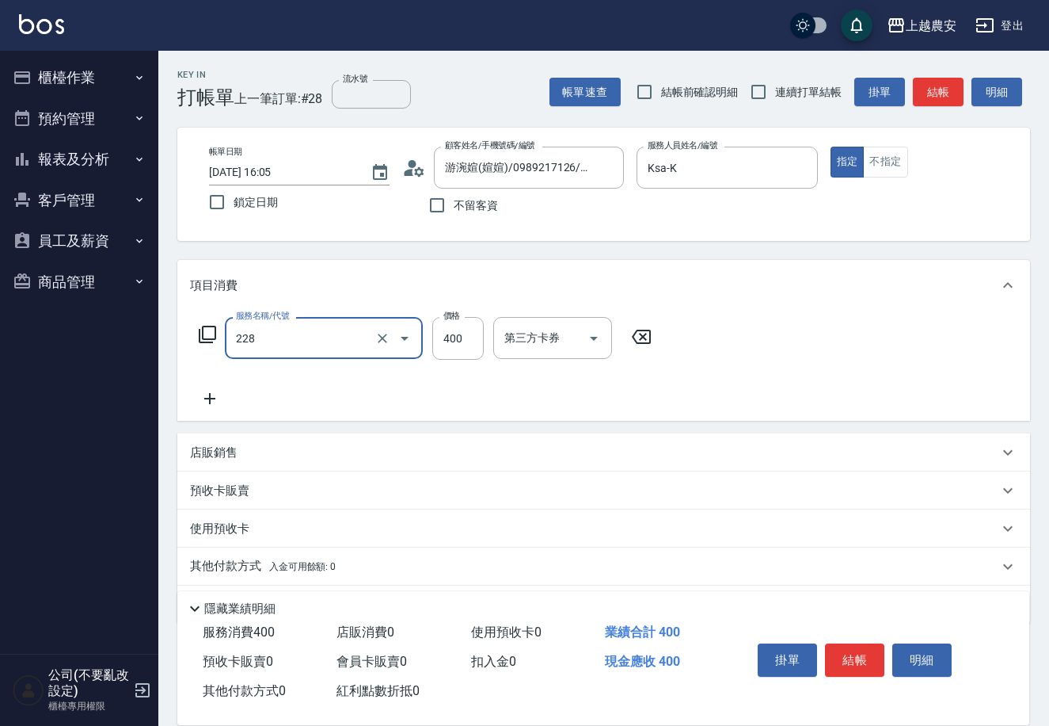
type input "洗髮(228)"
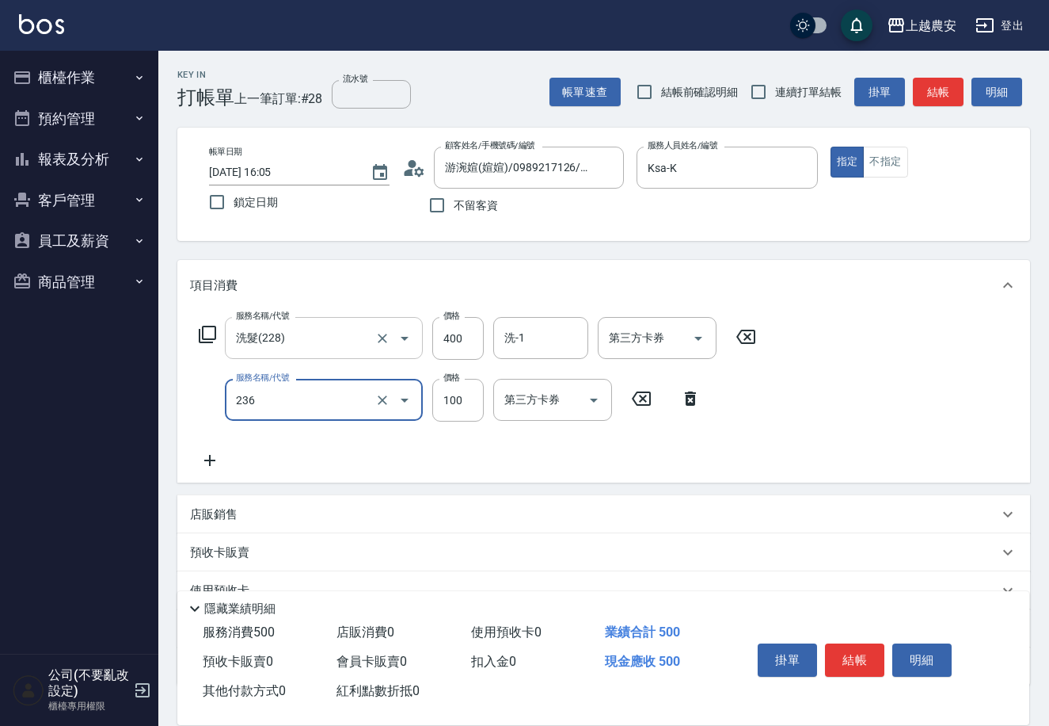
type input "手棒(236)"
click at [840, 654] on button "結帳" at bounding box center [854, 659] width 59 height 33
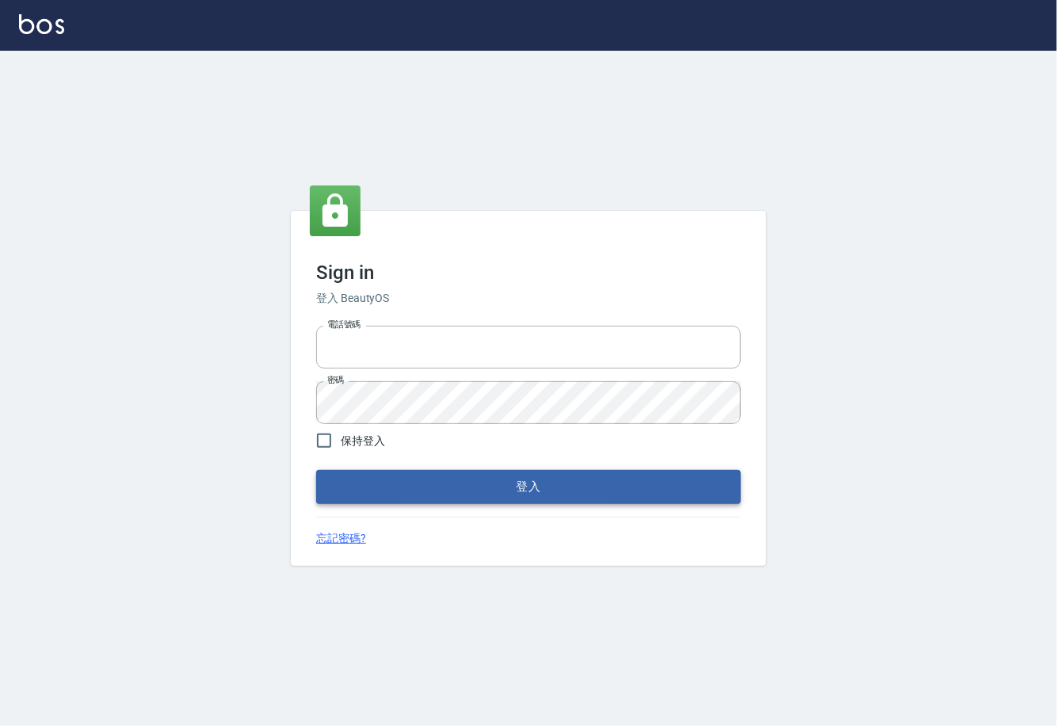
type input "0225929166"
click at [515, 486] on button "登入" at bounding box center [528, 486] width 425 height 33
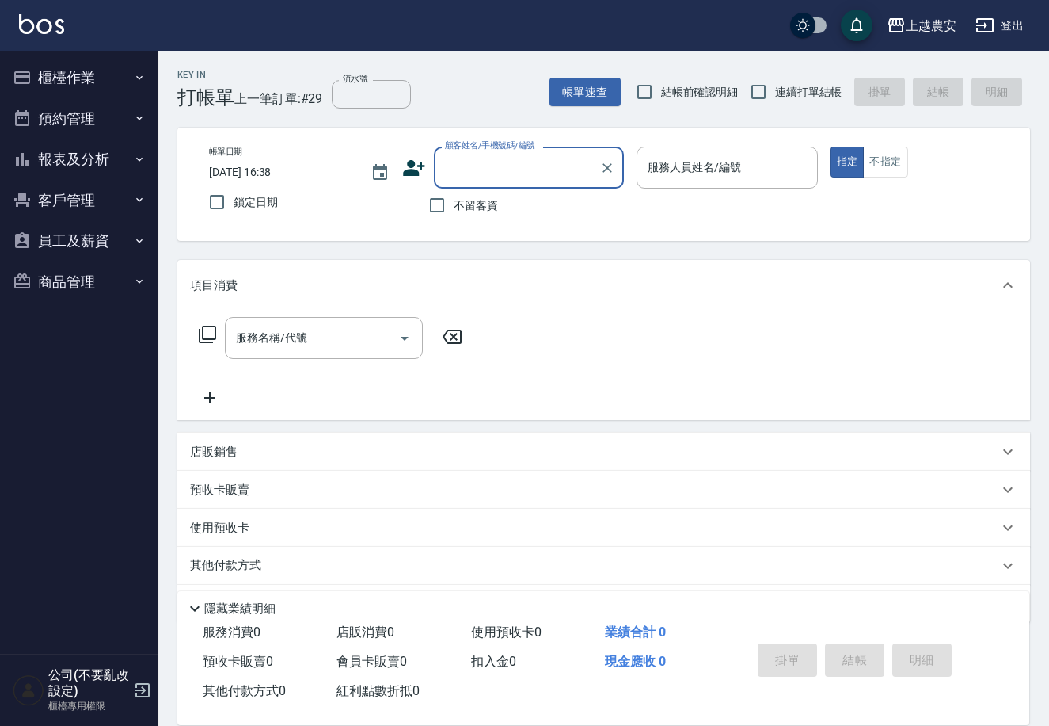
click at [95, 81] on button "櫃檯作業" at bounding box center [79, 77] width 146 height 41
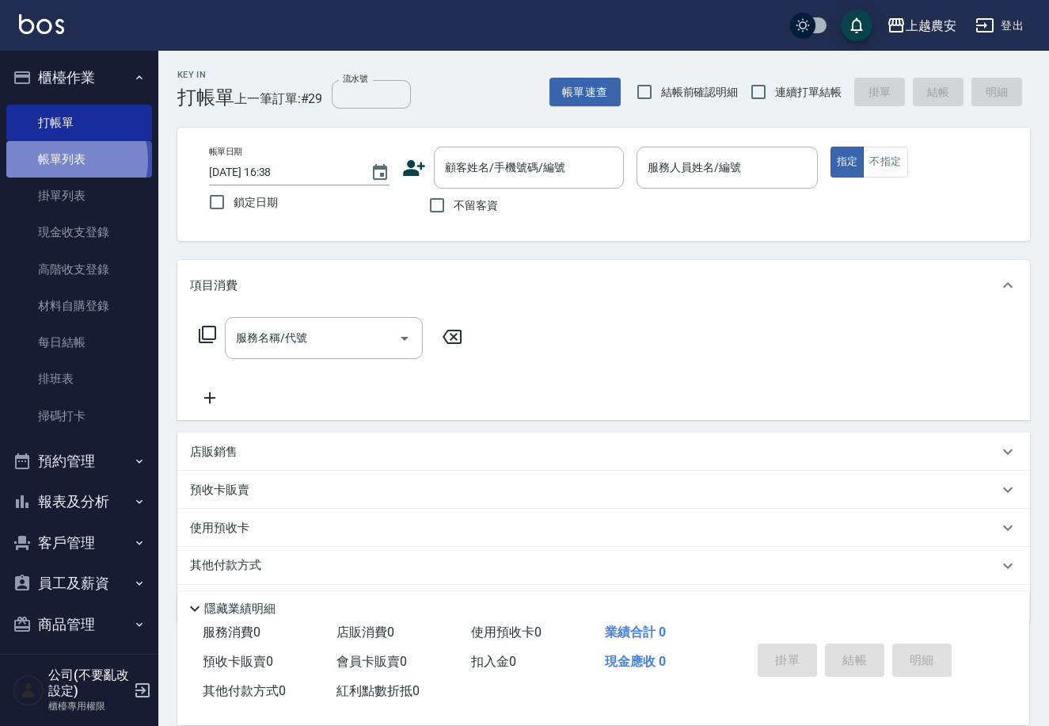
drag, startPoint x: 64, startPoint y: 160, endPoint x: 76, endPoint y: 157, distance: 12.3
click at [64, 161] on link "帳單列表" at bounding box center [79, 159] width 146 height 36
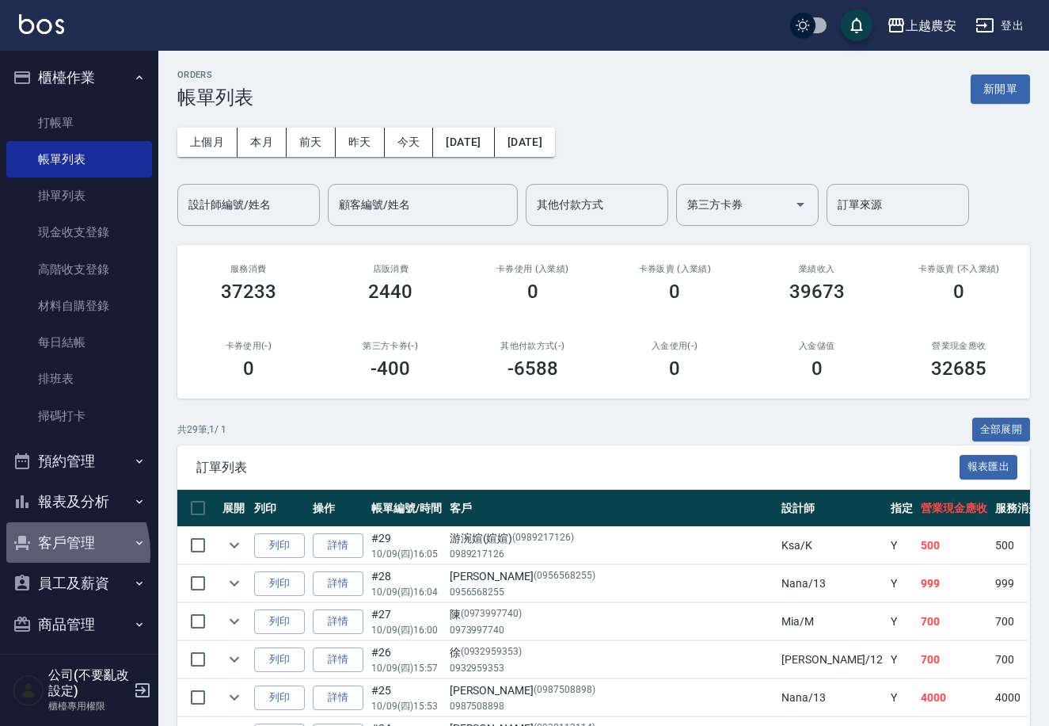
click at [45, 552] on button "客戶管理" at bounding box center [79, 542] width 146 height 41
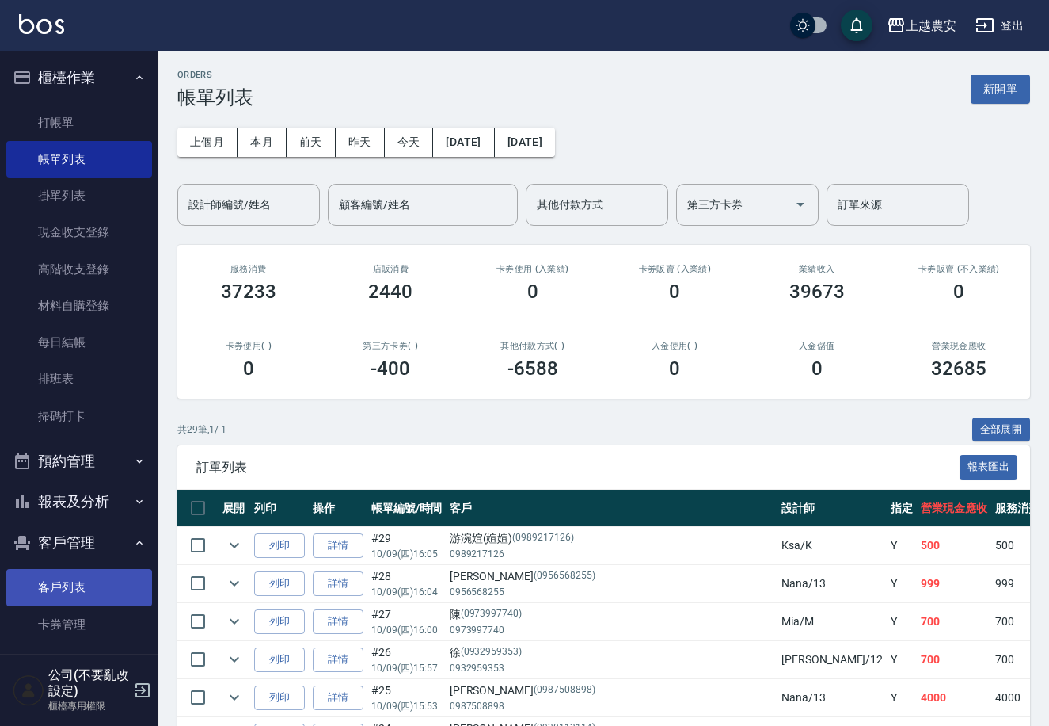
click at [62, 578] on link "客戶列表" at bounding box center [79, 587] width 146 height 36
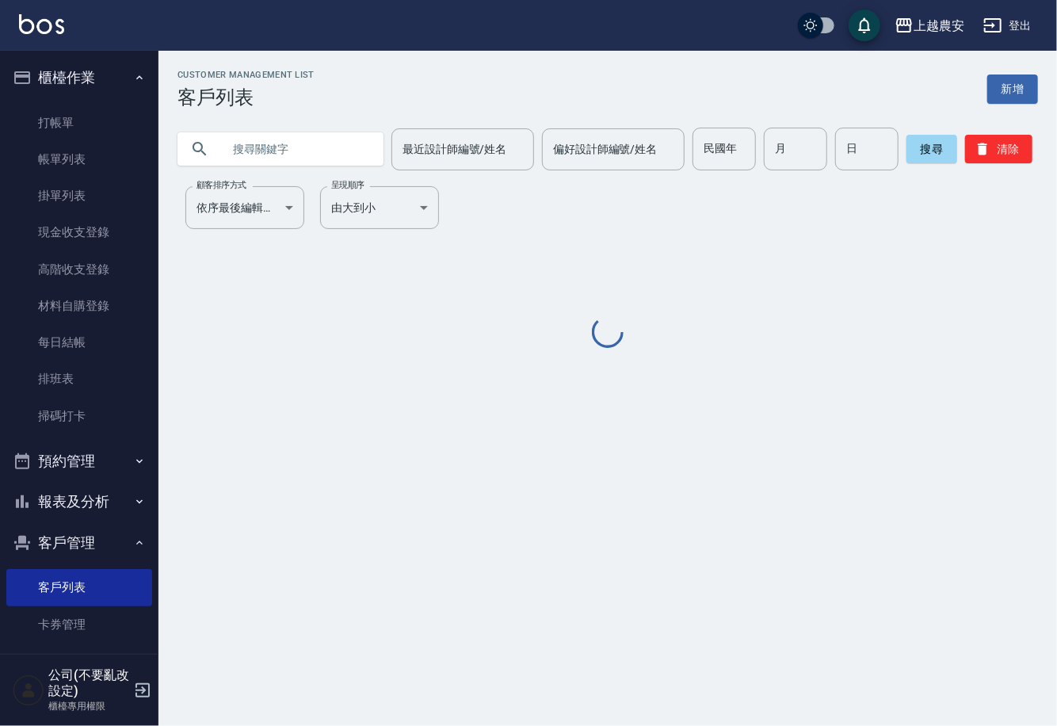
click at [283, 147] on input "text" at bounding box center [296, 149] width 149 height 43
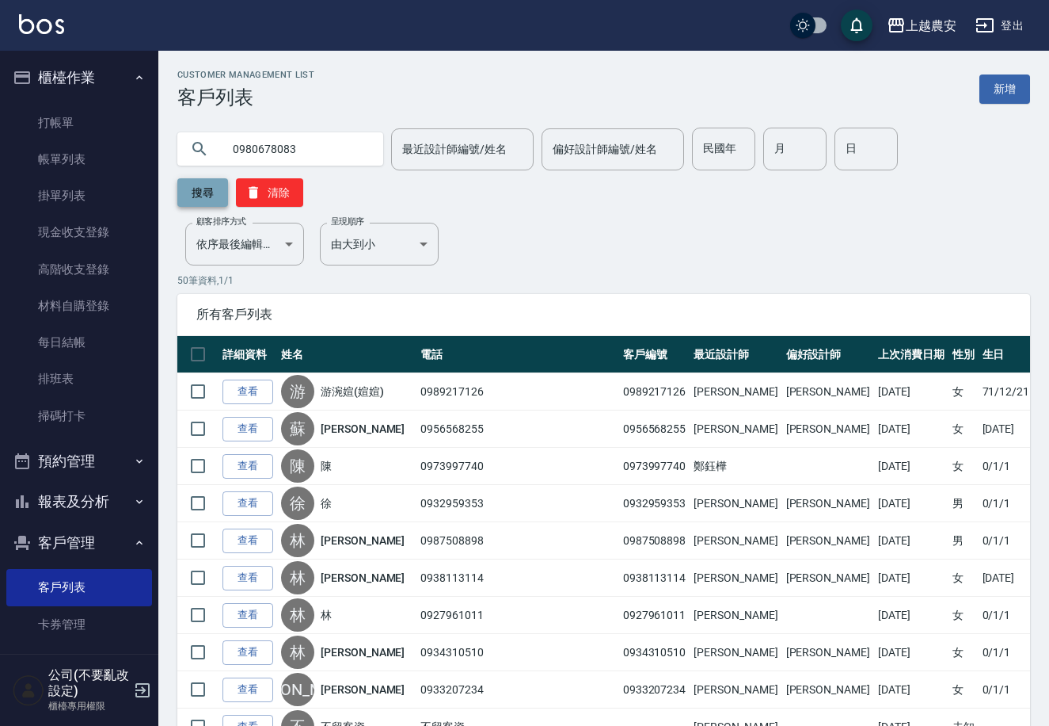
type input "0980678083"
click at [228, 178] on button "搜尋" at bounding box center [202, 192] width 51 height 29
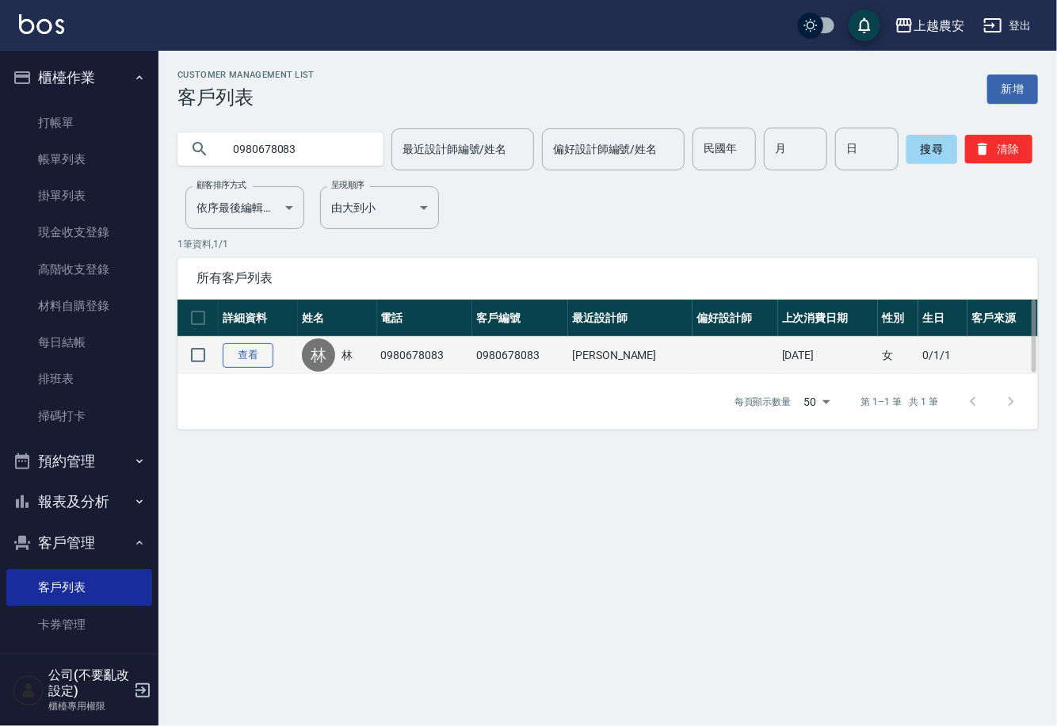
click at [238, 355] on link "查看" at bounding box center [248, 355] width 51 height 25
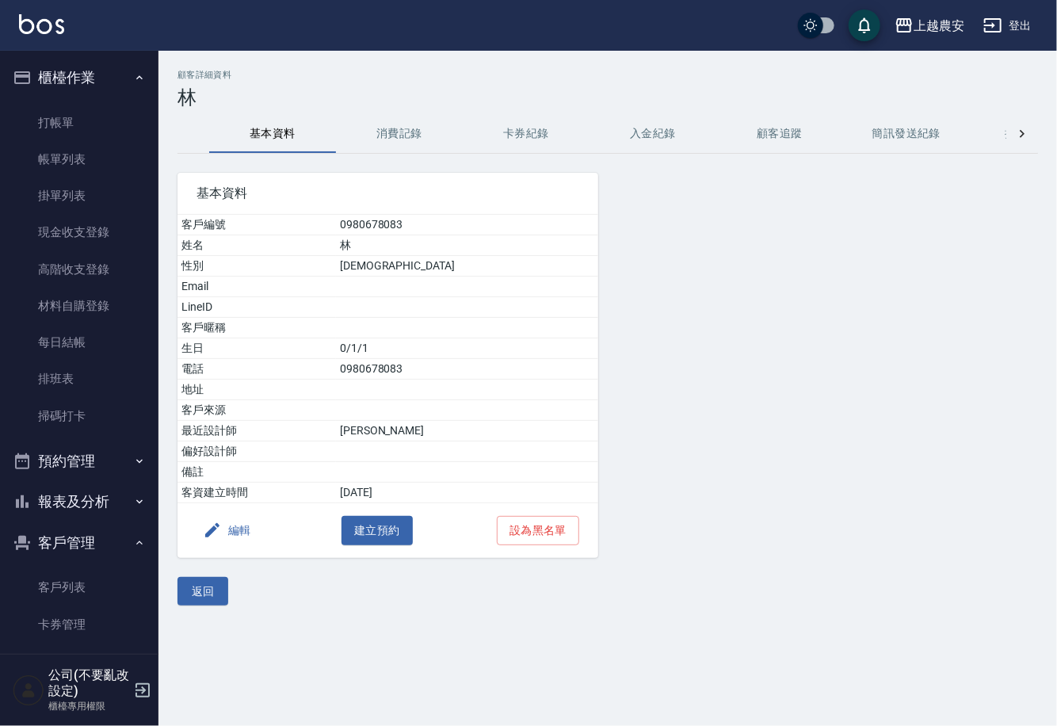
click at [242, 527] on button "編輯" at bounding box center [226, 530] width 61 height 29
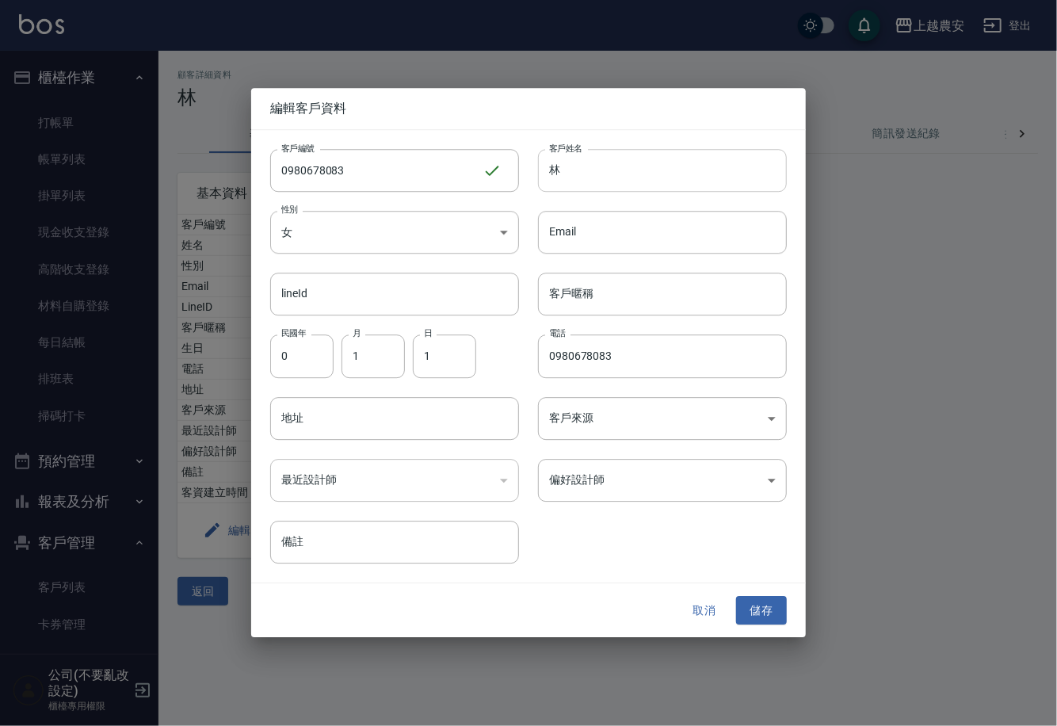
click at [566, 161] on input "林" at bounding box center [662, 170] width 249 height 43
type input "[PERSON_NAME]"
click at [627, 497] on body "上越農安 登出 櫃檯作業 打帳單 帳單列表 掛單列表 現金收支登錄 高階收支登錄 材料自購登錄 每日結帳 排班表 掃碼打卡 預約管理 預約管理 單日預約紀錄 …" at bounding box center [528, 363] width 1057 height 726
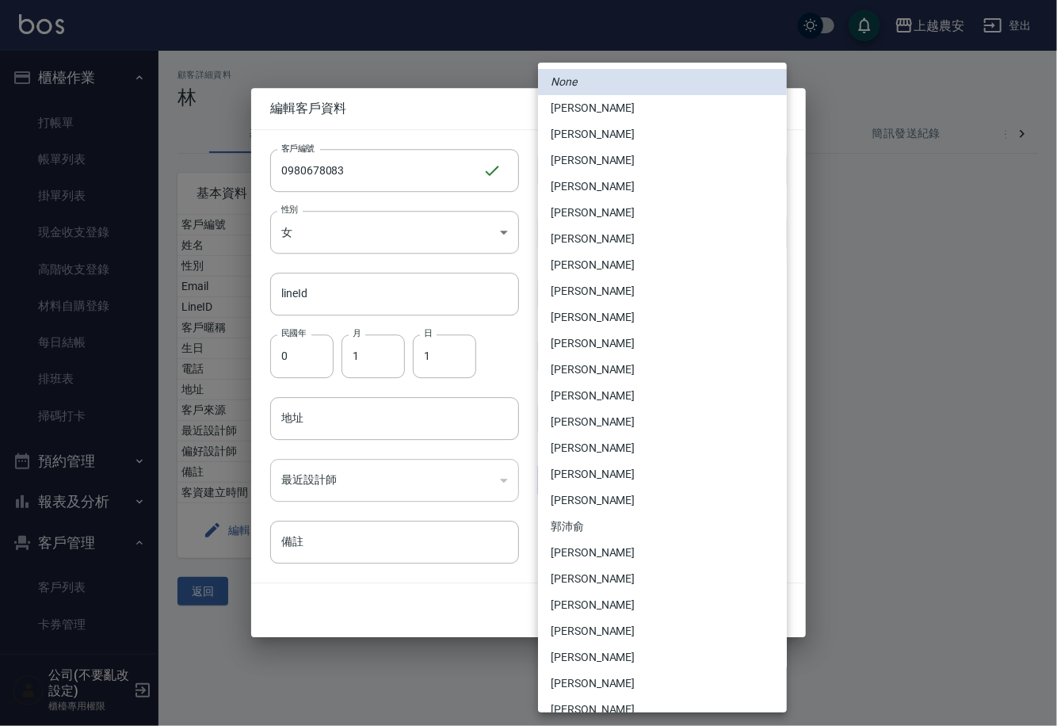
drag, startPoint x: 615, startPoint y: 112, endPoint x: 617, endPoint y: 150, distance: 38.1
click at [608, 111] on li "[PERSON_NAME]" at bounding box center [662, 108] width 249 height 26
type input "25039a51-66ff-4517-9104-be4cce5d1cd3"
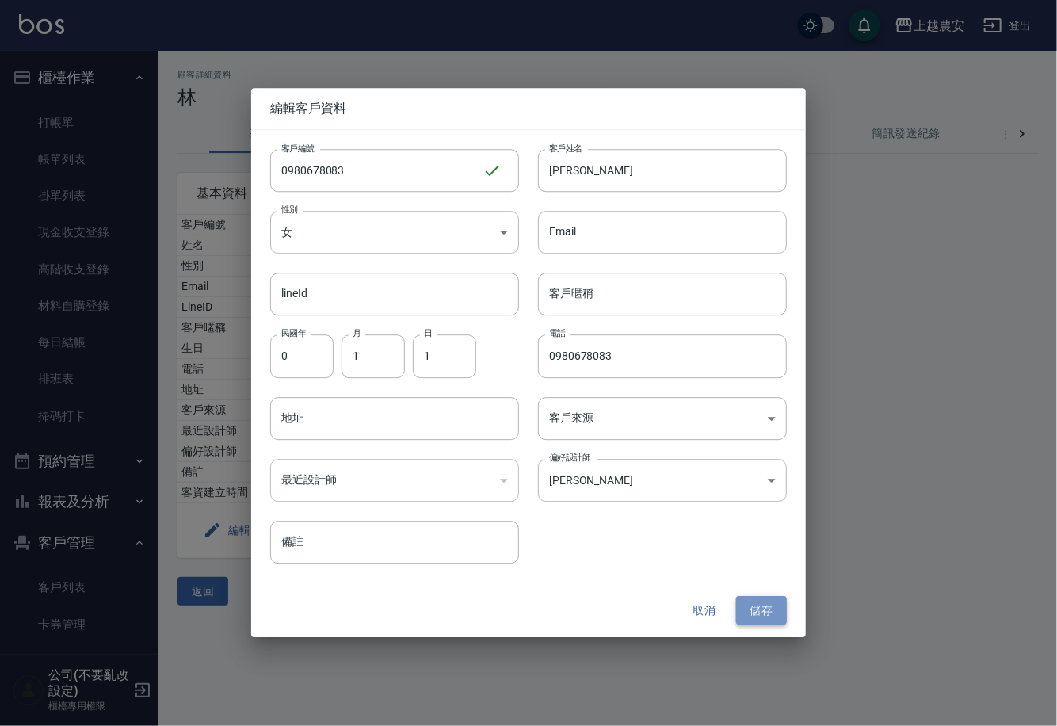
click at [758, 618] on button "儲存" at bounding box center [761, 610] width 51 height 29
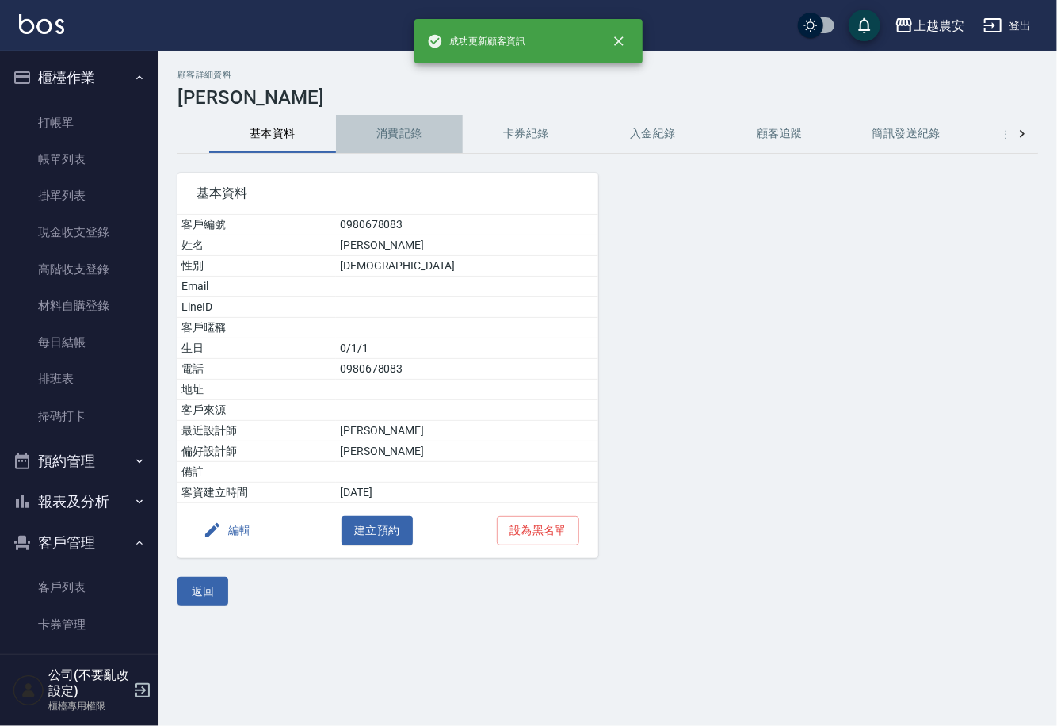
click at [392, 130] on button "消費記錄" at bounding box center [399, 134] width 127 height 38
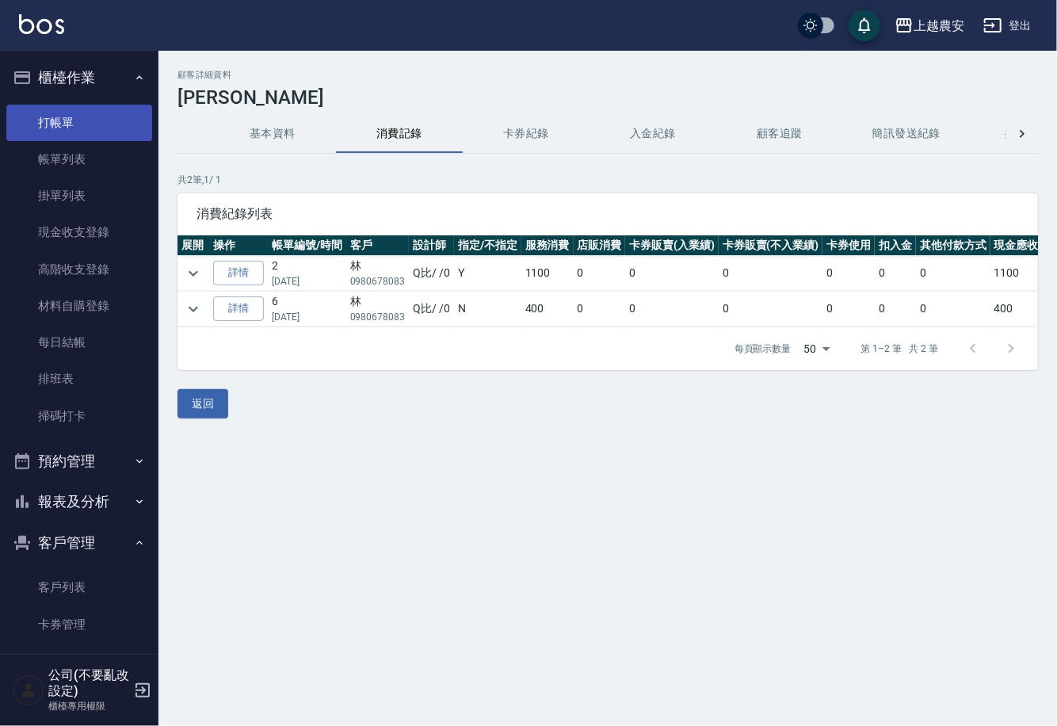
click at [91, 118] on link "打帳單" at bounding box center [79, 123] width 146 height 36
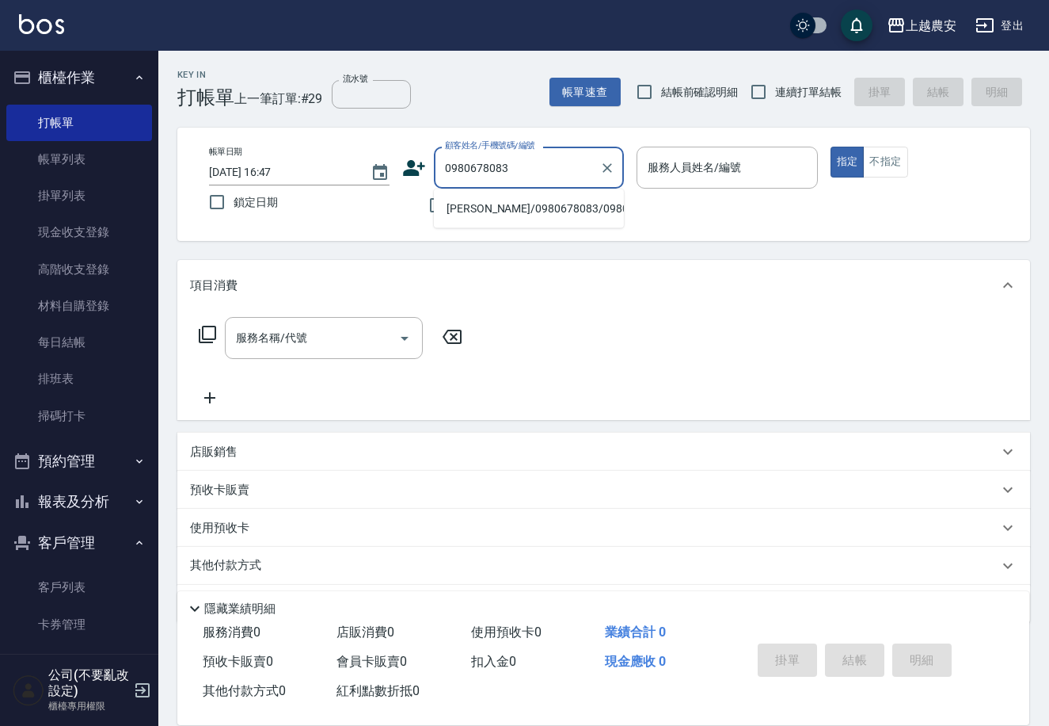
click at [508, 216] on li "[PERSON_NAME]/0980678083/0980678083" at bounding box center [529, 209] width 190 height 26
type input "[PERSON_NAME]/0980678083/0980678083"
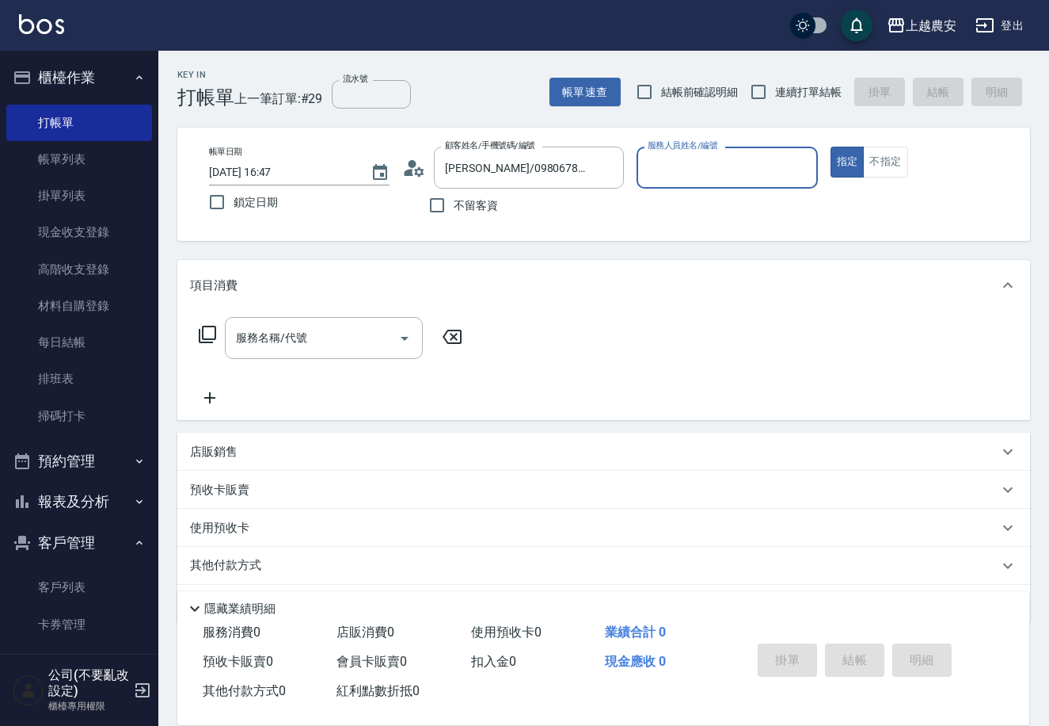
type input "Q比-0"
click at [372, 331] on input "服務名稱/代號" at bounding box center [312, 338] width 160 height 28
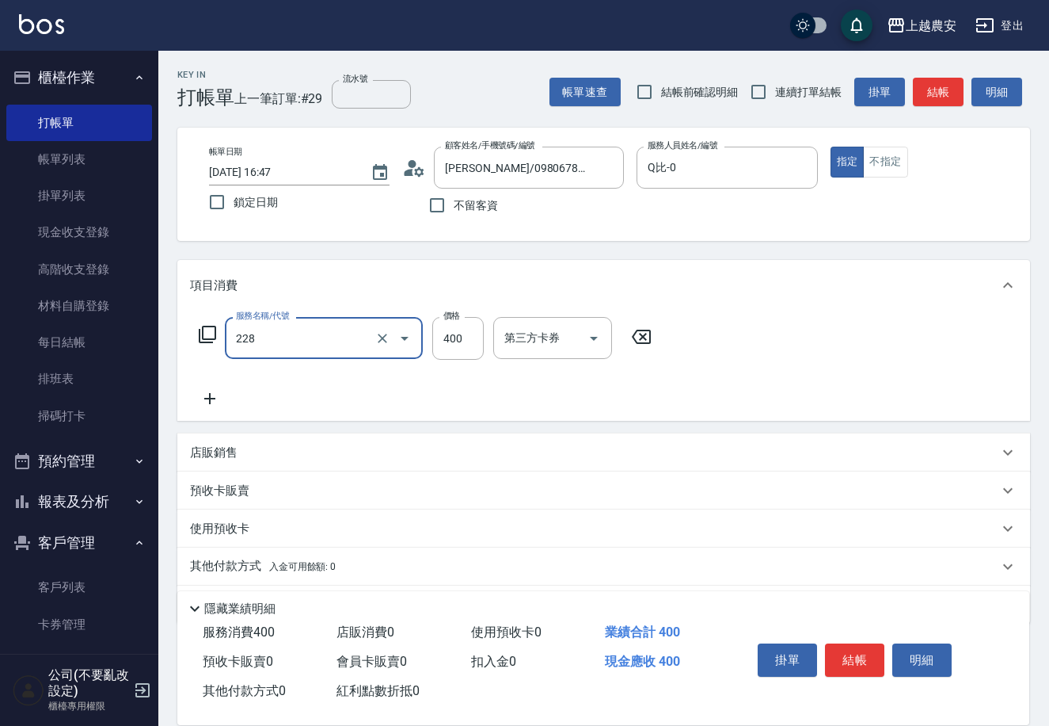
type input "洗髮(228)"
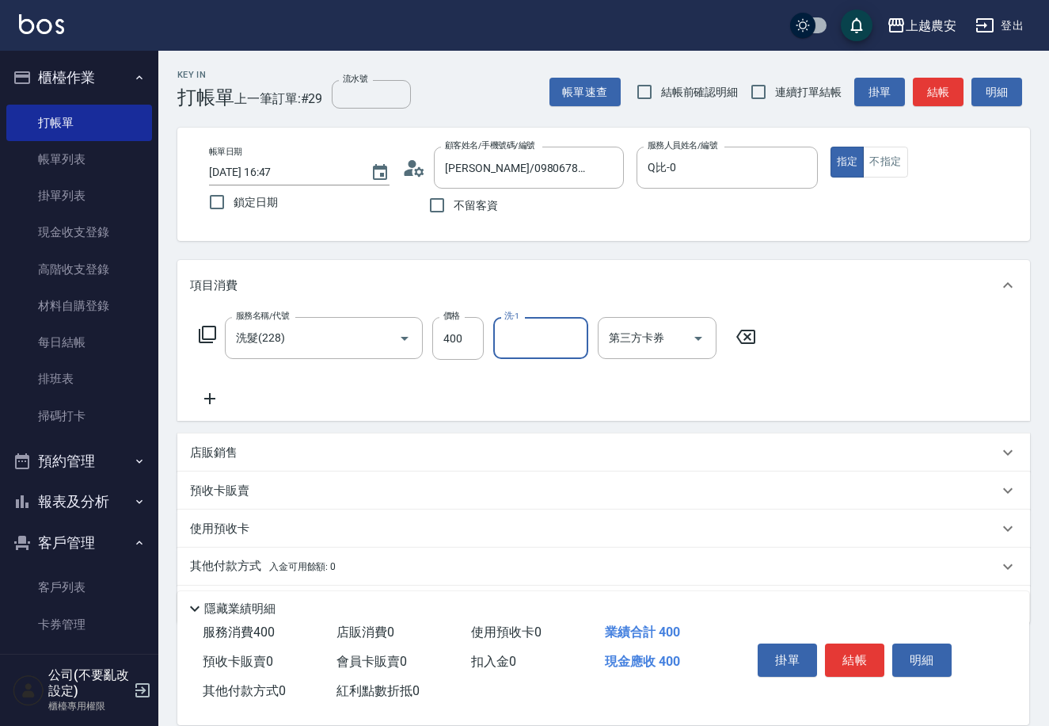
click at [235, 482] on p "預收卡販賣" at bounding box center [219, 490] width 59 height 17
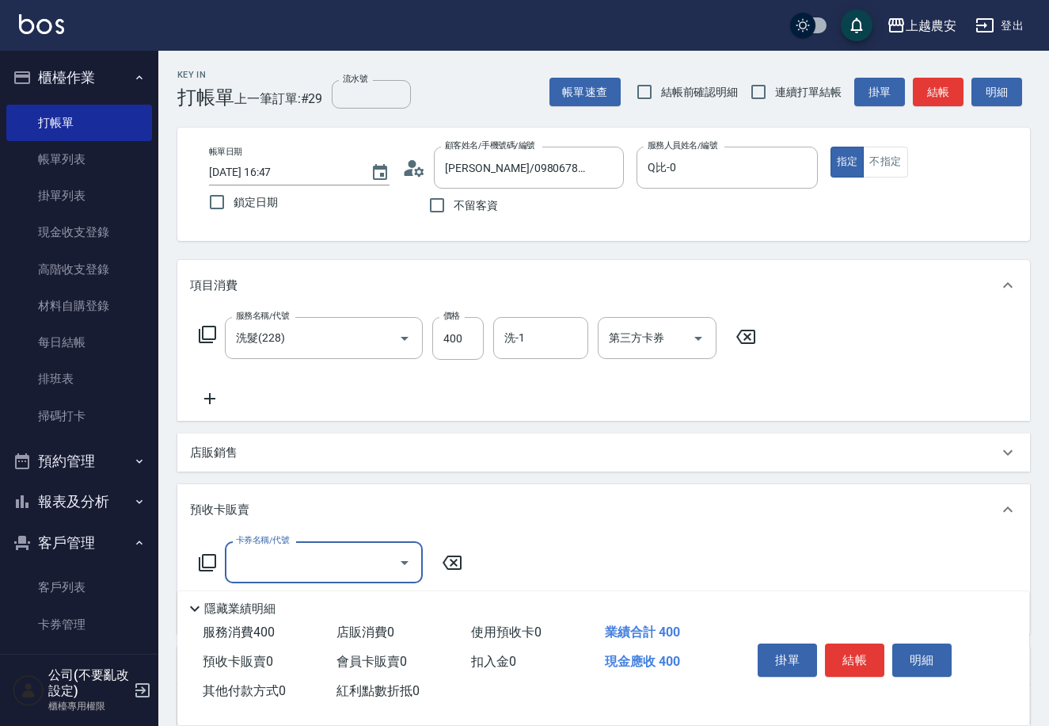
click at [259, 549] on input "卡券名稱/代號" at bounding box center [312, 562] width 160 height 28
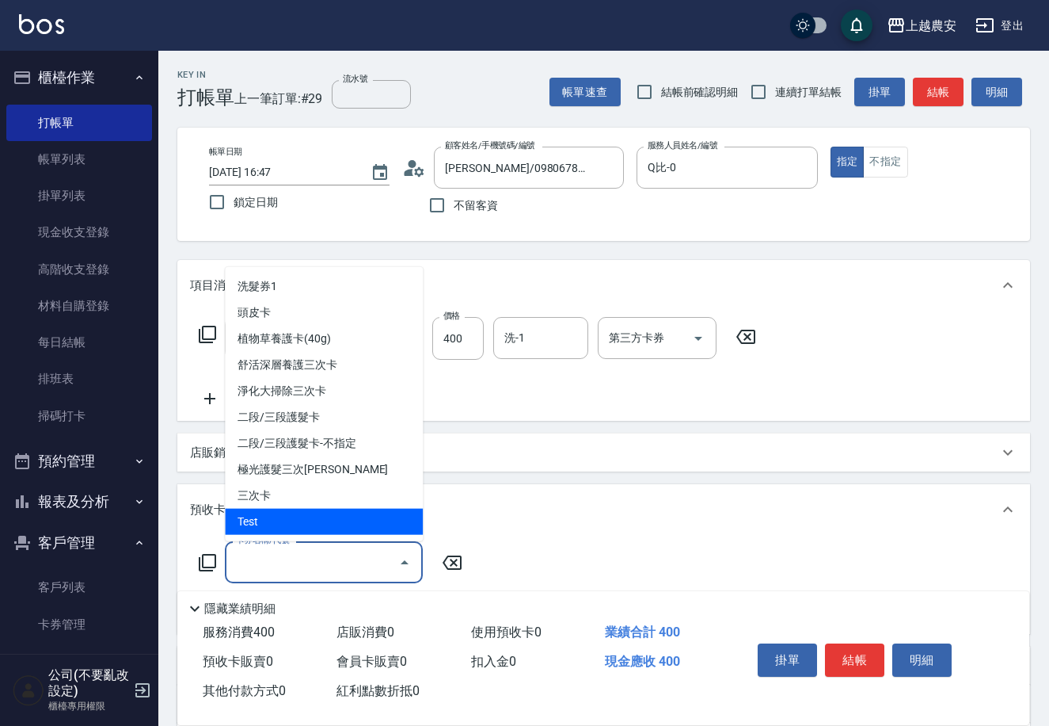
click at [206, 558] on icon at bounding box center [207, 562] width 19 height 19
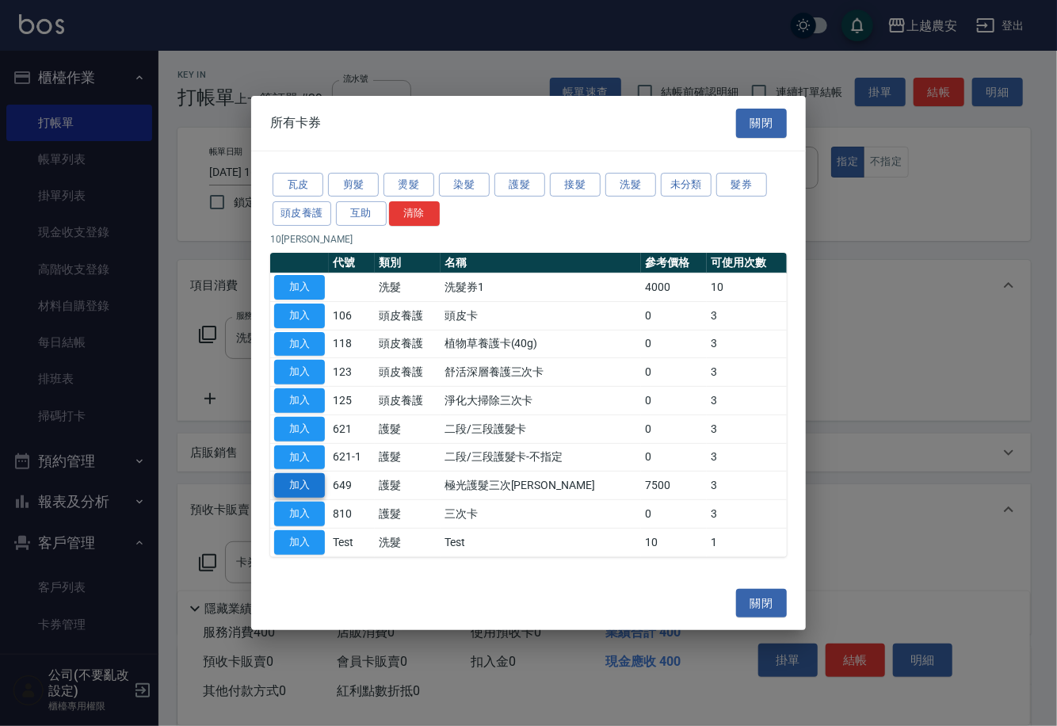
click at [304, 481] on button "加入" at bounding box center [299, 485] width 51 height 25
type input "極光護髮三次卡(649)"
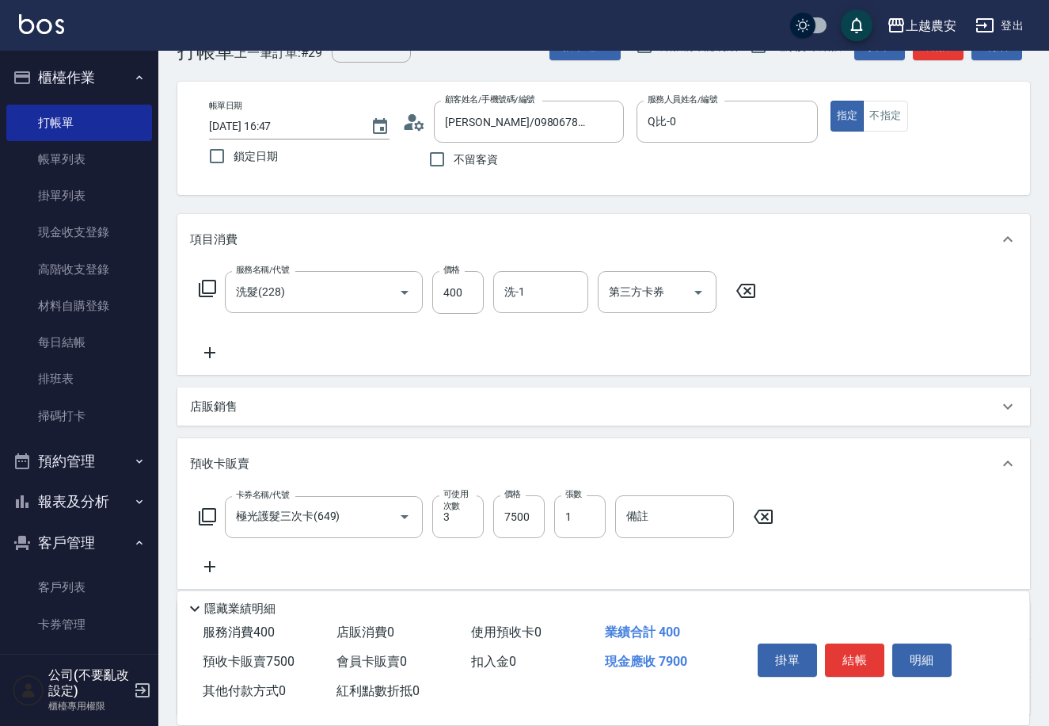
scroll to position [81, 0]
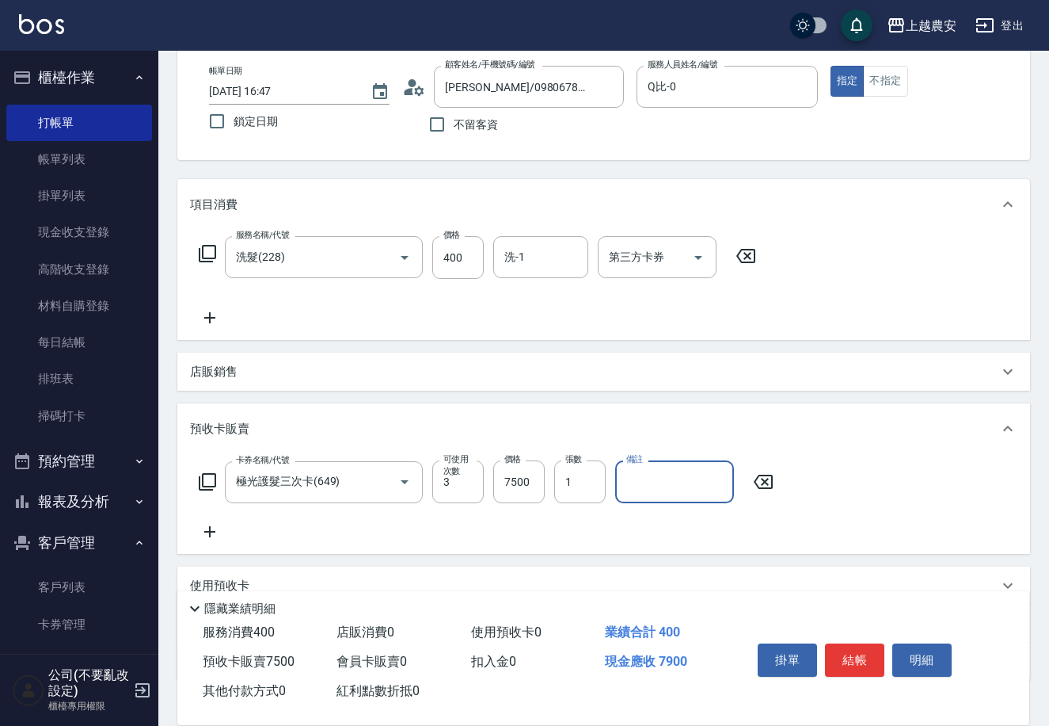
click at [643, 479] on input "備註" at bounding box center [674, 481] width 119 height 43
type input "969"
click at [1048, 154] on div "Key In 打帳單 上一筆訂單:#29 流水號 流水號 帳單速查 結帳前確認明細 連續打單結帳 掛單 結帳 明細 帳單日期 [DATE] 16:47 鎖定日…" at bounding box center [603, 400] width 891 height 860
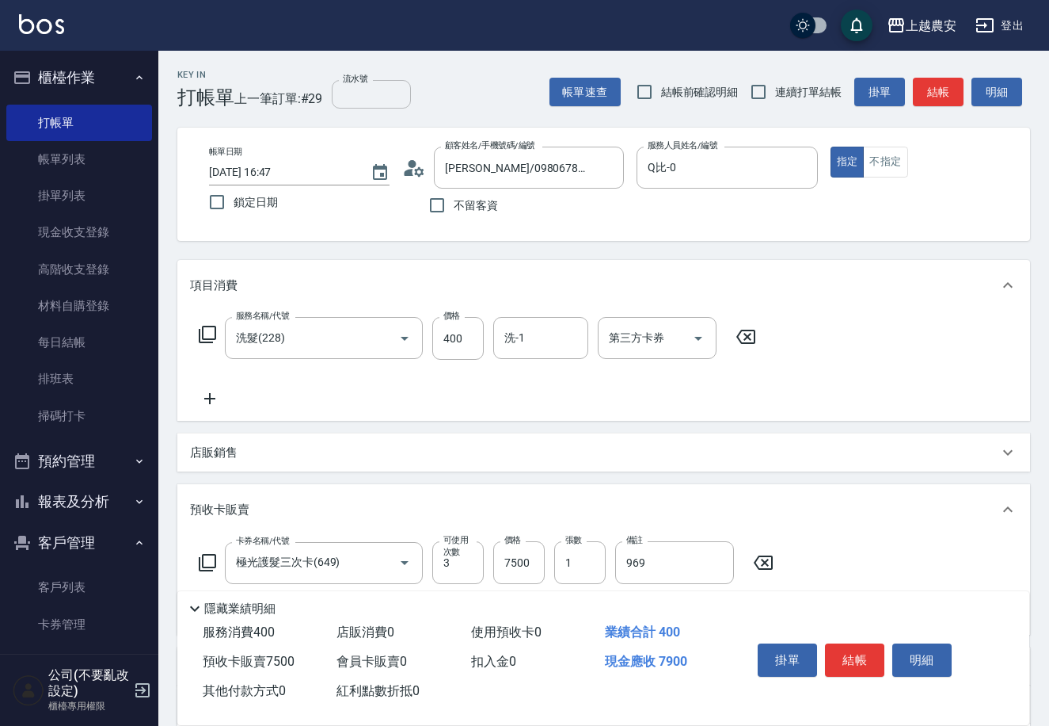
click at [361, 97] on input "流水號" at bounding box center [371, 94] width 79 height 29
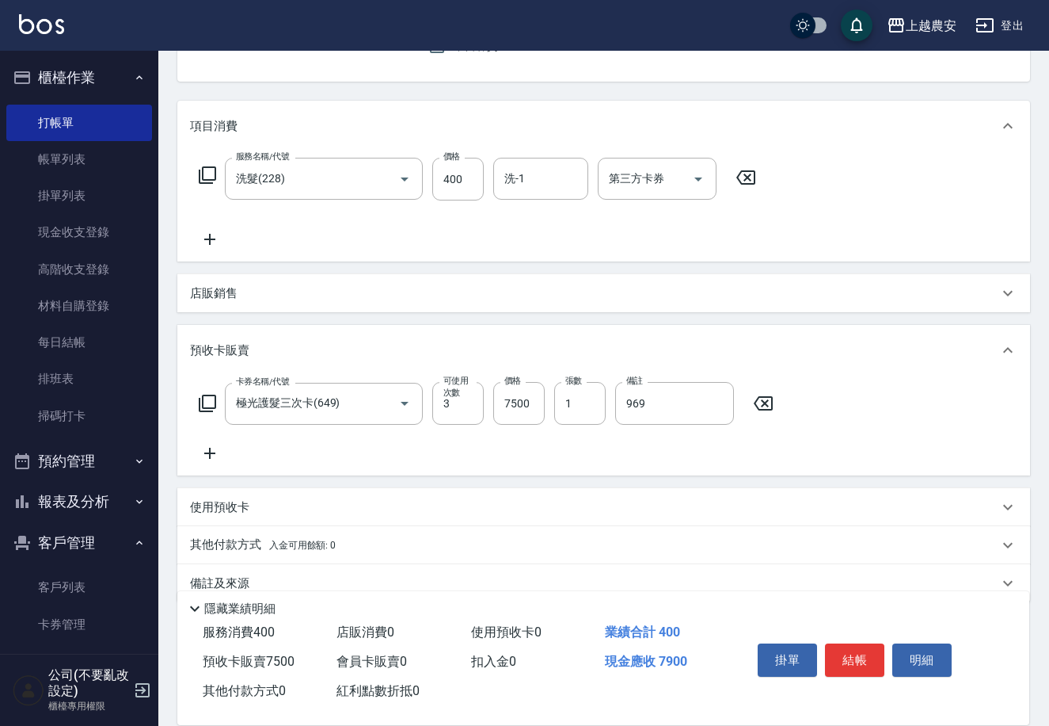
scroll to position [185, 0]
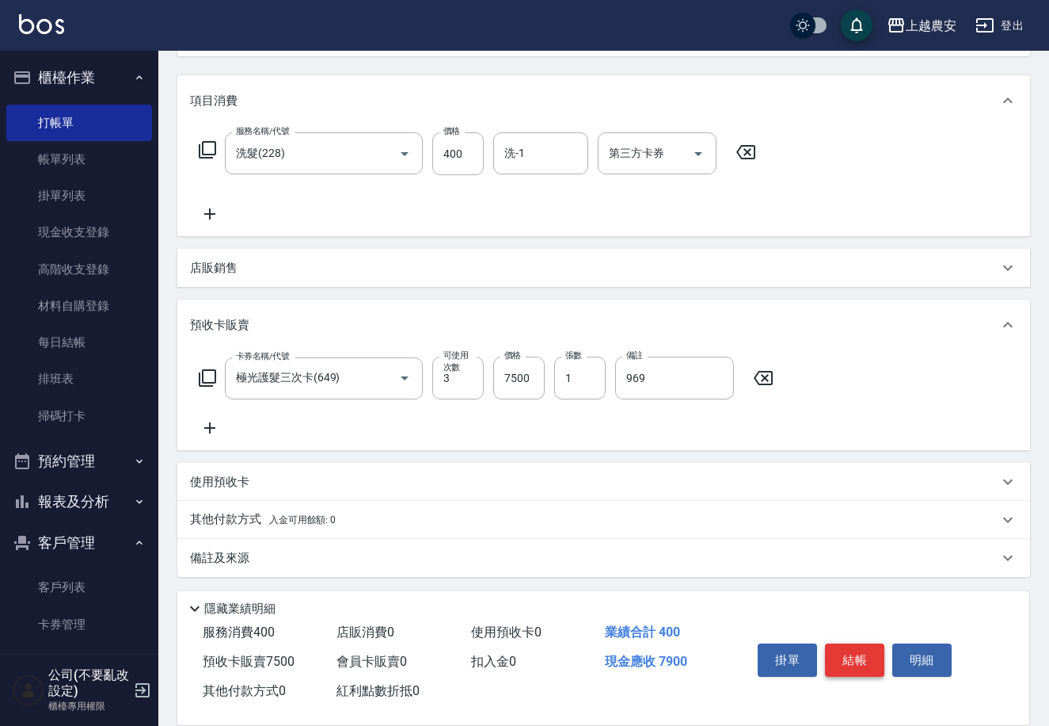
type input "969"
click at [853, 661] on button "結帳" at bounding box center [854, 659] width 59 height 33
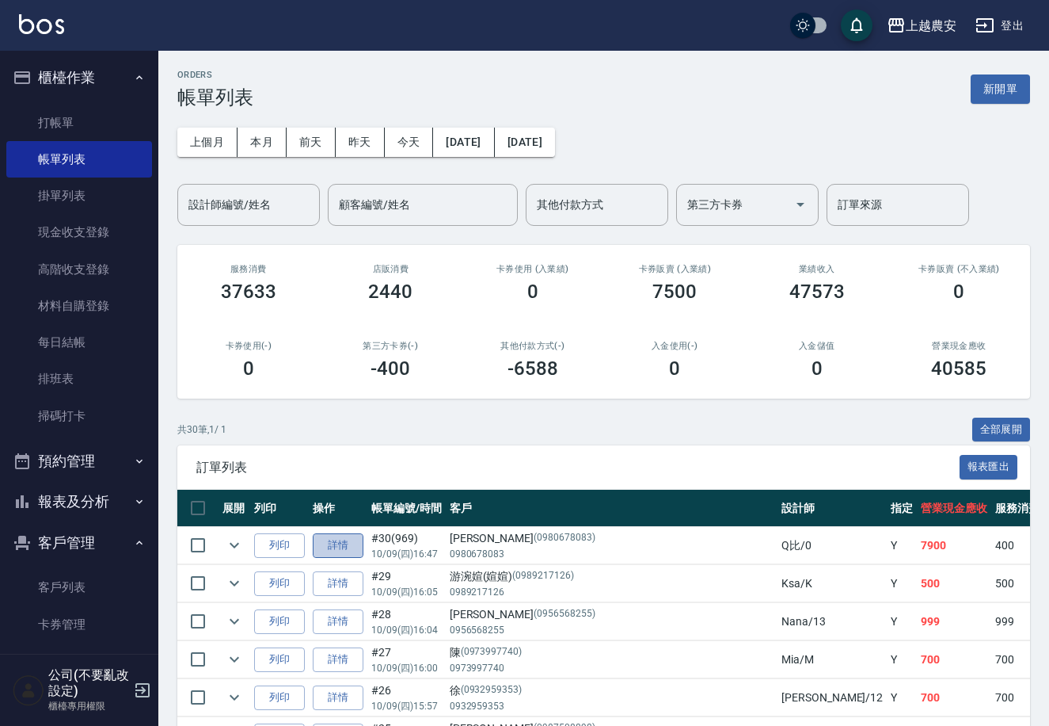
click at [343, 541] on link "詳情" at bounding box center [338, 545] width 51 height 25
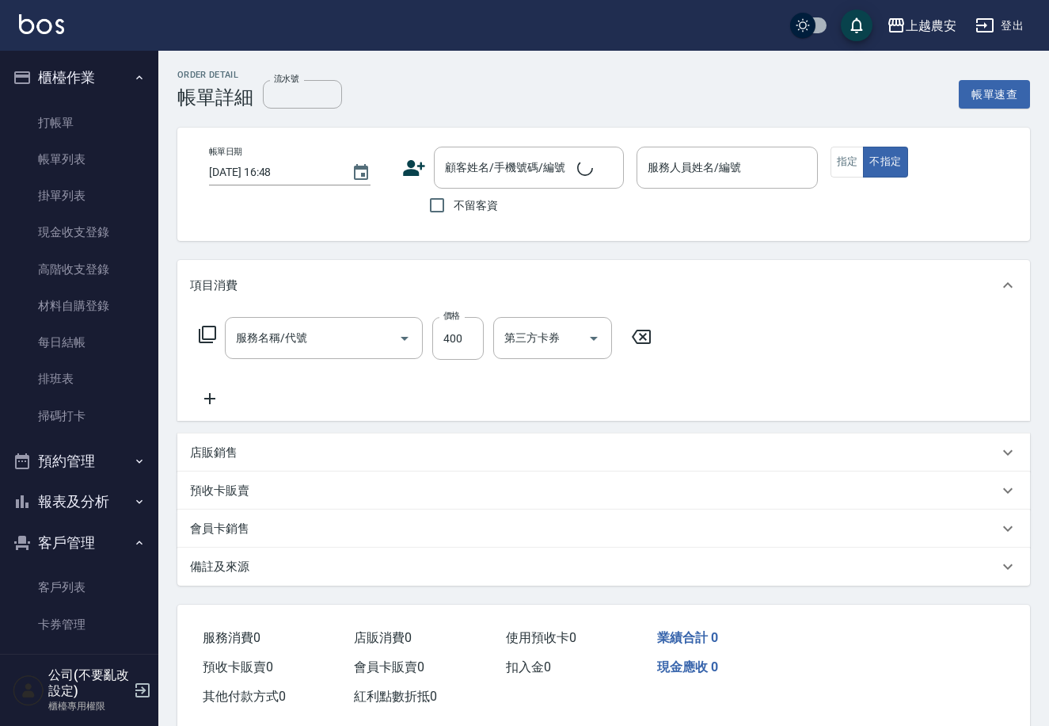
type input "969"
type input "[DATE] 16:47"
type input "Q比-0"
type input "洗髮(228)"
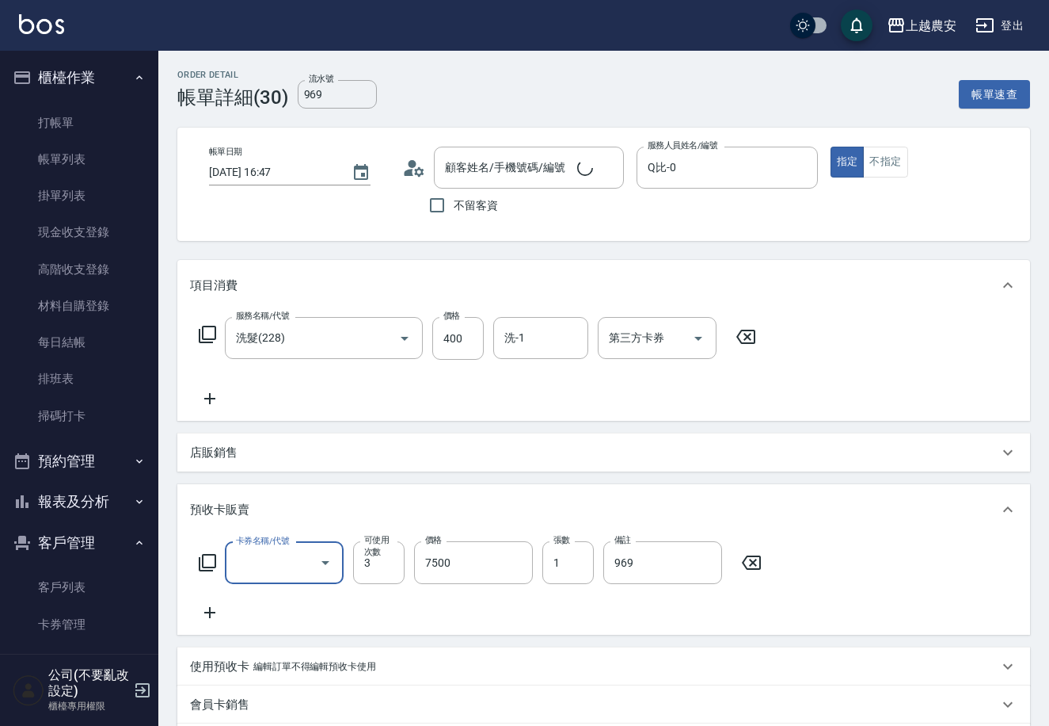
type input "極光護髮三次卡(649)"
type input "林渟雯/0980678083/0980678083"
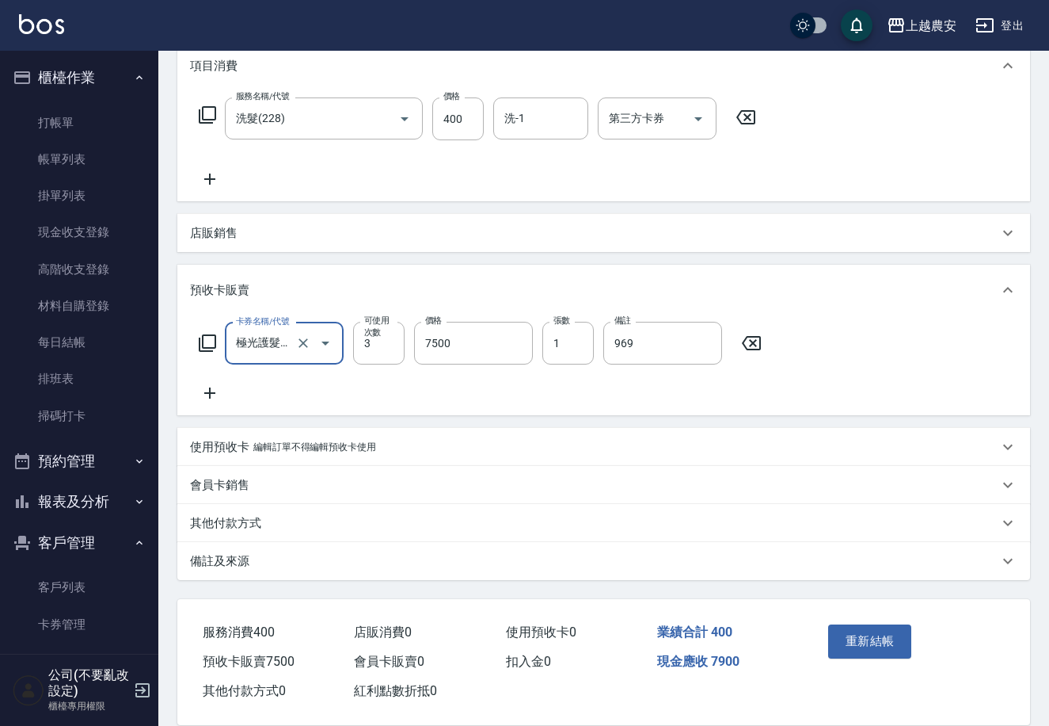
scroll to position [242, 0]
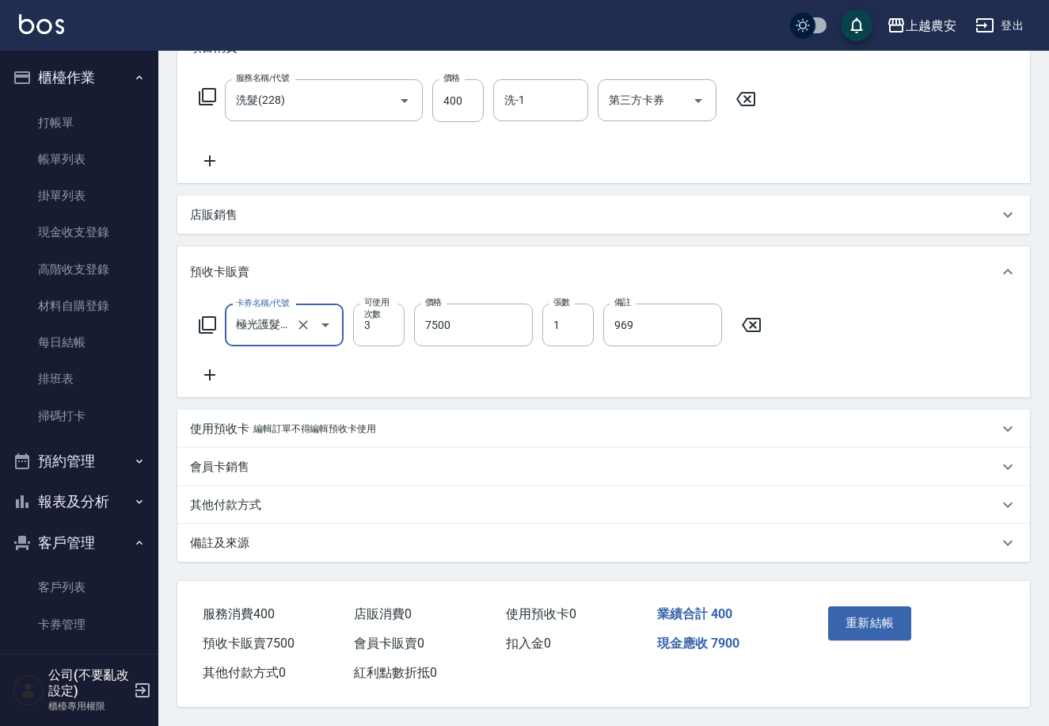
click at [207, 505] on p "其他付款方式" at bounding box center [225, 505] width 71 height 17
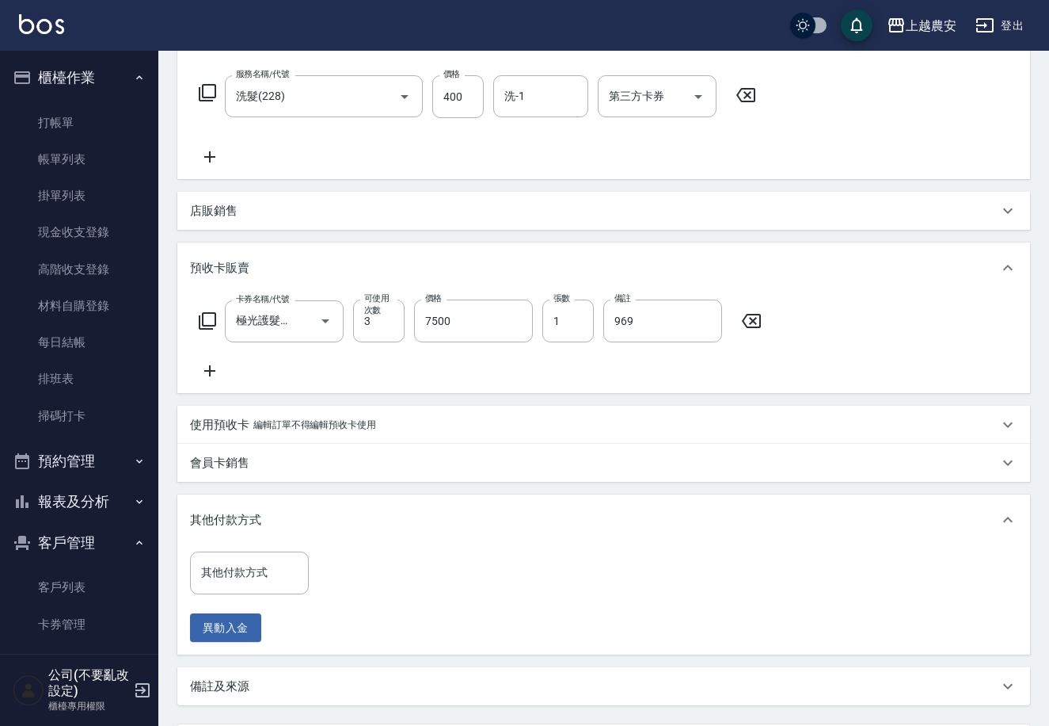
scroll to position [388, 0]
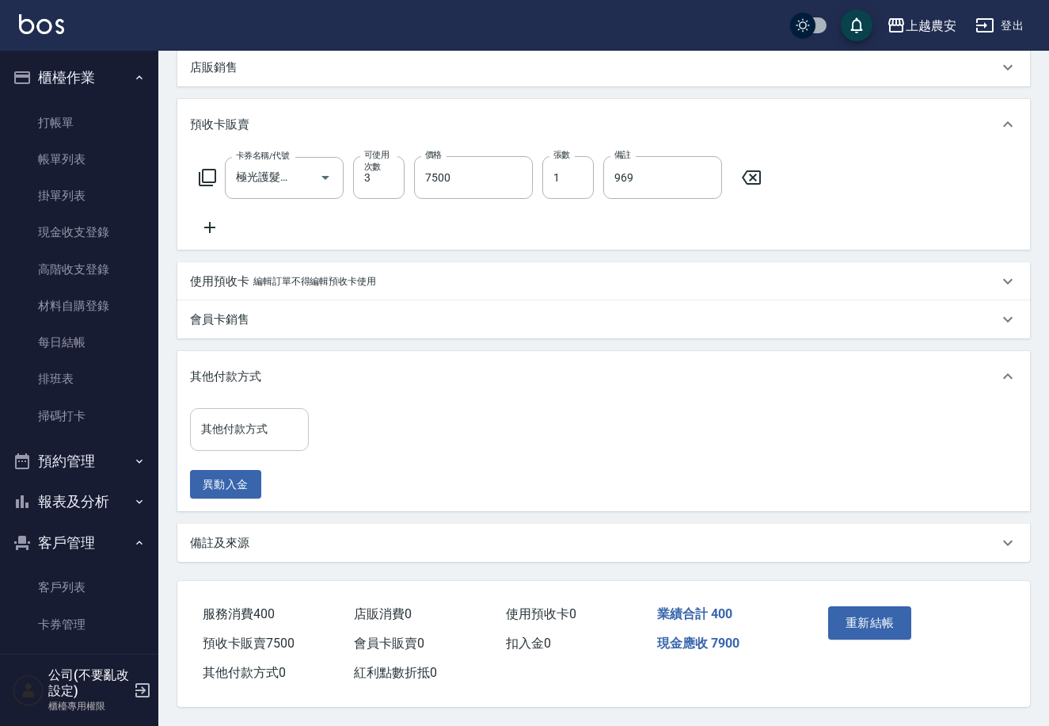
click at [250, 421] on div "其他付款方式 其他付款方式" at bounding box center [249, 429] width 119 height 42
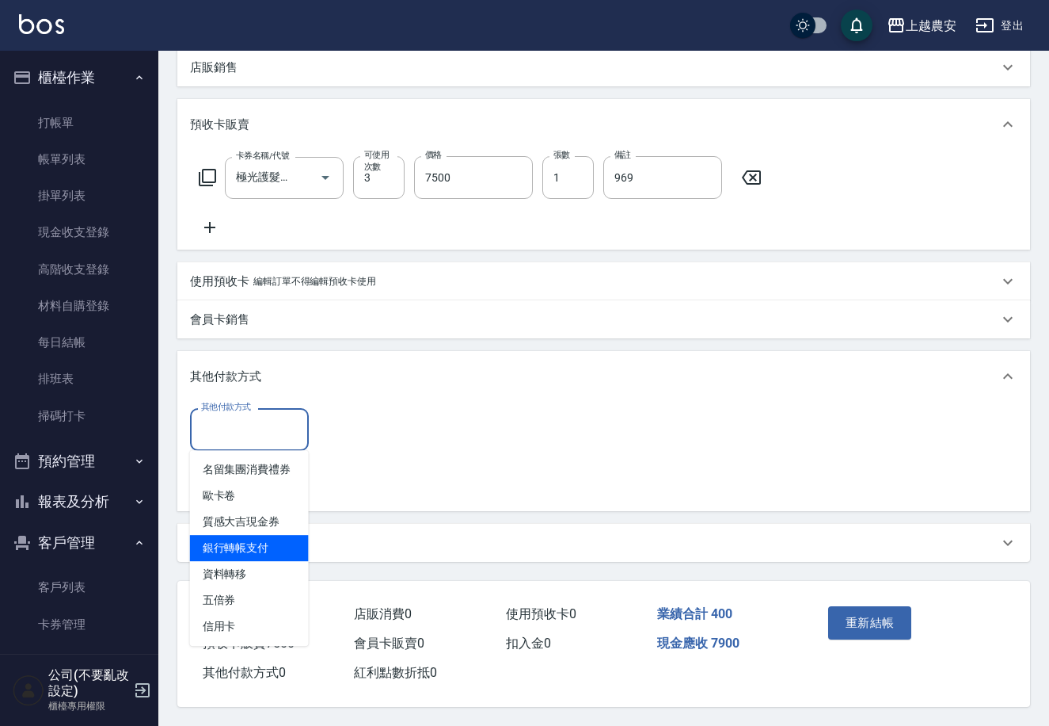
click at [267, 550] on span "銀行轉帳支付" at bounding box center [249, 548] width 119 height 26
type input "銀行轉帳支付"
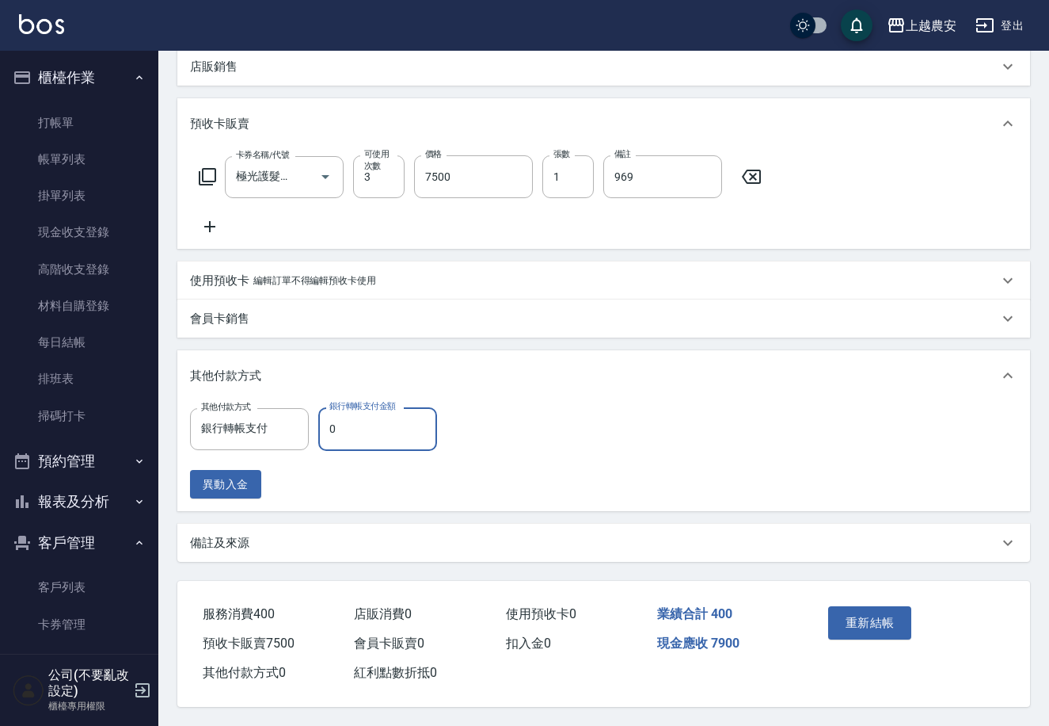
click at [326, 432] on input "0" at bounding box center [377, 428] width 119 height 43
type input "4400"
click at [867, 618] on button "重新結帳" at bounding box center [871, 622] width 84 height 33
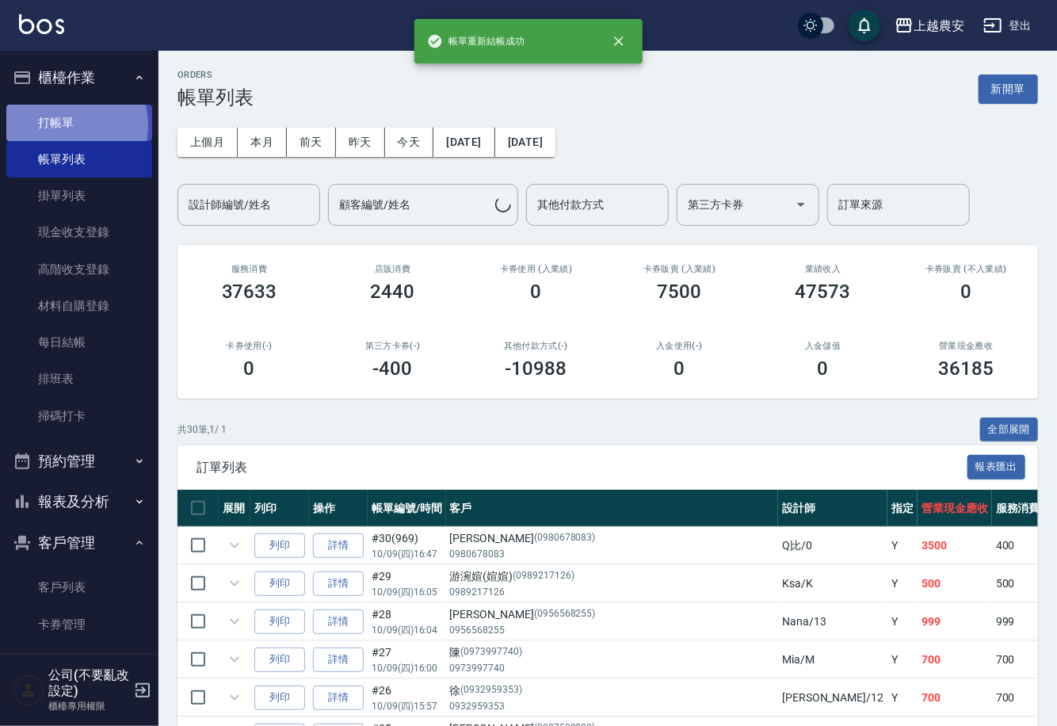
click at [59, 124] on link "打帳單" at bounding box center [79, 123] width 146 height 36
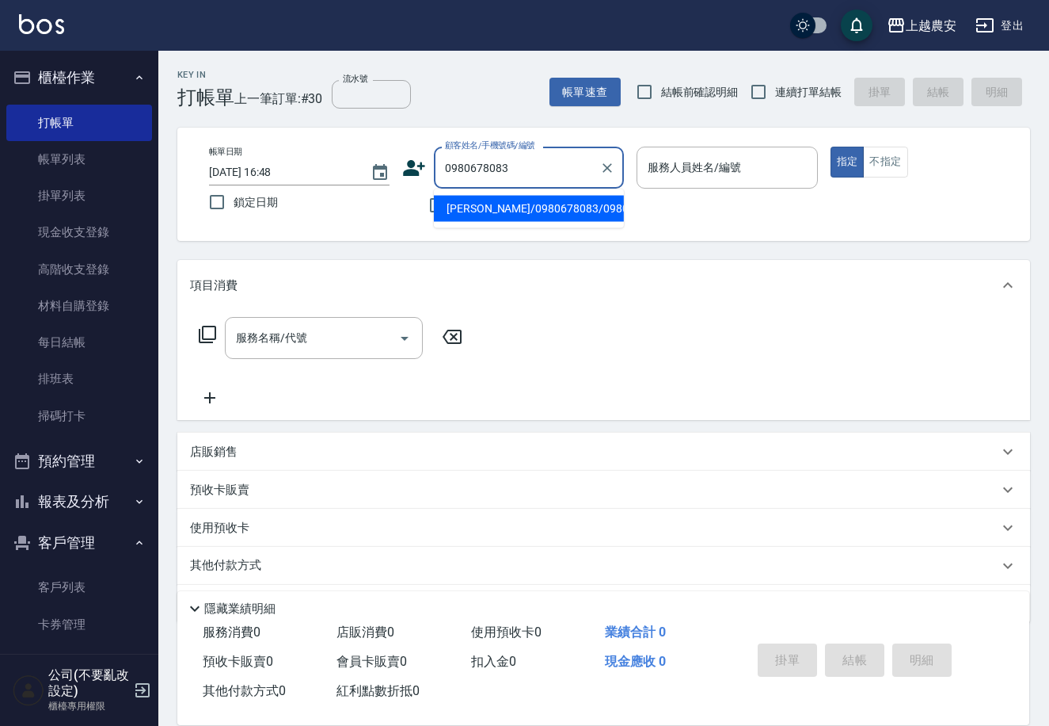
drag, startPoint x: 509, startPoint y: 211, endPoint x: 359, endPoint y: 83, distance: 197.2
click at [509, 209] on li "[PERSON_NAME]/0980678083/0980678083" at bounding box center [529, 209] width 190 height 26
type input "[PERSON_NAME]/0980678083/0980678083"
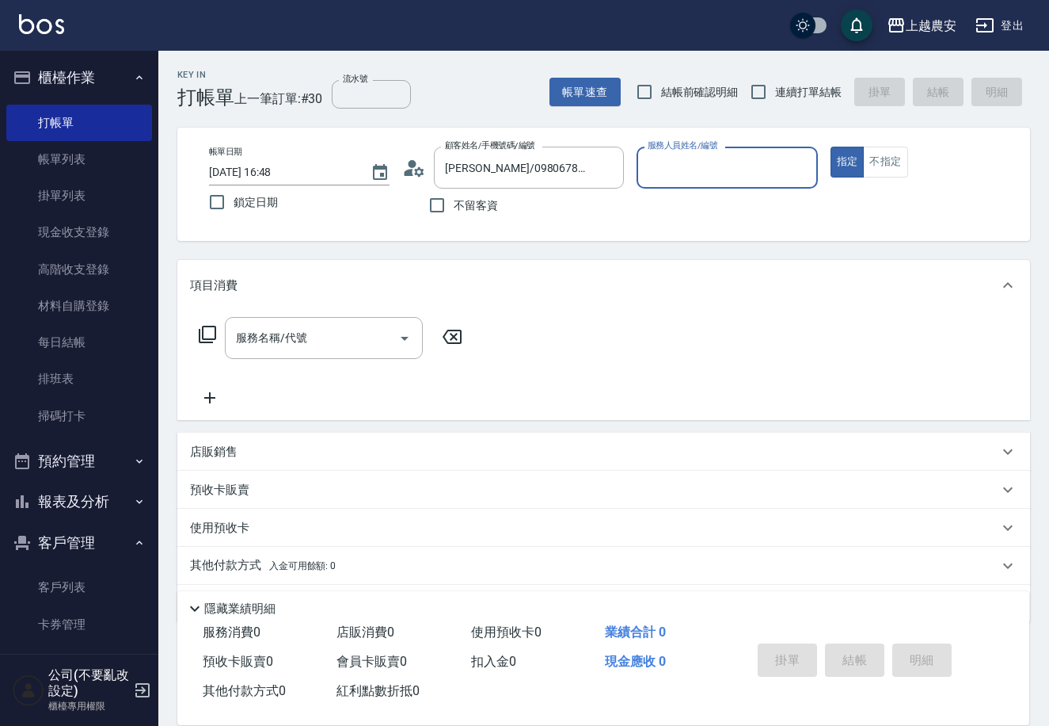
type input "Q比-0"
click at [363, 88] on input "流水號" at bounding box center [371, 94] width 79 height 29
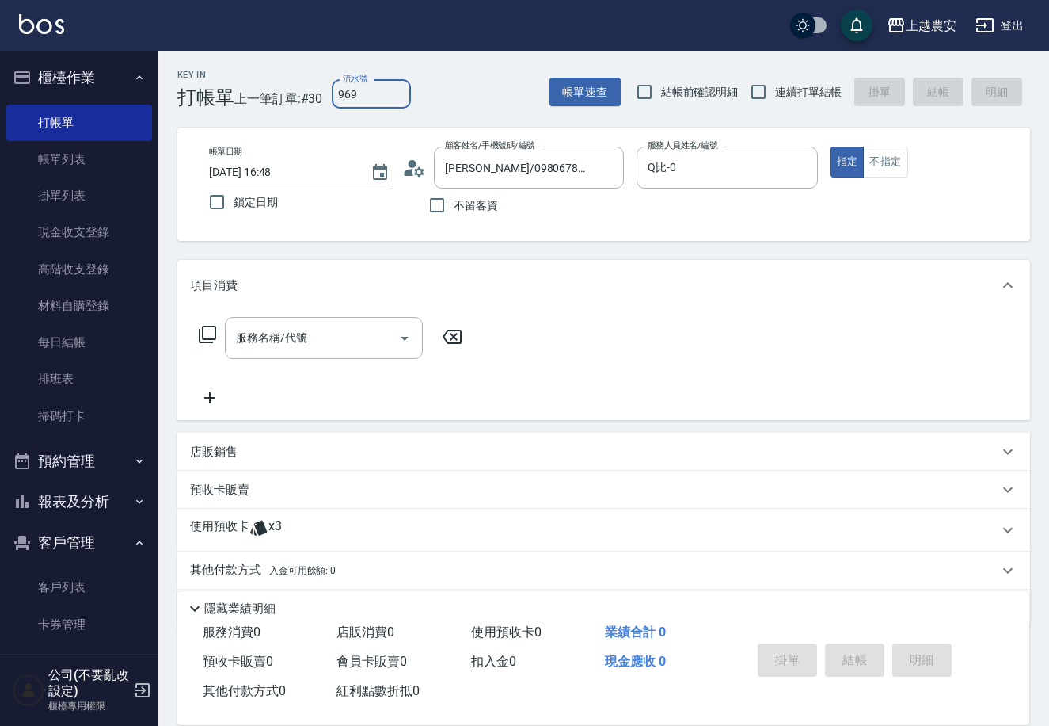
type input "969"
click at [223, 518] on p "使用預收卡" at bounding box center [219, 530] width 59 height 24
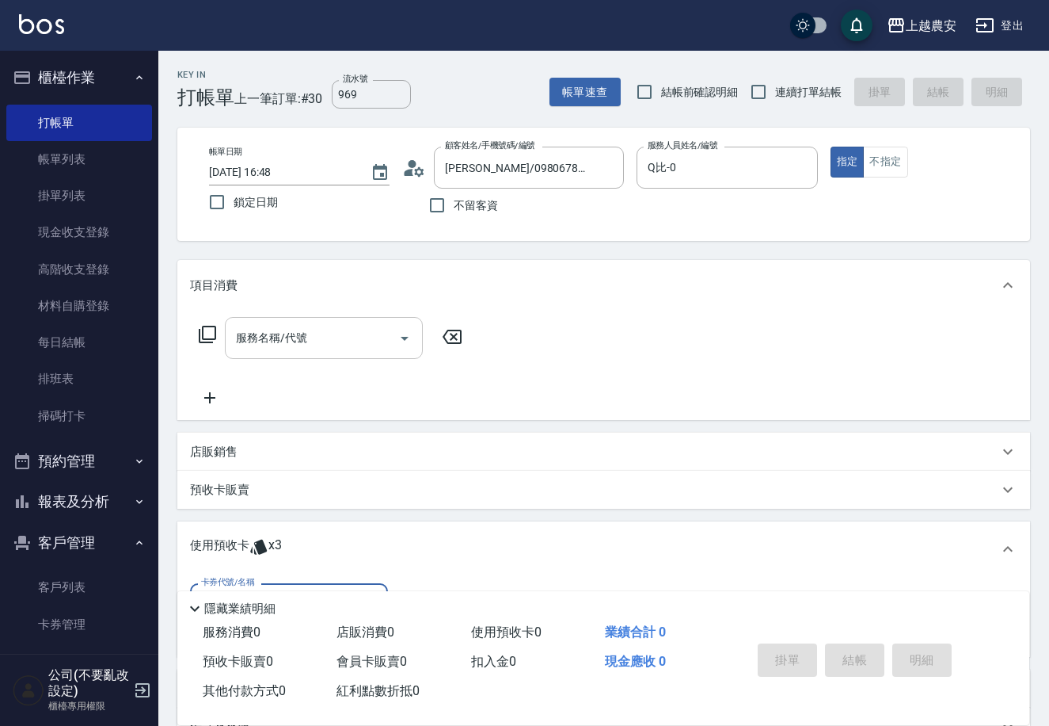
click at [367, 332] on input "服務名稱/代號" at bounding box center [312, 338] width 160 height 28
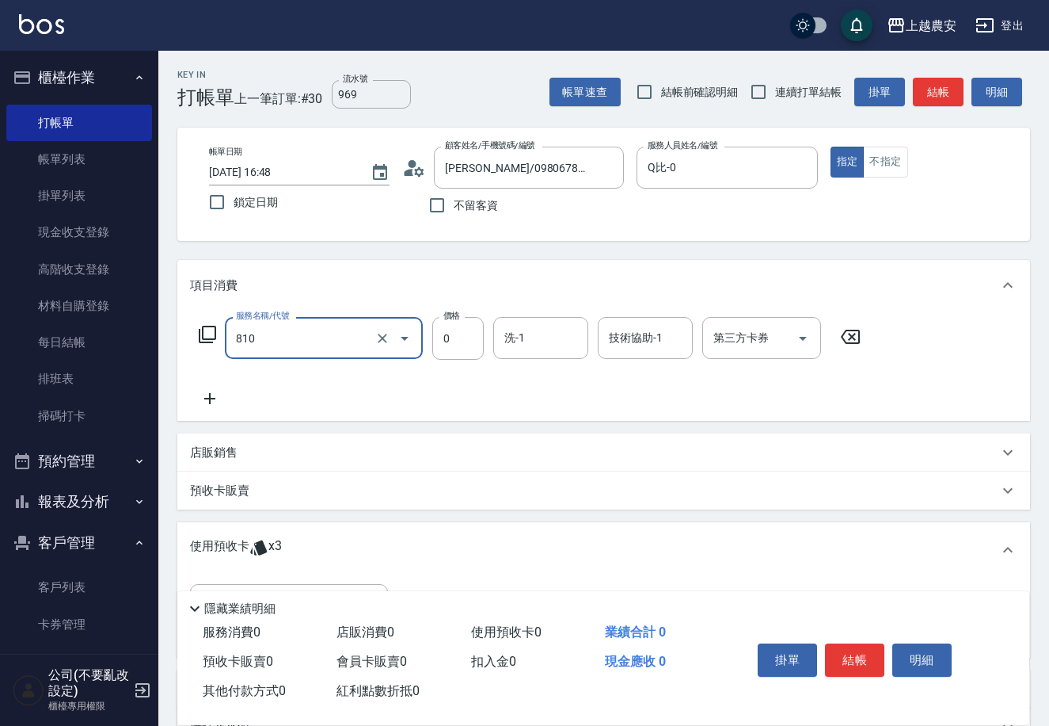
type input "頭皮護髮卡券使用(810)"
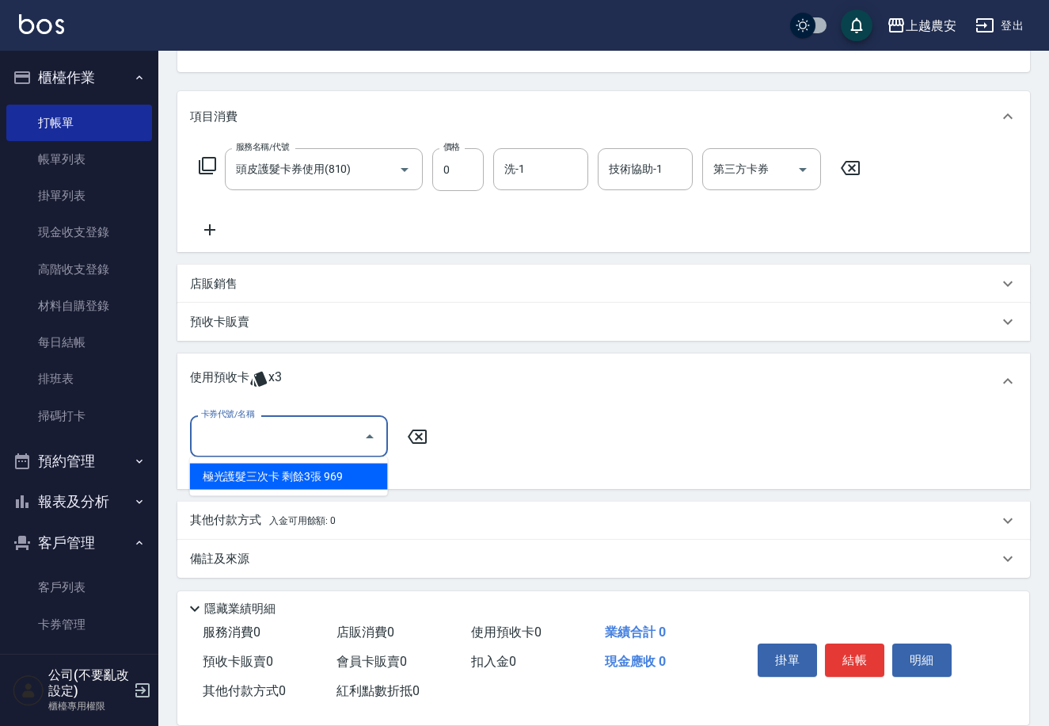
click at [241, 447] on input "卡券代號/名稱" at bounding box center [277, 436] width 160 height 28
click at [229, 477] on div "極光護髮三次卡 剩餘3張 969" at bounding box center [289, 476] width 198 height 26
type input "極光護髮三次卡 969"
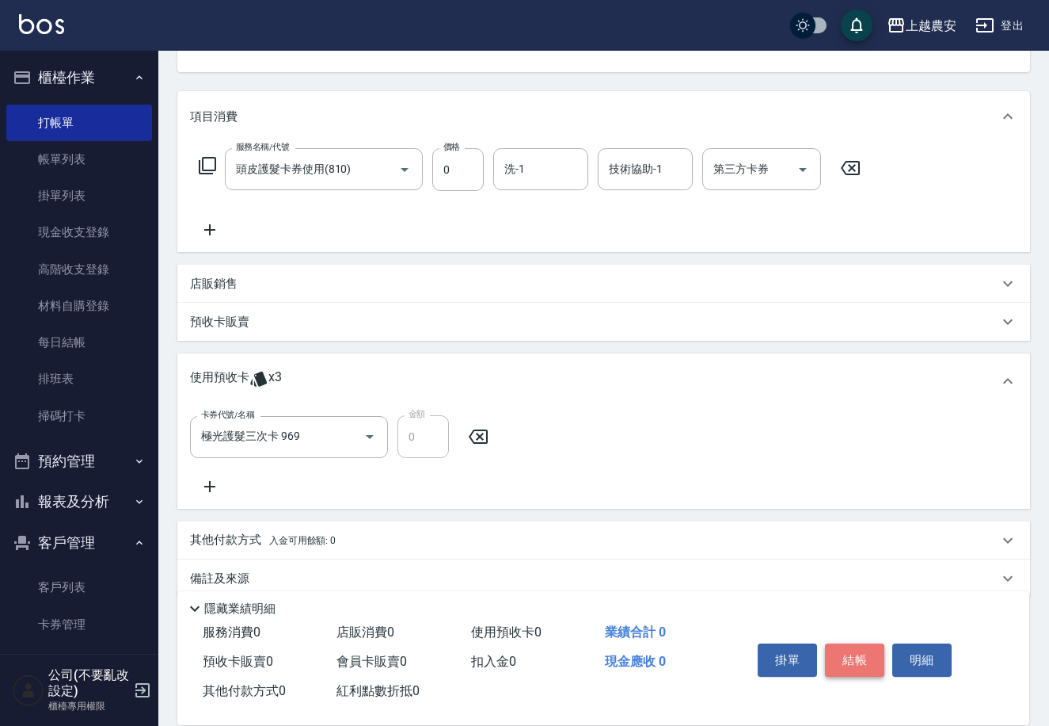
click at [842, 647] on button "結帳" at bounding box center [854, 659] width 59 height 33
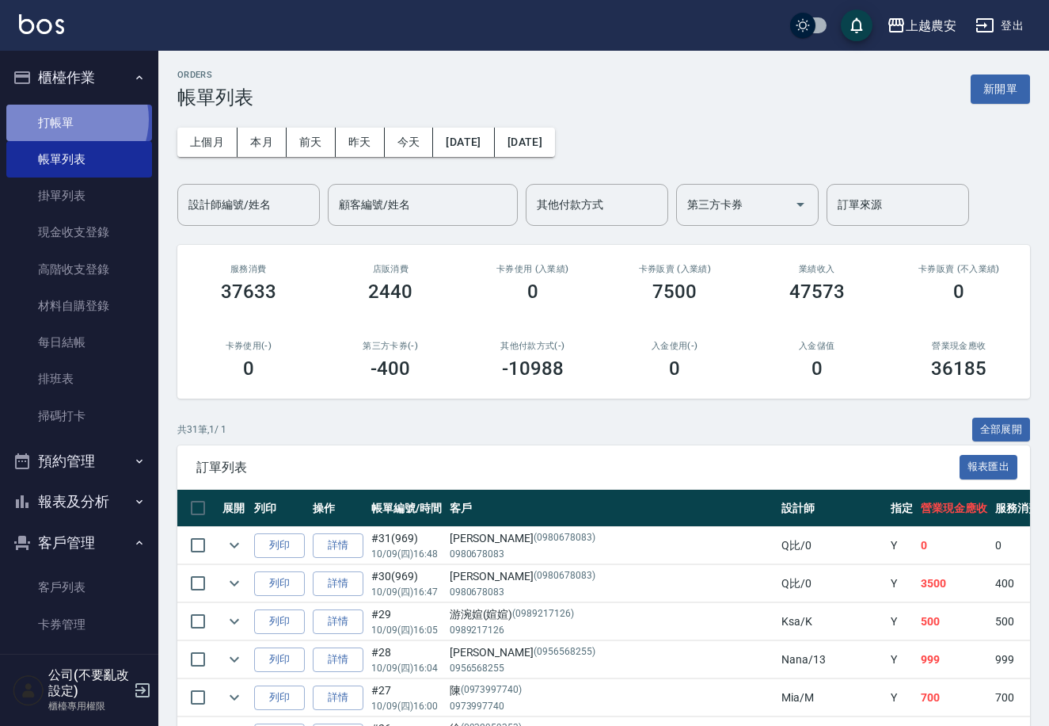
click at [69, 119] on link "打帳單" at bounding box center [79, 123] width 146 height 36
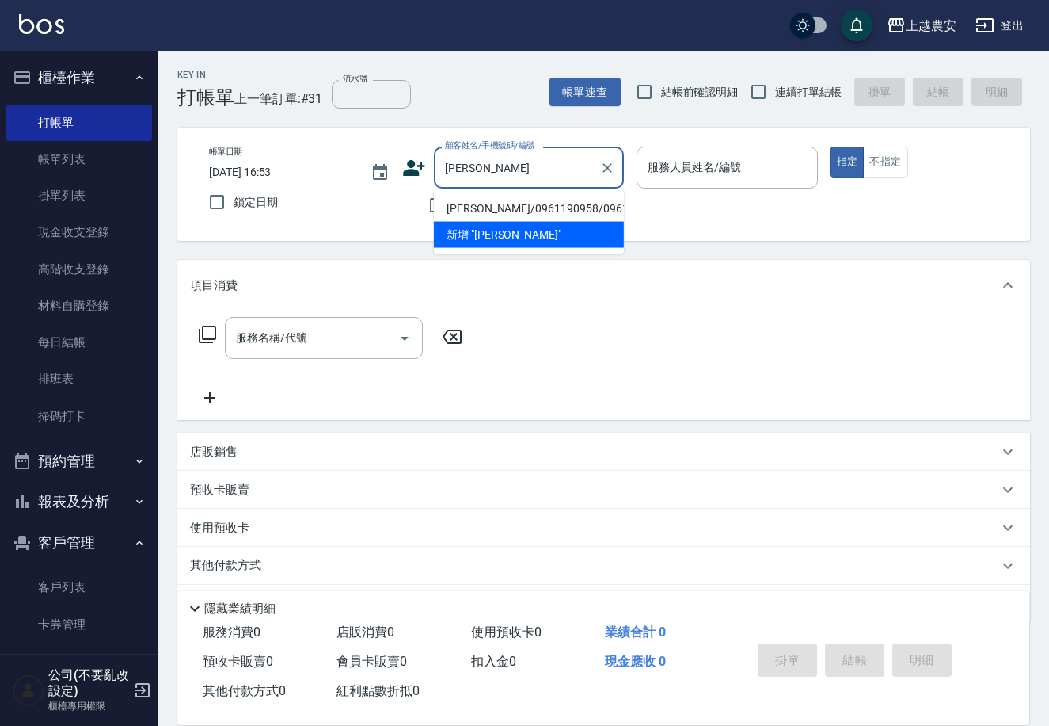
click at [596, 213] on li "[PERSON_NAME]/0961190958/0961190958" at bounding box center [529, 209] width 190 height 26
type input "[PERSON_NAME]/0961190958/0961190958"
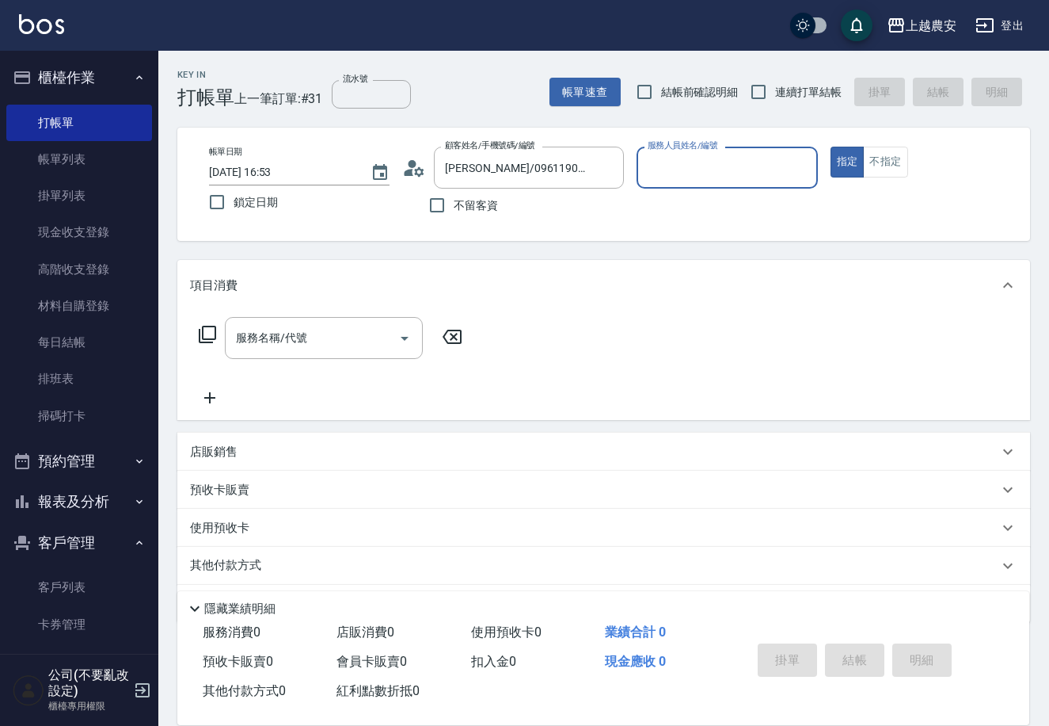
type input "Yuna-18"
click at [341, 334] on input "服務名稱/代號" at bounding box center [312, 338] width 160 height 28
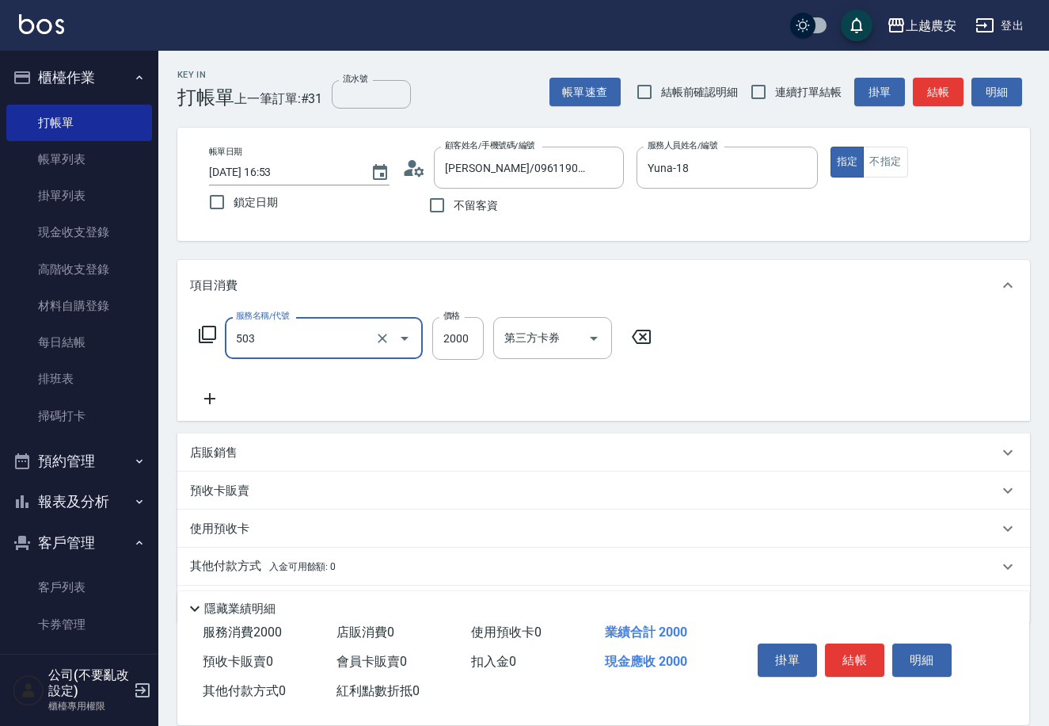
type input "染髮1500↑(503)"
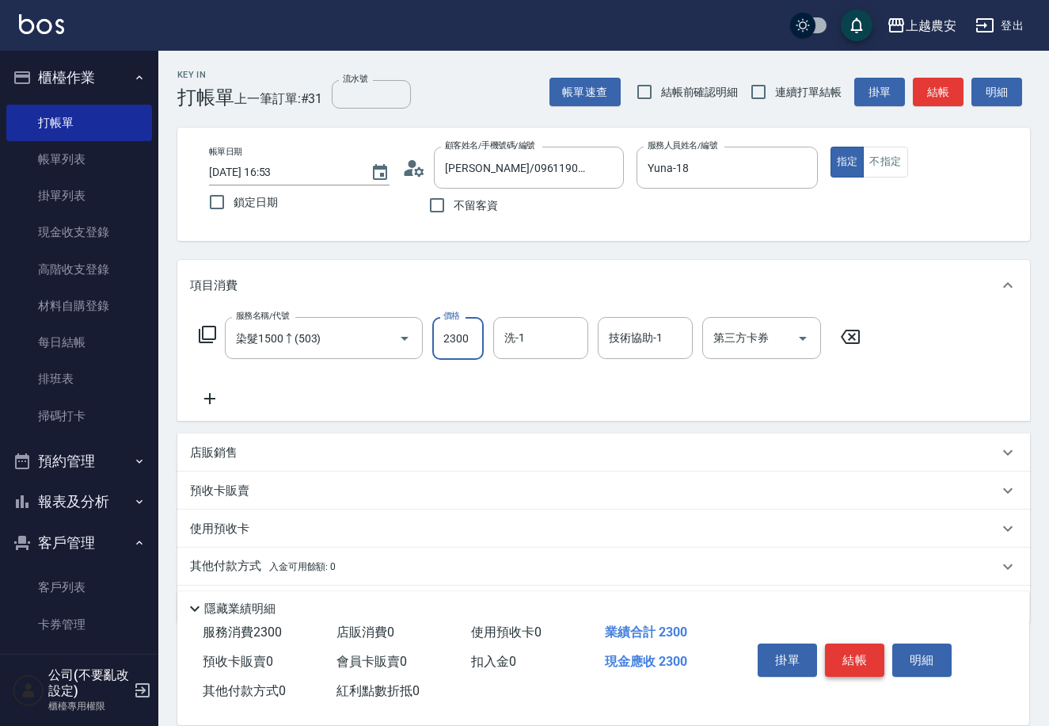
type input "2300"
click at [855, 656] on button "結帳" at bounding box center [854, 659] width 59 height 33
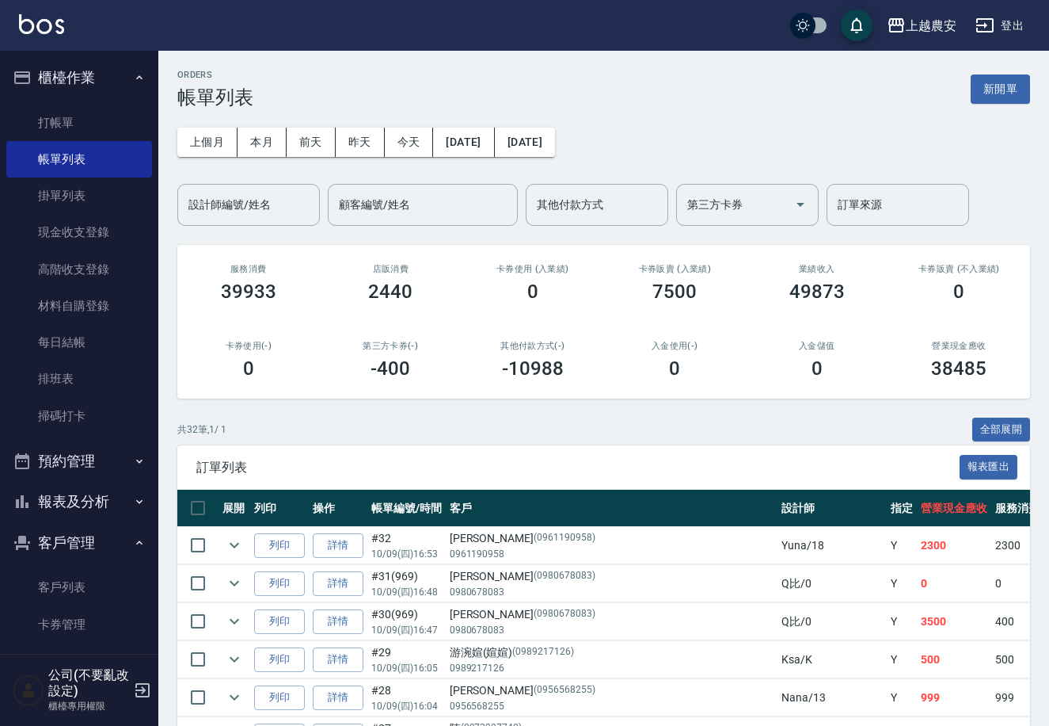
click at [63, 505] on button "報表及分析" at bounding box center [79, 501] width 146 height 41
click at [86, 585] on link "店家日報表" at bounding box center [79, 583] width 146 height 36
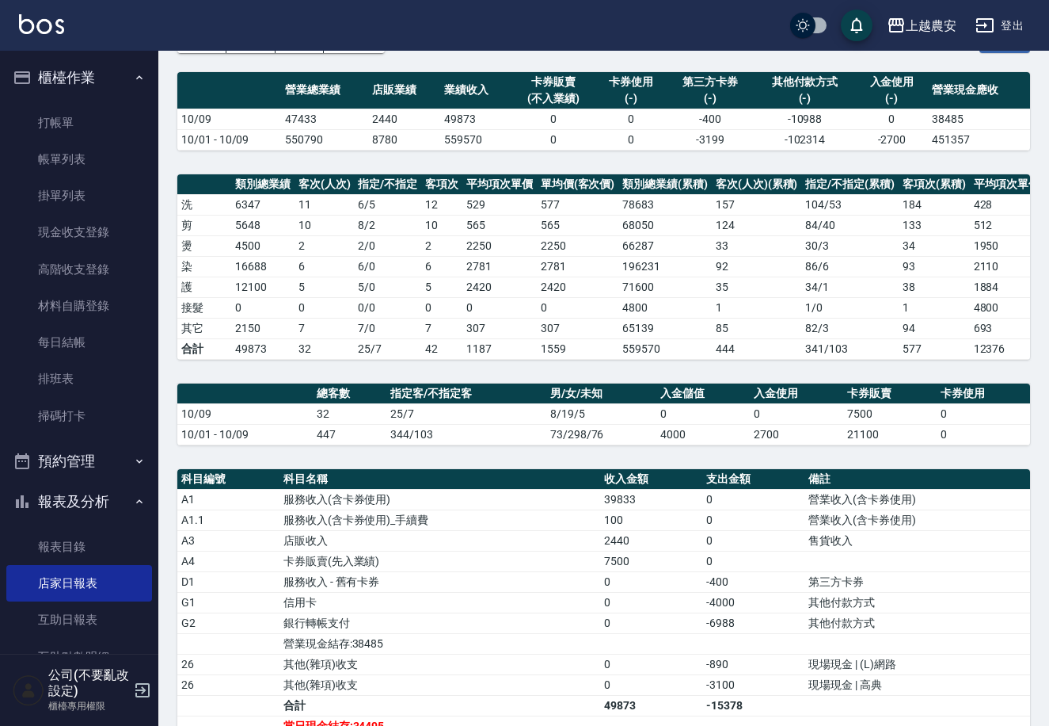
scroll to position [122, 0]
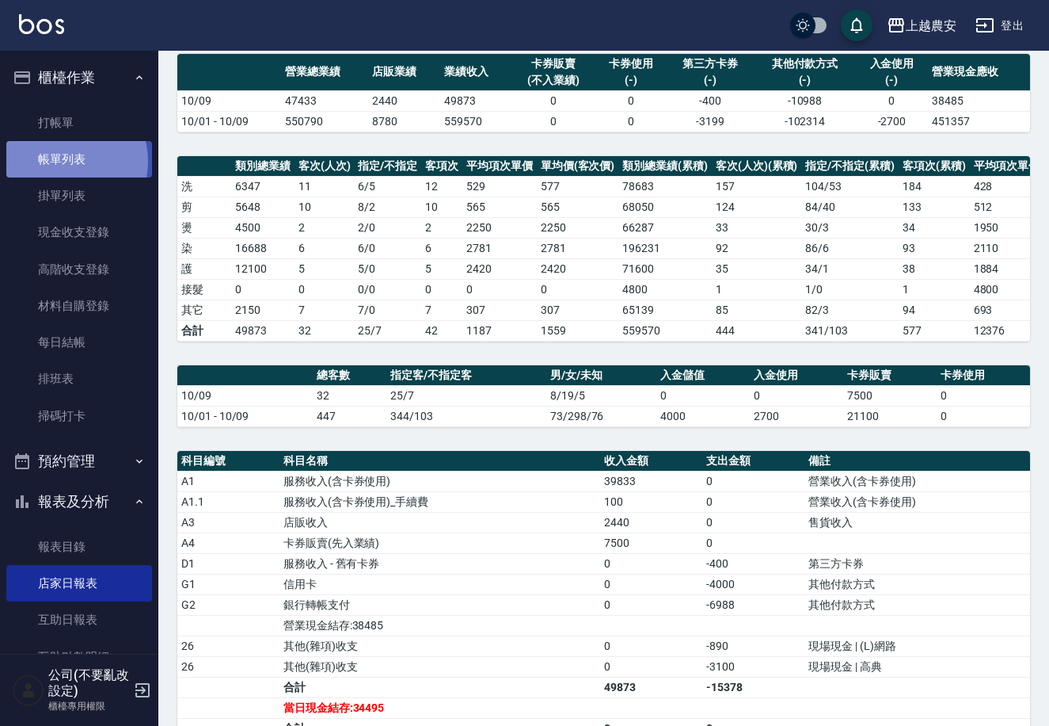
click at [63, 162] on link "帳單列表" at bounding box center [79, 159] width 146 height 36
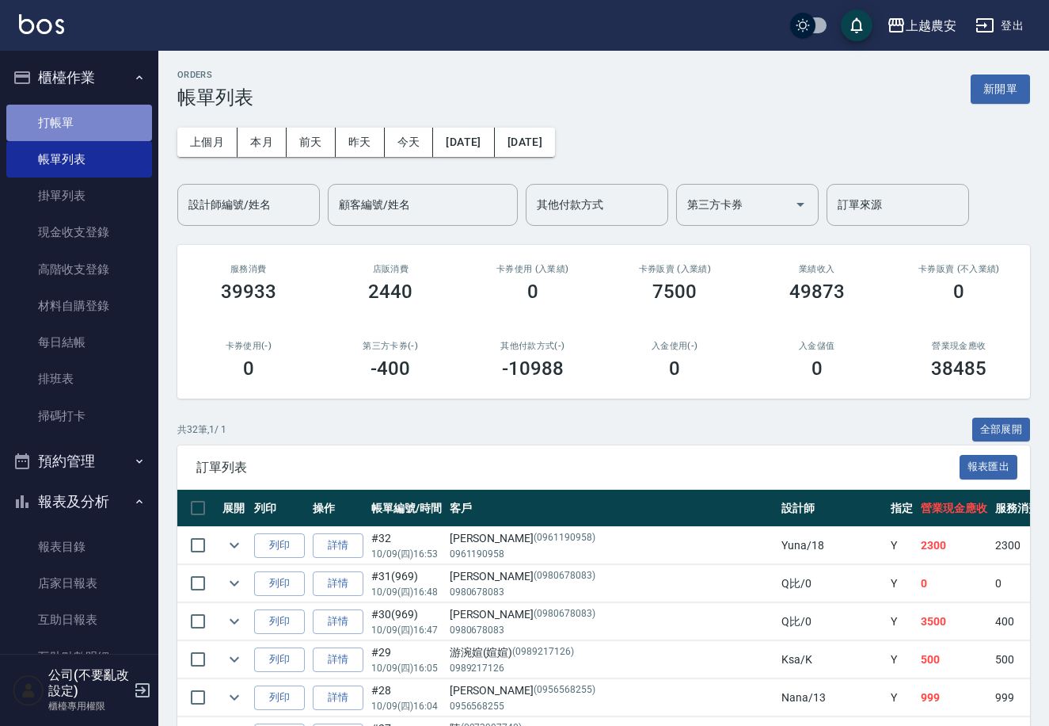
click at [86, 114] on link "打帳單" at bounding box center [79, 123] width 146 height 36
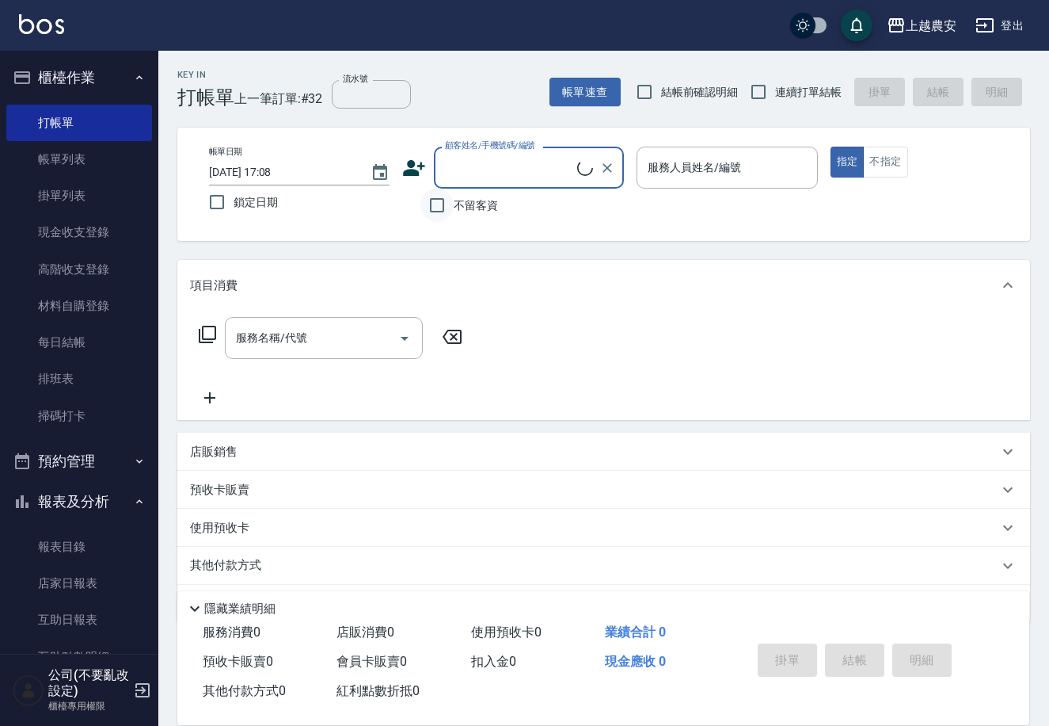
click at [430, 206] on input "不留客資" at bounding box center [437, 205] width 33 height 33
checkbox input "true"
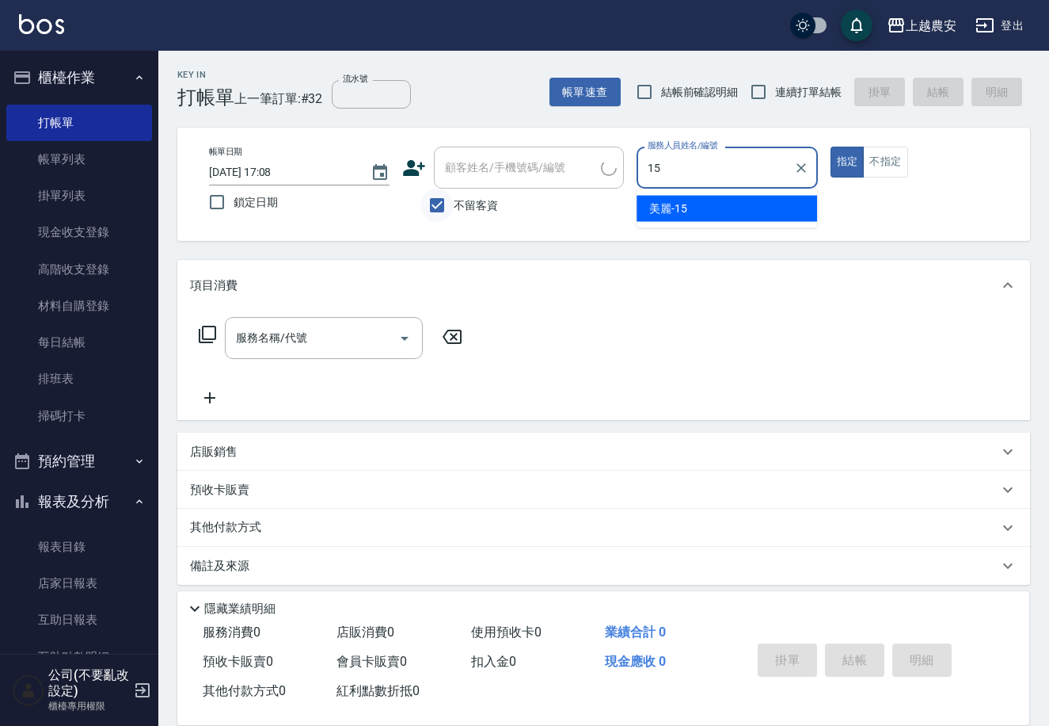
type input "美麗-15"
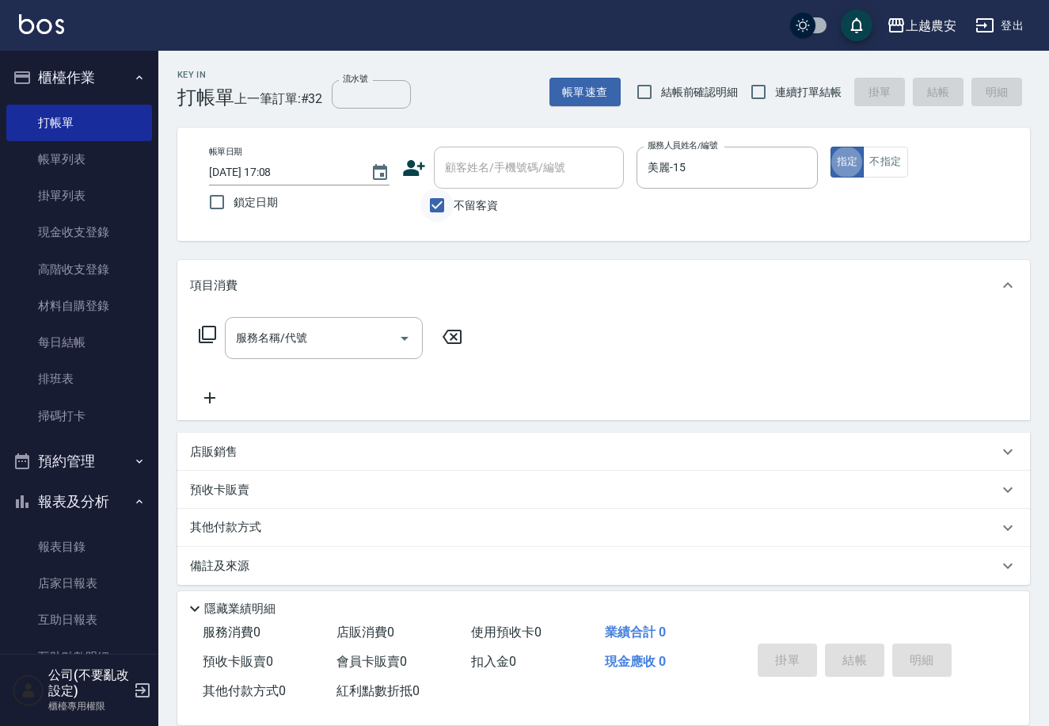
type button "true"
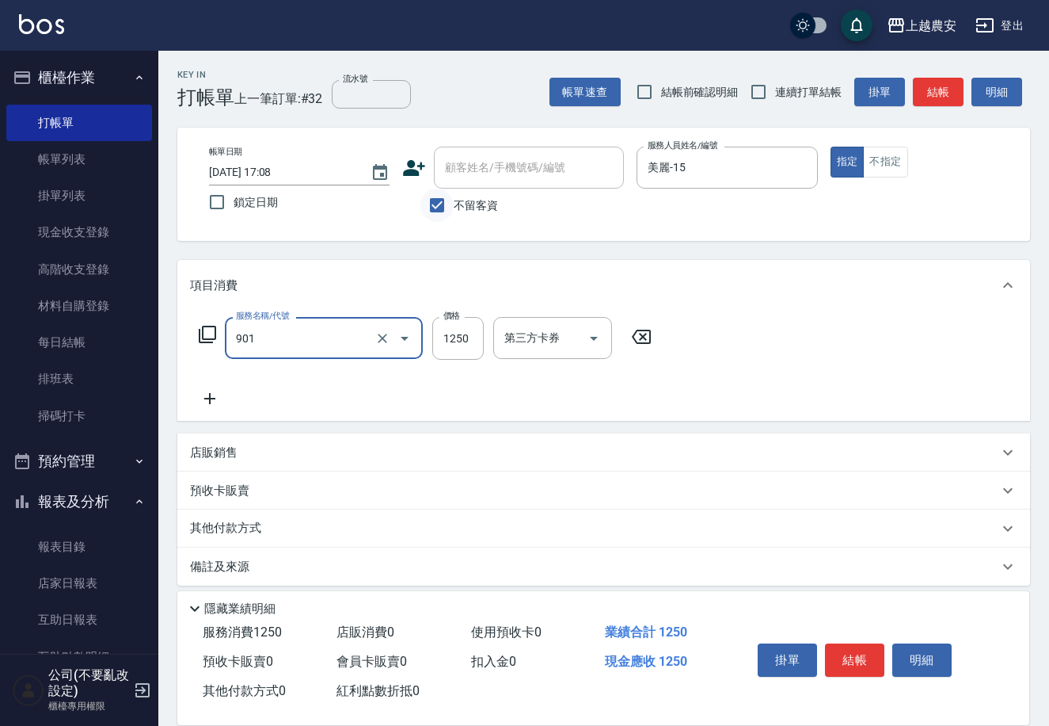
type input "修手指甲(901)"
type input "1400"
click at [856, 646] on button "結帳" at bounding box center [854, 659] width 59 height 33
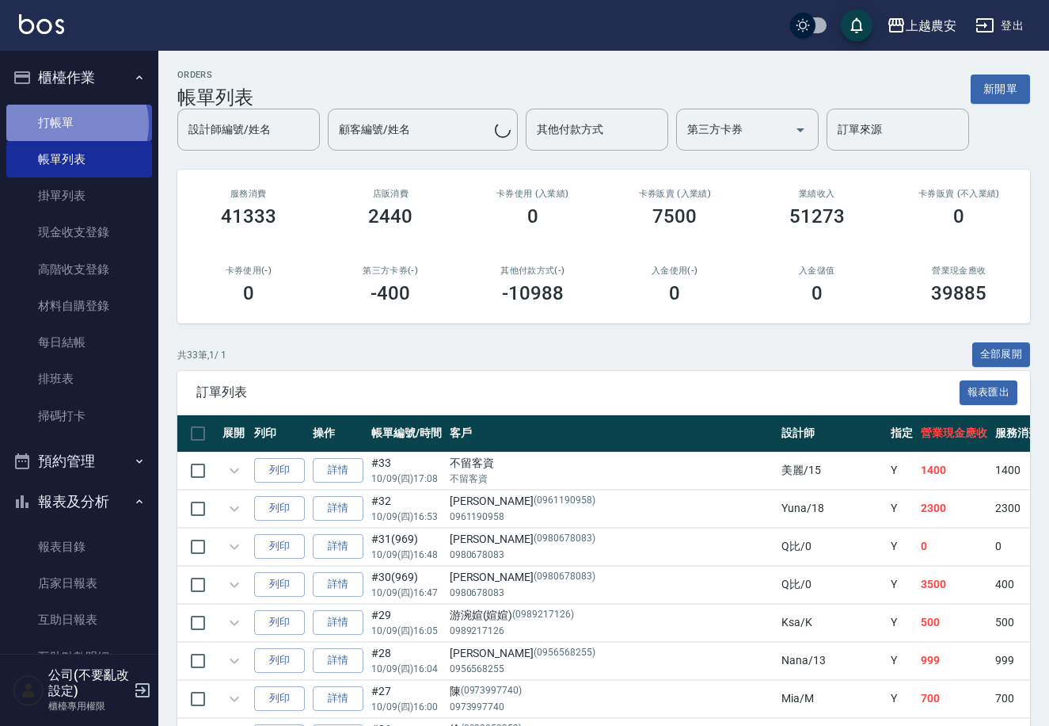
click at [74, 124] on link "打帳單" at bounding box center [79, 123] width 146 height 36
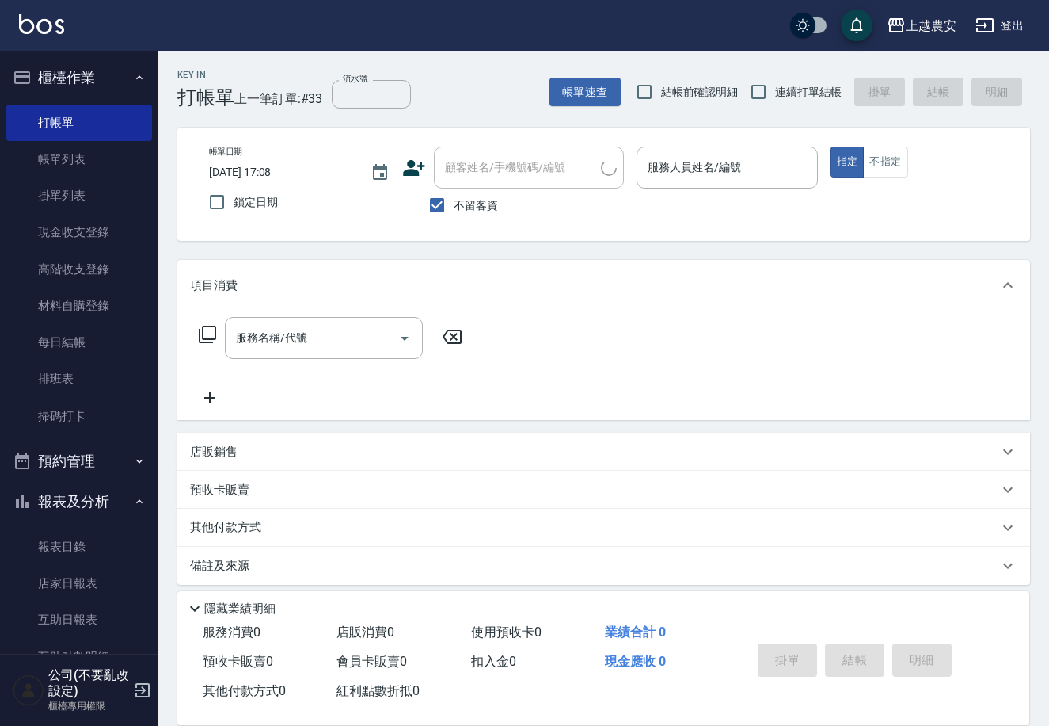
click at [471, 202] on span "不留客資" at bounding box center [476, 205] width 44 height 17
click at [454, 202] on input "不留客資" at bounding box center [437, 205] width 33 height 33
checkbox input "false"
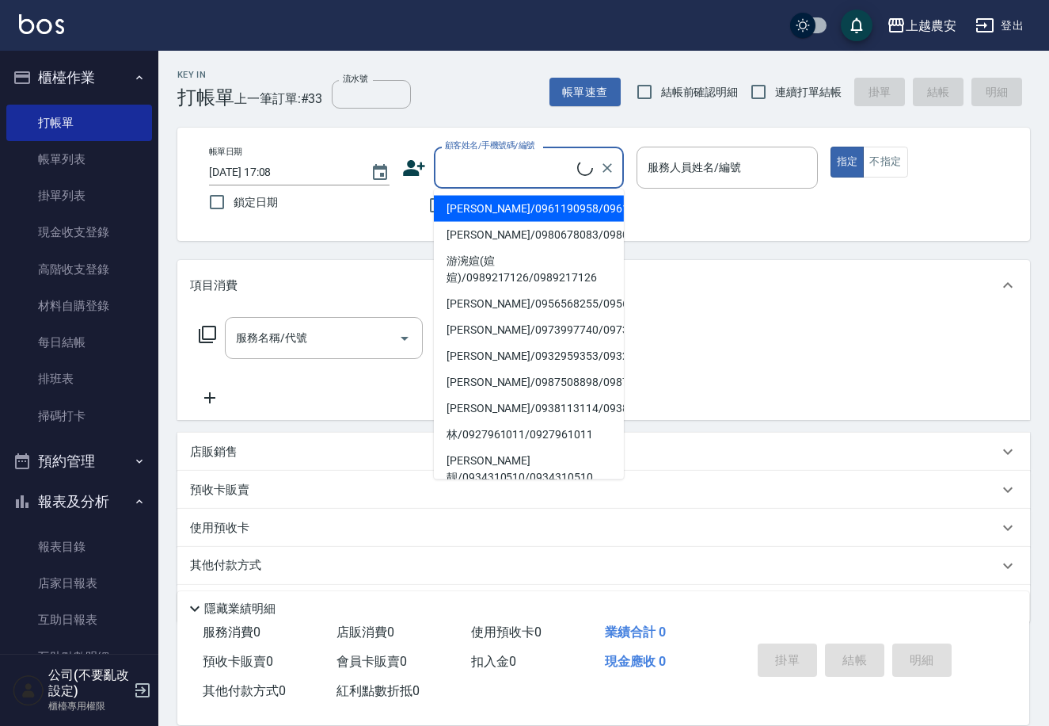
click at [473, 179] on input "顧客姓名/手機號碼/編號" at bounding box center [509, 168] width 136 height 28
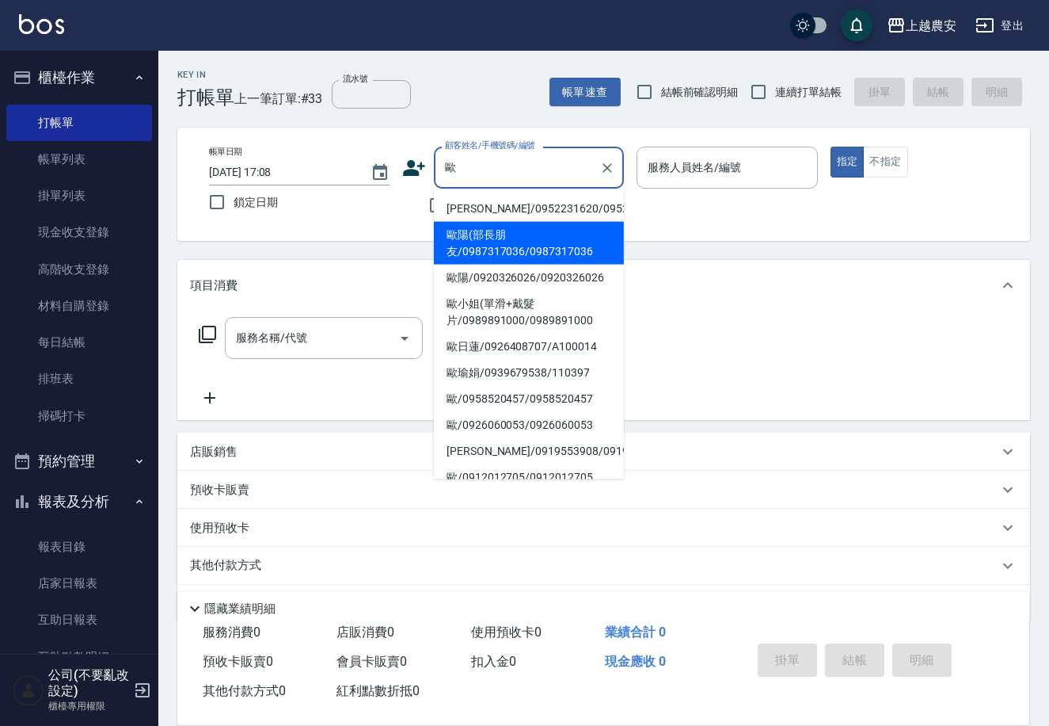
click at [469, 236] on li "歐陽(部長朋友/0987317036/0987317036" at bounding box center [529, 243] width 190 height 43
type input "歐陽(部長朋友/0987317036/0987317036"
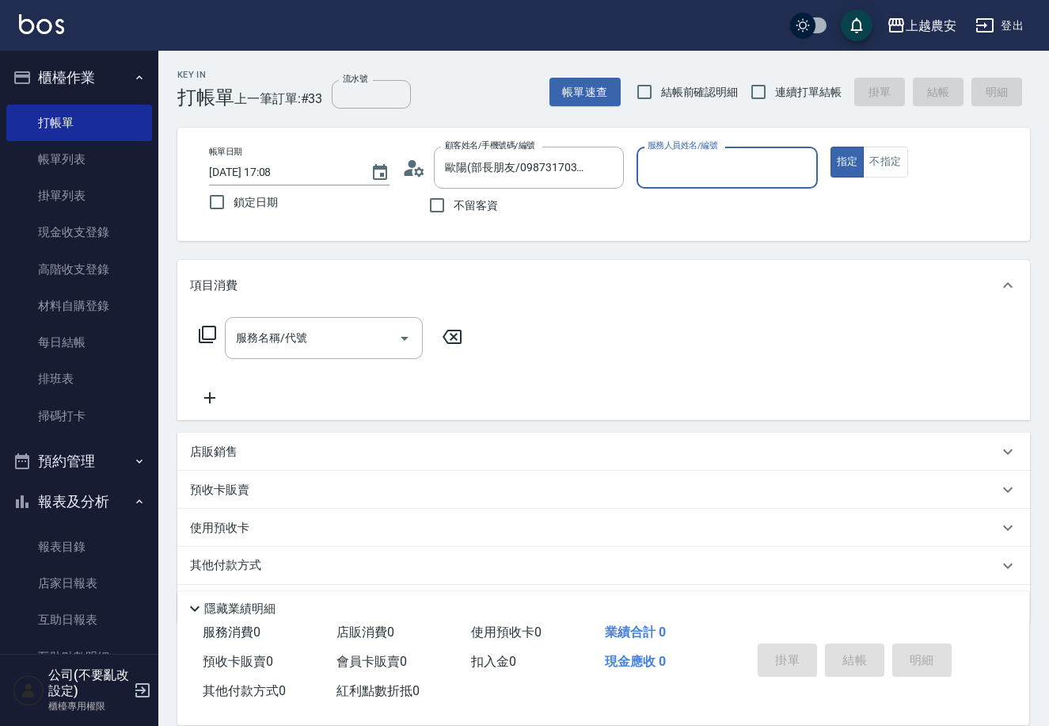
type input "Lina-L"
click at [330, 349] on input "服務名稱/代號" at bounding box center [312, 338] width 160 height 28
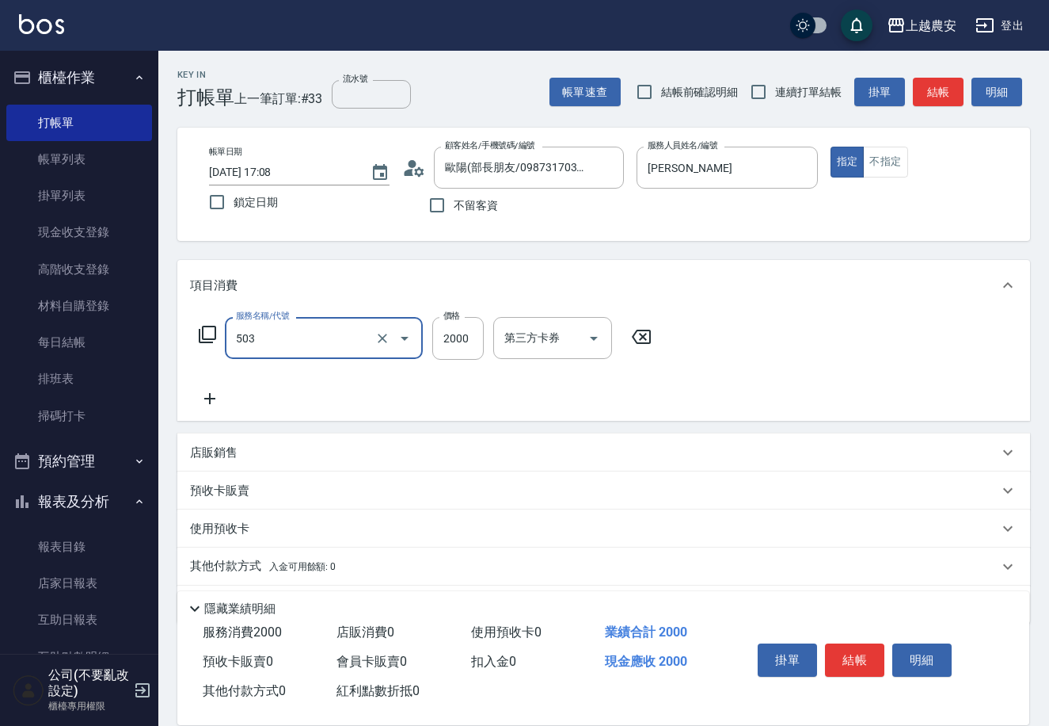
type input "染髮1500↑(503)"
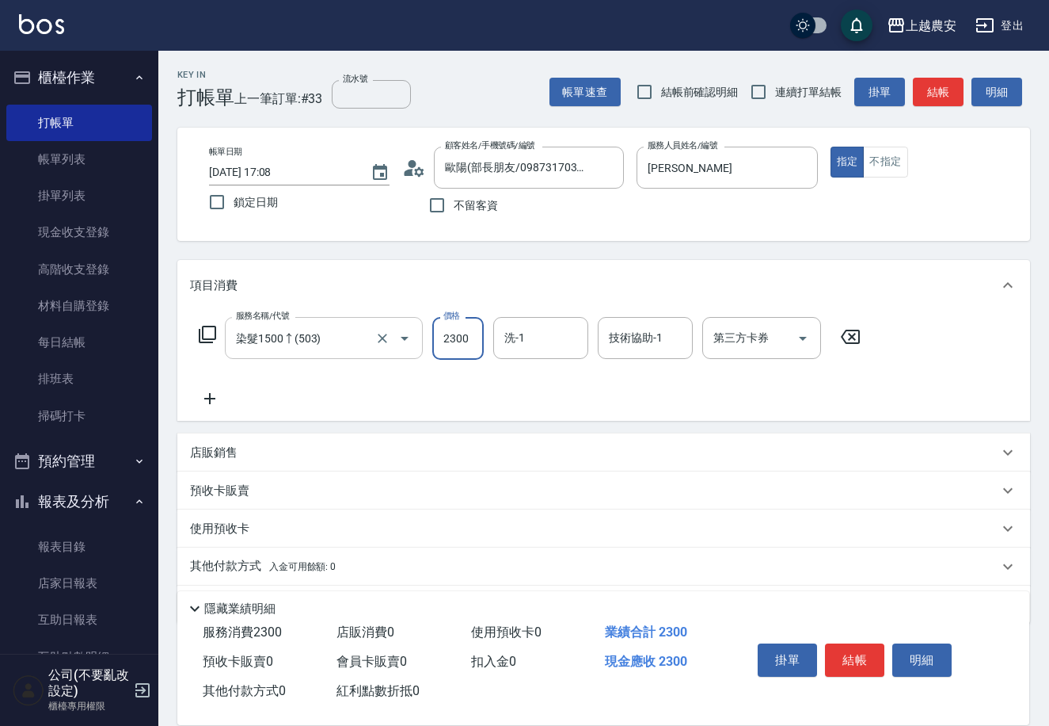
type input "2300"
type input "[PERSON_NAME]-30"
click at [863, 648] on button "結帳" at bounding box center [854, 659] width 59 height 33
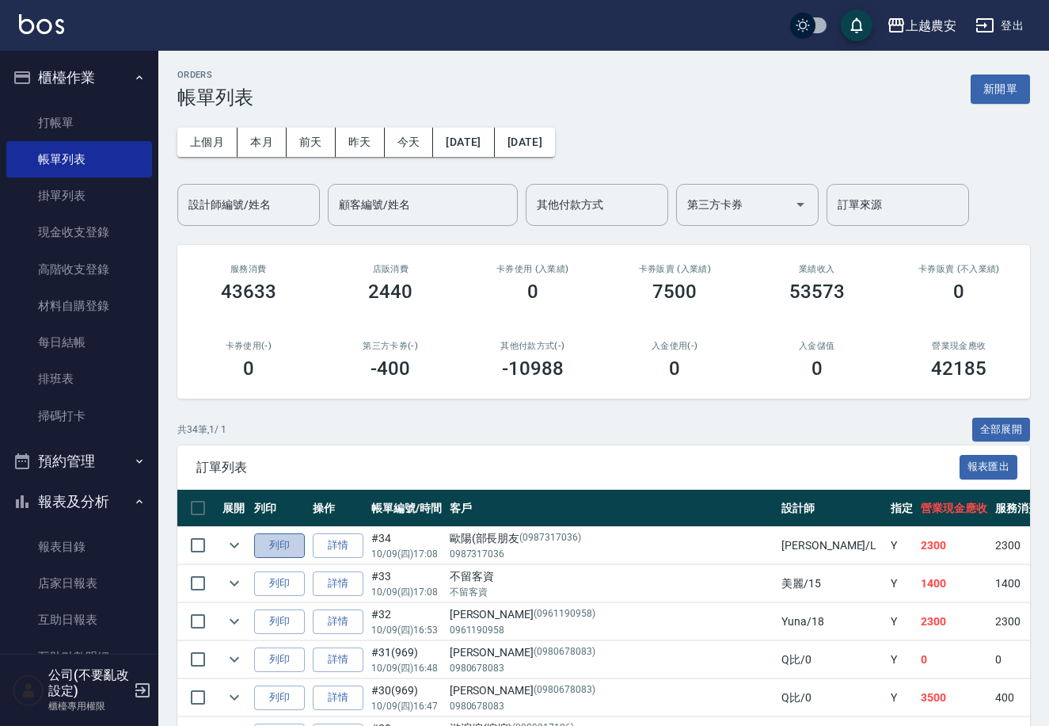
click at [272, 547] on button "列印" at bounding box center [279, 545] width 51 height 25
click at [70, 119] on link "打帳單" at bounding box center [79, 123] width 146 height 36
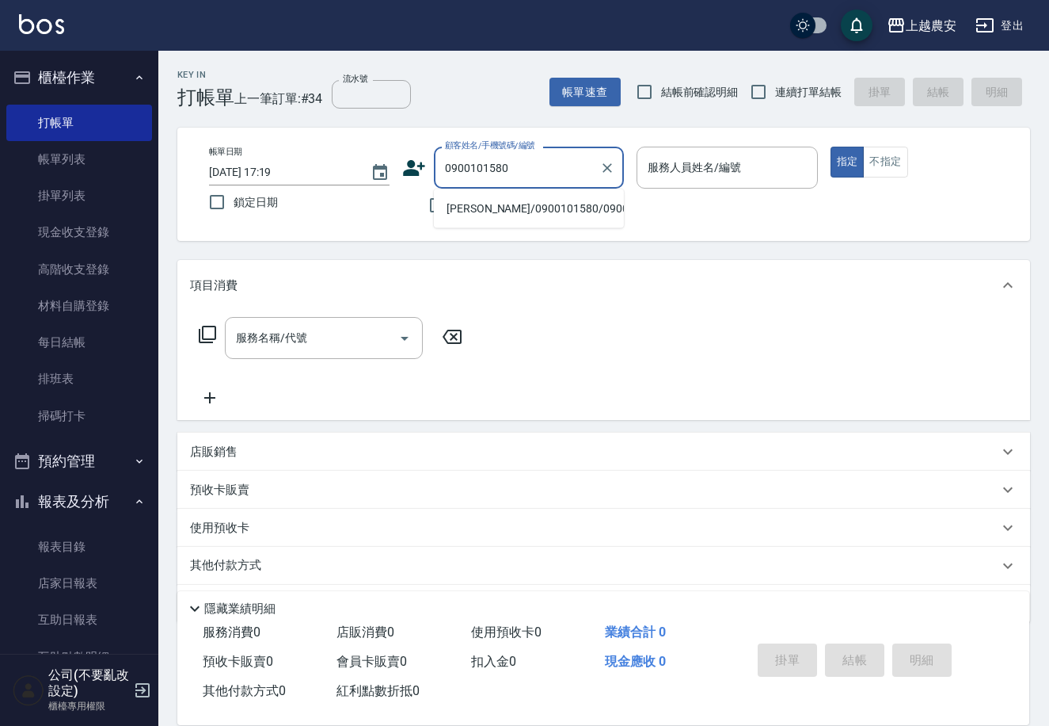
click at [482, 206] on li "[PERSON_NAME]/0900101580/0900101580" at bounding box center [529, 209] width 190 height 26
type input "[PERSON_NAME]/0900101580/0900101580"
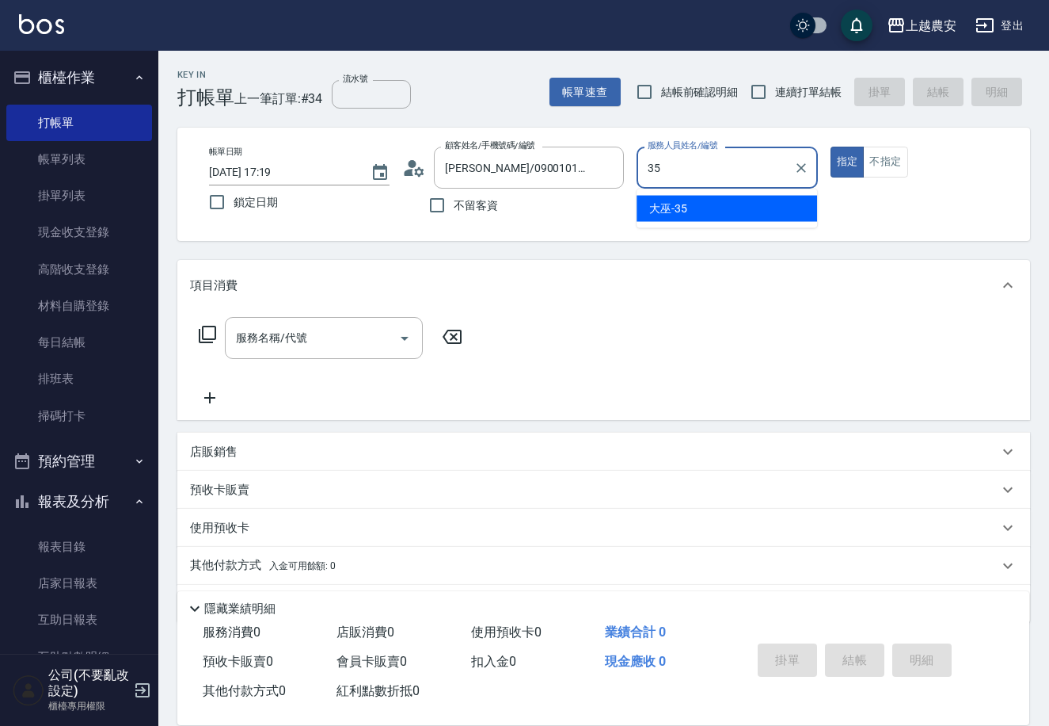
type input "大巫-35"
type button "true"
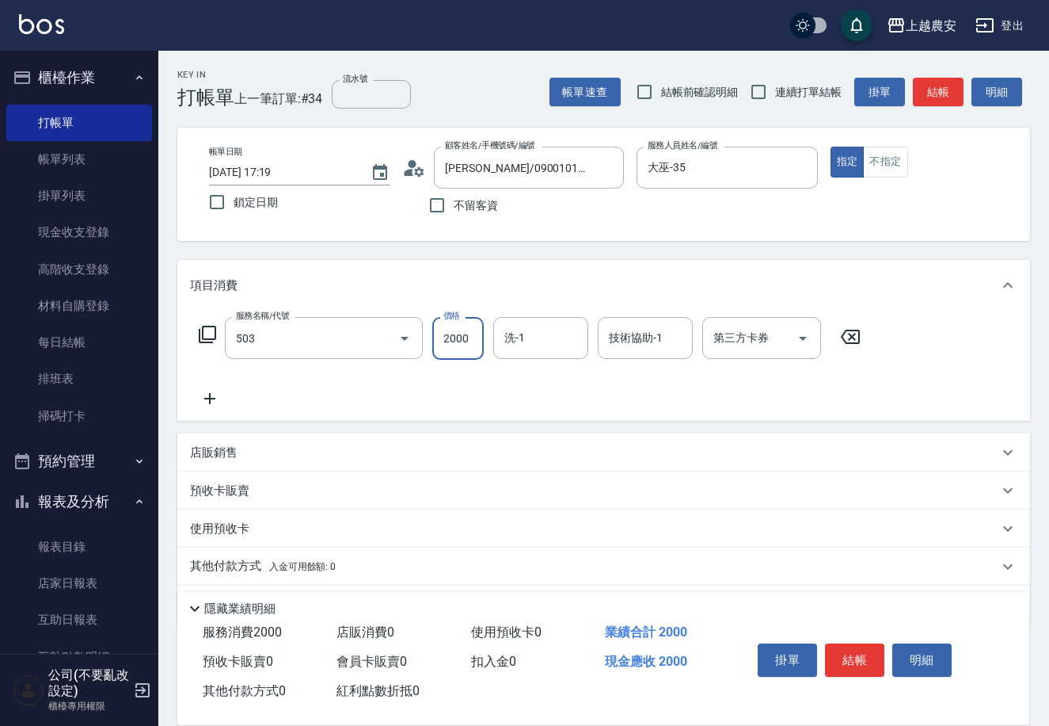
type input "染髮1500↑(503)"
type input "2100"
click at [858, 648] on button "結帳" at bounding box center [854, 659] width 59 height 33
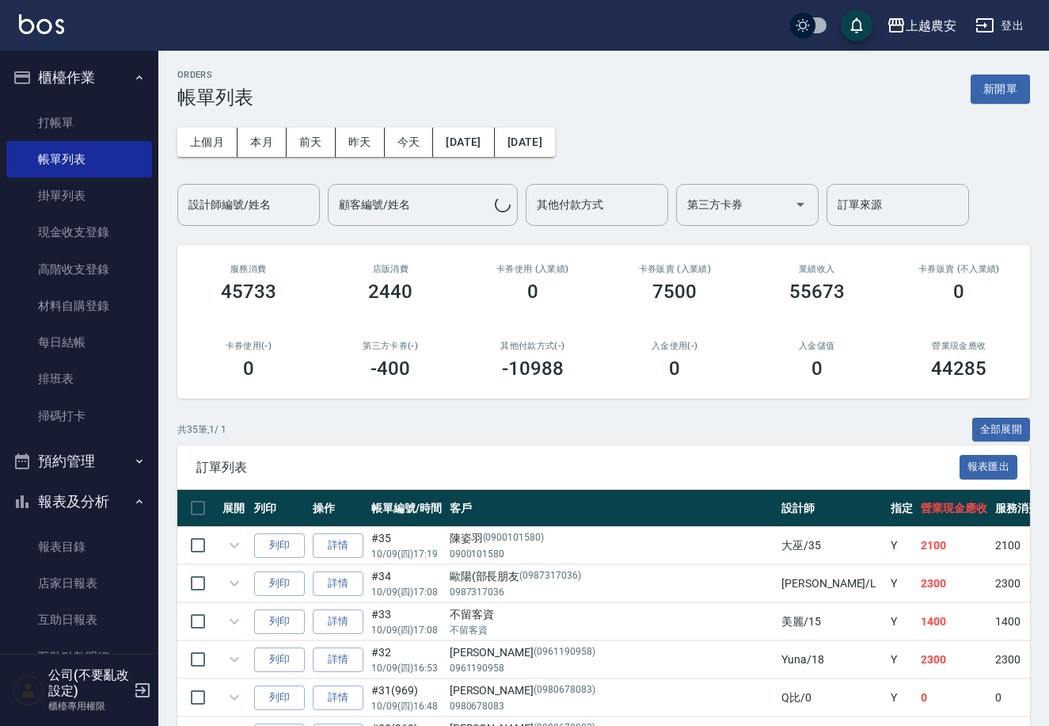
drag, startPoint x: 76, startPoint y: 114, endPoint x: 223, endPoint y: 145, distance: 149.8
click at [74, 114] on link "打帳單" at bounding box center [79, 123] width 146 height 36
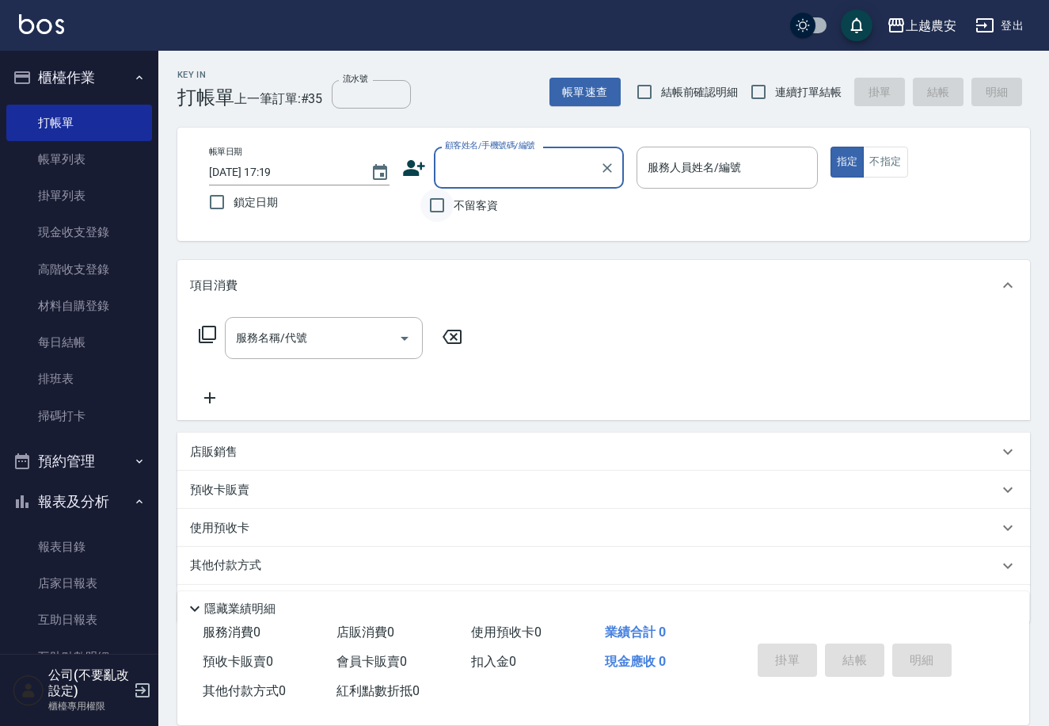
click at [446, 208] on input "不留客資" at bounding box center [437, 205] width 33 height 33
checkbox input "true"
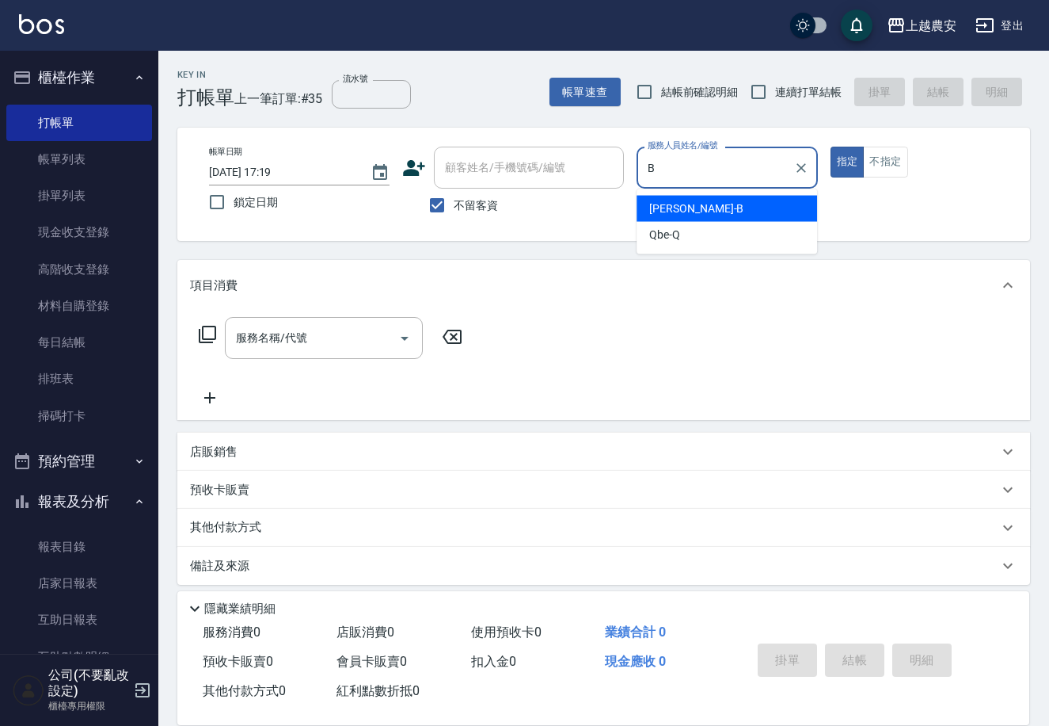
type input "美雅-B"
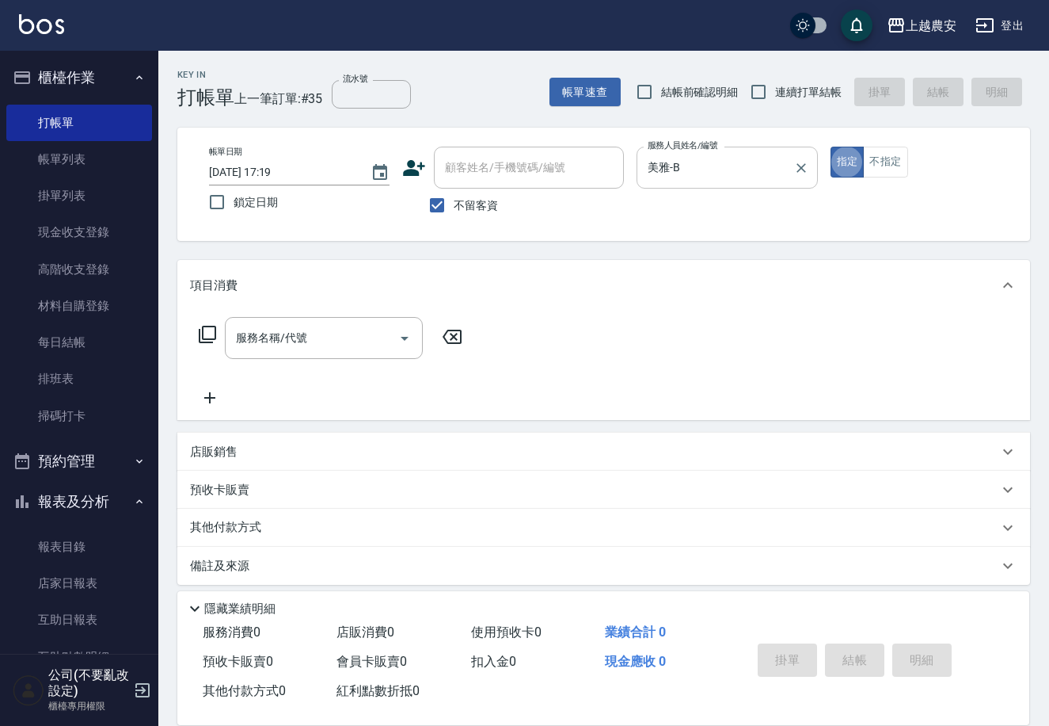
type button "true"
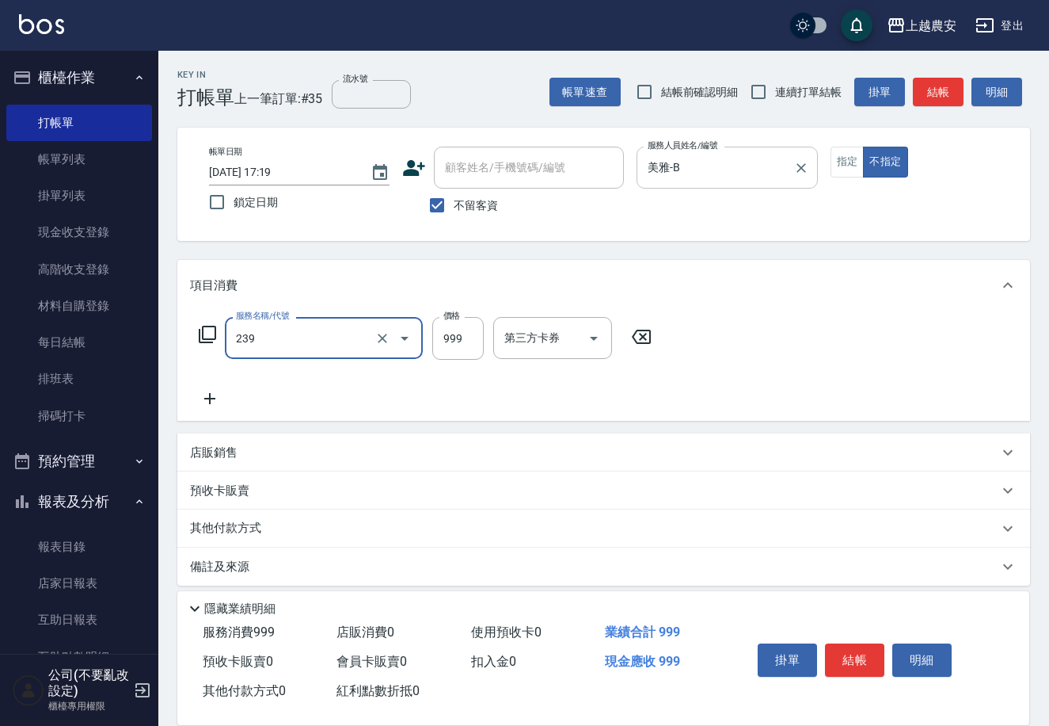
type input "頭皮SPA洗髮(239)"
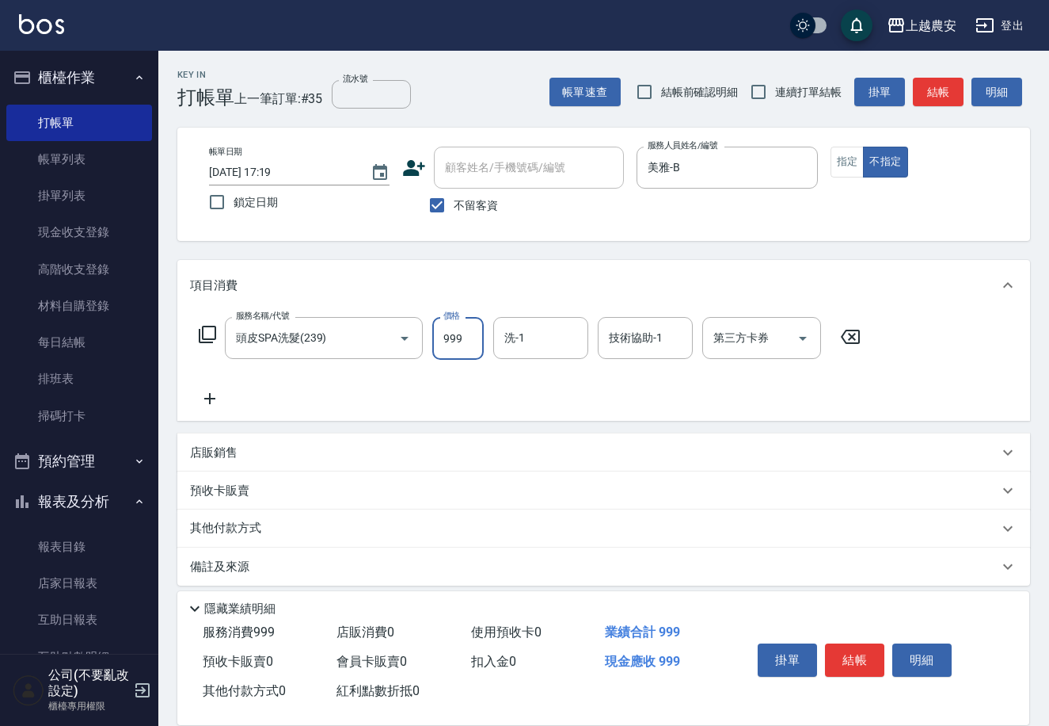
click at [867, 670] on button "結帳" at bounding box center [854, 659] width 59 height 33
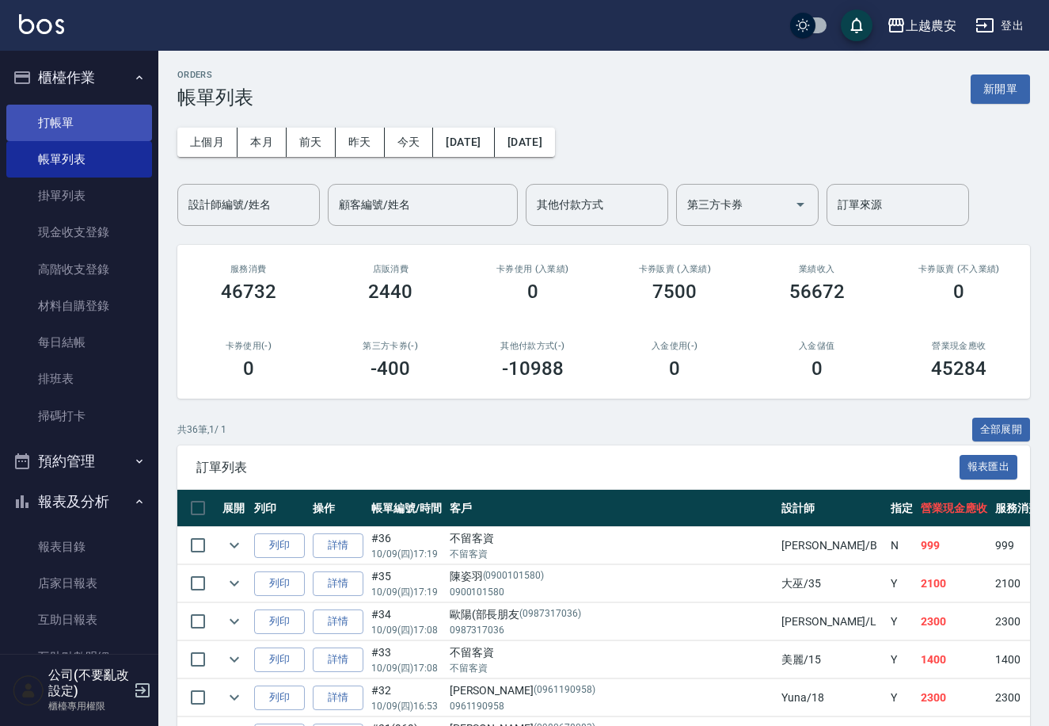
click at [65, 120] on link "打帳單" at bounding box center [79, 123] width 146 height 36
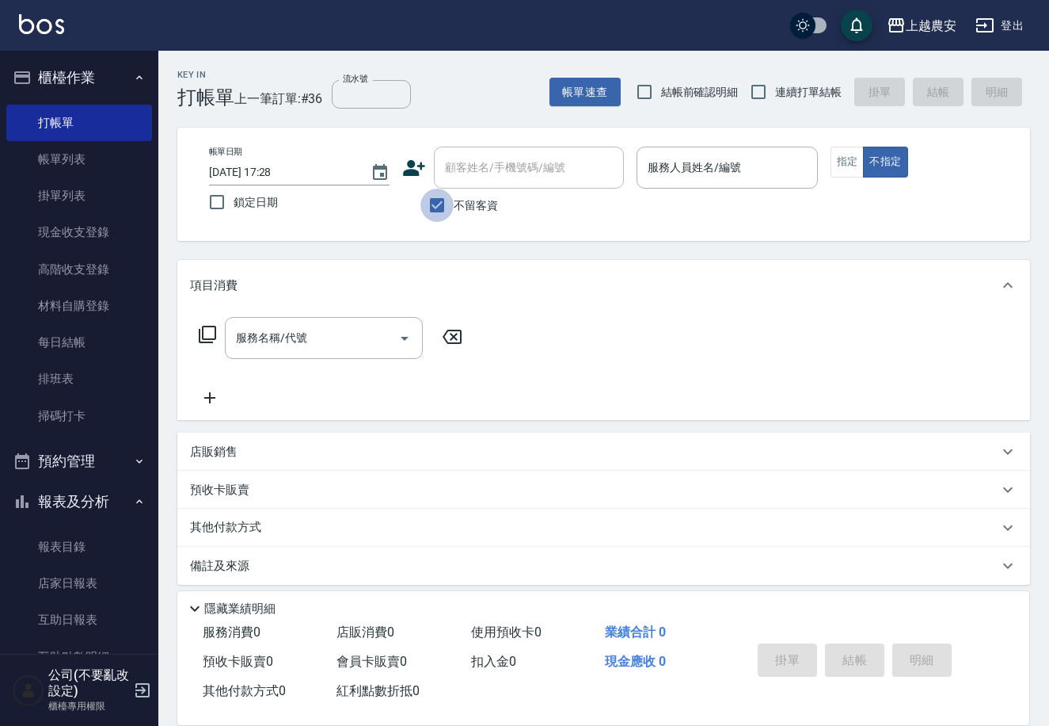
click at [436, 211] on input "不留客資" at bounding box center [437, 205] width 33 height 33
checkbox input "false"
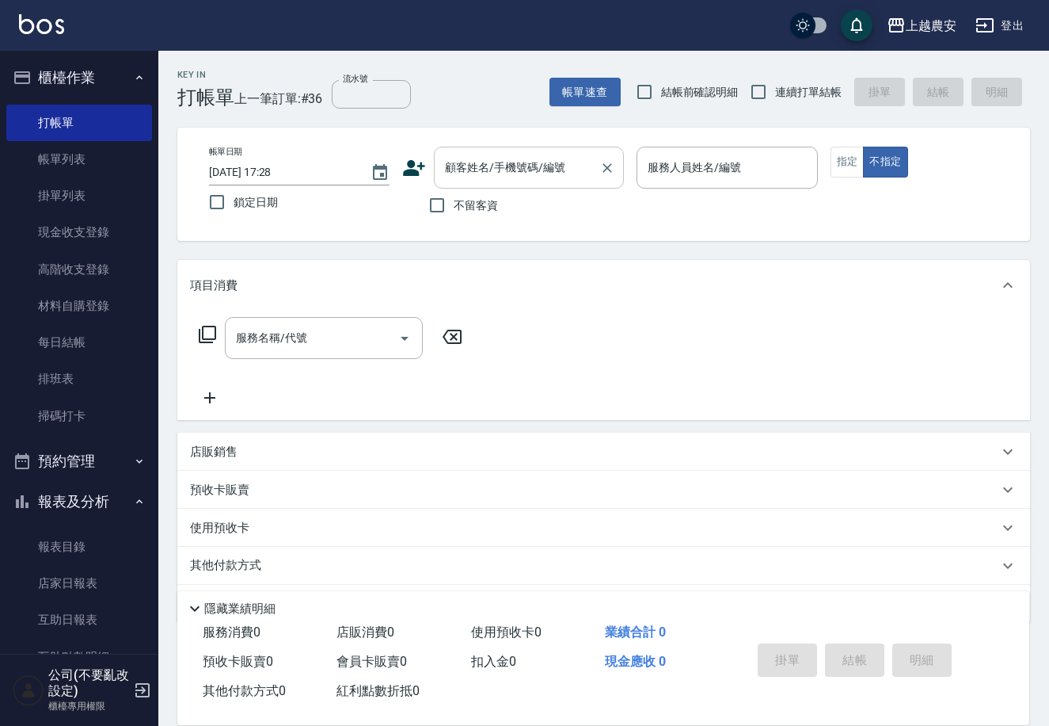
click at [451, 178] on input "顧客姓名/手機號碼/編號" at bounding box center [517, 168] width 152 height 28
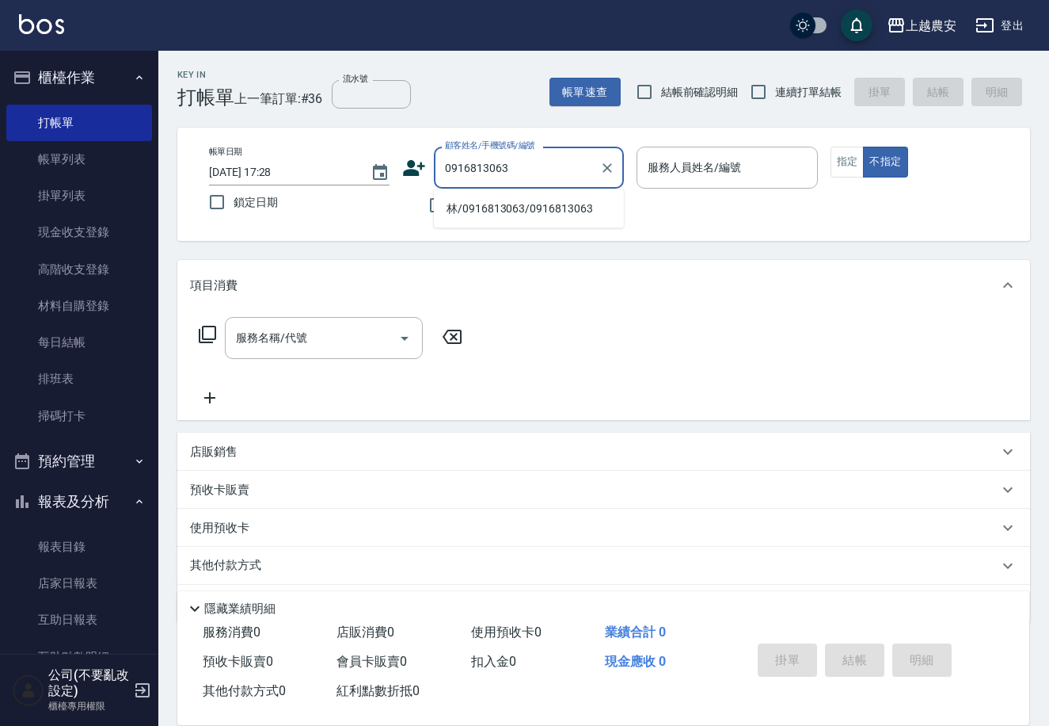
click at [489, 212] on li "林/0916813063/0916813063" at bounding box center [529, 209] width 190 height 26
type input "林/0916813063/0916813063"
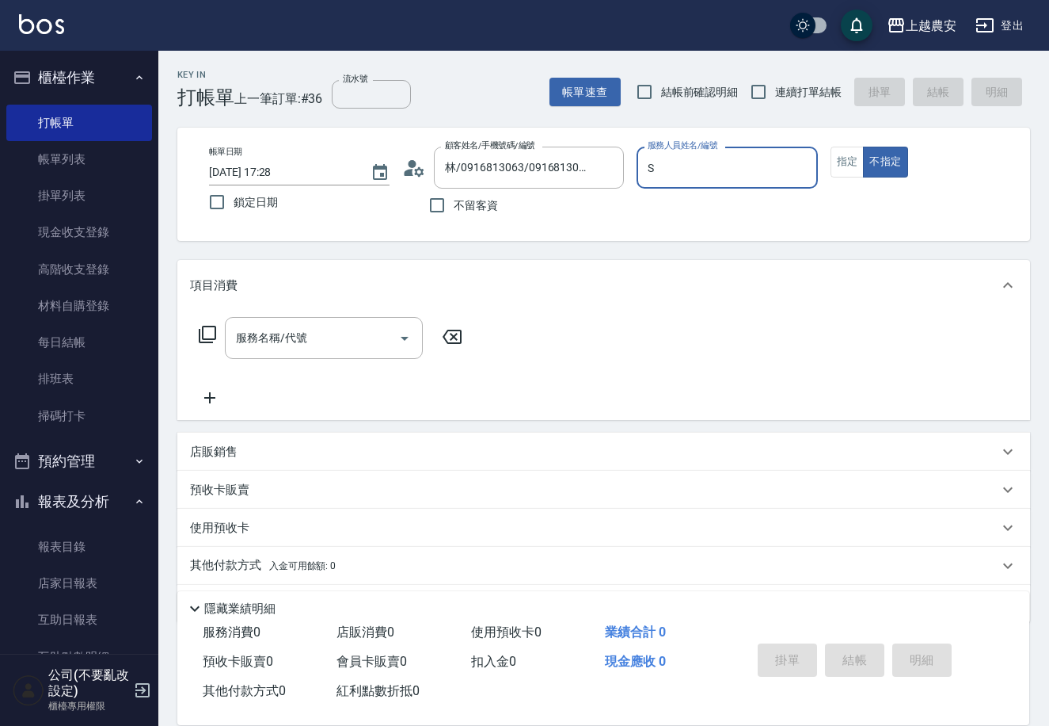
type input "Sandy-S"
type button "false"
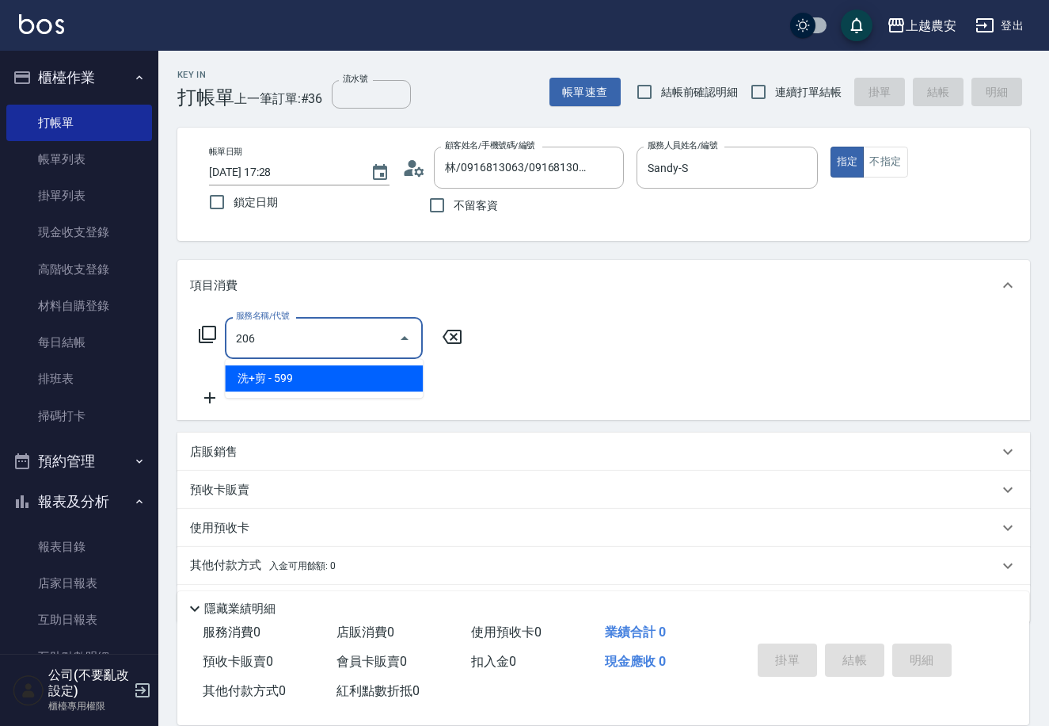
type input "洗+剪(206)"
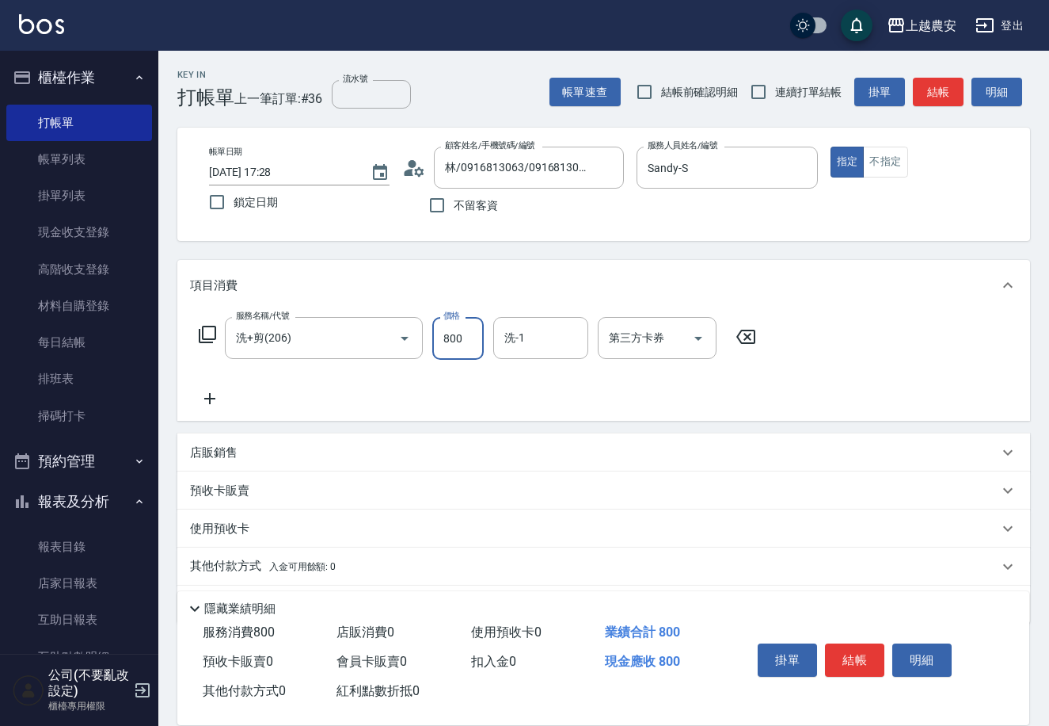
type input "800"
type input "楊馨茹-29"
click at [845, 643] on button "結帳" at bounding box center [854, 659] width 59 height 33
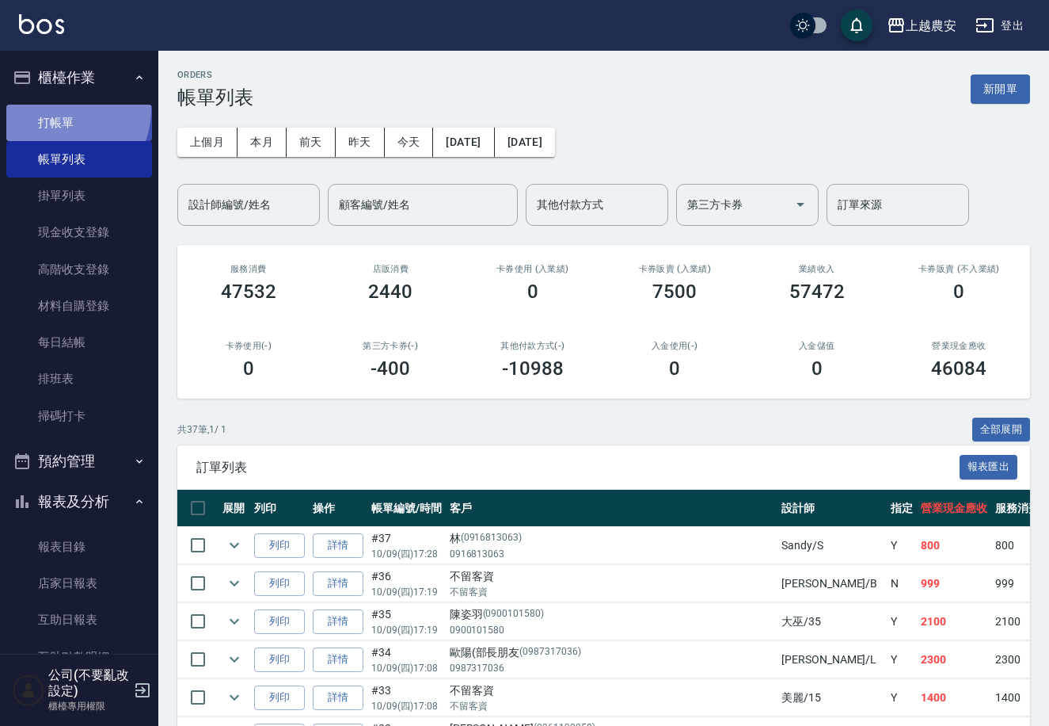
click at [63, 109] on link "打帳單" at bounding box center [79, 123] width 146 height 36
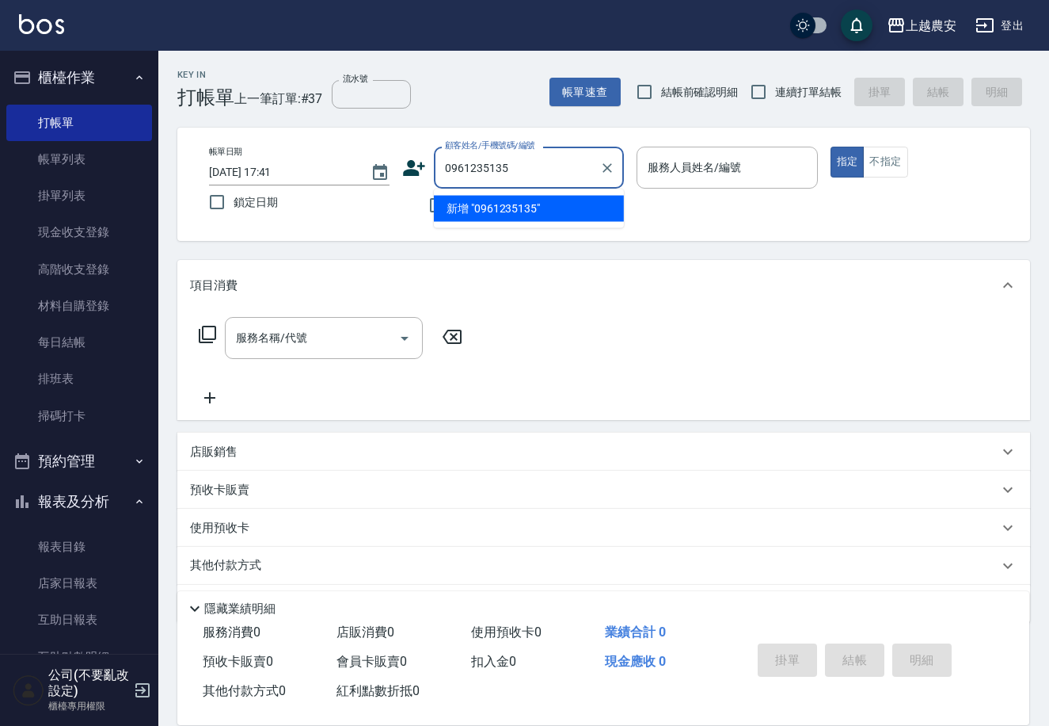
click at [491, 200] on li "新增 "0961235135"" at bounding box center [529, 209] width 190 height 26
type input "0961235135"
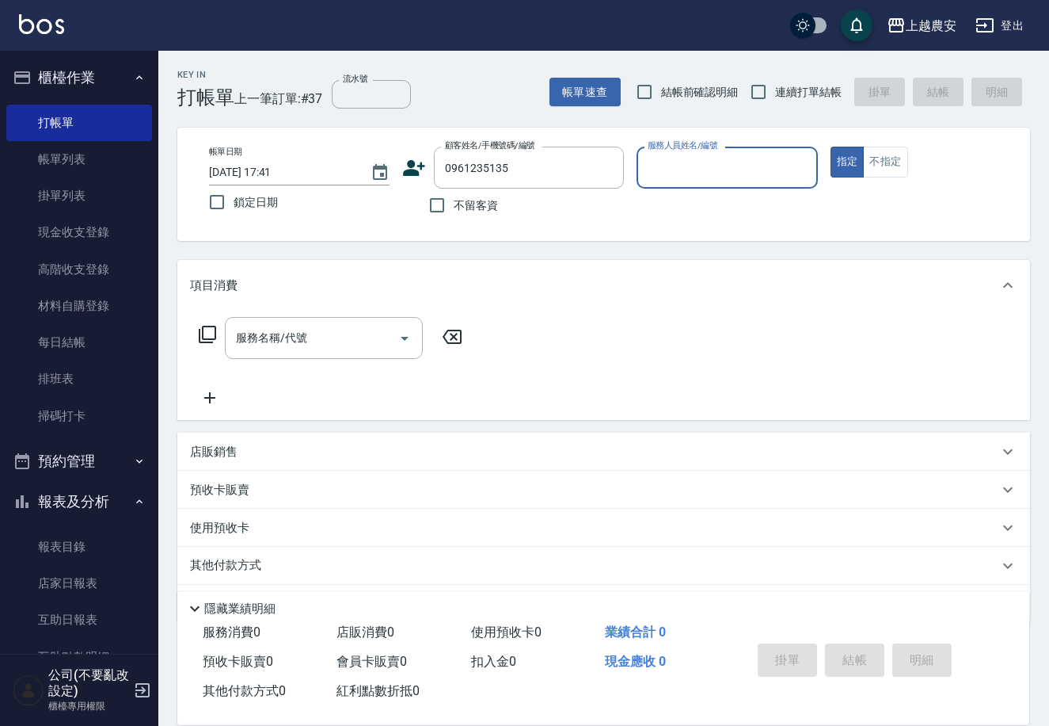
click at [412, 169] on icon at bounding box center [415, 168] width 22 height 16
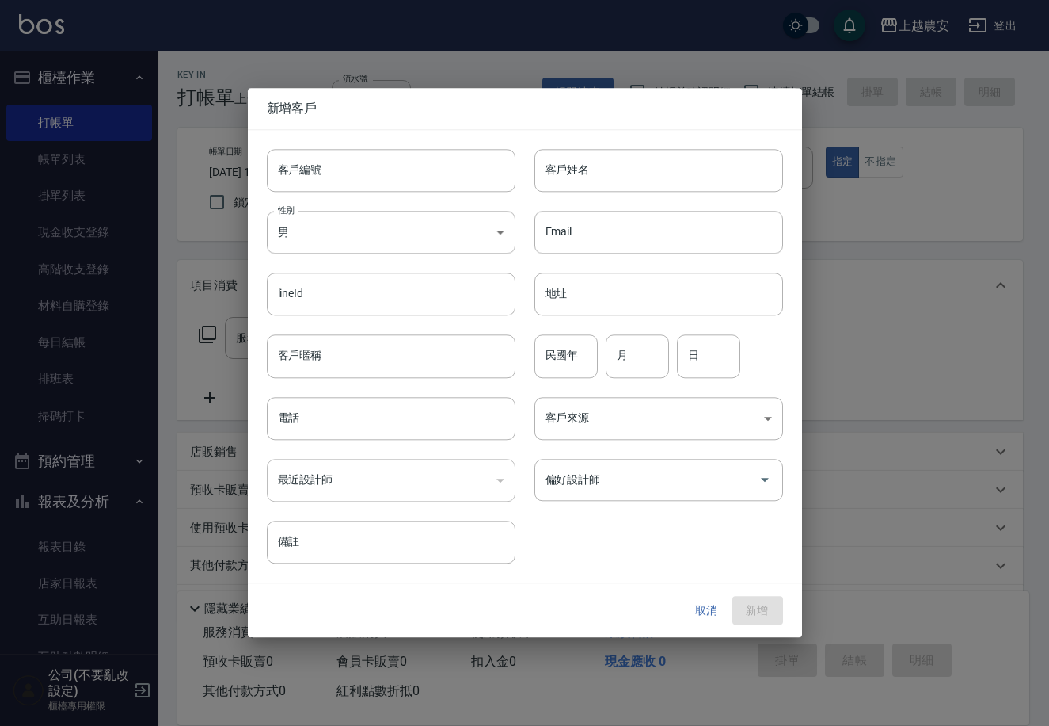
type input "0961235135"
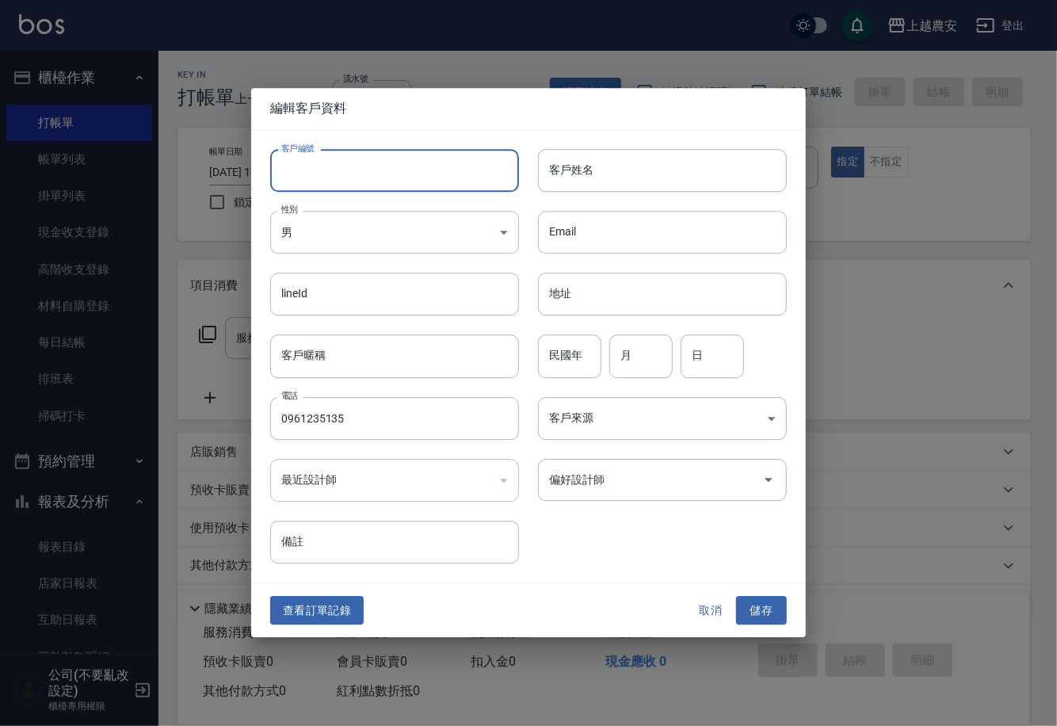
click at [411, 173] on input "客戶編號" at bounding box center [394, 170] width 249 height 43
type input "0961235135"
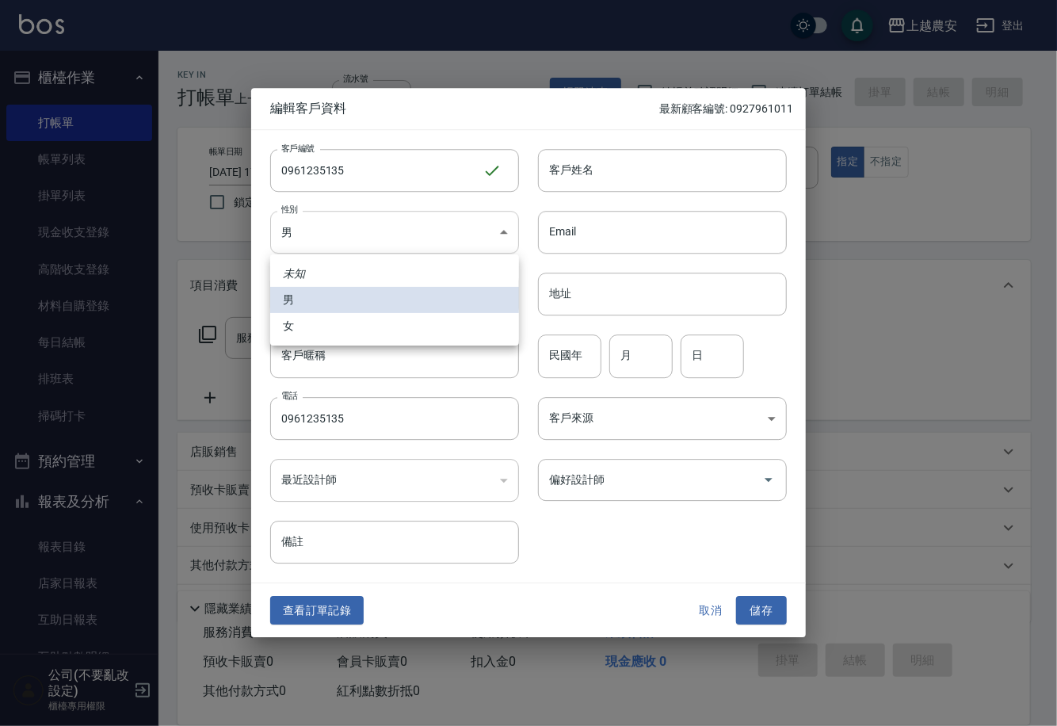
click at [391, 231] on body "上越農安 登出 櫃檯作業 打帳單 帳單列表 掛單列表 現金收支登錄 高階收支登錄 材料自購登錄 每日結帳 排班表 掃碼打卡 預約管理 預約管理 單日預約紀錄 …" at bounding box center [528, 386] width 1057 height 772
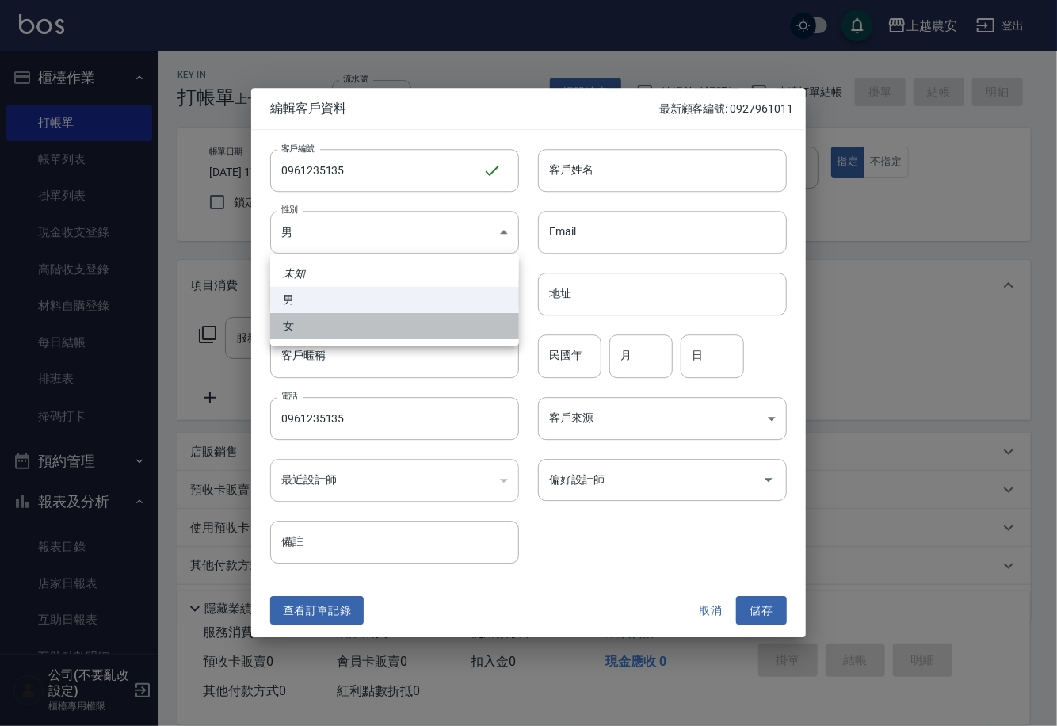
click at [346, 319] on li "女" at bounding box center [394, 326] width 249 height 26
type input "FEMALE"
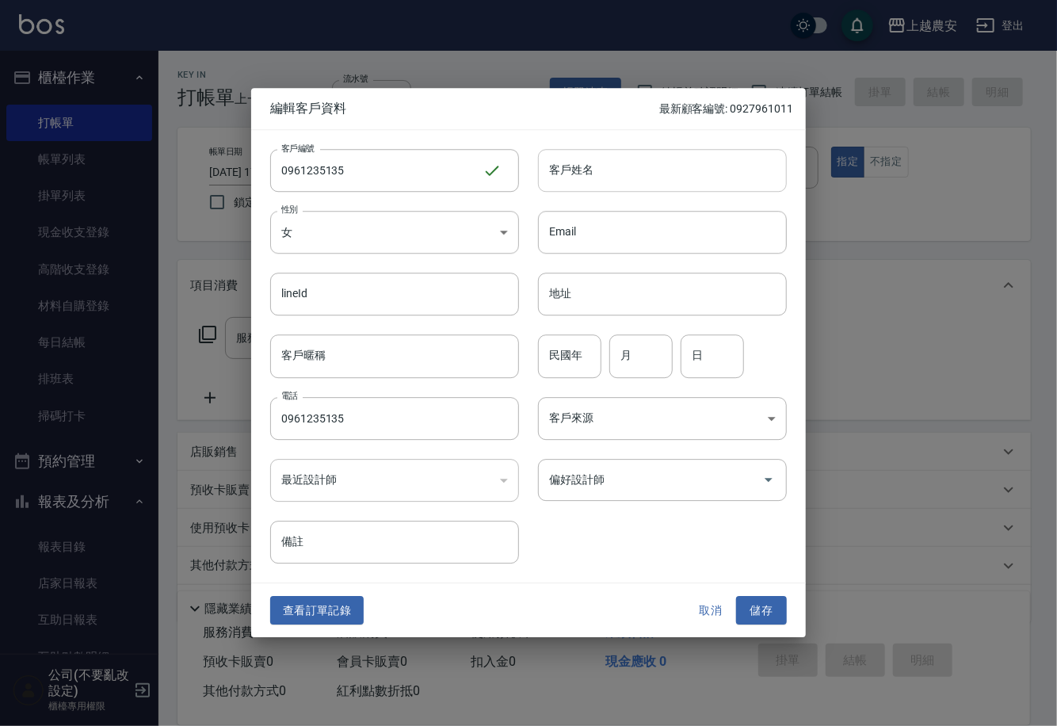
click at [640, 170] on input "客戶姓名" at bounding box center [662, 170] width 249 height 43
type input "[PERSON_NAME]"
click at [746, 614] on button "儲存" at bounding box center [761, 610] width 51 height 29
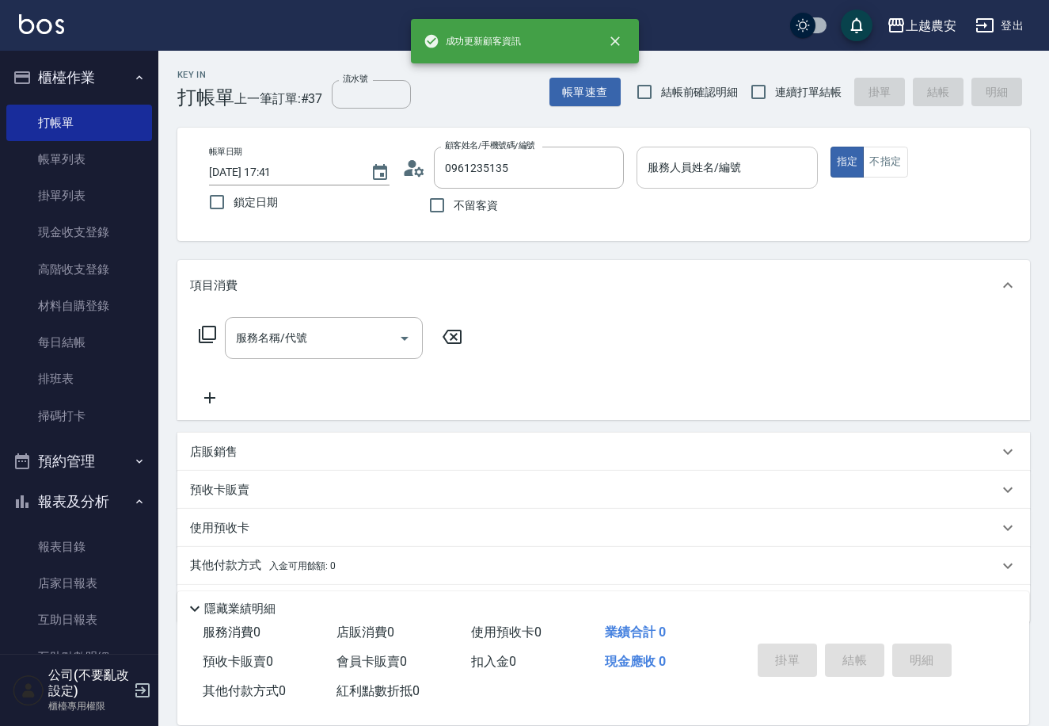
click at [691, 181] on div "服務人員姓名/編號" at bounding box center [727, 168] width 181 height 42
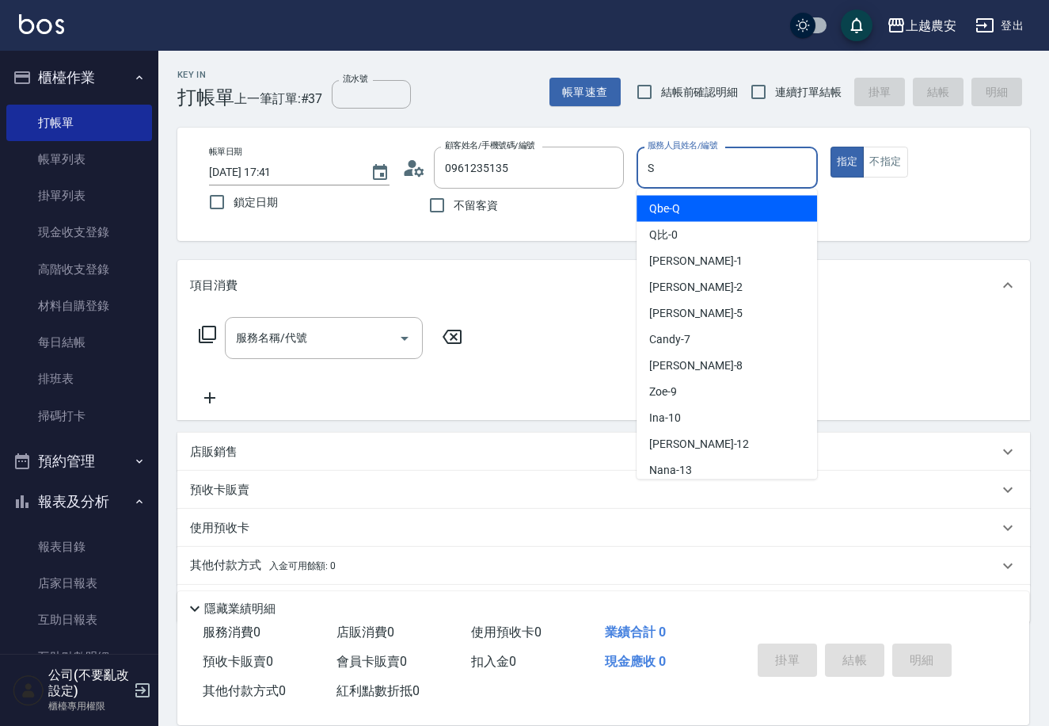
type input "Sandy-S"
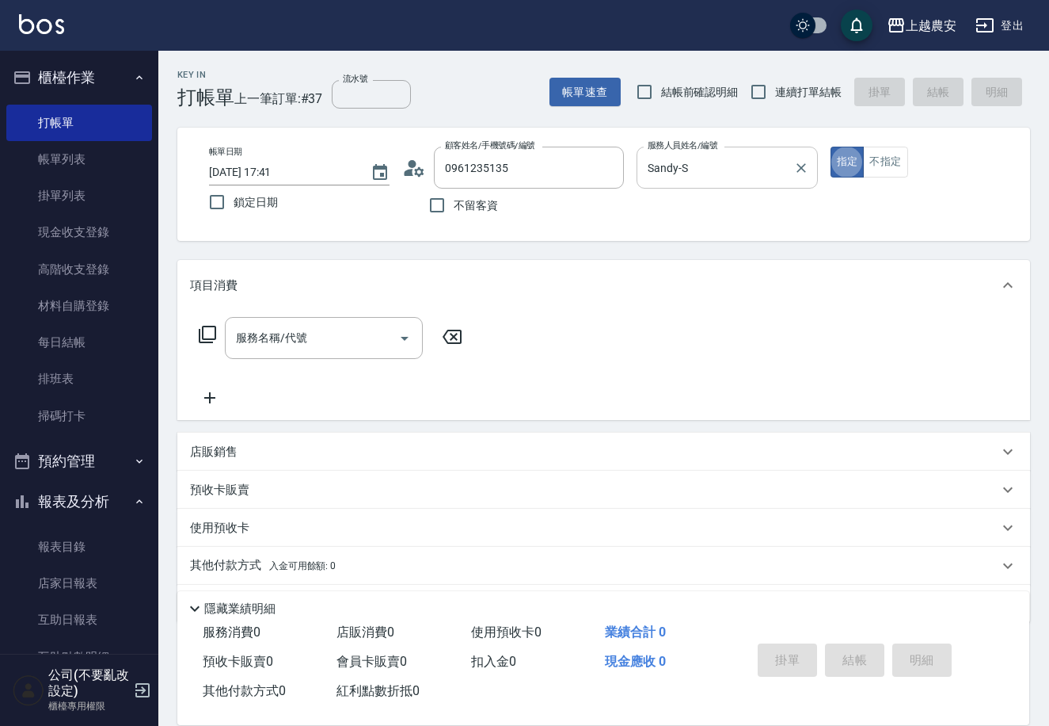
type button "true"
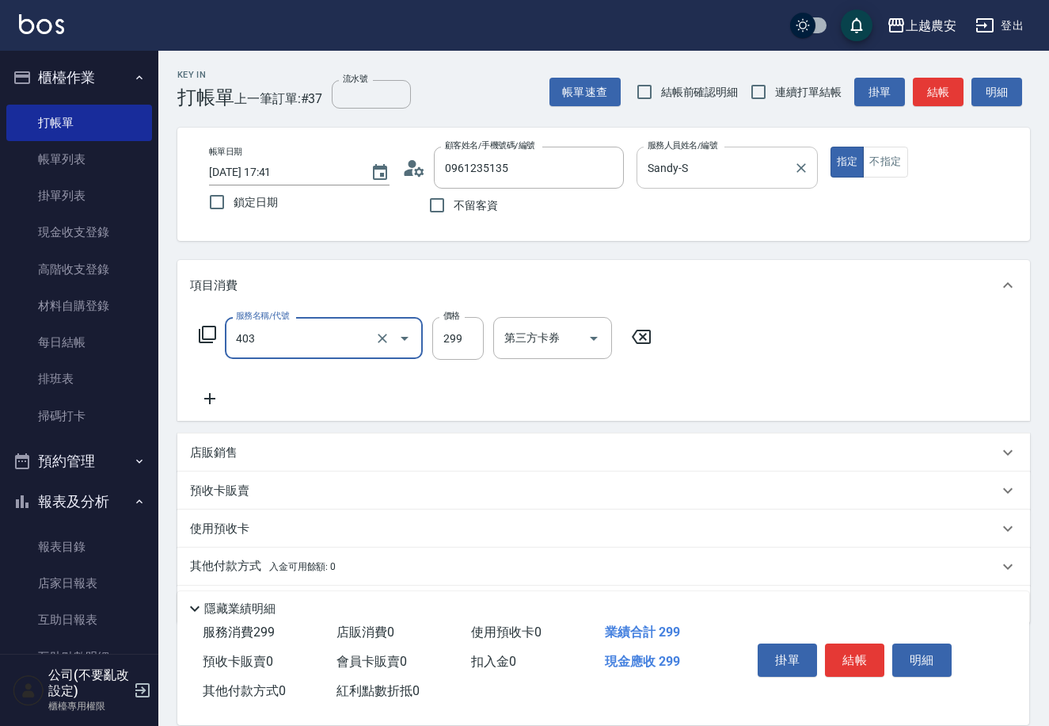
type input "剪髮(403)"
type input "400"
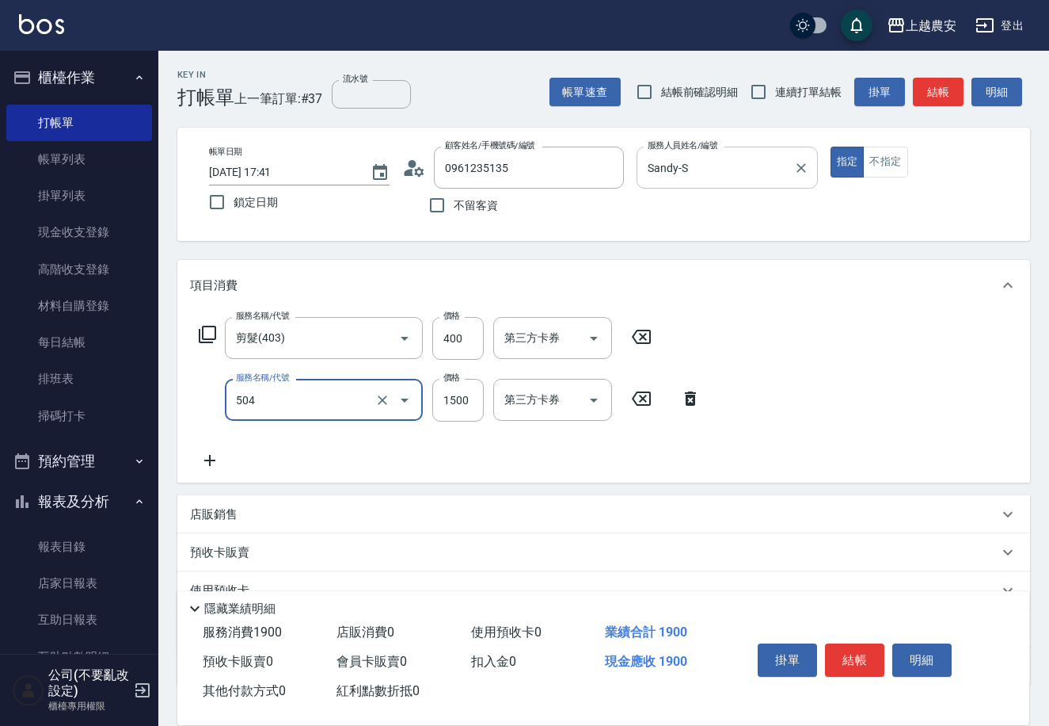
type input "染髮1500↓(504)"
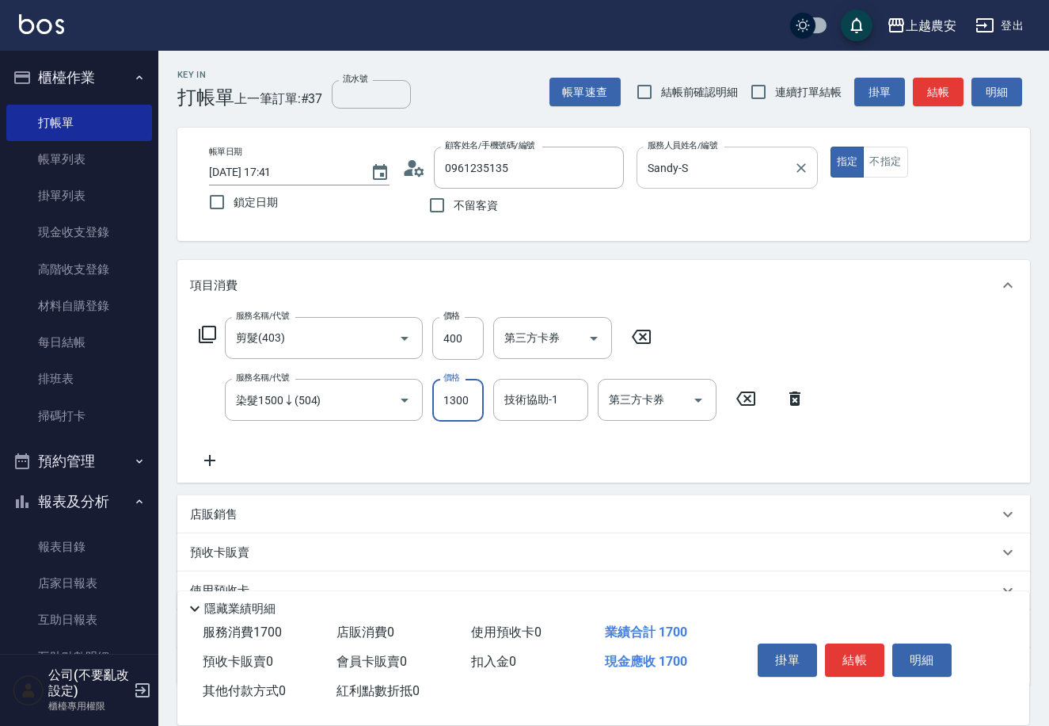
type input "1300"
type input "29"
click at [566, 407] on icon "Clear" at bounding box center [572, 400] width 16 height 16
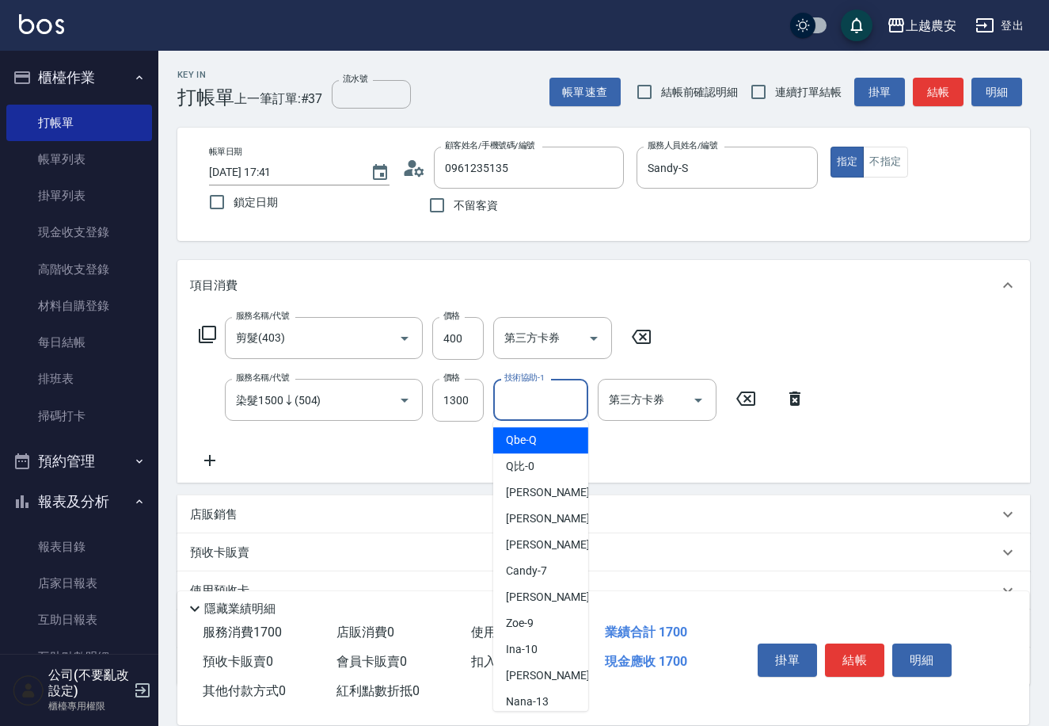
click at [208, 459] on icon at bounding box center [209, 460] width 11 height 11
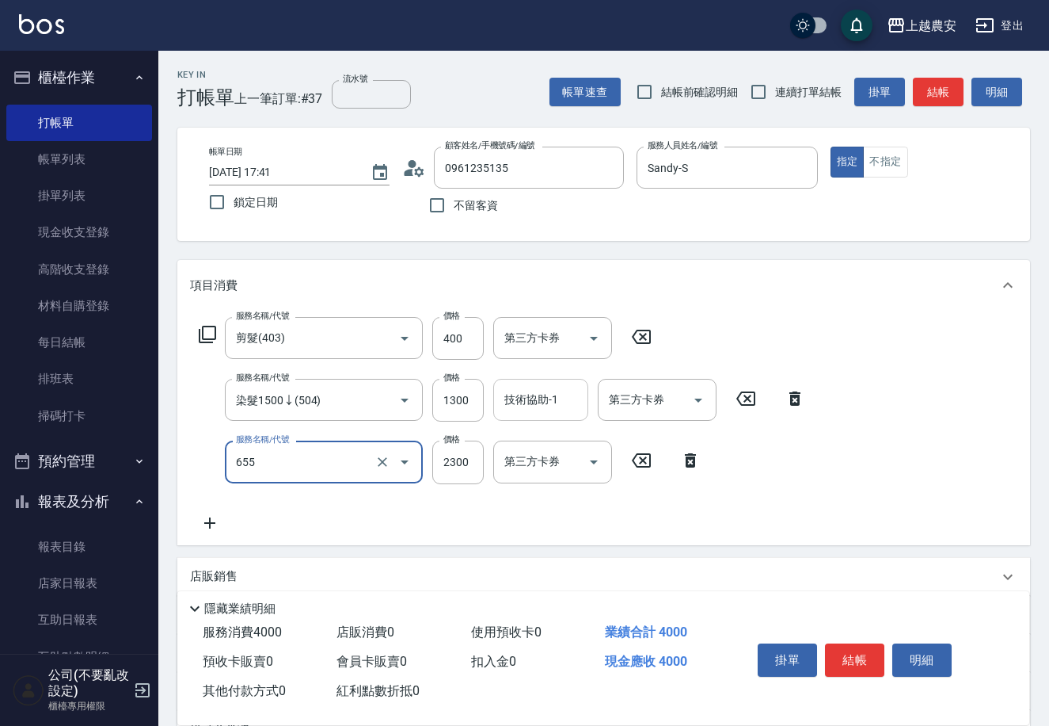
type input "結構2段式(自)(655)"
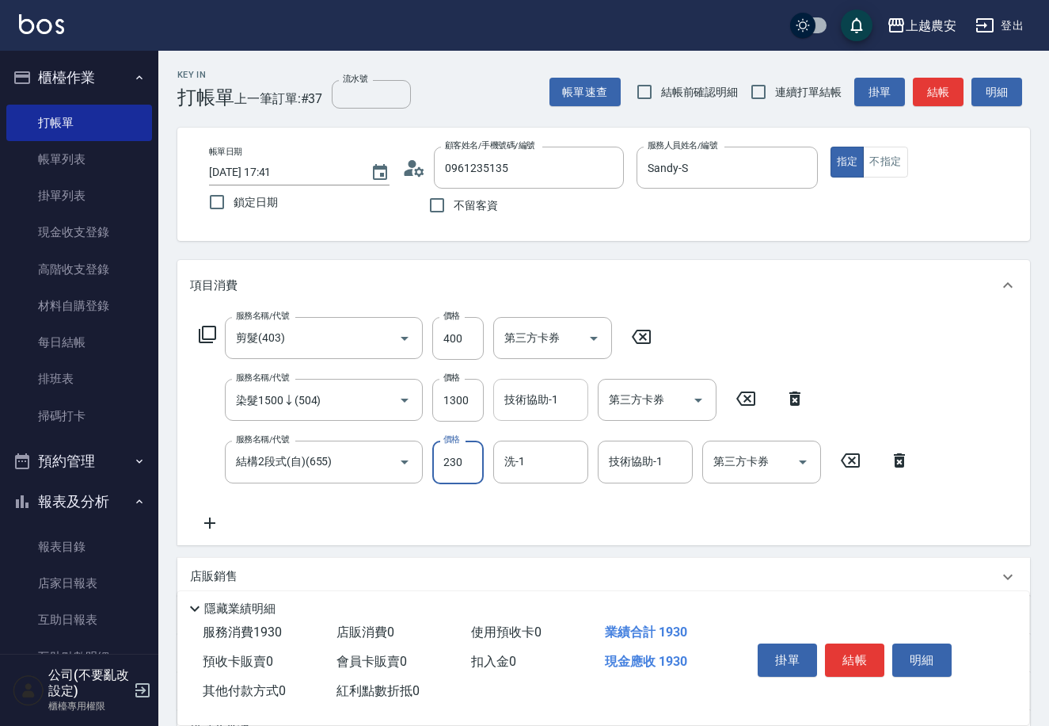
type input "2300"
type input "楊馨茹-29"
click at [834, 653] on button "結帳" at bounding box center [854, 659] width 59 height 33
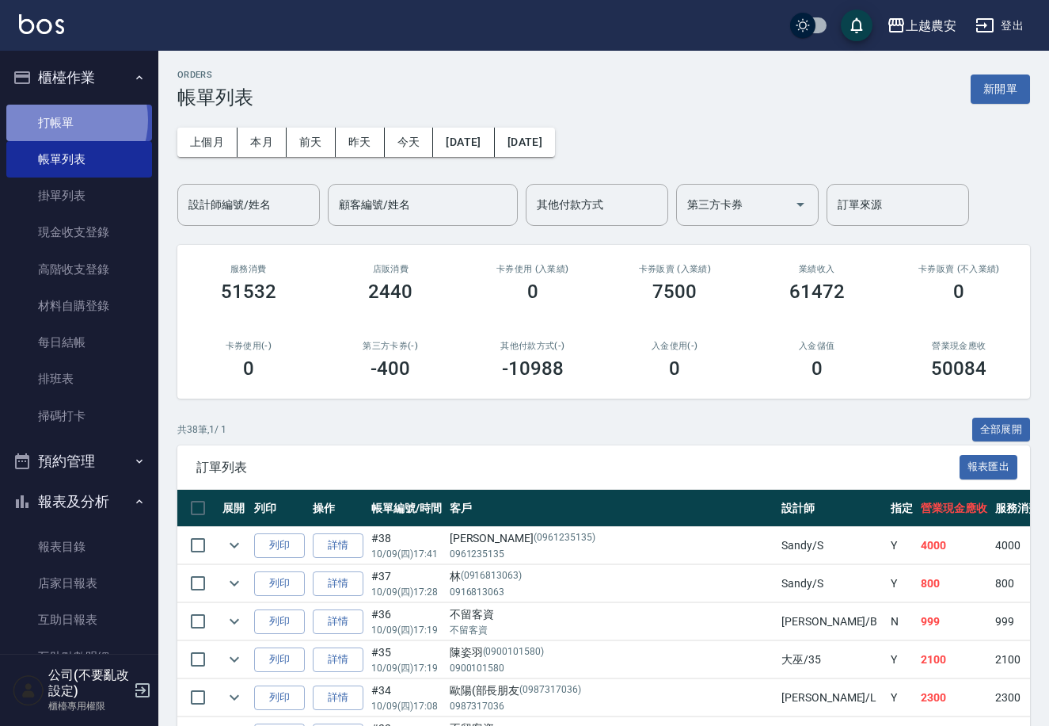
click at [64, 120] on link "打帳單" at bounding box center [79, 123] width 146 height 36
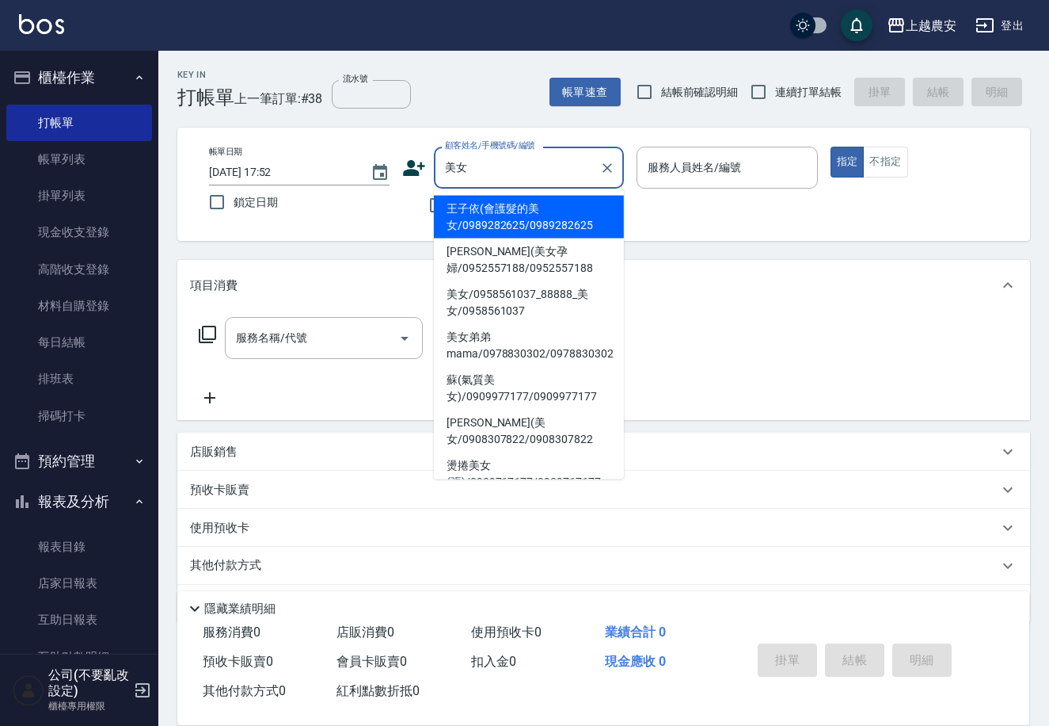
click at [486, 353] on li "美女弟弟mama/0978830302/0978830302" at bounding box center [529, 345] width 190 height 43
type input "美女弟弟mama/0978830302/0978830302"
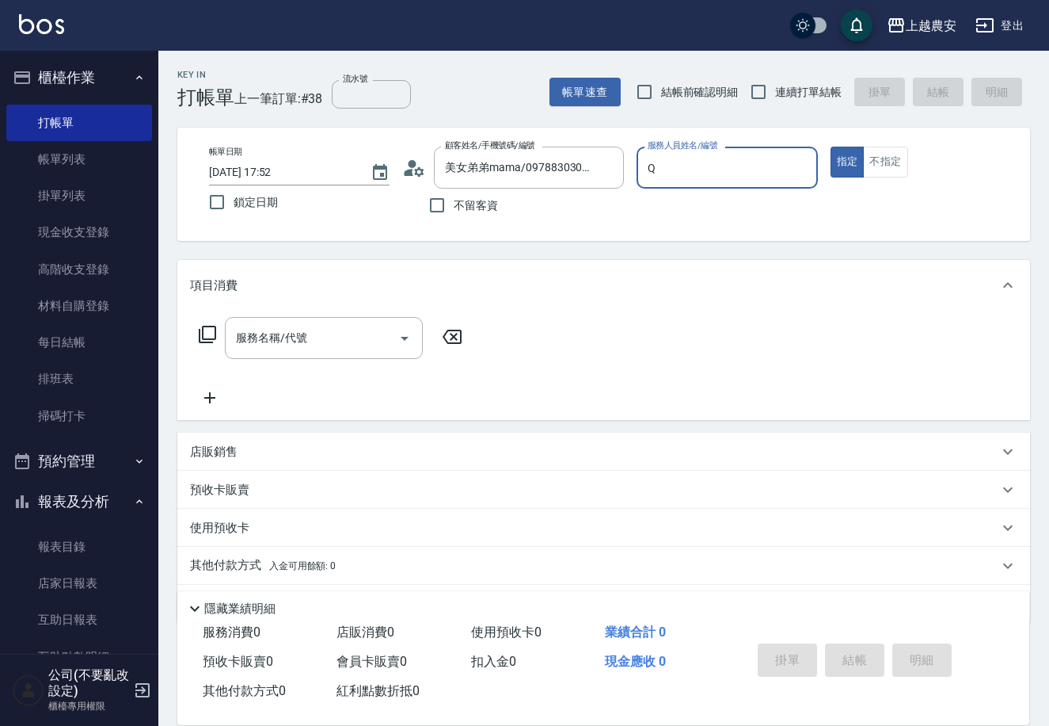
type input "Qbe-Q"
type button "true"
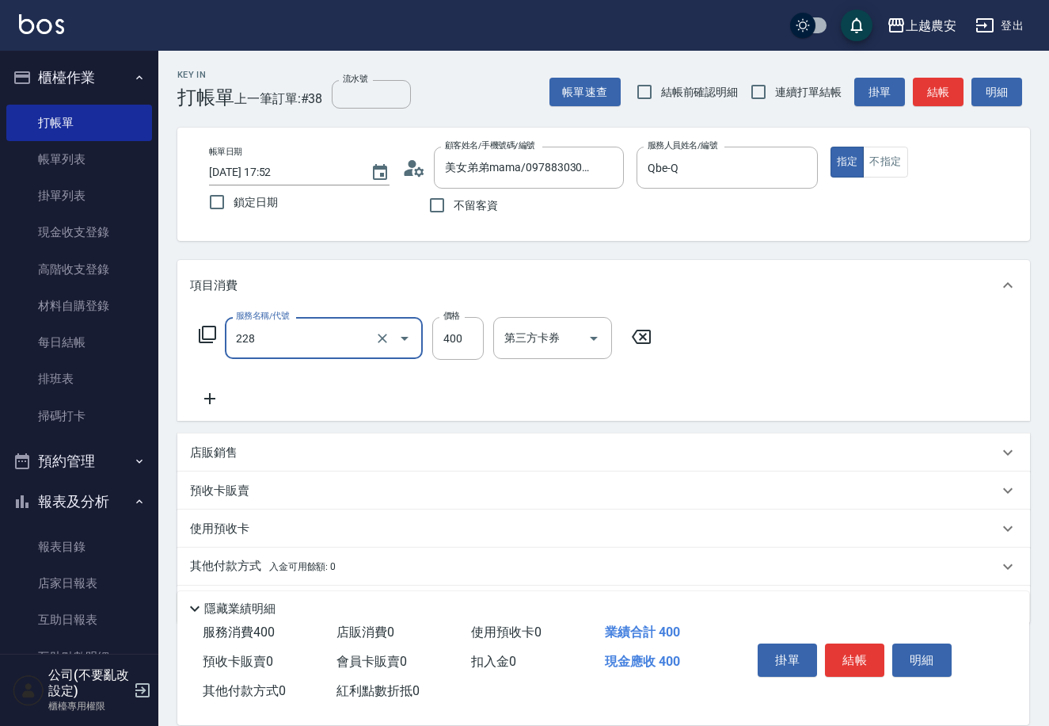
type input "洗髮(228)"
click at [869, 658] on button "結帳" at bounding box center [854, 659] width 59 height 33
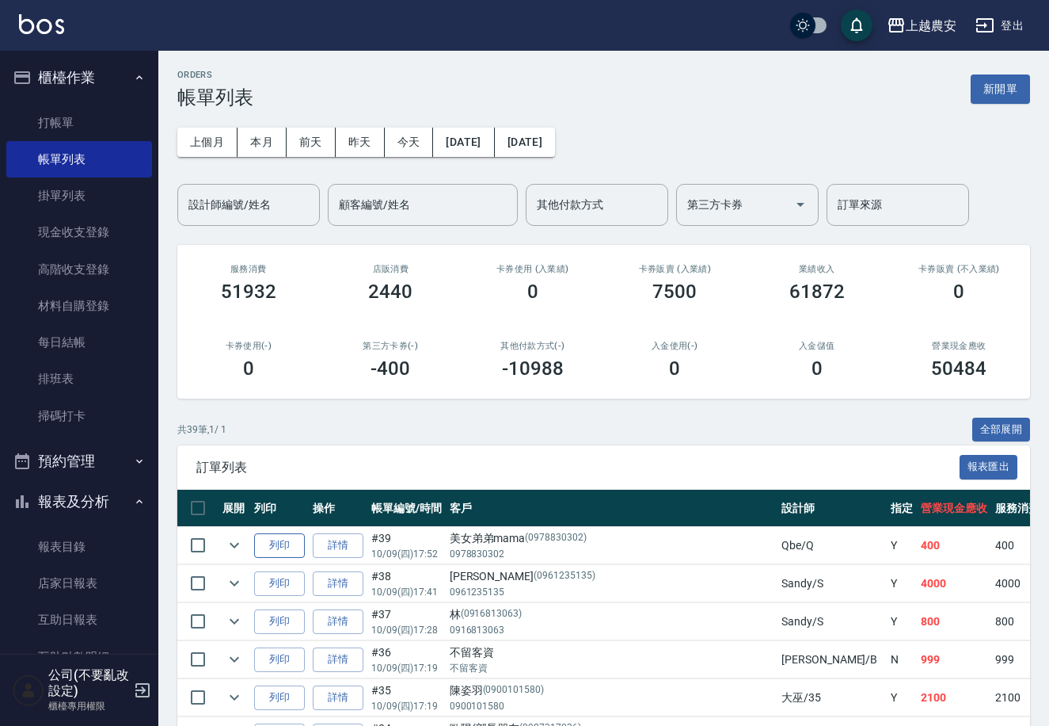
click at [272, 547] on button "列印" at bounding box center [279, 545] width 51 height 25
click at [82, 409] on link "掃碼打卡" at bounding box center [79, 416] width 146 height 36
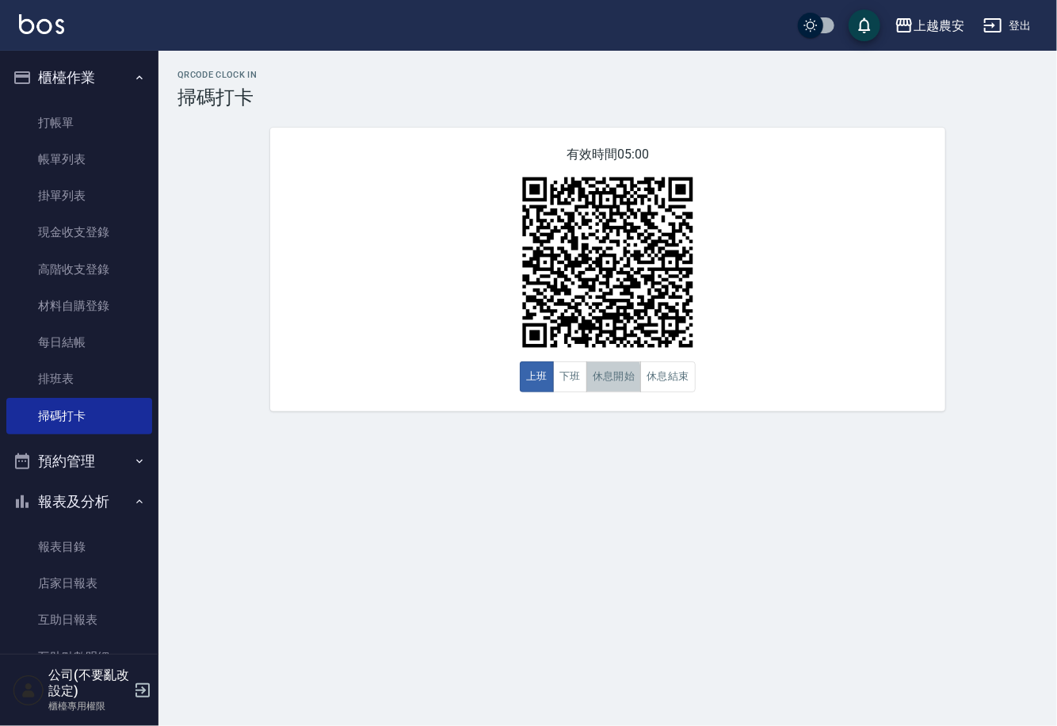
click at [589, 382] on button "休息開始" at bounding box center [613, 376] width 55 height 31
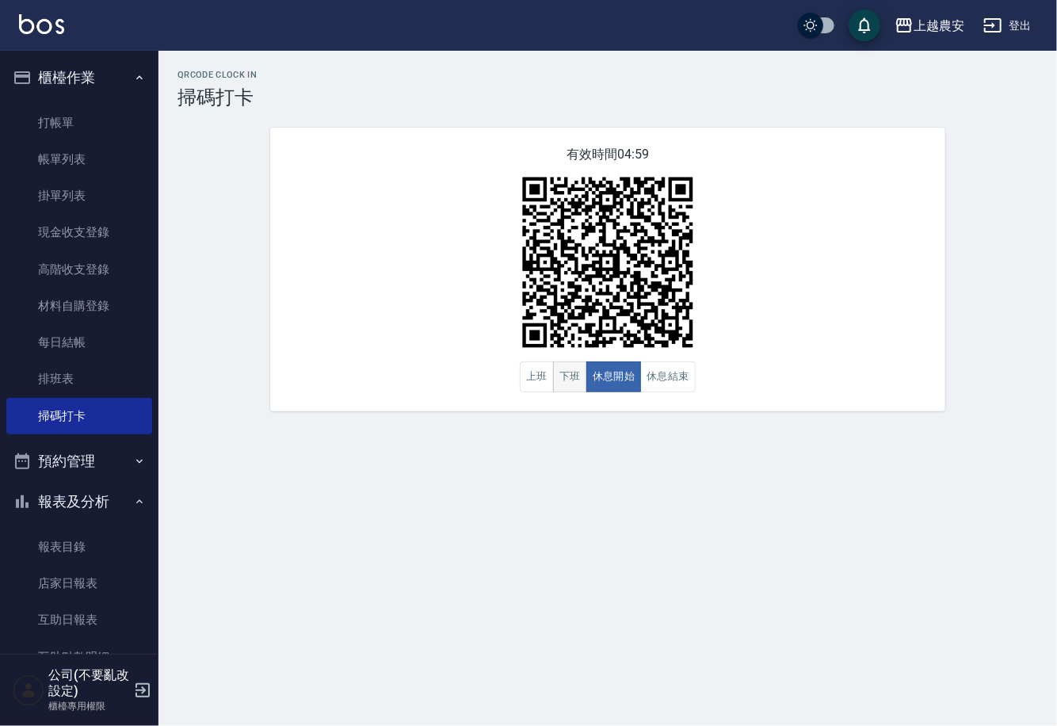
click at [581, 383] on button "下班" at bounding box center [570, 376] width 34 height 31
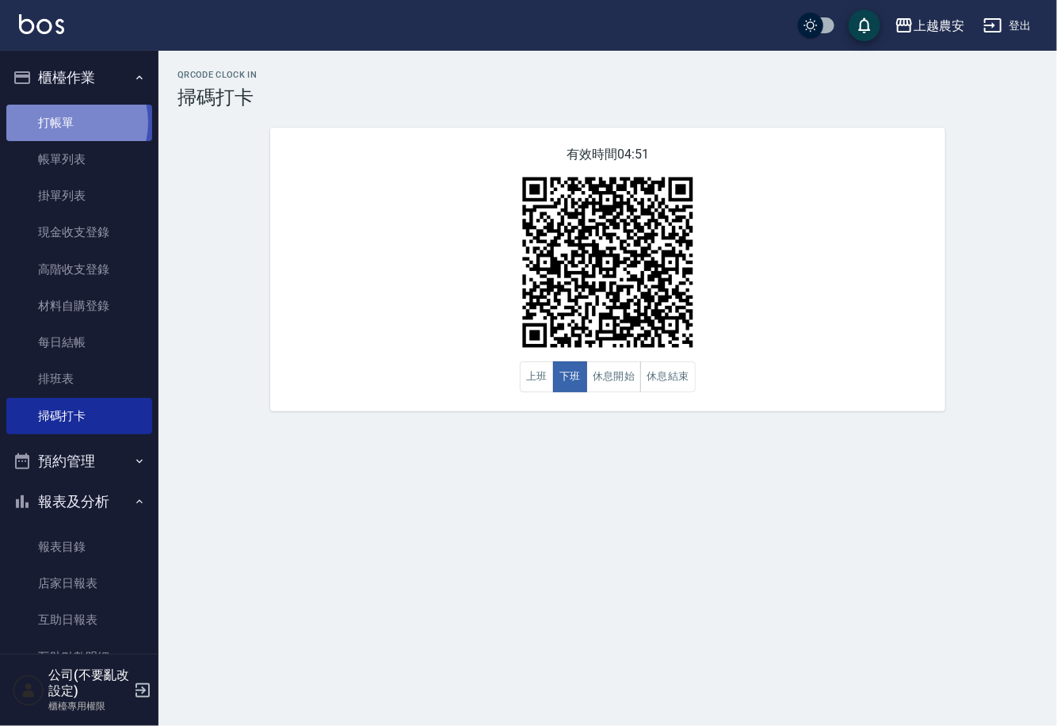
click at [65, 122] on link "打帳單" at bounding box center [79, 123] width 146 height 36
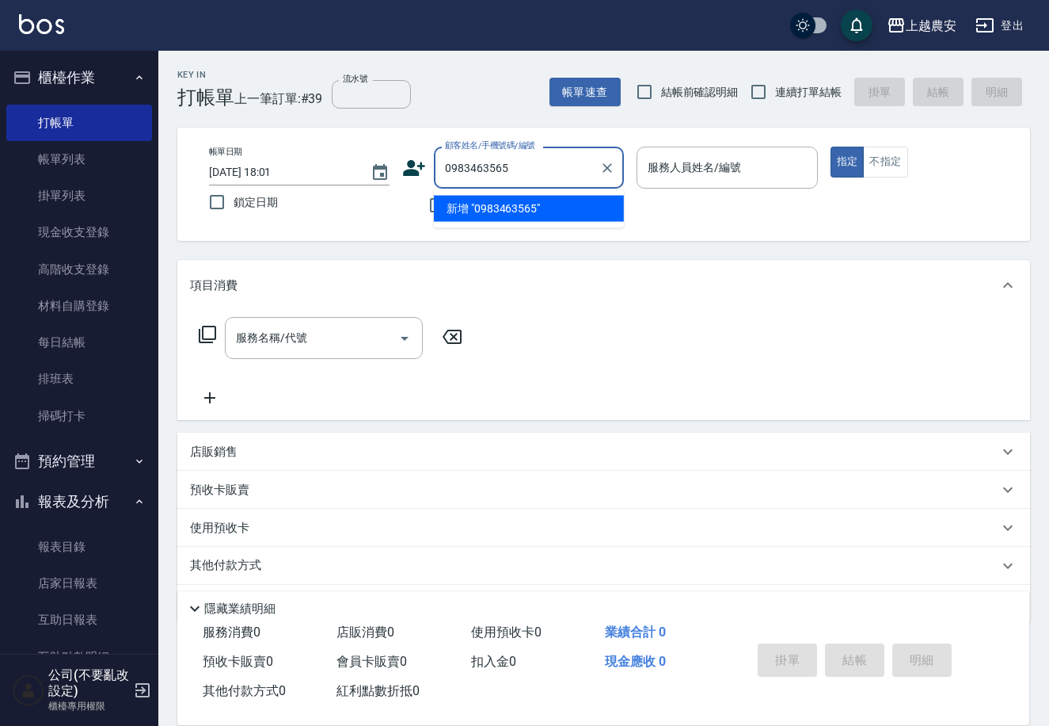
click at [497, 202] on li "新增 "0983463565"" at bounding box center [529, 209] width 190 height 26
type input "0983463565"
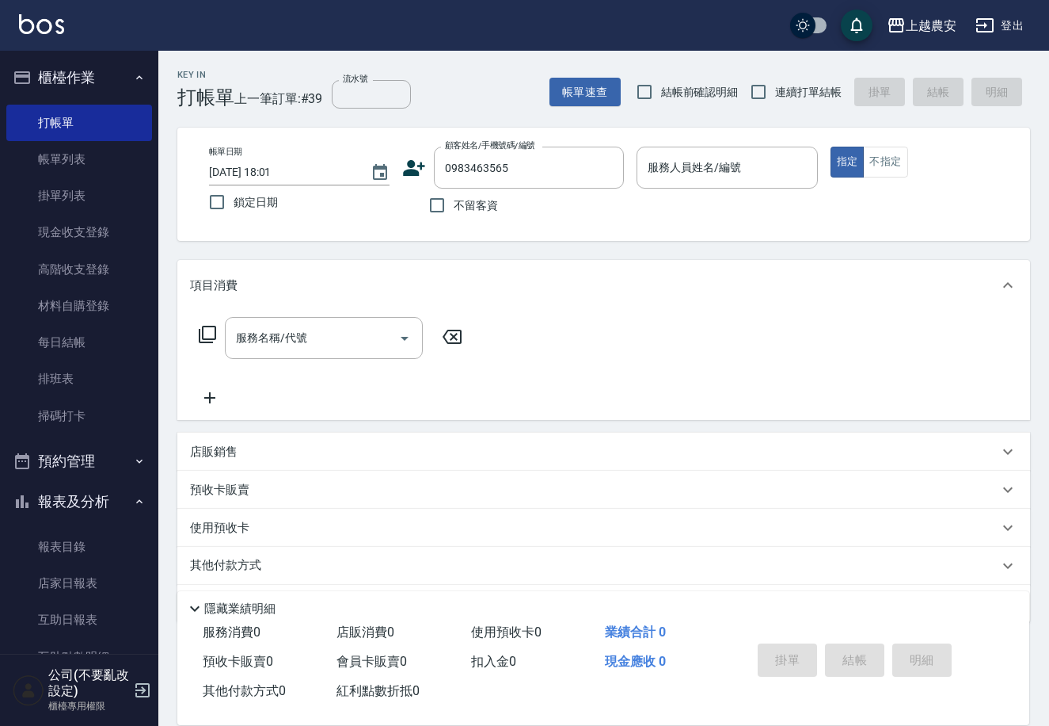
click at [407, 164] on icon at bounding box center [414, 168] width 24 height 24
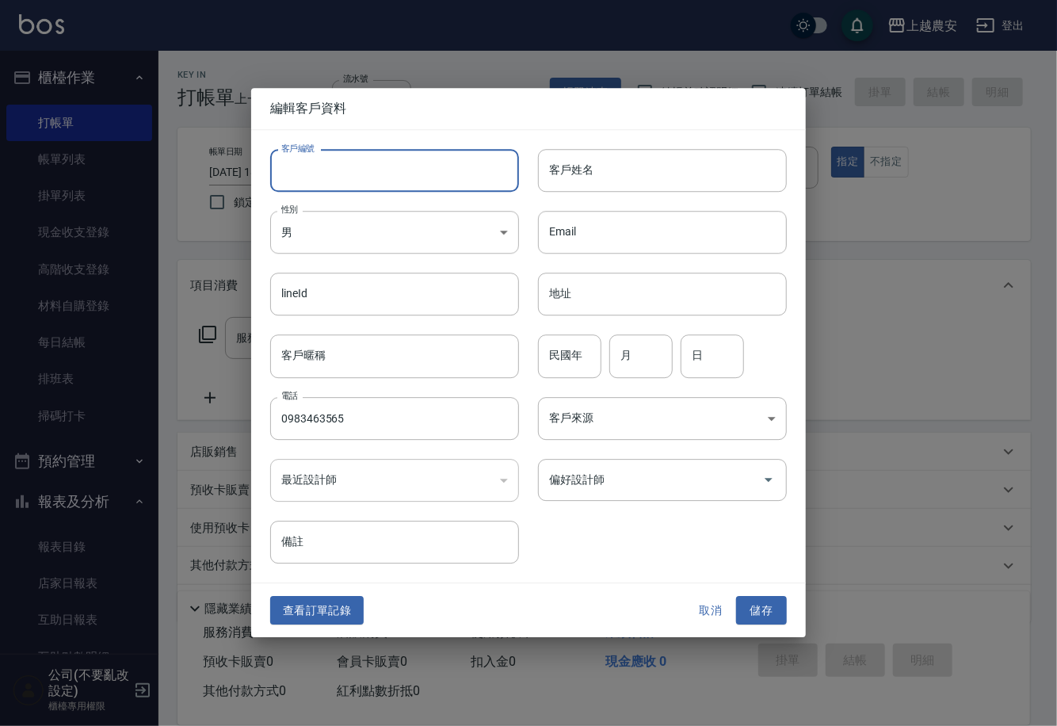
click at [406, 164] on input "客戶編號" at bounding box center [394, 170] width 249 height 43
type input "0983463565"
click at [345, 230] on body "上越農安 登出 櫃檯作業 打帳單 帳單列表 掛單列表 現金收支登錄 高階收支登錄 材料自購登錄 每日結帳 排班表 掃碼打卡 預約管理 預約管理 單日預約紀錄 …" at bounding box center [528, 386] width 1057 height 772
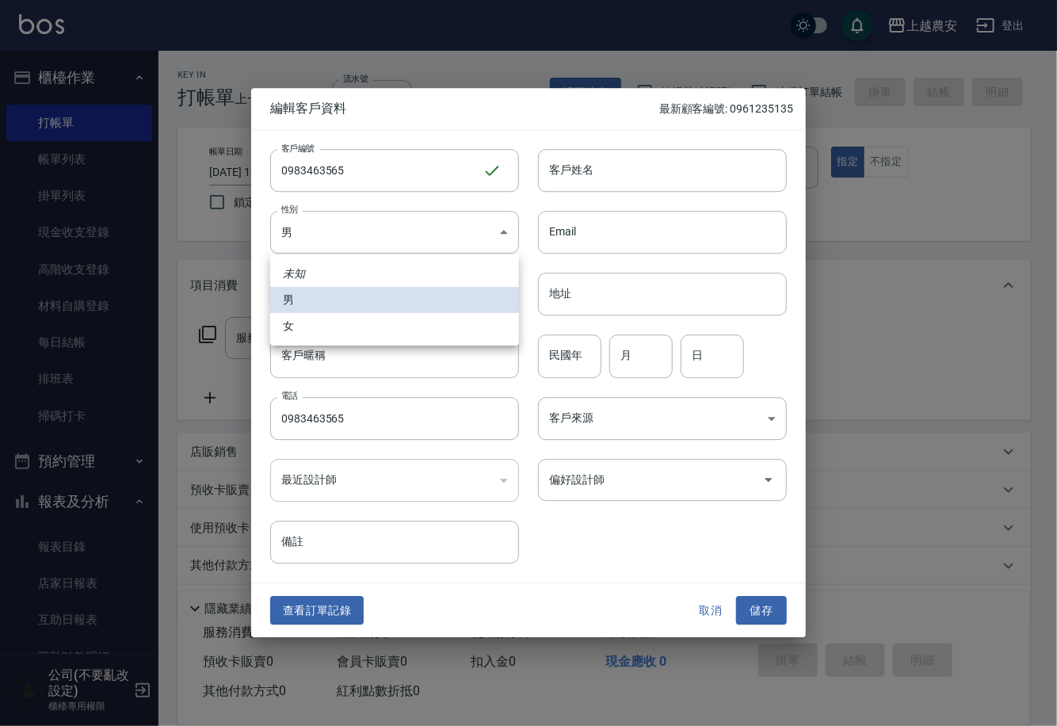
click at [325, 331] on li "女" at bounding box center [394, 326] width 249 height 26
type input "FEMALE"
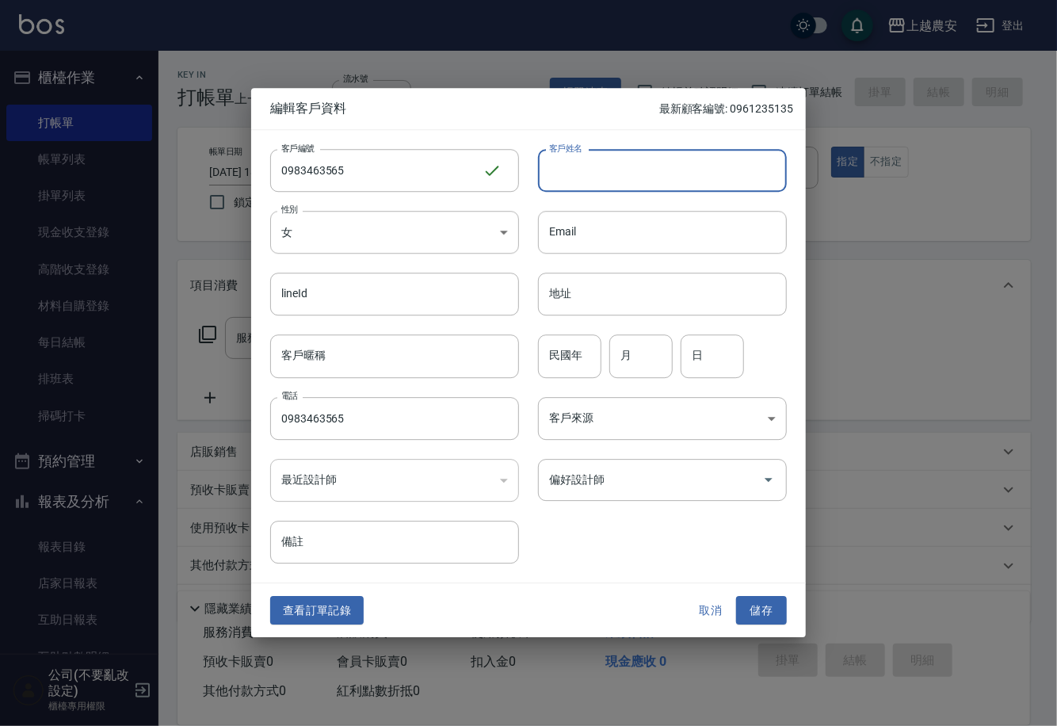
click at [560, 179] on input "客戶姓名" at bounding box center [662, 170] width 249 height 43
type input "[PERSON_NAME]"
click at [749, 610] on button "儲存" at bounding box center [761, 610] width 51 height 29
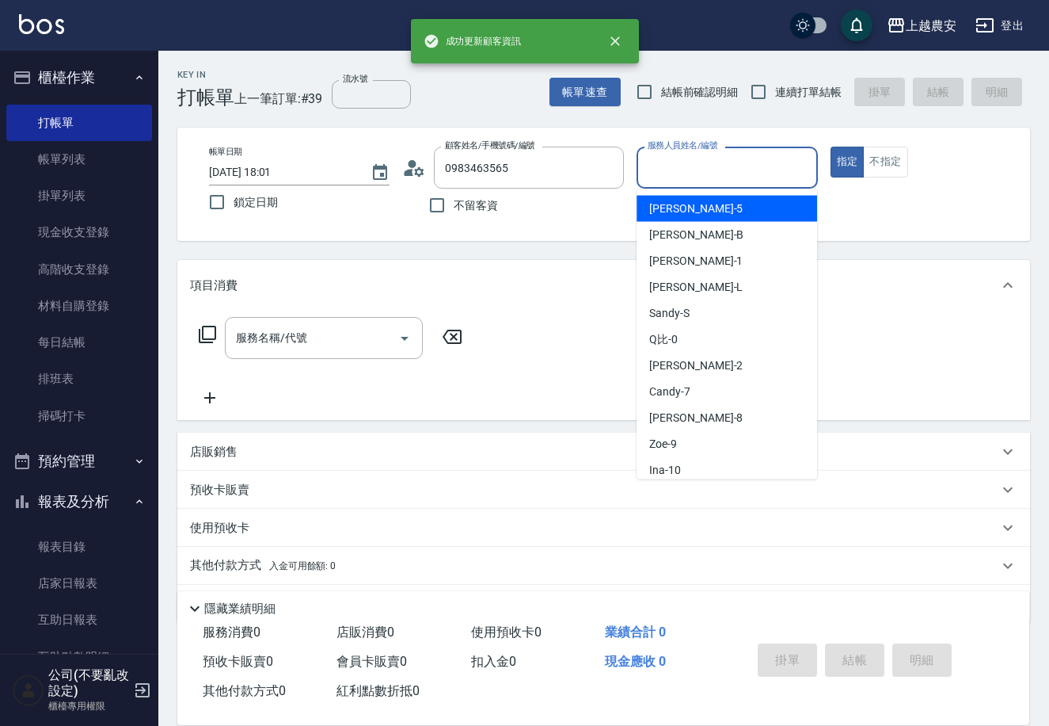
click at [722, 178] on input "服務人員姓名/編號" at bounding box center [727, 168] width 166 height 28
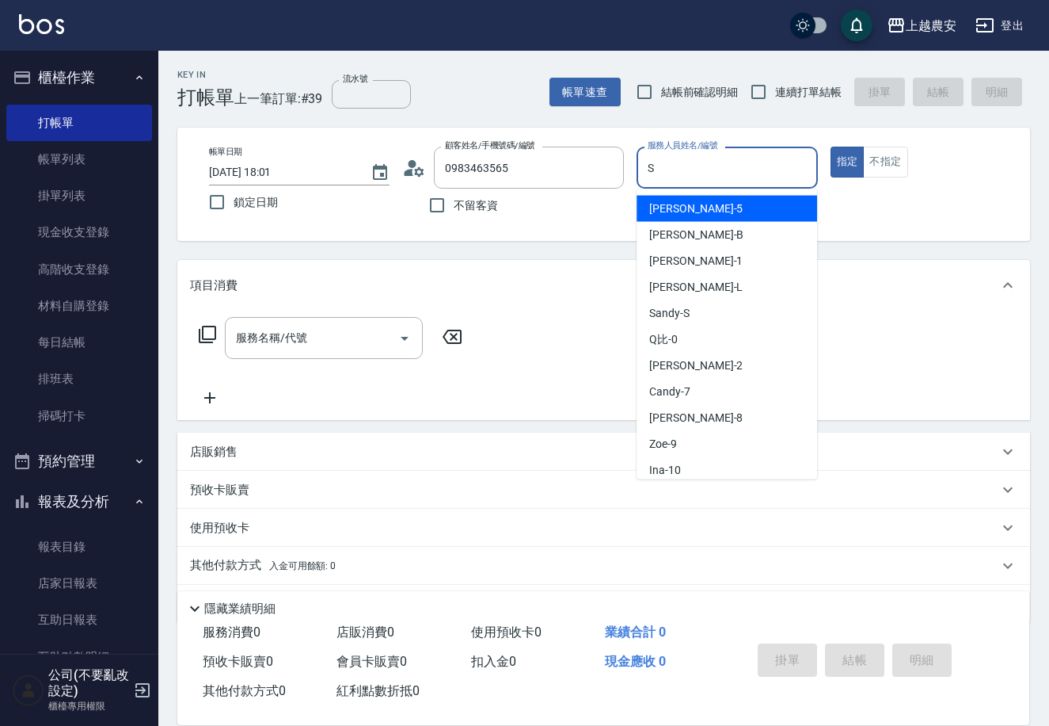
type input "S"
type button "true"
type input "Sandy-S"
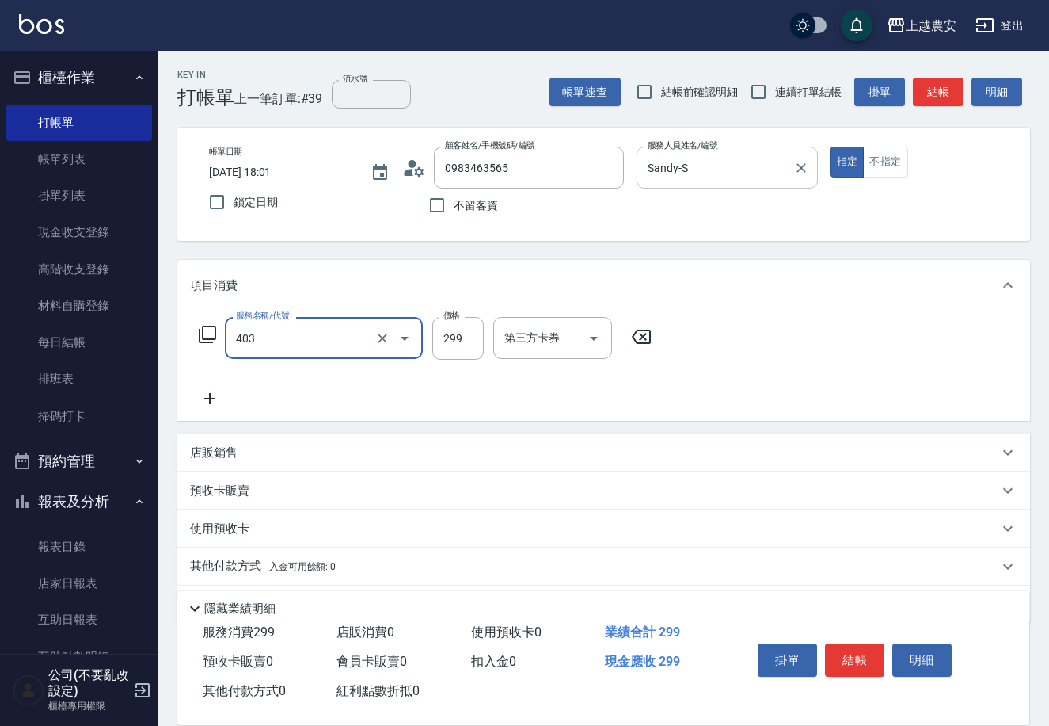
type input "剪髮(403)"
type input "400"
click at [870, 662] on button "結帳" at bounding box center [854, 659] width 59 height 33
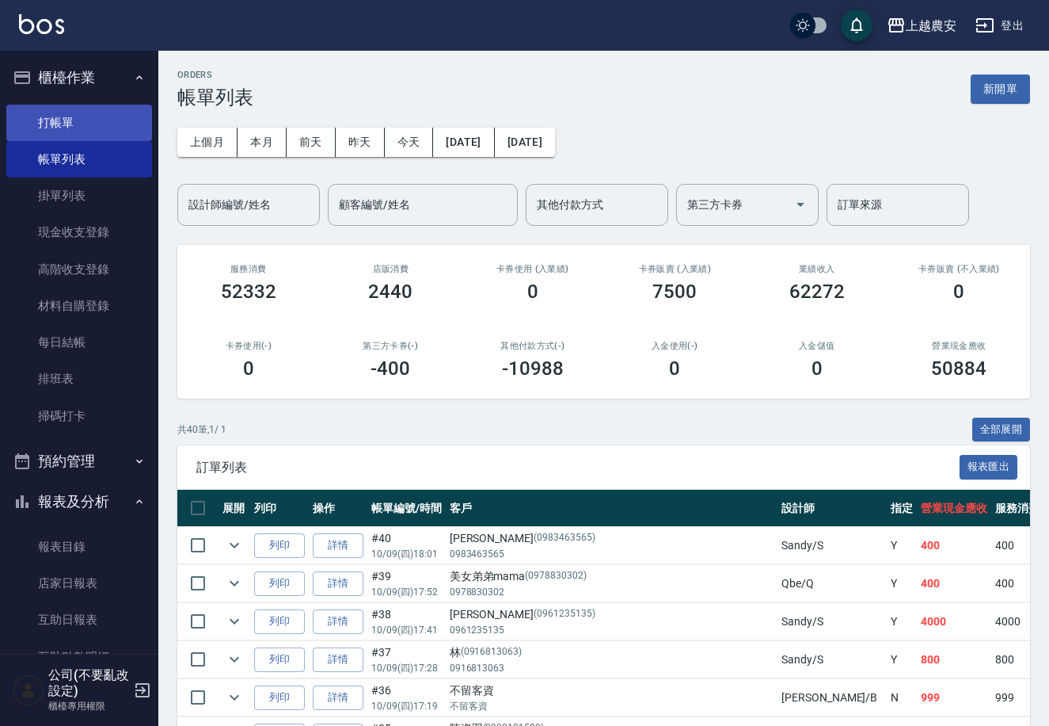
click at [80, 119] on link "打帳單" at bounding box center [79, 123] width 146 height 36
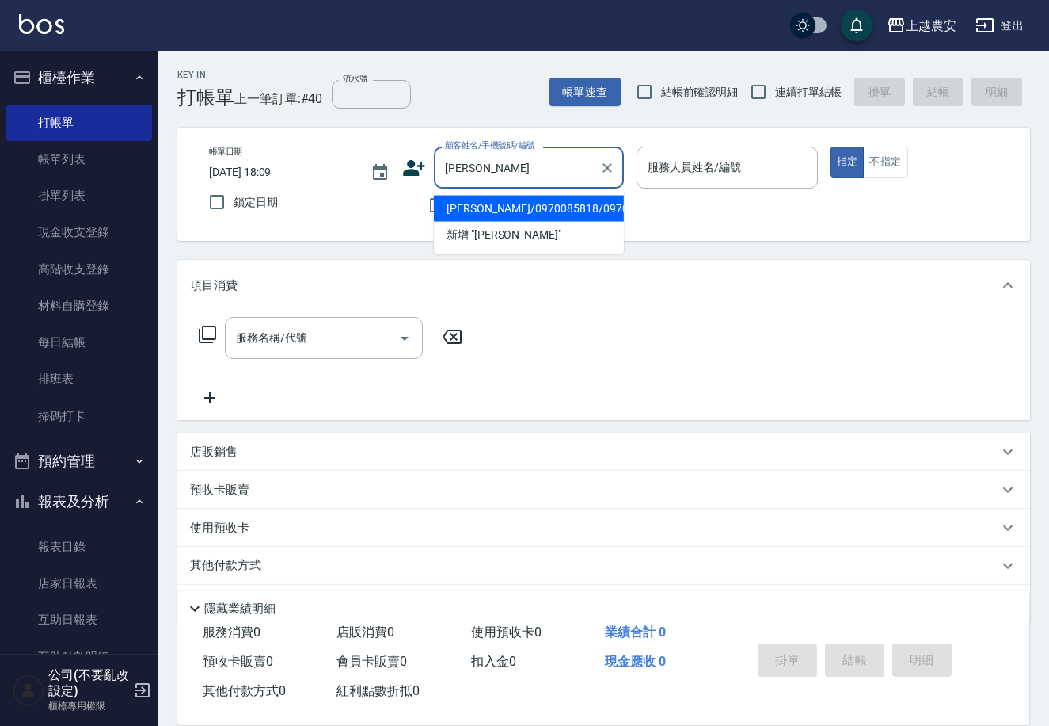
click at [482, 212] on li "[PERSON_NAME]/0970085818/0970085818" at bounding box center [529, 209] width 190 height 26
type input "[PERSON_NAME]/0970085818/0970085818"
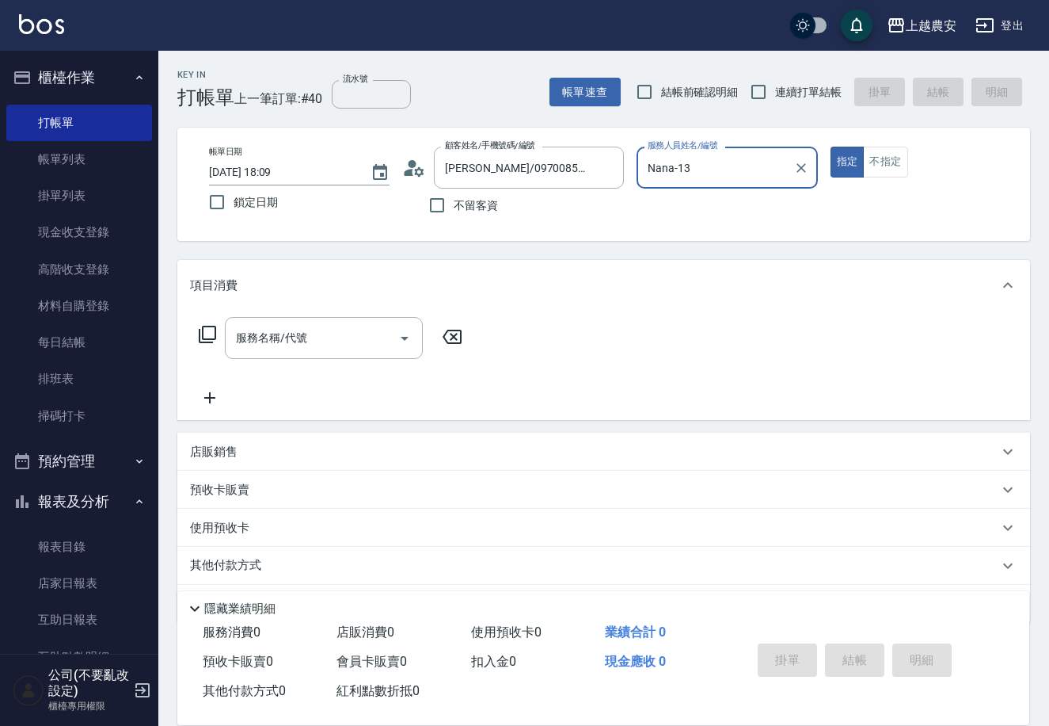
type input "Nana-13"
click at [314, 317] on div "服務名稱/代號" at bounding box center [324, 338] width 198 height 42
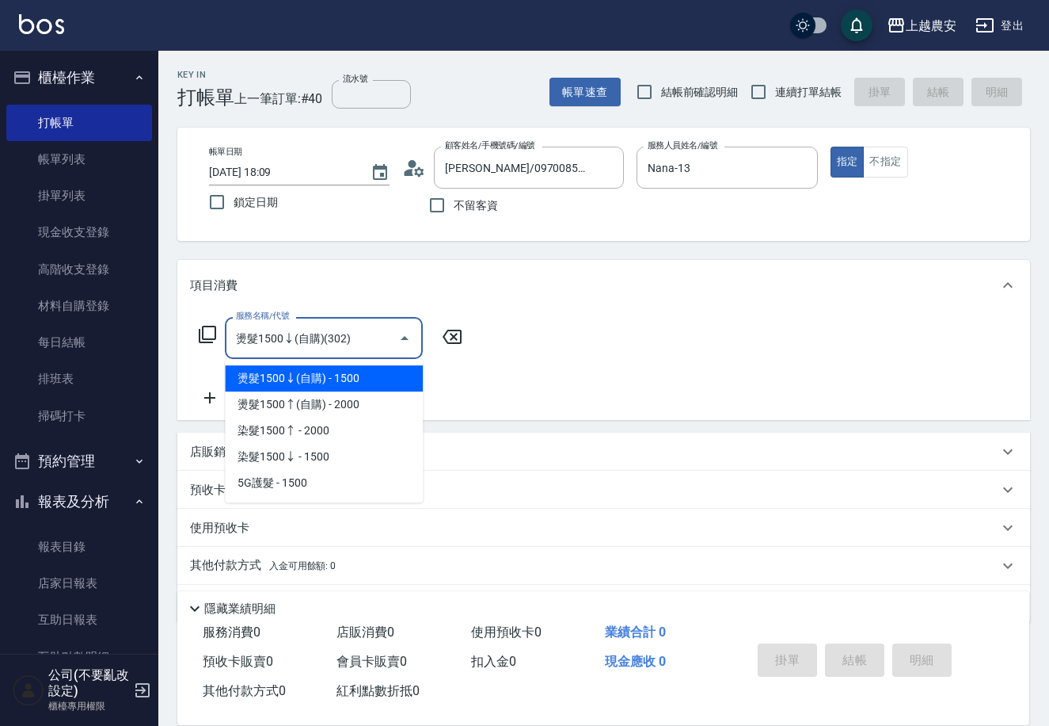
type input "3"
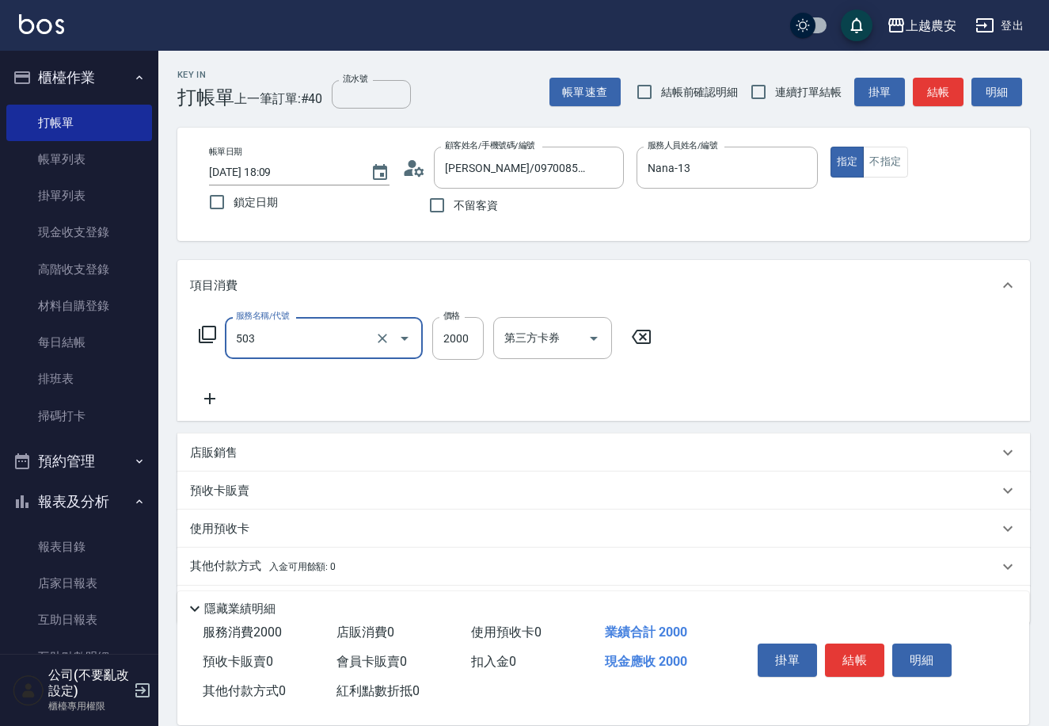
type input "染髮1500↑(503)"
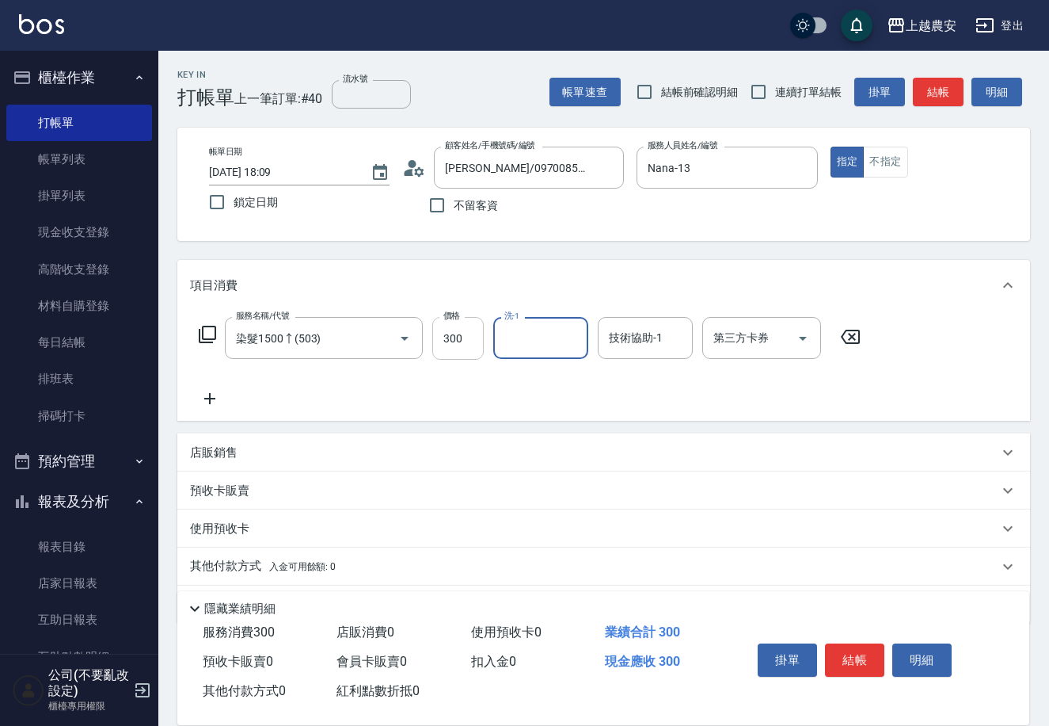
click at [458, 327] on input "300" at bounding box center [457, 338] width 51 height 43
type input "3000"
type input "[PERSON_NAME]-32"
click at [834, 658] on button "結帳" at bounding box center [854, 659] width 59 height 33
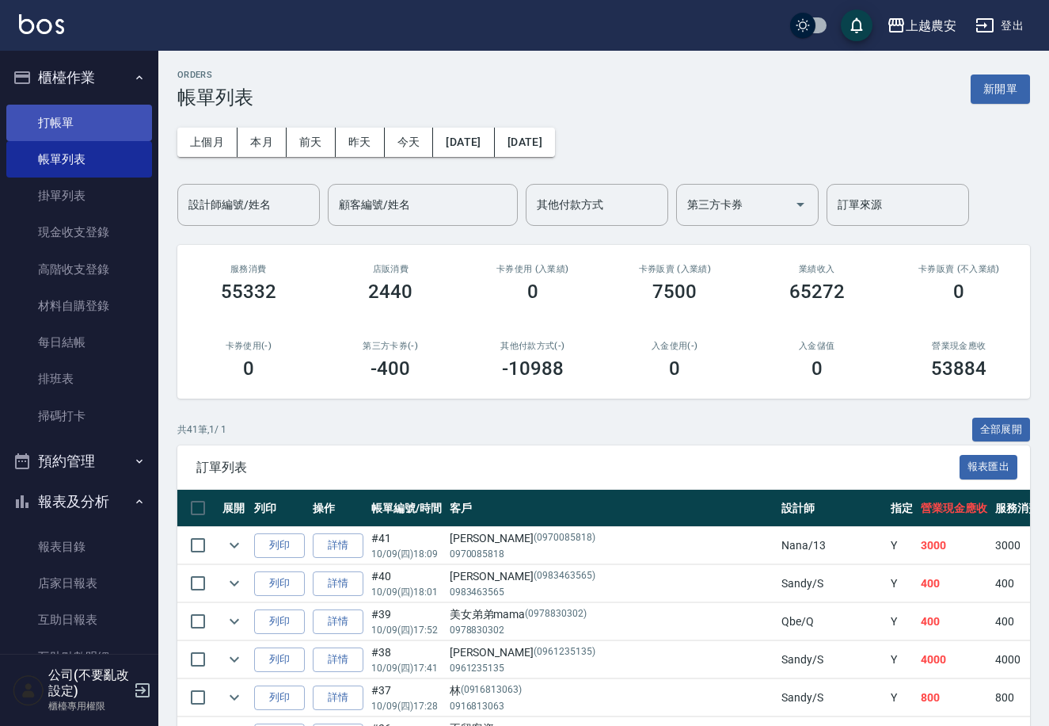
click at [66, 135] on link "打帳單" at bounding box center [79, 123] width 146 height 36
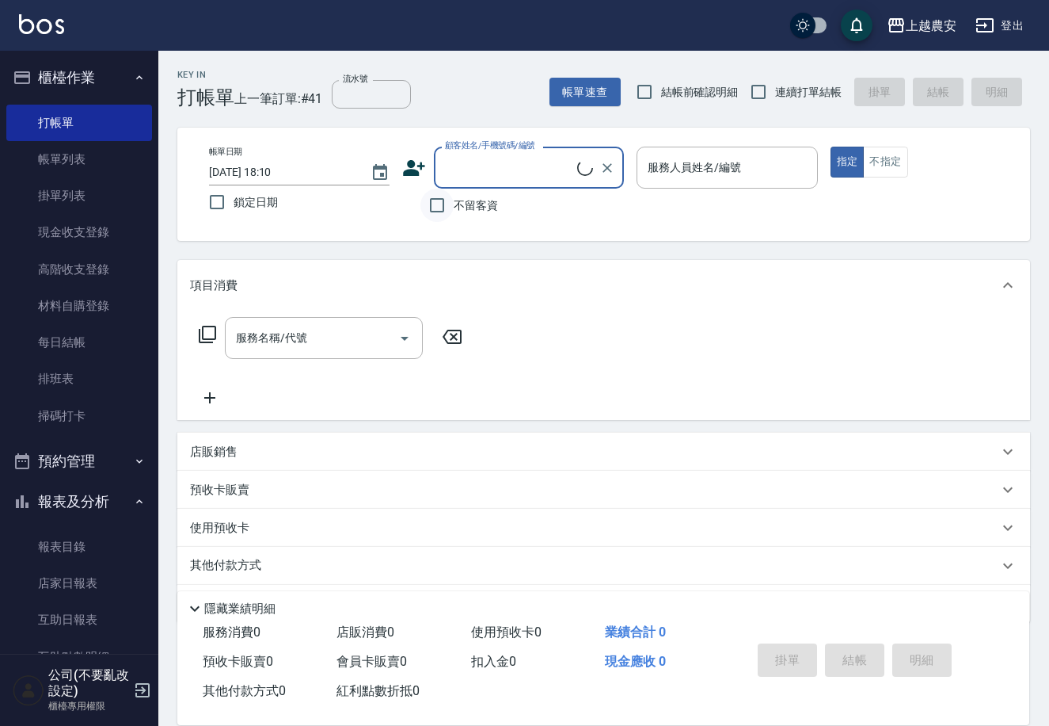
click at [444, 197] on input "不留客資" at bounding box center [437, 205] width 33 height 33
checkbox input "true"
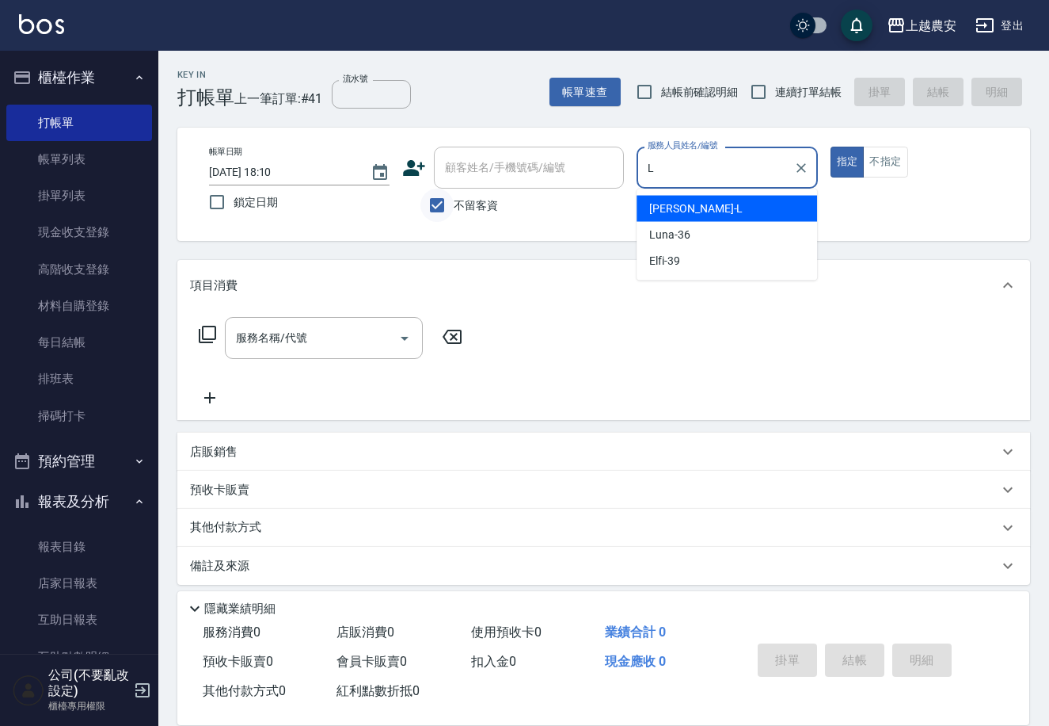
type input "Lina-L"
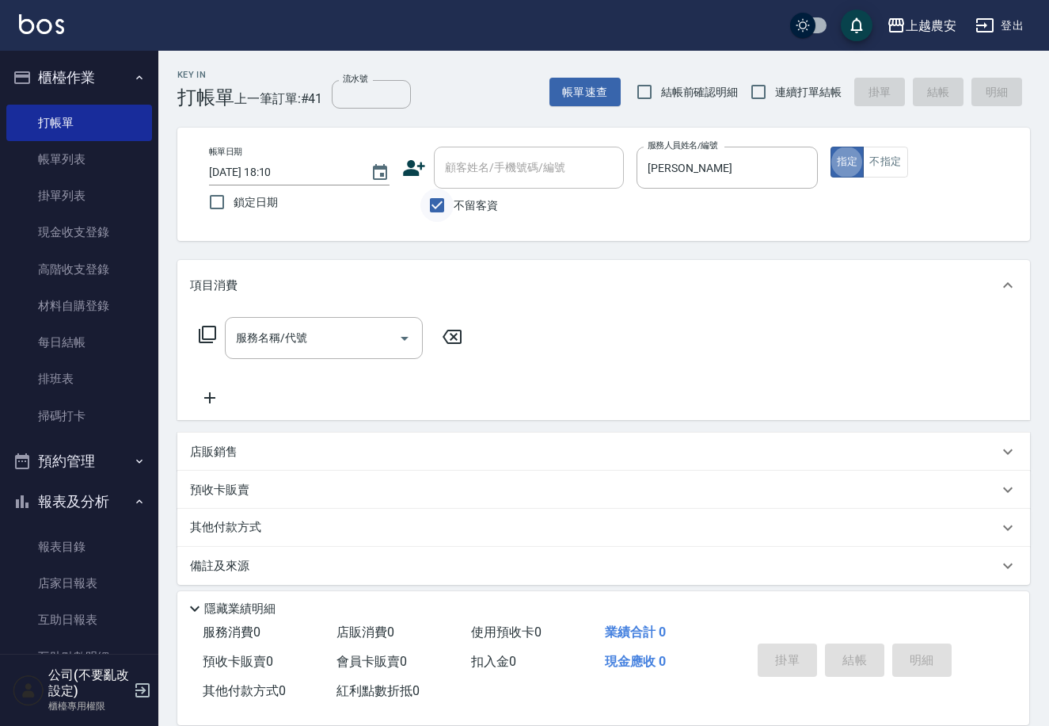
type button "true"
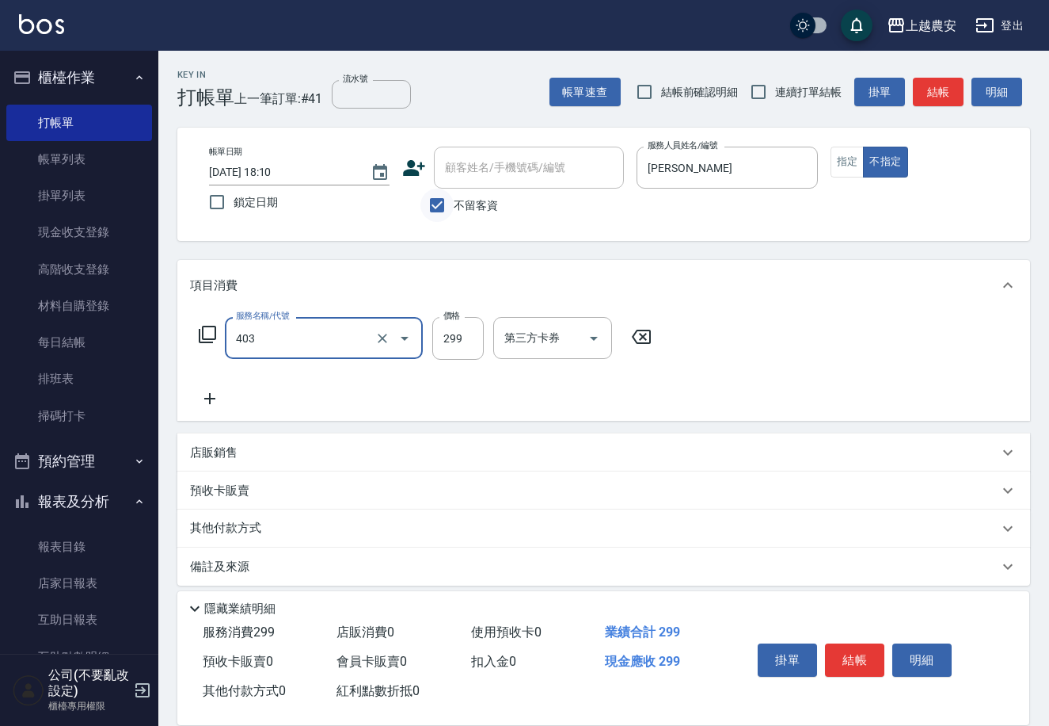
type input "剪髮(403)"
click at [859, 663] on button "結帳" at bounding box center [854, 659] width 59 height 33
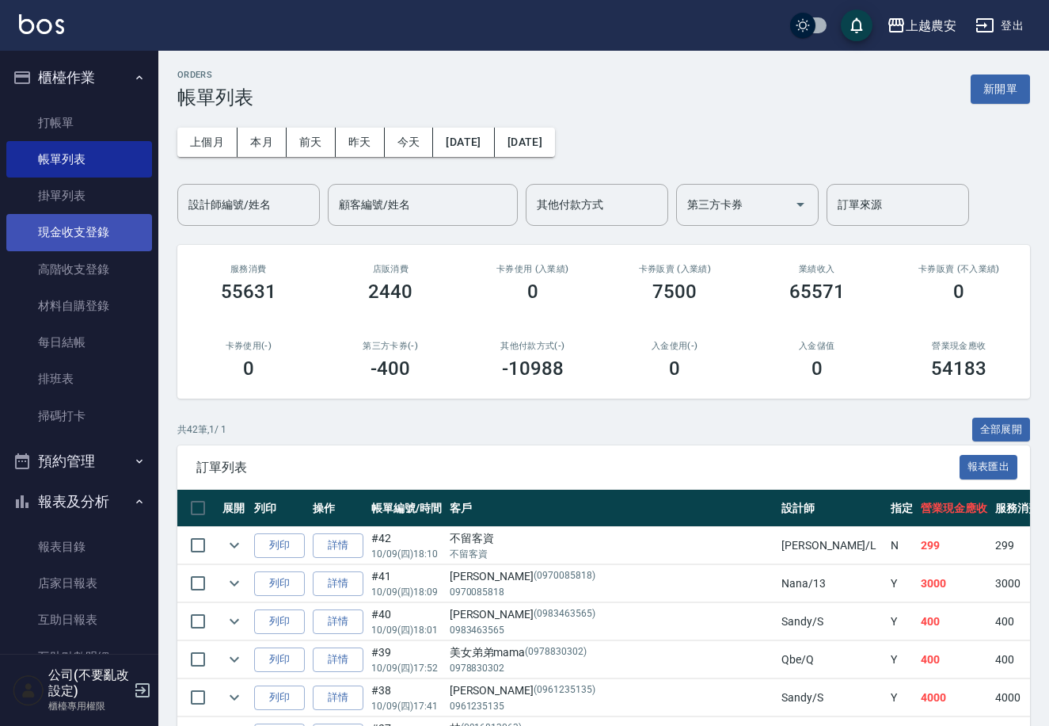
click at [69, 227] on link "現金收支登錄" at bounding box center [79, 232] width 146 height 36
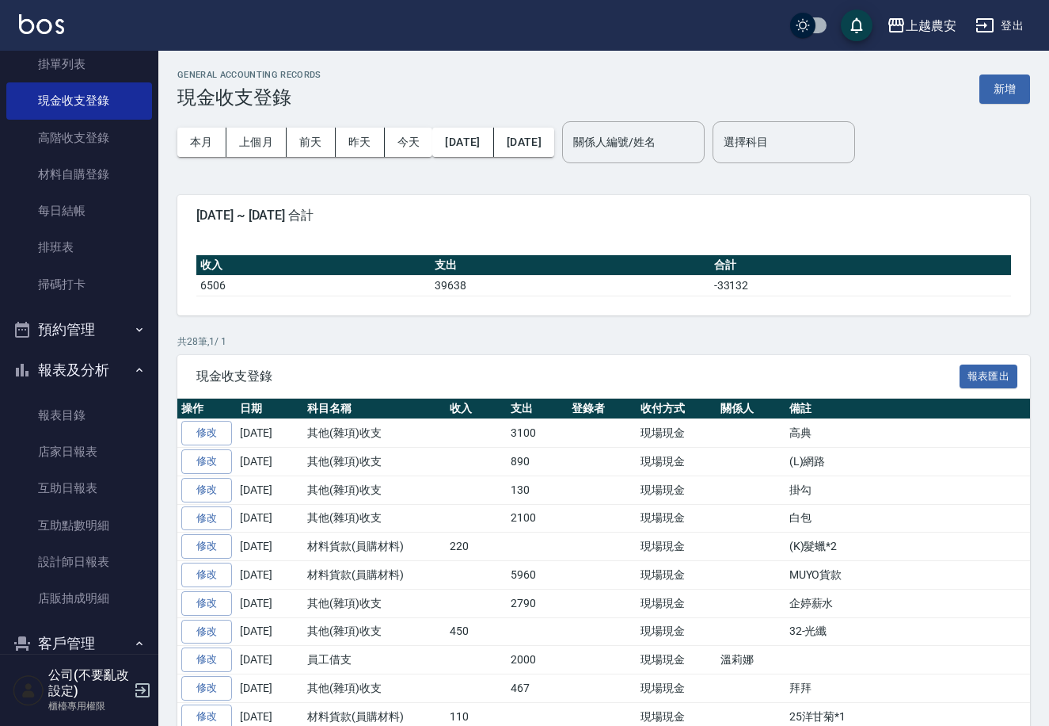
scroll to position [211, 0]
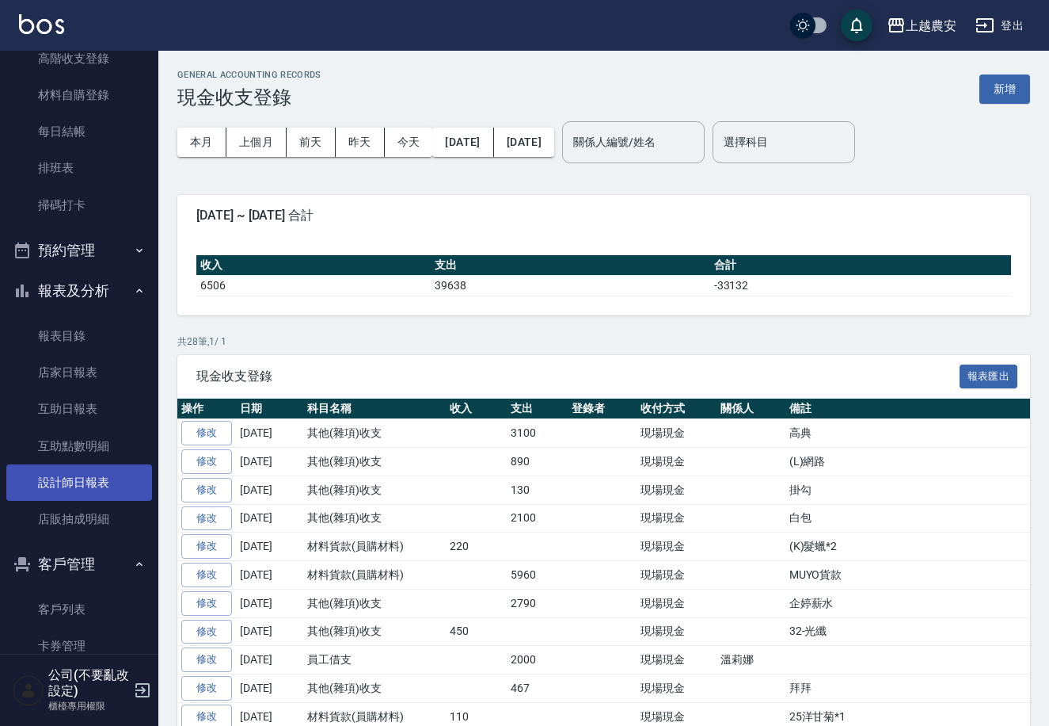
click at [91, 468] on link "設計師日報表" at bounding box center [79, 482] width 146 height 36
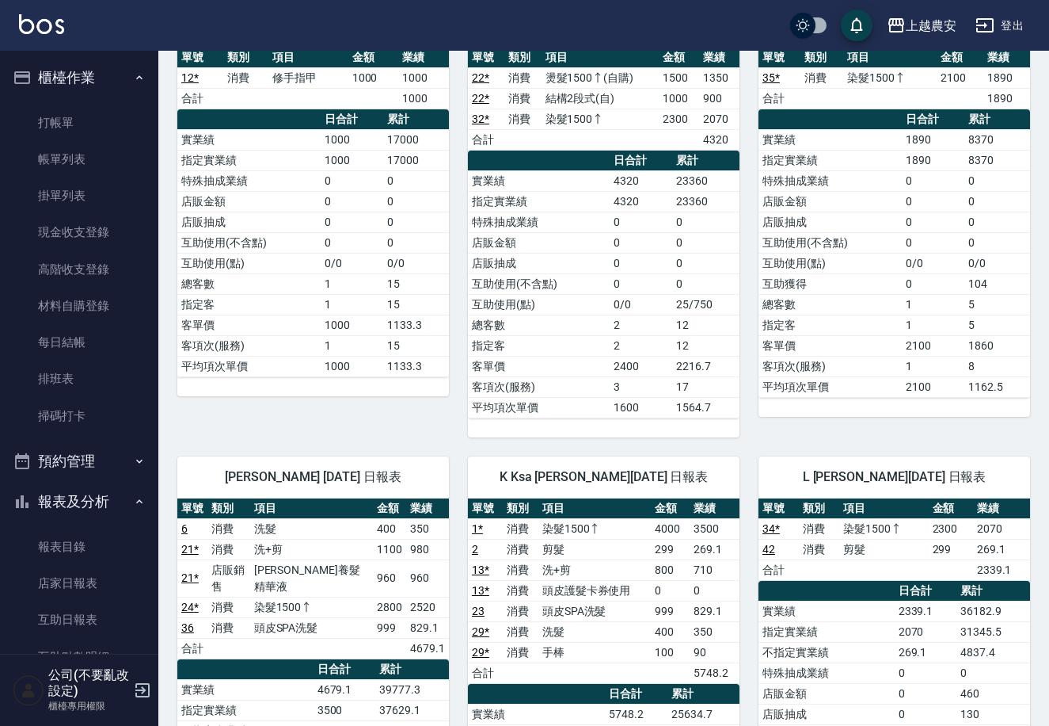
scroll to position [1515, 0]
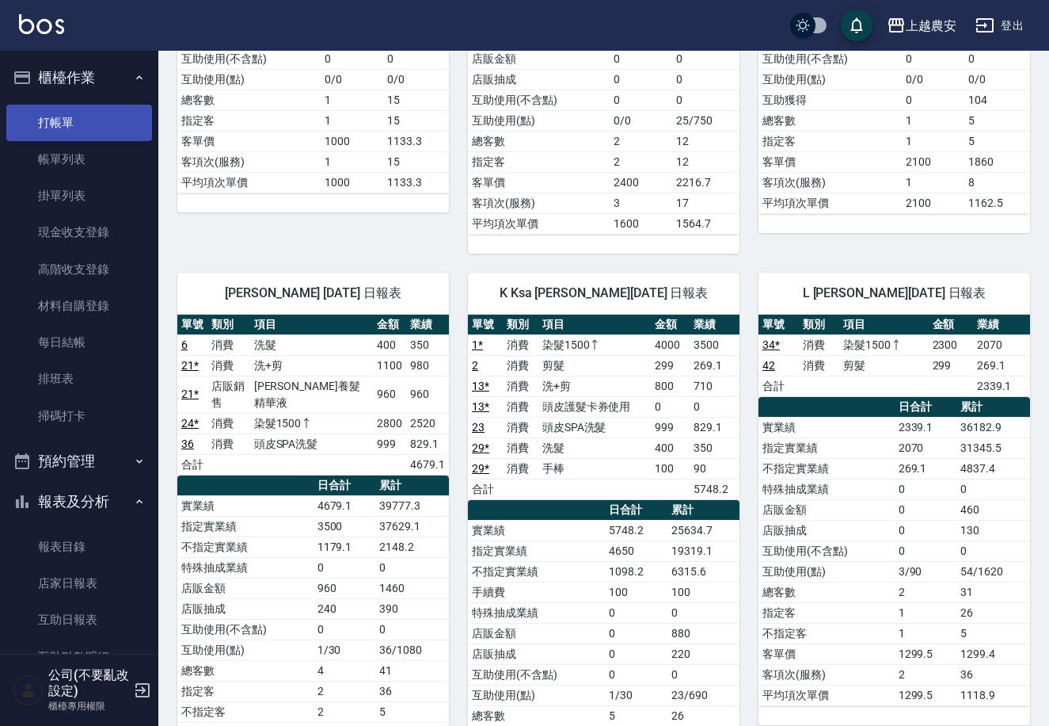
click at [69, 120] on link "打帳單" at bounding box center [79, 123] width 146 height 36
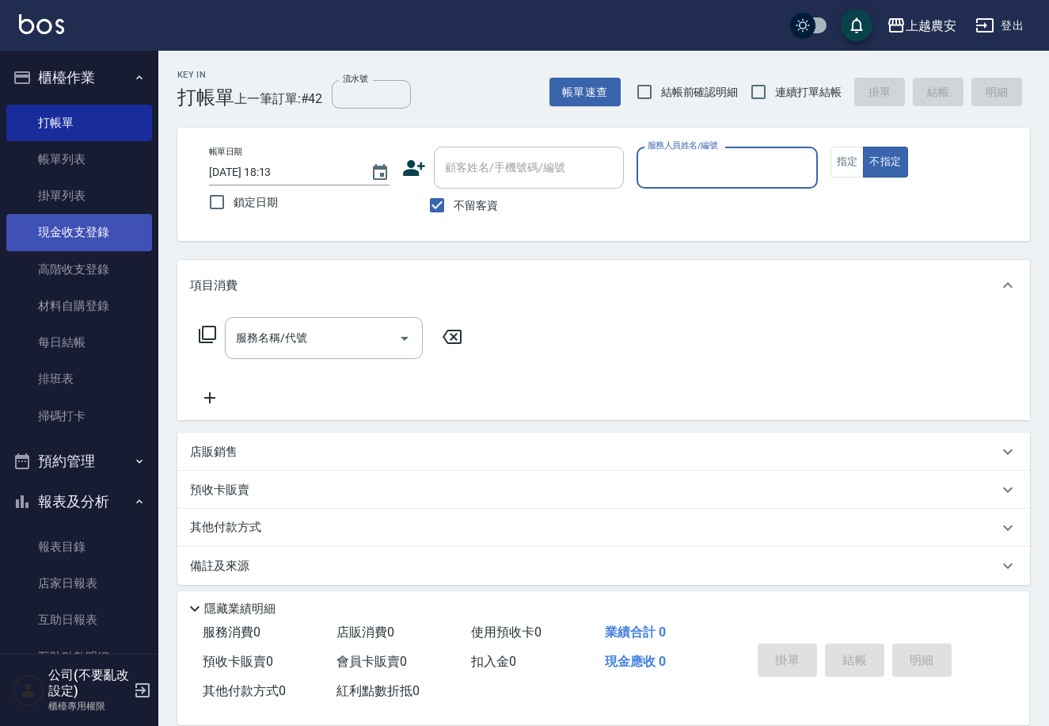
click at [89, 237] on link "現金收支登錄" at bounding box center [79, 232] width 146 height 36
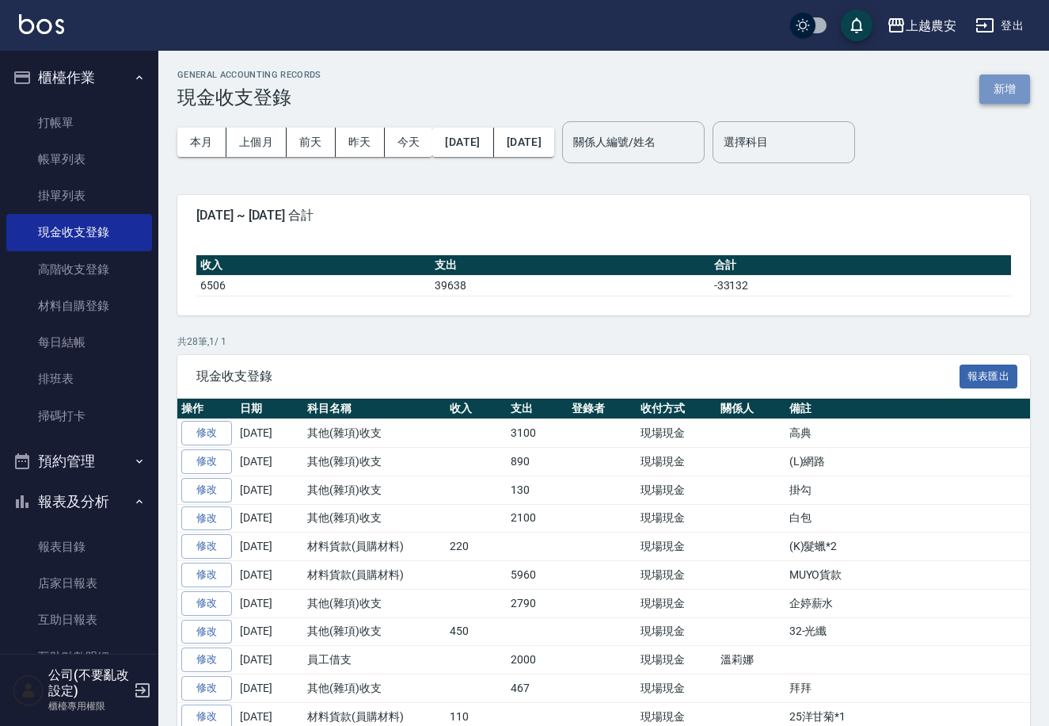
click at [1008, 93] on button "新增" at bounding box center [1005, 88] width 51 height 29
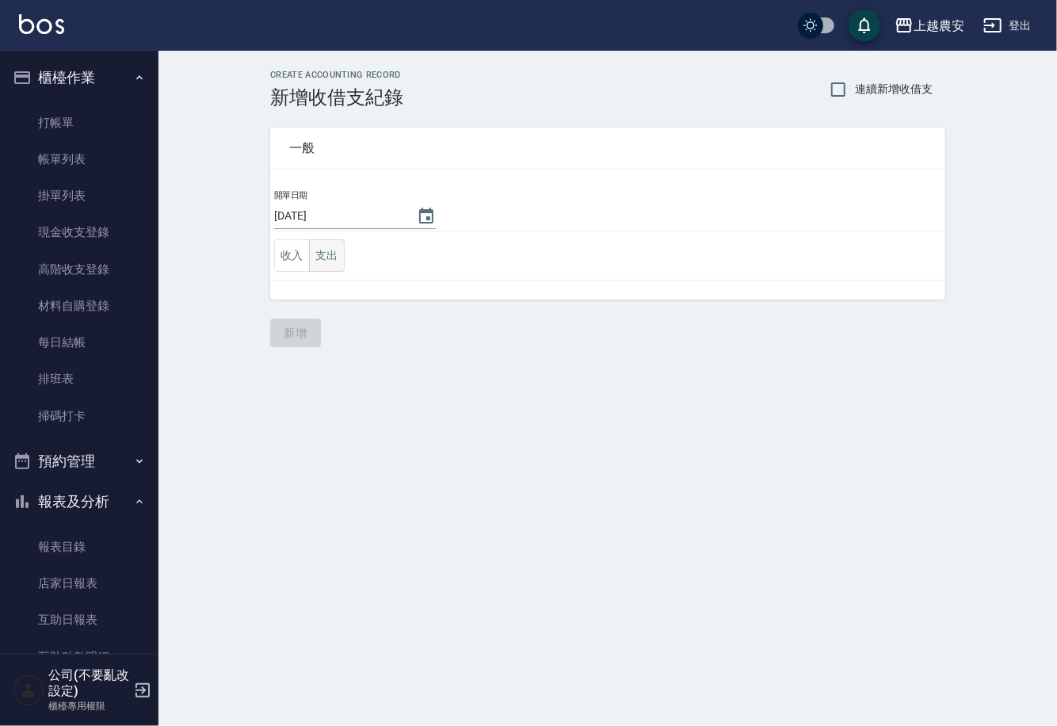
click at [334, 250] on button "支出" at bounding box center [327, 255] width 36 height 32
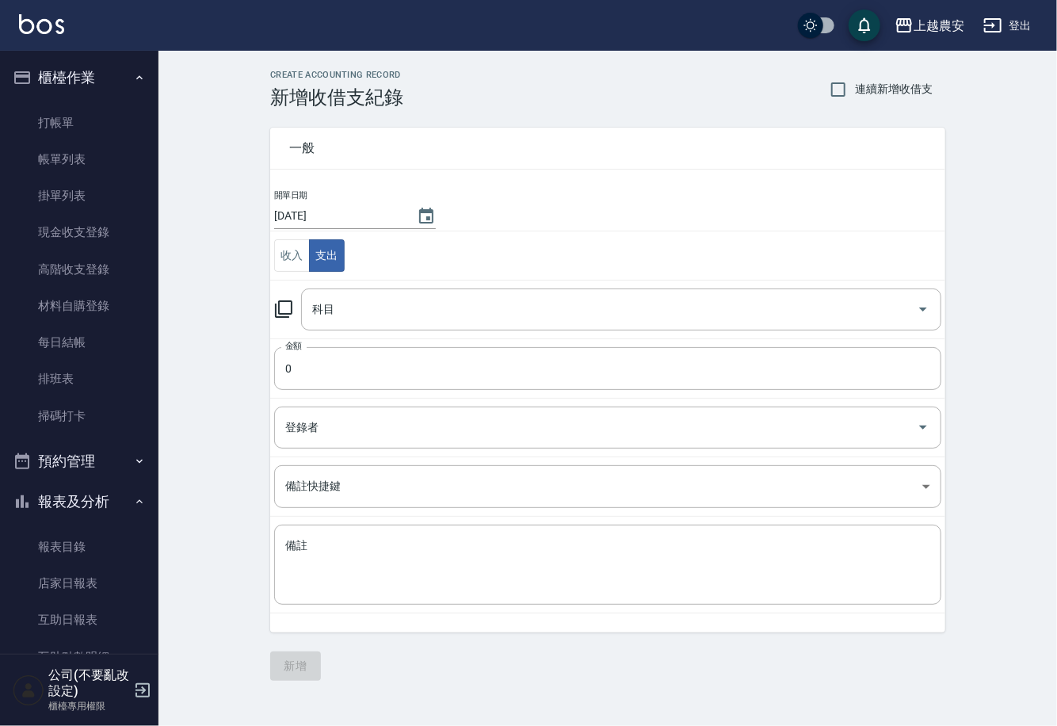
click at [284, 305] on icon at bounding box center [283, 308] width 19 height 19
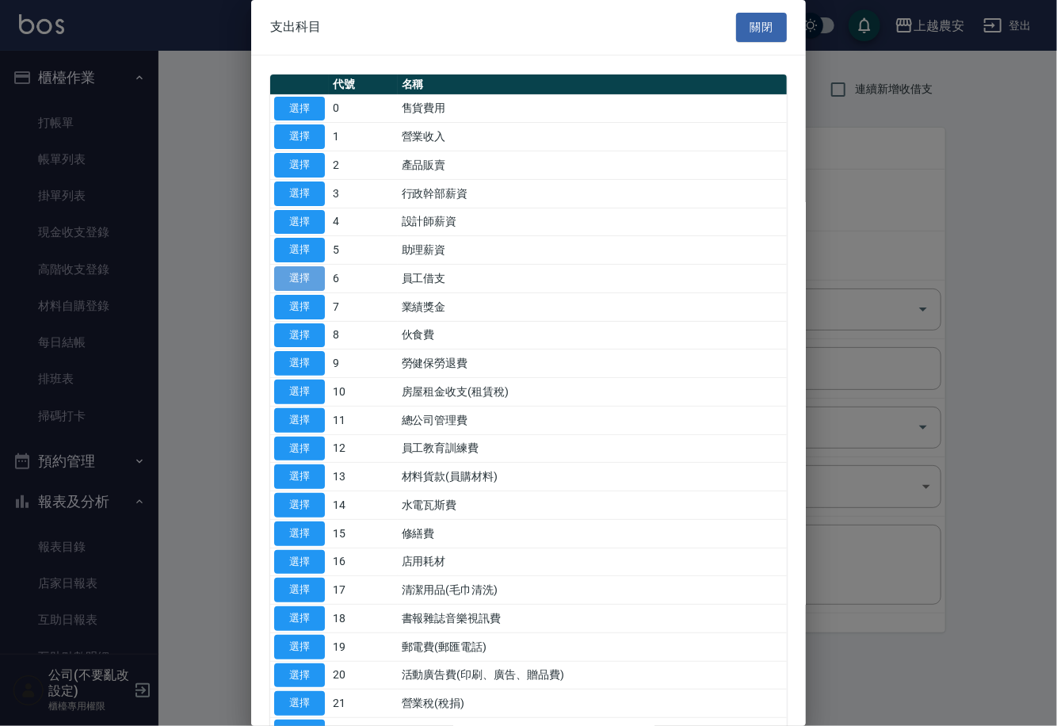
click at [308, 277] on button "選擇" at bounding box center [299, 278] width 51 height 25
type input "6 員工借支"
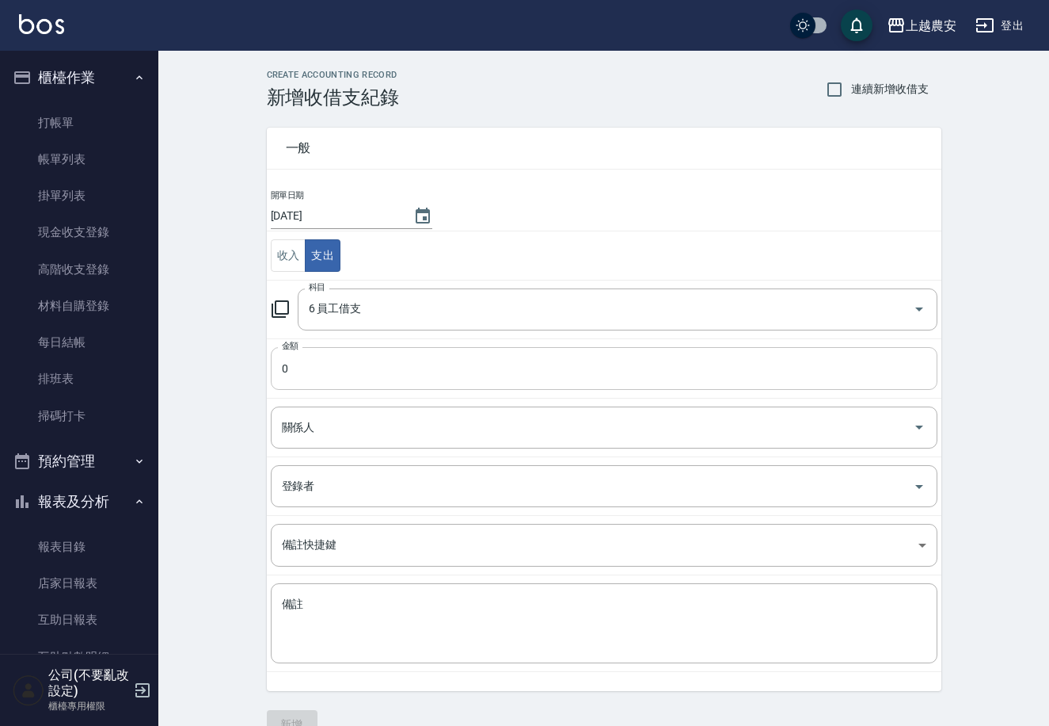
click at [320, 352] on input "0" at bounding box center [604, 368] width 667 height 43
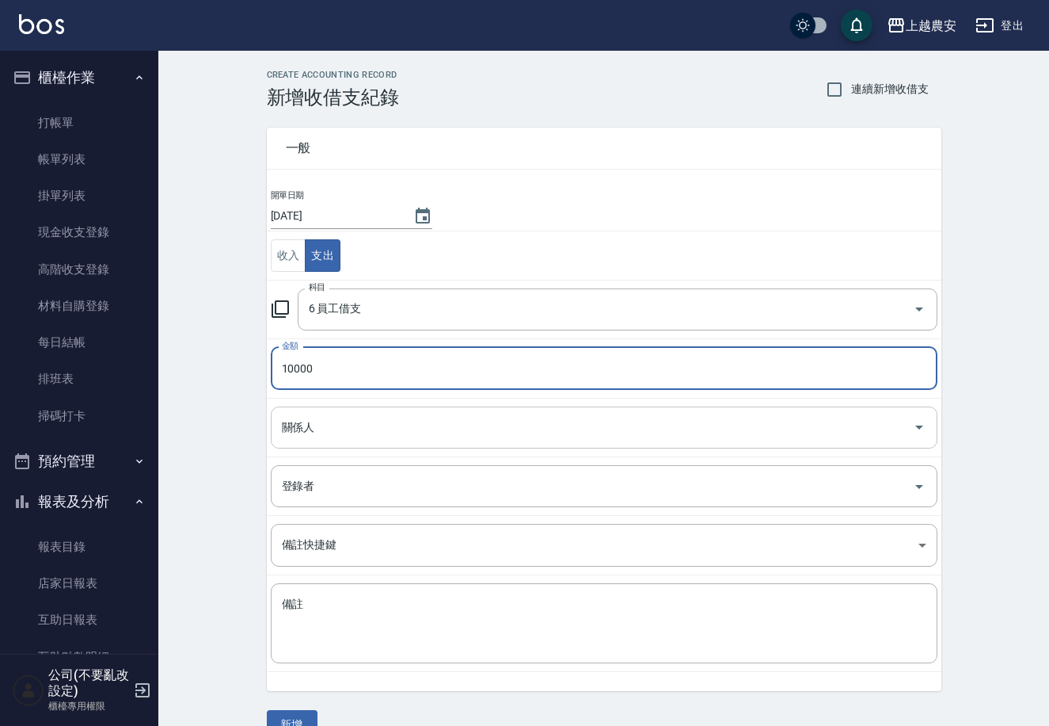
type input "10000"
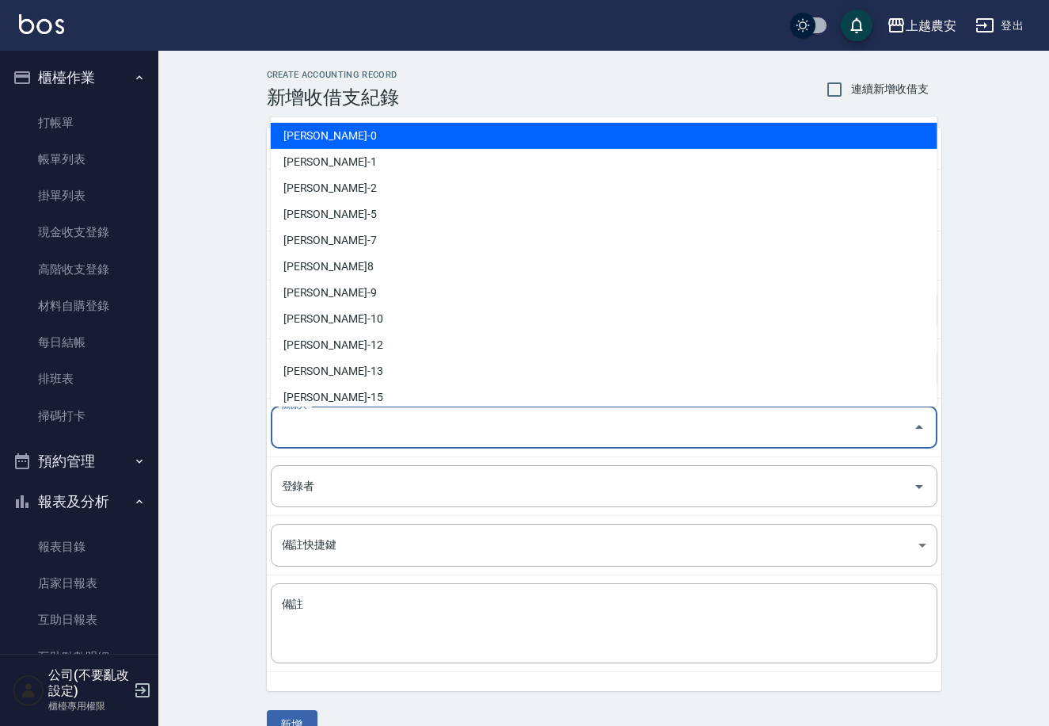
click at [291, 436] on input "關係人" at bounding box center [592, 427] width 629 height 28
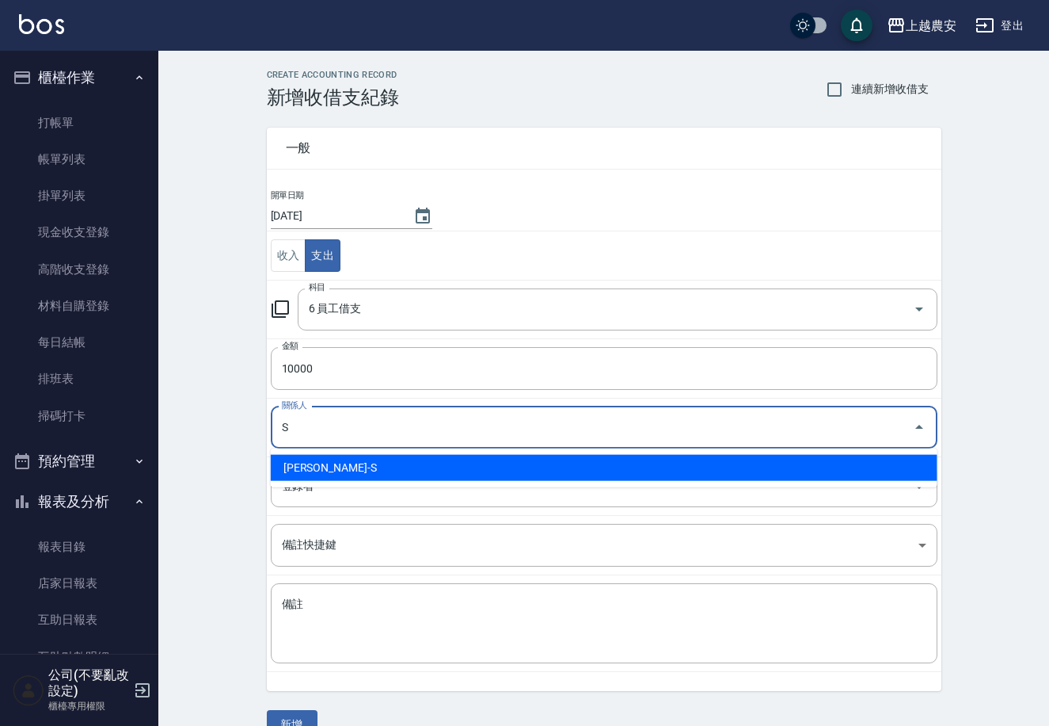
click at [294, 471] on li "Sandy珊蒂-S" at bounding box center [604, 468] width 667 height 26
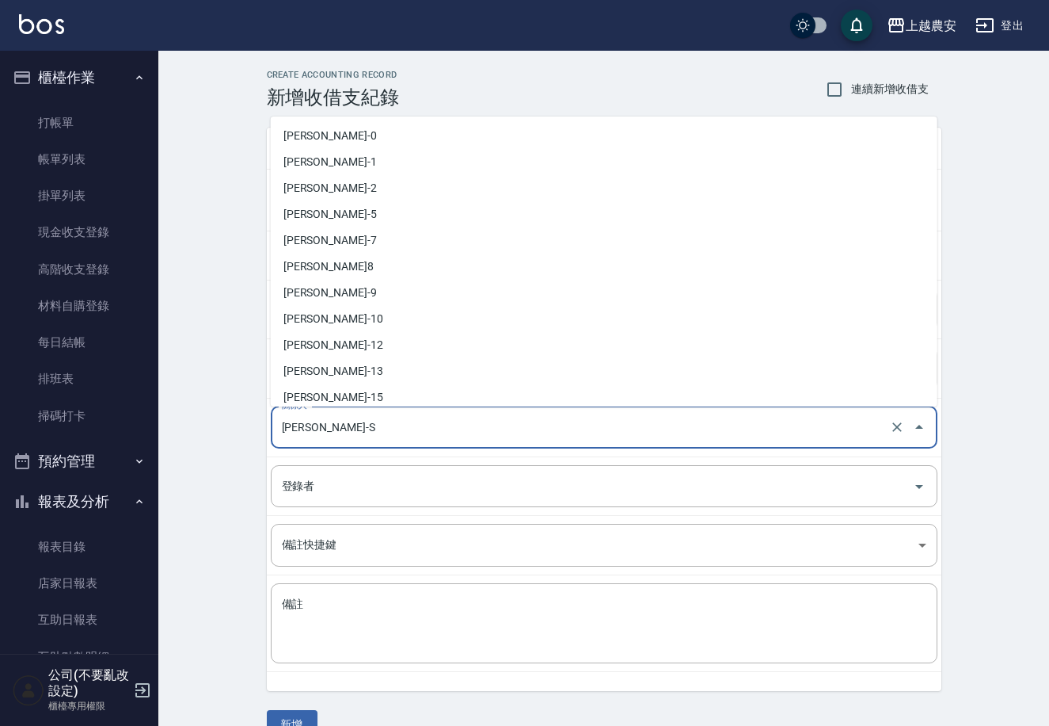
drag, startPoint x: 360, startPoint y: 422, endPoint x: 174, endPoint y: 426, distance: 185.4
click at [174, 426] on div "CREATE ACCOUNTING RECORD 新增收借支紀錄 連續新增收借支 一般 開單日期 2025/10/09 收入 支出 科目 6 員工借支 科目 …" at bounding box center [603, 404] width 891 height 707
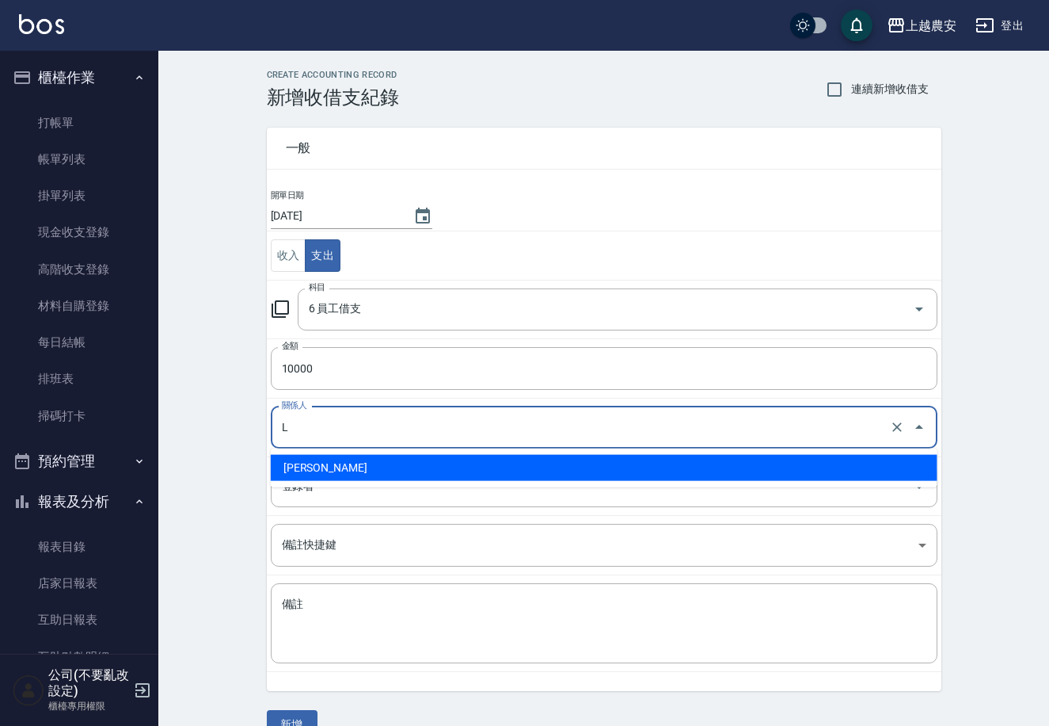
click at [314, 464] on li "溫莉娜-L" at bounding box center [604, 468] width 667 height 26
type input "溫莉娜-L"
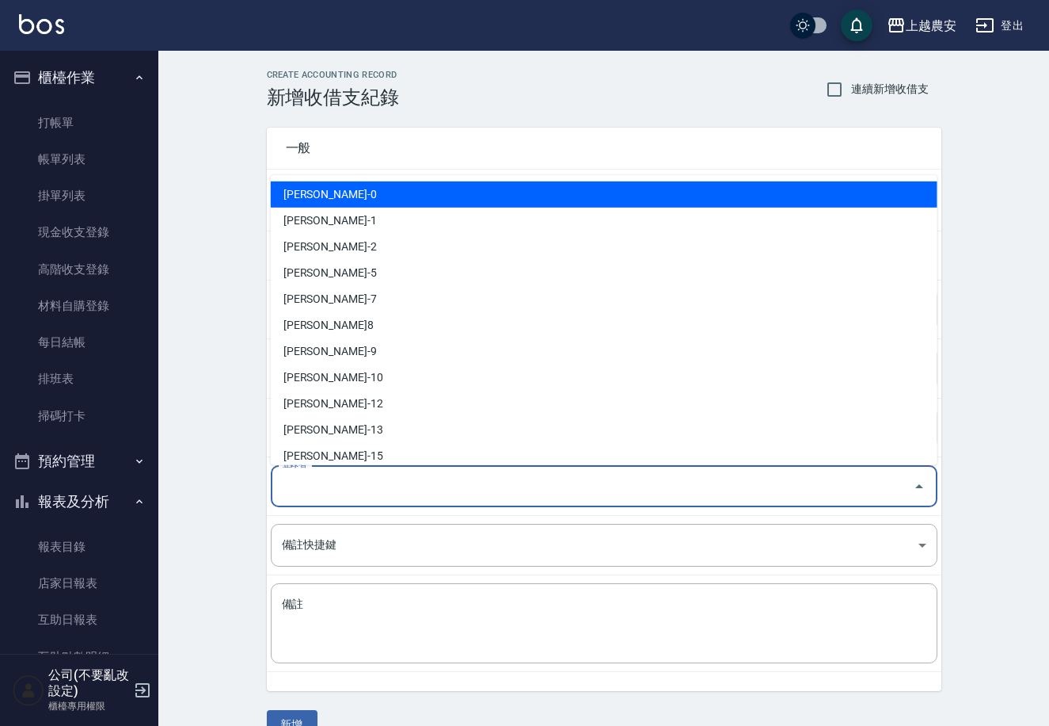
click at [313, 488] on input "登錄者" at bounding box center [592, 486] width 629 height 28
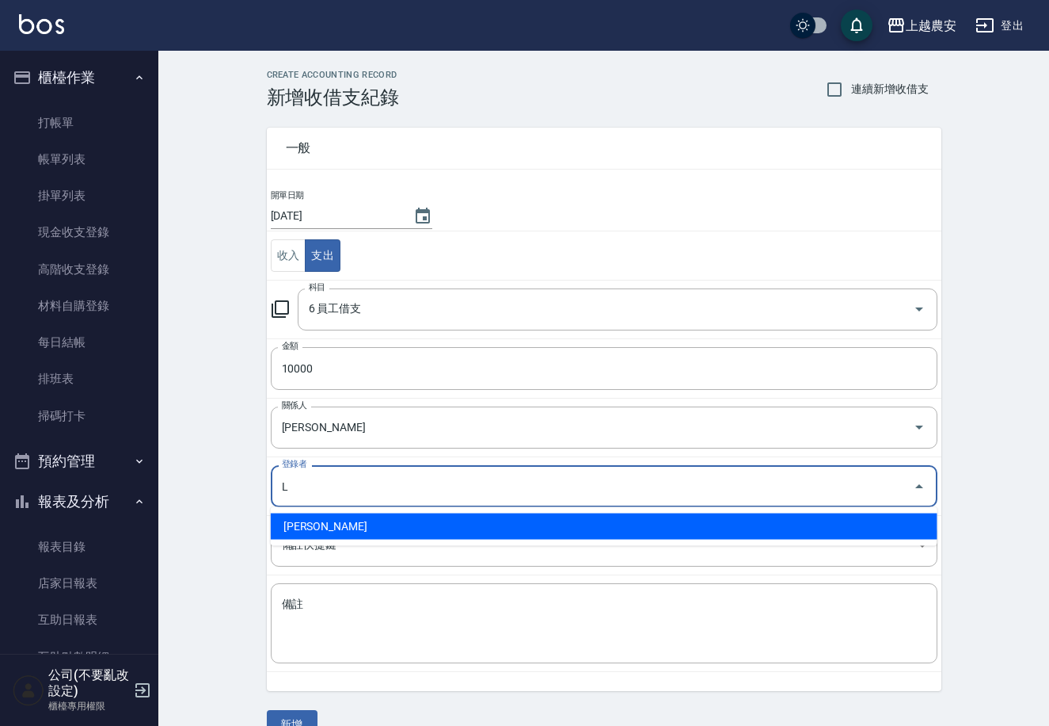
click at [305, 520] on li "溫莉娜-L" at bounding box center [604, 526] width 667 height 26
type input "溫莉娜-L"
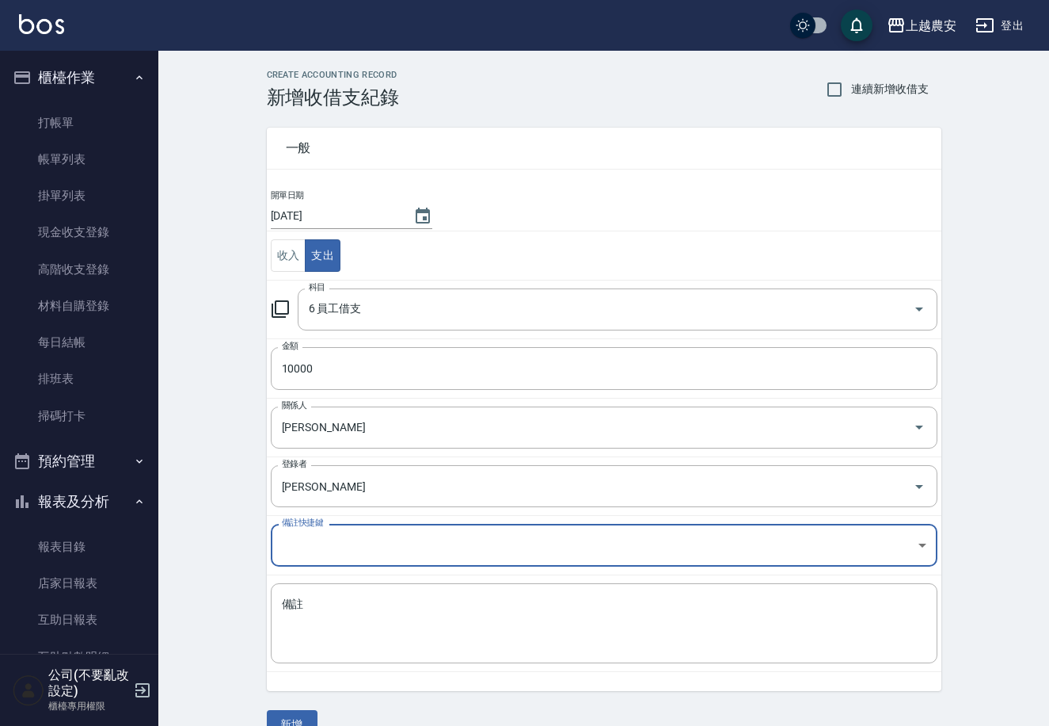
scroll to position [31, 0]
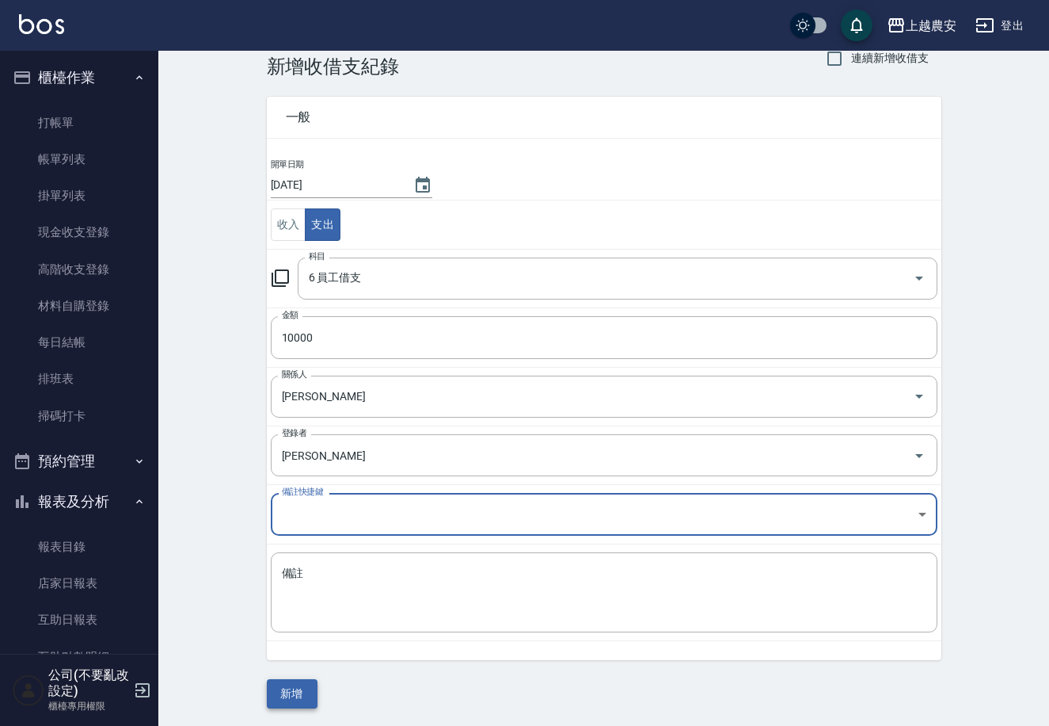
click at [300, 689] on button "新增" at bounding box center [292, 693] width 51 height 29
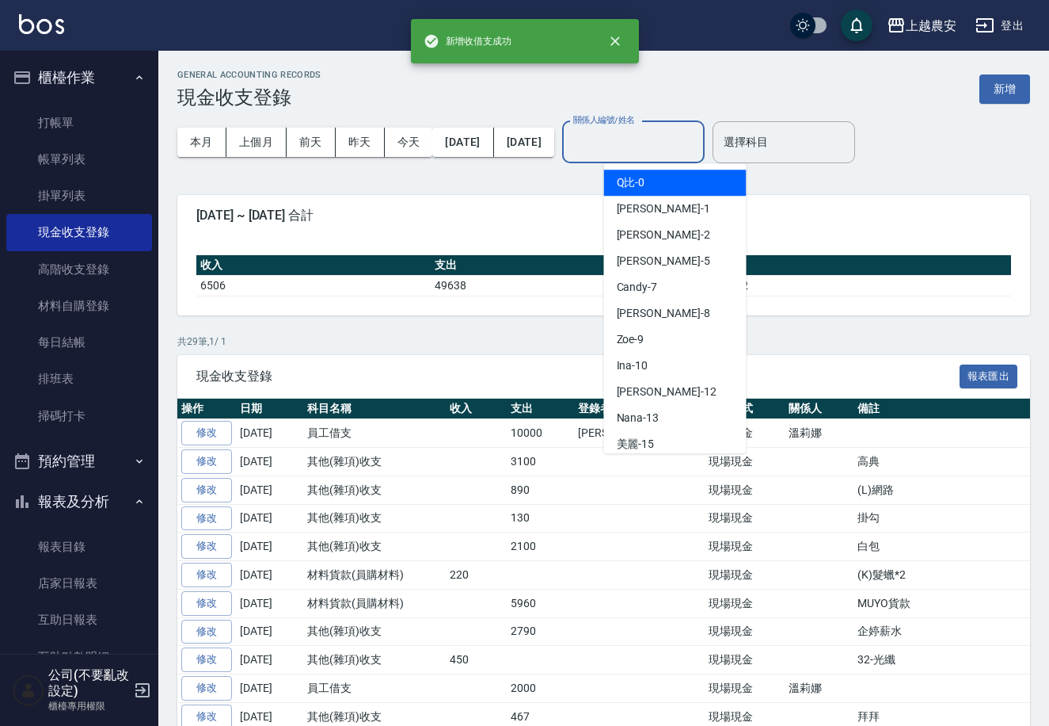
click at [655, 142] on input "關係人編號/姓名" at bounding box center [634, 142] width 128 height 28
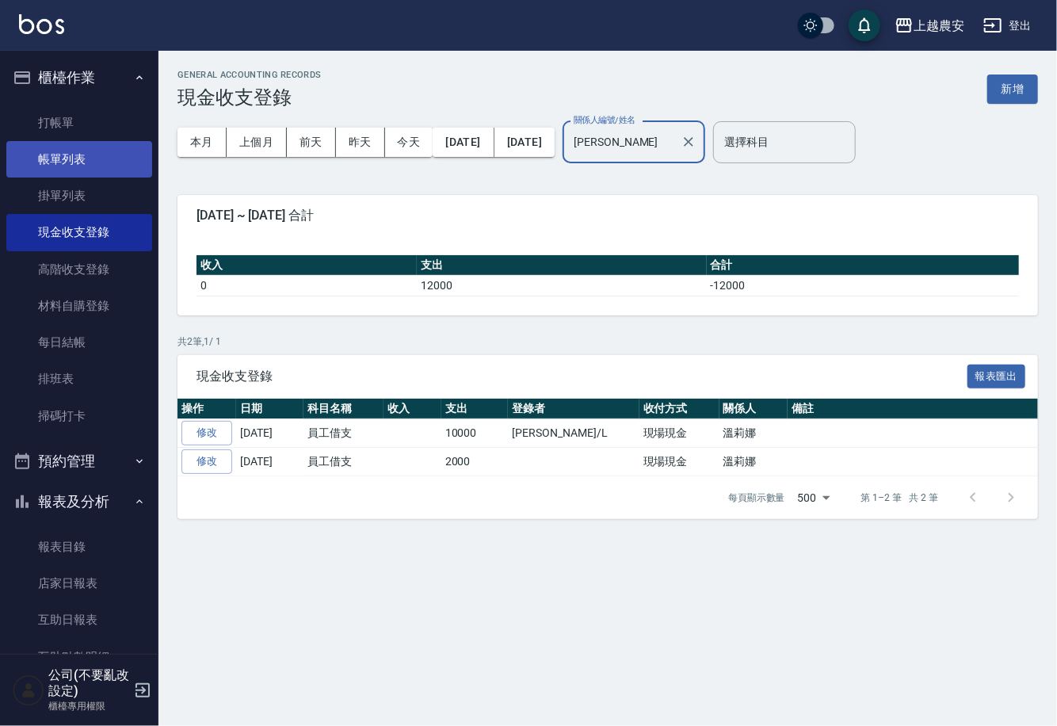
type input "Lina-L"
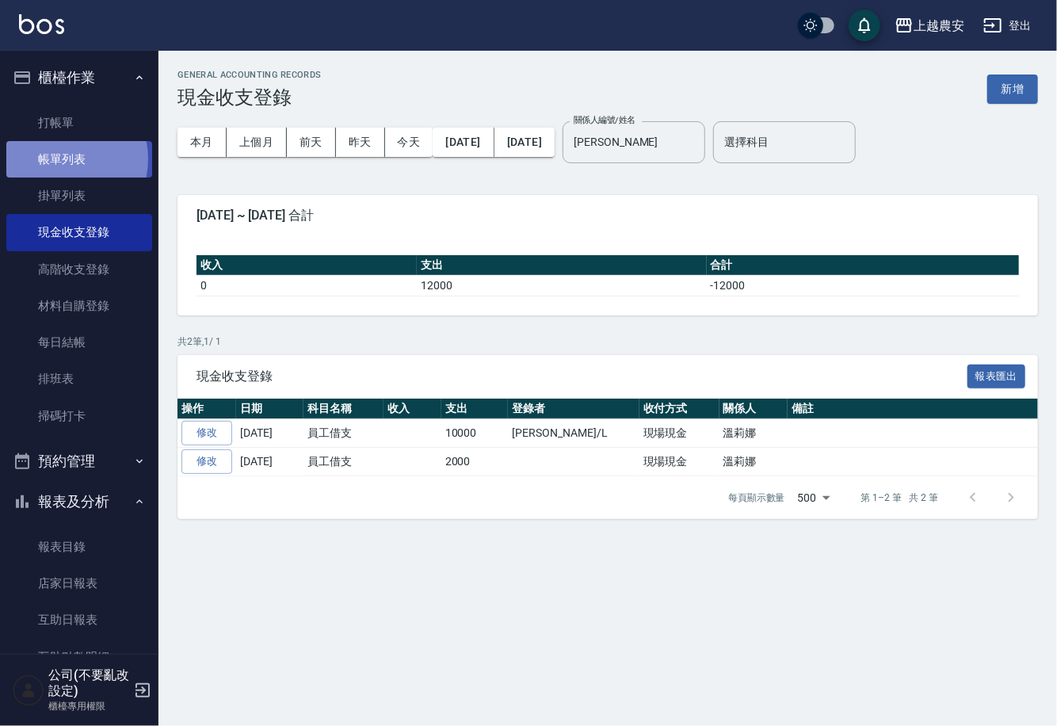
click at [56, 159] on link "帳單列表" at bounding box center [79, 159] width 146 height 36
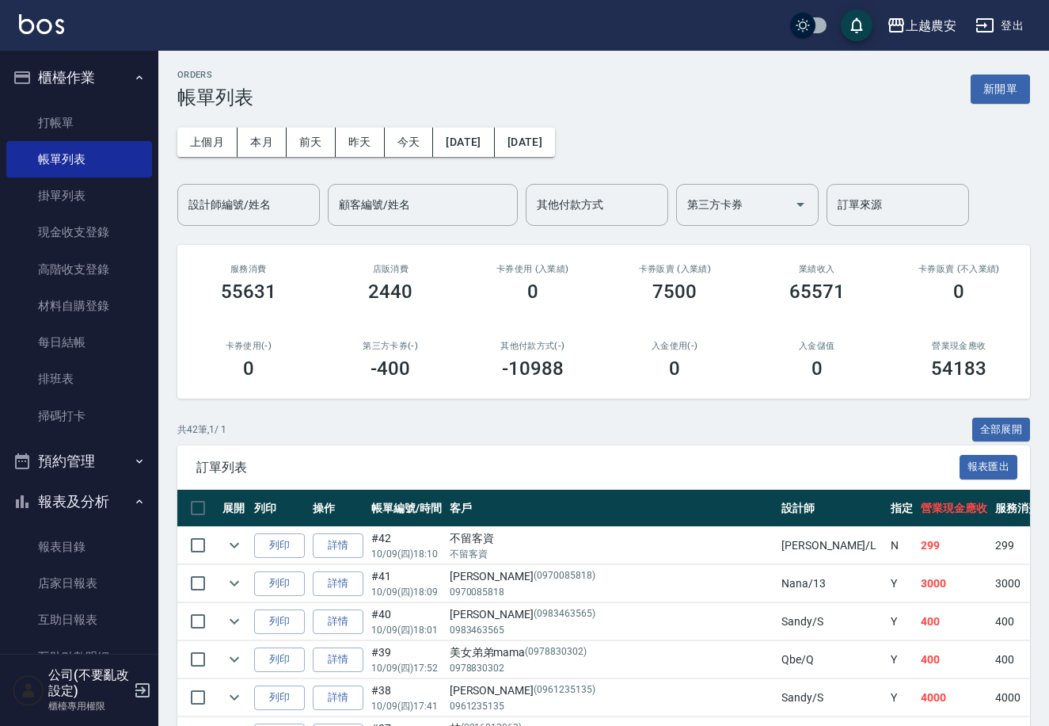
scroll to position [129, 0]
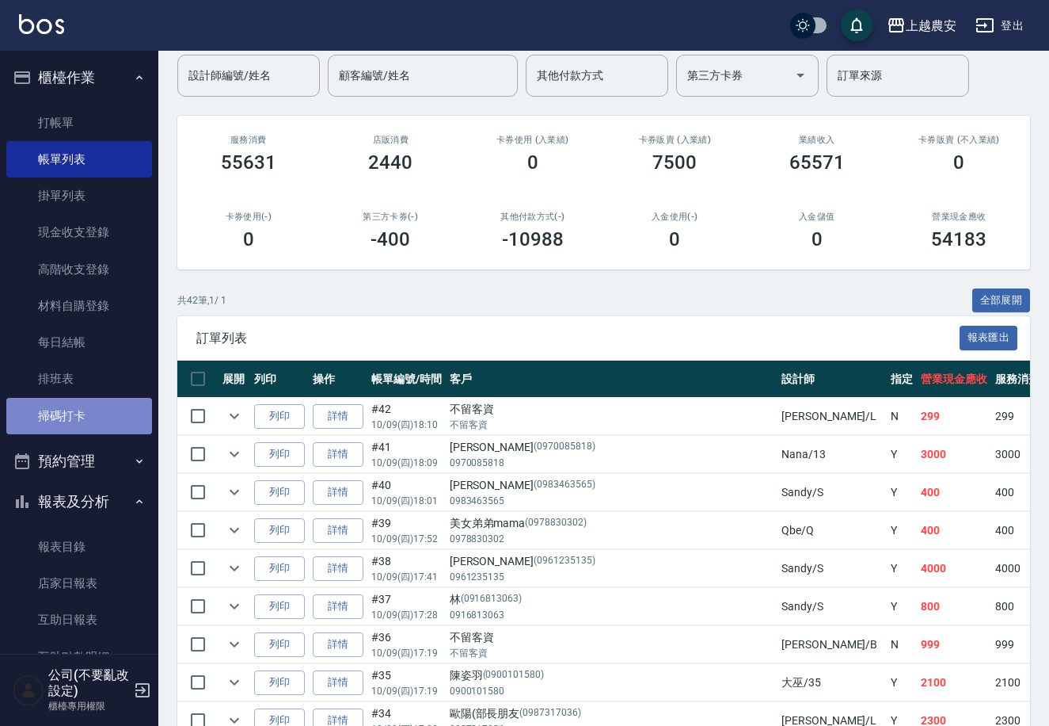
click at [86, 410] on link "掃碼打卡" at bounding box center [79, 416] width 146 height 36
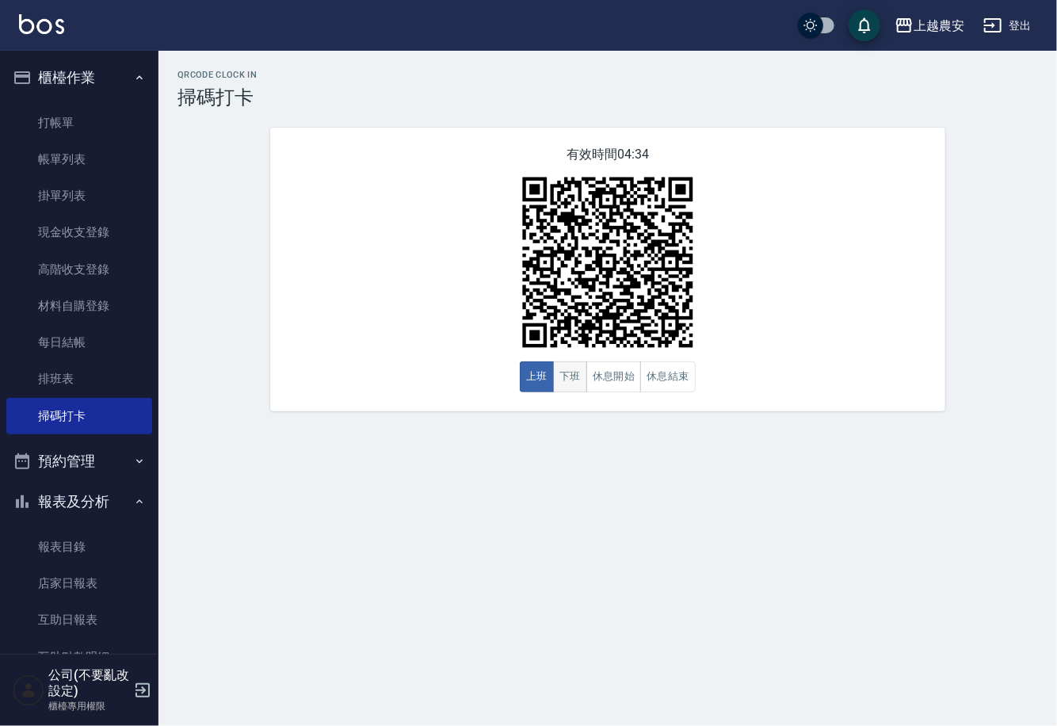
click at [577, 380] on button "下班" at bounding box center [570, 376] width 34 height 31
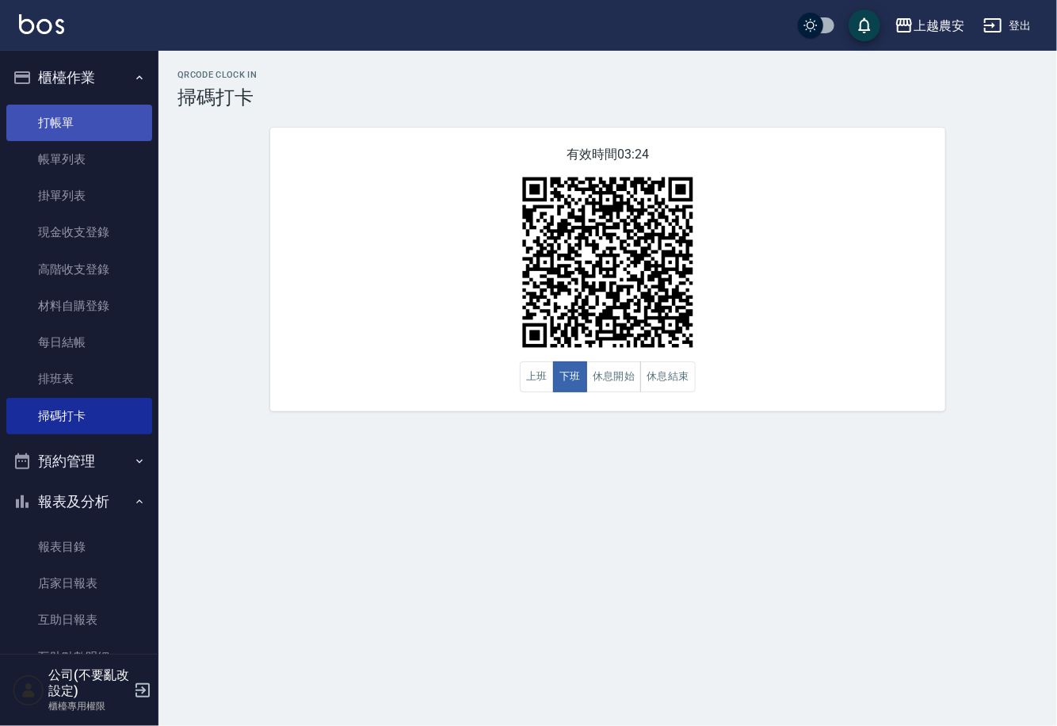
click at [51, 134] on link "打帳單" at bounding box center [79, 123] width 146 height 36
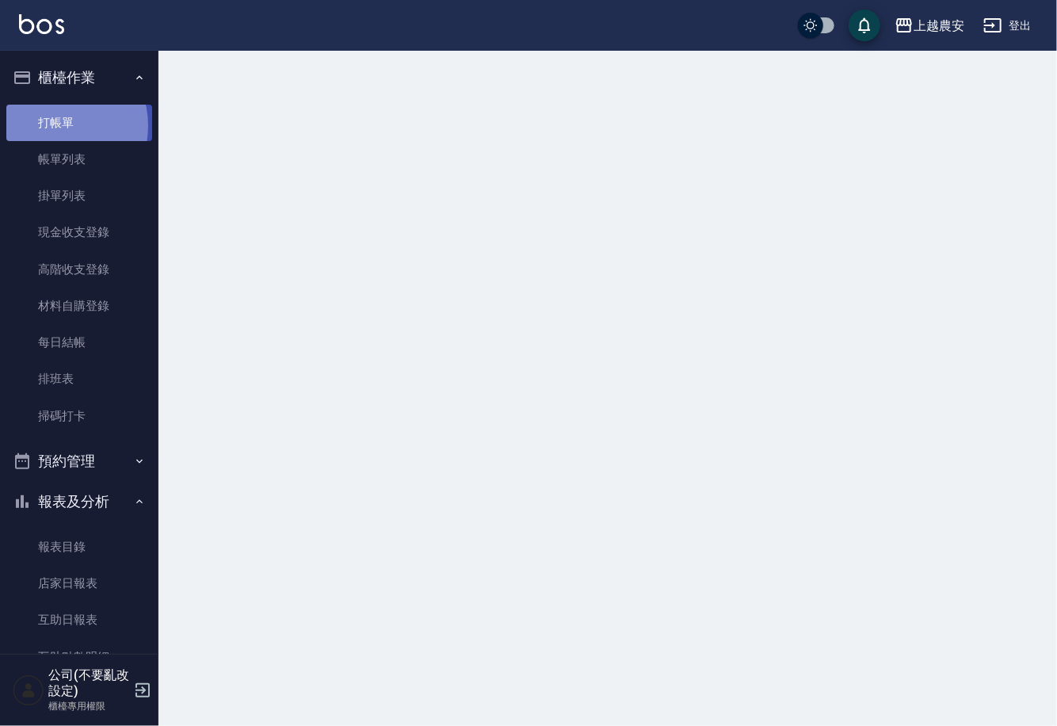
click at [56, 125] on link "打帳單" at bounding box center [79, 123] width 146 height 36
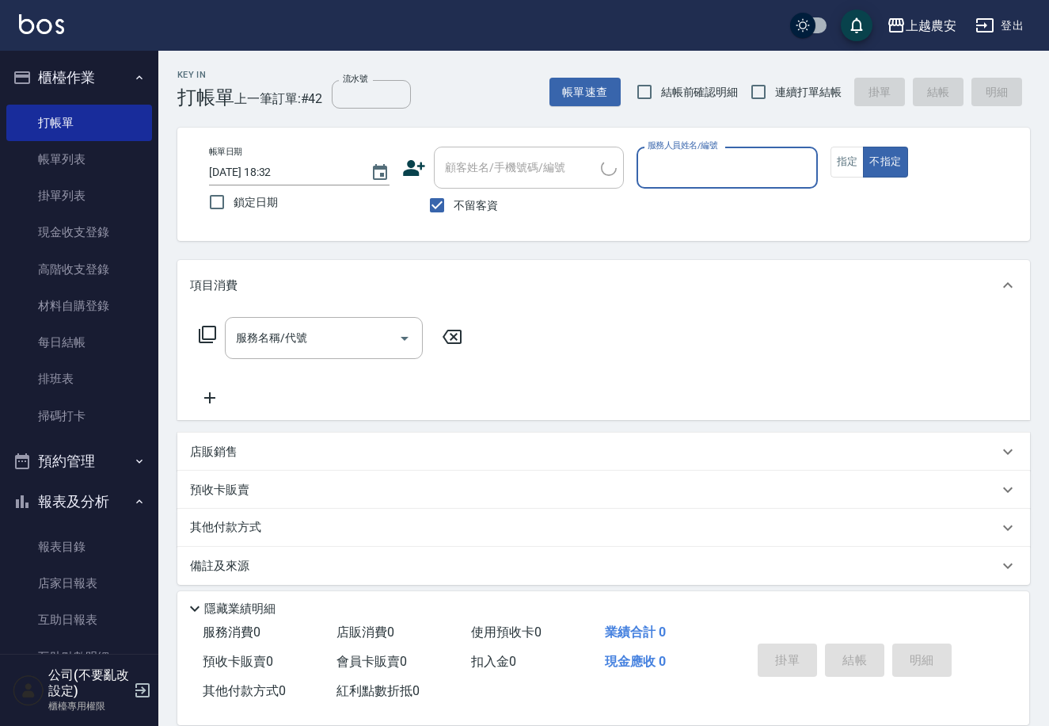
click at [456, 202] on span "不留客資" at bounding box center [476, 205] width 44 height 17
click at [454, 202] on input "不留客資" at bounding box center [437, 205] width 33 height 33
checkbox input "false"
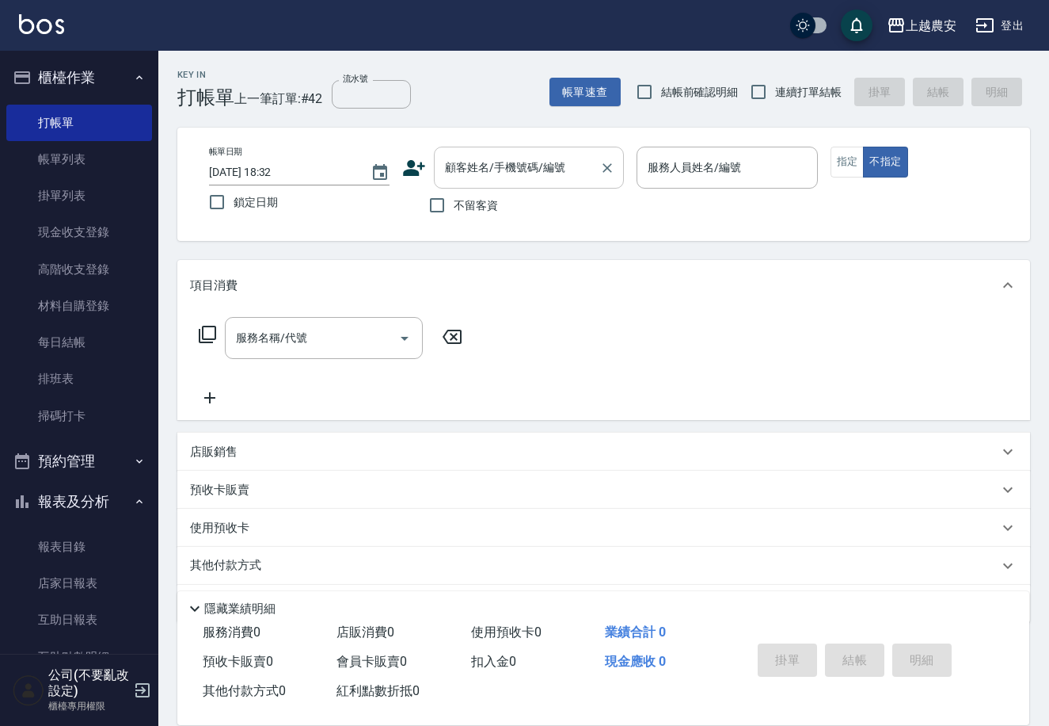
click at [456, 175] on div "顧客姓名/手機號碼/編號 顧客姓名/手機號碼/編號" at bounding box center [529, 168] width 190 height 42
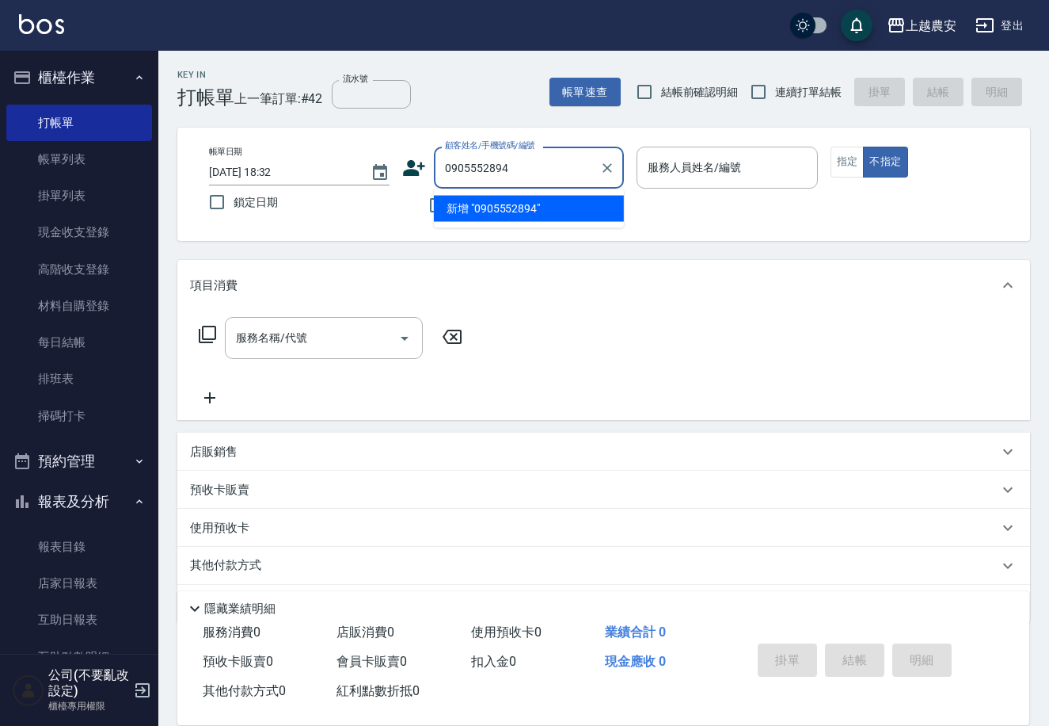
click at [516, 202] on li "新增 "0905552894"" at bounding box center [529, 209] width 190 height 26
type input "0905552894"
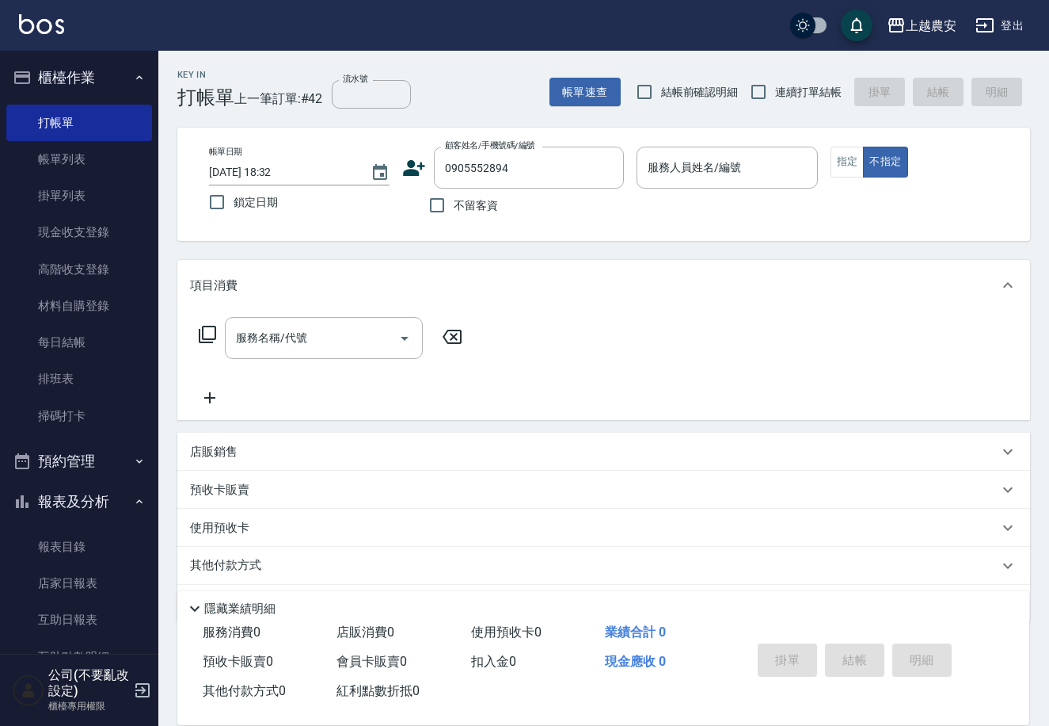
click at [410, 164] on icon at bounding box center [415, 168] width 22 height 16
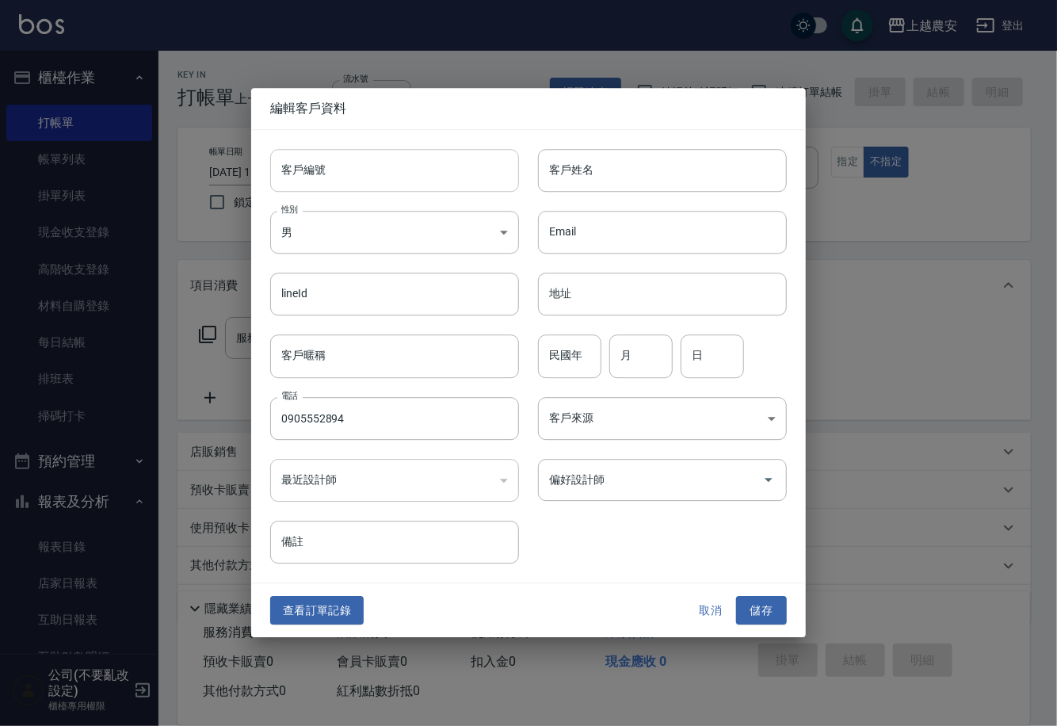
drag, startPoint x: 410, startPoint y: 164, endPoint x: 411, endPoint y: 181, distance: 17.5
click at [411, 181] on input "客戶編號" at bounding box center [394, 170] width 249 height 43
type input "0905552894"
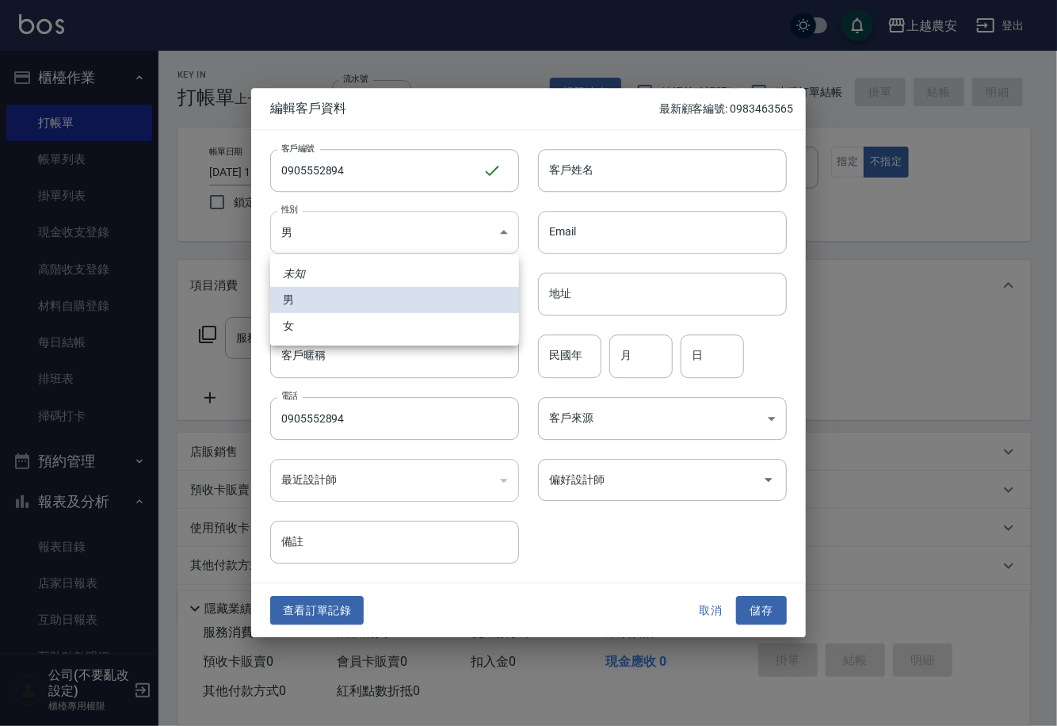
click at [346, 230] on body "上越農安 登出 櫃檯作業 打帳單 帳單列表 掛單列表 現金收支登錄 高階收支登錄 材料自購登錄 每日結帳 排班表 掃碼打卡 預約管理 預約管理 單日預約紀錄 …" at bounding box center [528, 386] width 1057 height 772
click at [333, 323] on li "女" at bounding box center [394, 326] width 249 height 26
type input "FEMALE"
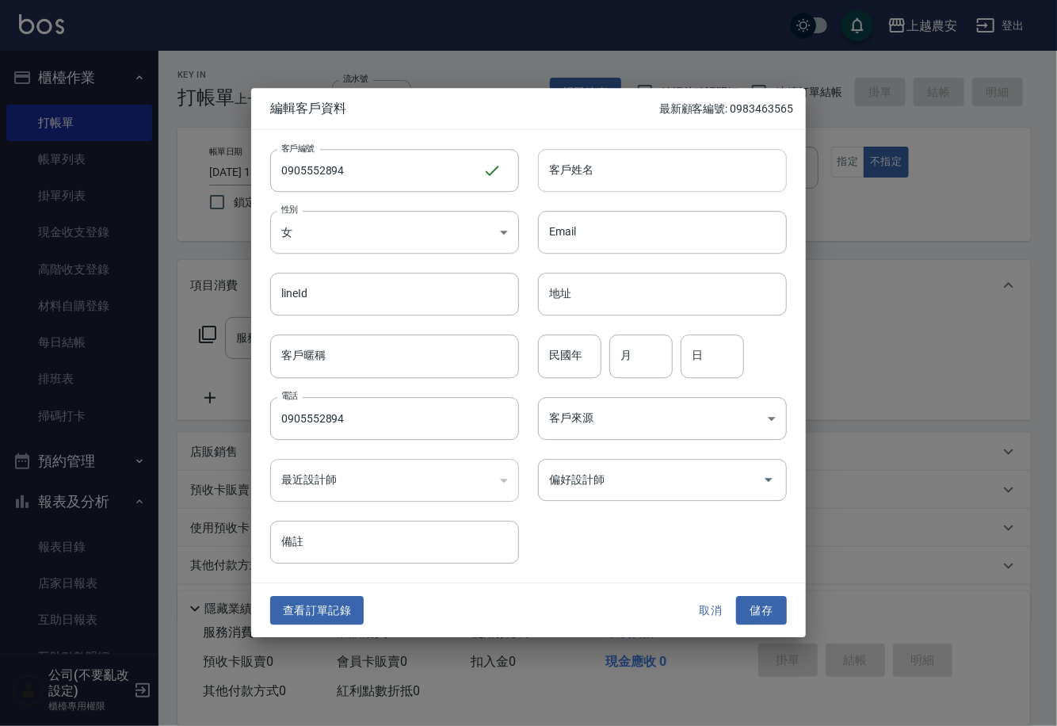
click at [622, 166] on input "客戶姓名" at bounding box center [662, 170] width 249 height 43
type input "吳"
click at [768, 609] on button "儲存" at bounding box center [761, 610] width 51 height 29
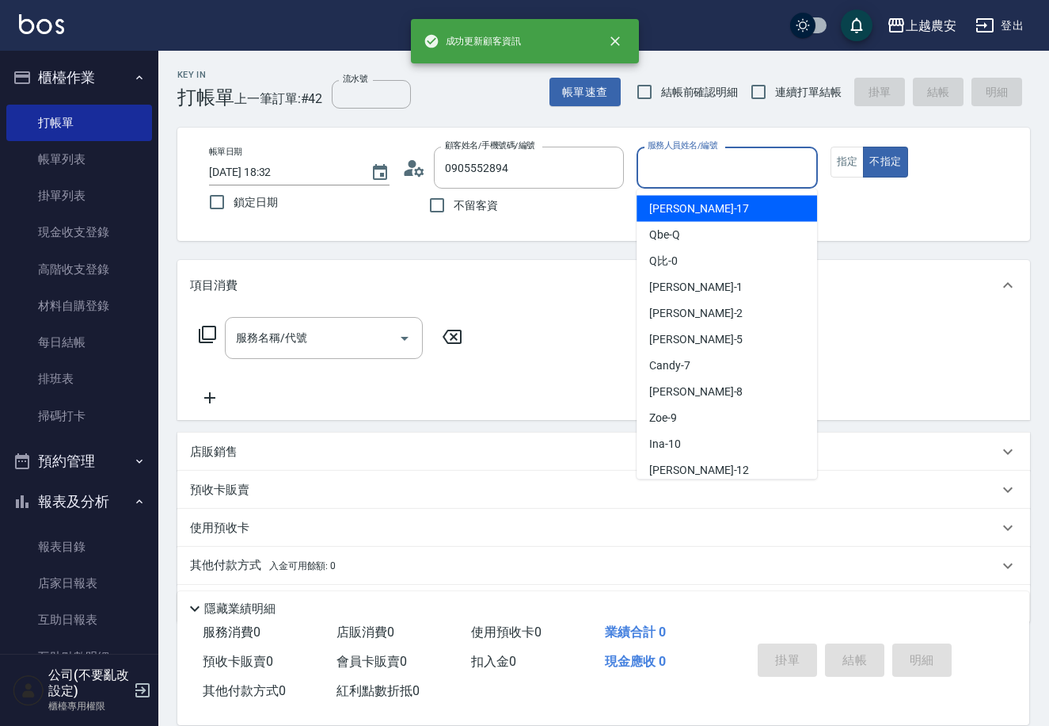
click at [706, 167] on div "服務人員姓名/編號 服務人員姓名/編號" at bounding box center [727, 168] width 181 height 42
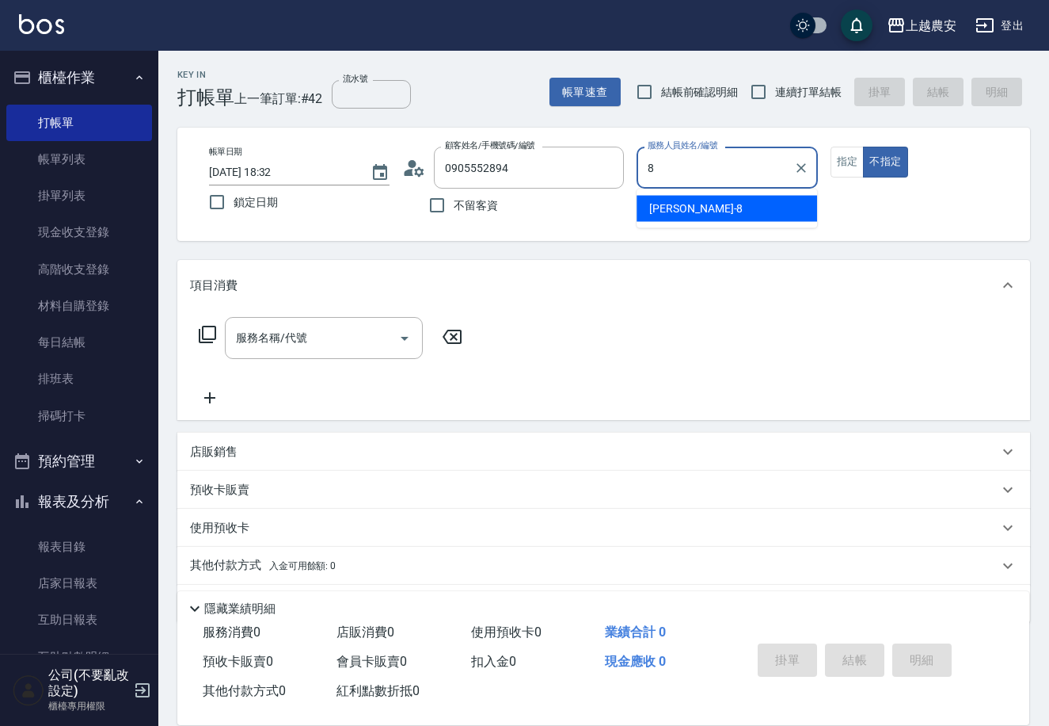
type input "黛慧-8"
type button "false"
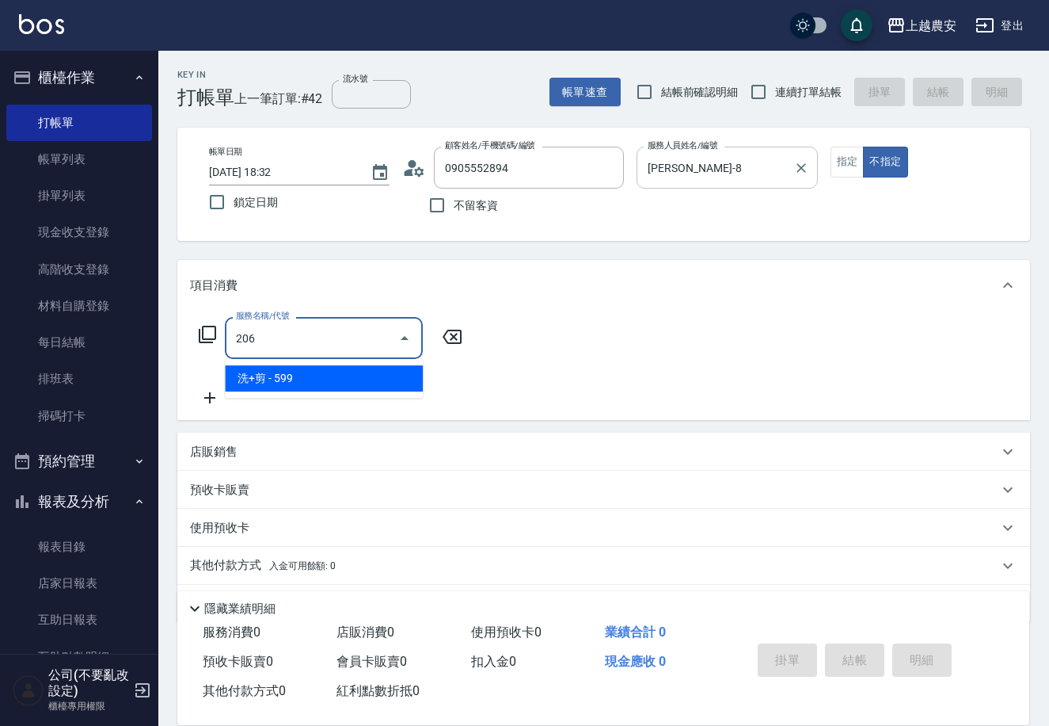
type input "洗+剪(206)"
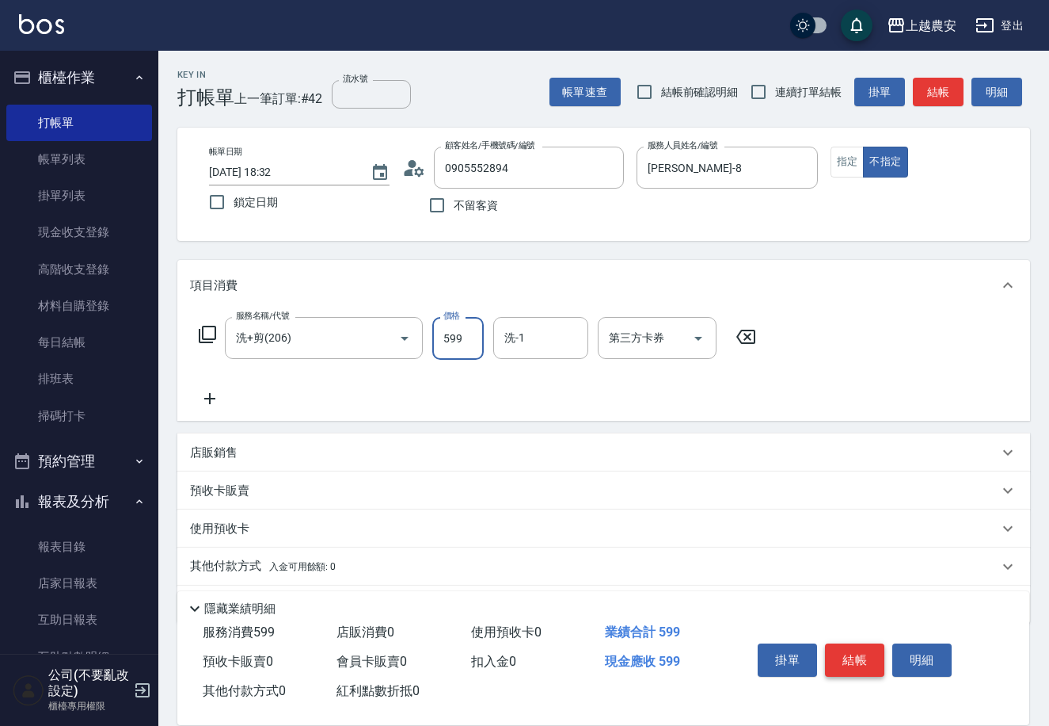
click at [863, 653] on button "結帳" at bounding box center [854, 659] width 59 height 33
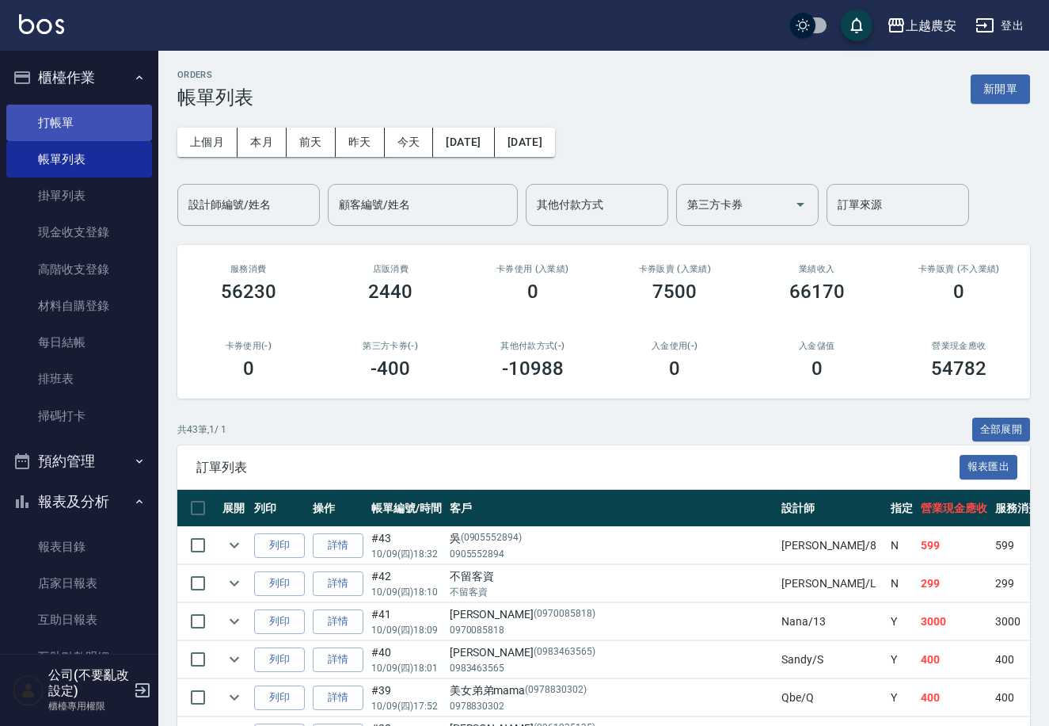
click at [75, 122] on link "打帳單" at bounding box center [79, 123] width 146 height 36
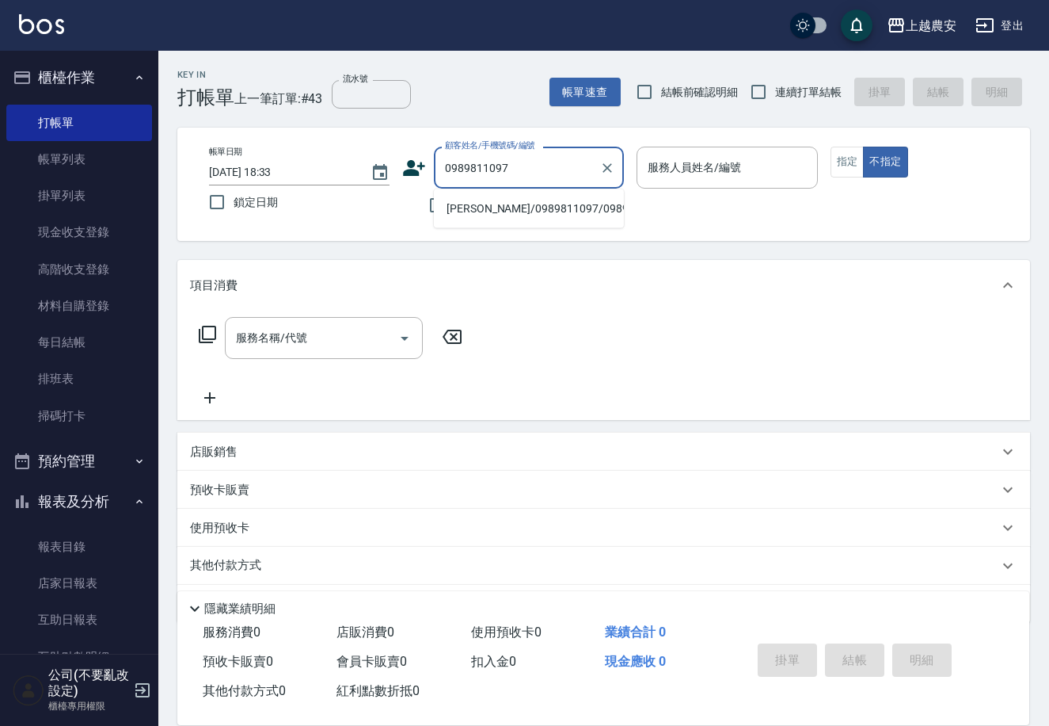
click at [543, 209] on li "蔡/0989811097/0989811097" at bounding box center [529, 209] width 190 height 26
type input "蔡/0989811097/0989811097"
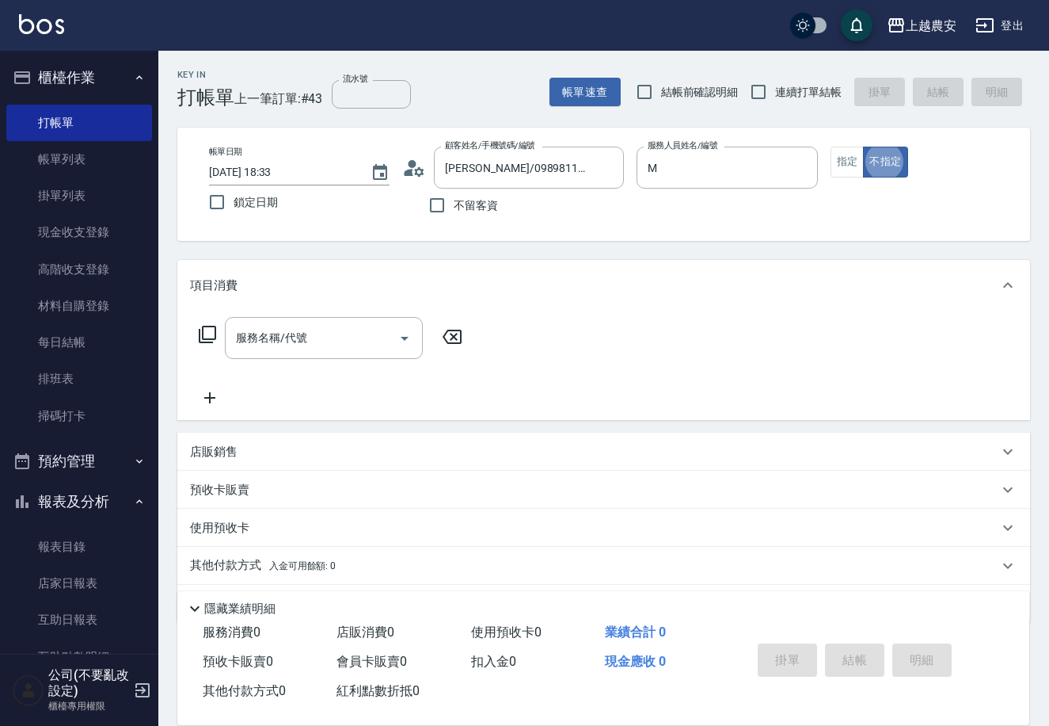
type input "Mia-M"
type button "false"
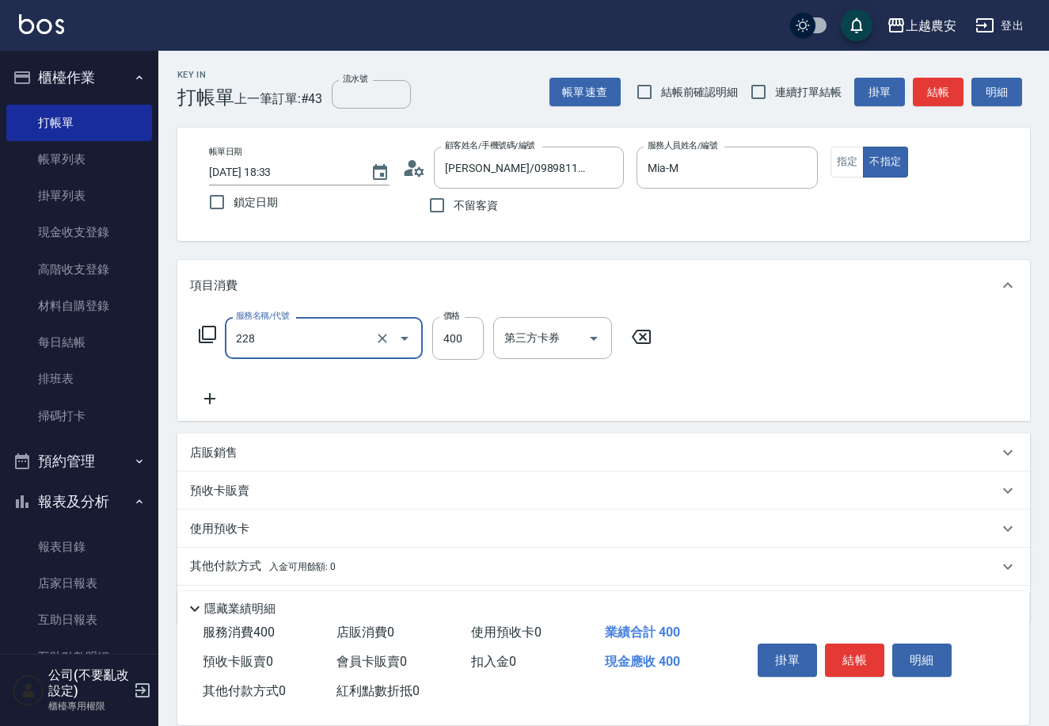
type input "洗髮(228)"
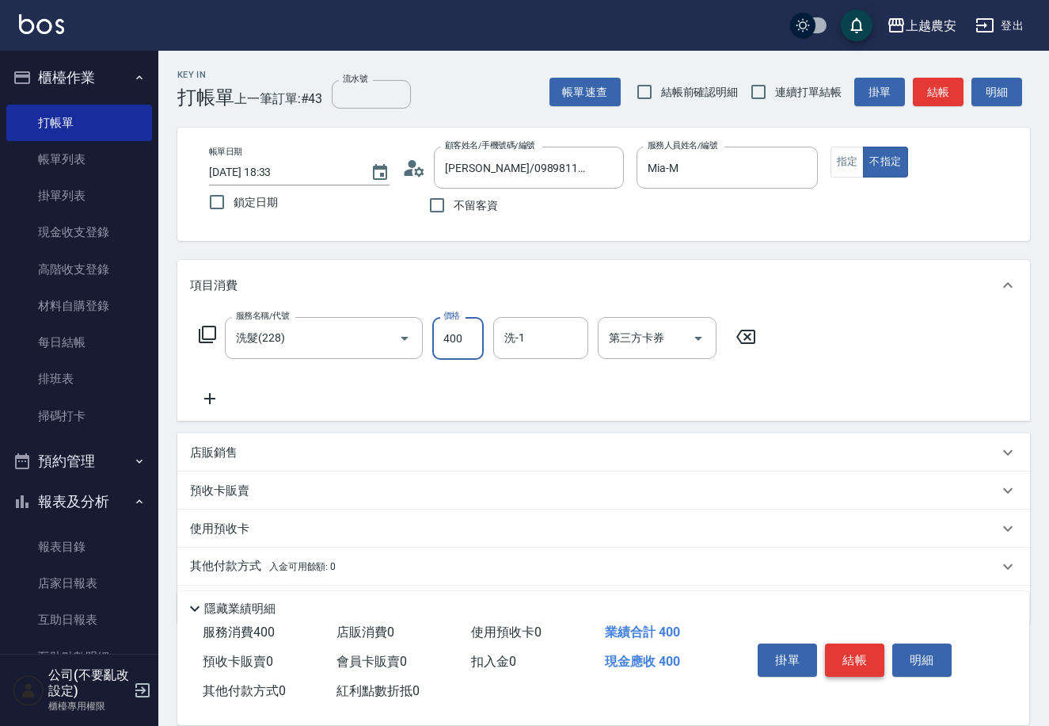
click at [844, 657] on button "結帳" at bounding box center [854, 659] width 59 height 33
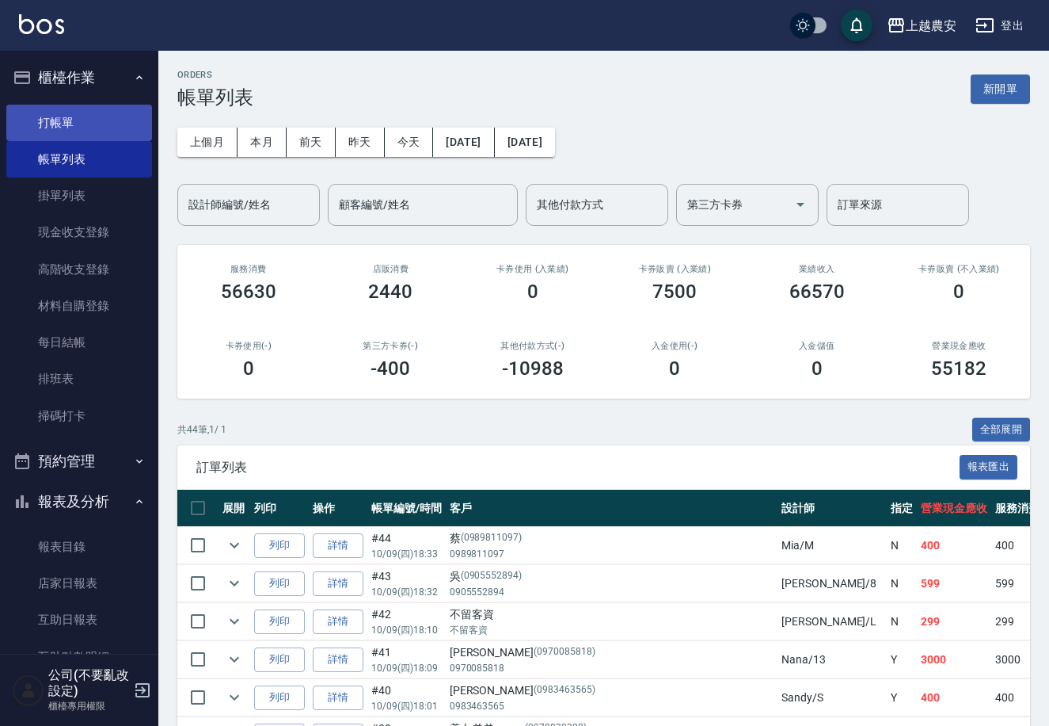
click at [67, 121] on link "打帳單" at bounding box center [79, 123] width 146 height 36
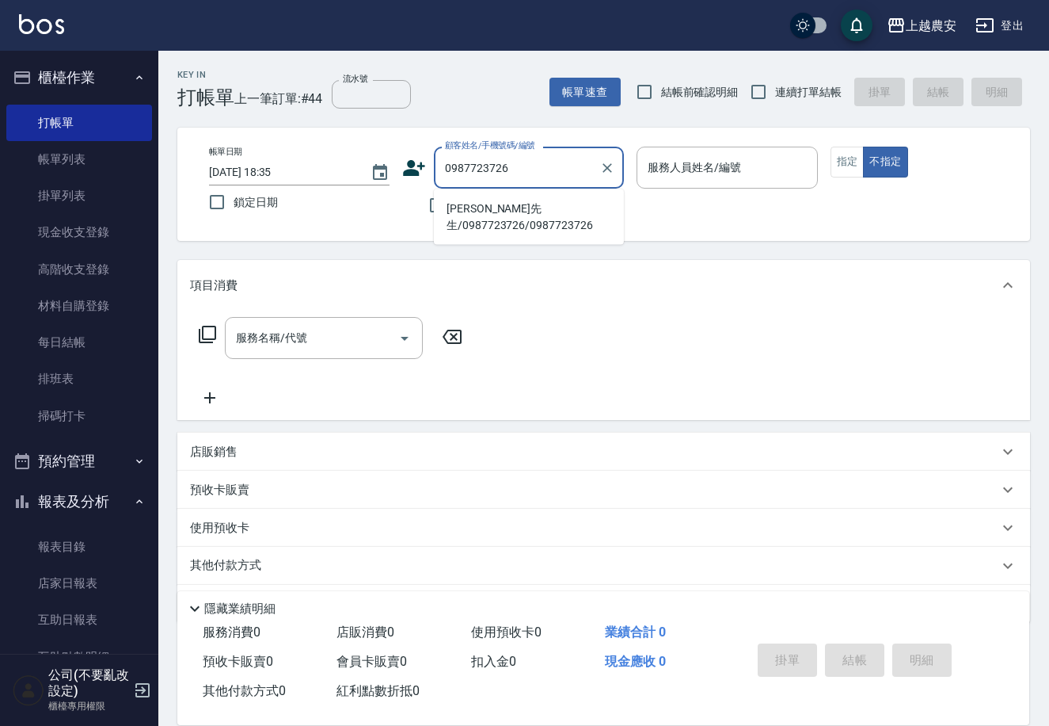
click at [527, 215] on li "黃先生/0987723726/0987723726" at bounding box center [529, 217] width 190 height 43
type input "黃先生/0987723726/0987723726"
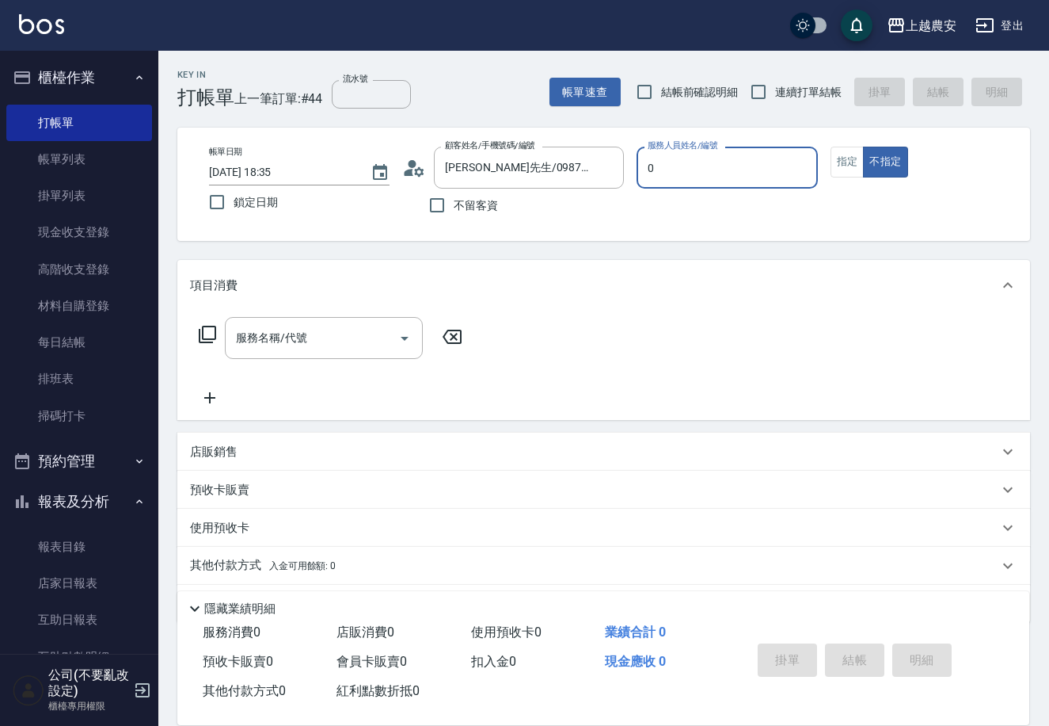
type input "Q比-0"
type button "false"
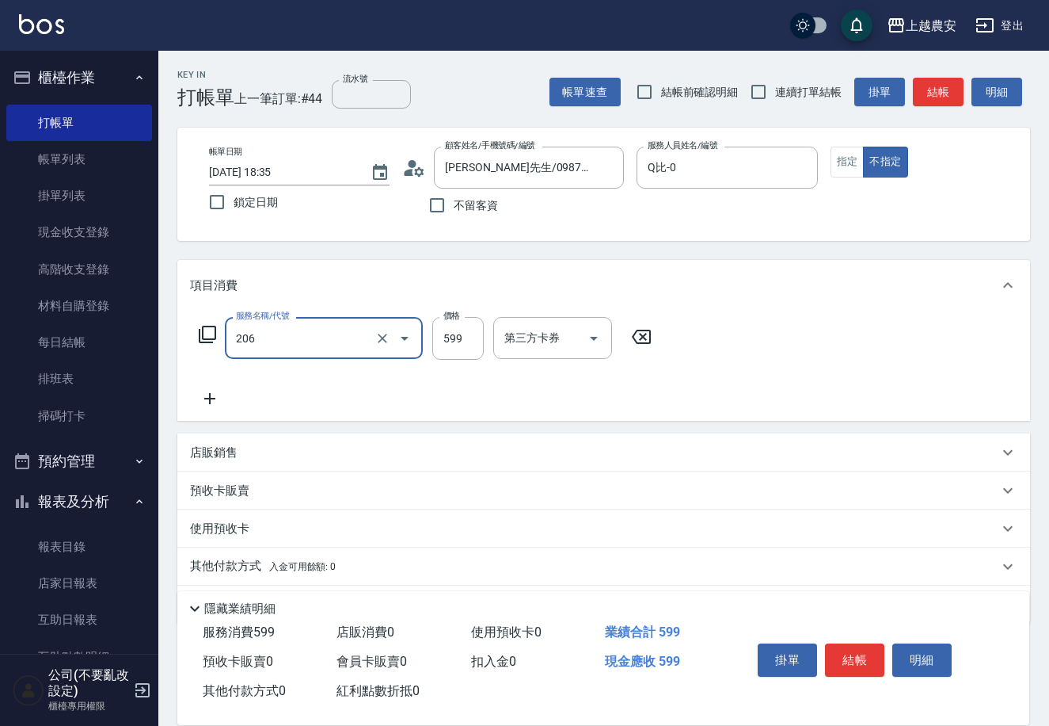
type input "洗+剪(206)"
click at [847, 661] on button "結帳" at bounding box center [854, 659] width 59 height 33
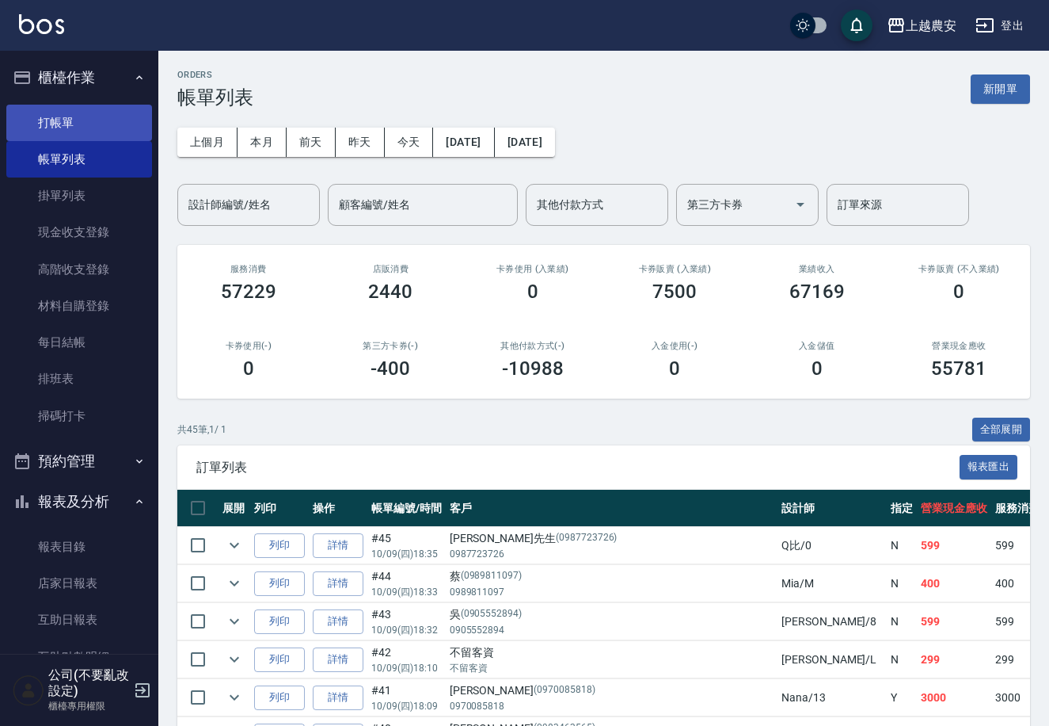
click at [48, 120] on link "打帳單" at bounding box center [79, 123] width 146 height 36
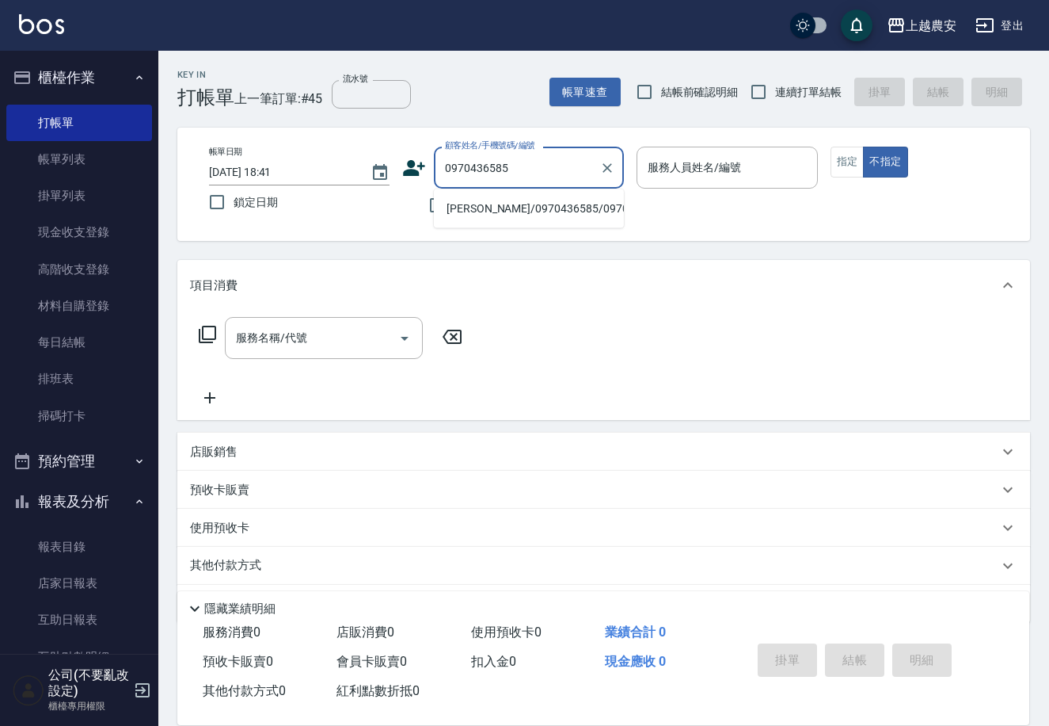
click at [497, 203] on li "林芳如/0970436585/0970436585" at bounding box center [529, 209] width 190 height 26
type input "林芳如/0970436585/0970436585"
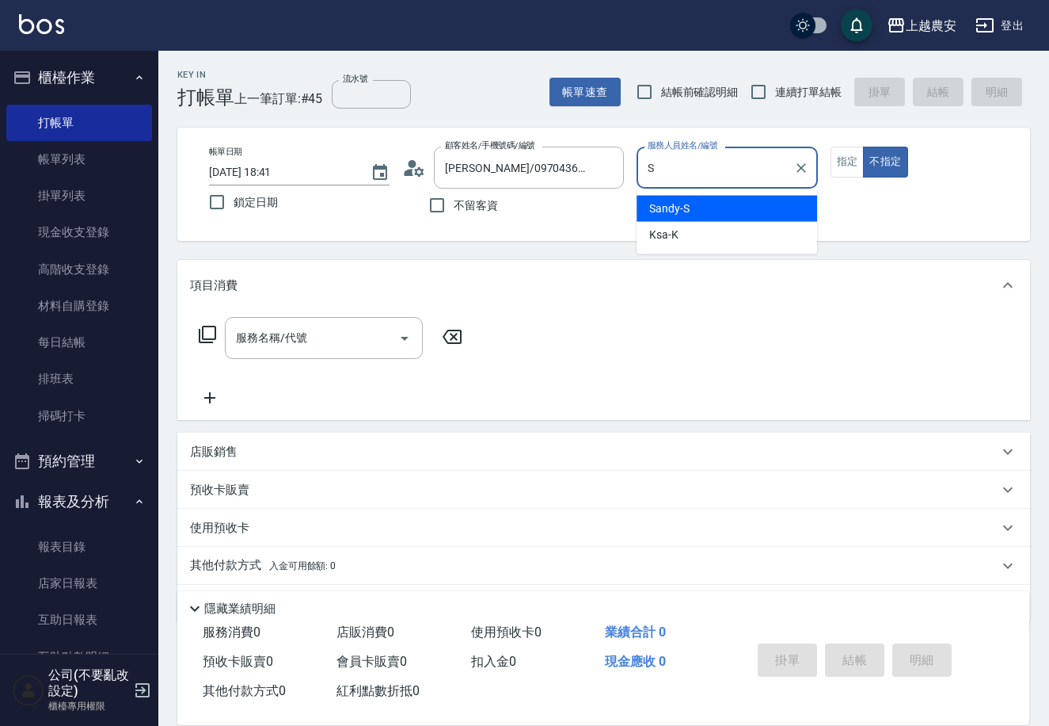
type input "S"
type button "false"
type input "Sandy-S"
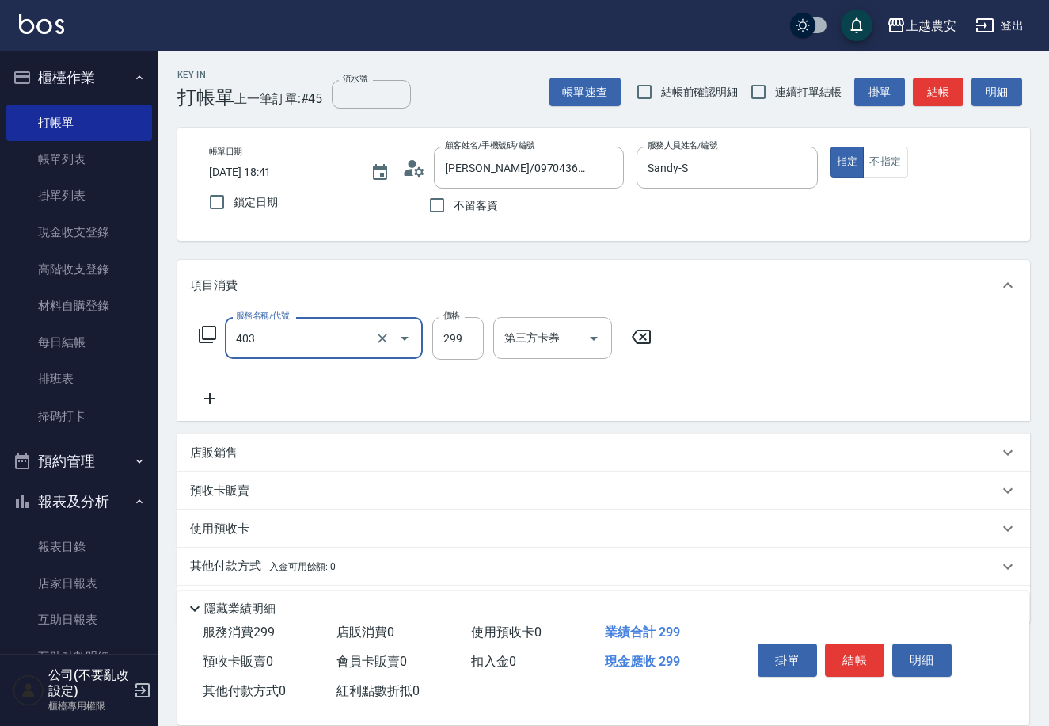
type input "剪髮(403)"
type input "400"
click at [866, 655] on button "結帳" at bounding box center [854, 659] width 59 height 33
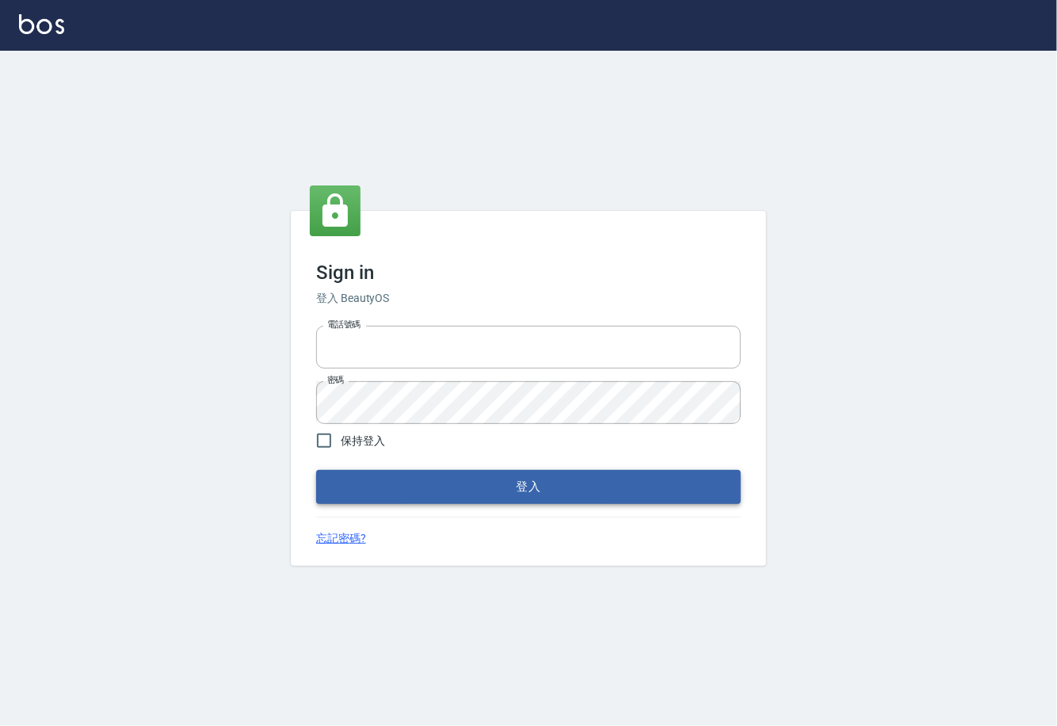
type input "0225929166"
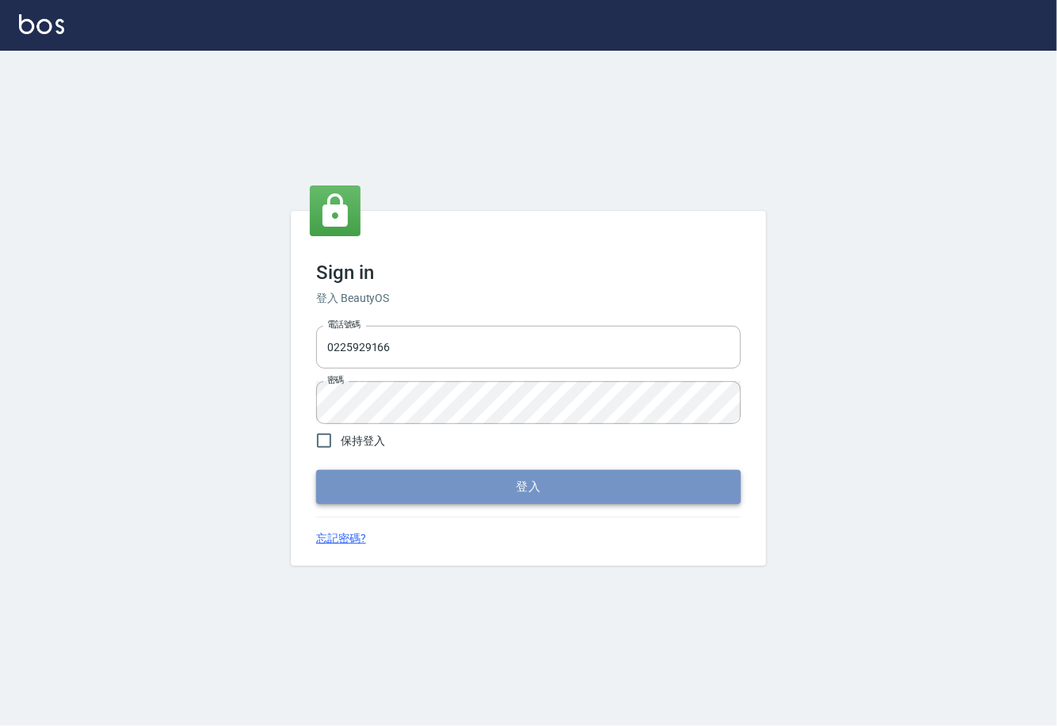
click at [512, 482] on button "登入" at bounding box center [528, 486] width 425 height 33
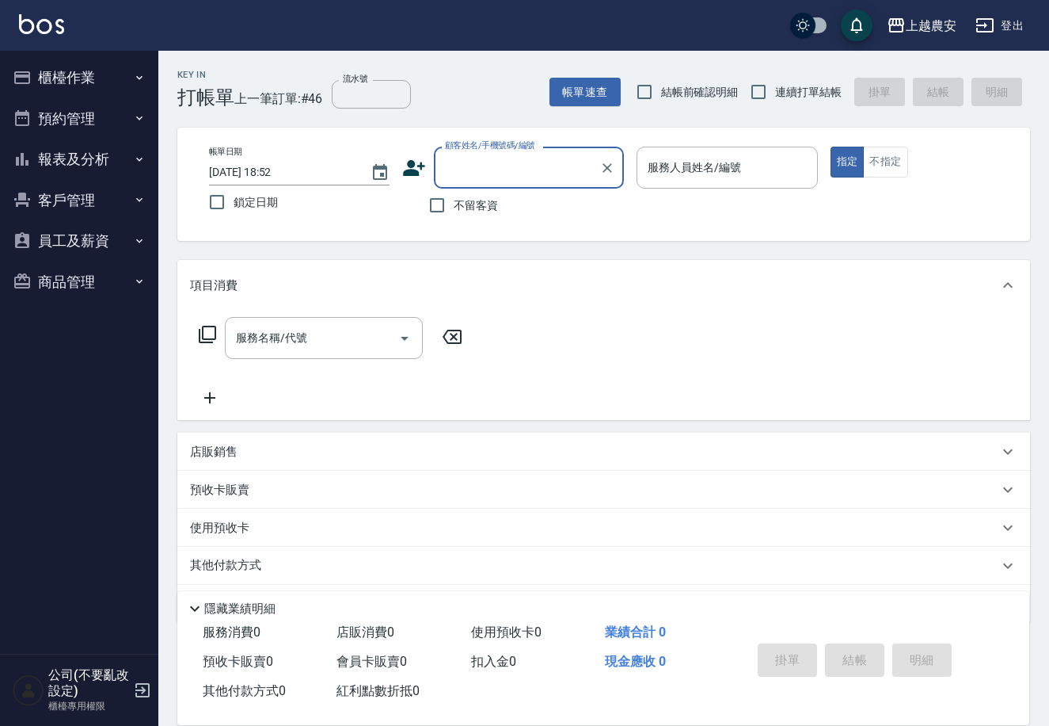
click at [101, 166] on button "報表及分析" at bounding box center [79, 159] width 146 height 41
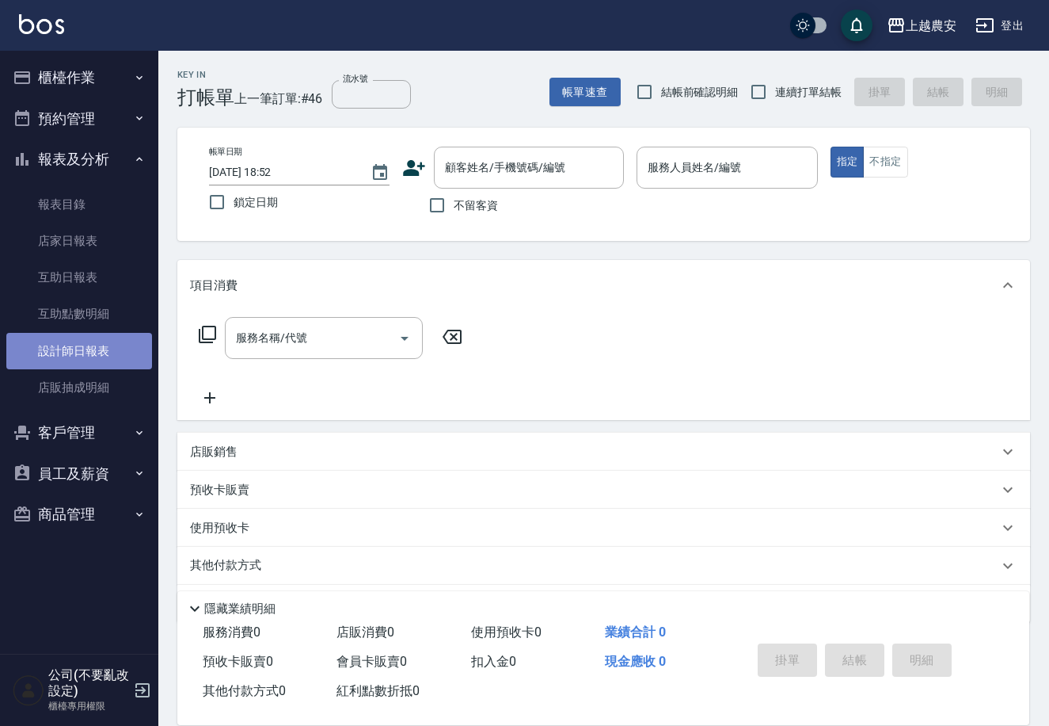
click at [90, 341] on link "設計師日報表" at bounding box center [79, 351] width 146 height 36
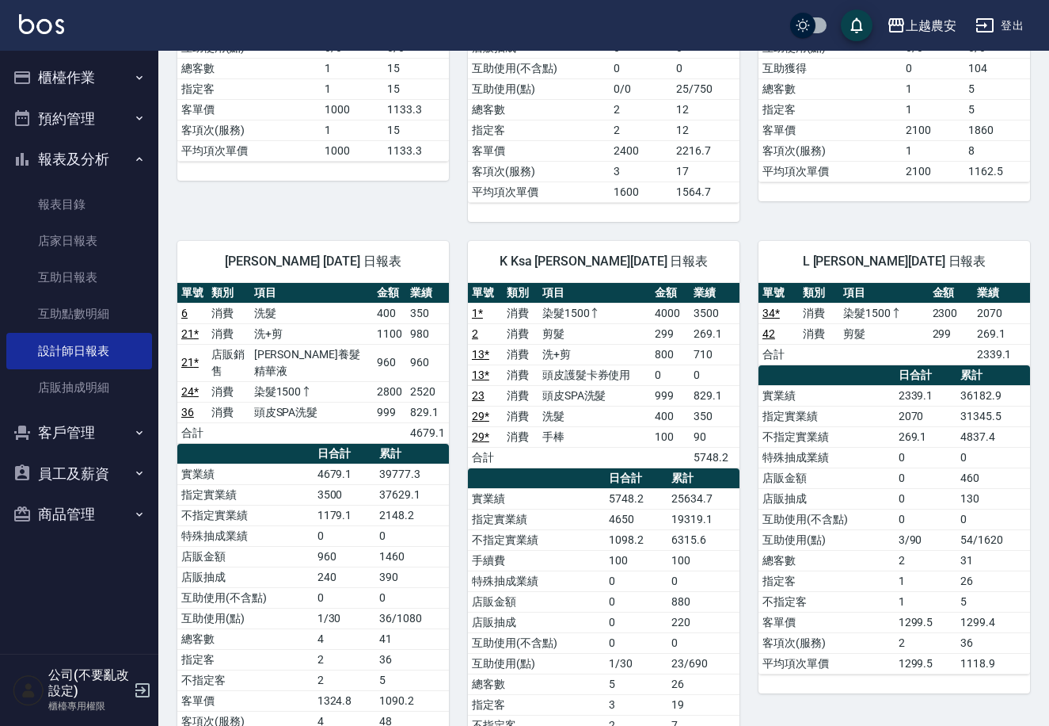
scroll to position [1560, 0]
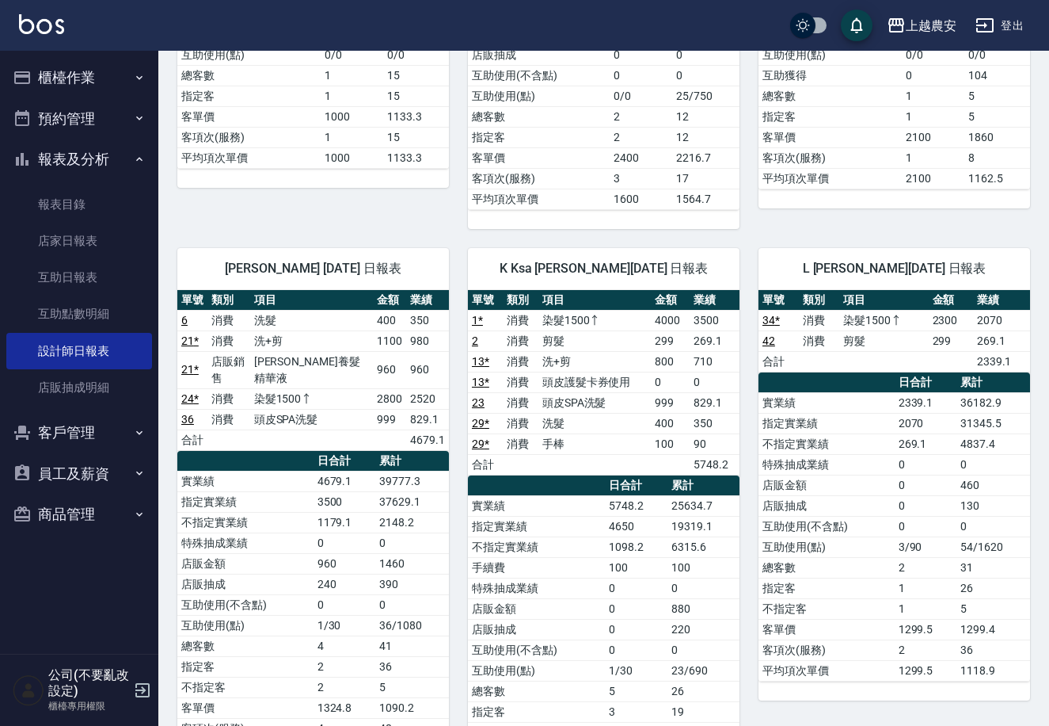
click at [113, 80] on button "櫃檯作業" at bounding box center [79, 77] width 146 height 41
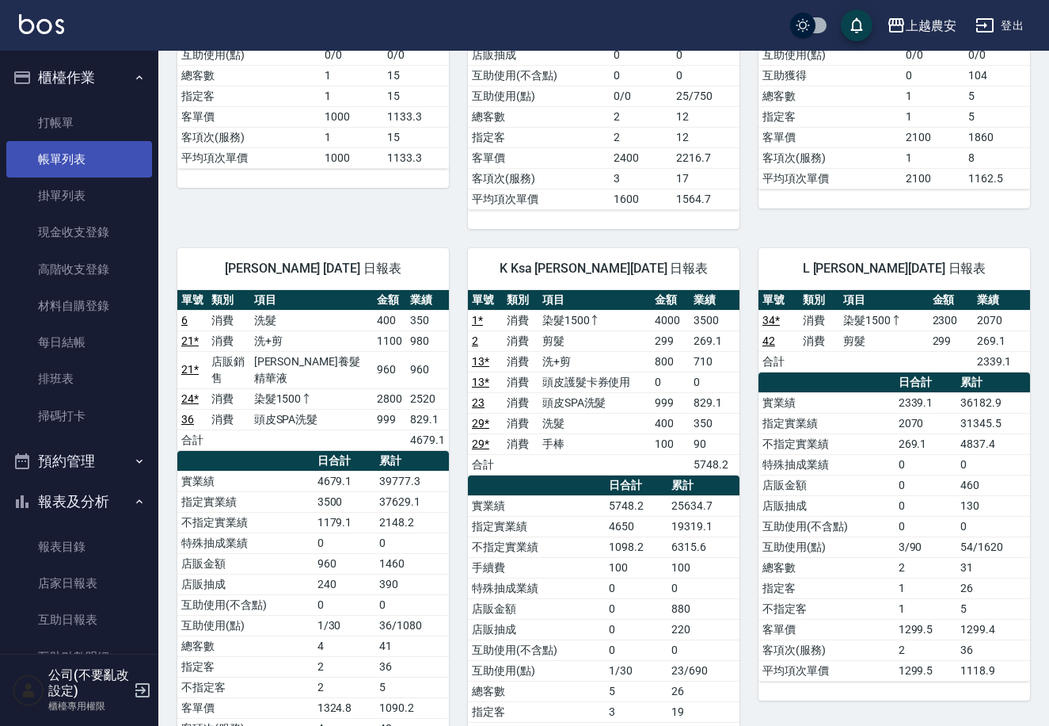
click at [96, 154] on link "帳單列表" at bounding box center [79, 159] width 146 height 36
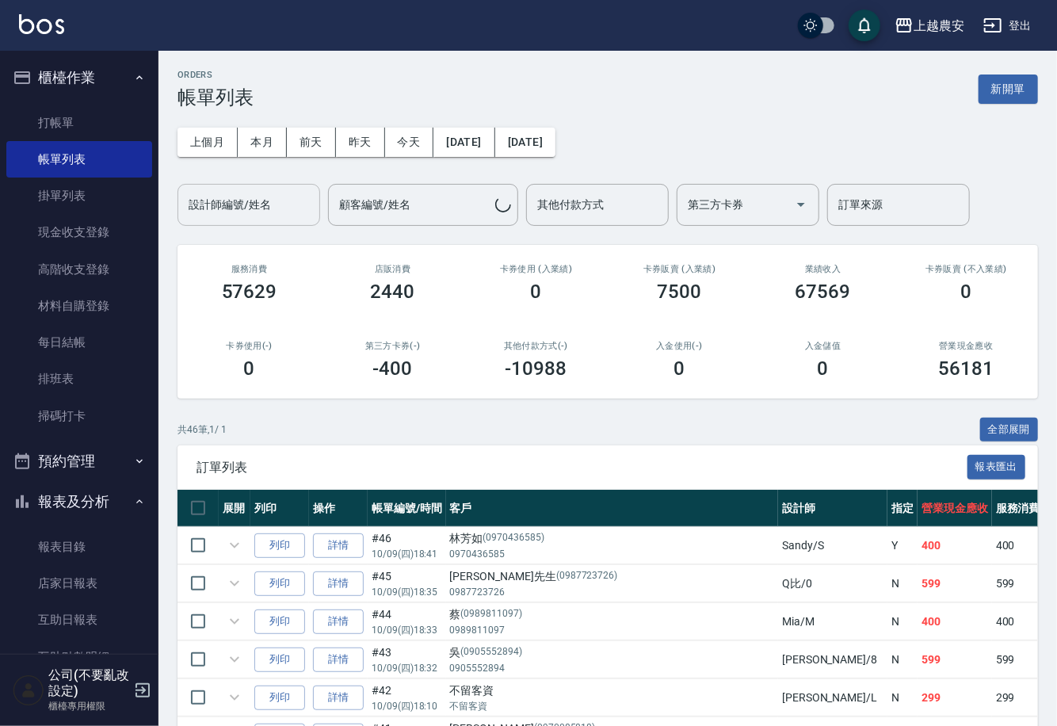
click at [227, 197] on div "設計師編號/姓名 設計師編號/姓名" at bounding box center [248, 205] width 143 height 42
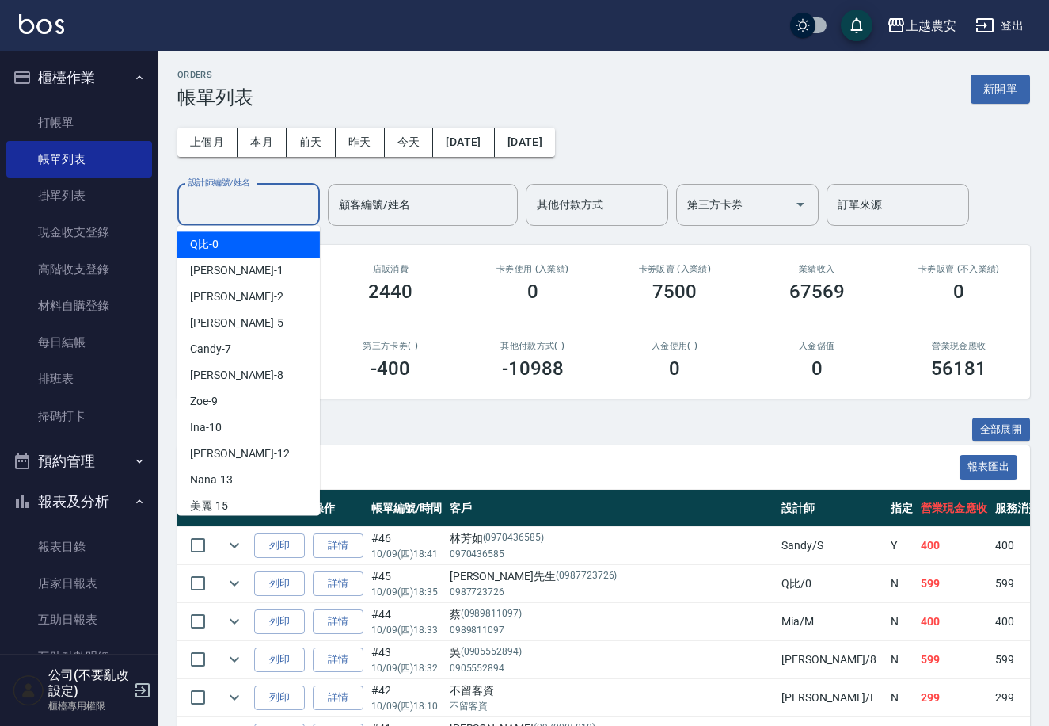
type input "ㄋ"
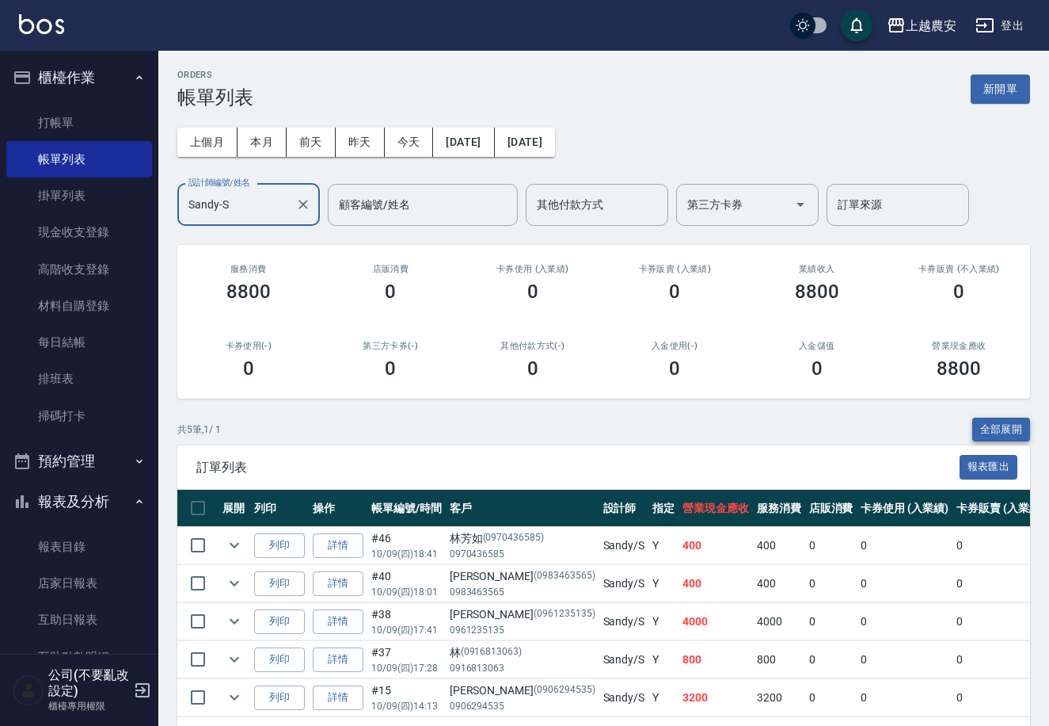
type input "Sandy-S"
click at [1011, 422] on button "全部展開" at bounding box center [1002, 429] width 59 height 25
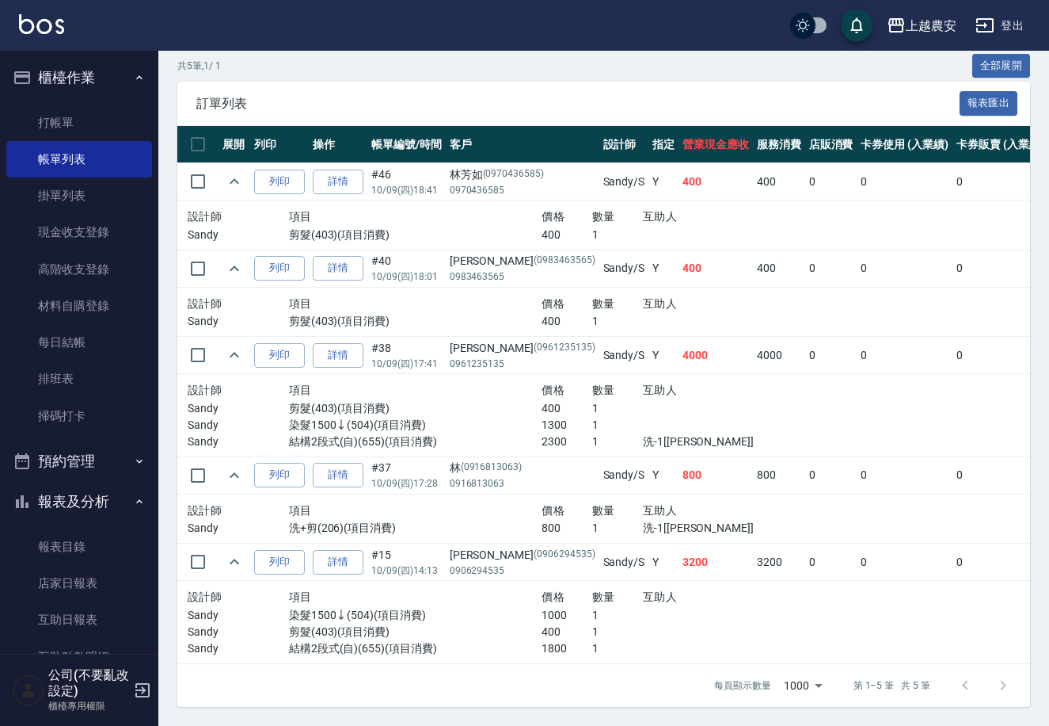
scroll to position [377, 0]
click at [344, 550] on link "詳情" at bounding box center [338, 562] width 51 height 25
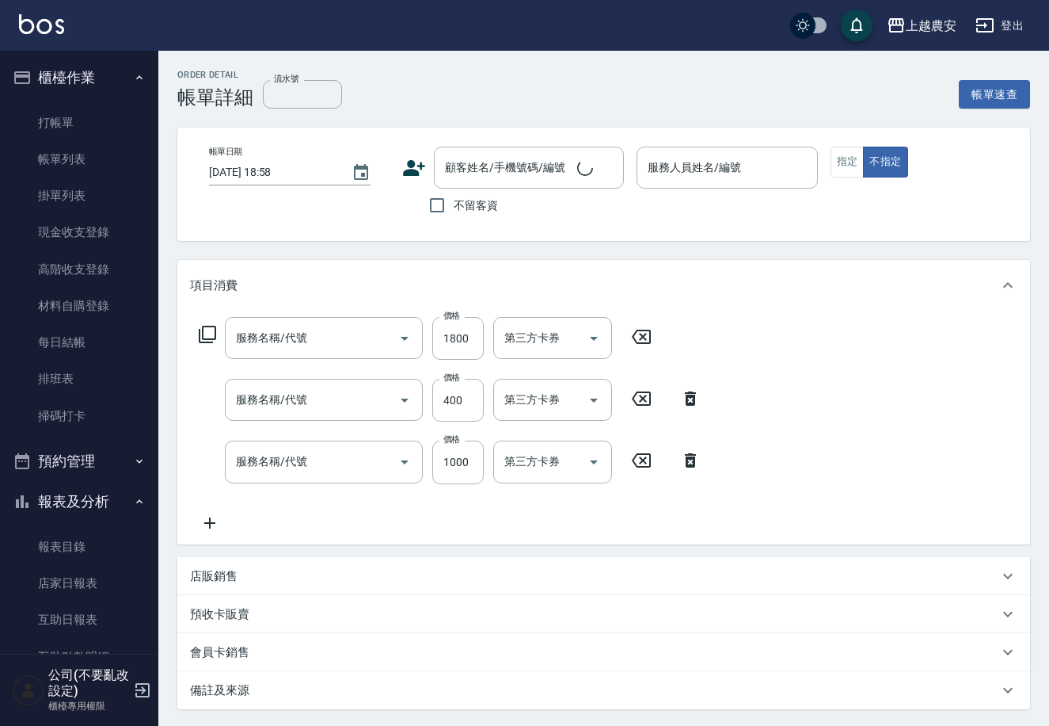
type input "[DATE] 14:13"
type input "Sandy-S"
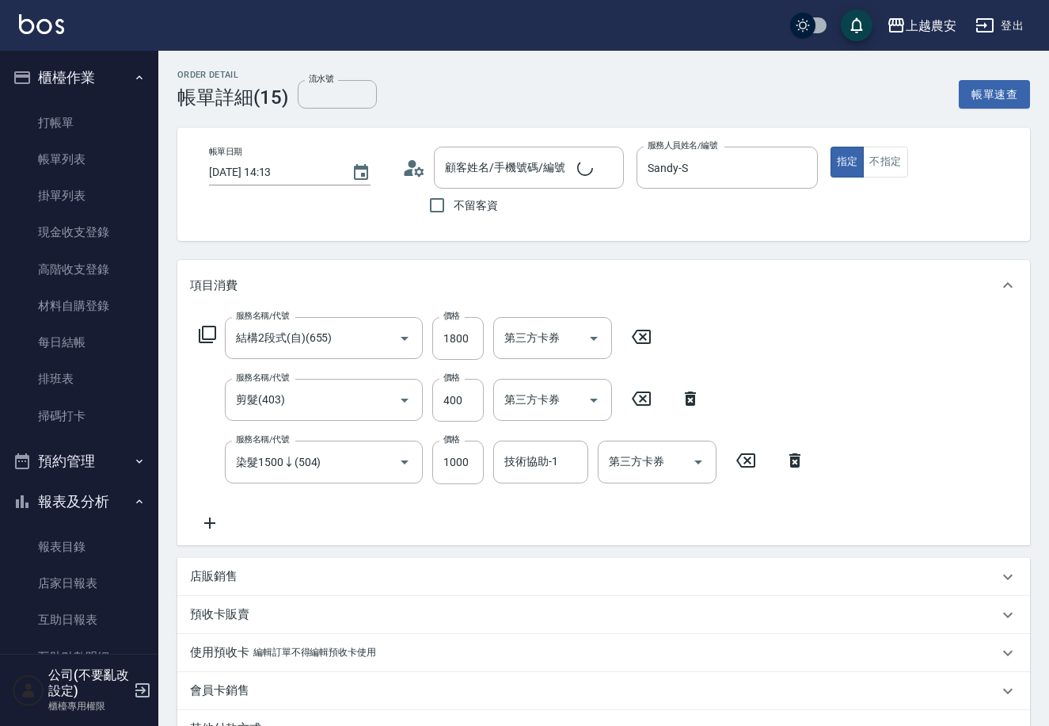
type input "結構2段式(自)(655)"
type input "剪髮(403)"
type input "染髮1500↓(504)"
type input "[PERSON_NAME]/0906294535/0906294535"
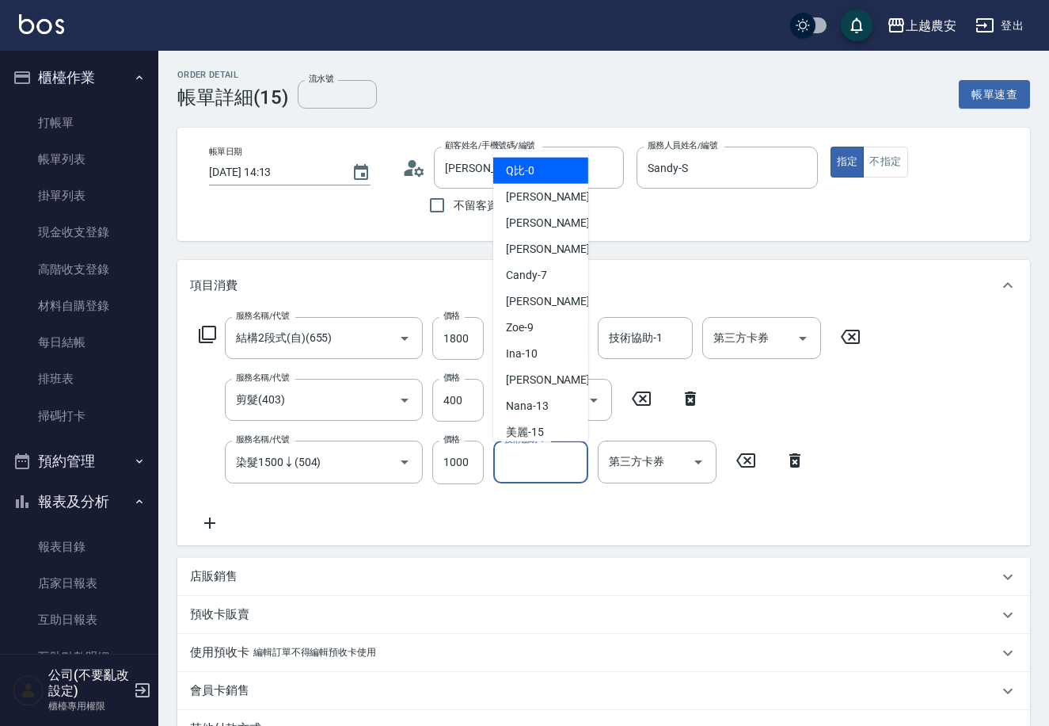
click at [561, 462] on input "技術協助-1" at bounding box center [541, 462] width 81 height 28
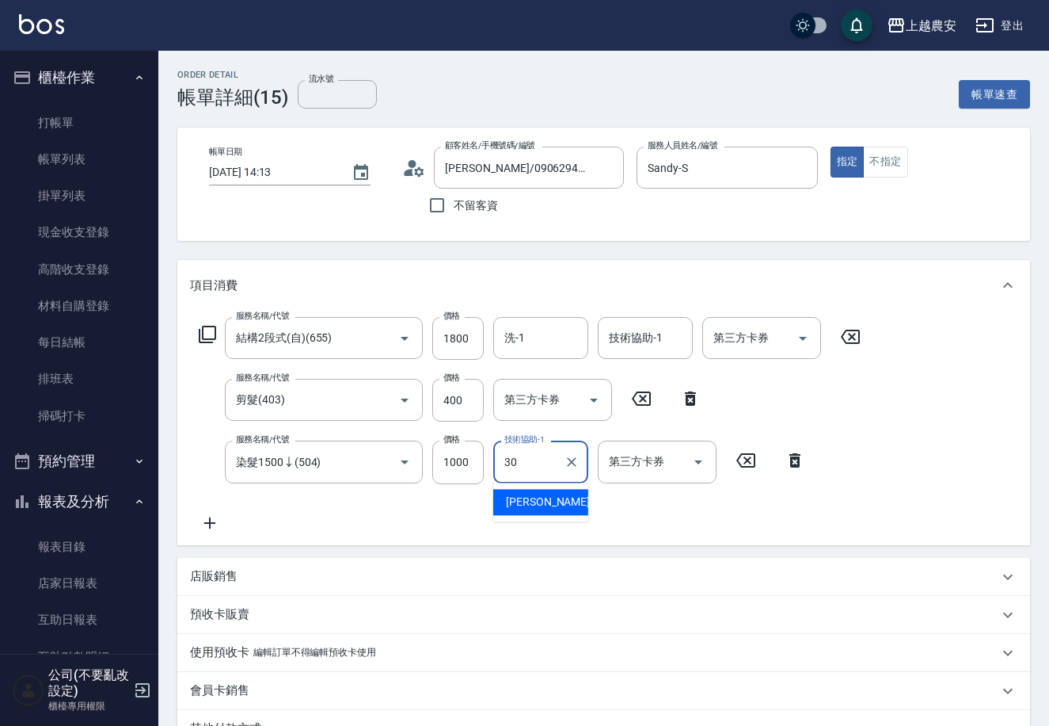
type input "[PERSON_NAME]-30"
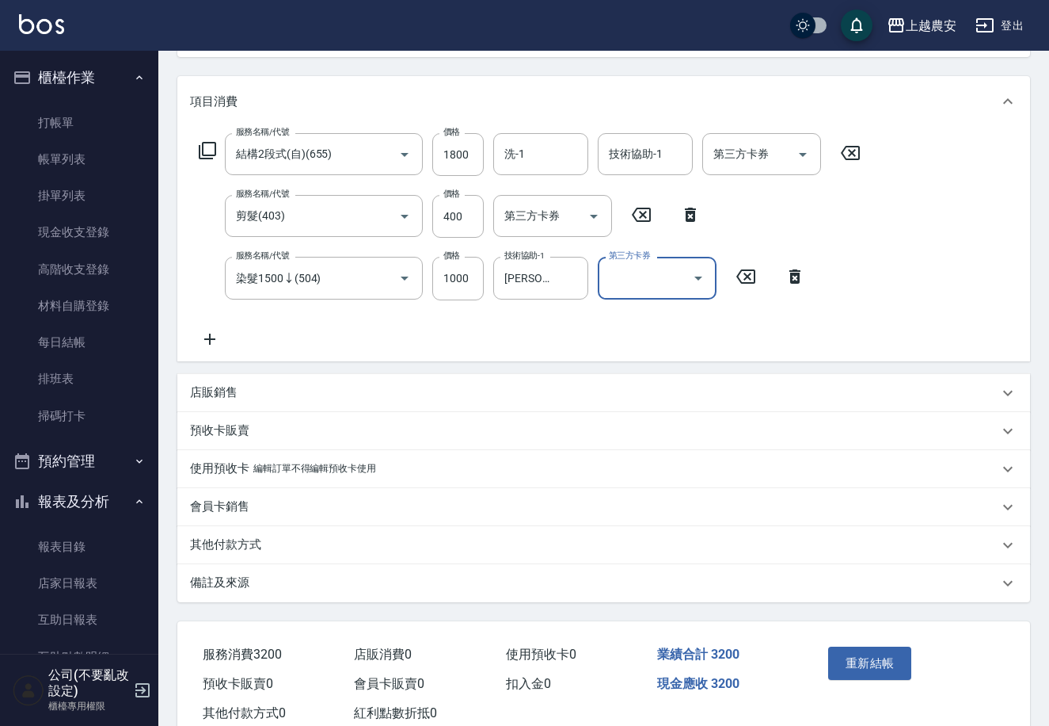
scroll to position [227, 0]
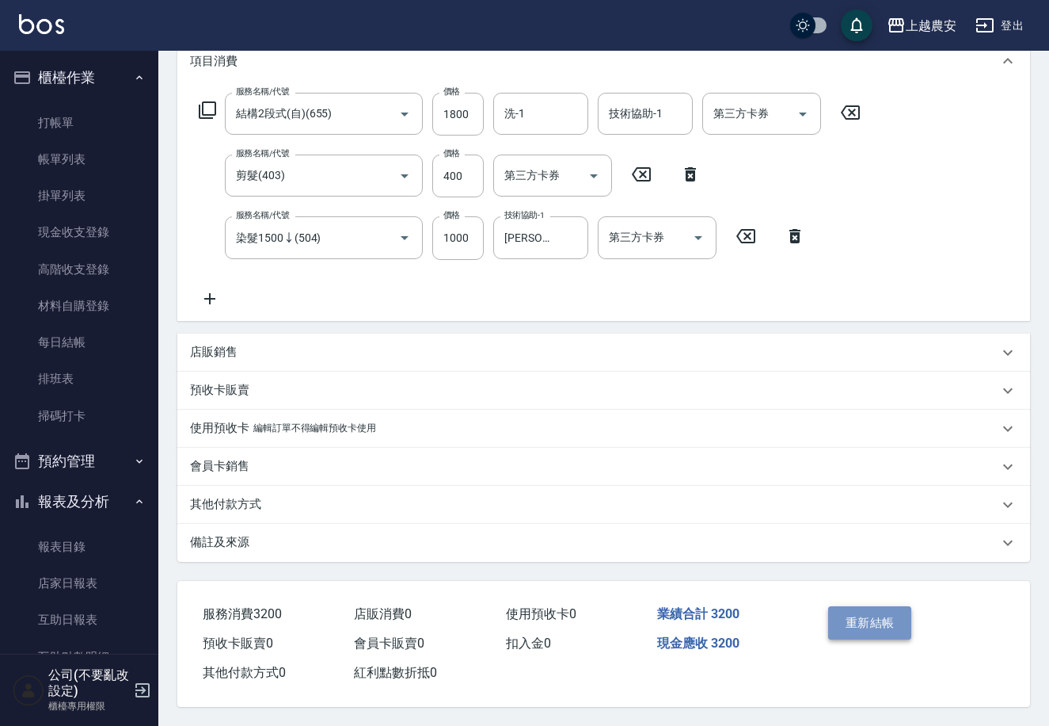
click at [843, 627] on button "重新結帳" at bounding box center [871, 622] width 84 height 33
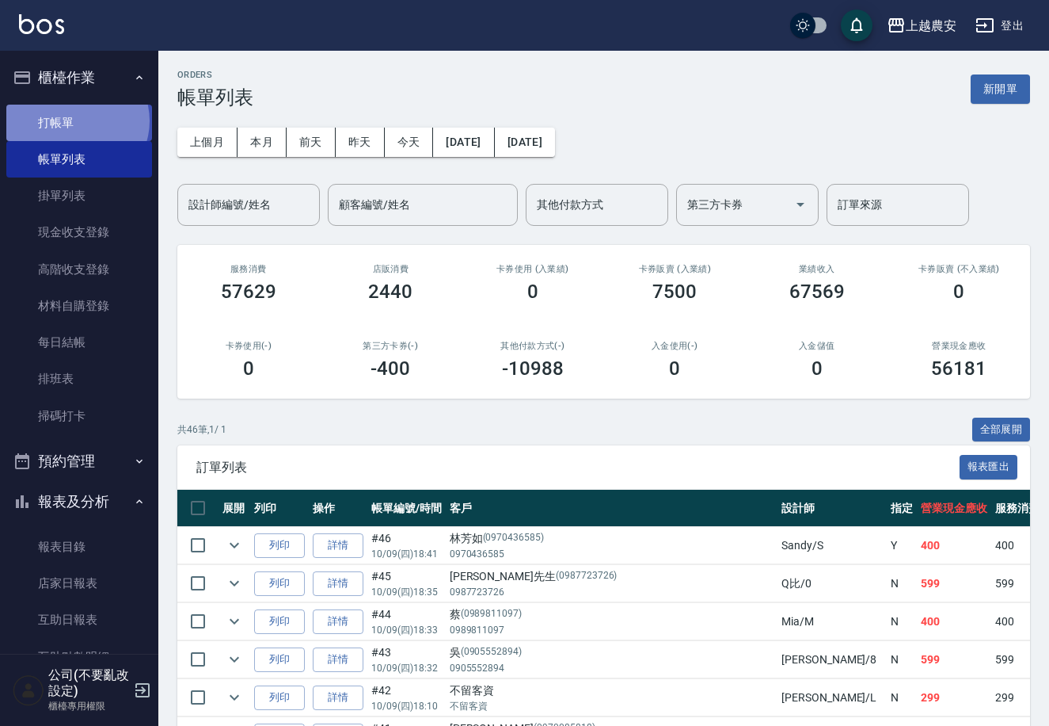
click at [76, 120] on link "打帳單" at bounding box center [79, 123] width 146 height 36
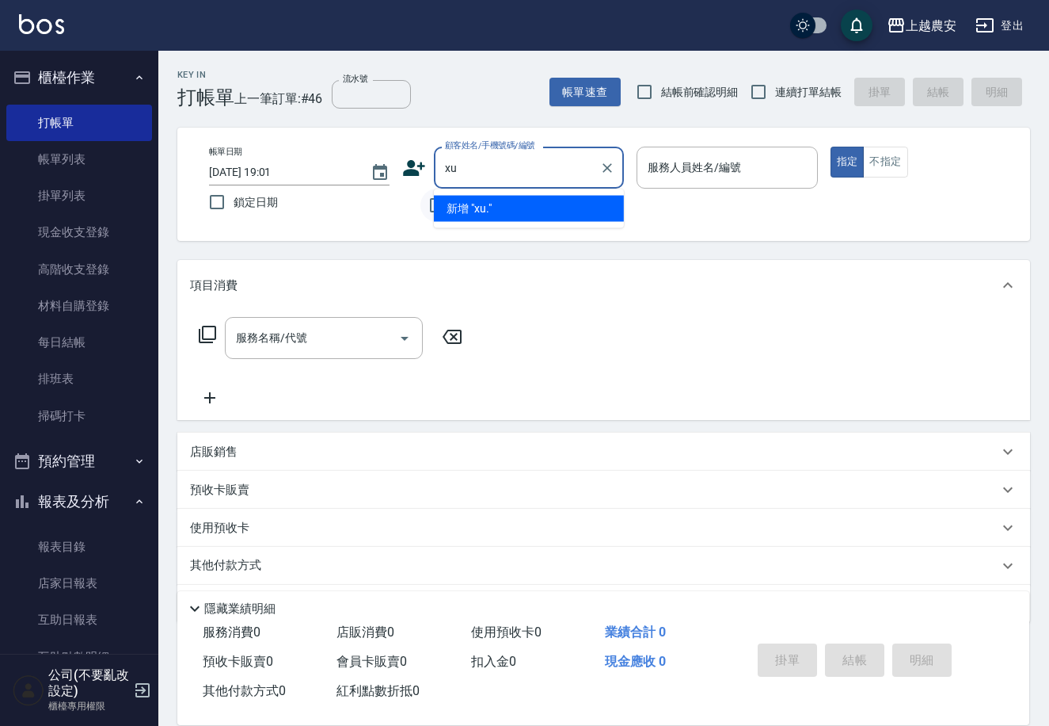
type input "x"
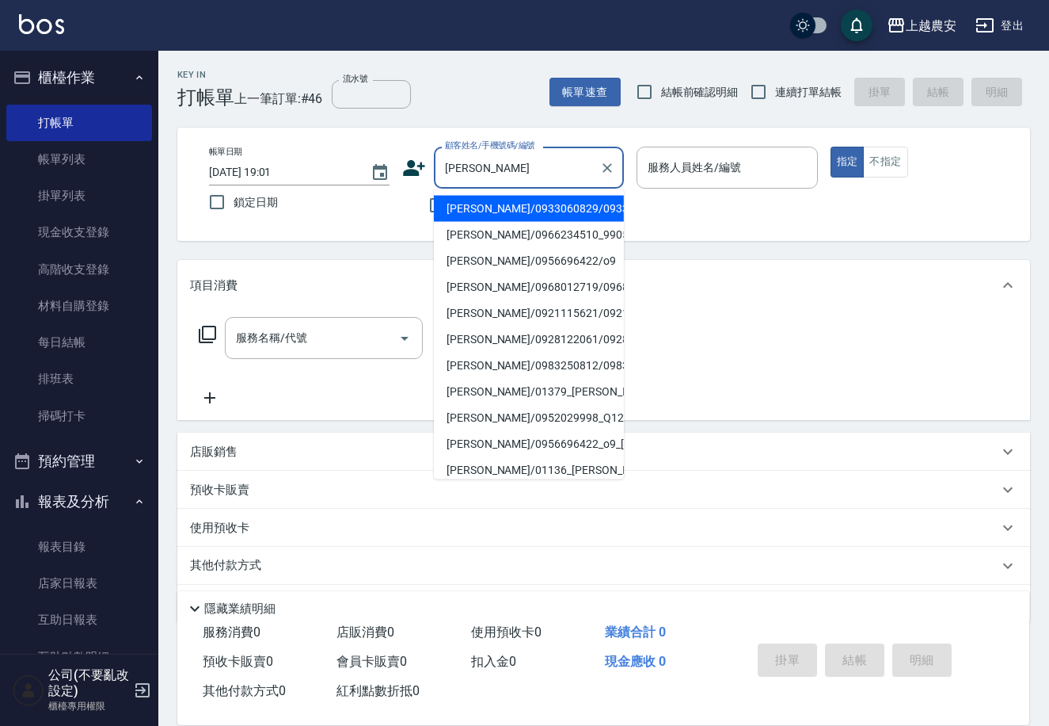
click at [509, 216] on li "[PERSON_NAME]/0933060829/0933060829" at bounding box center [529, 209] width 190 height 26
type input "[PERSON_NAME]/0933060829/0933060829"
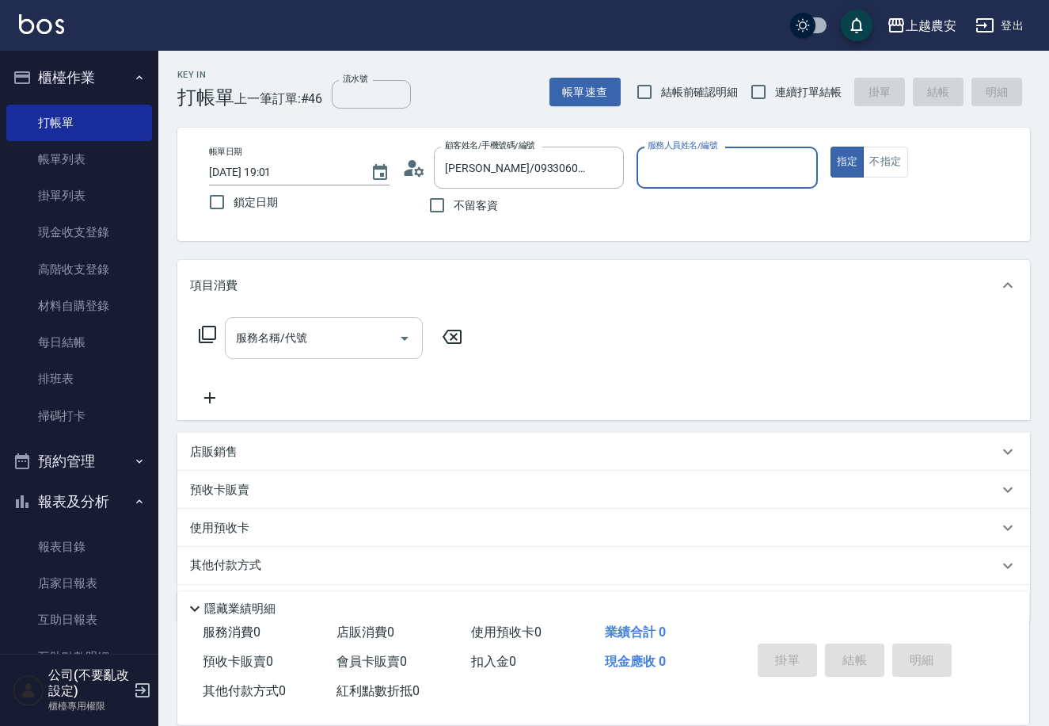
type input "美雅-B"
click at [308, 346] on input "服務名稱/代號" at bounding box center [312, 338] width 160 height 28
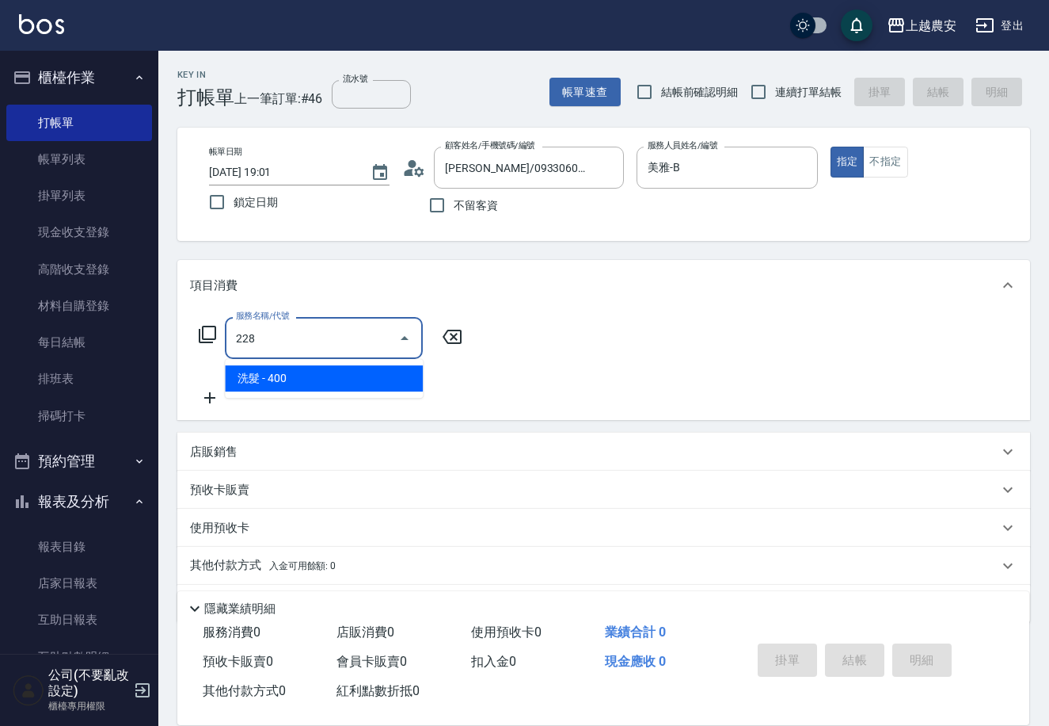
type input "洗髮(228)"
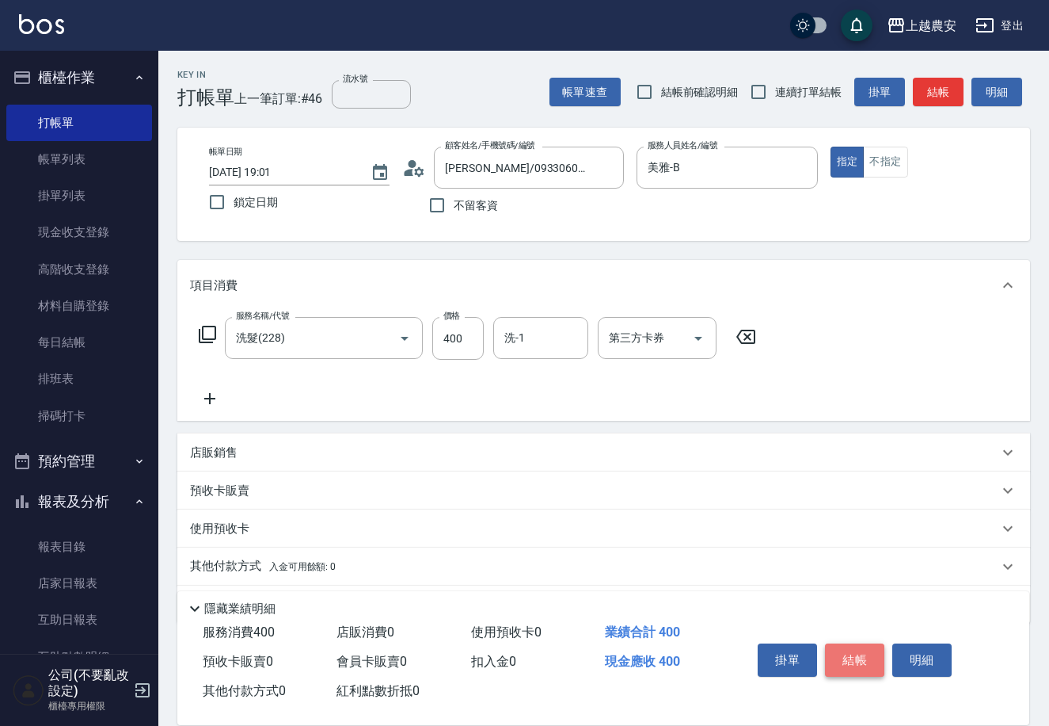
click at [846, 651] on button "結帳" at bounding box center [854, 659] width 59 height 33
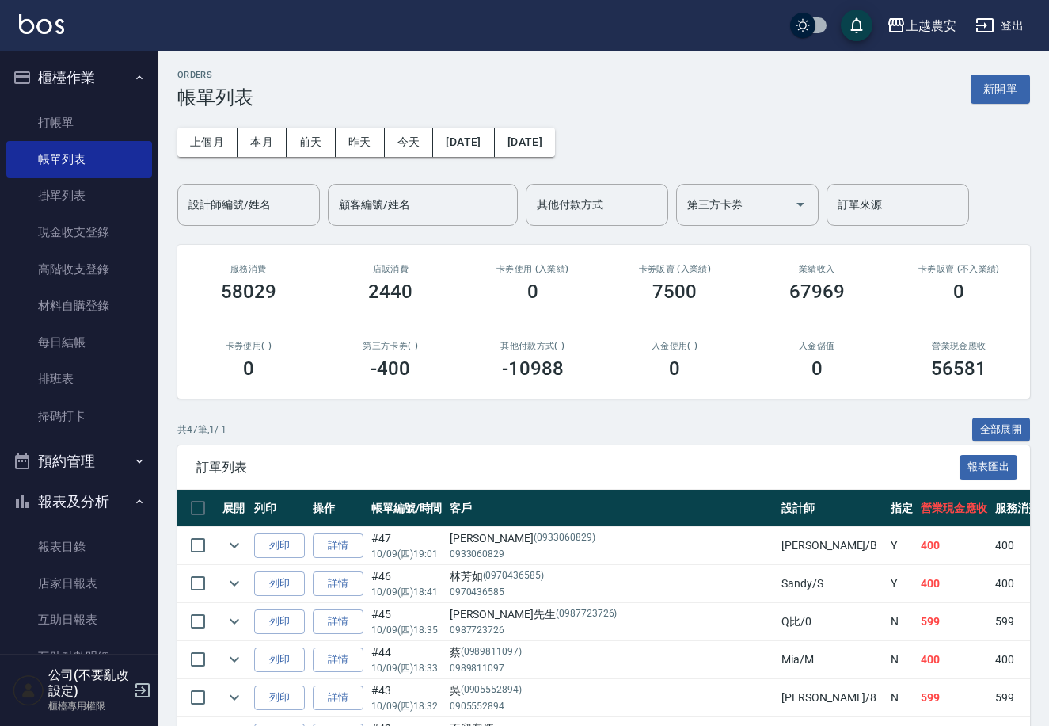
click at [64, 118] on link "打帳單" at bounding box center [79, 123] width 146 height 36
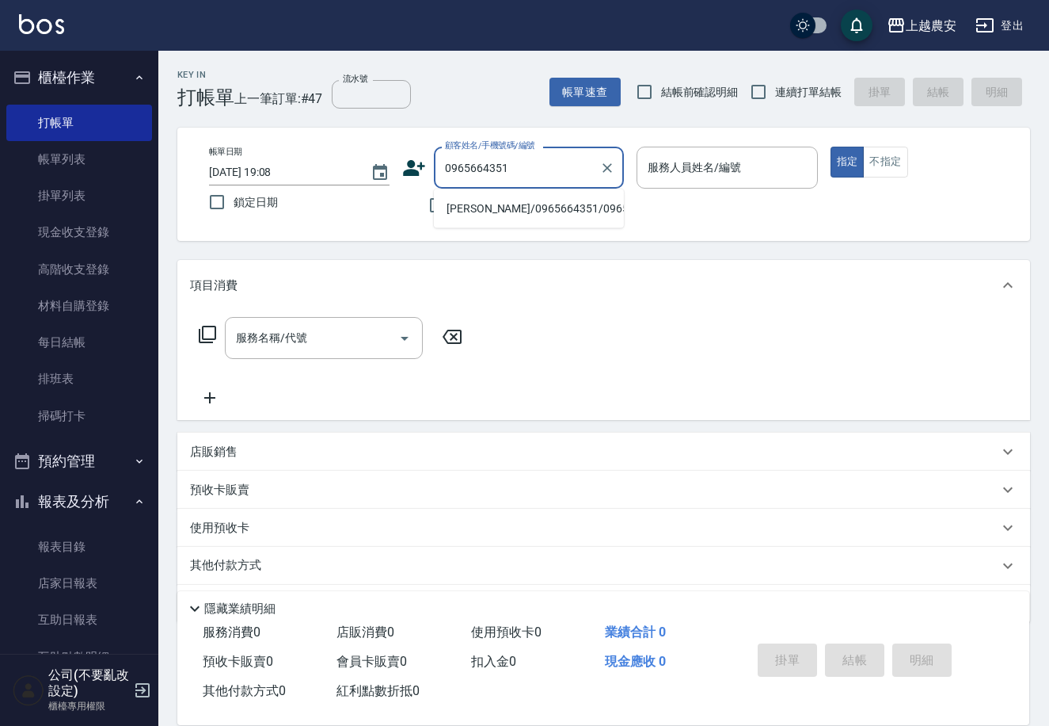
click at [512, 210] on li "[PERSON_NAME]/0965664351/0965664351" at bounding box center [529, 209] width 190 height 26
type input "[PERSON_NAME]/0965664351/0965664351"
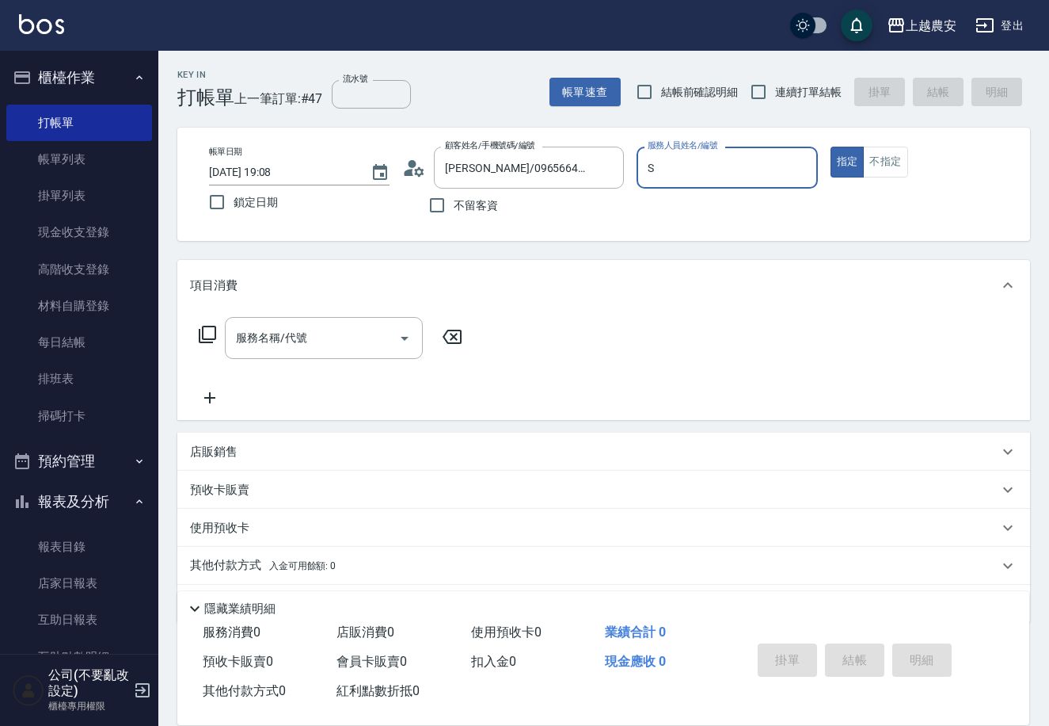
type input "Sandy-S"
type button "true"
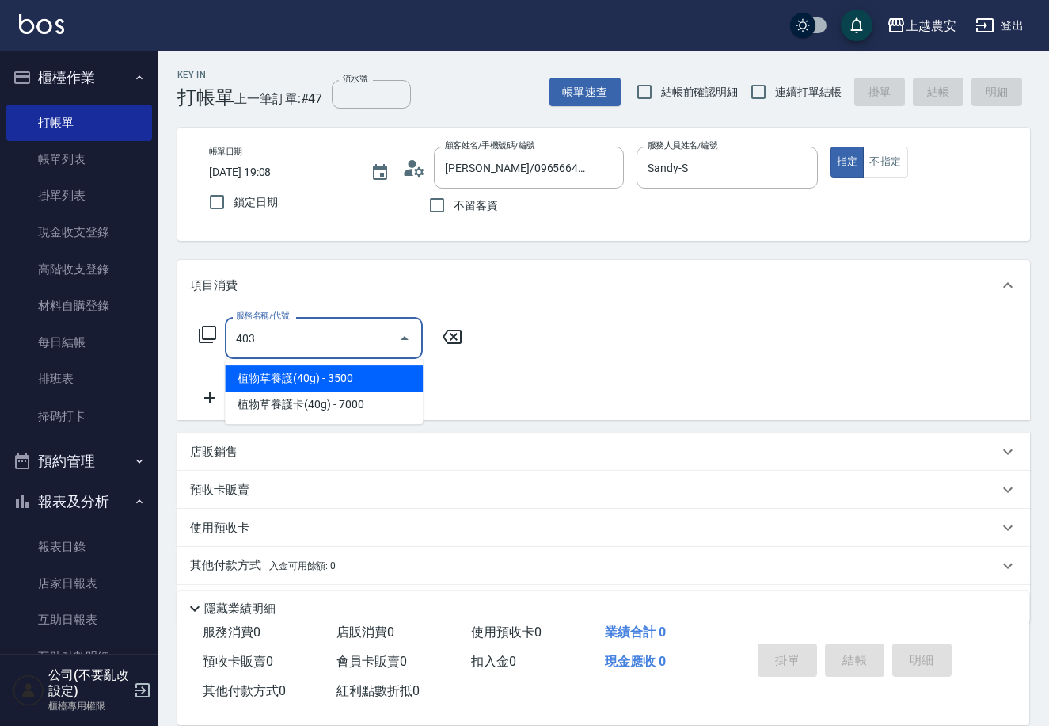
type input "剪髮(403)"
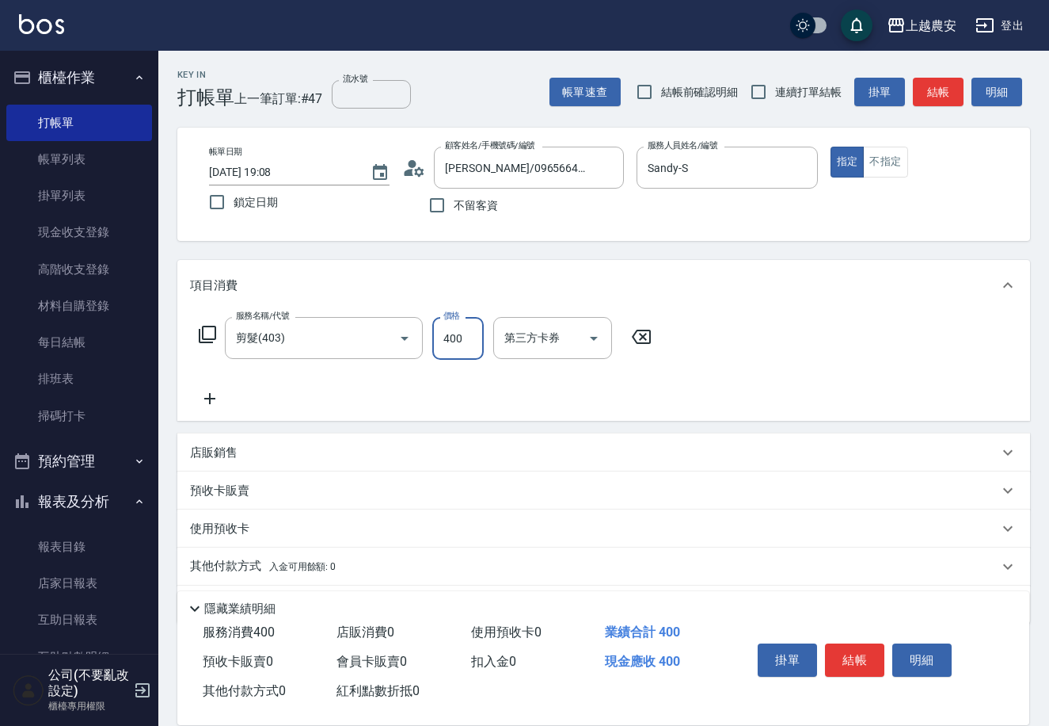
type input "400"
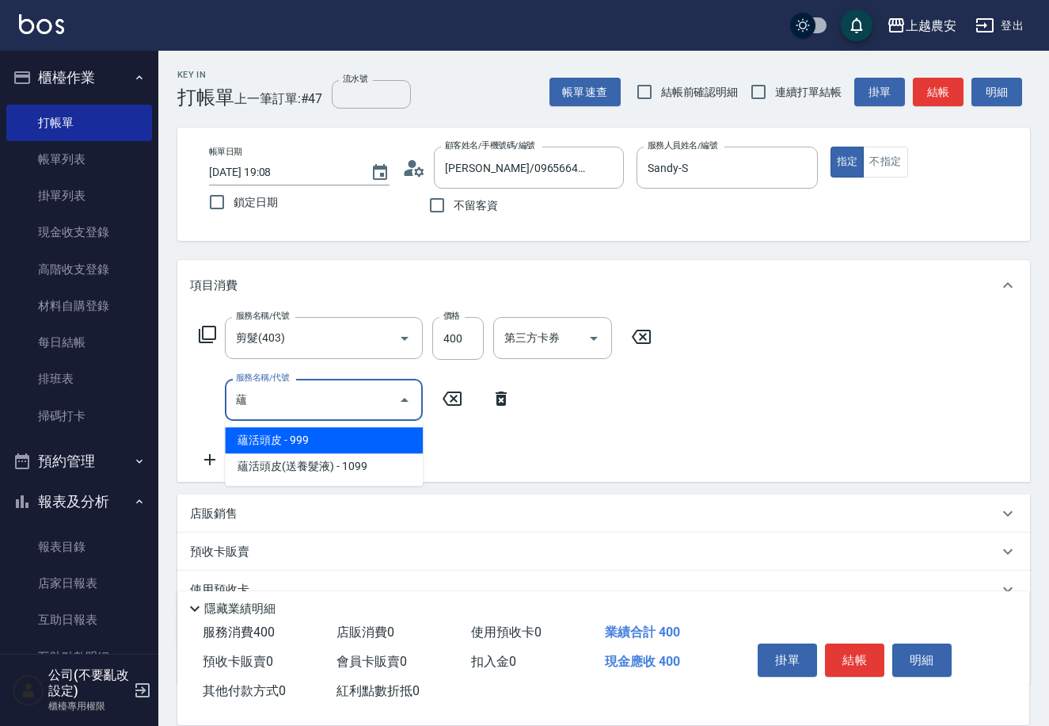
click at [300, 441] on span "蘊活頭皮 - 999" at bounding box center [324, 440] width 198 height 26
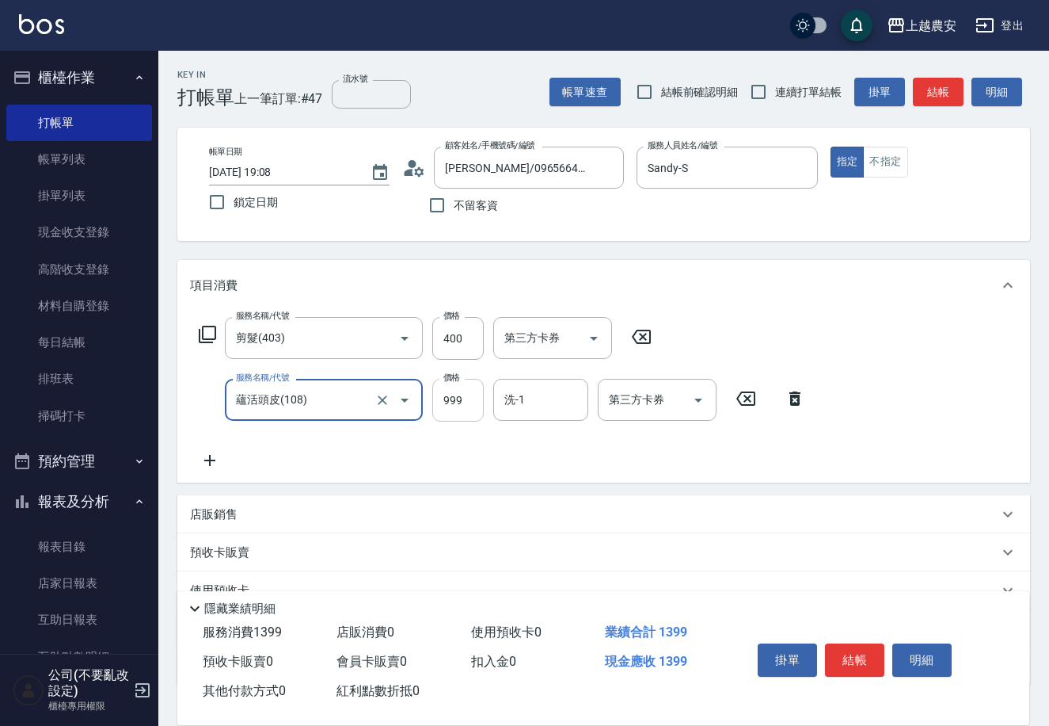
type input "蘊活頭皮(108)"
click at [432, 401] on input "999" at bounding box center [457, 400] width 51 height 43
type input "1099"
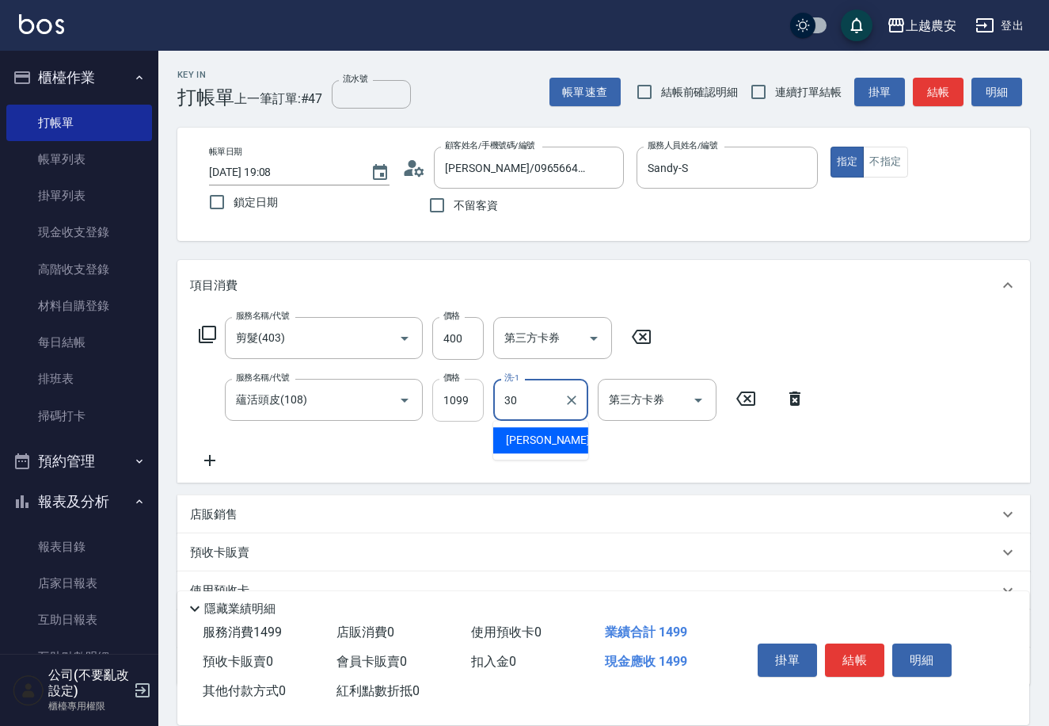
type input "珮珮-30"
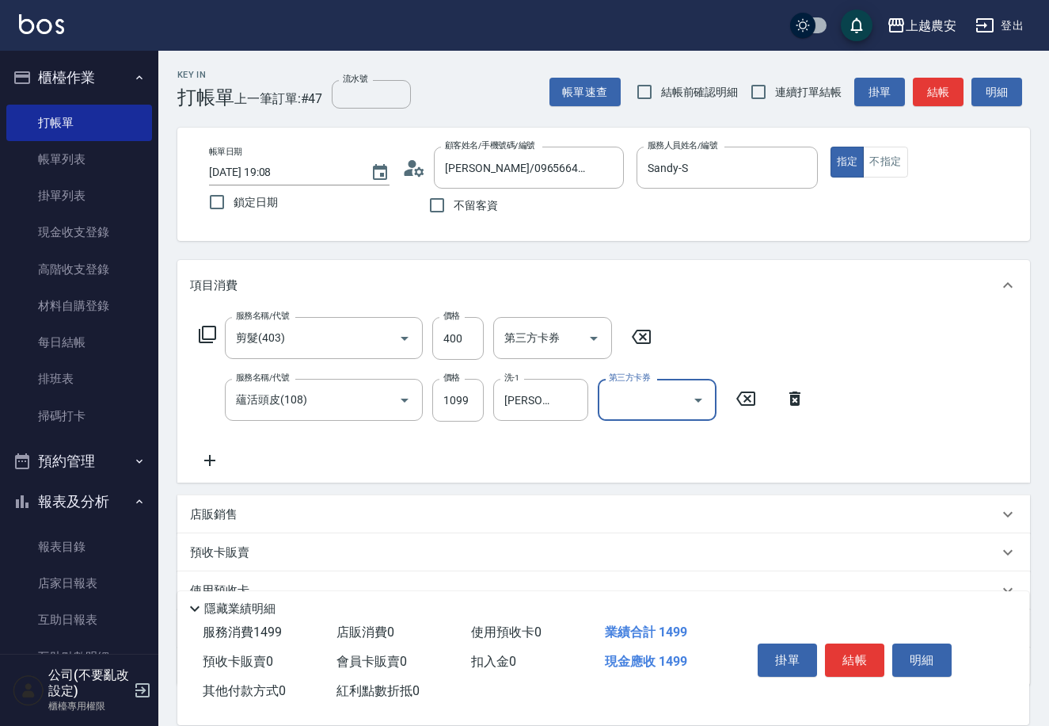
scroll to position [109, 0]
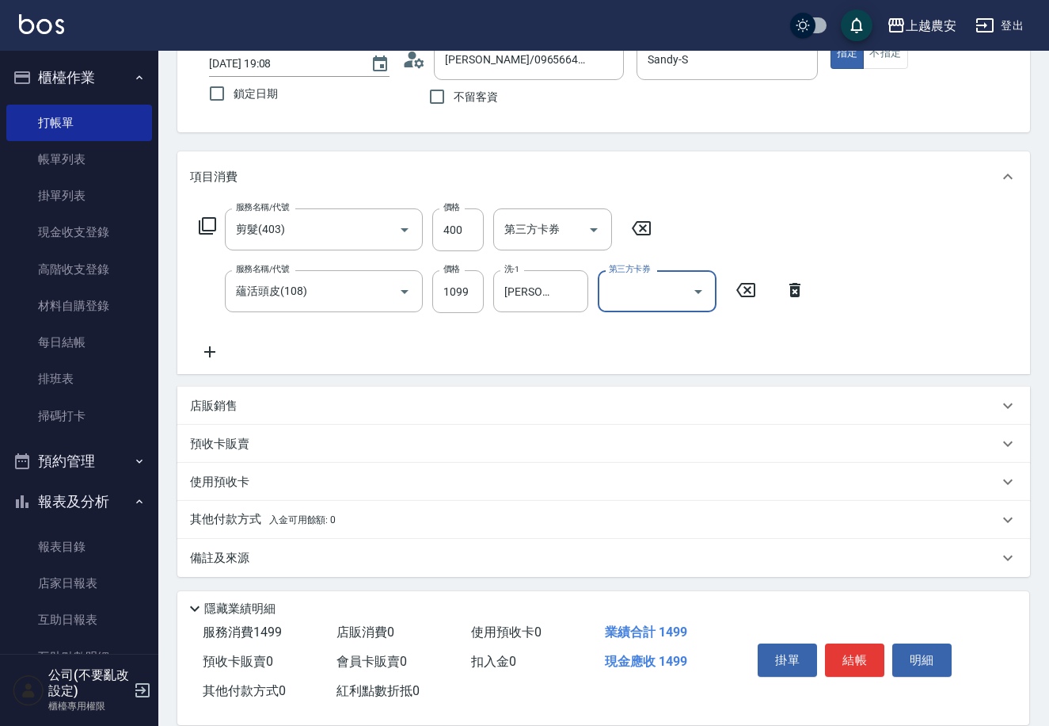
click at [234, 516] on p "其他付款方式 入金可用餘額: 0" at bounding box center [263, 519] width 146 height 17
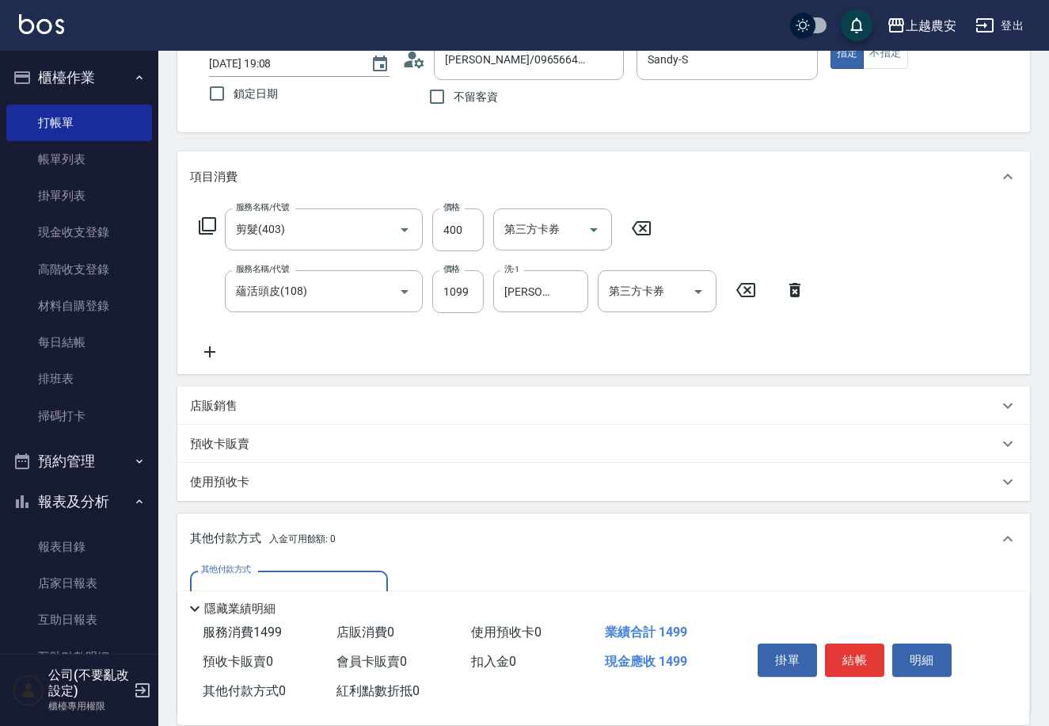
scroll to position [295, 0]
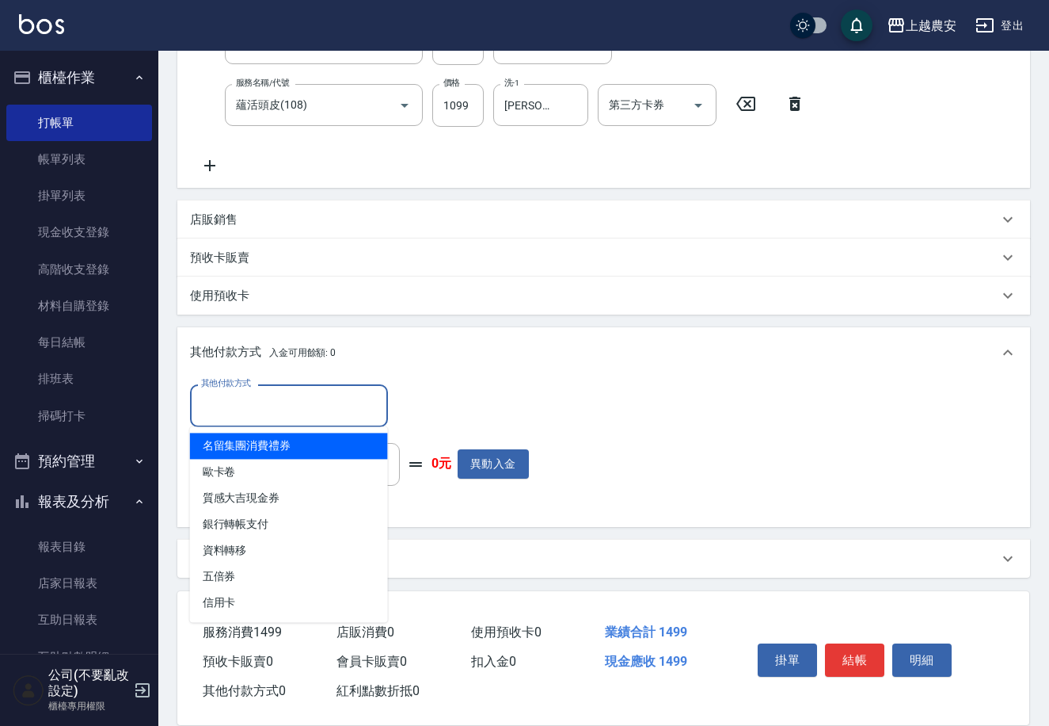
click at [252, 393] on input "其他付款方式" at bounding box center [289, 405] width 184 height 28
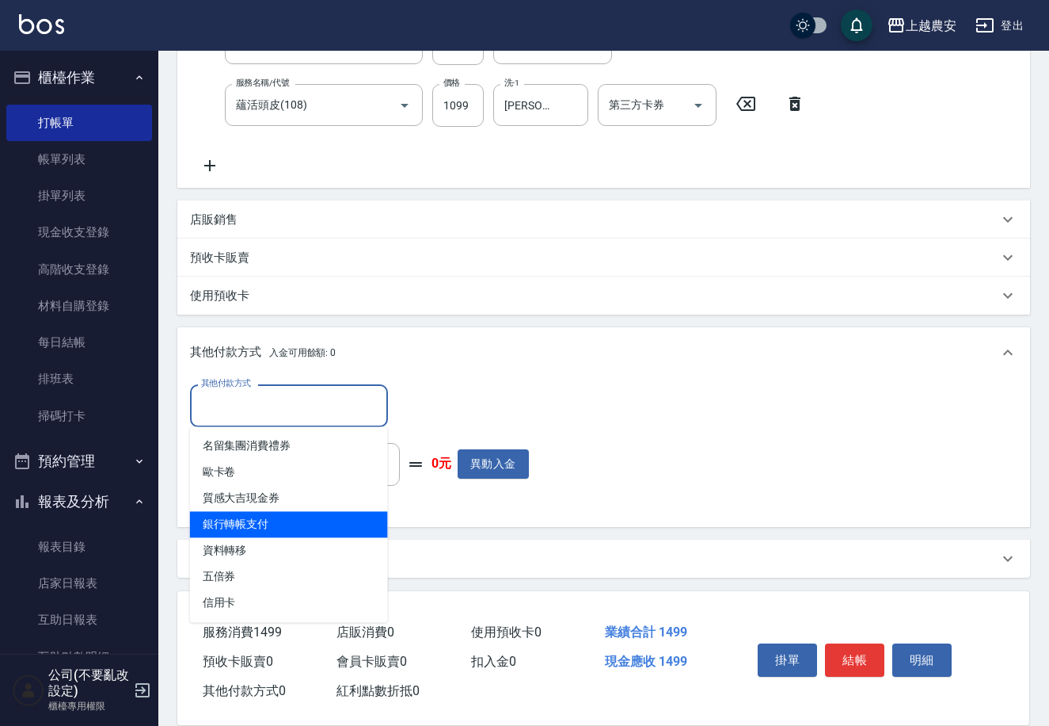
click at [266, 524] on span "銀行轉帳支付" at bounding box center [289, 524] width 198 height 26
type input "銀行轉帳支付"
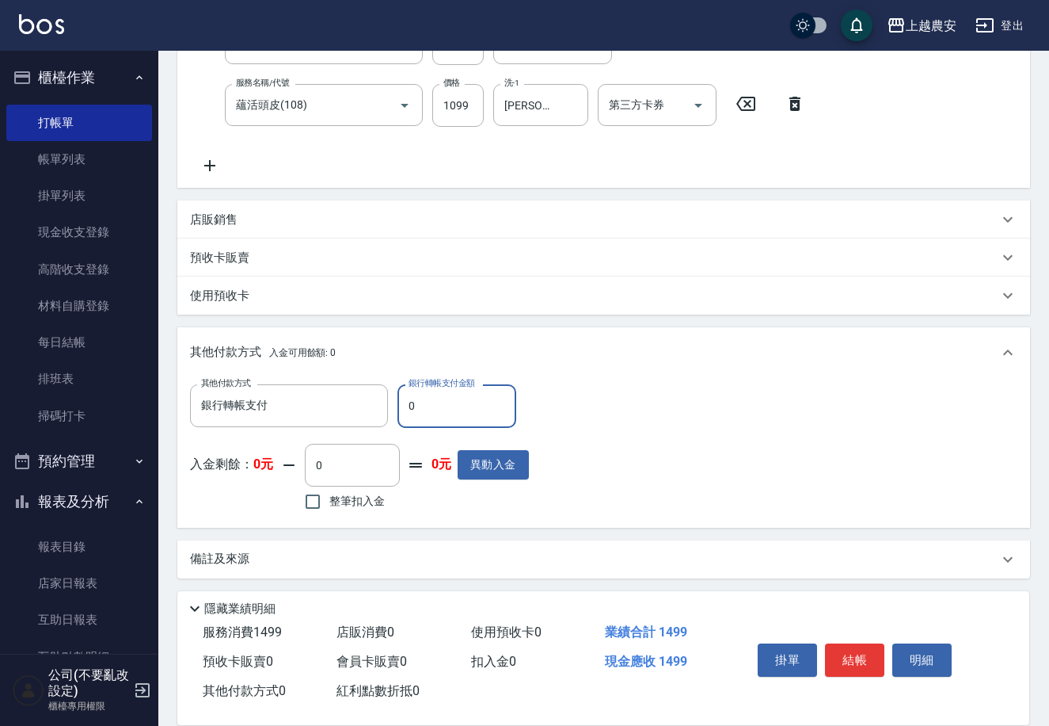
drag, startPoint x: 406, startPoint y: 411, endPoint x: 508, endPoint y: 406, distance: 102.3
click at [507, 408] on input "0" at bounding box center [457, 405] width 119 height 43
type input "1499"
click at [853, 643] on button "結帳" at bounding box center [854, 659] width 59 height 33
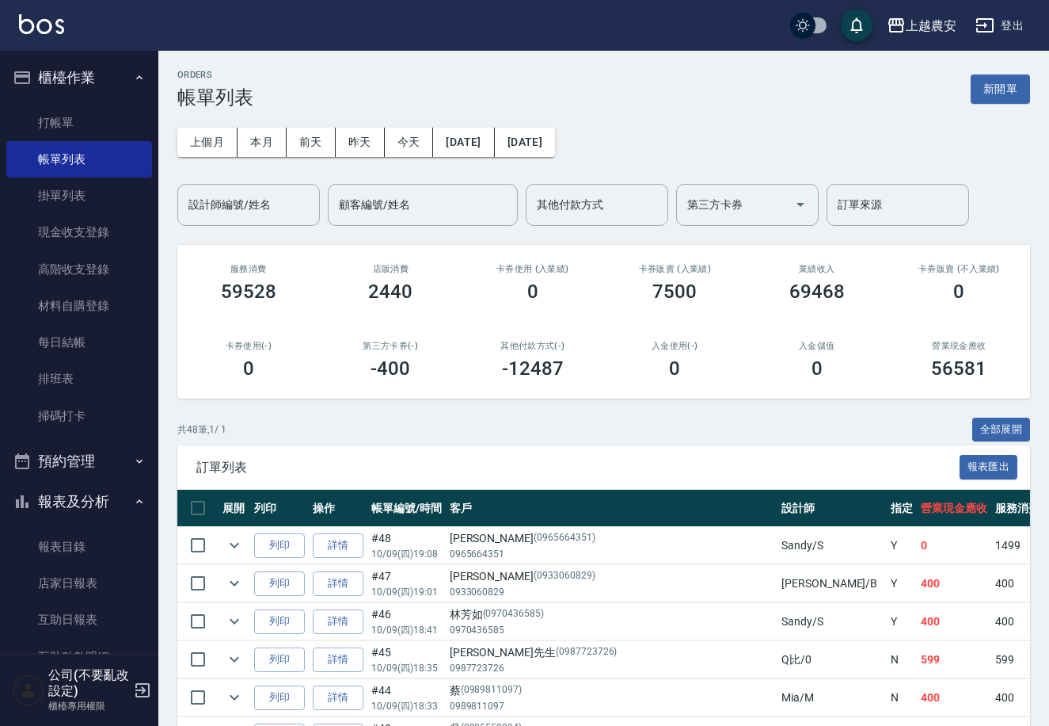
scroll to position [241, 0]
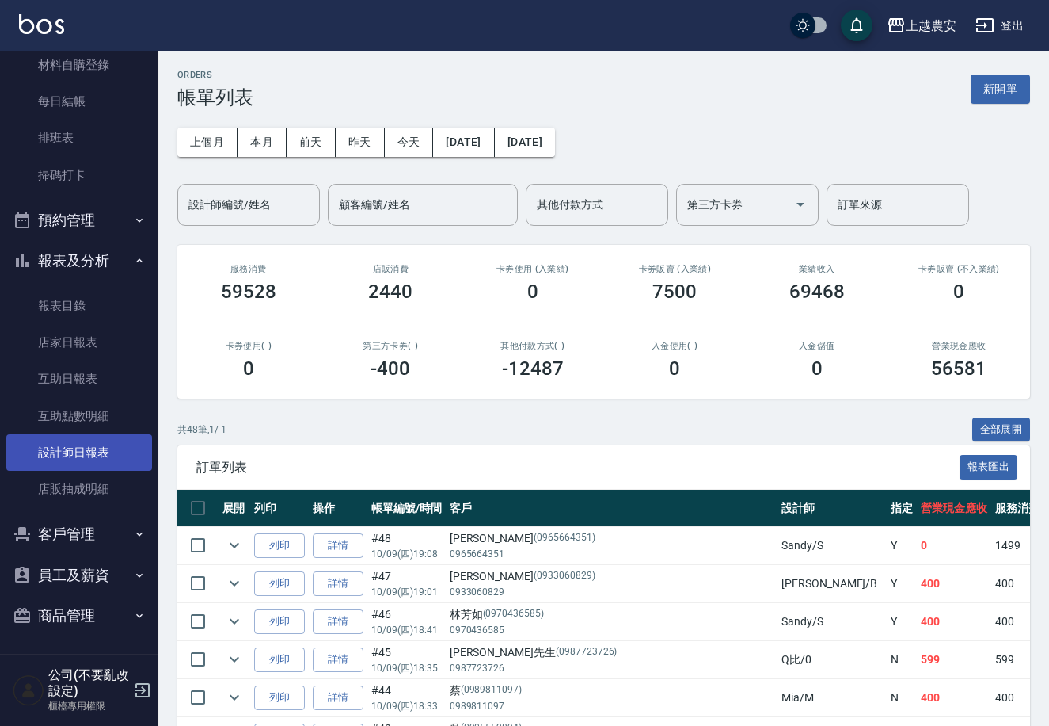
click at [42, 463] on link "設計師日報表" at bounding box center [79, 452] width 146 height 36
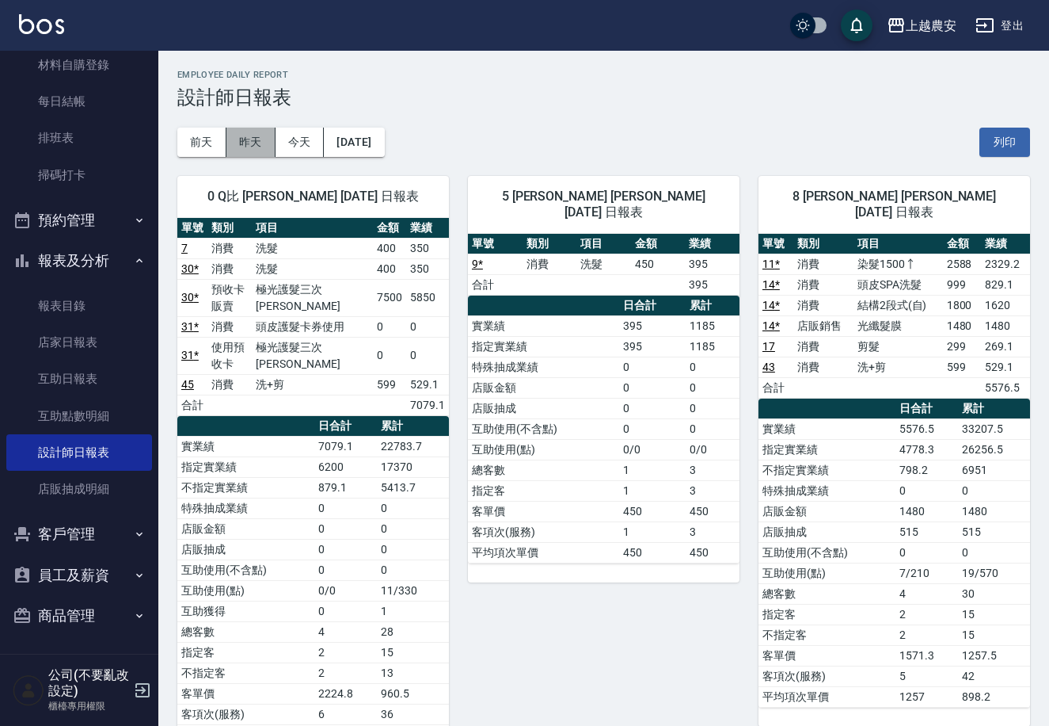
click at [262, 128] on button "昨天" at bounding box center [251, 142] width 49 height 29
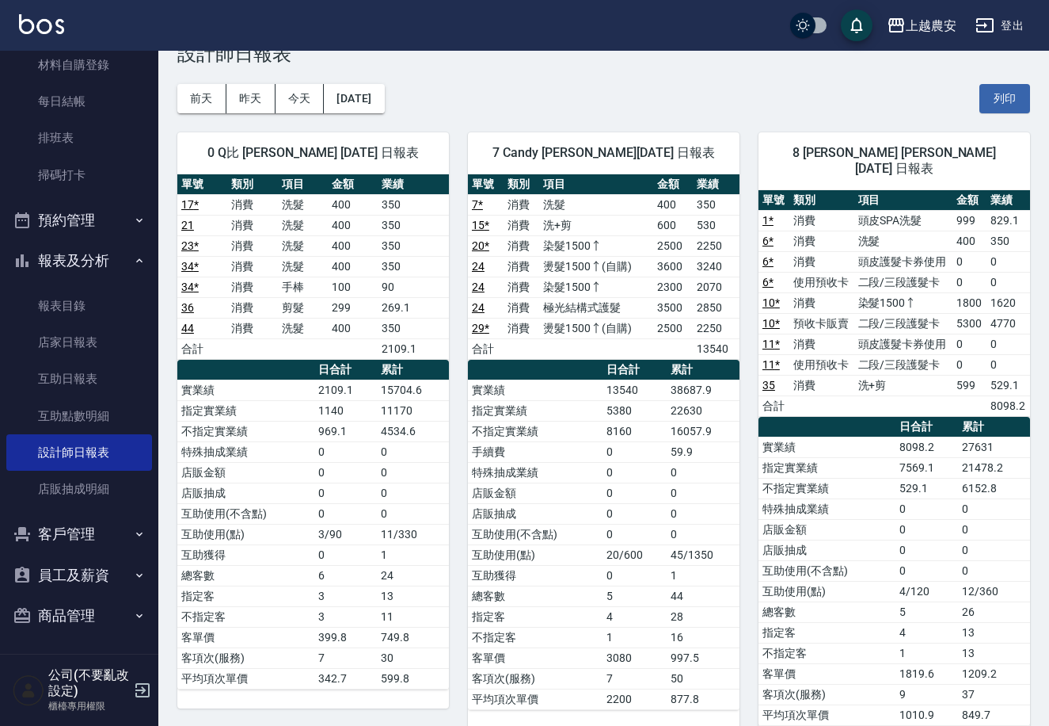
scroll to position [13, 0]
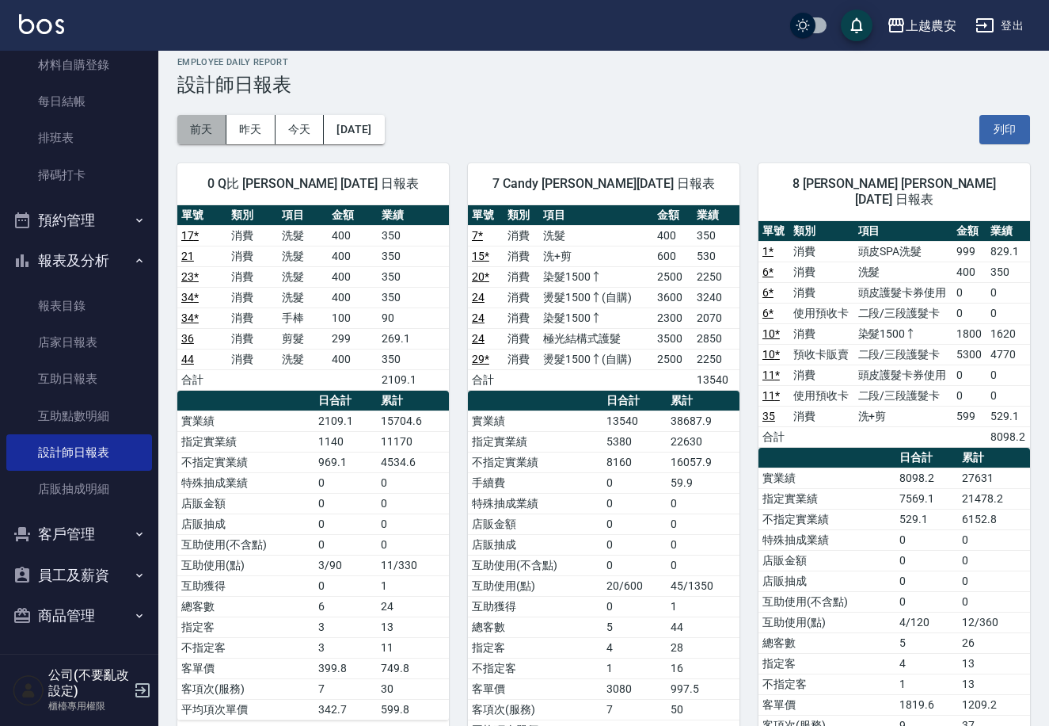
click at [205, 121] on button "前天" at bounding box center [201, 129] width 49 height 29
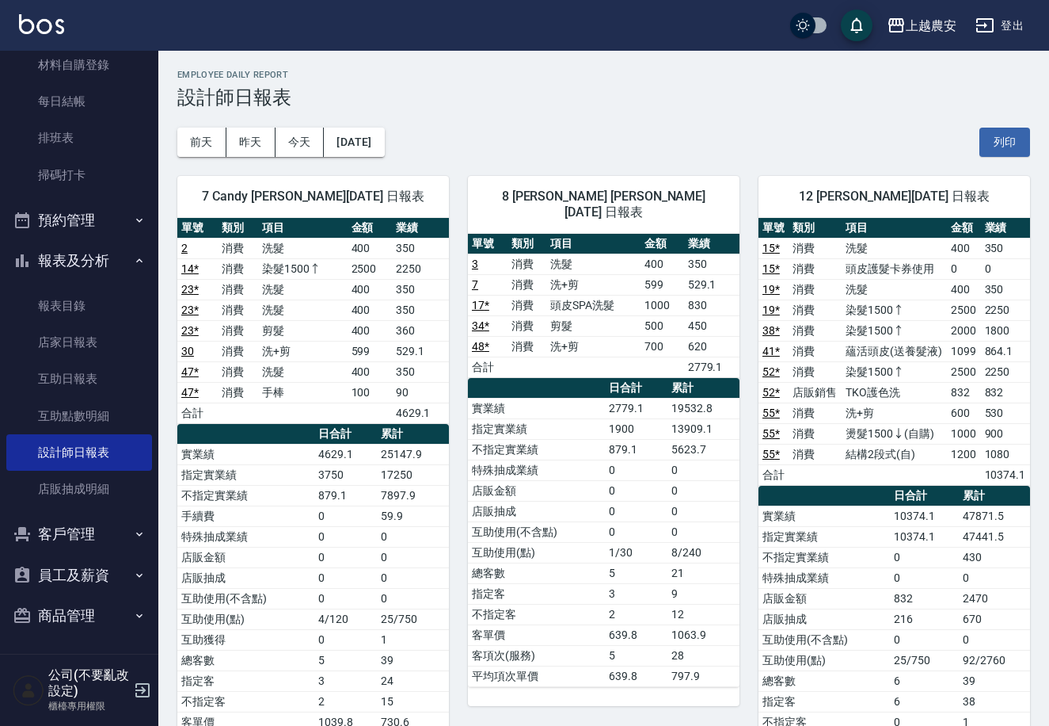
click at [299, 158] on div "7 Candy 林宛樺 10/07/2025 日報表 單號 類別 項目 金額 業績 2 消費 洗髮 400 350 14 * 消費 染髮1500↑ 2500 …" at bounding box center [303, 485] width 291 height 657
click at [307, 149] on button "今天" at bounding box center [300, 142] width 49 height 29
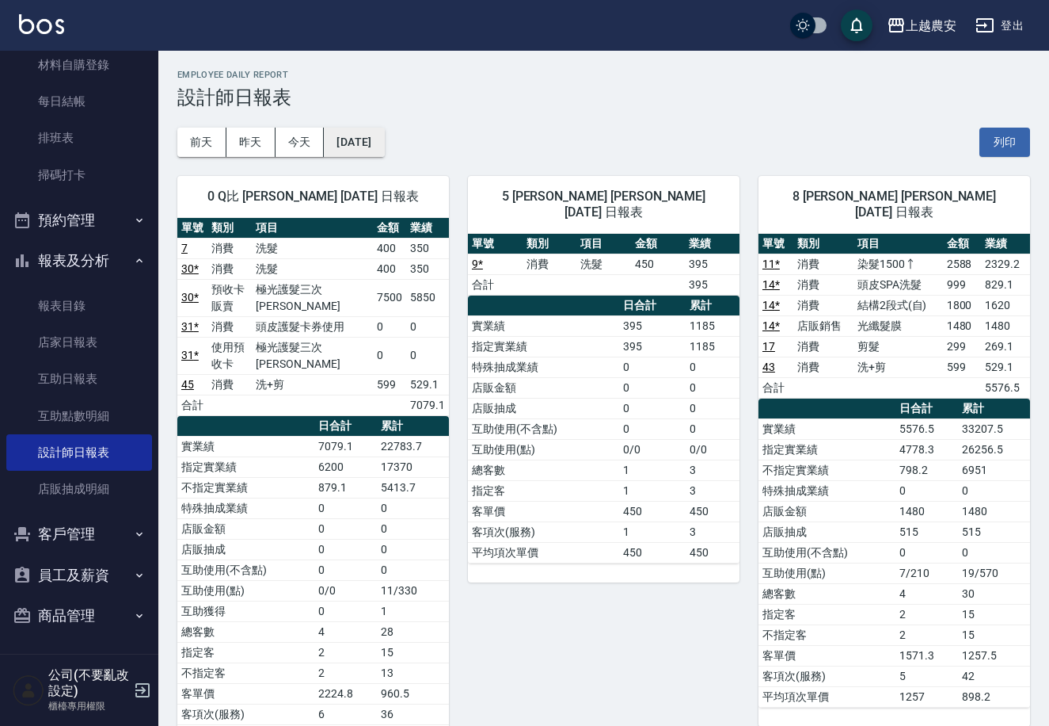
click at [373, 136] on button "[DATE]" at bounding box center [354, 142] width 60 height 29
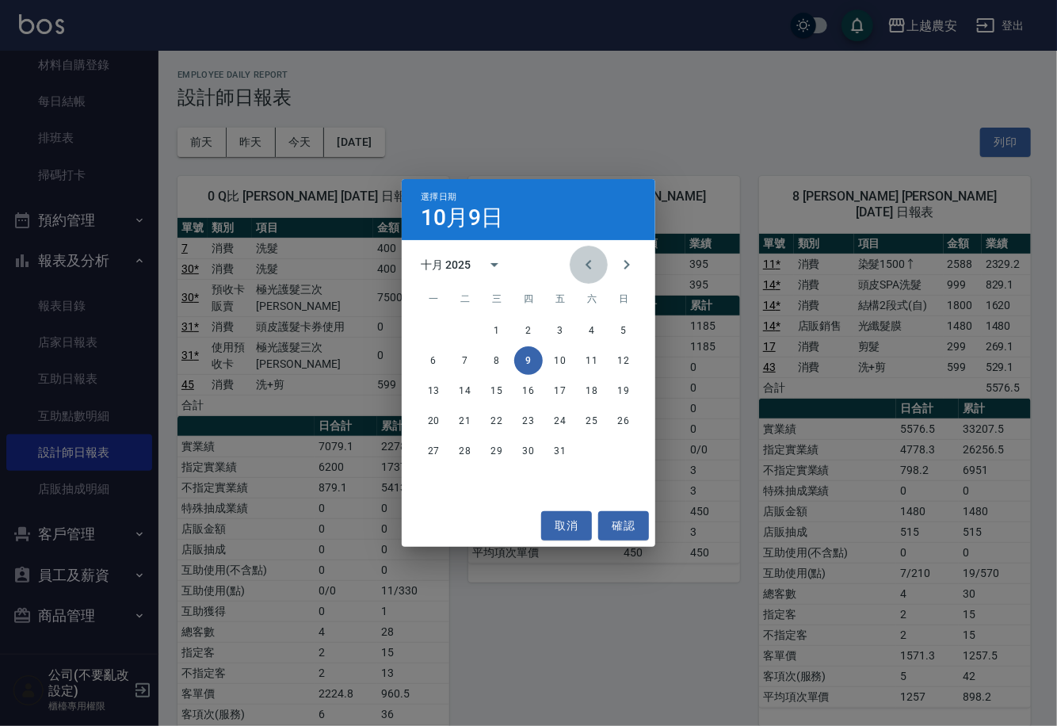
click at [584, 261] on icon "Previous month" at bounding box center [588, 264] width 19 height 19
click at [472, 455] on button "30" at bounding box center [465, 450] width 29 height 29
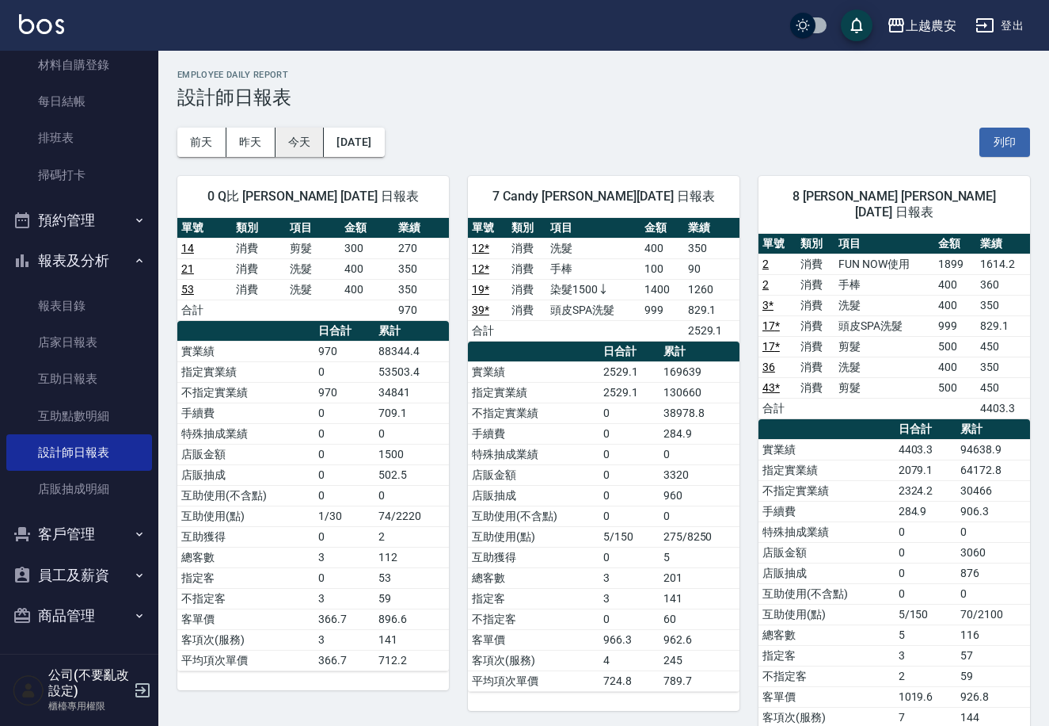
click at [298, 138] on button "今天" at bounding box center [300, 142] width 49 height 29
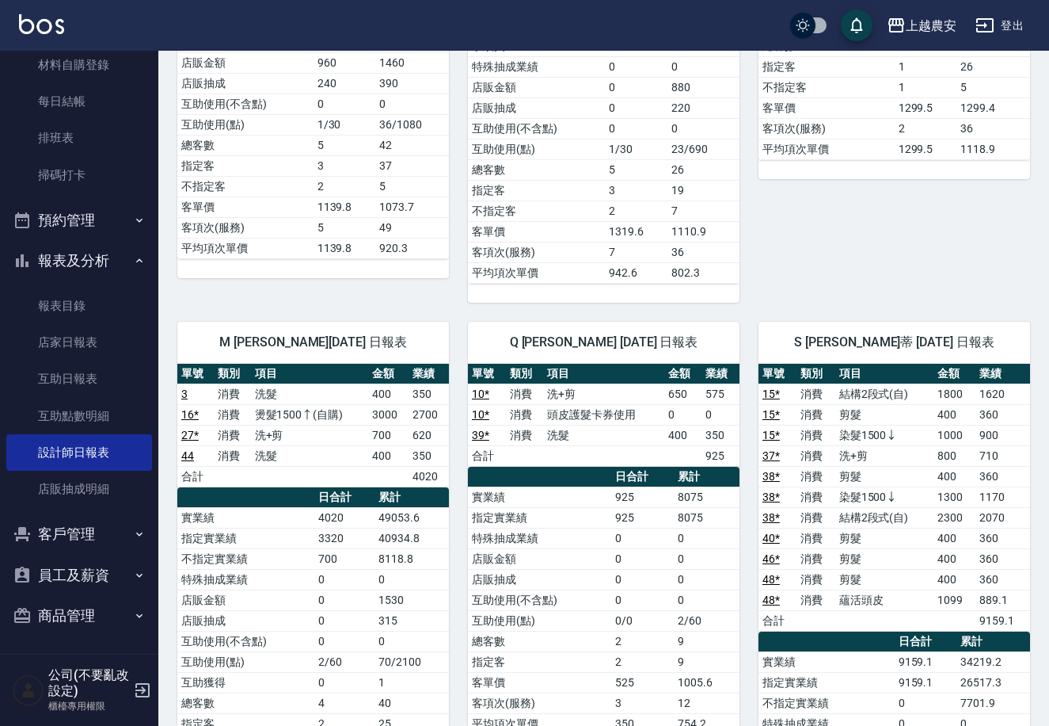
scroll to position [2301, 0]
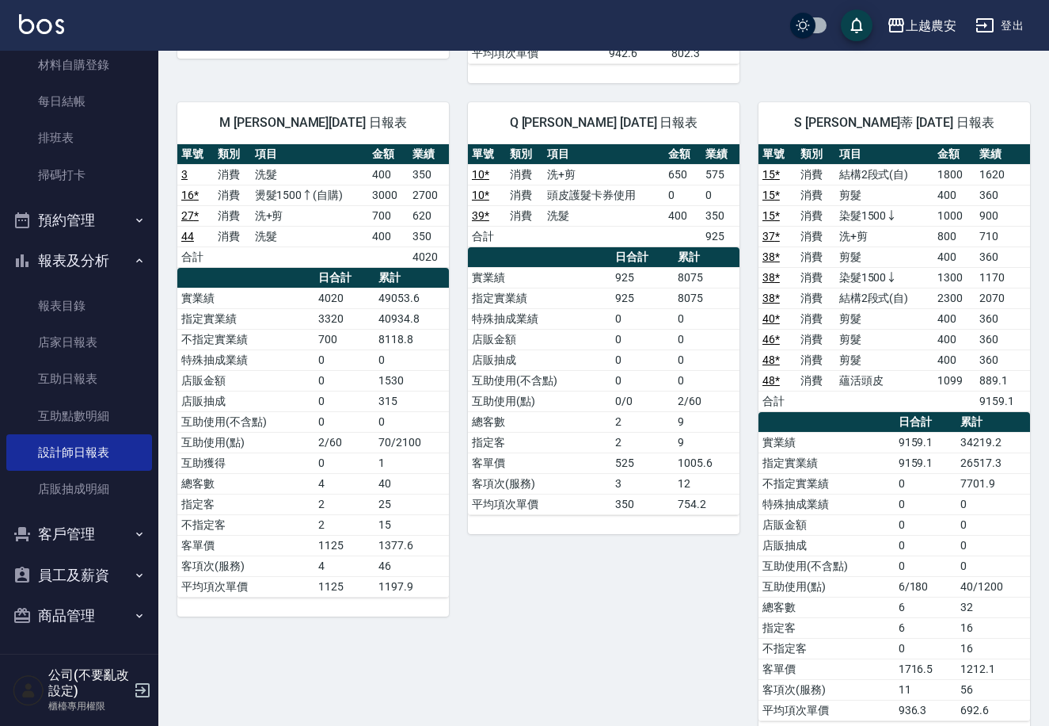
click at [162, 83] on div "M Mia 鄭鈺樺 10/09/2025 日報表 單號 類別 項目 金額 業績 3 消費 洗髮 400 350 16 * 消費 燙髮1500↑(自購) 300…" at bounding box center [303, 411] width 291 height 657
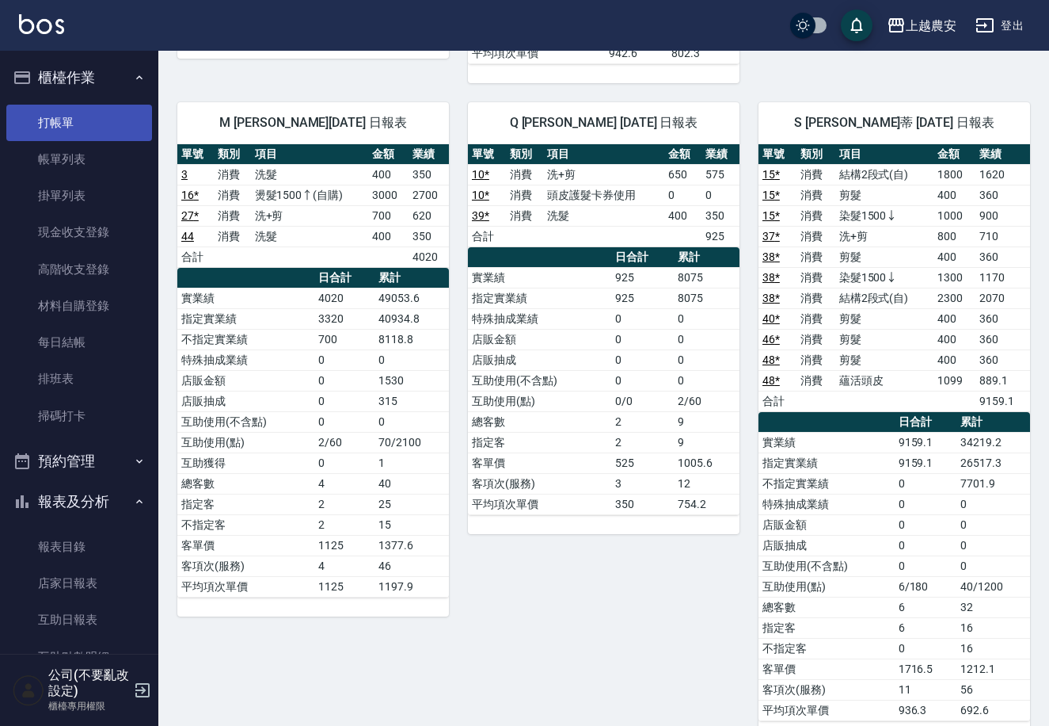
click at [79, 118] on link "打帳單" at bounding box center [79, 123] width 146 height 36
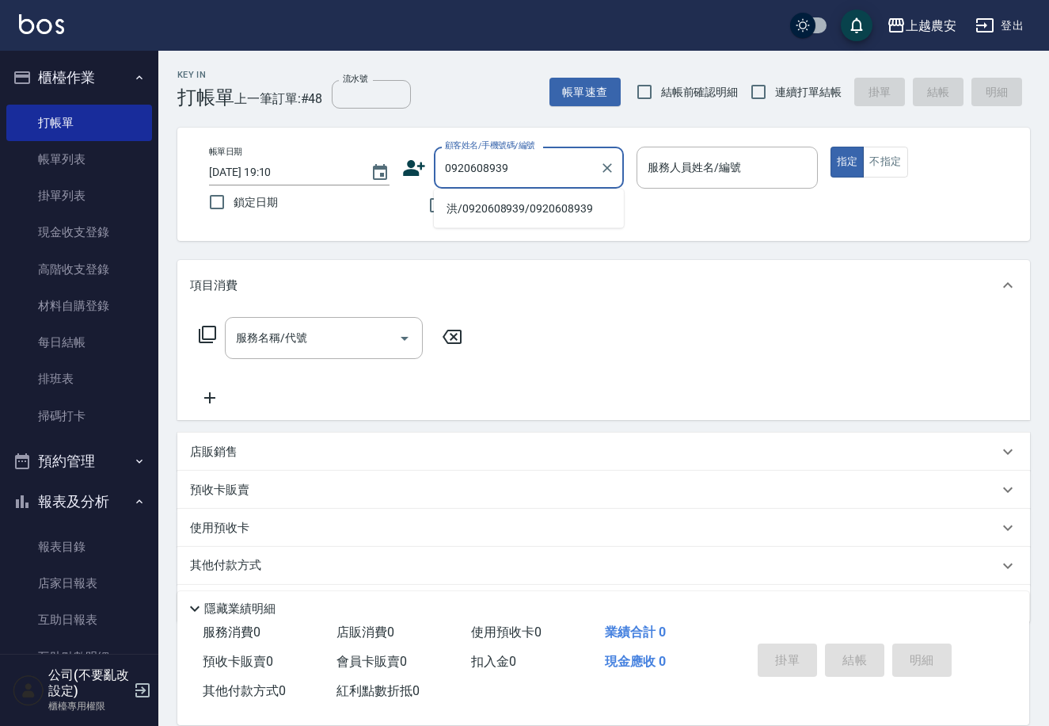
click at [522, 209] on li "洪/0920608939/0920608939" at bounding box center [529, 209] width 190 height 26
type input "洪/0920608939/0920608939"
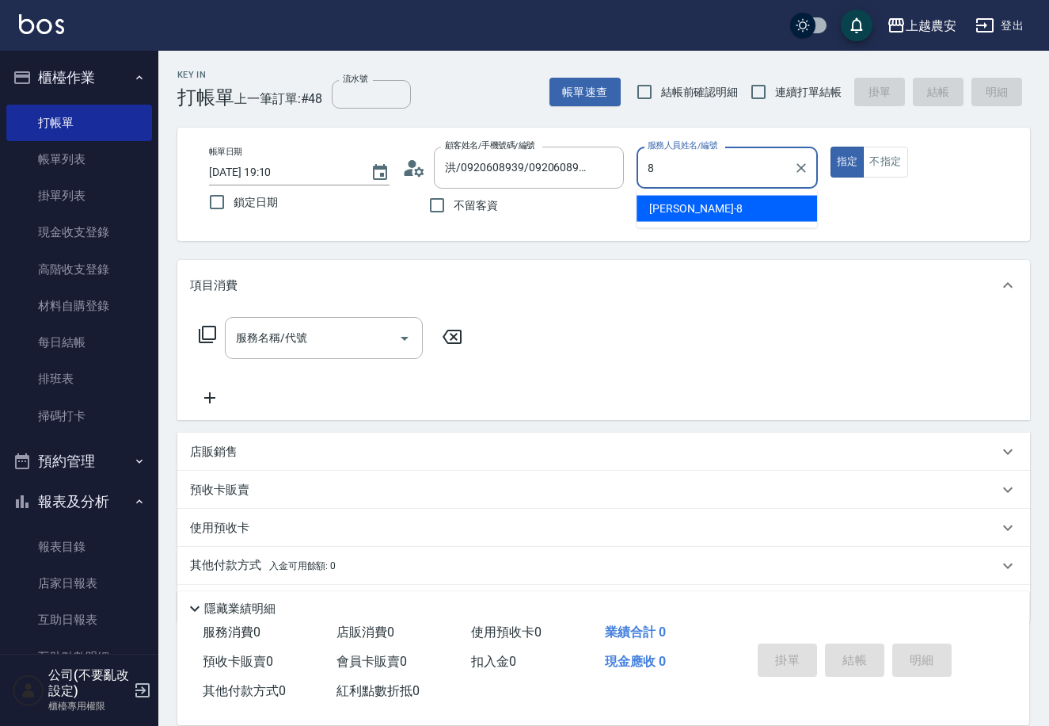
type input "8"
type button "true"
type input "黛慧-8"
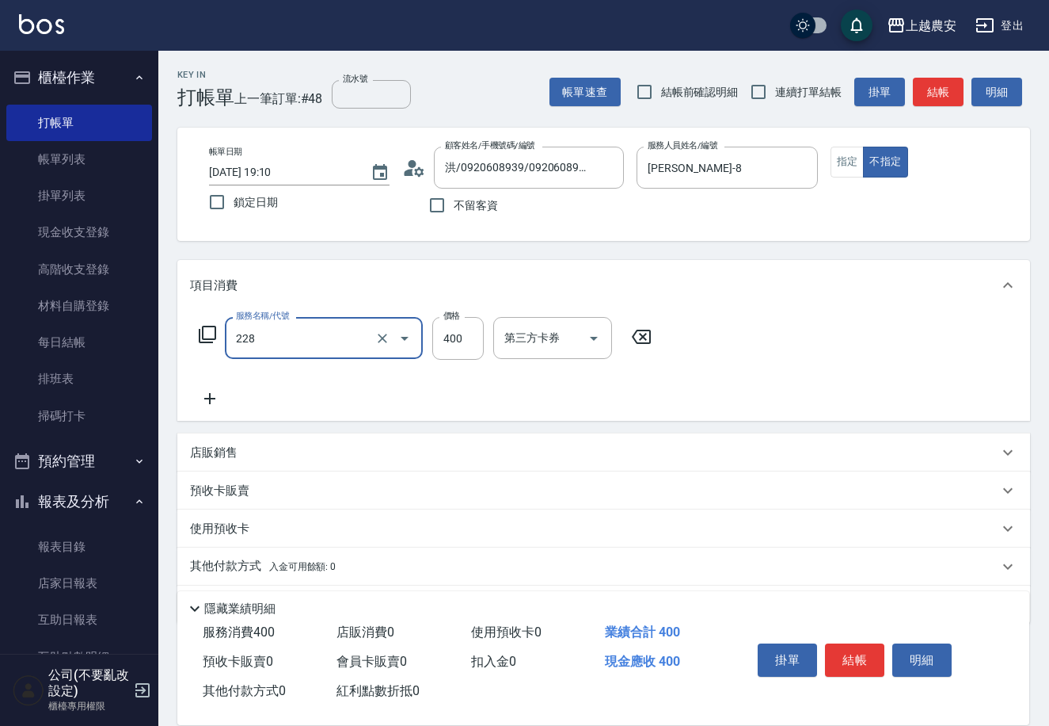
type input "洗髮(228)"
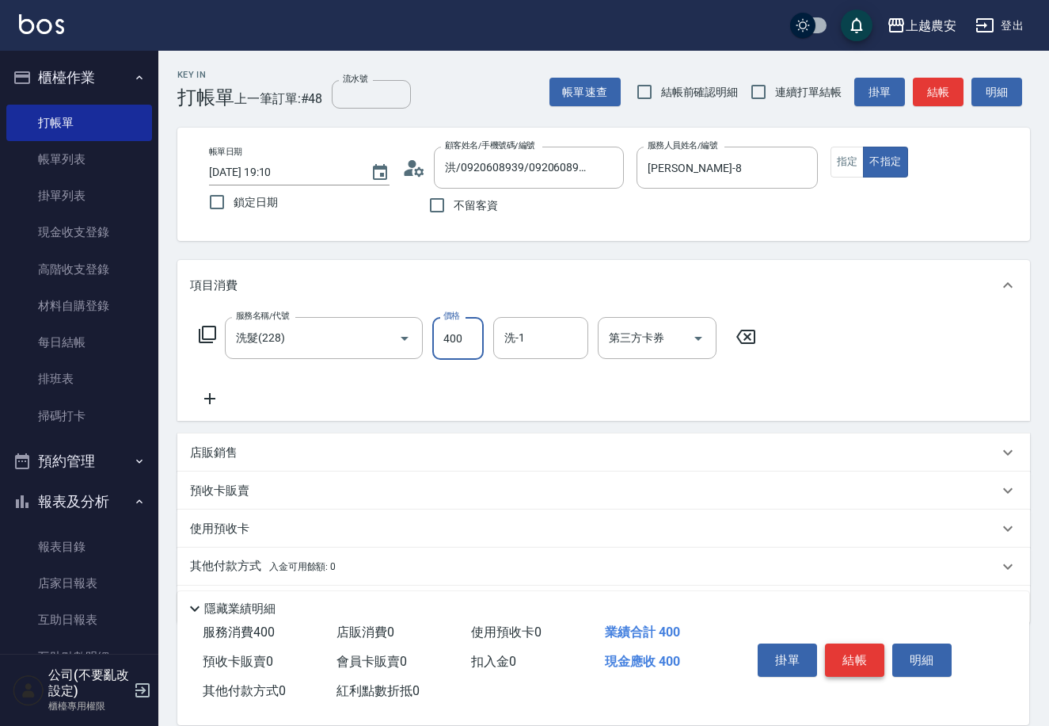
click at [877, 657] on button "結帳" at bounding box center [854, 659] width 59 height 33
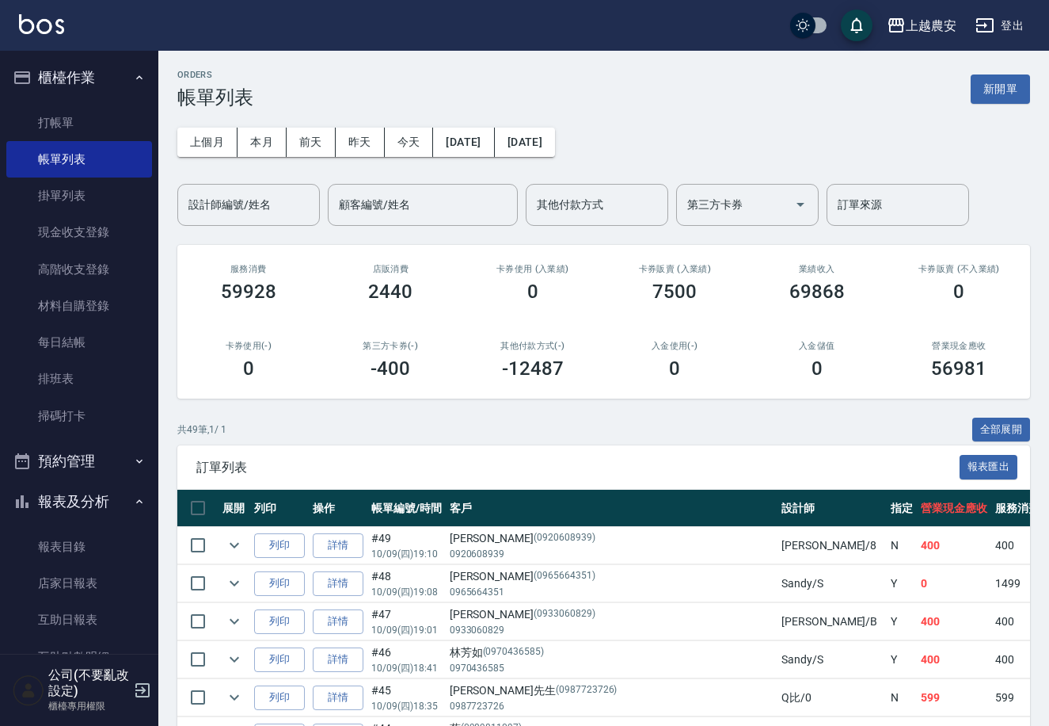
scroll to position [241, 0]
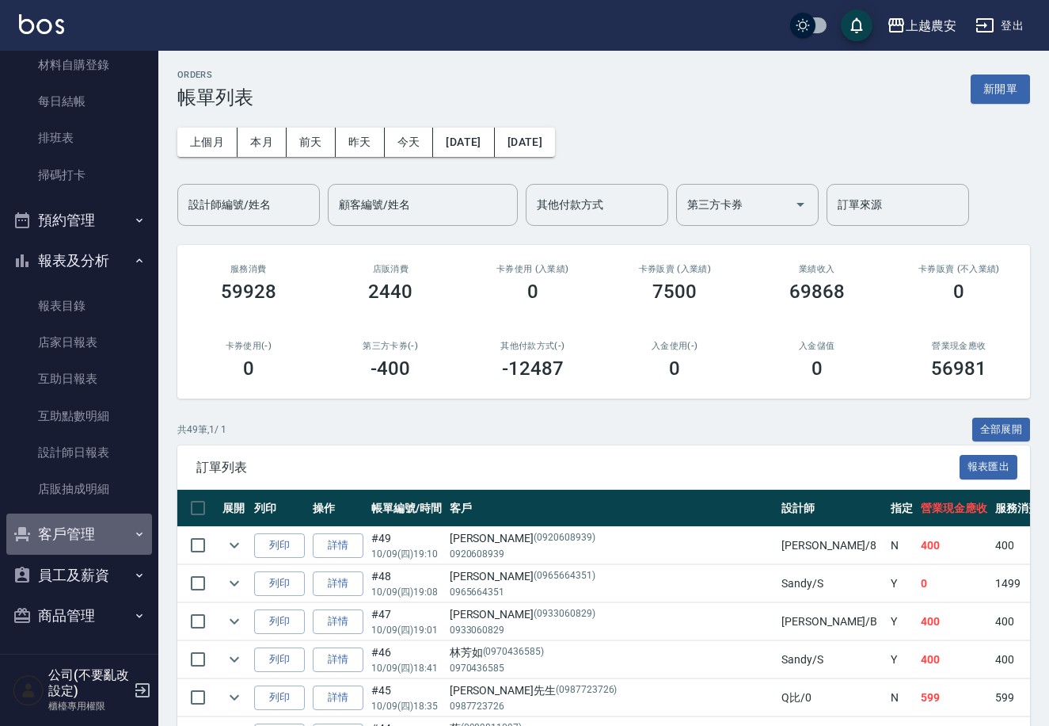
click at [95, 528] on button "客戶管理" at bounding box center [79, 533] width 146 height 41
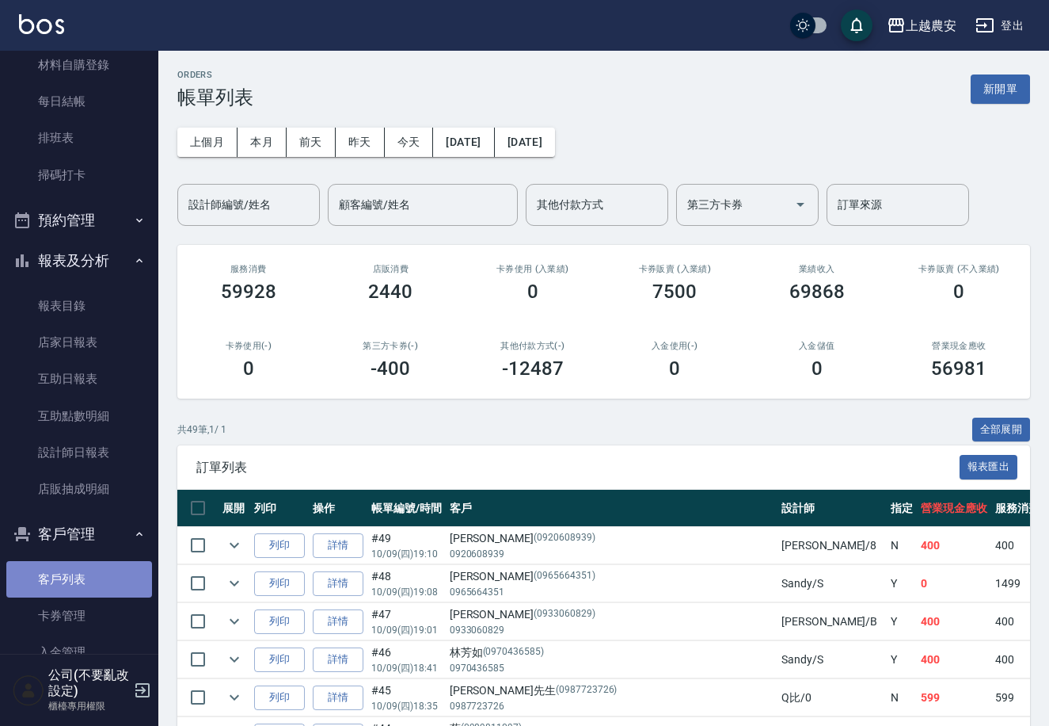
click at [90, 576] on link "客戶列表" at bounding box center [79, 579] width 146 height 36
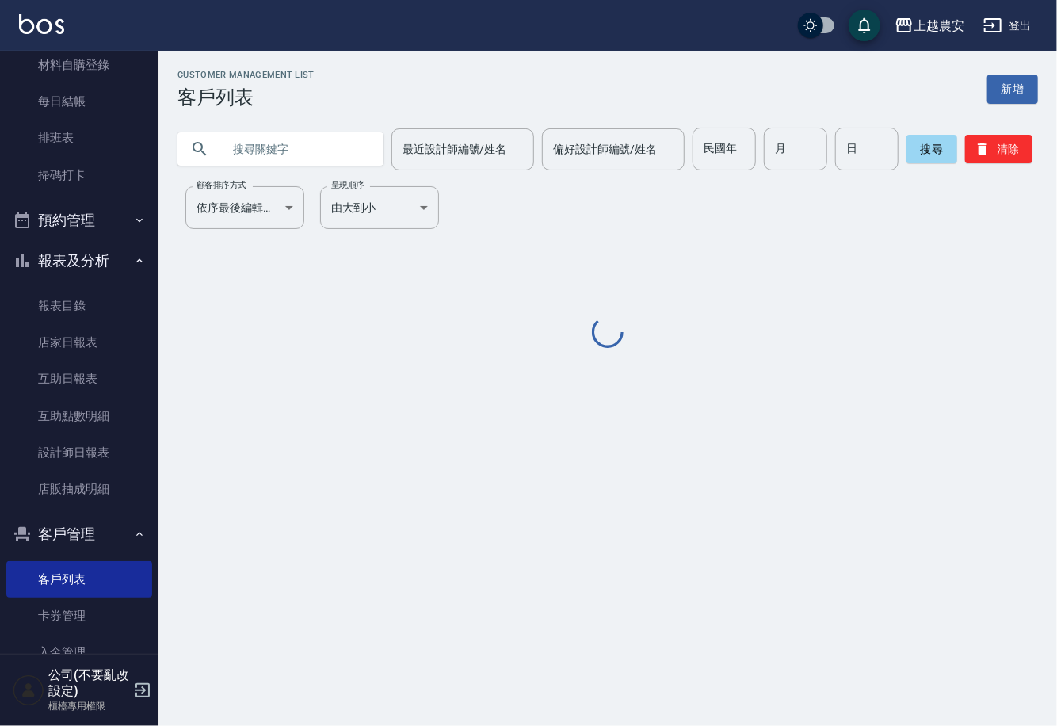
click at [250, 155] on input "text" at bounding box center [296, 149] width 149 height 43
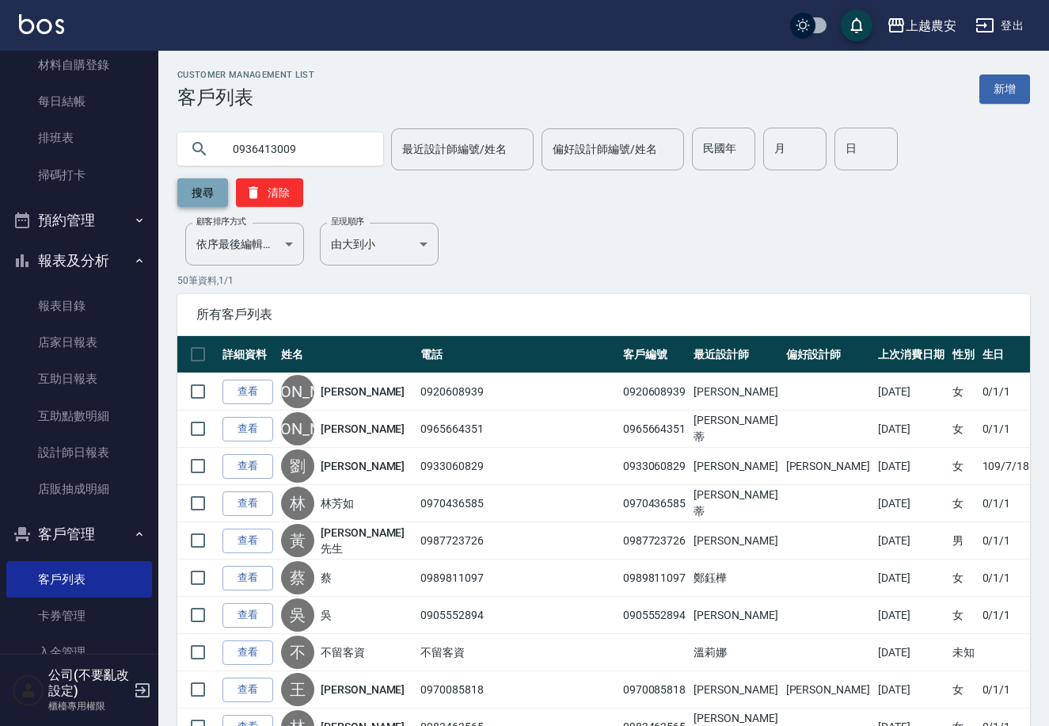
type input "0936413009"
click at [228, 178] on button "搜尋" at bounding box center [202, 192] width 51 height 29
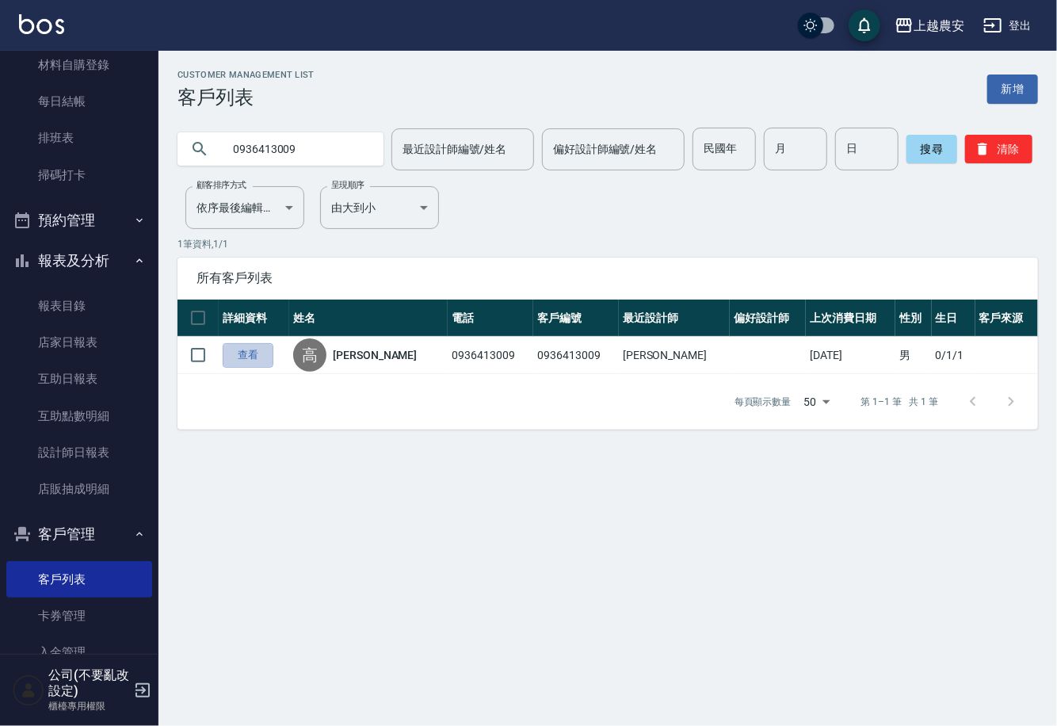
drag, startPoint x: 245, startPoint y: 349, endPoint x: 273, endPoint y: 278, distance: 76.0
click at [246, 349] on link "查看" at bounding box center [248, 355] width 51 height 25
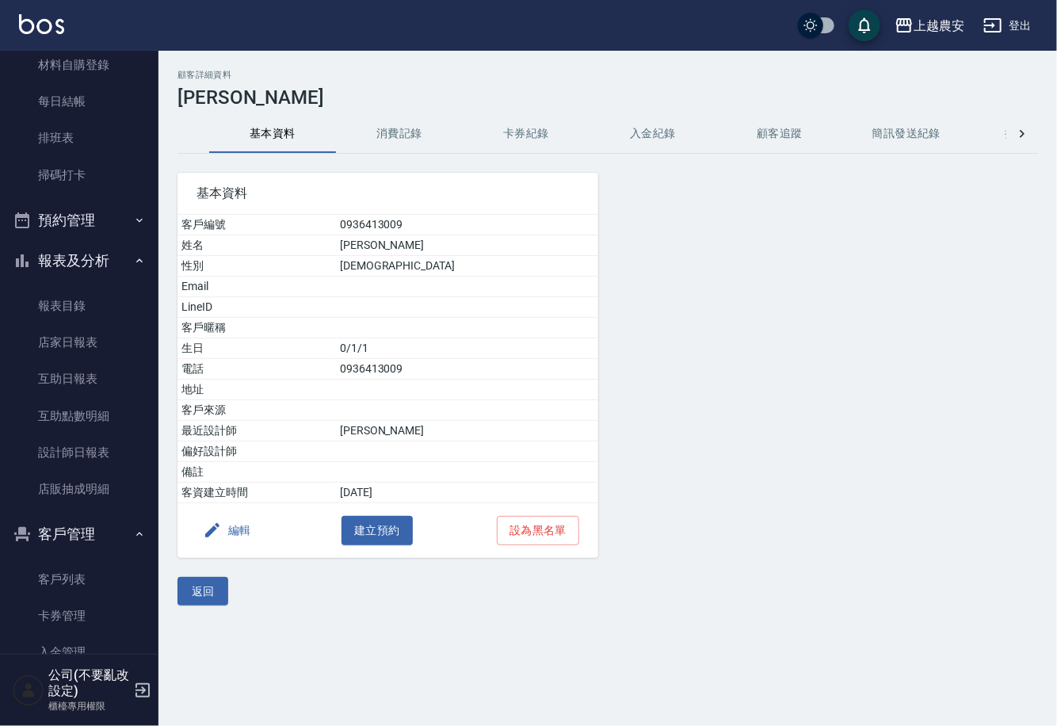
click at [401, 131] on button "消費記錄" at bounding box center [399, 134] width 127 height 38
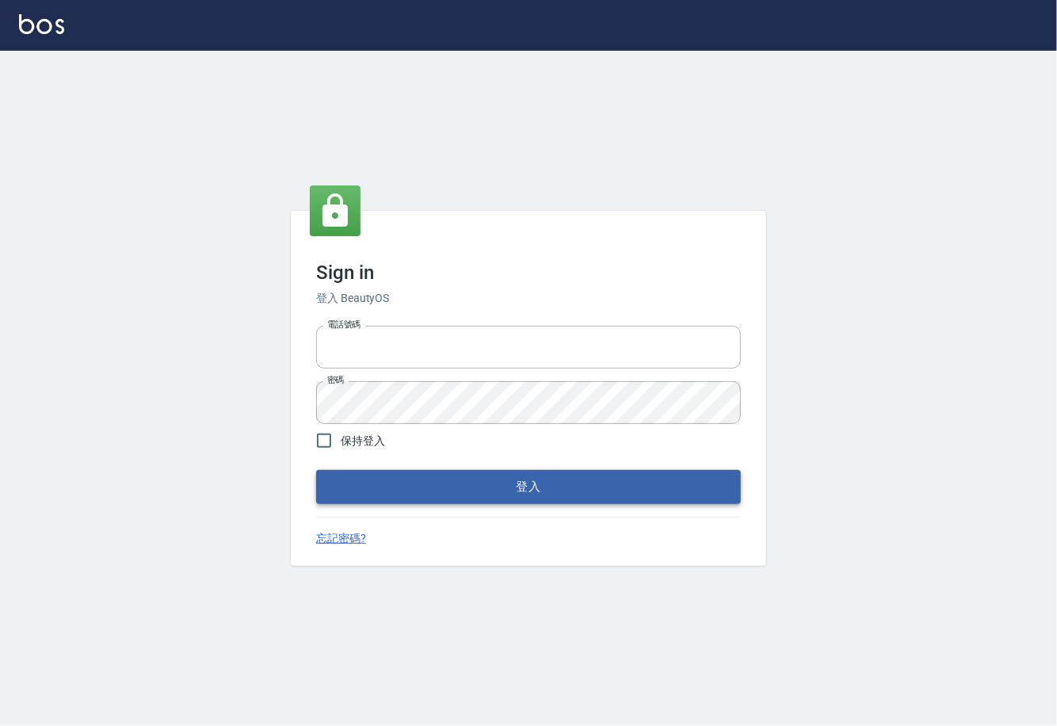
type input "0225929166"
click at [524, 486] on button "登入" at bounding box center [528, 486] width 425 height 33
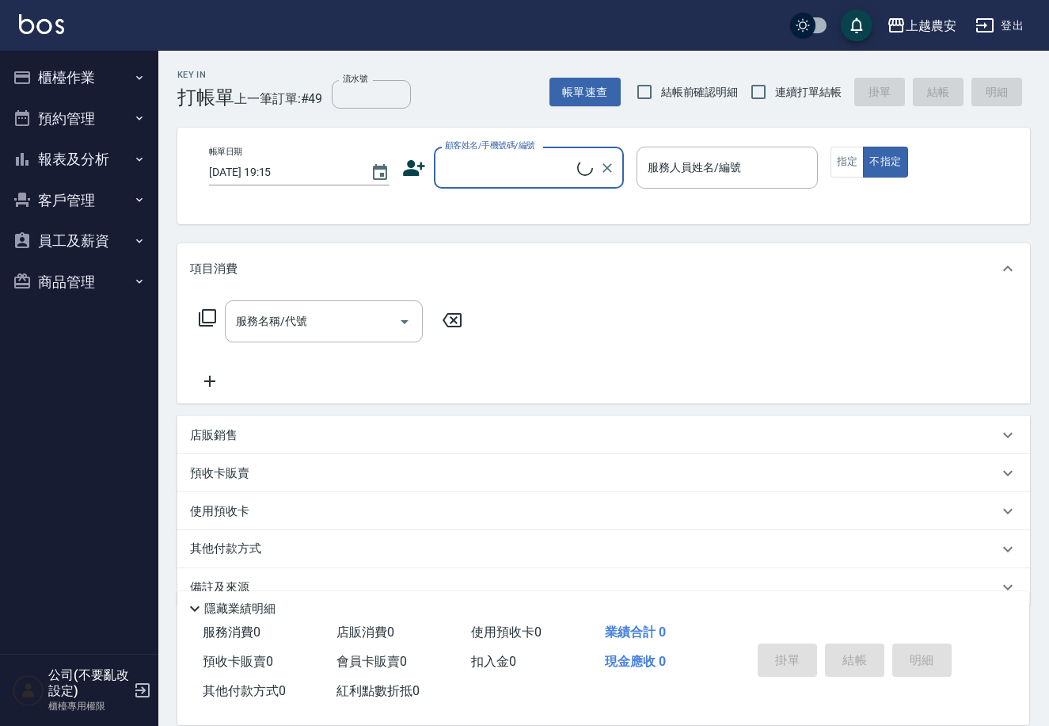
click at [56, 73] on button "櫃檯作業" at bounding box center [79, 77] width 146 height 41
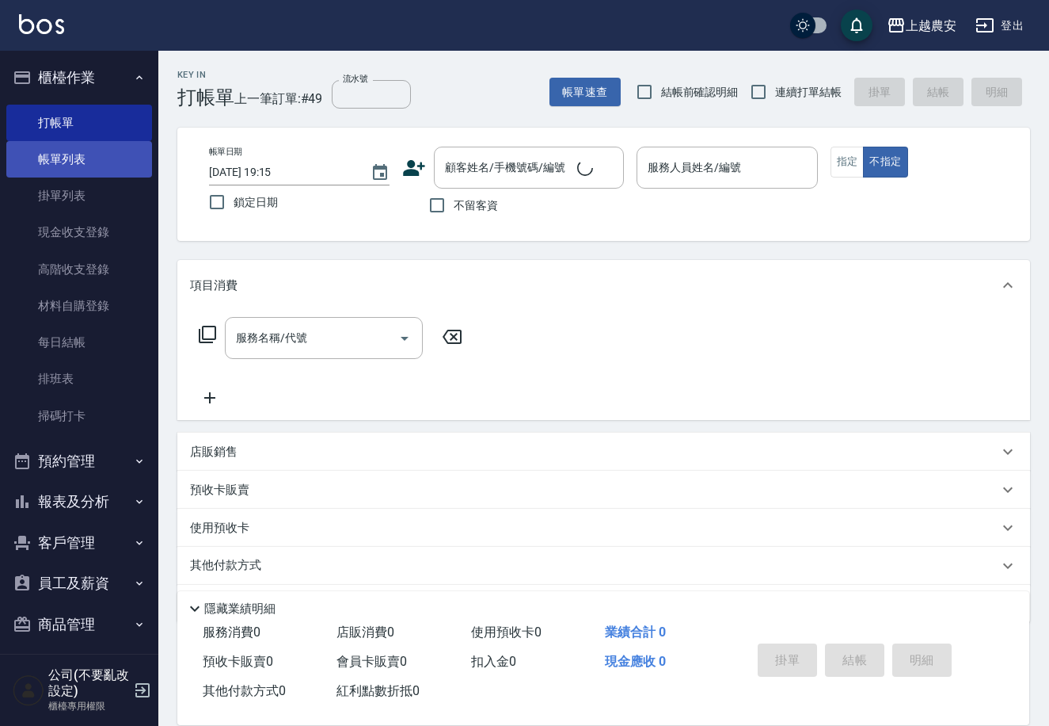
click at [67, 147] on link "帳單列表" at bounding box center [79, 159] width 146 height 36
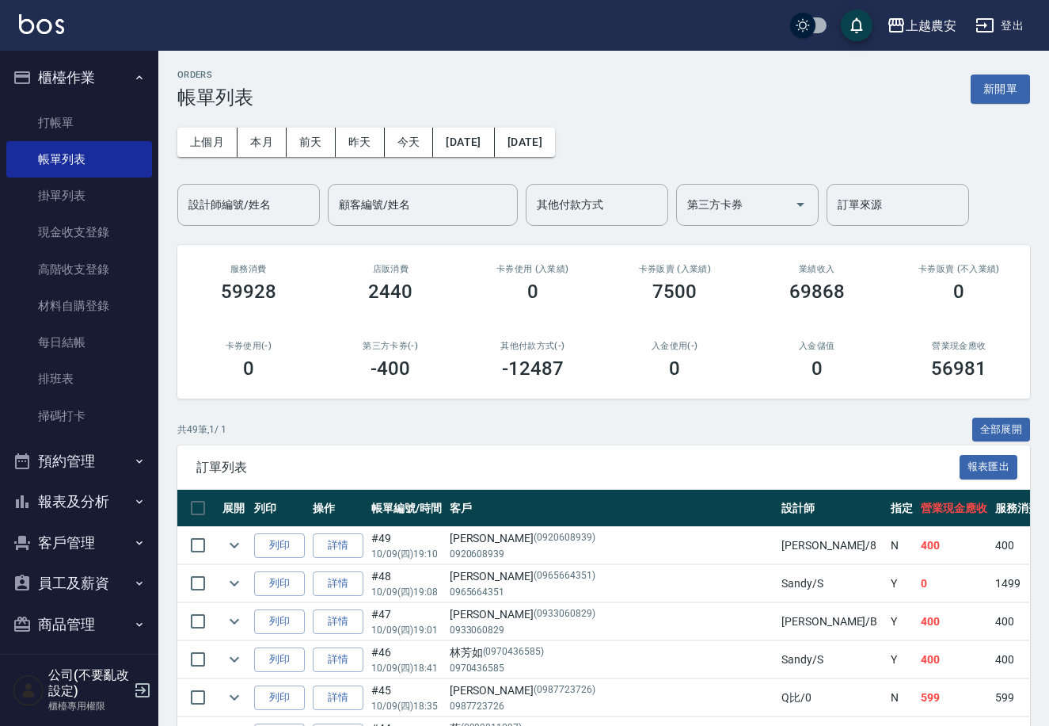
click at [112, 493] on button "報表及分析" at bounding box center [79, 501] width 146 height 41
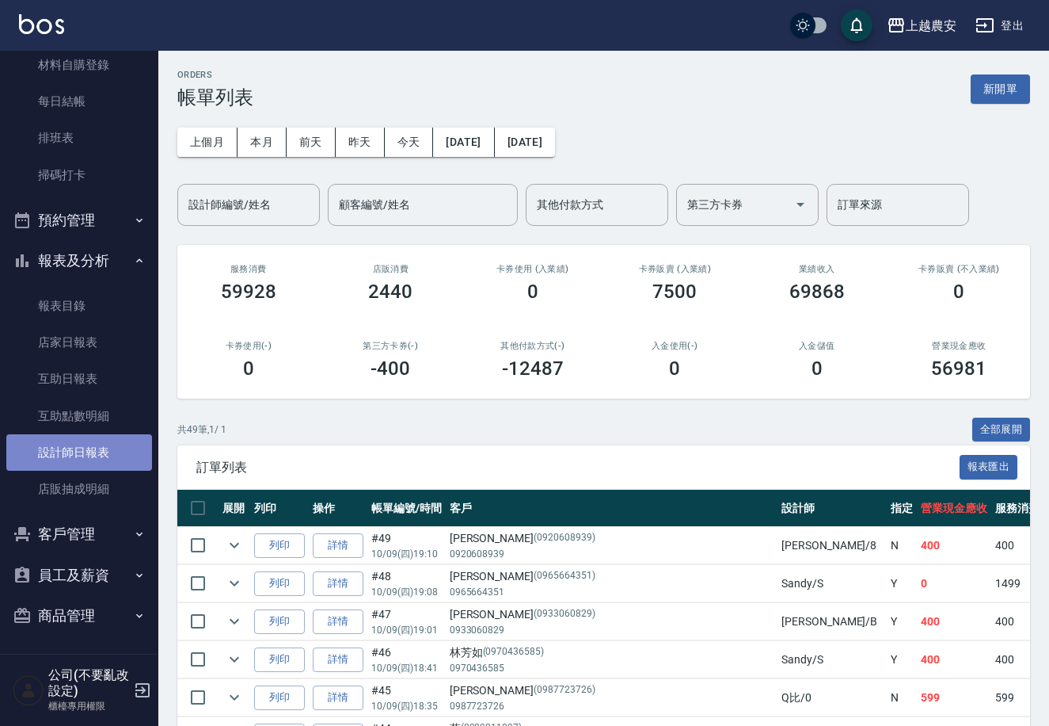
click at [103, 438] on link "設計師日報表" at bounding box center [79, 452] width 146 height 36
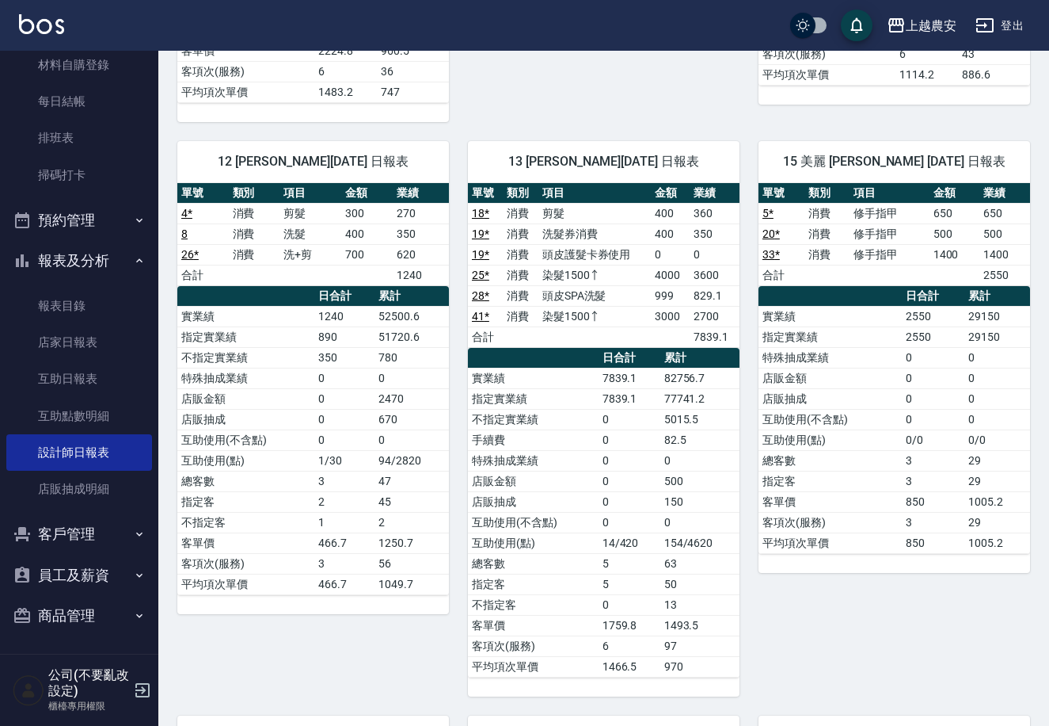
scroll to position [560, 0]
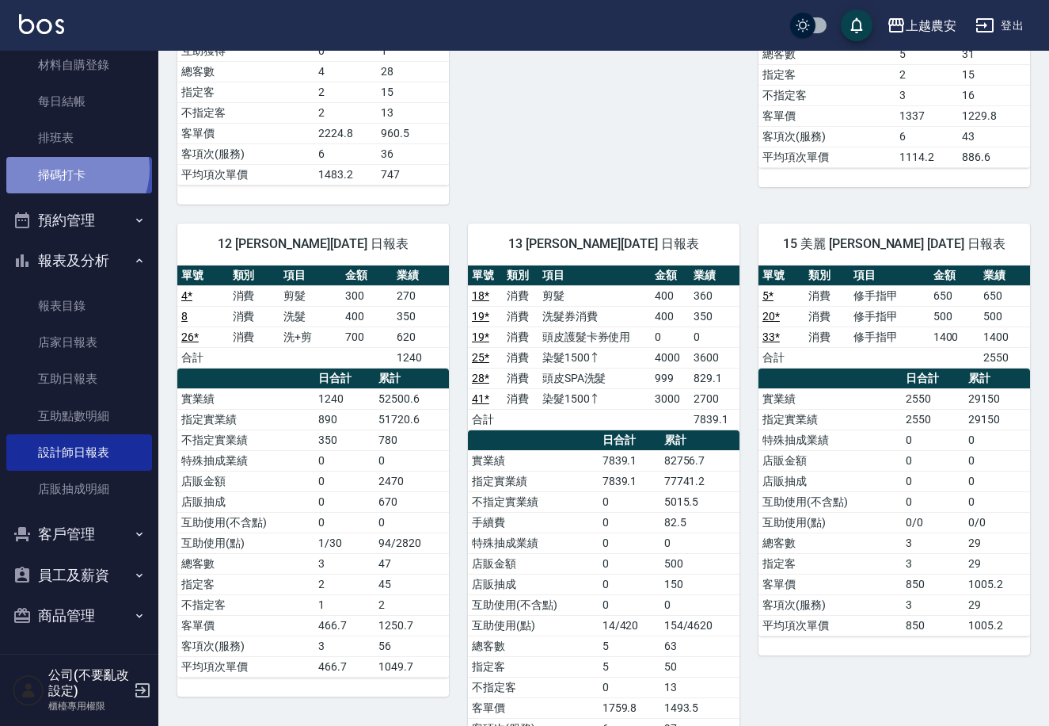
click at [70, 169] on link "掃碼打卡" at bounding box center [79, 175] width 146 height 36
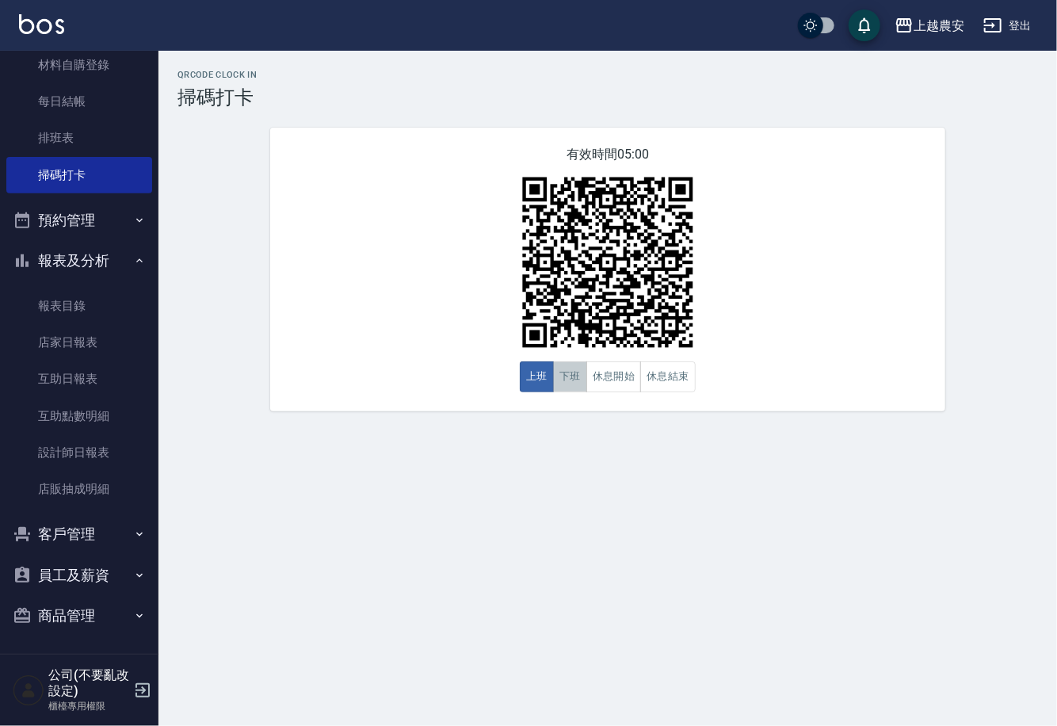
click at [564, 366] on button "下班" at bounding box center [570, 376] width 34 height 31
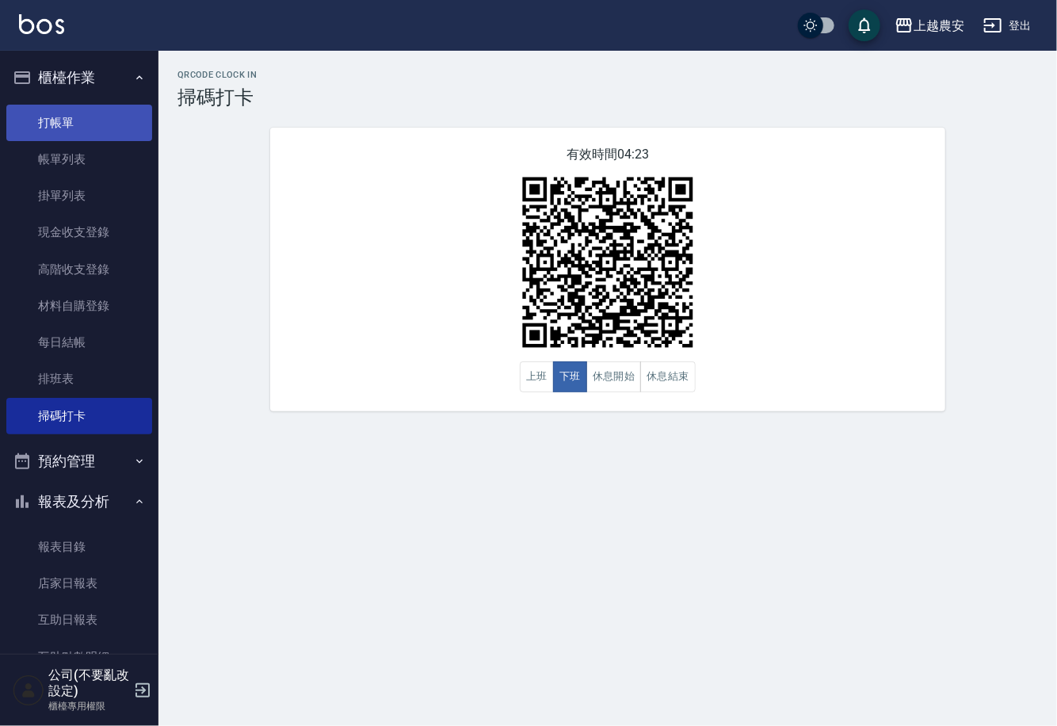
click at [56, 125] on link "打帳單" at bounding box center [79, 123] width 146 height 36
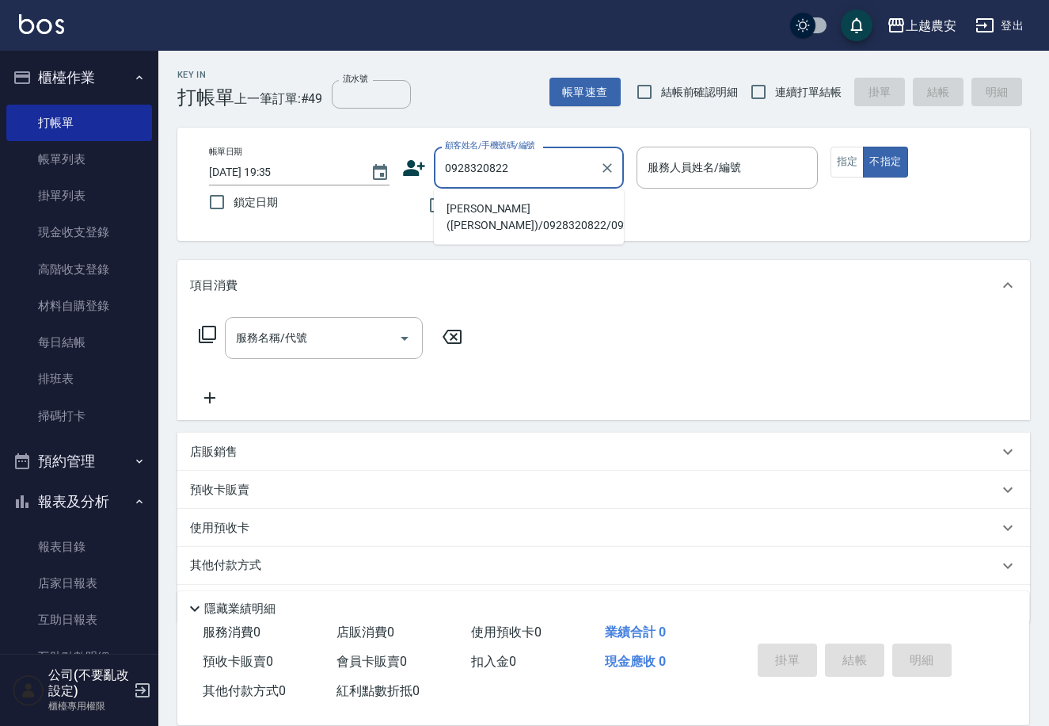
click at [469, 227] on li "[PERSON_NAME]([PERSON_NAME])/0928320822/0928320822" at bounding box center [529, 217] width 190 height 43
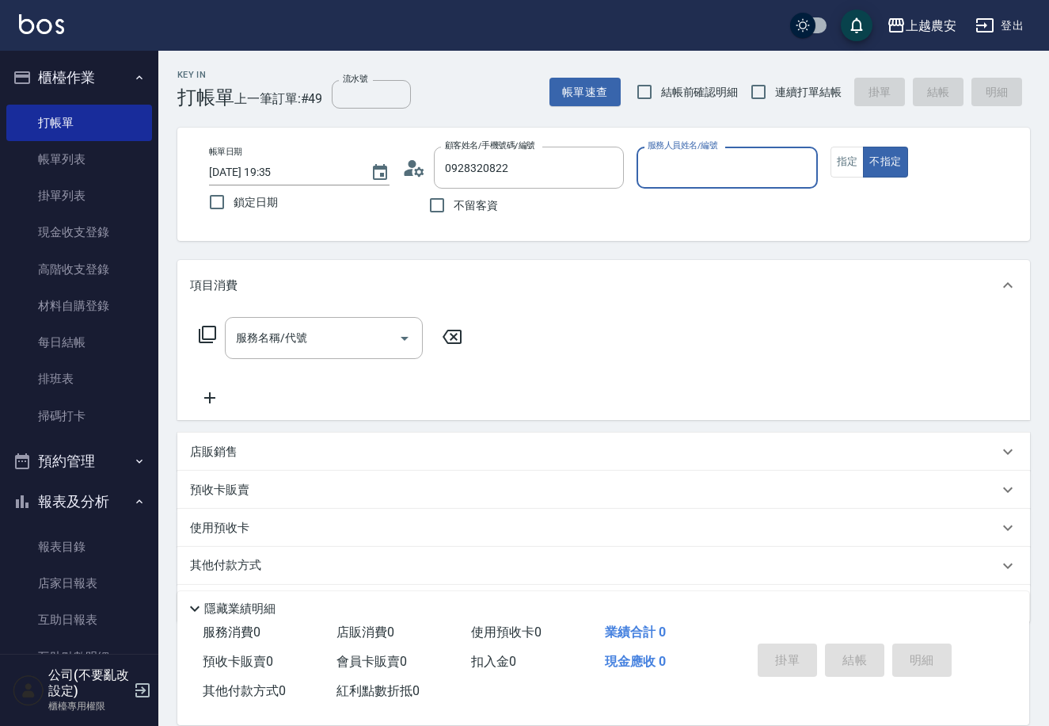
type input "[PERSON_NAME]([PERSON_NAME])/0928320822/0928320822"
type input "Yoko-12"
click at [851, 169] on button "指定" at bounding box center [848, 162] width 34 height 31
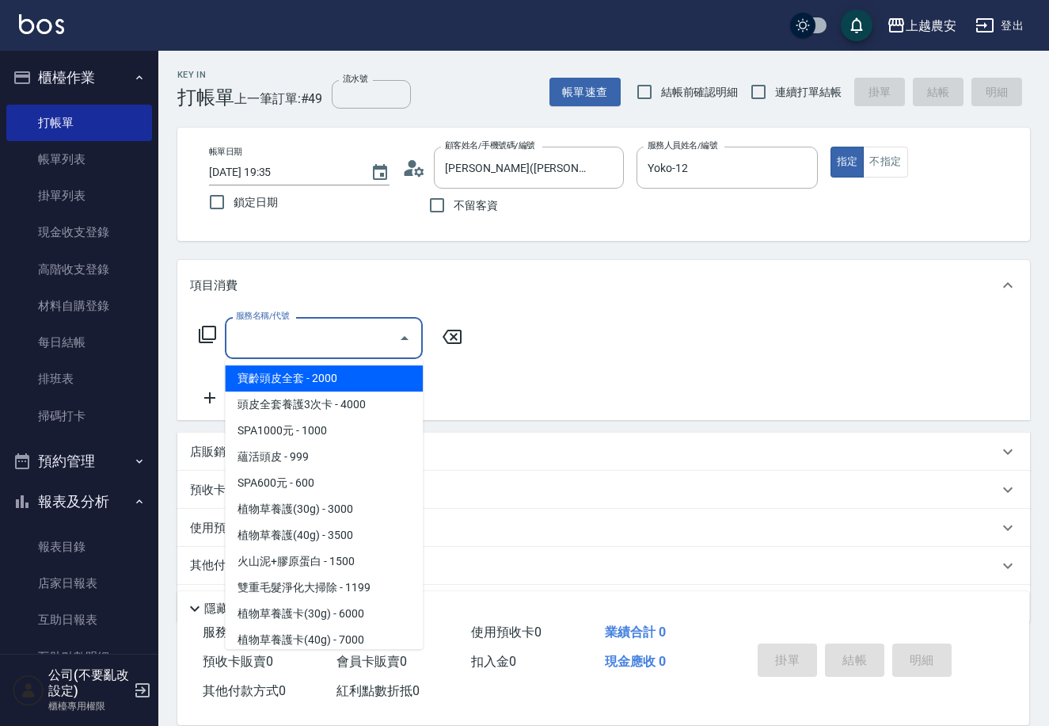
click at [377, 340] on input "服務名稱/代號" at bounding box center [312, 338] width 160 height 28
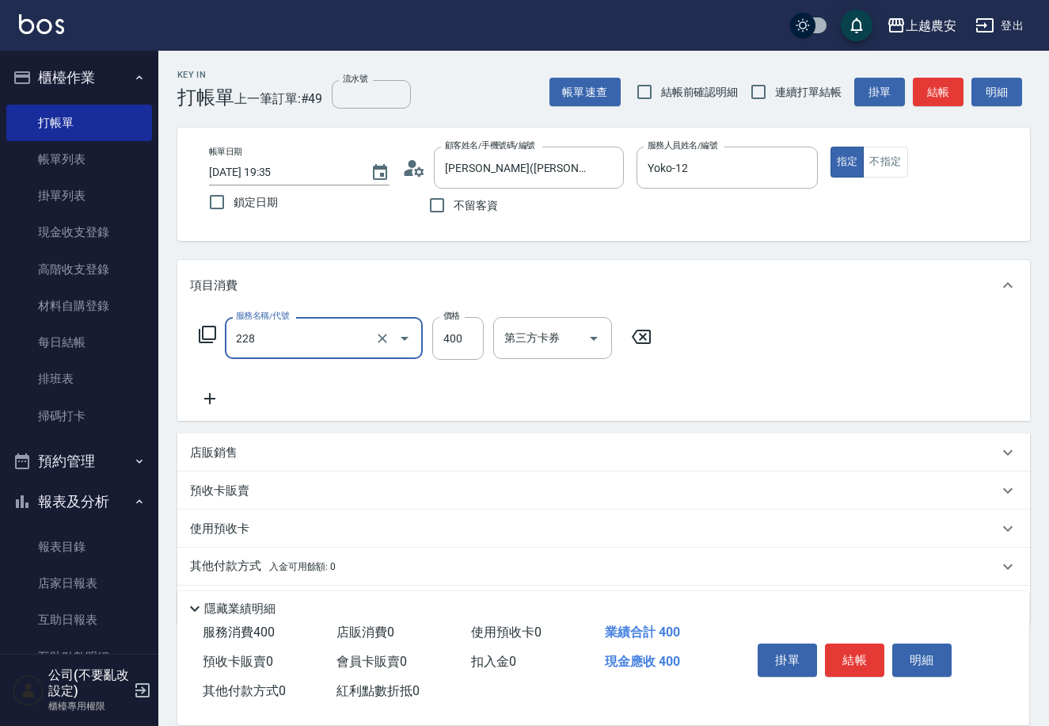
type input "洗髮(228)"
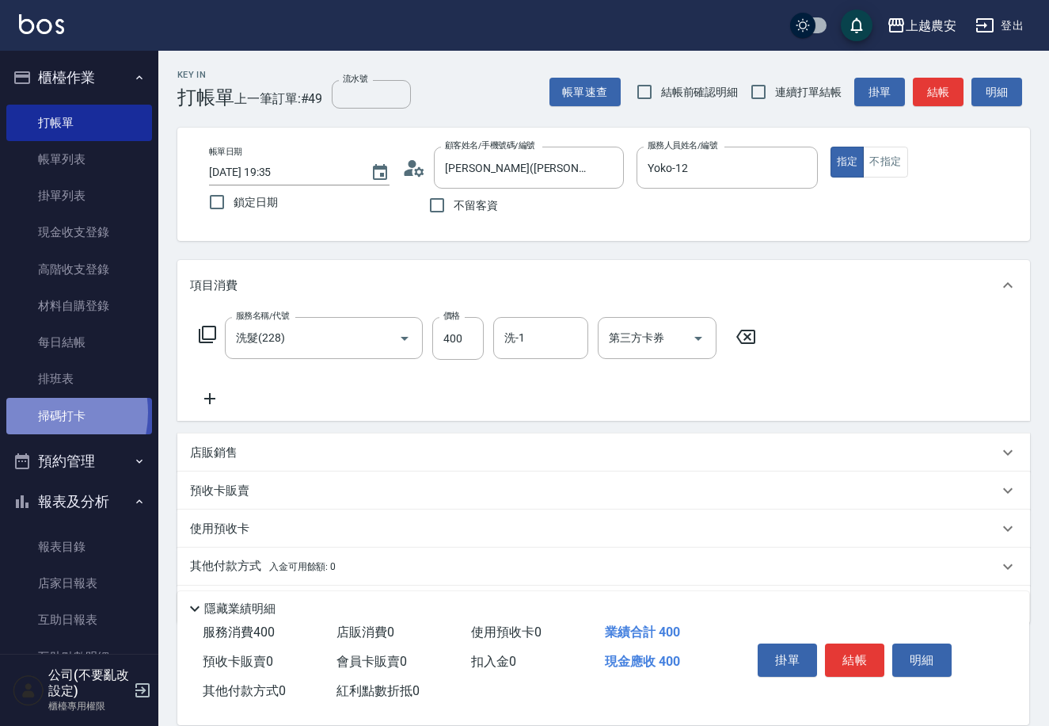
click at [36, 412] on link "掃碼打卡" at bounding box center [79, 416] width 146 height 36
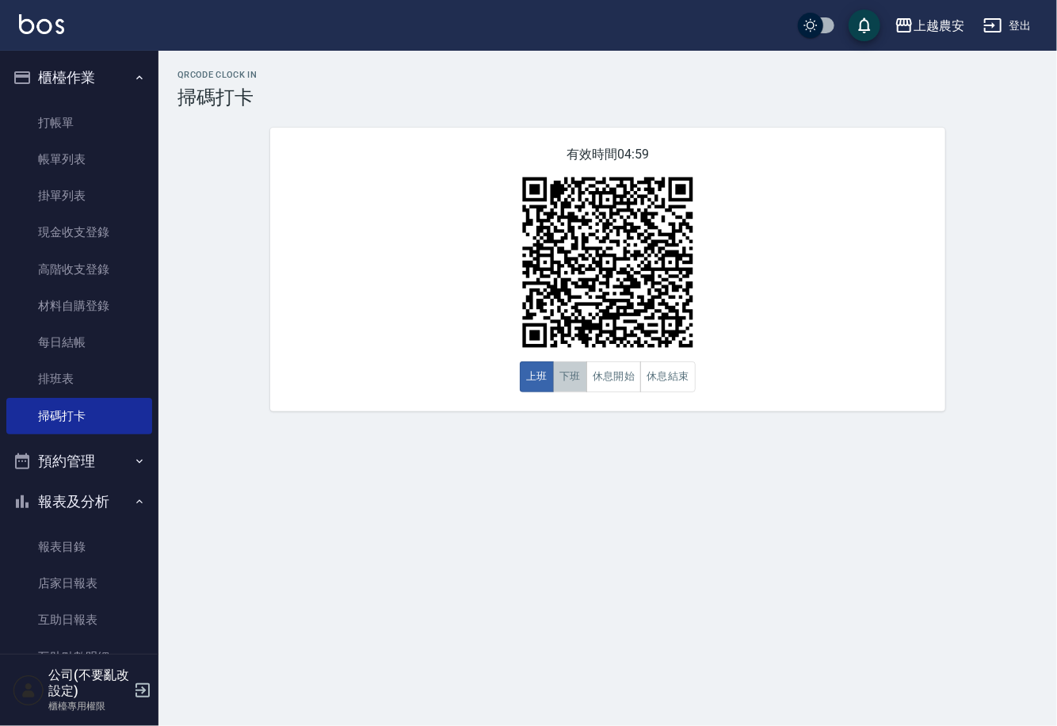
click at [565, 375] on button "下班" at bounding box center [570, 376] width 34 height 31
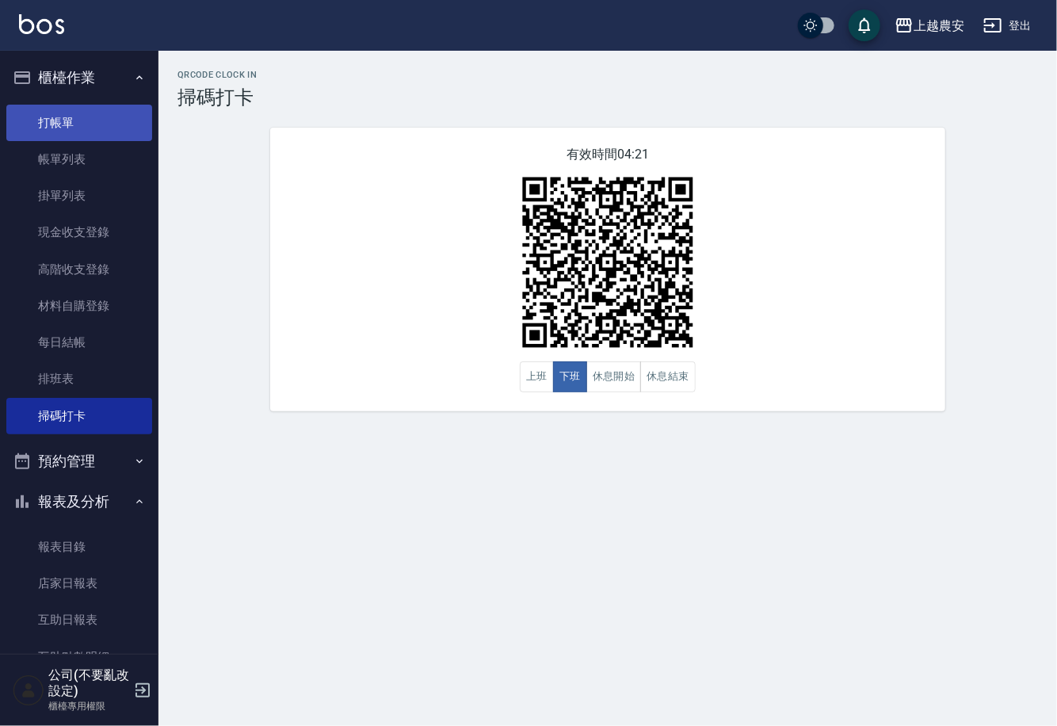
click at [60, 114] on link "打帳單" at bounding box center [79, 123] width 146 height 36
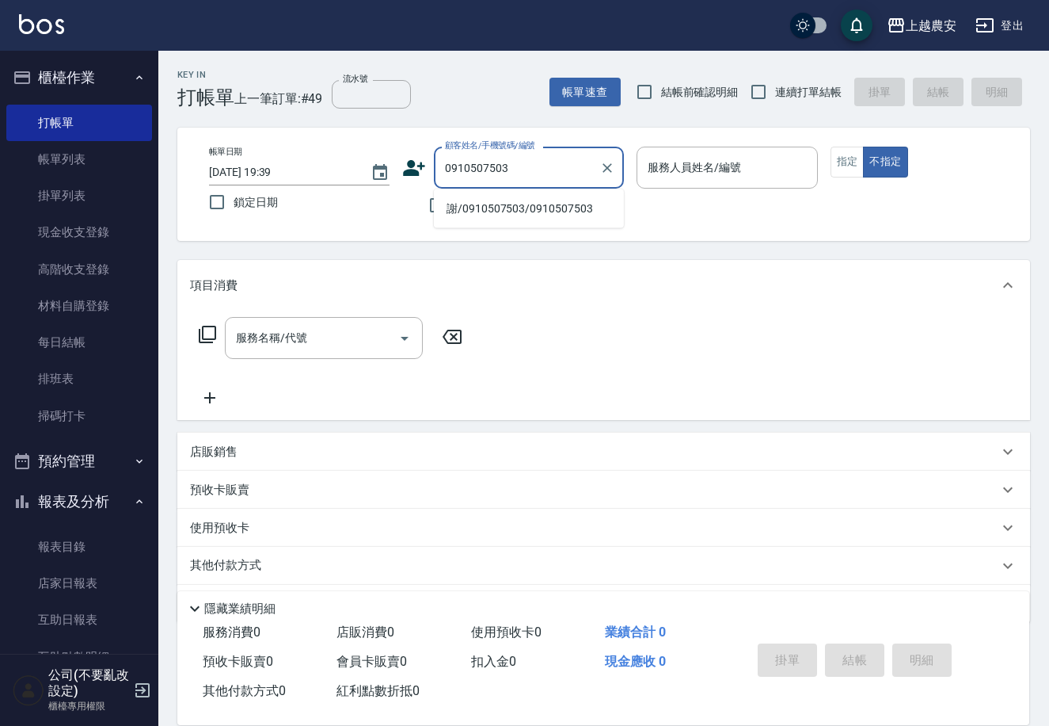
click at [490, 203] on li "謝/0910507503/0910507503" at bounding box center [529, 209] width 190 height 26
type input "謝/0910507503/0910507503"
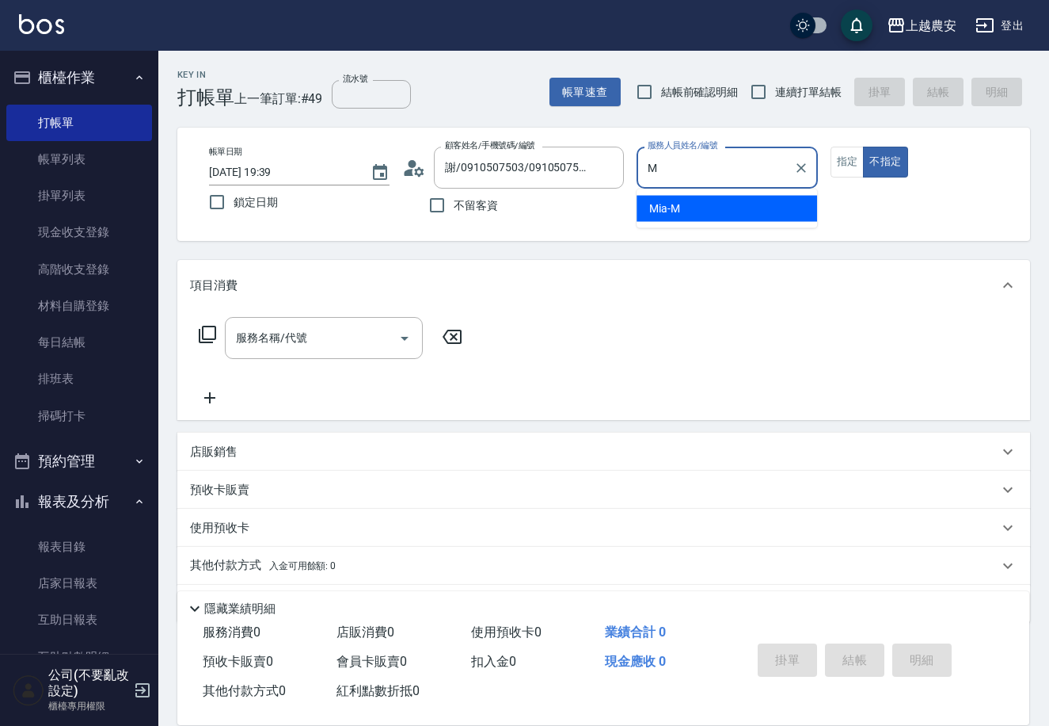
type input "Mia-M"
type button "false"
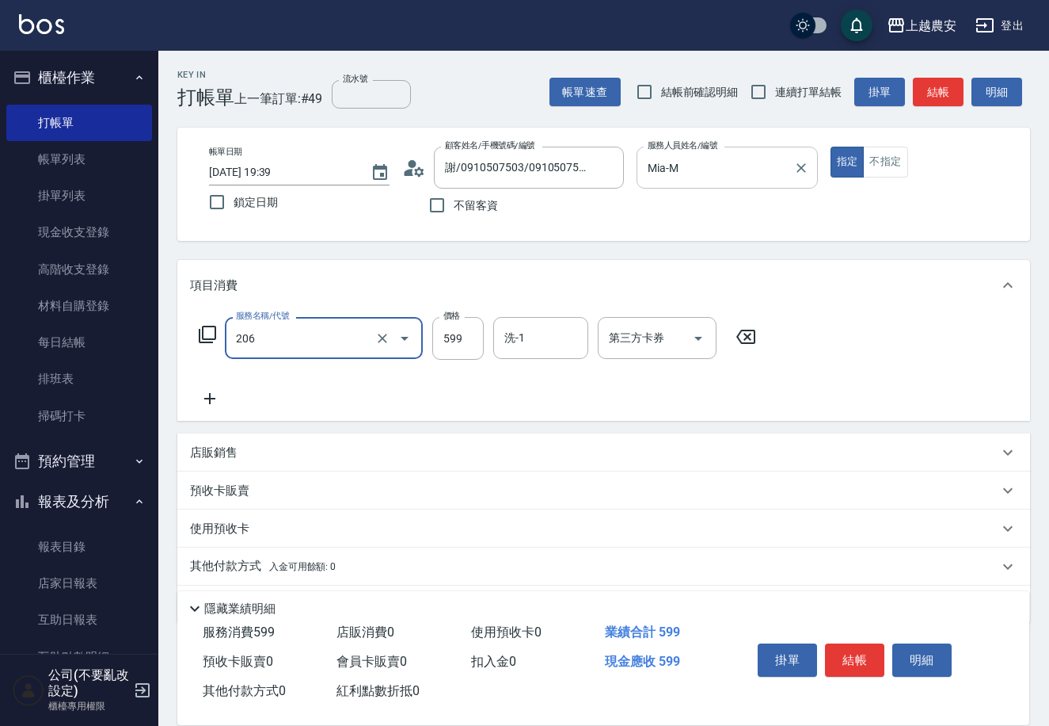
type input "洗+剪(206)"
type input "600"
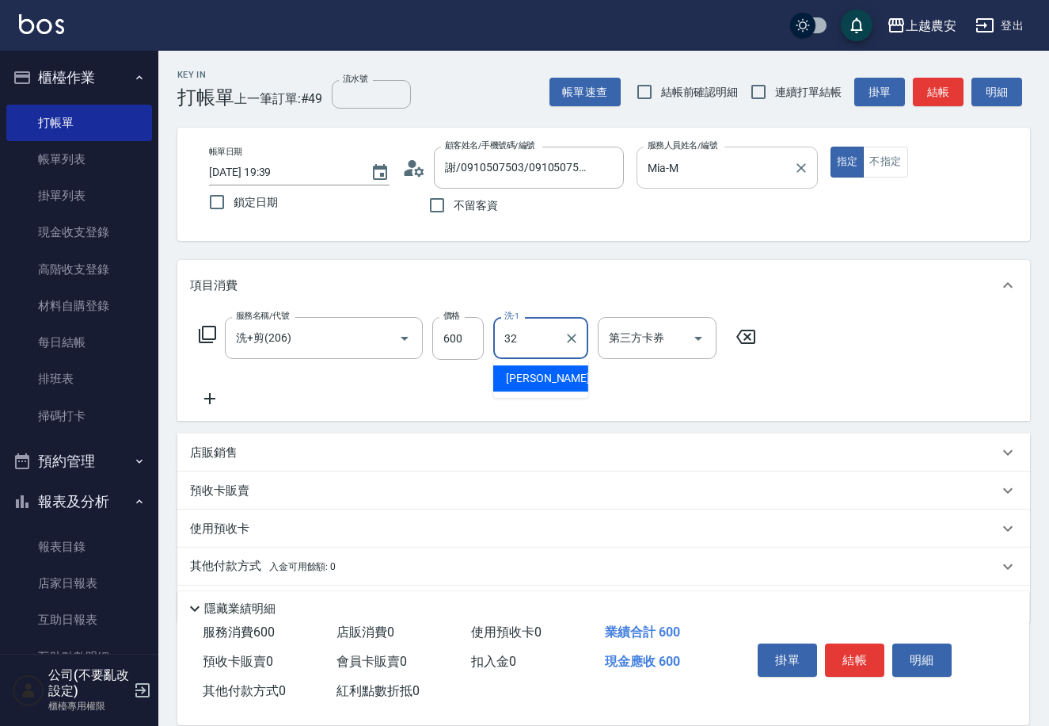
type input "[PERSON_NAME]-32"
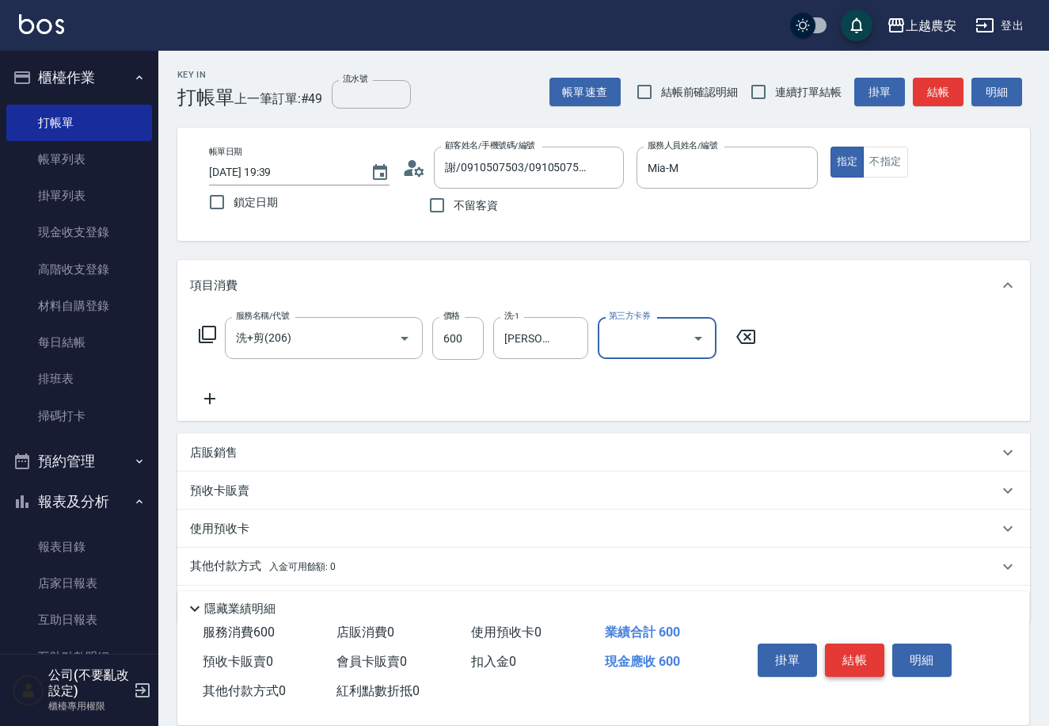
click at [840, 663] on button "結帳" at bounding box center [854, 659] width 59 height 33
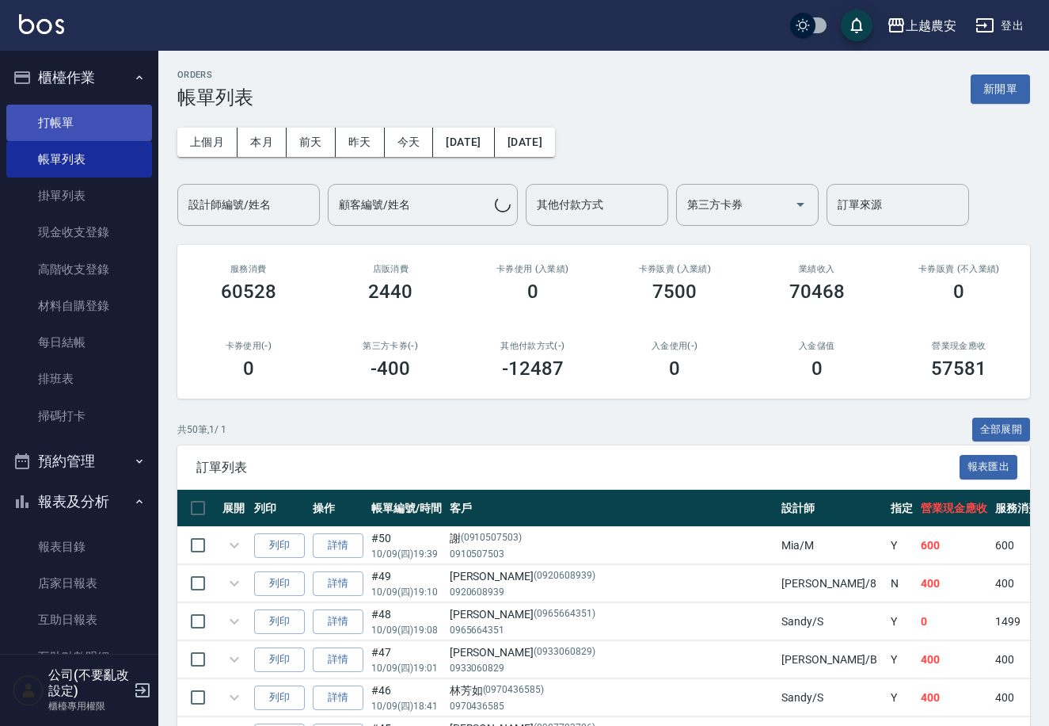
click at [66, 129] on link "打帳單" at bounding box center [79, 123] width 146 height 36
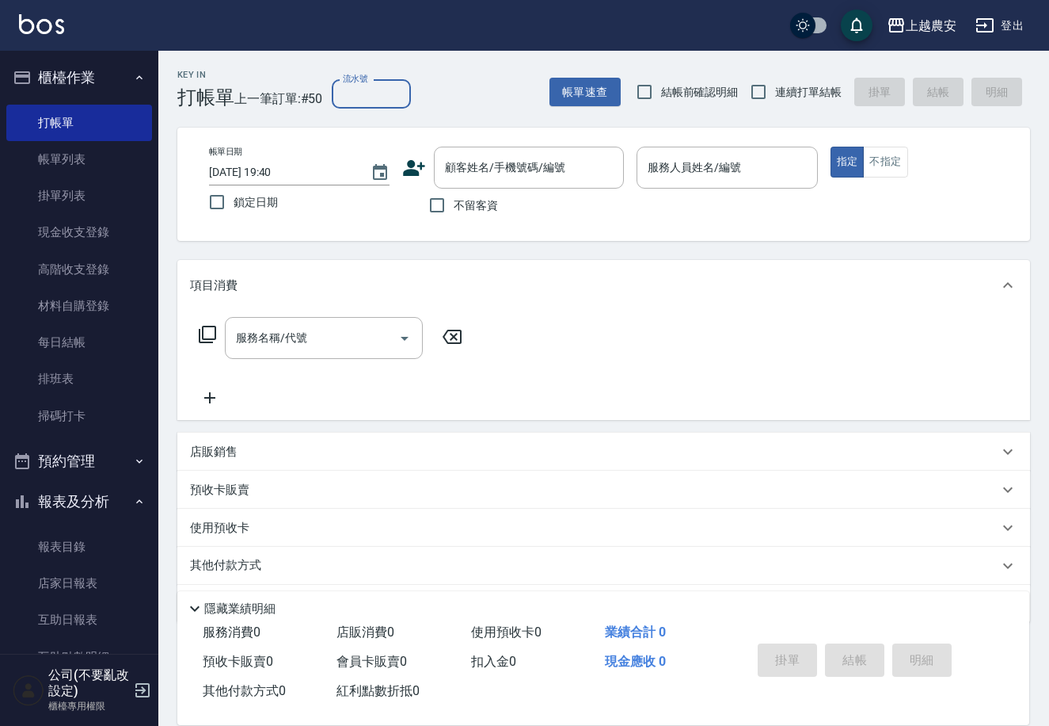
click at [368, 92] on input "流水號" at bounding box center [371, 94] width 79 height 29
type input "970"
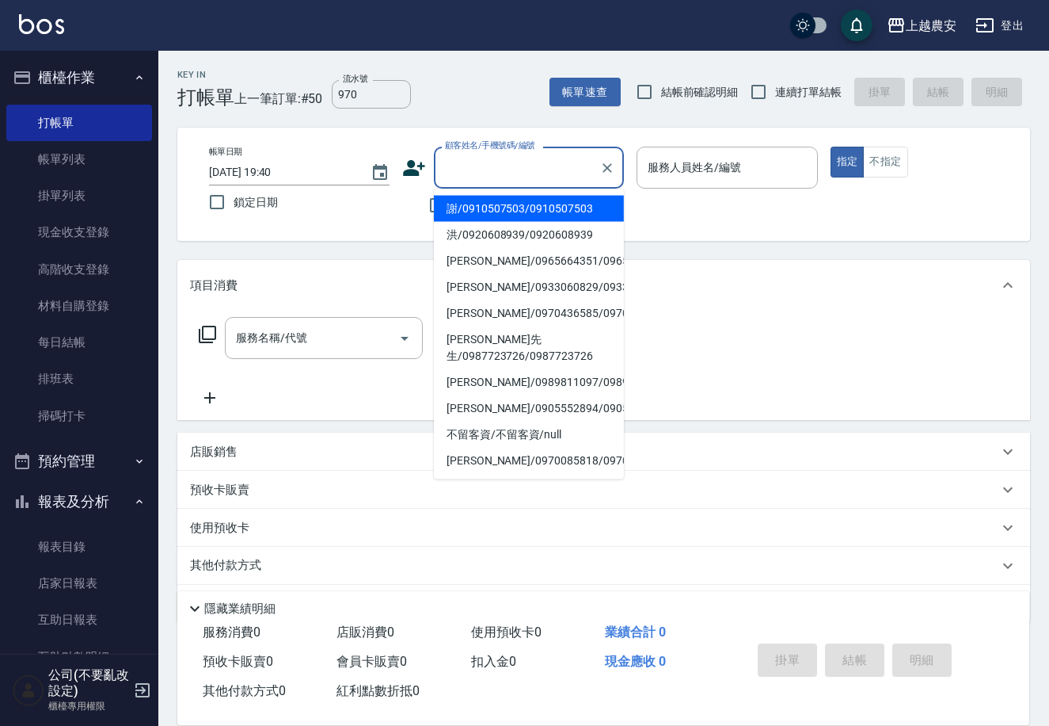
click at [499, 179] on input "顧客姓名/手機號碼/編號" at bounding box center [517, 168] width 152 height 28
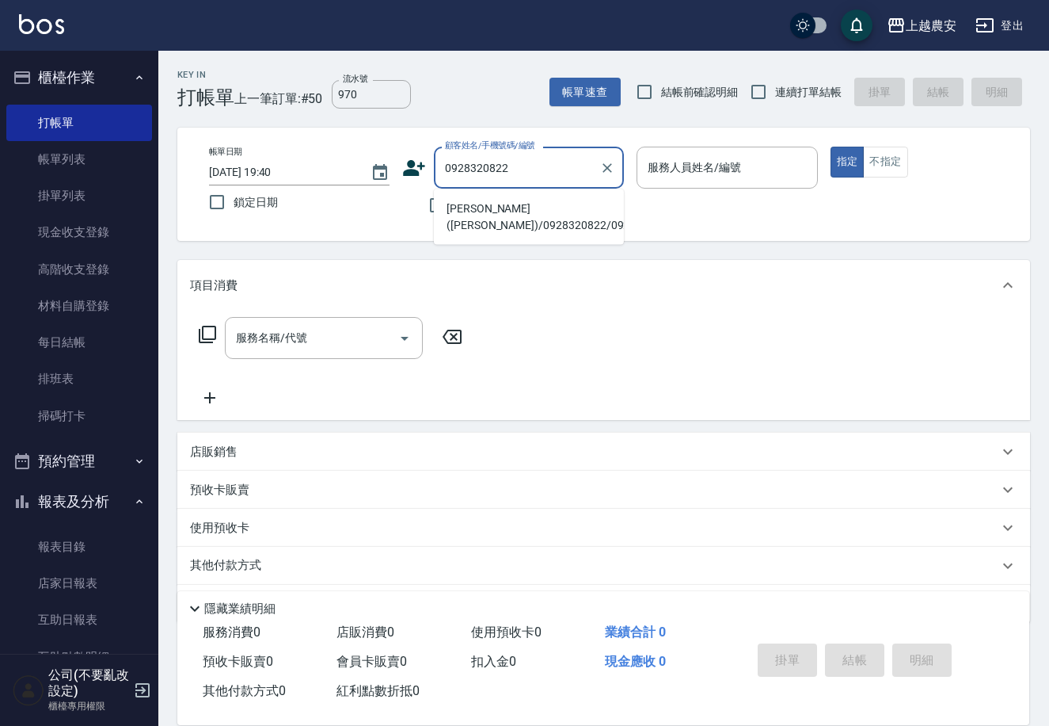
click at [506, 211] on li "[PERSON_NAME]([PERSON_NAME])/0928320822/0928320822" at bounding box center [529, 217] width 190 height 43
type input "[PERSON_NAME]([PERSON_NAME])/0928320822/0928320822"
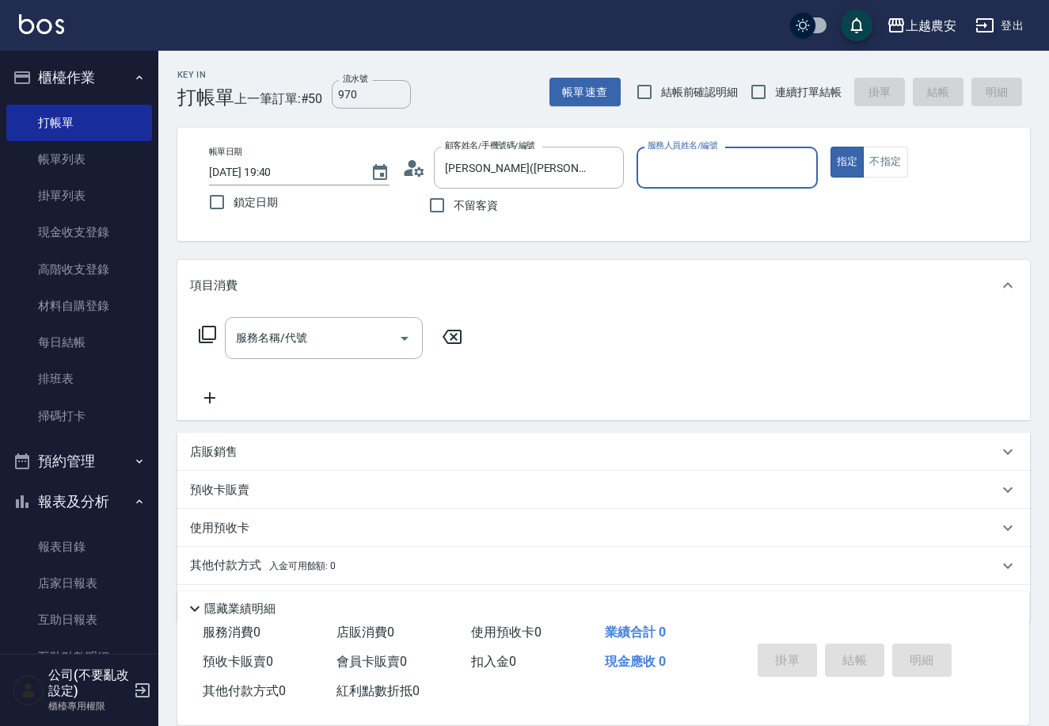
type input "Yoko-12"
click at [370, 352] on div "服務名稱/代號" at bounding box center [324, 338] width 198 height 42
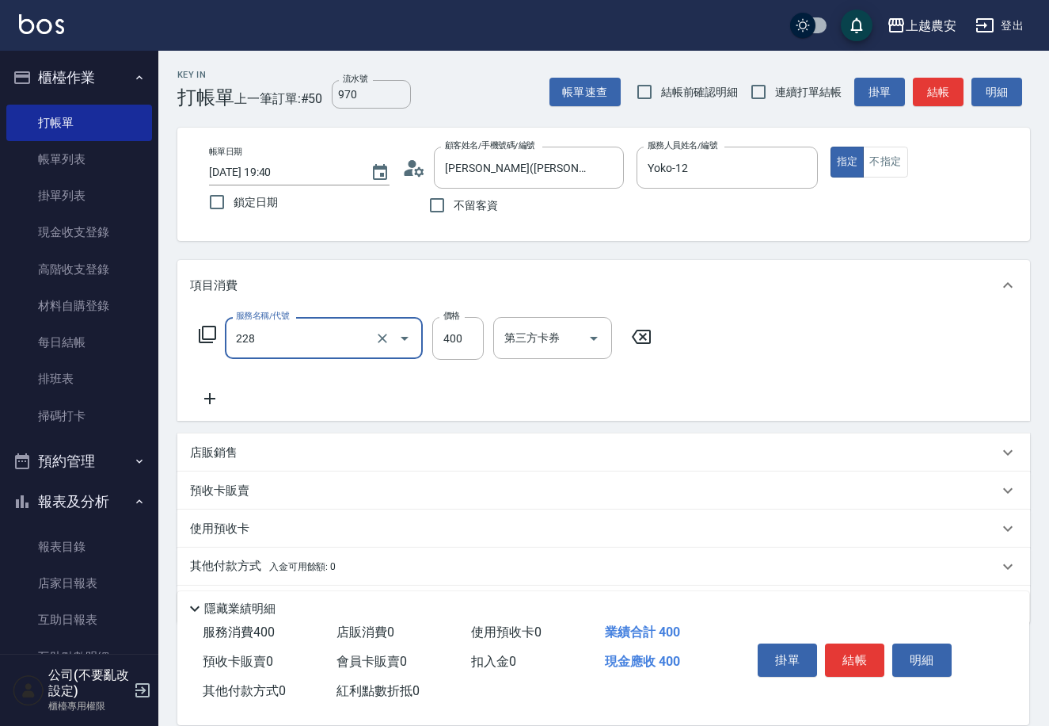
type input "洗髮(228)"
click at [204, 493] on p "預收卡販賣" at bounding box center [219, 490] width 59 height 17
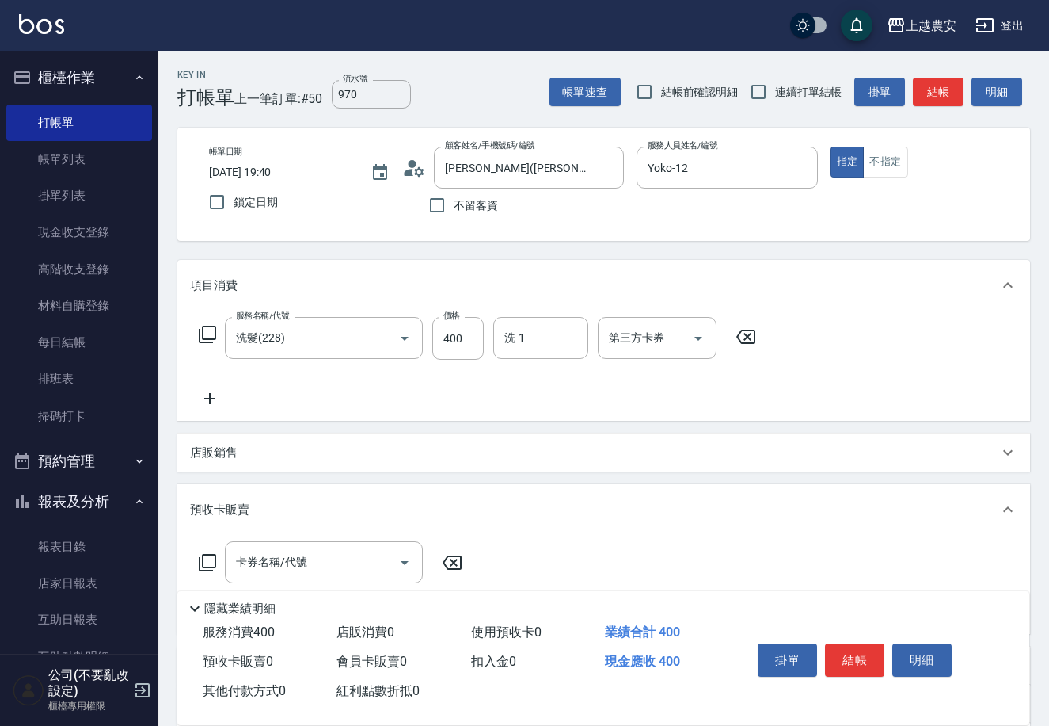
click at [210, 555] on icon at bounding box center [207, 562] width 19 height 19
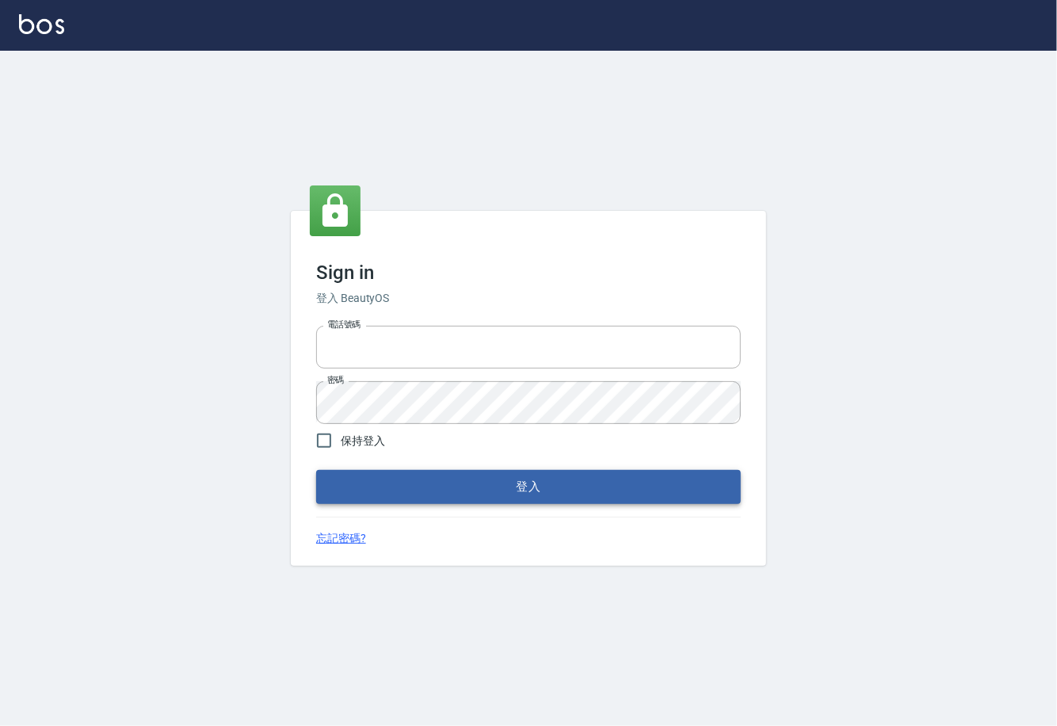
type input "0225929166"
click at [502, 479] on button "登入" at bounding box center [528, 486] width 425 height 33
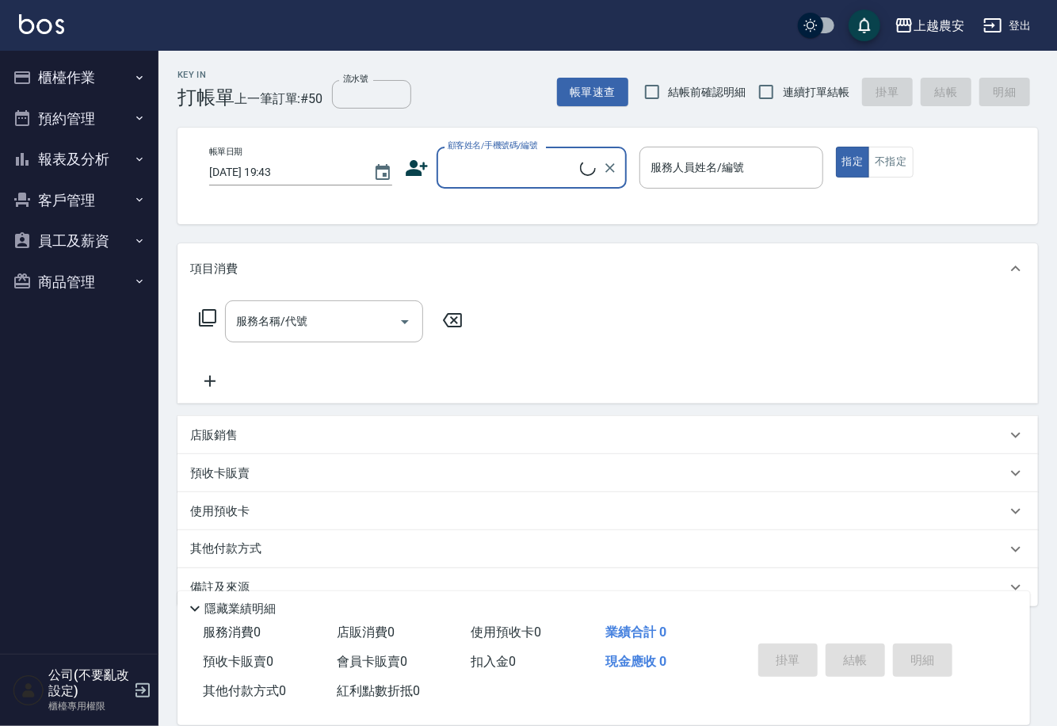
click at [57, 93] on button "櫃檯作業" at bounding box center [79, 77] width 146 height 41
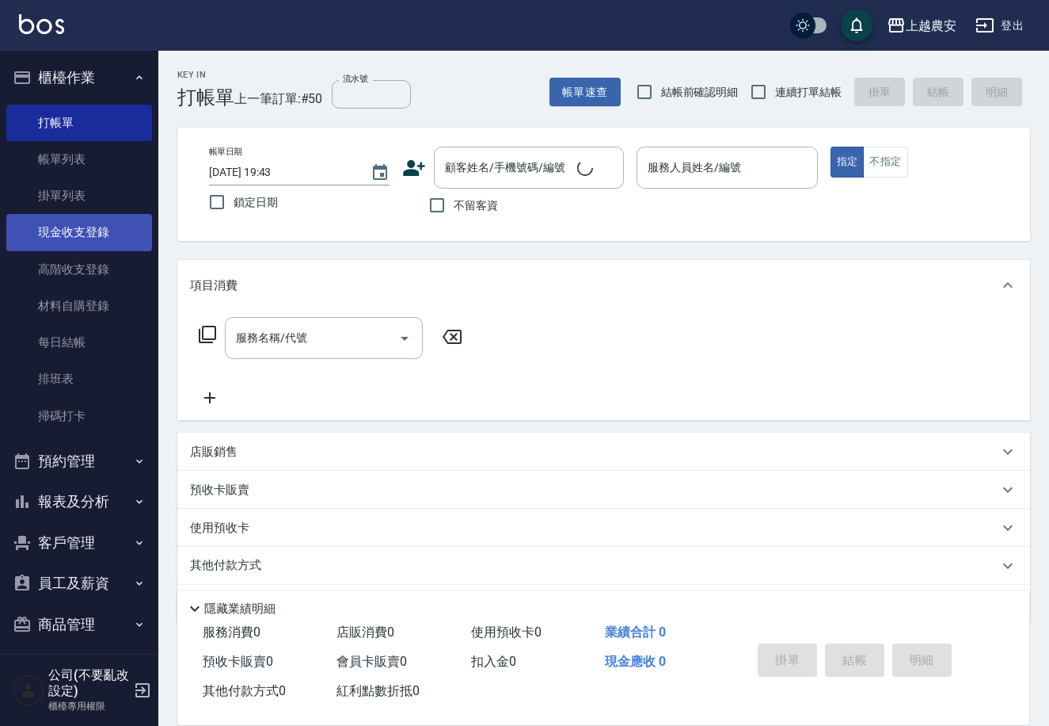
click at [88, 163] on link "帳單列表" at bounding box center [79, 159] width 146 height 36
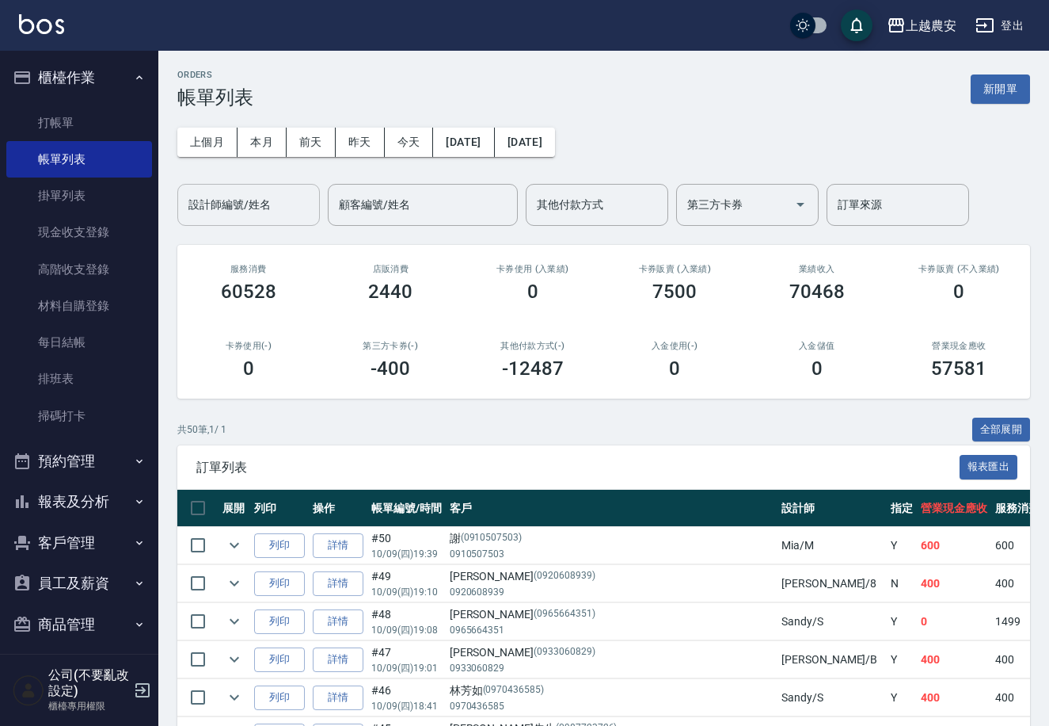
click at [269, 209] on input "設計師編號/姓名" at bounding box center [249, 205] width 128 height 28
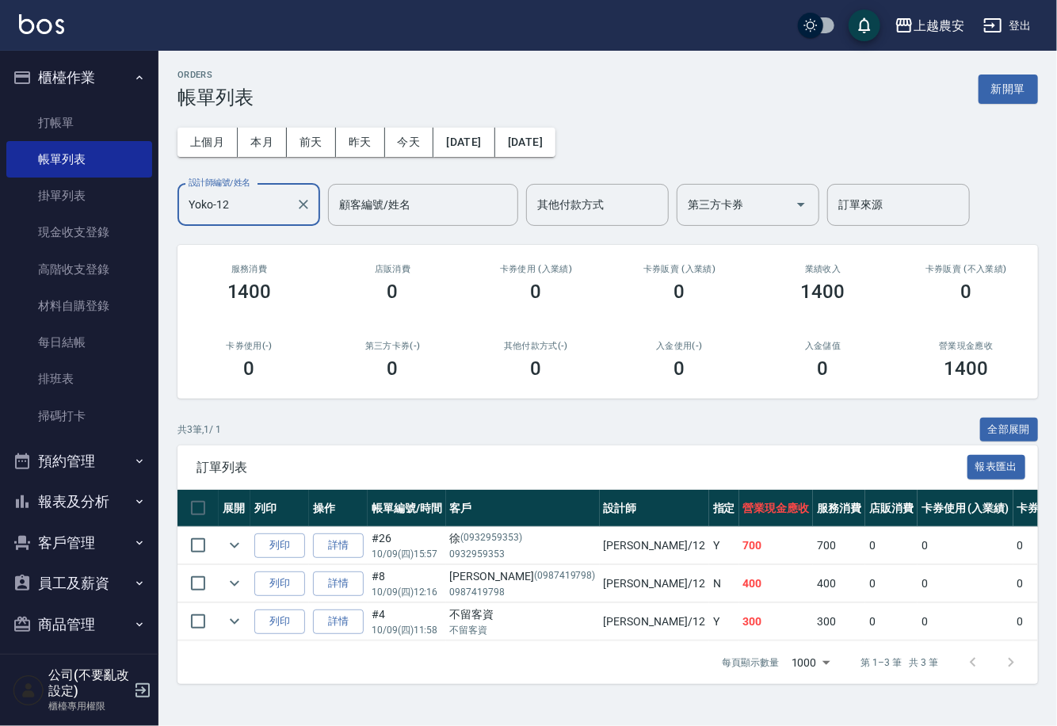
type input "Yoko-12"
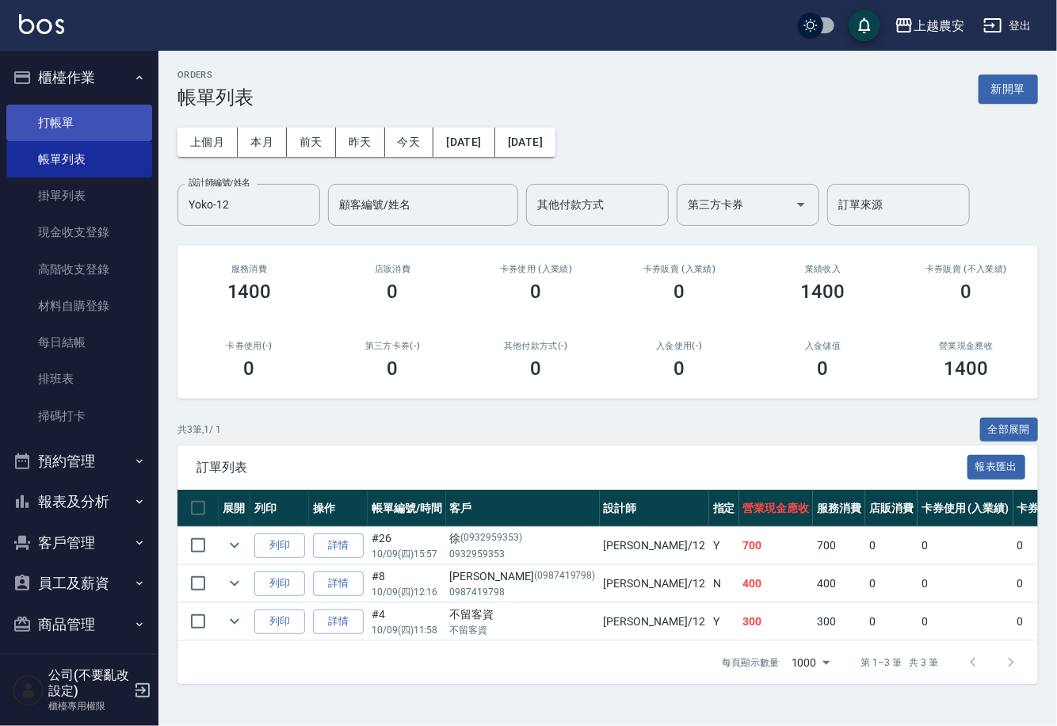
click at [43, 124] on link "打帳單" at bounding box center [79, 123] width 146 height 36
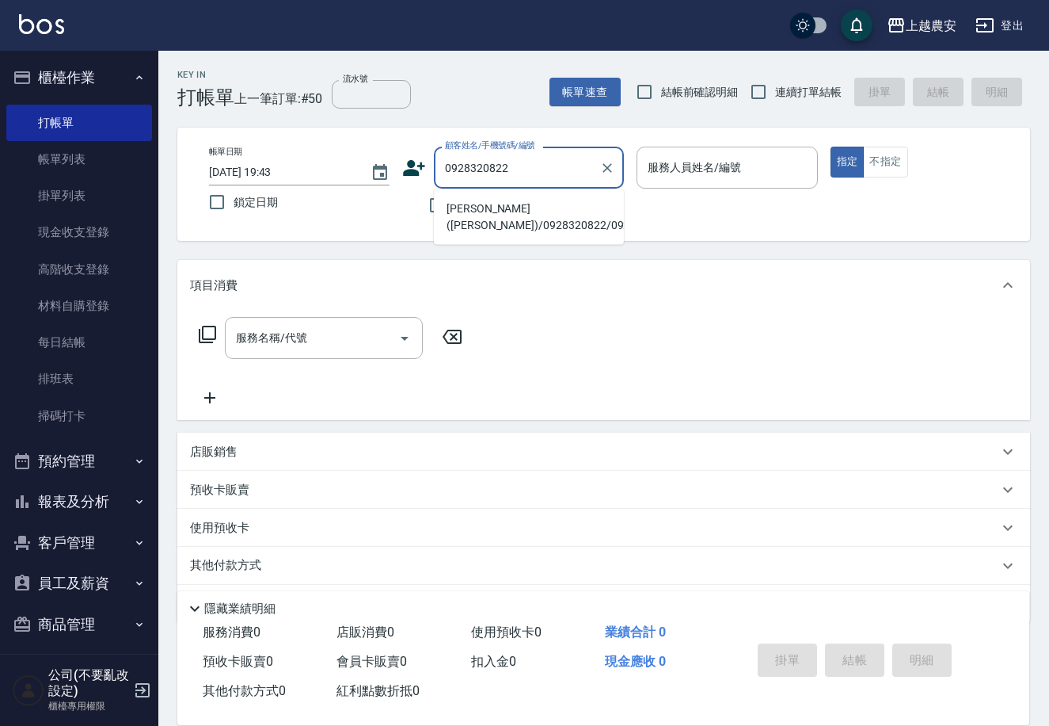
click at [491, 210] on li "林京樺(ANGEL)/0928320822/0928320822" at bounding box center [529, 217] width 190 height 43
type input "林京樺(ANGEL)/0928320822/0928320822"
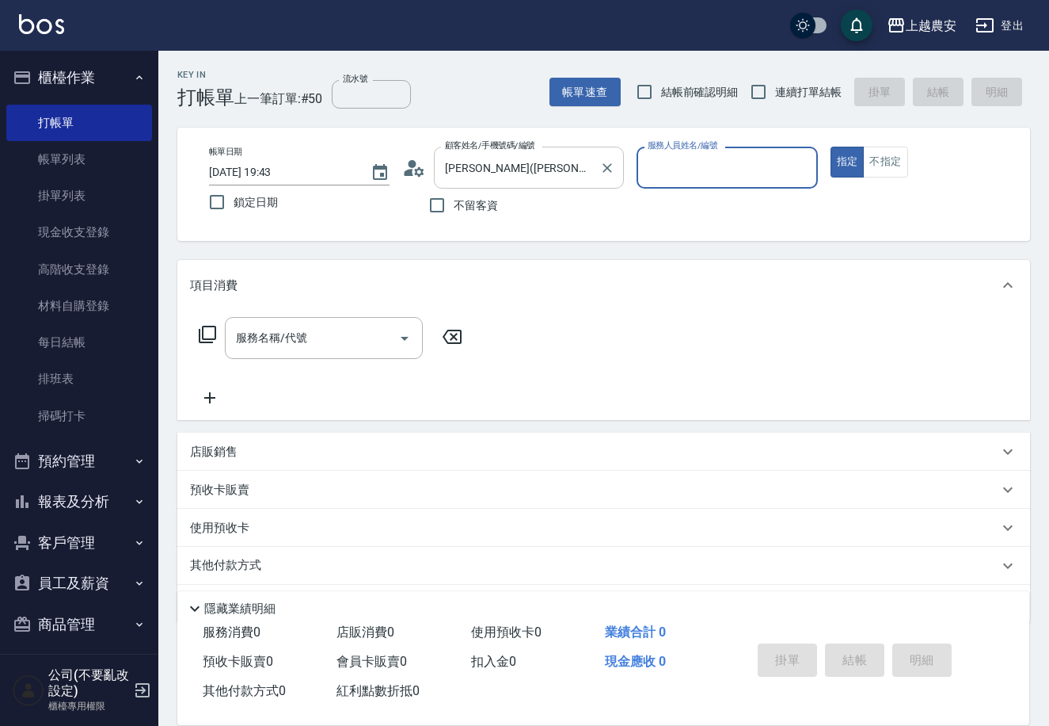
type input "Yoko-12"
click at [337, 351] on input "服務名稱/代號" at bounding box center [312, 338] width 160 height 28
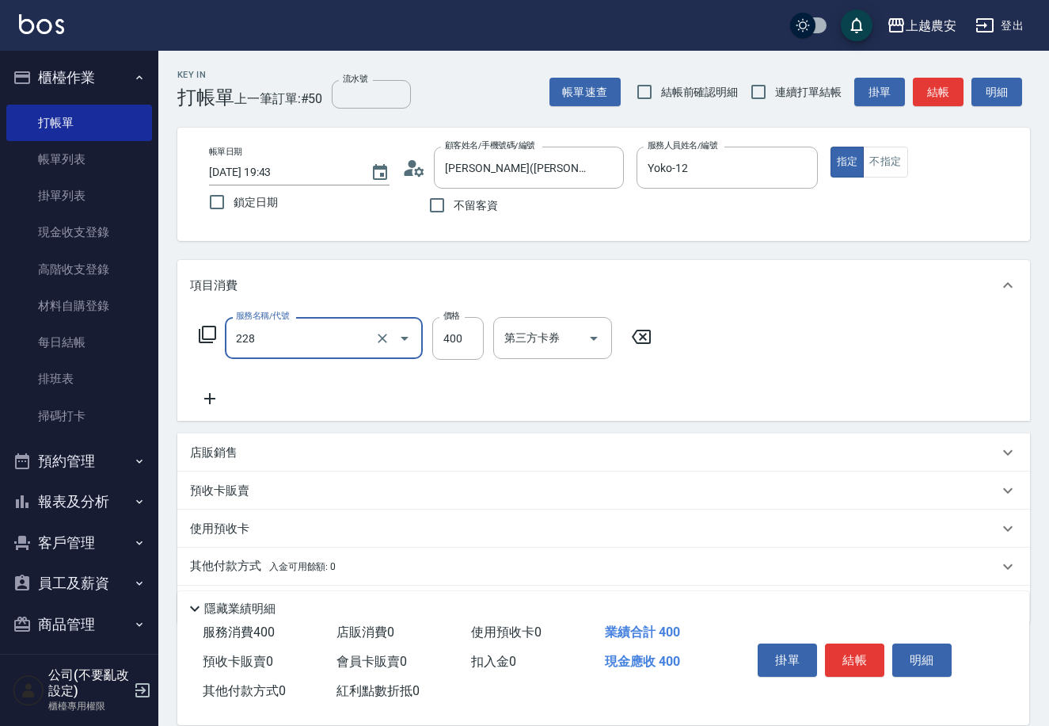
type input "洗髮(228)"
click at [380, 94] on input "流水號" at bounding box center [371, 94] width 79 height 29
type input "970"
click at [225, 482] on p "預收卡販賣" at bounding box center [219, 490] width 59 height 17
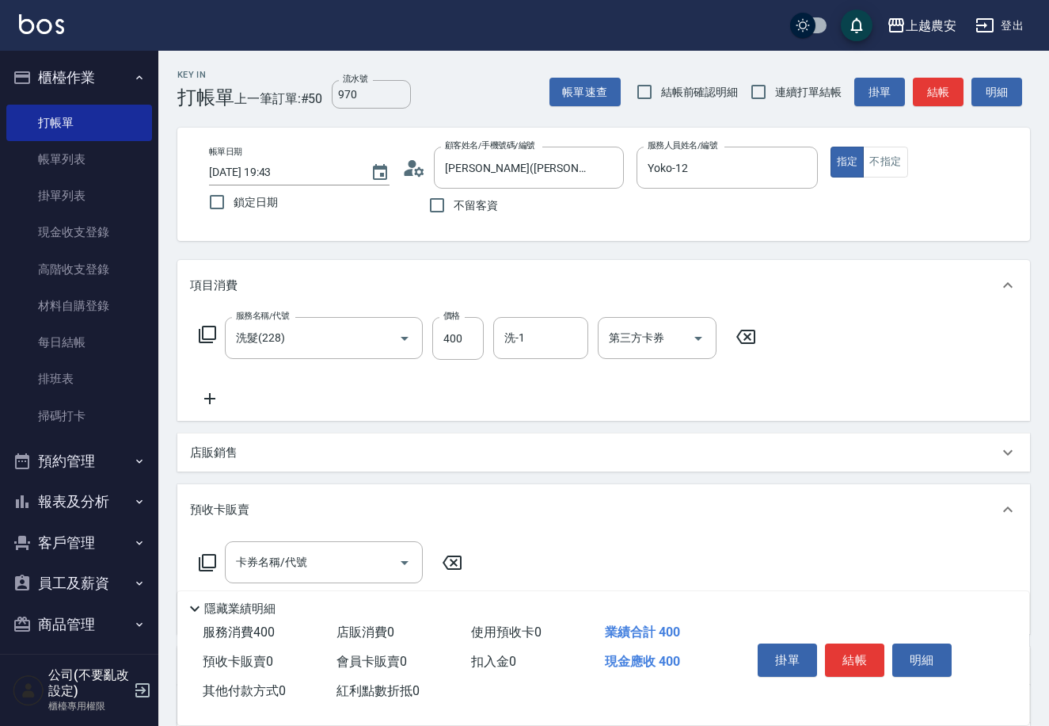
click at [207, 564] on icon at bounding box center [207, 562] width 19 height 19
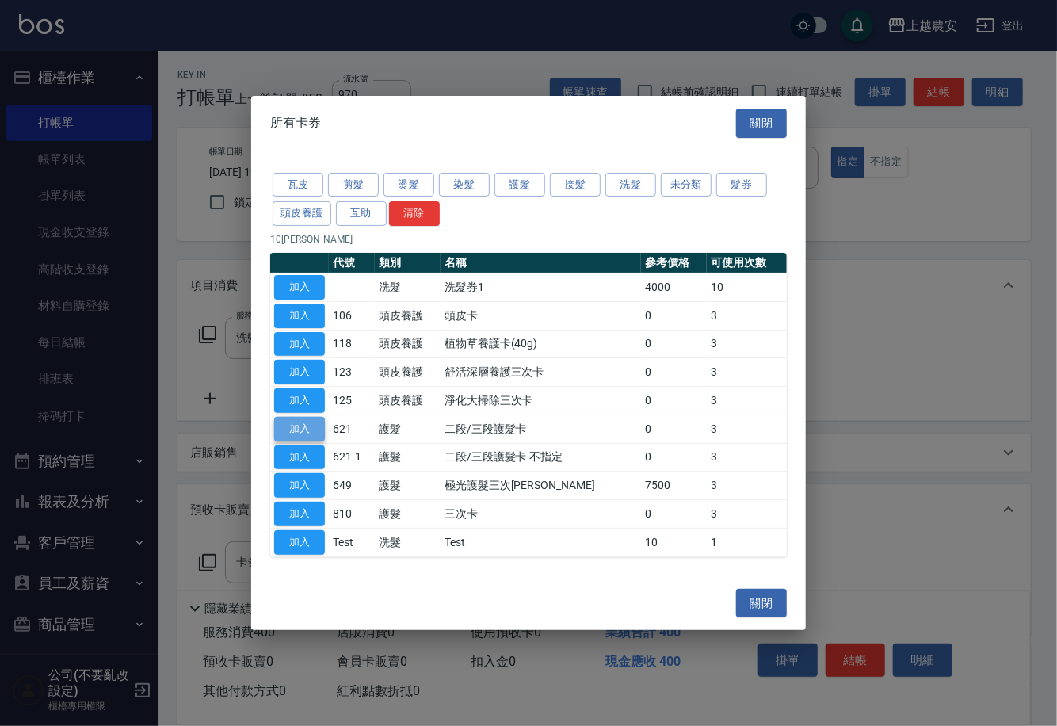
click at [291, 432] on button "加入" at bounding box center [299, 429] width 51 height 25
type input "二段/三段護髮卡(621)"
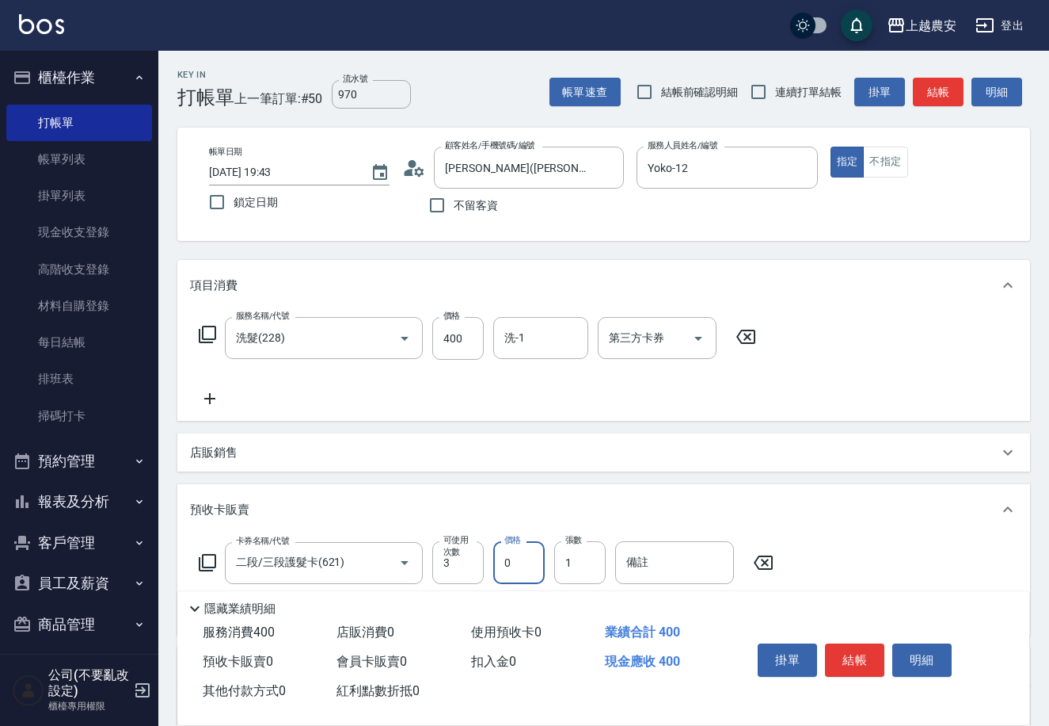
click at [496, 572] on input "0" at bounding box center [518, 562] width 51 height 43
type input "3000"
click at [667, 573] on input "備註" at bounding box center [674, 562] width 119 height 43
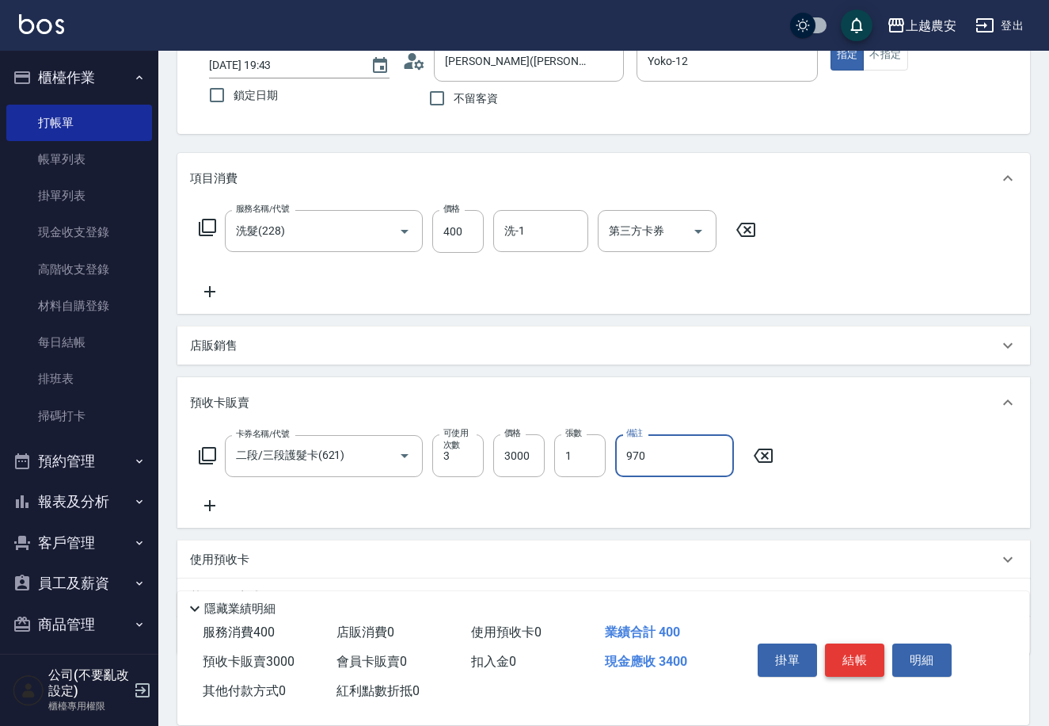
type input "970"
click at [839, 659] on button "結帳" at bounding box center [854, 659] width 59 height 33
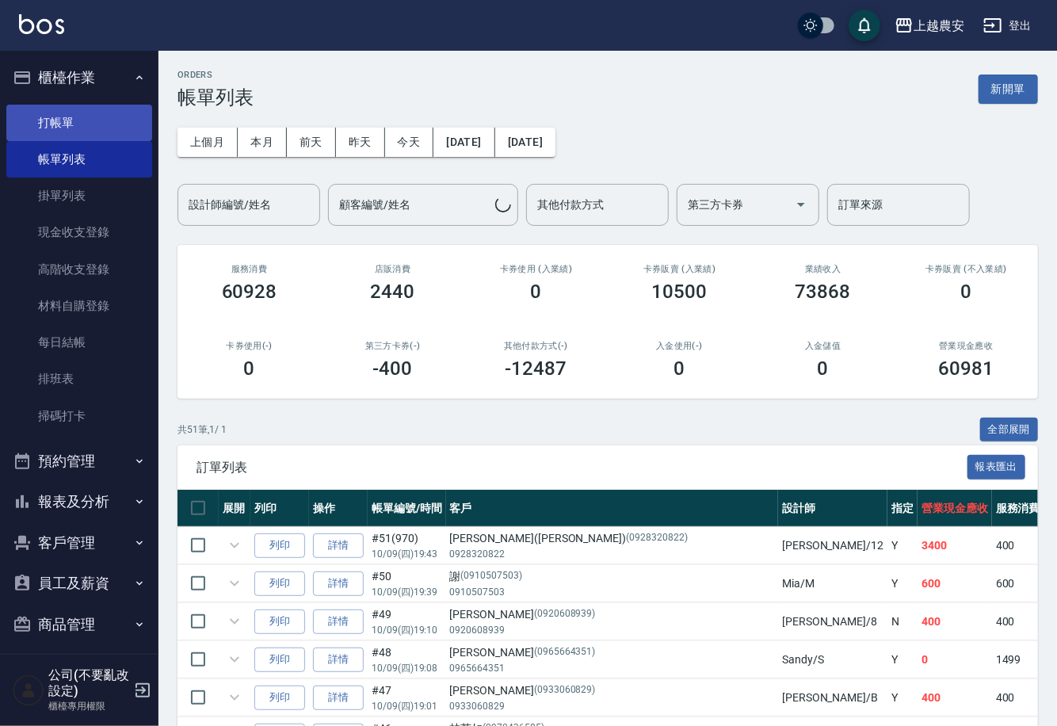
click at [74, 124] on link "打帳單" at bounding box center [79, 123] width 146 height 36
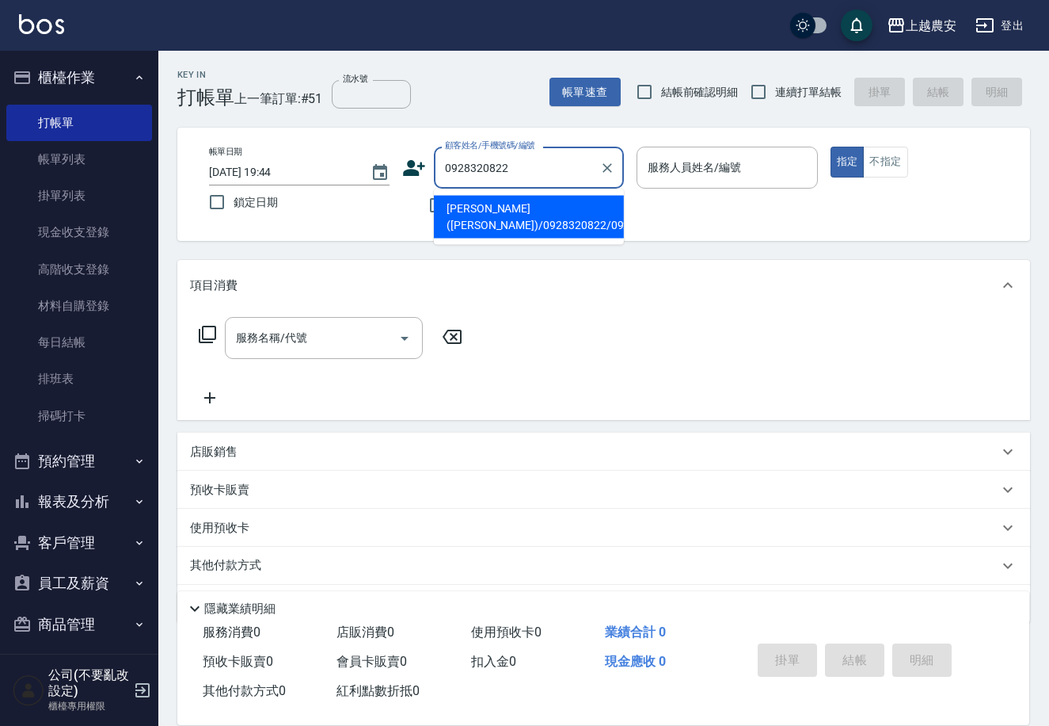
click at [499, 223] on li "林京樺(ANGEL)/0928320822/0928320822" at bounding box center [529, 217] width 190 height 43
type input "林京樺(ANGEL)/0928320822/0928320822"
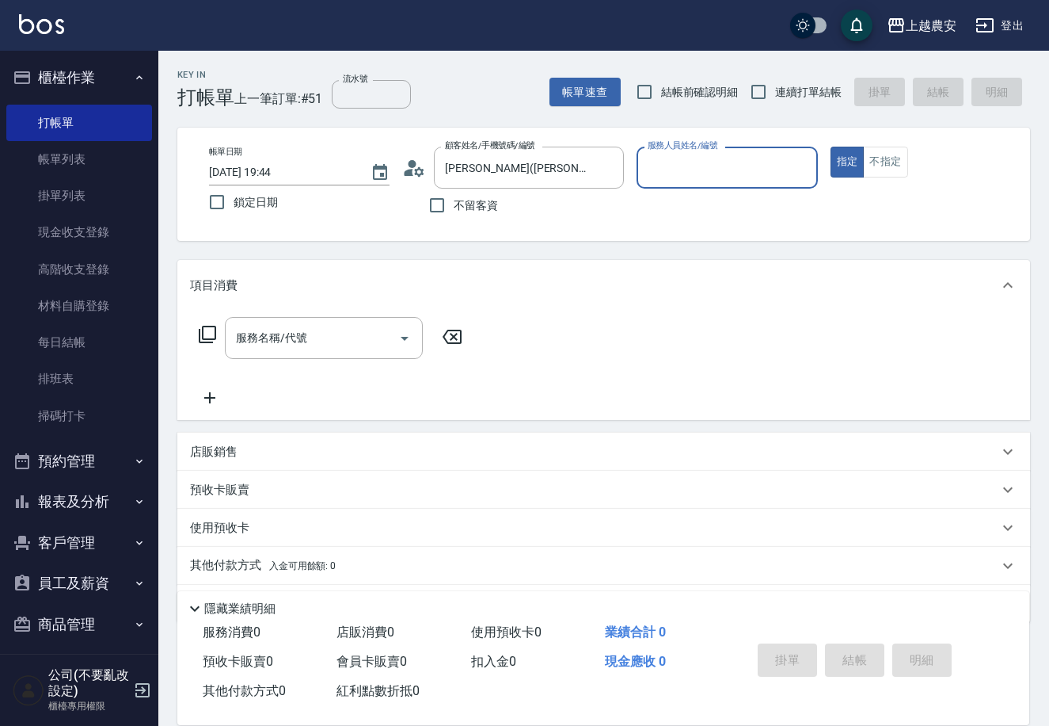
type input "Yoko-12"
click at [360, 93] on input "流水號" at bounding box center [371, 94] width 79 height 29
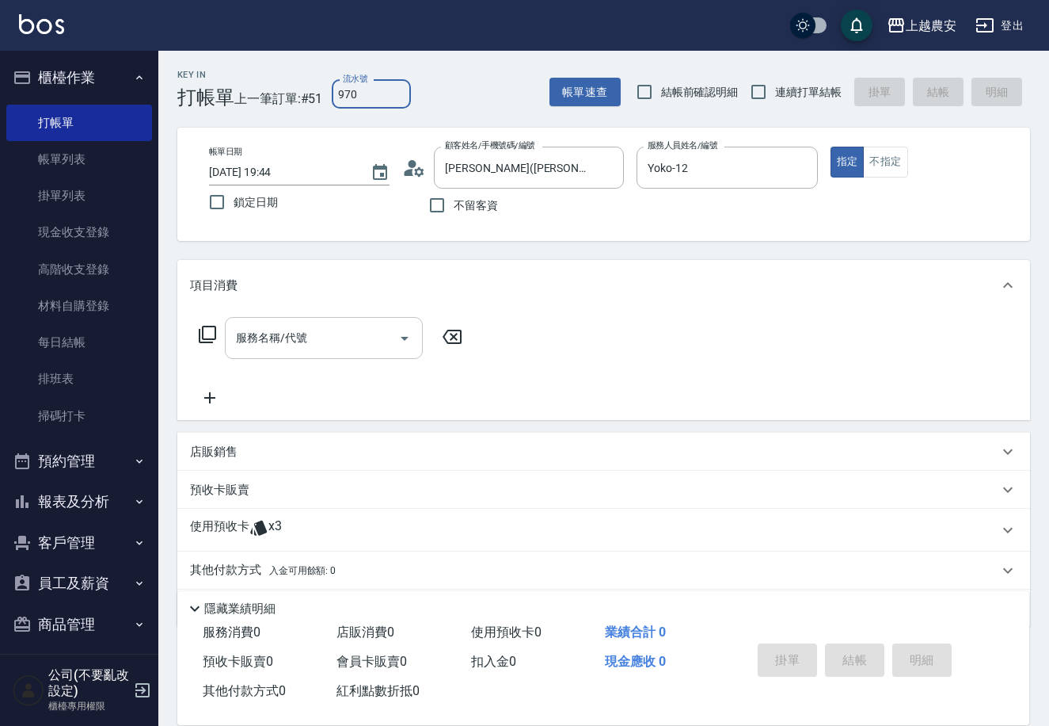
type input "970"
click at [236, 329] on div "服務名稱/代號 服務名稱/代號" at bounding box center [324, 338] width 198 height 42
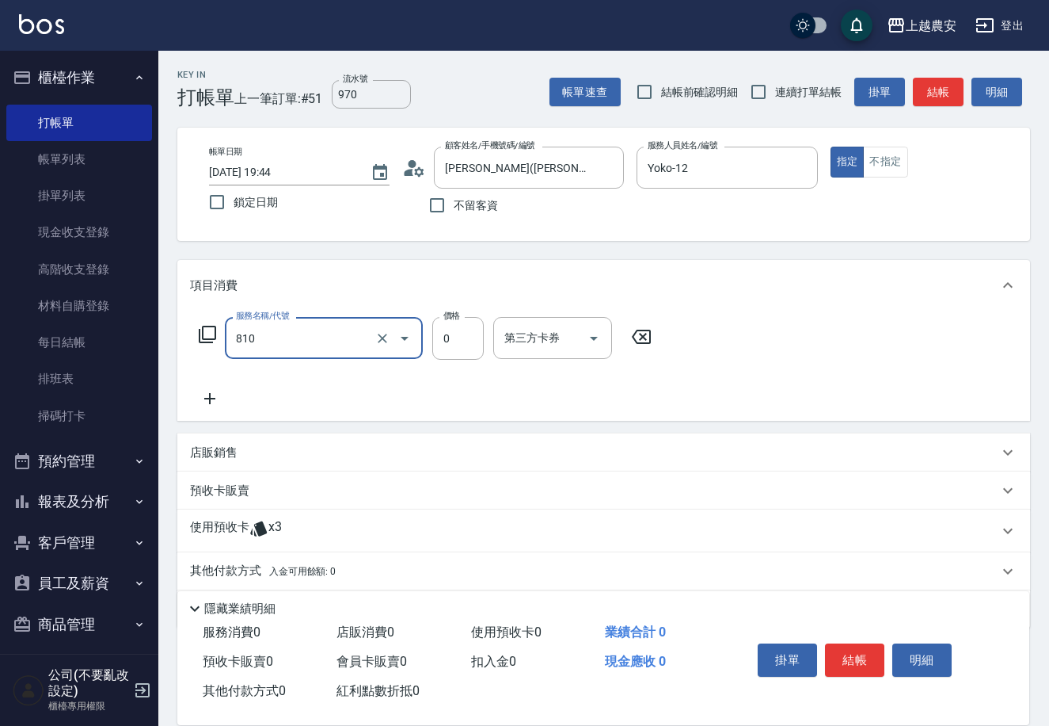
type input "頭皮護髮卡券使用(810)"
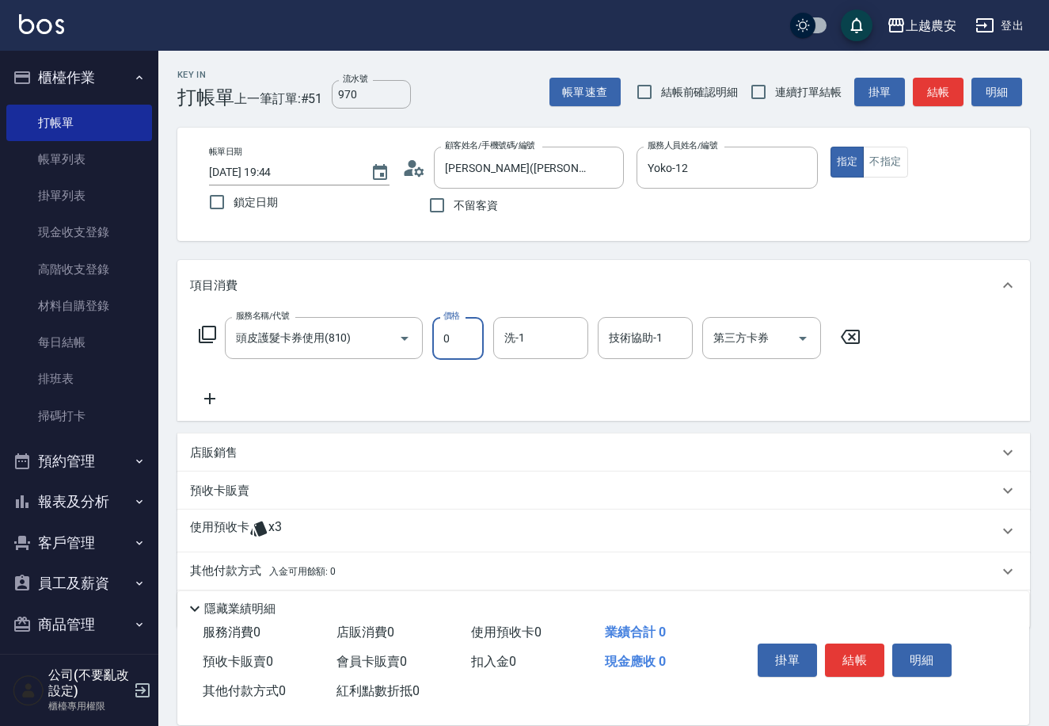
click at [215, 528] on p "使用預收卡" at bounding box center [219, 531] width 59 height 24
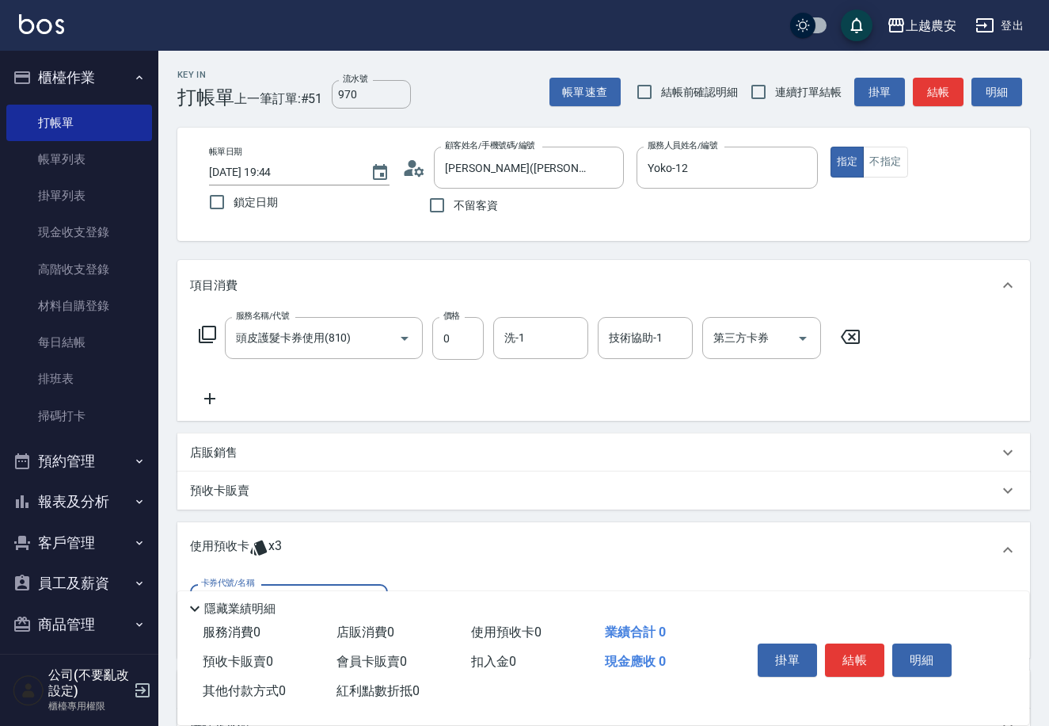
scroll to position [169, 0]
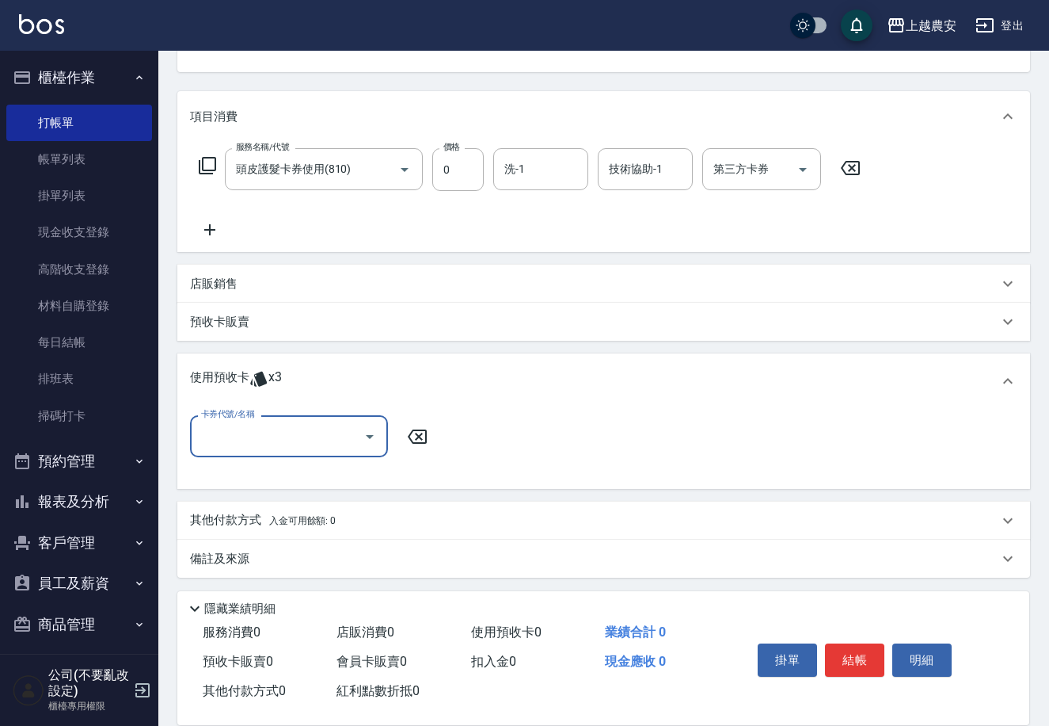
click at [258, 451] on div "卡券代號/名稱" at bounding box center [289, 436] width 198 height 42
click at [270, 483] on div "二段/三段護髮卡 剩餘3張 970" at bounding box center [289, 476] width 198 height 26
type input "二段/三段護髮卡 970"
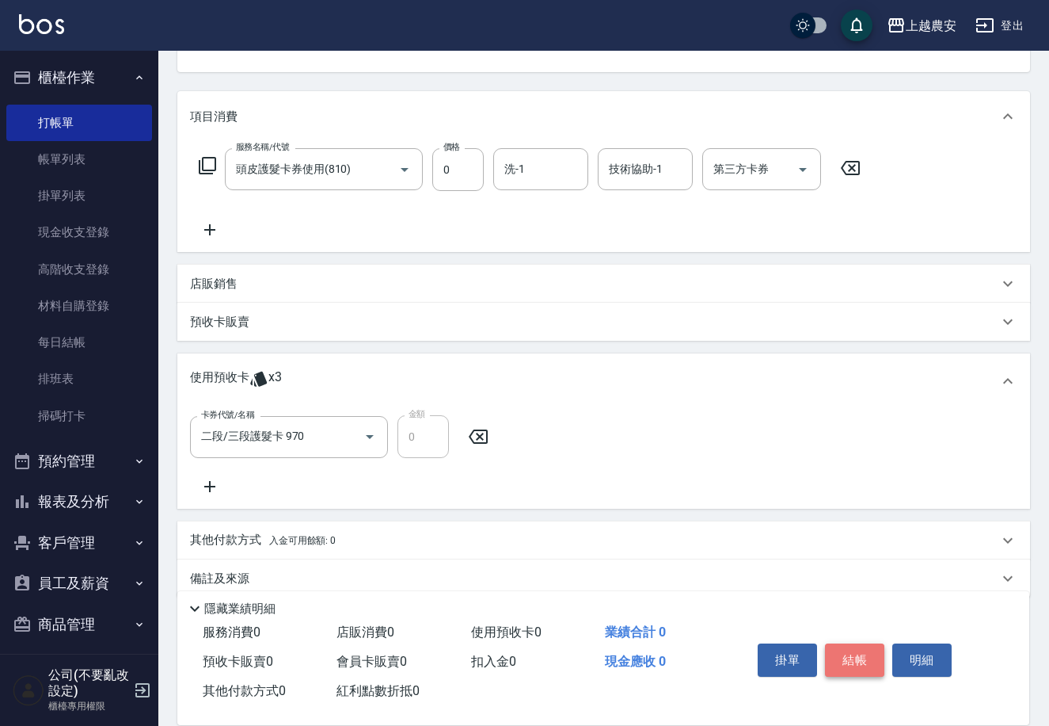
click at [857, 657] on button "結帳" at bounding box center [854, 659] width 59 height 33
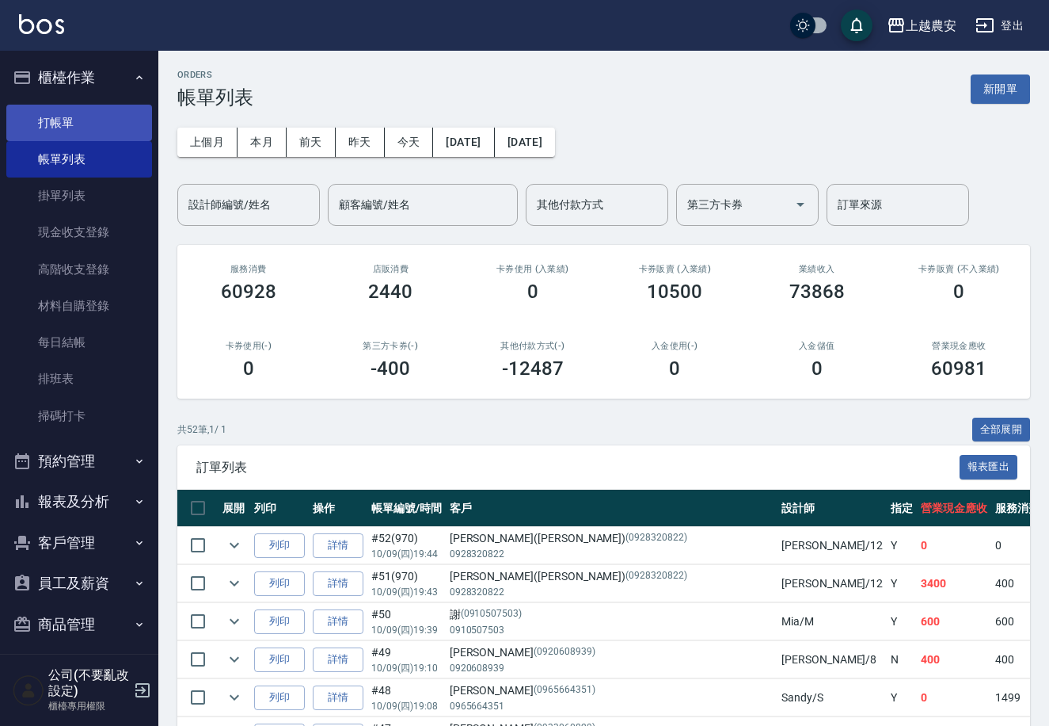
click at [66, 127] on link "打帳單" at bounding box center [79, 123] width 146 height 36
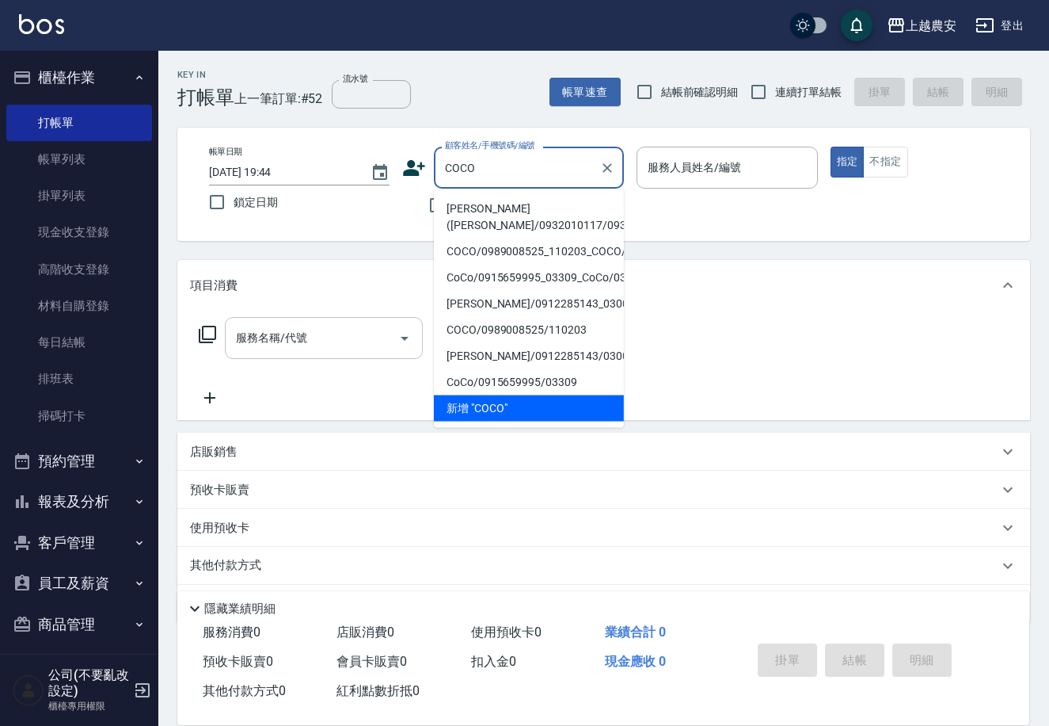
drag, startPoint x: 475, startPoint y: 214, endPoint x: 372, endPoint y: 321, distance: 148.4
click at [475, 214] on li "易雅雯(COCO/0932010117/0932010117" at bounding box center [529, 217] width 190 height 43
type input "易雅雯(COCO/0932010117/0932010117"
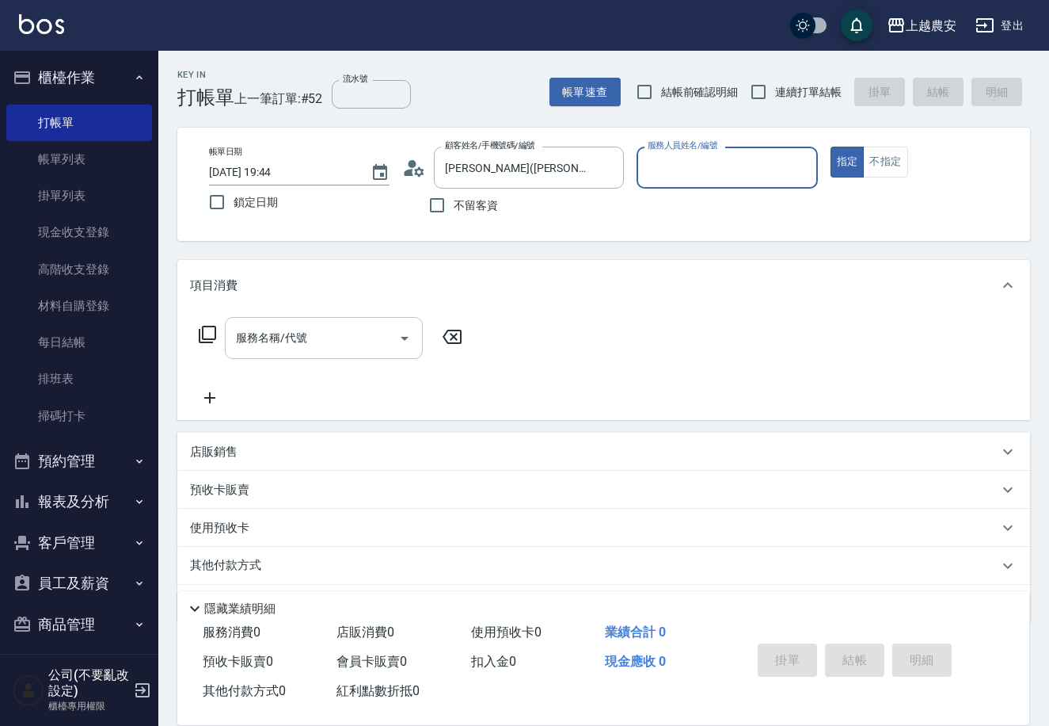
type input "美雅-B"
click at [325, 336] on input "服務名稱/代號" at bounding box center [312, 338] width 160 height 28
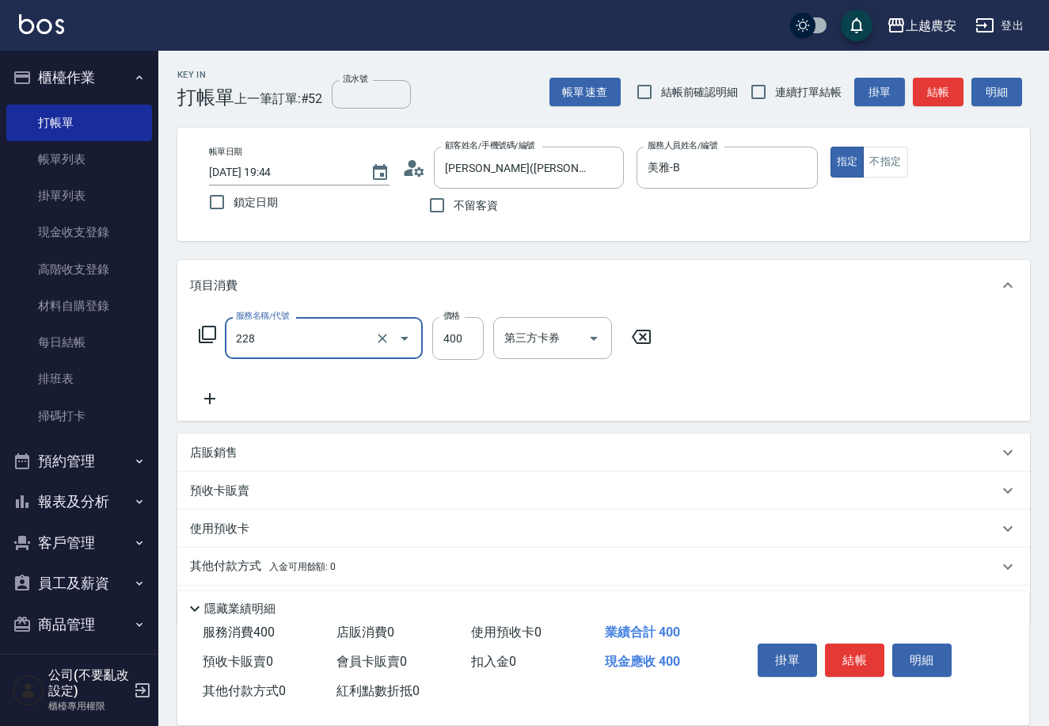
type input "洗髮(228)"
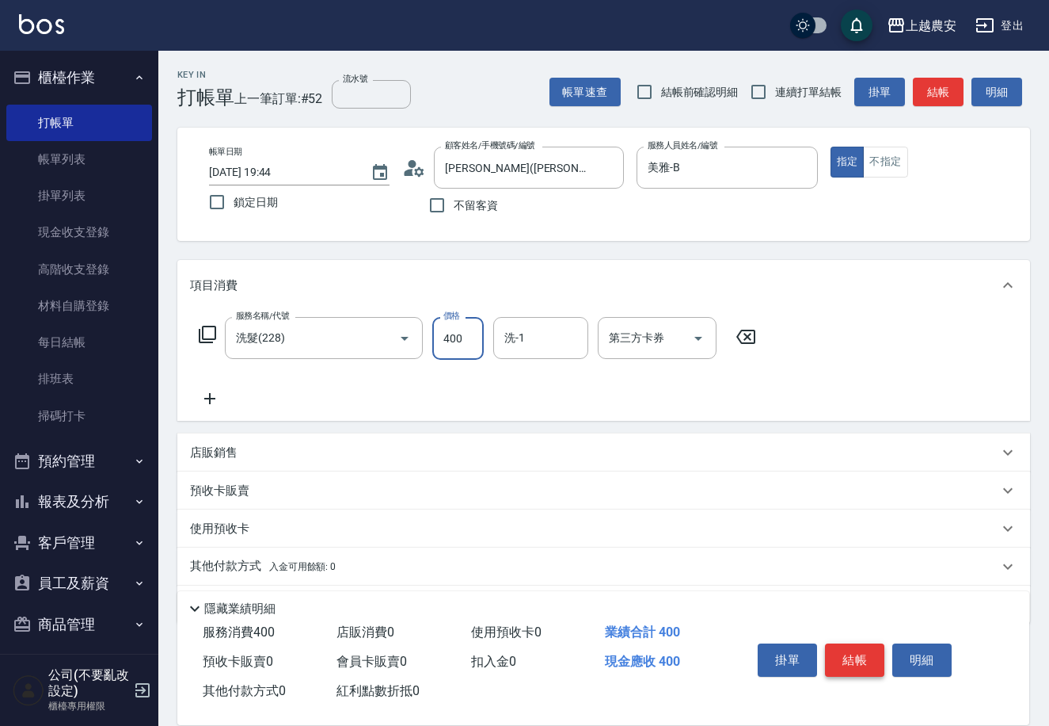
click at [856, 646] on button "結帳" at bounding box center [854, 659] width 59 height 33
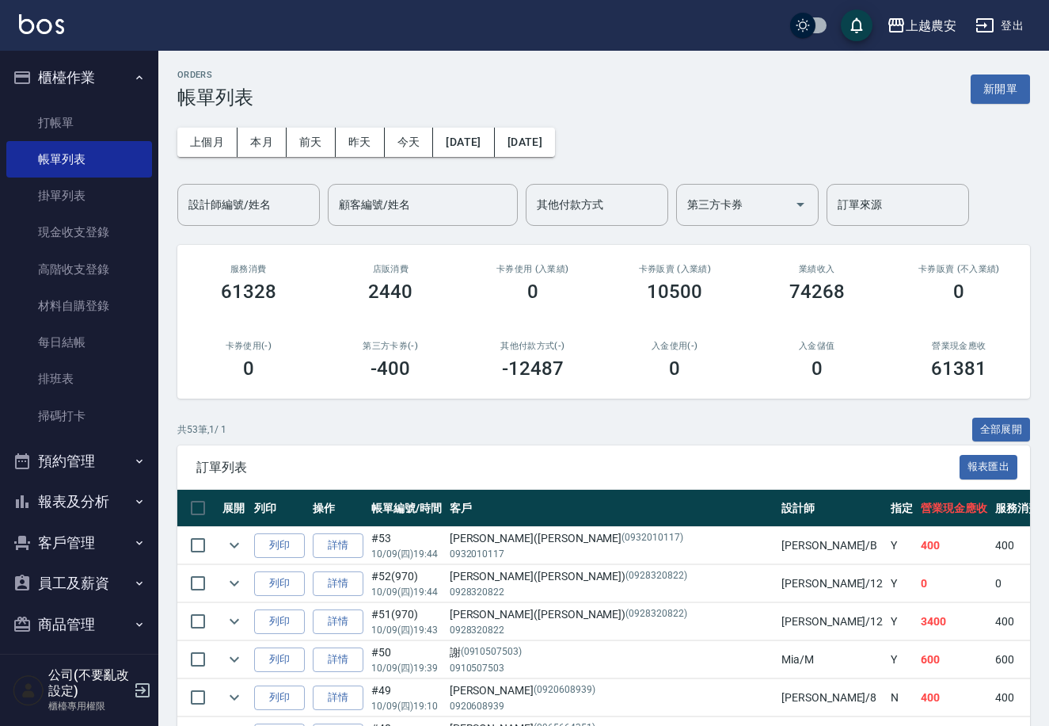
click at [54, 128] on link "打帳單" at bounding box center [79, 123] width 146 height 36
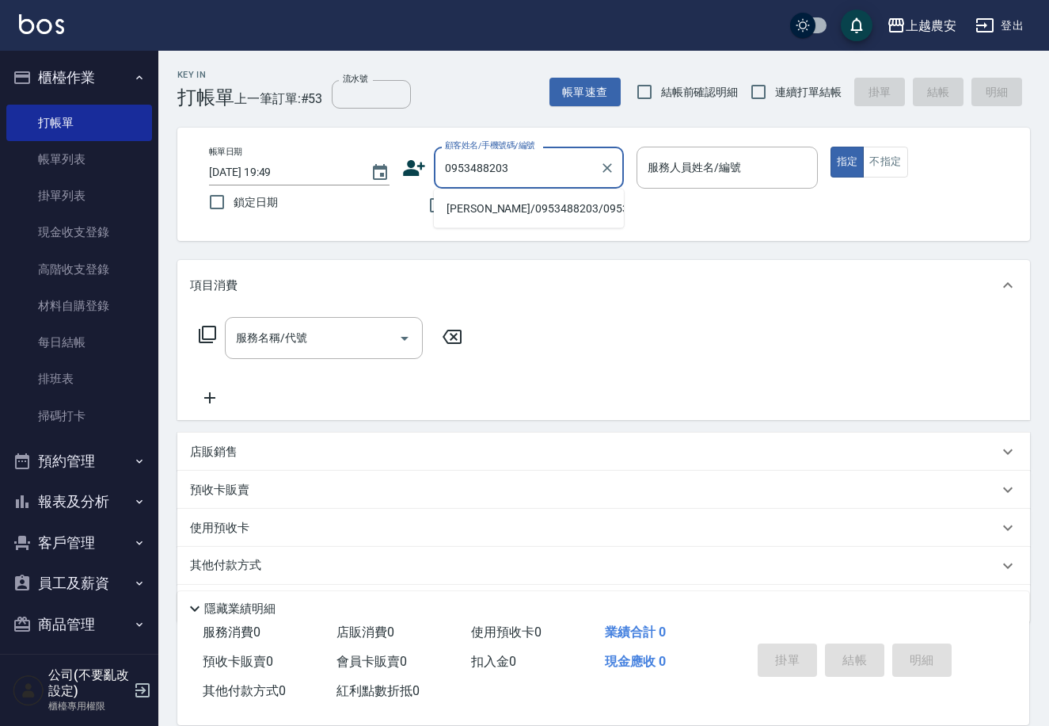
click at [497, 211] on li "彭玉梅/0953488203/0953488203" at bounding box center [529, 209] width 190 height 26
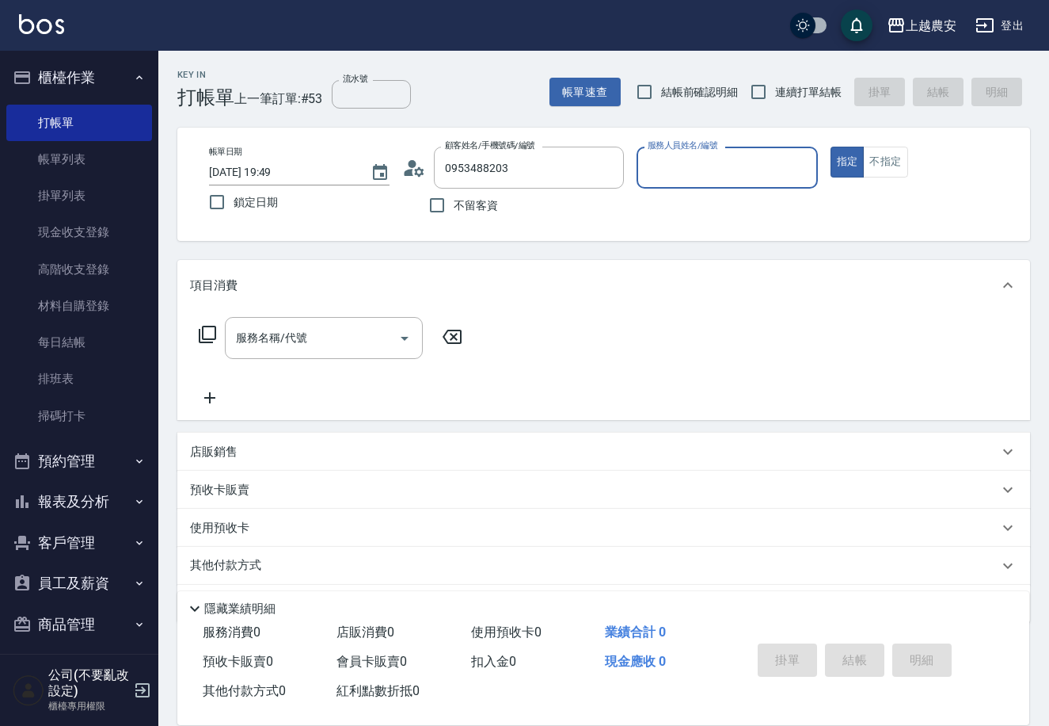
type input "彭玉梅/0953488203/0953488203"
type input "美雅-B"
click at [350, 358] on div "服務名稱/代號" at bounding box center [324, 338] width 198 height 42
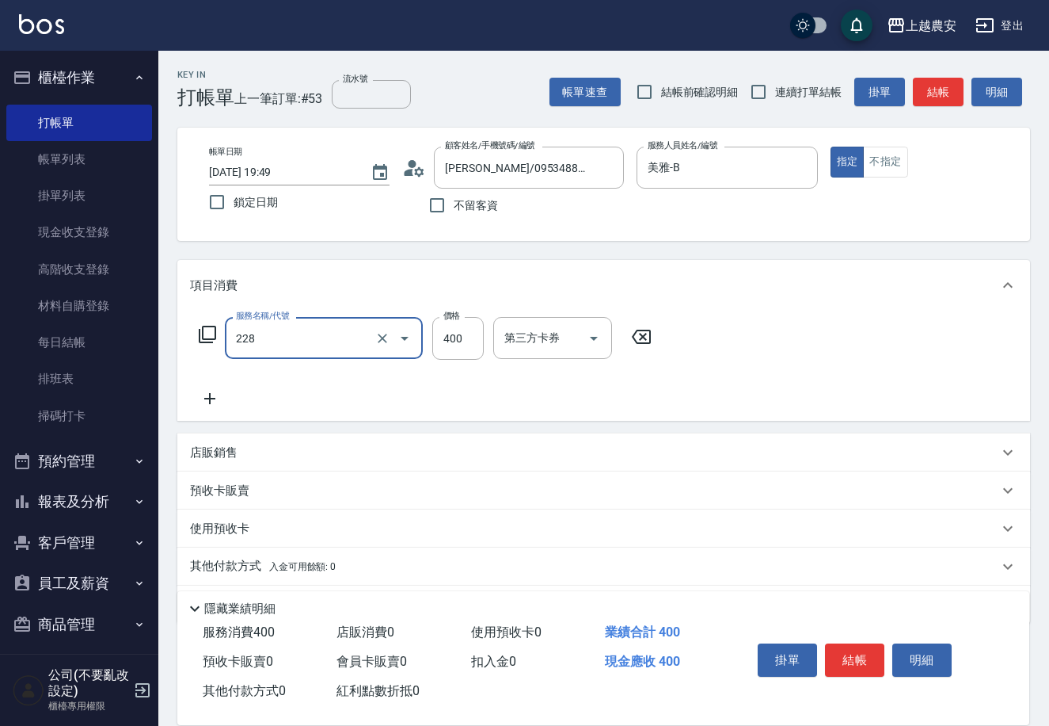
type input "洗髮(228)"
type input "珮珮-30"
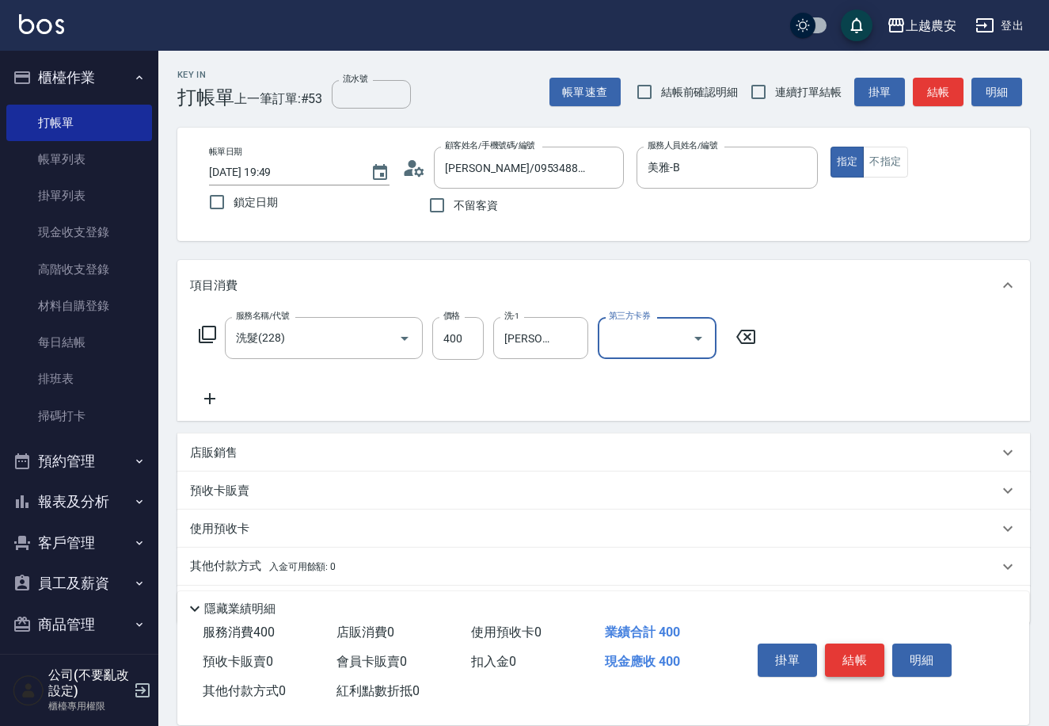
click at [836, 656] on button "結帳" at bounding box center [854, 659] width 59 height 33
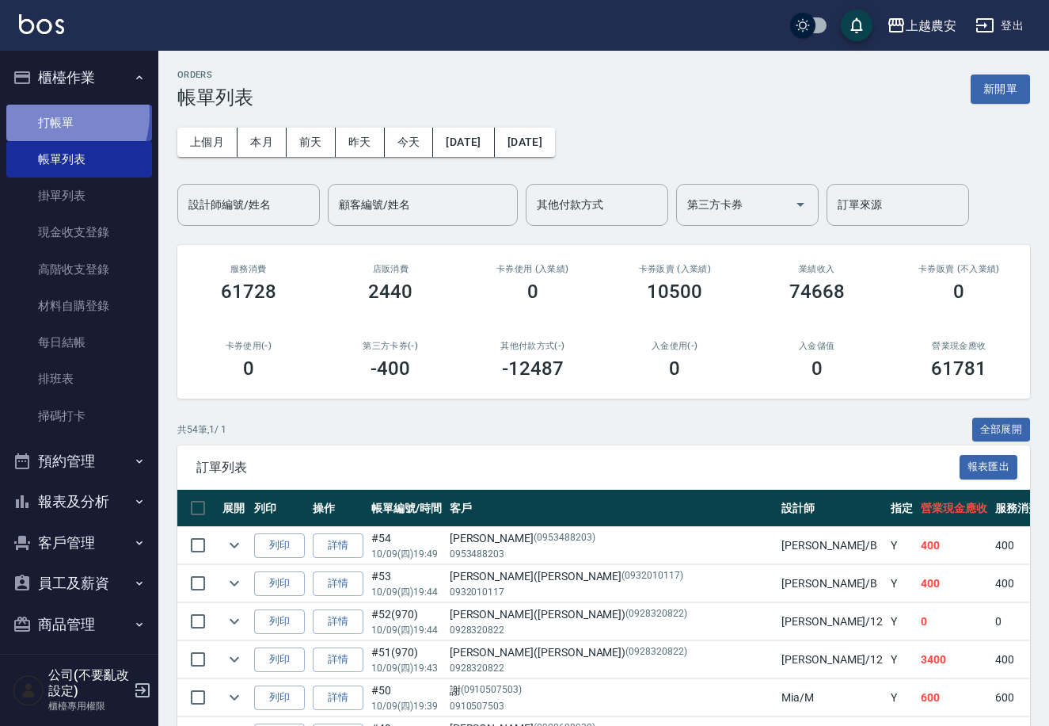
click at [54, 114] on link "打帳單" at bounding box center [79, 123] width 146 height 36
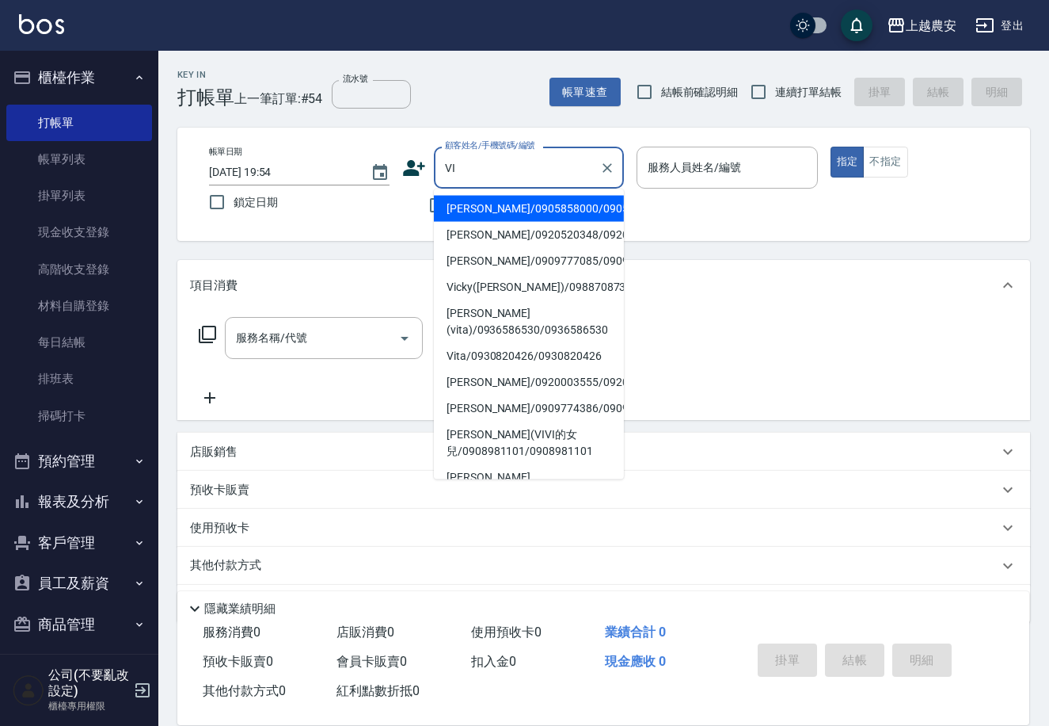
click at [490, 222] on li "vincent hsu/0905858000/0905858000" at bounding box center [529, 209] width 190 height 26
type input "vincent hsu/0905858000/0905858000"
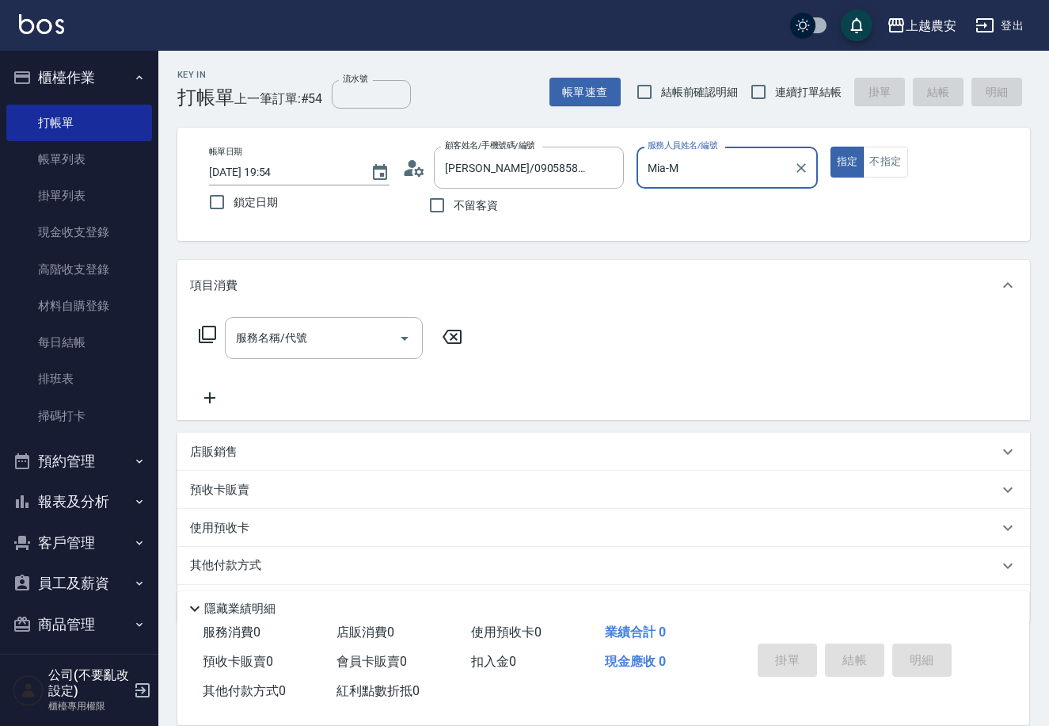
type input "Mia-M"
click at [331, 361] on div "服務名稱/代號 服務名稱/代號" at bounding box center [331, 362] width 282 height 90
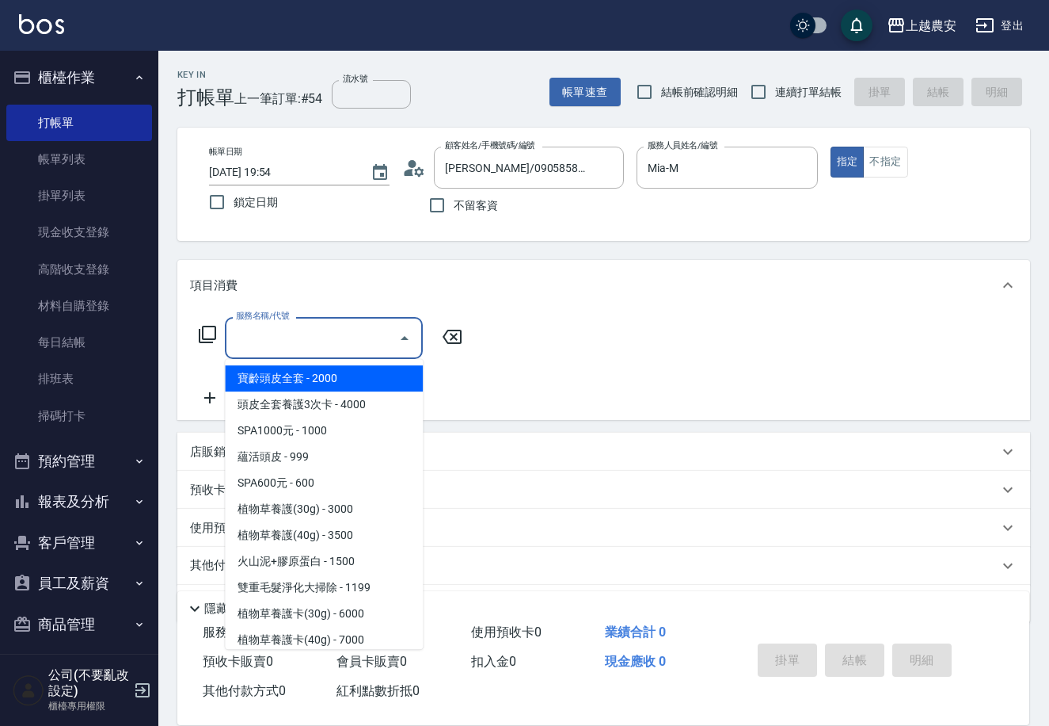
click at [331, 341] on input "服務名稱/代號" at bounding box center [312, 338] width 160 height 28
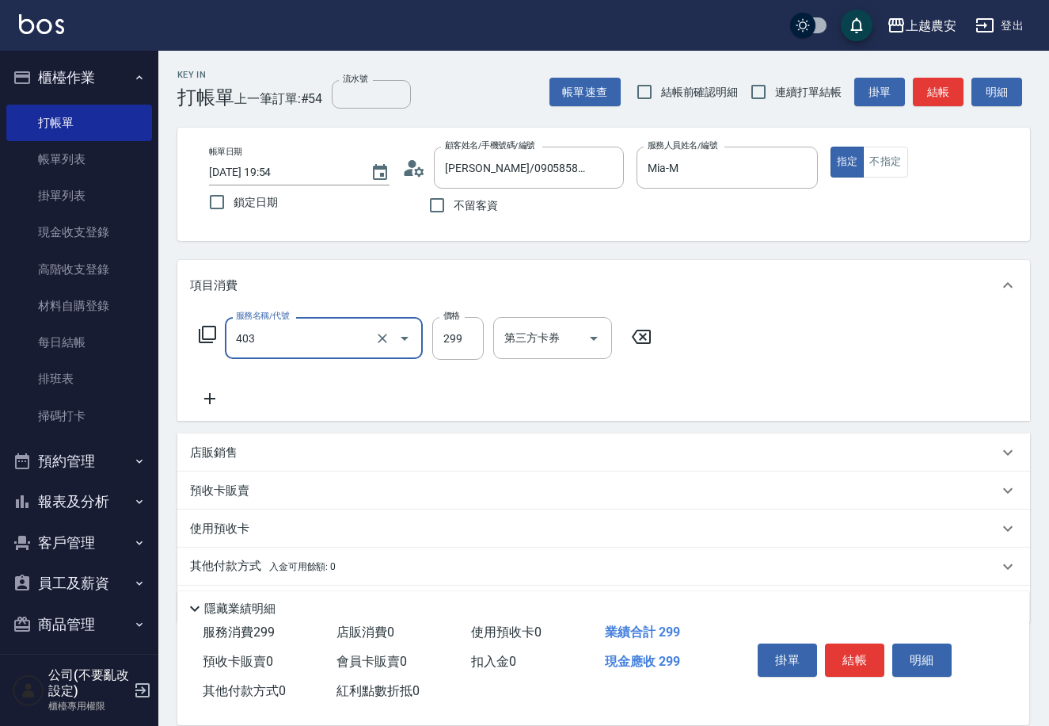
type input "剪髮(403)"
type input "400"
click at [861, 651] on button "結帳" at bounding box center [854, 659] width 59 height 33
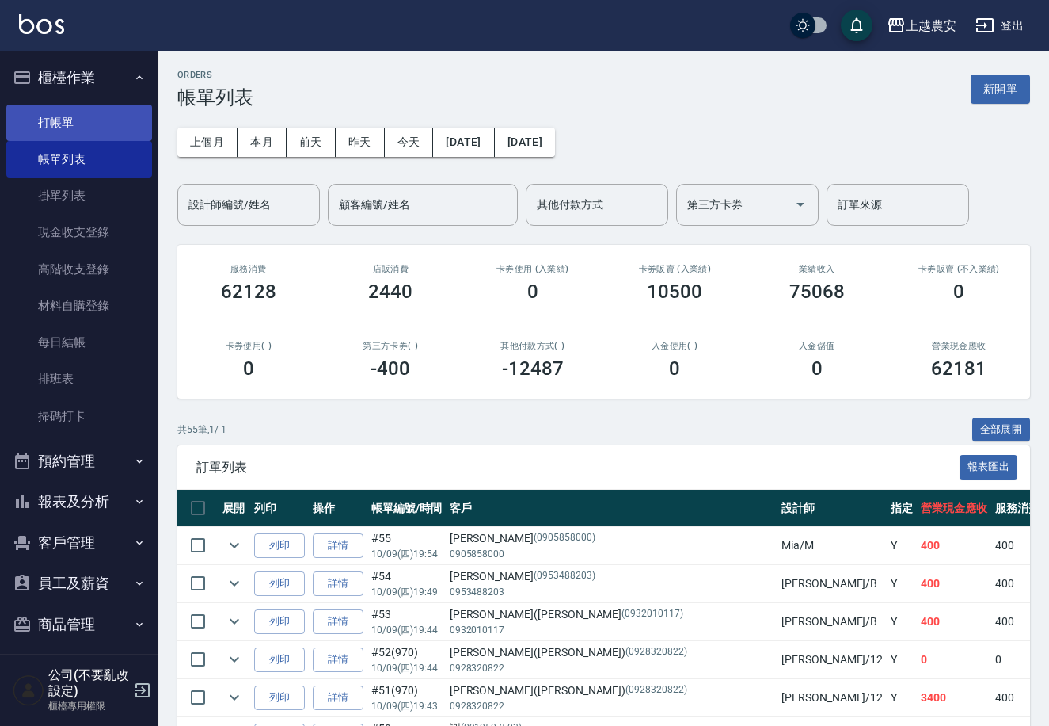
click at [51, 124] on link "打帳單" at bounding box center [79, 123] width 146 height 36
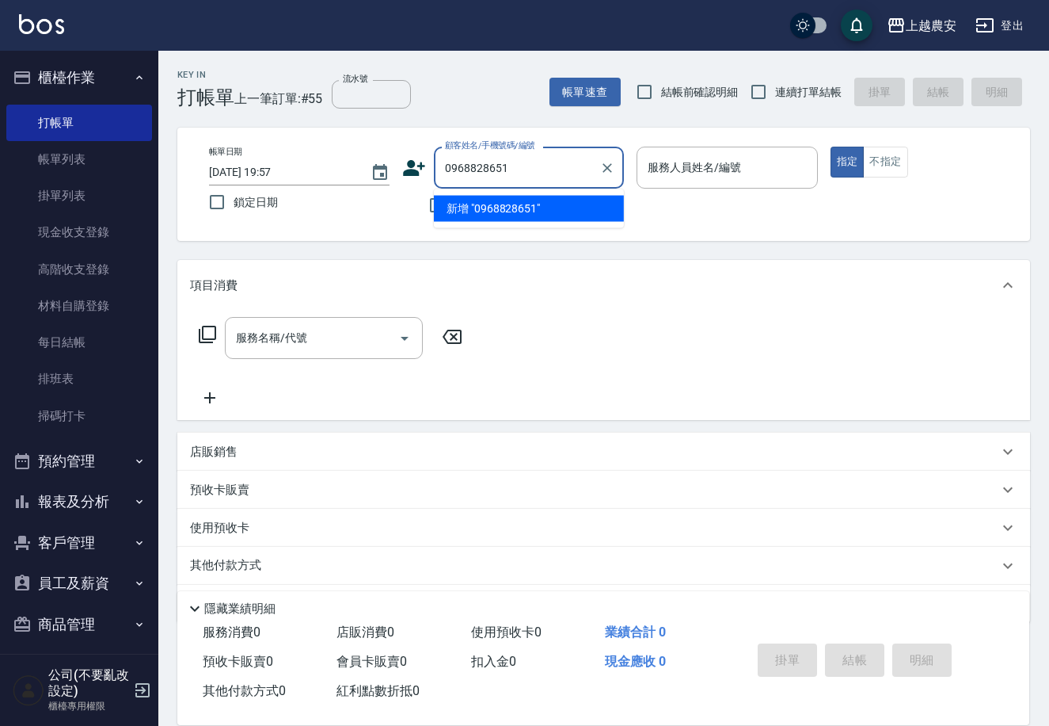
click at [497, 206] on li "新增 "0968828651"" at bounding box center [529, 209] width 190 height 26
type input "0968828651"
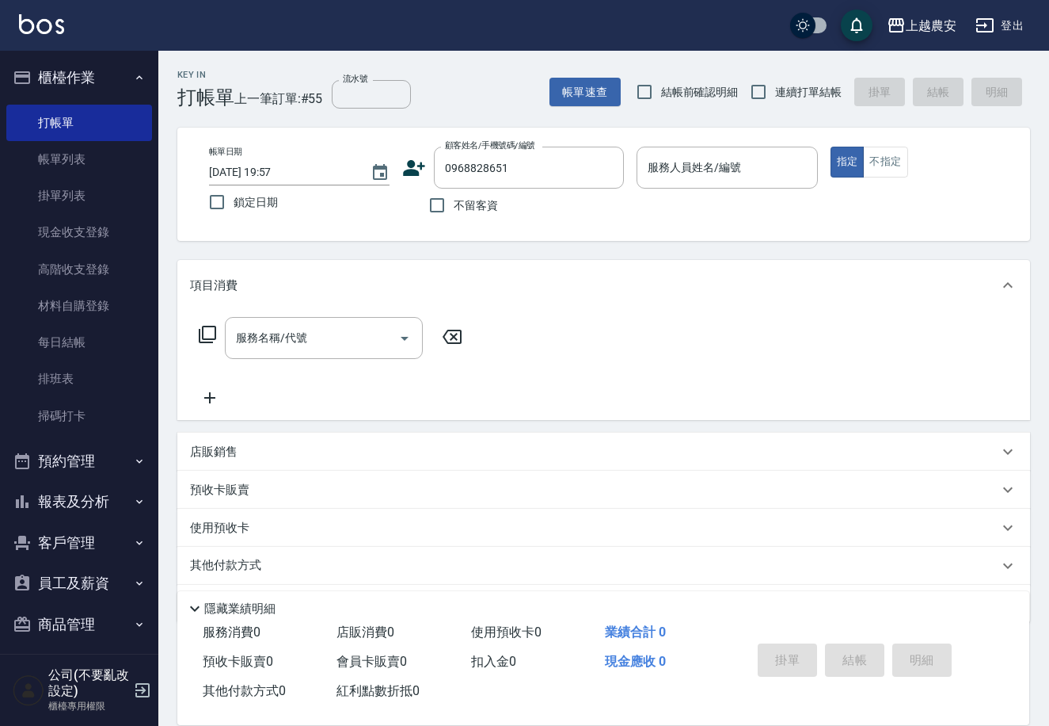
click at [409, 173] on icon at bounding box center [415, 168] width 22 height 16
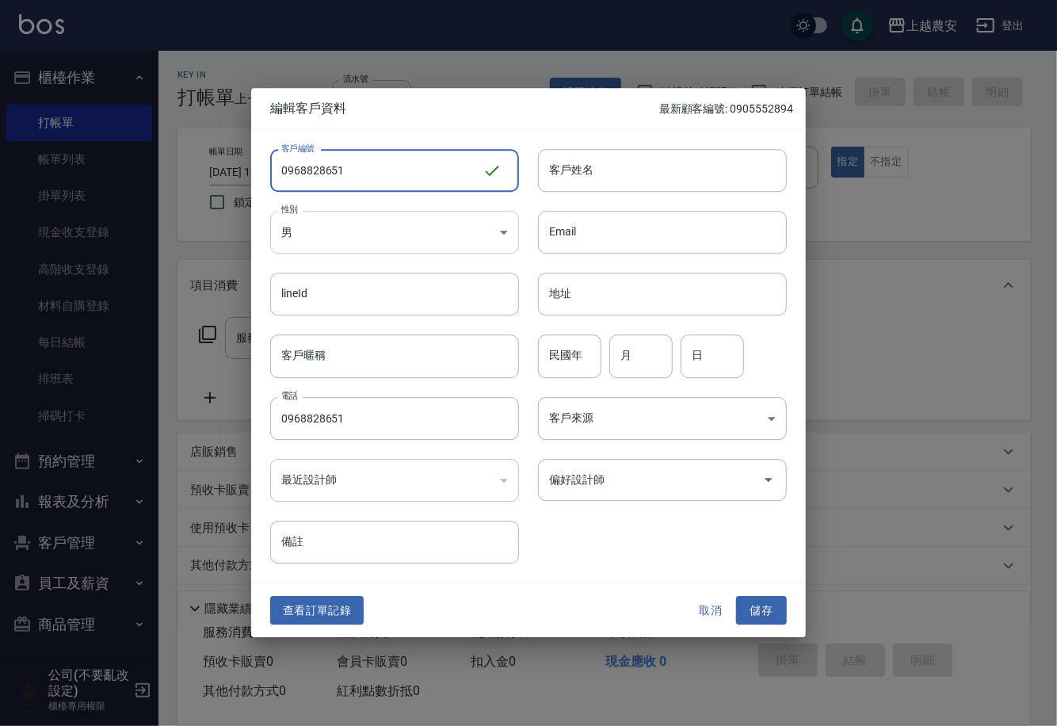
type input "0968828651"
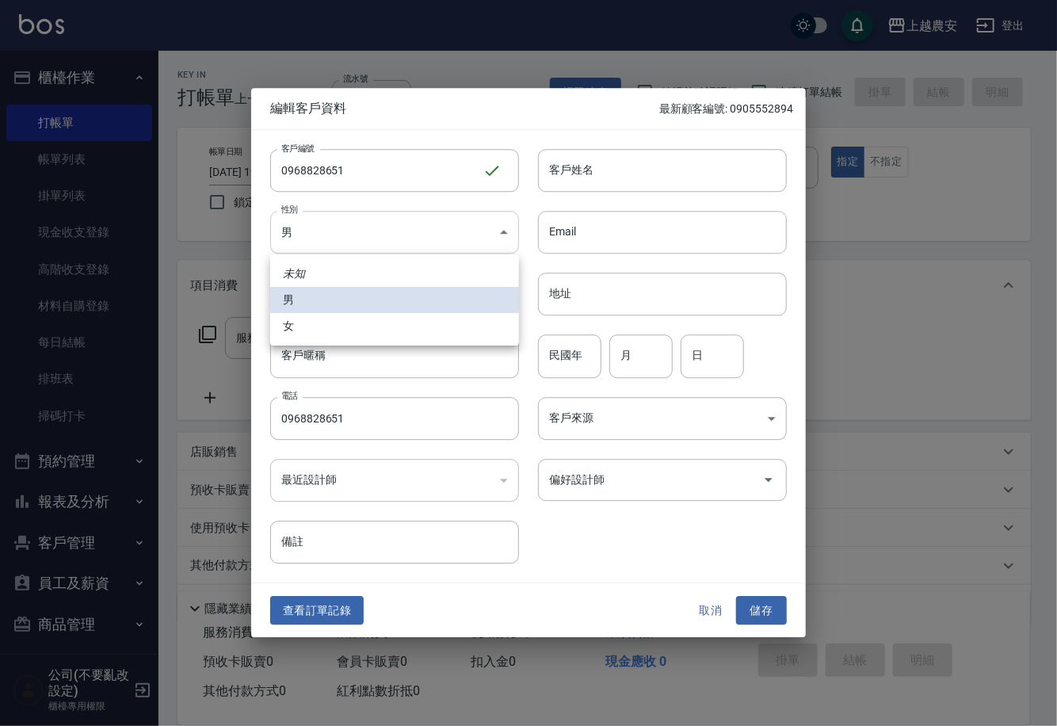
drag, startPoint x: 326, startPoint y: 238, endPoint x: 309, endPoint y: 308, distance: 71.7
click at [323, 238] on body "上越農安 登出 櫃檯作業 打帳單 帳單列表 掛單列表 現金收支登錄 高階收支登錄 材料自購登錄 每日結帳 排班表 掃碼打卡 預約管理 預約管理 單日預約紀錄 …" at bounding box center [528, 386] width 1057 height 772
click at [305, 322] on li "女" at bounding box center [394, 326] width 249 height 26
type input "FEMALE"
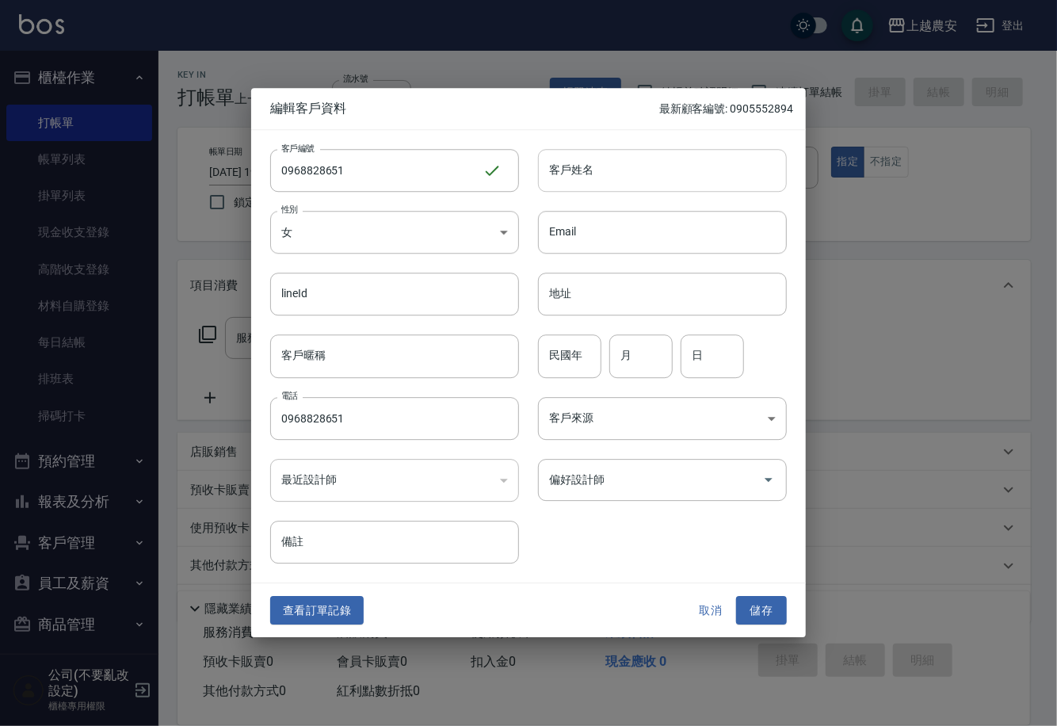
click at [638, 172] on input "客戶姓名" at bounding box center [662, 170] width 249 height 43
type input "蘇"
click at [775, 607] on button "儲存" at bounding box center [761, 610] width 51 height 29
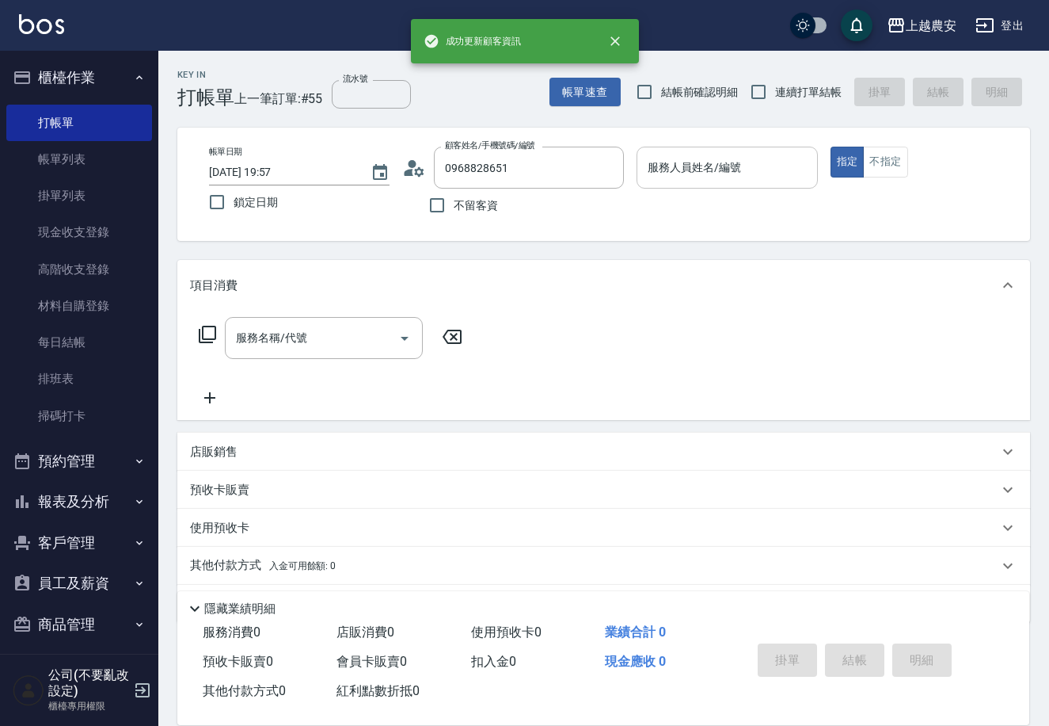
click at [706, 152] on div "服務人員姓名/編號" at bounding box center [727, 168] width 181 height 42
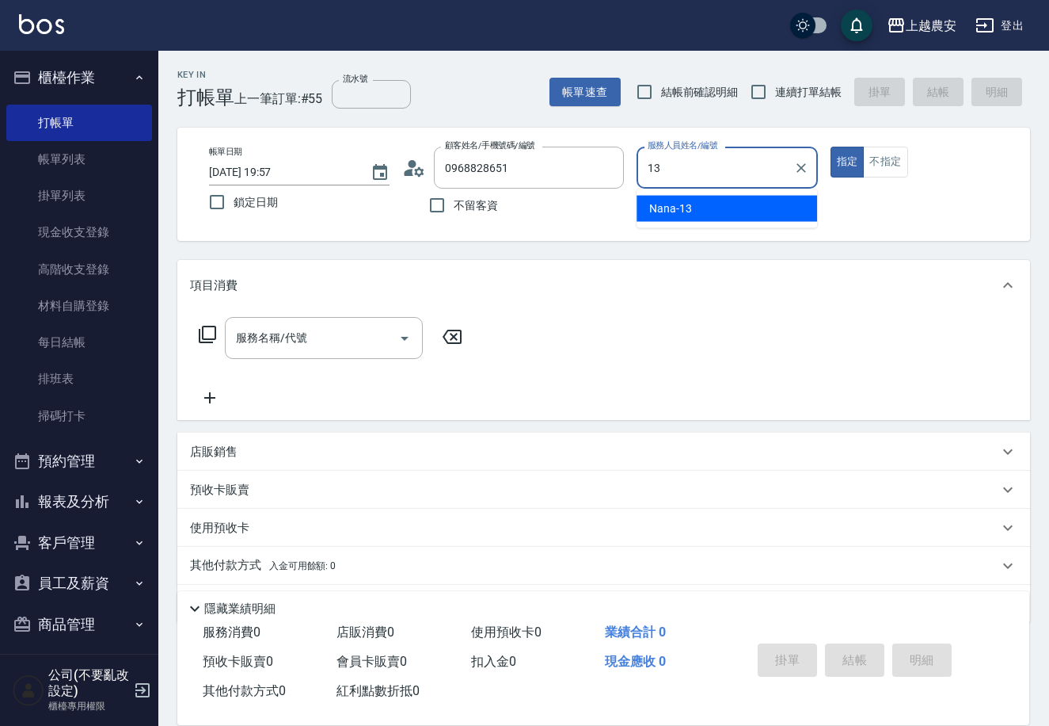
type input "Nana-13"
type button "true"
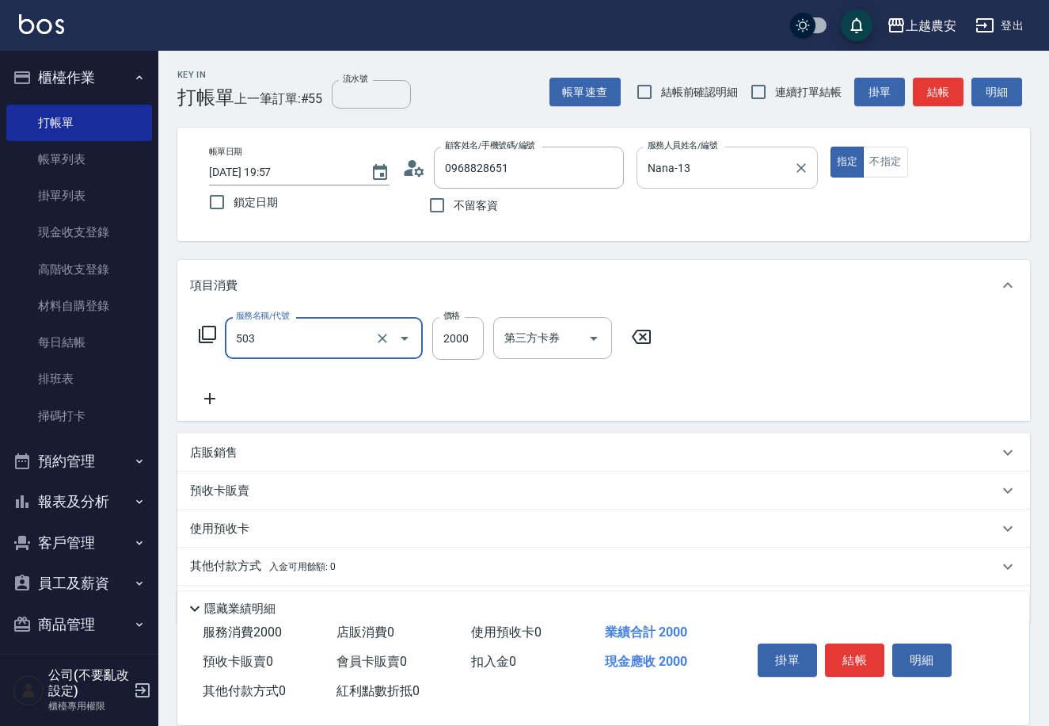
type input "染髮1500↑(503)"
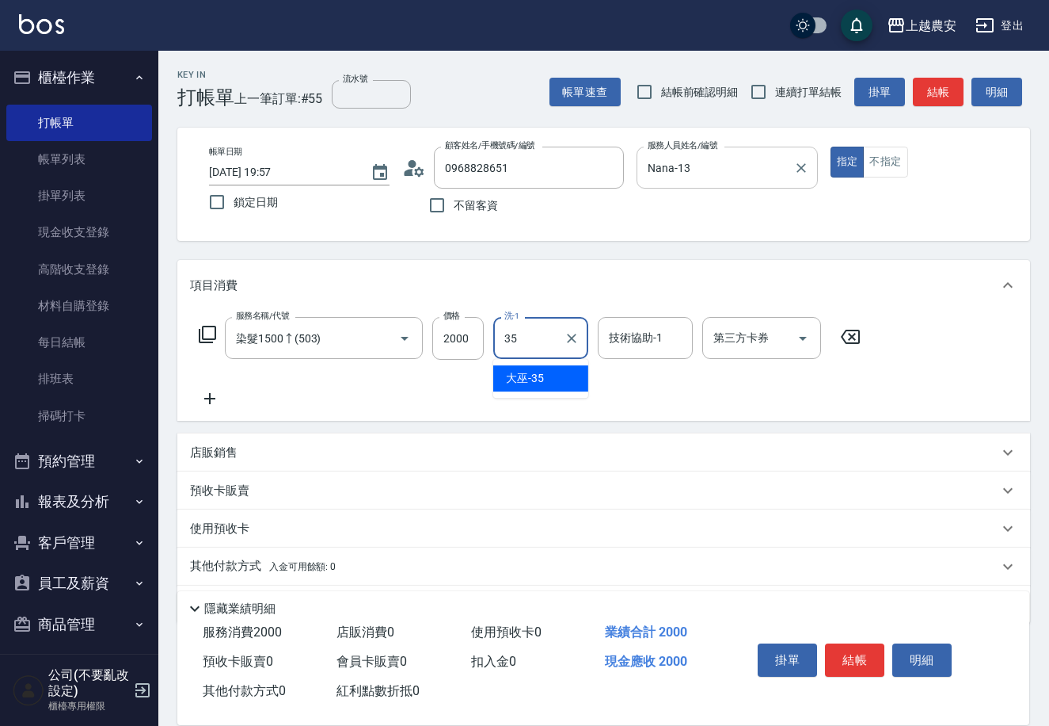
type input "大巫-35"
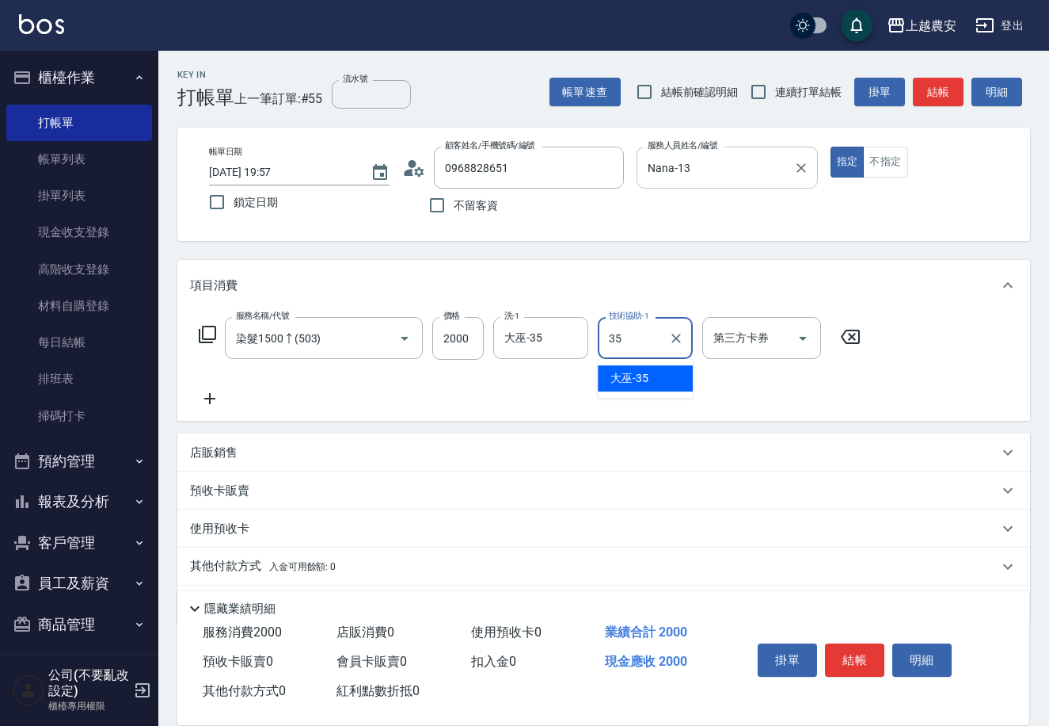
type input "大巫-35"
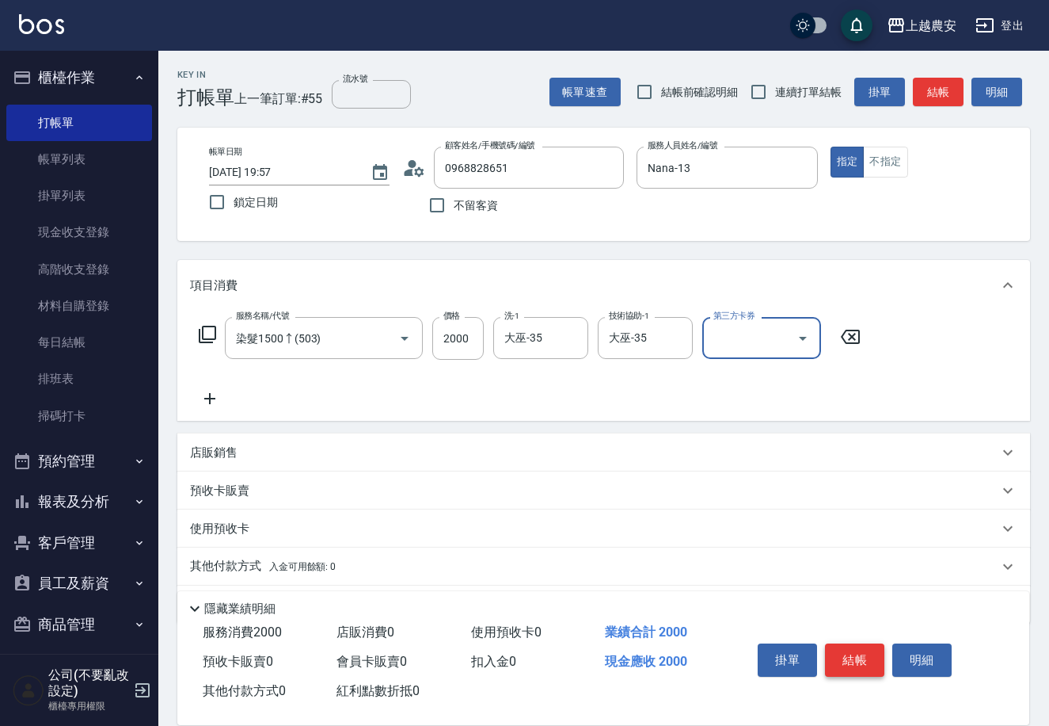
click at [860, 653] on button "結帳" at bounding box center [854, 659] width 59 height 33
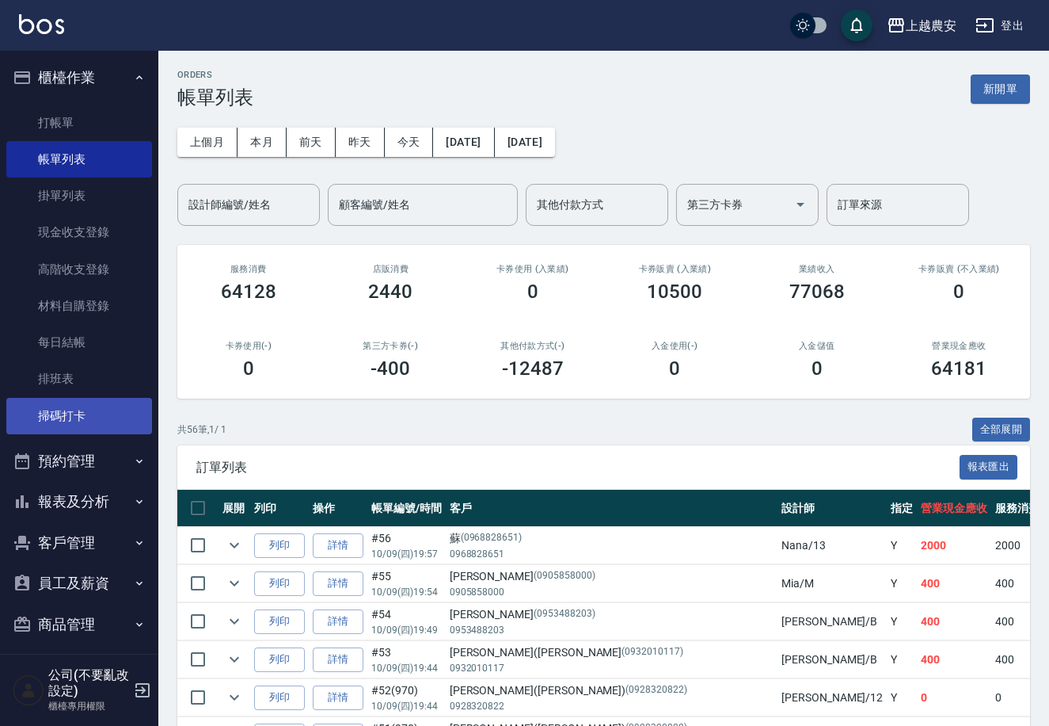
click at [46, 402] on link "掃碼打卡" at bounding box center [79, 416] width 146 height 36
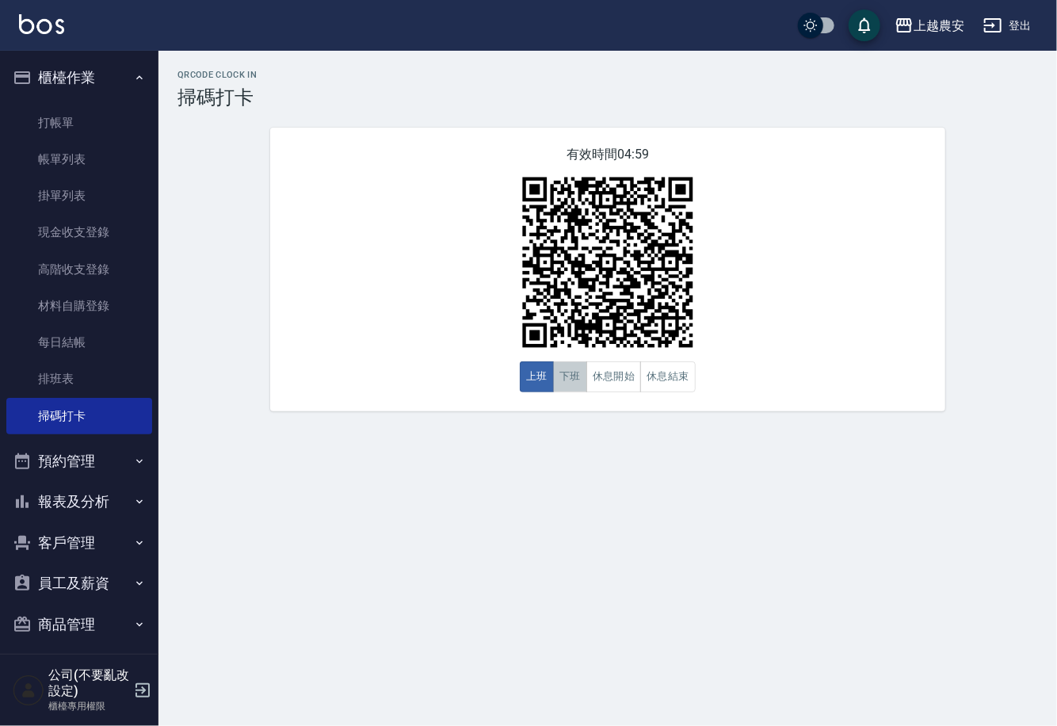
click at [574, 370] on button "下班" at bounding box center [570, 376] width 34 height 31
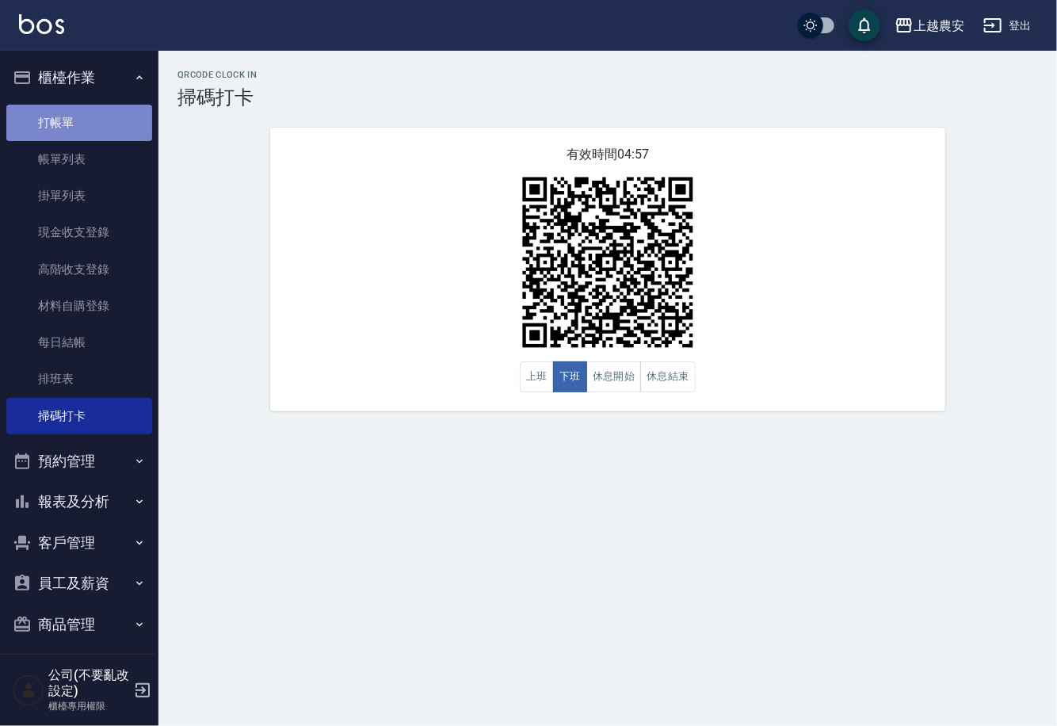
click at [80, 131] on link "打帳單" at bounding box center [79, 123] width 146 height 36
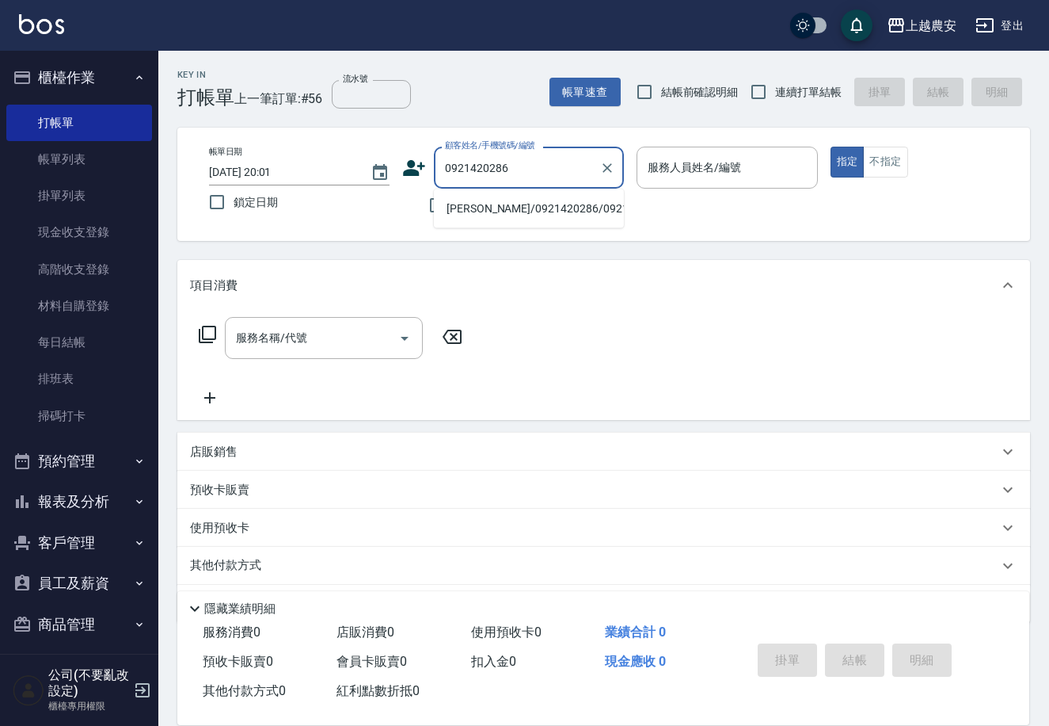
click at [528, 200] on li "蔣淑娟/0921420286/0921420286" at bounding box center [529, 209] width 190 height 26
type input "蔣淑娟/0921420286/0921420286"
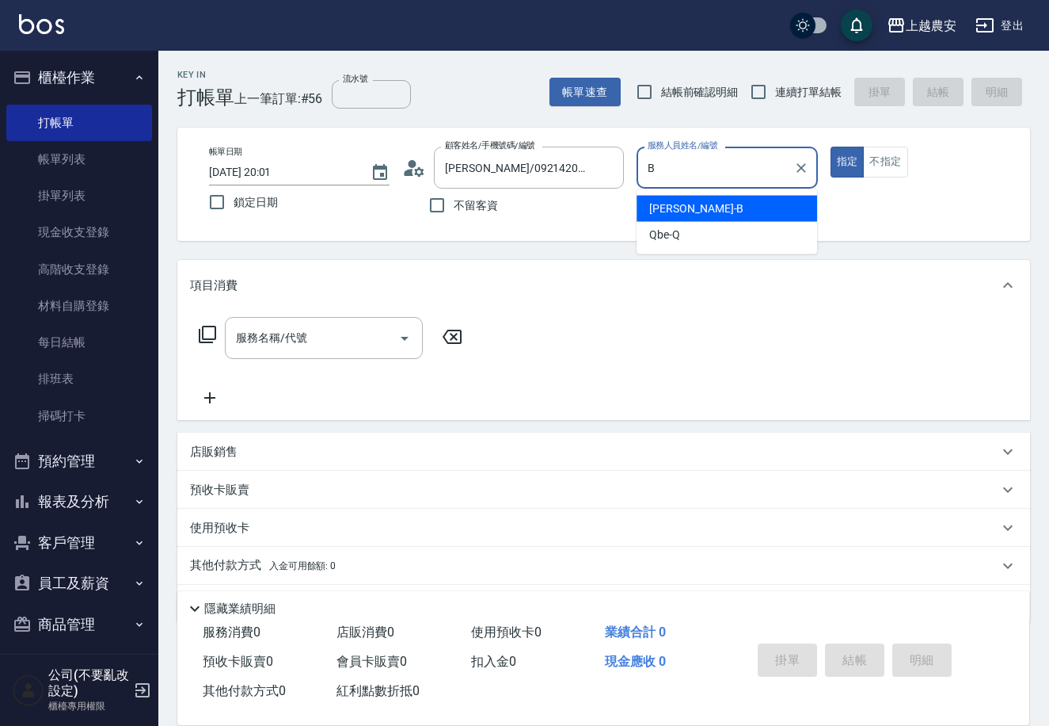
type input "美雅-B"
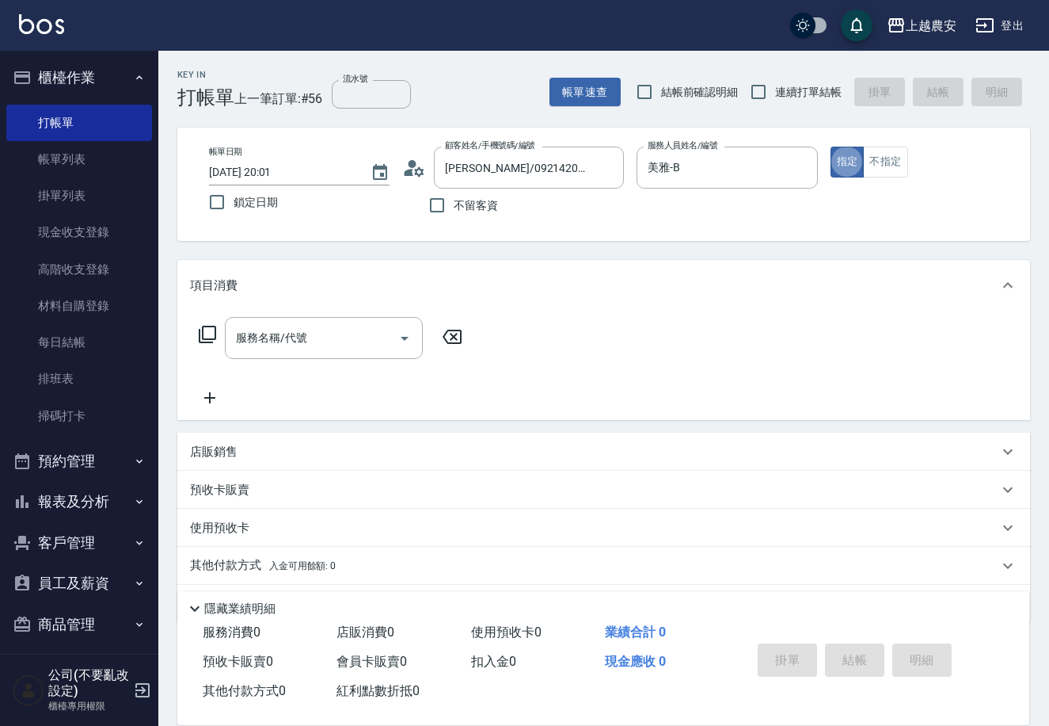
type button "true"
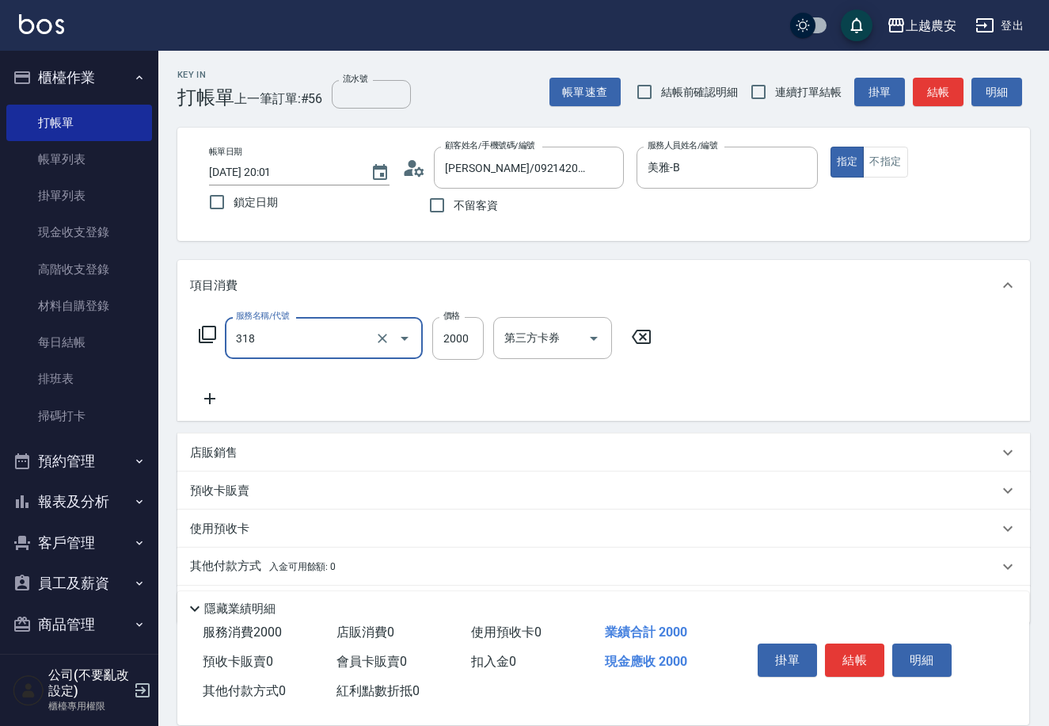
type input "燙髮1500↑(自購)(318)"
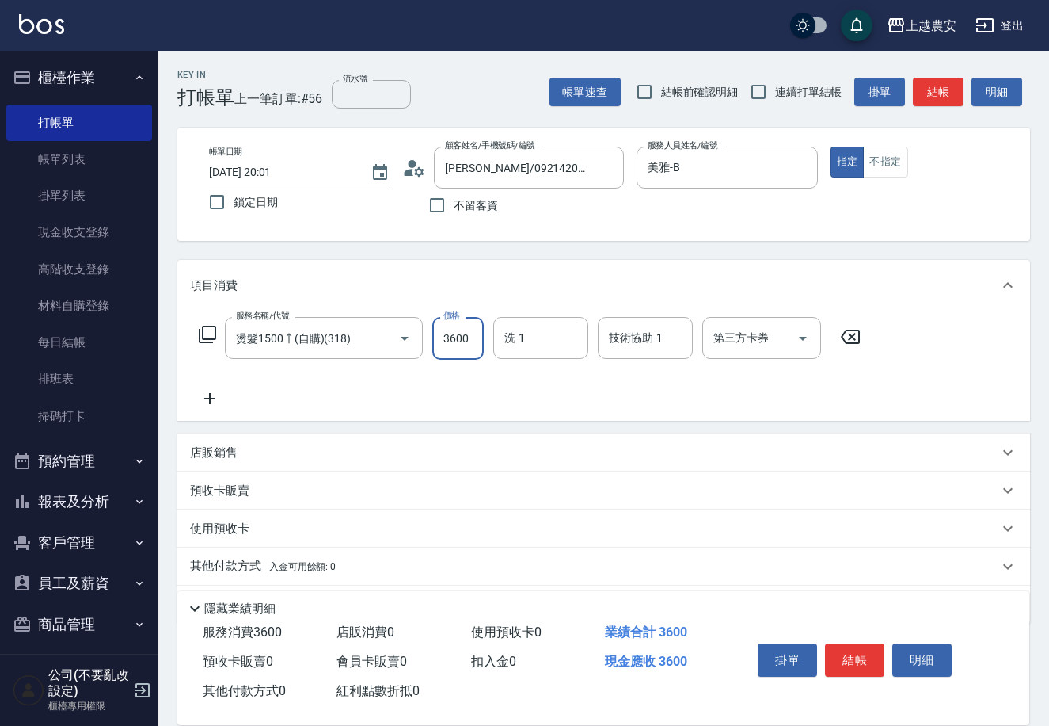
type input "3600"
type input "楊馨茹-29"
click at [846, 656] on button "結帳" at bounding box center [854, 659] width 59 height 33
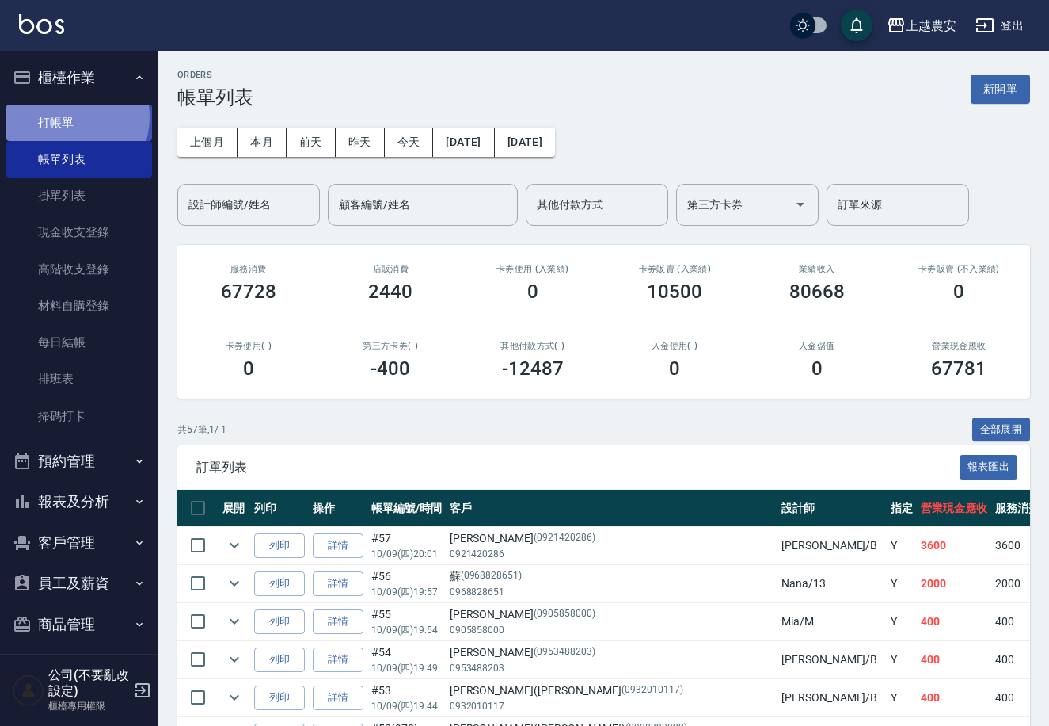
click at [66, 116] on link "打帳單" at bounding box center [79, 123] width 146 height 36
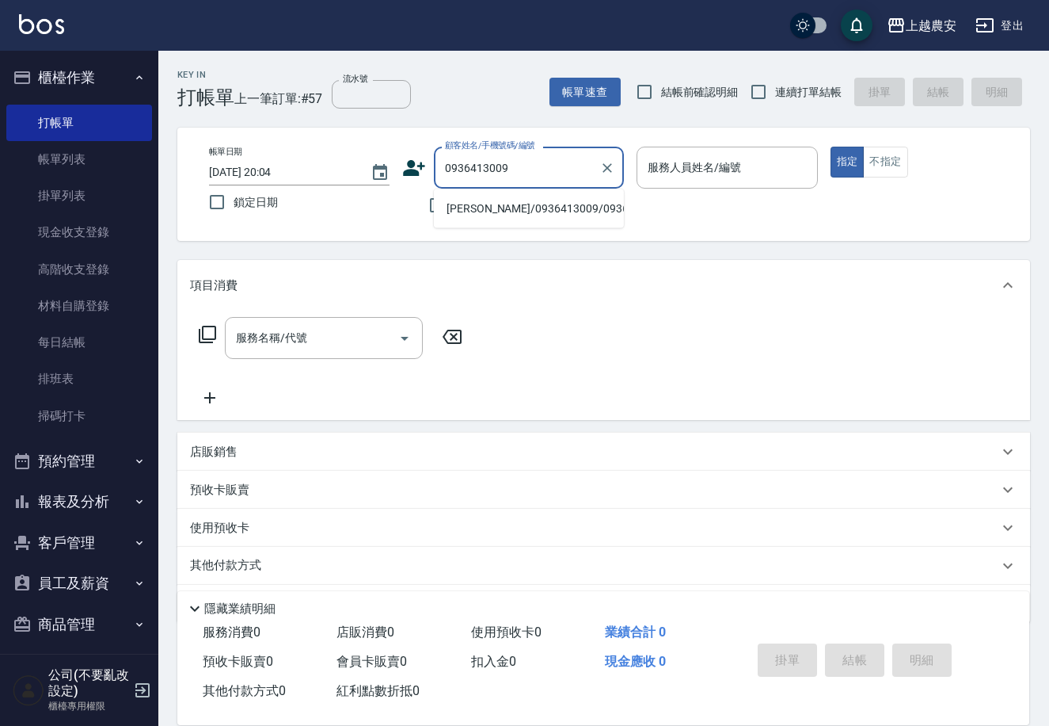
click at [520, 214] on li "高晨軒/0936413009/0936413009" at bounding box center [529, 209] width 190 height 26
type input "高晨軒/0936413009/0936413009"
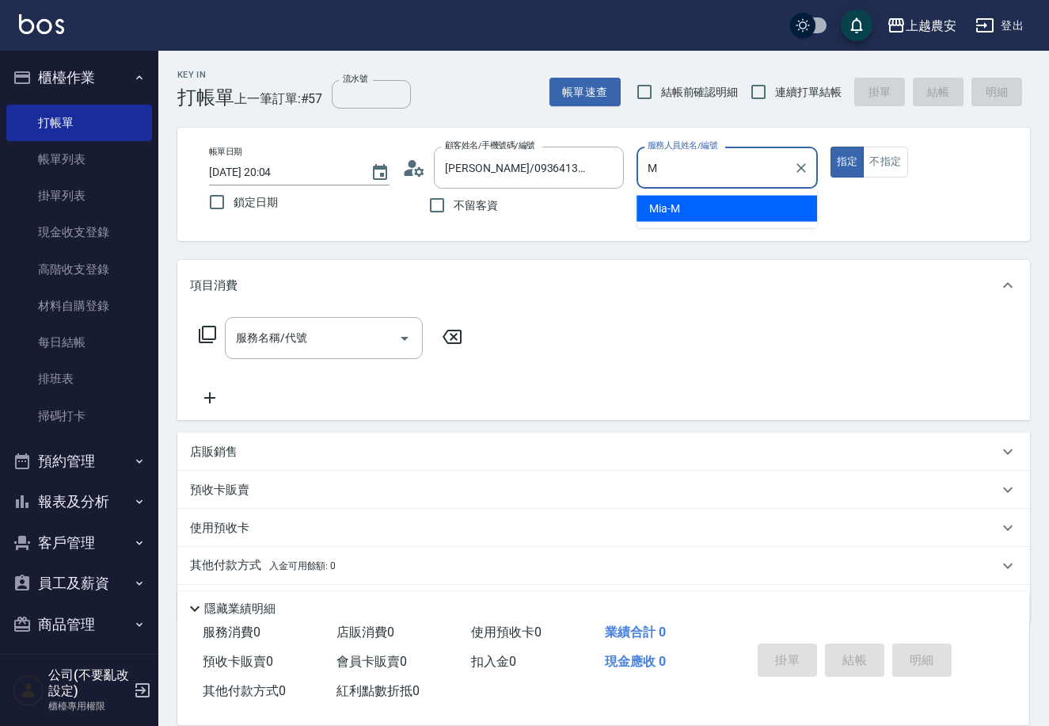
type input "Mia-M"
type button "true"
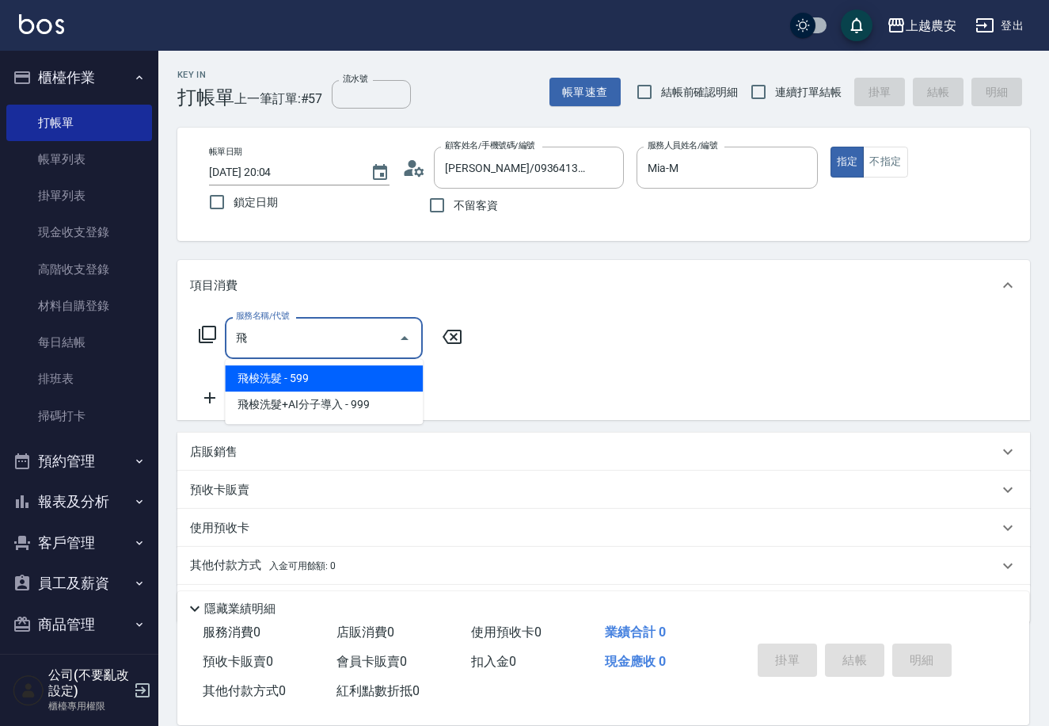
click at [342, 372] on span "飛梭洗髮 - 599" at bounding box center [324, 378] width 198 height 26
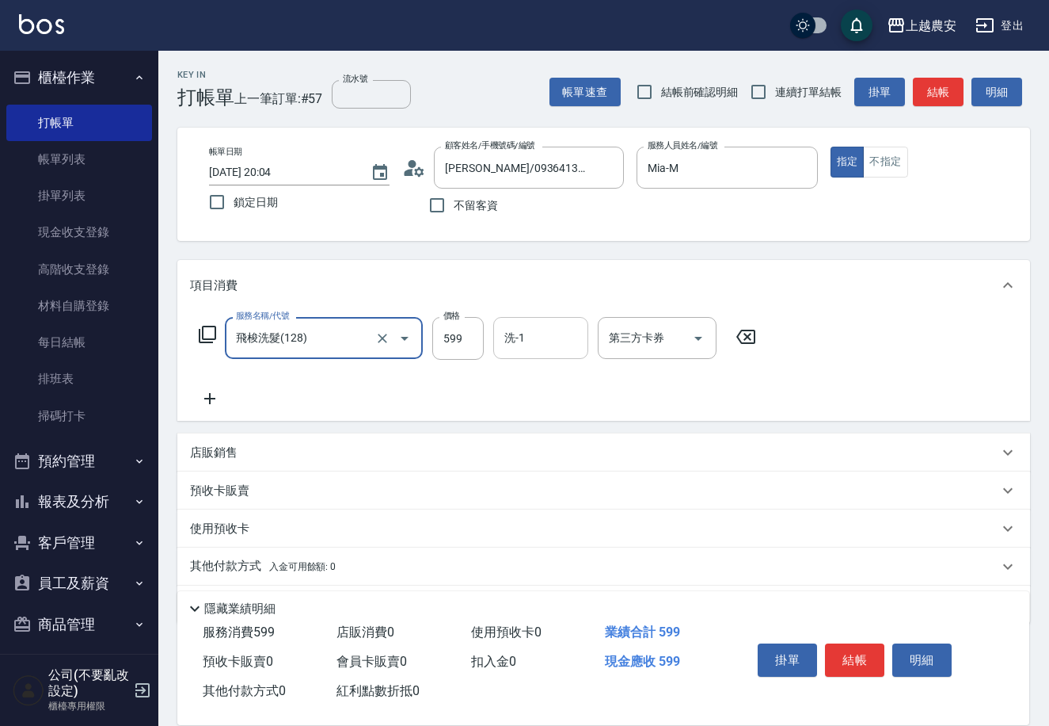
type input "飛梭洗髮(128)"
click at [520, 343] on input "洗-1" at bounding box center [541, 338] width 81 height 28
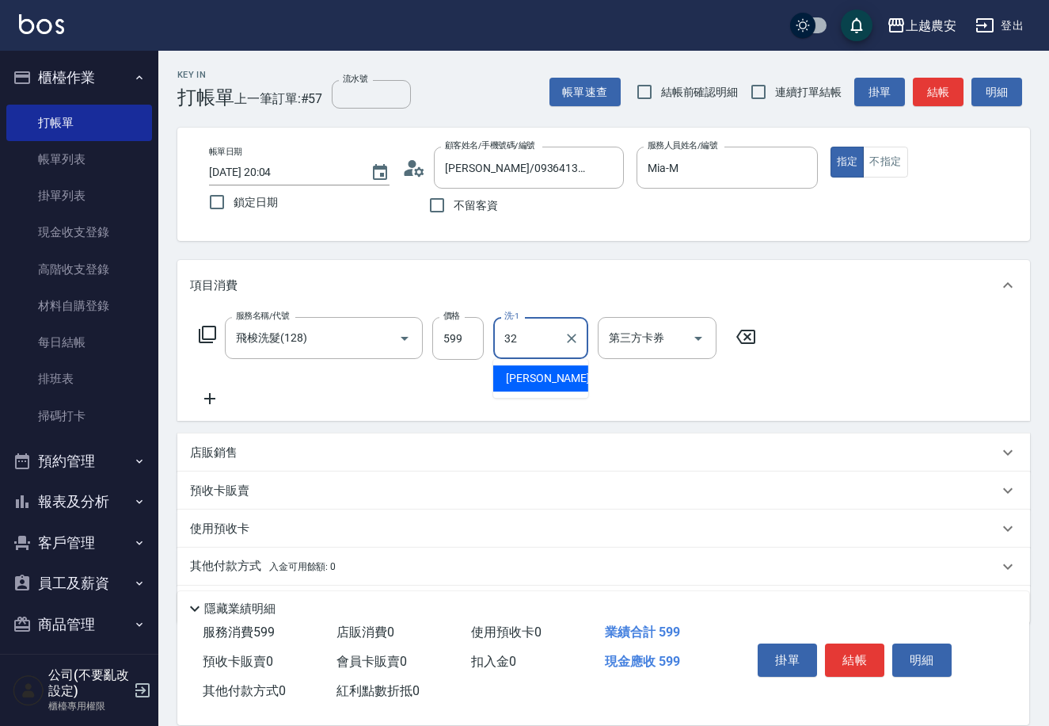
type input "林品妤-32"
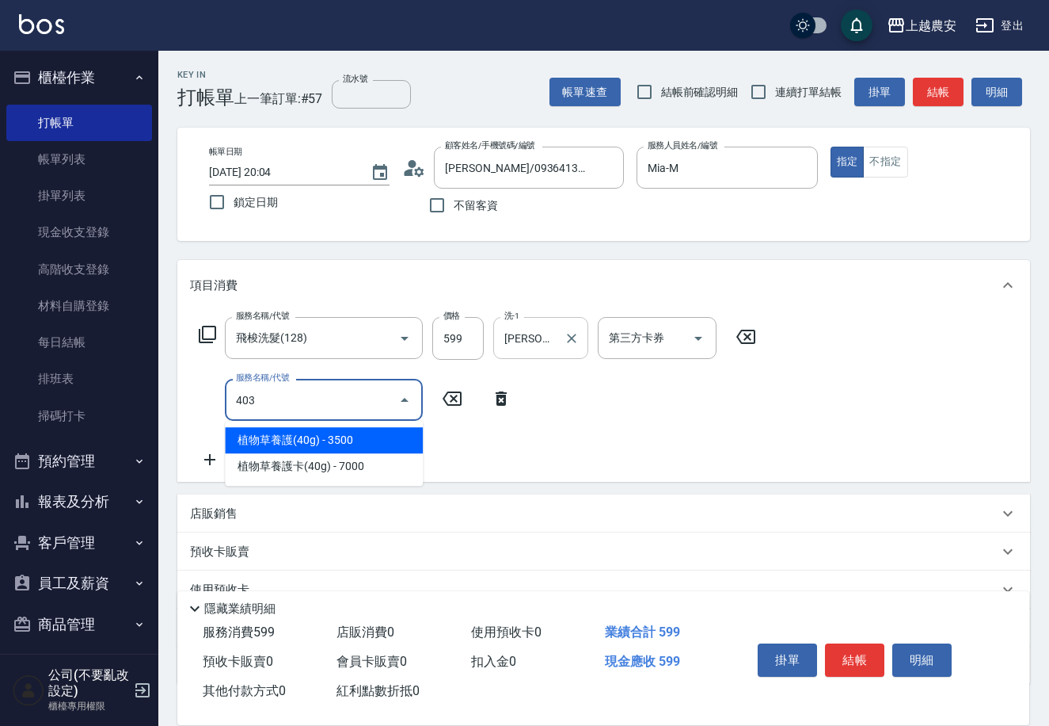
type input "剪髮(403)"
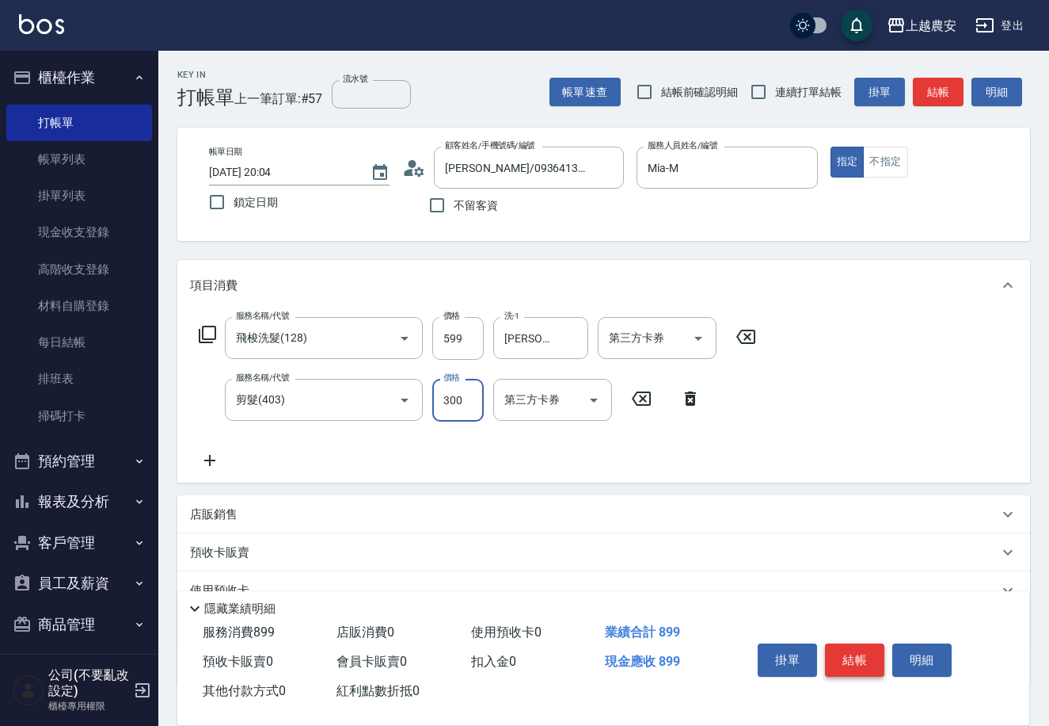
type input "300"
click at [863, 655] on button "結帳" at bounding box center [854, 659] width 59 height 33
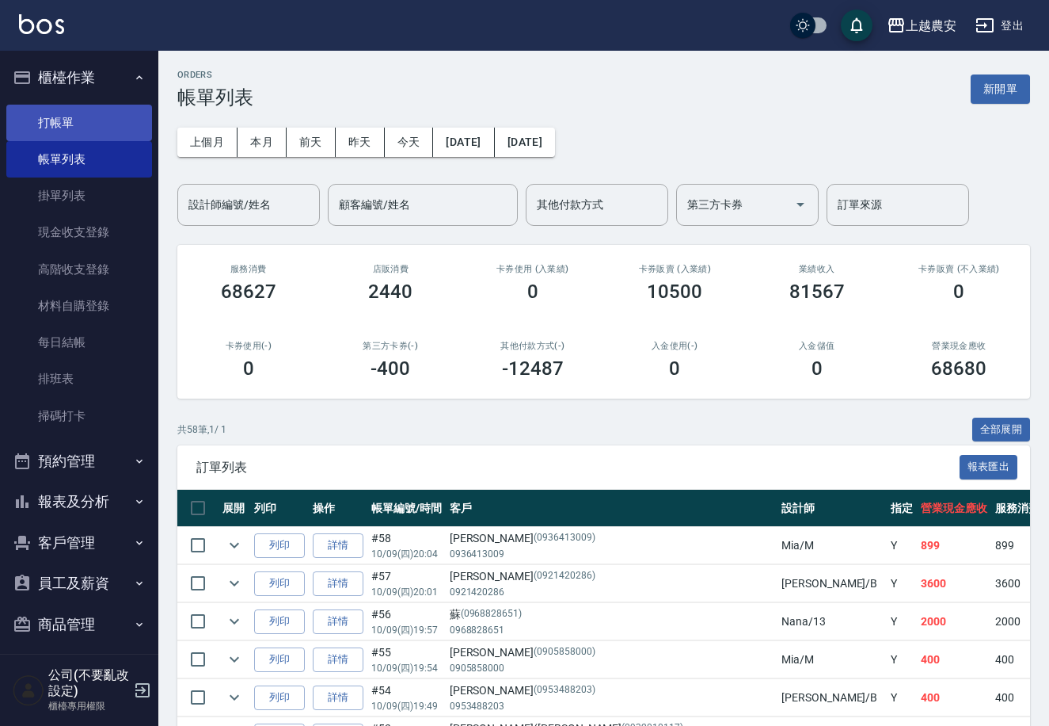
click at [44, 116] on link "打帳單" at bounding box center [79, 123] width 146 height 36
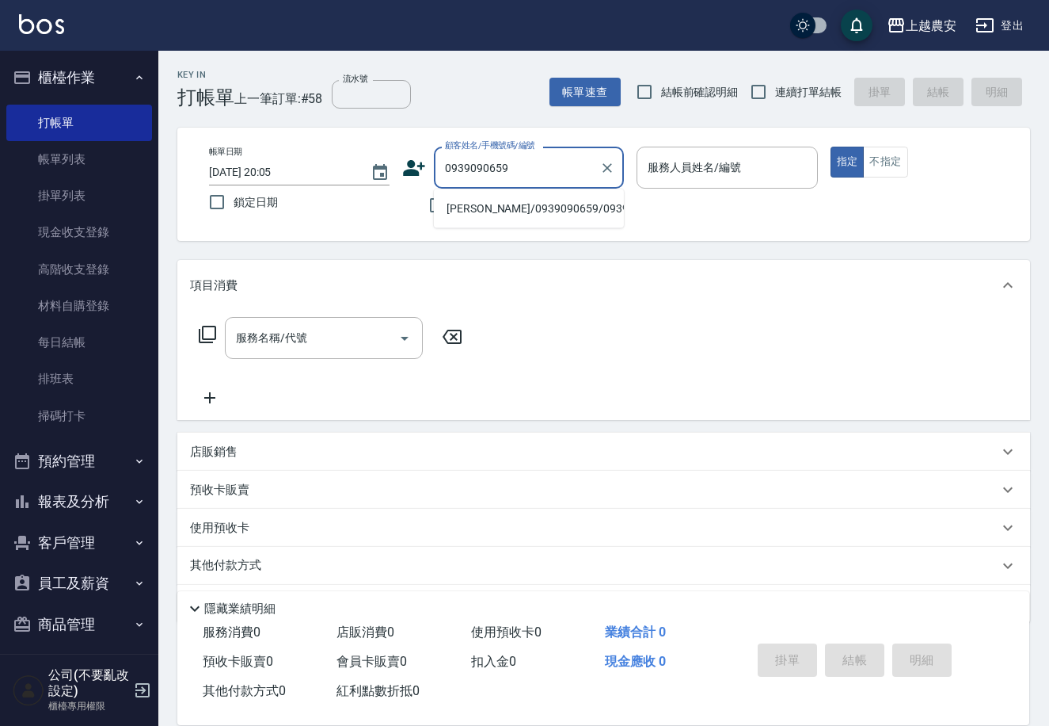
click at [489, 201] on li "詹/0939090659/0939090659" at bounding box center [529, 209] width 190 height 26
type input "詹/0939090659/0939090659"
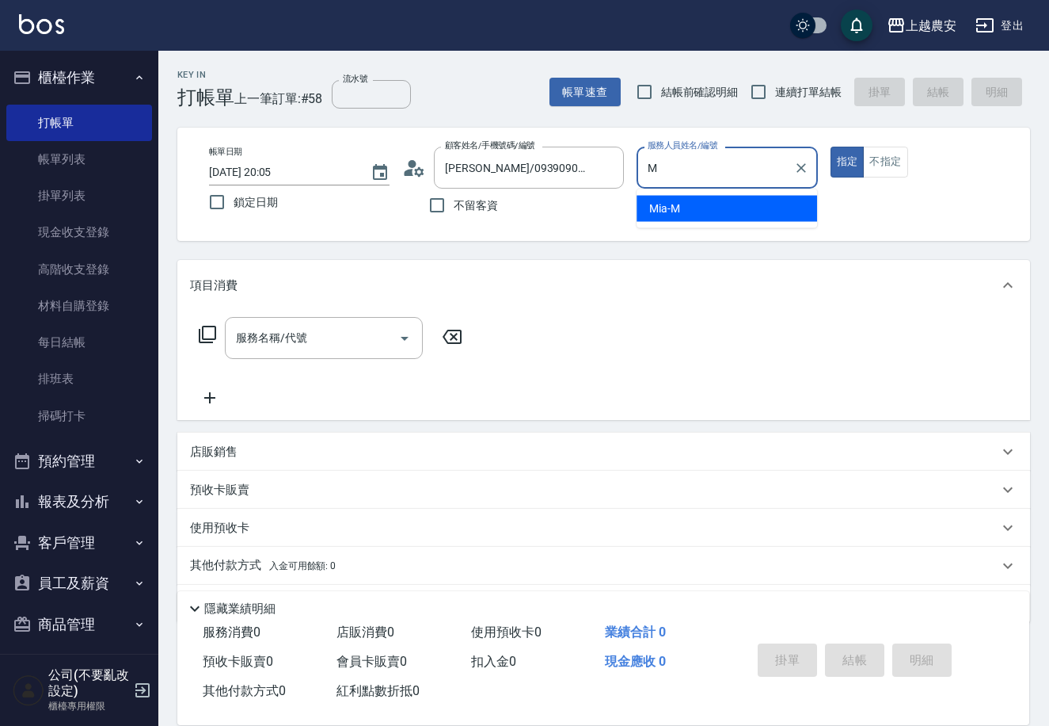
type input "Mia-M"
type button "true"
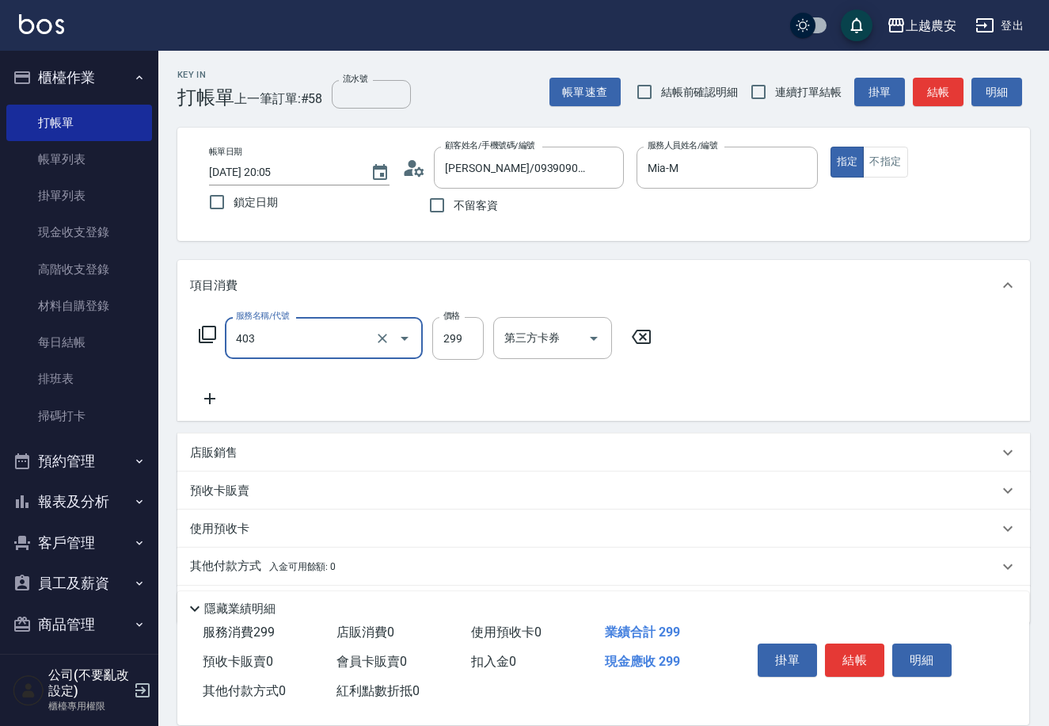
type input "剪髮(403)"
type input "300"
click at [863, 650] on button "結帳" at bounding box center [854, 659] width 59 height 33
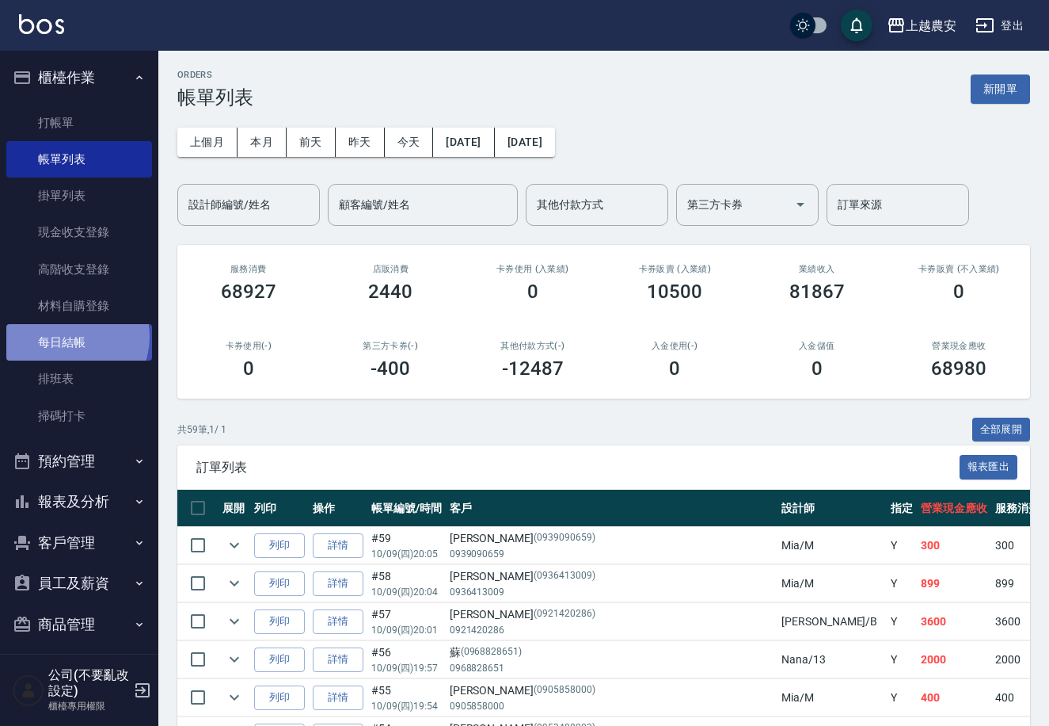
click at [71, 337] on link "每日結帳" at bounding box center [79, 342] width 146 height 36
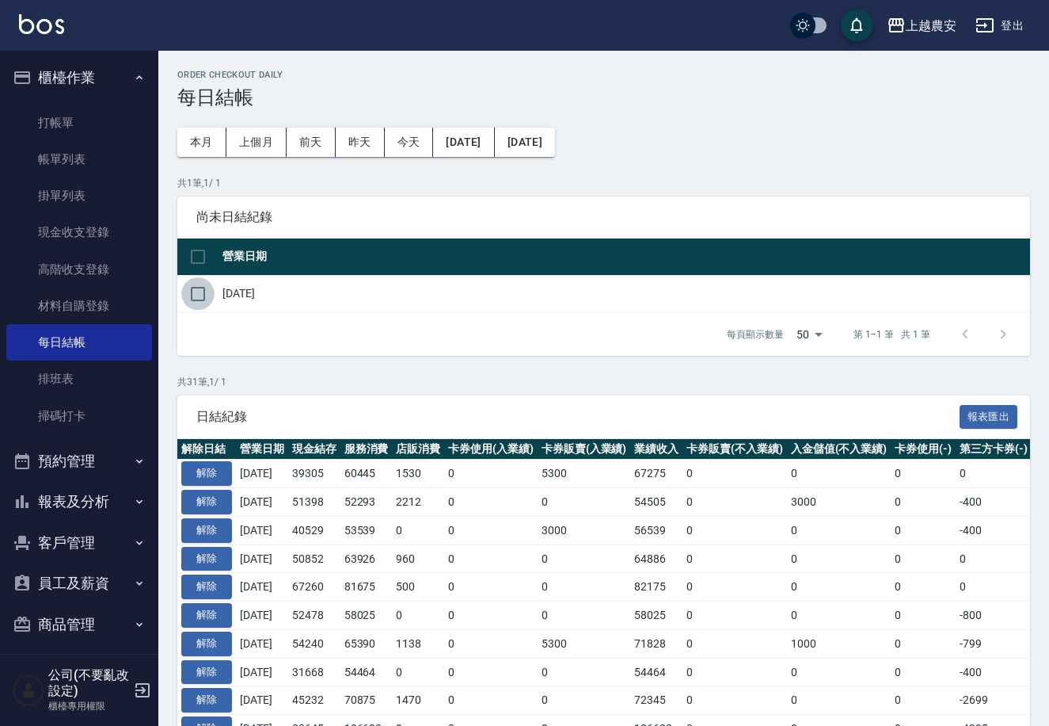
click at [204, 291] on input "checkbox" at bounding box center [197, 293] width 33 height 33
checkbox input "true"
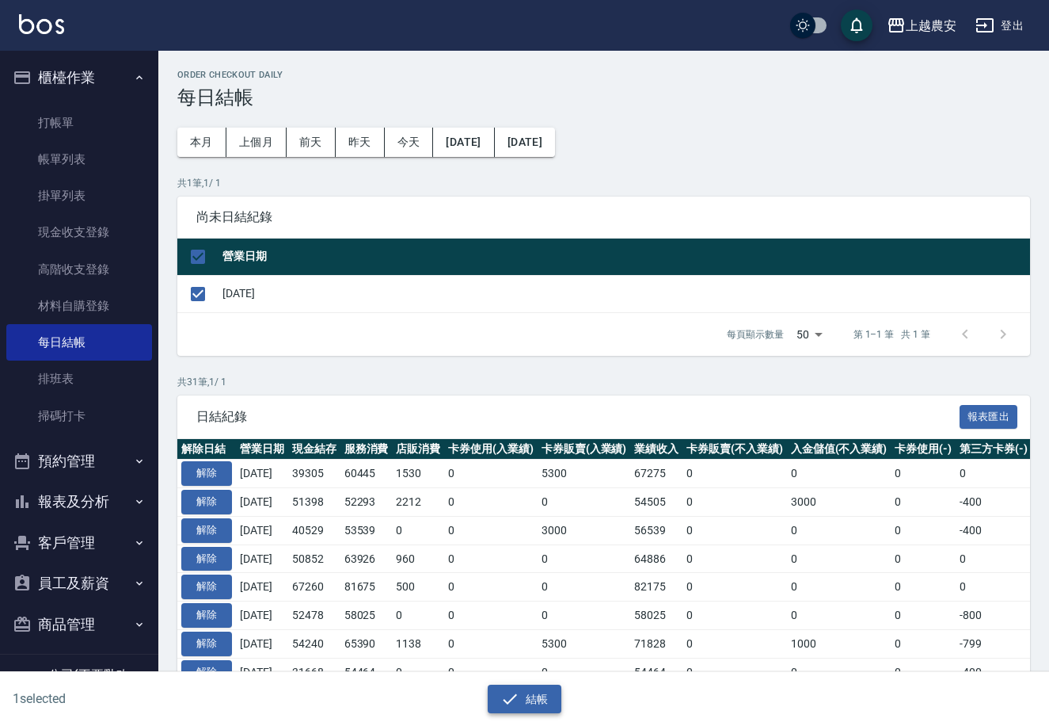
click at [531, 701] on button "結帳" at bounding box center [525, 698] width 74 height 29
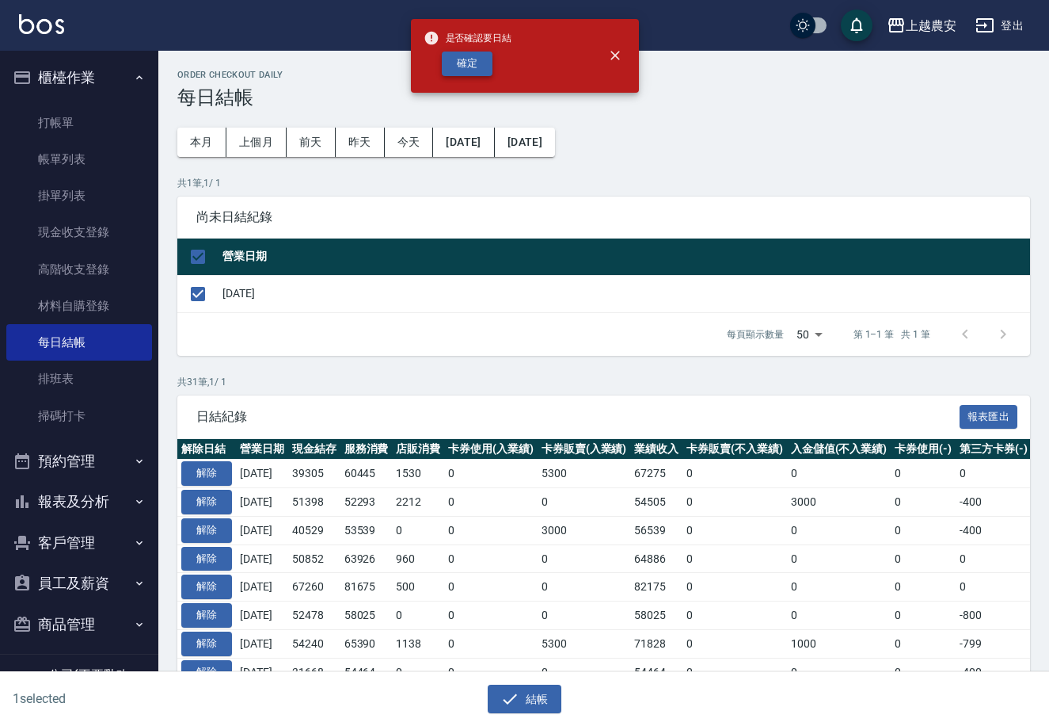
click at [481, 70] on button "確定" at bounding box center [467, 63] width 51 height 25
checkbox input "false"
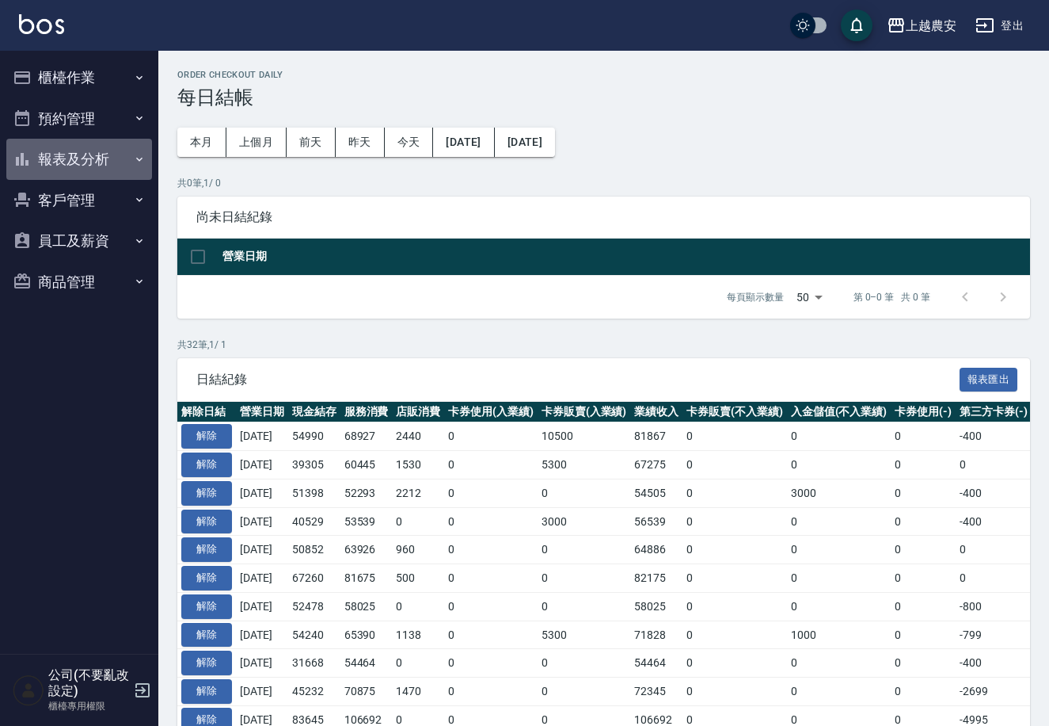
click at [92, 160] on button "報表及分析" at bounding box center [79, 159] width 146 height 41
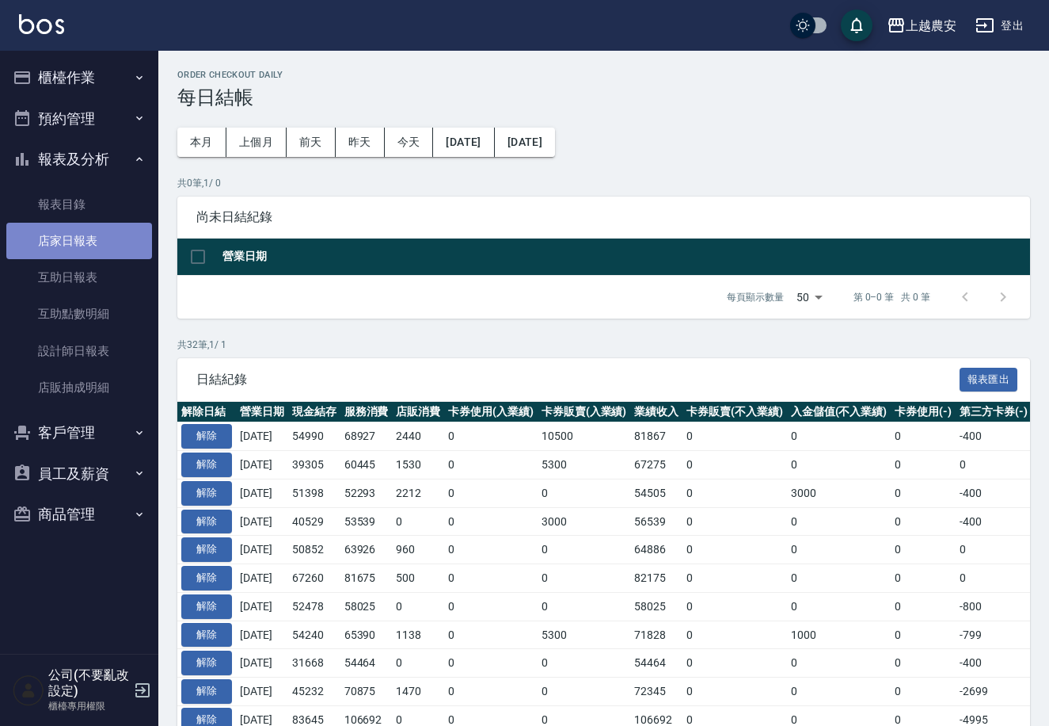
click at [59, 248] on link "店家日報表" at bounding box center [79, 241] width 146 height 36
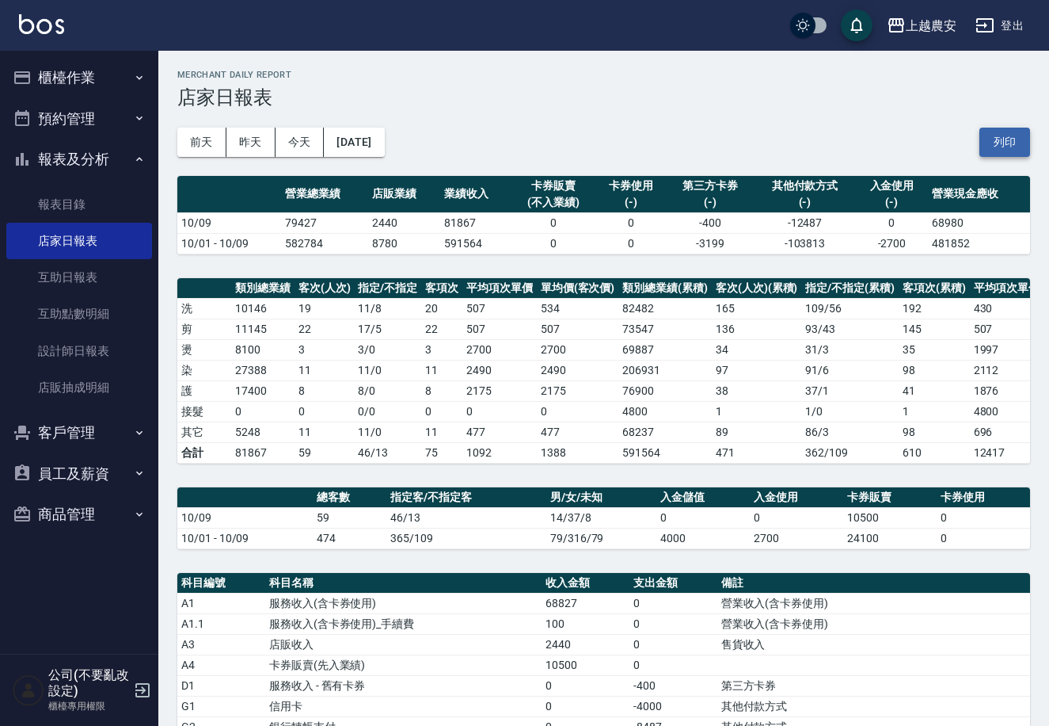
click at [1005, 143] on button "列印" at bounding box center [1005, 142] width 51 height 29
click at [1008, 143] on button "列印" at bounding box center [1005, 142] width 51 height 29
click at [96, 84] on button "櫃檯作業" at bounding box center [79, 77] width 146 height 41
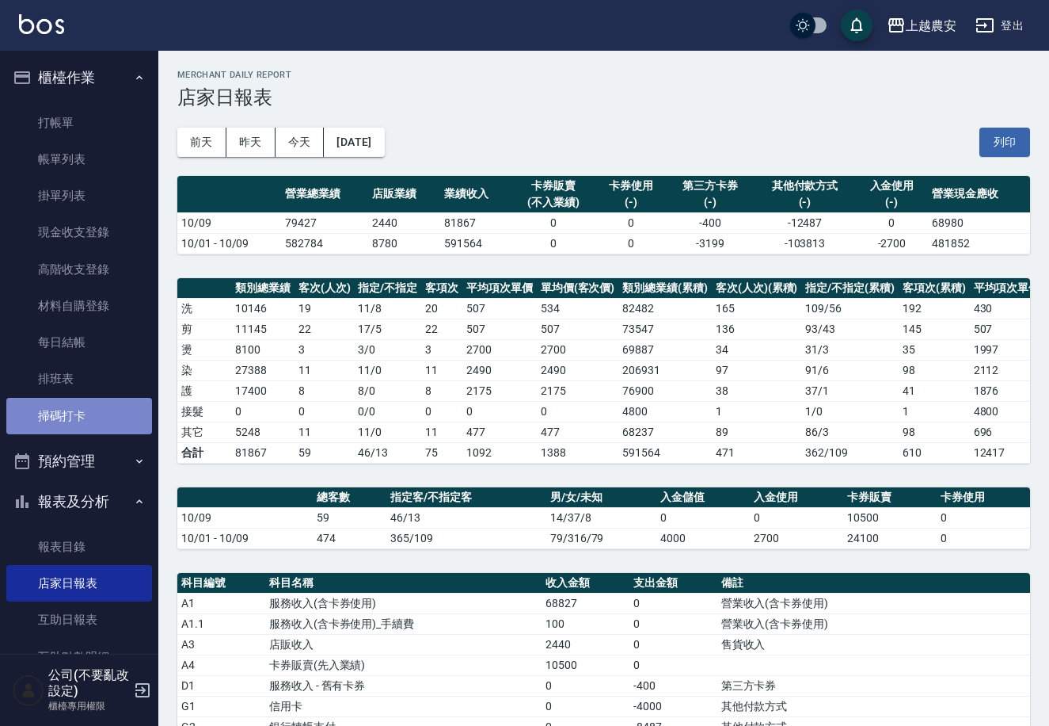
click at [84, 415] on link "掃碼打卡" at bounding box center [79, 416] width 146 height 36
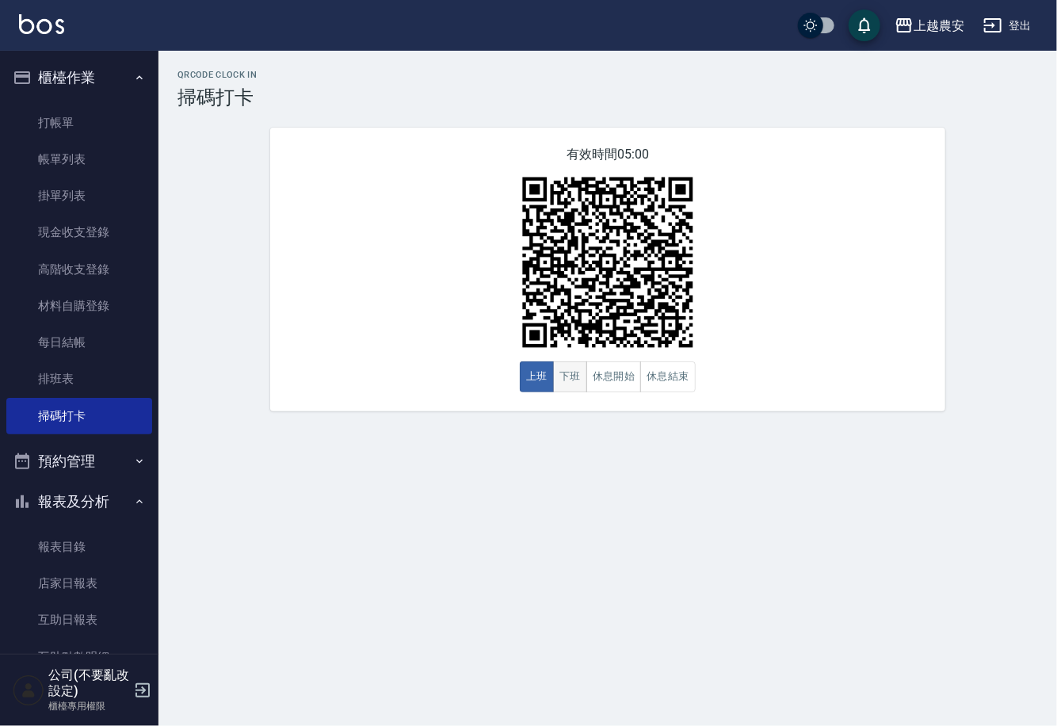
click at [567, 382] on button "下班" at bounding box center [570, 376] width 34 height 31
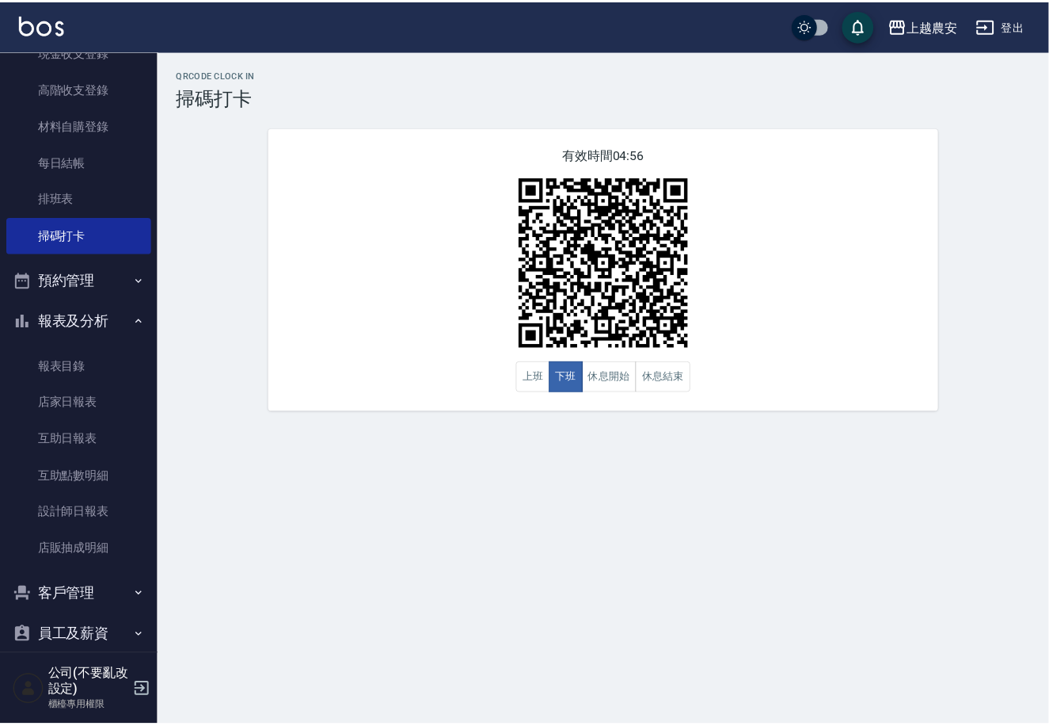
scroll to position [241, 0]
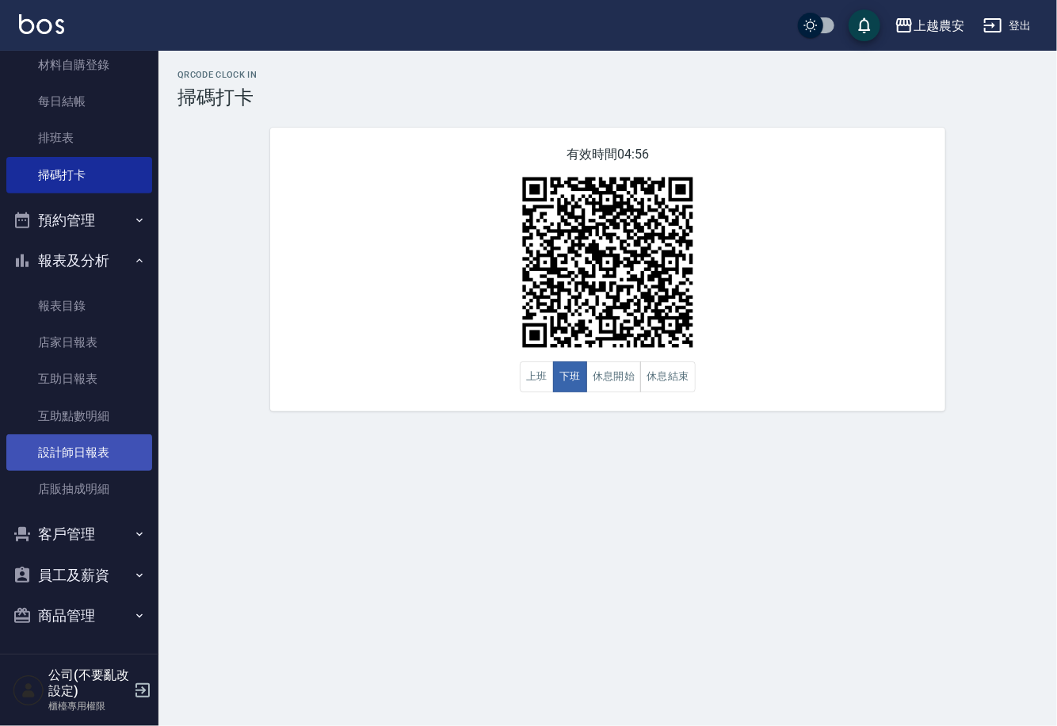
click at [109, 447] on link "設計師日報表" at bounding box center [79, 452] width 146 height 36
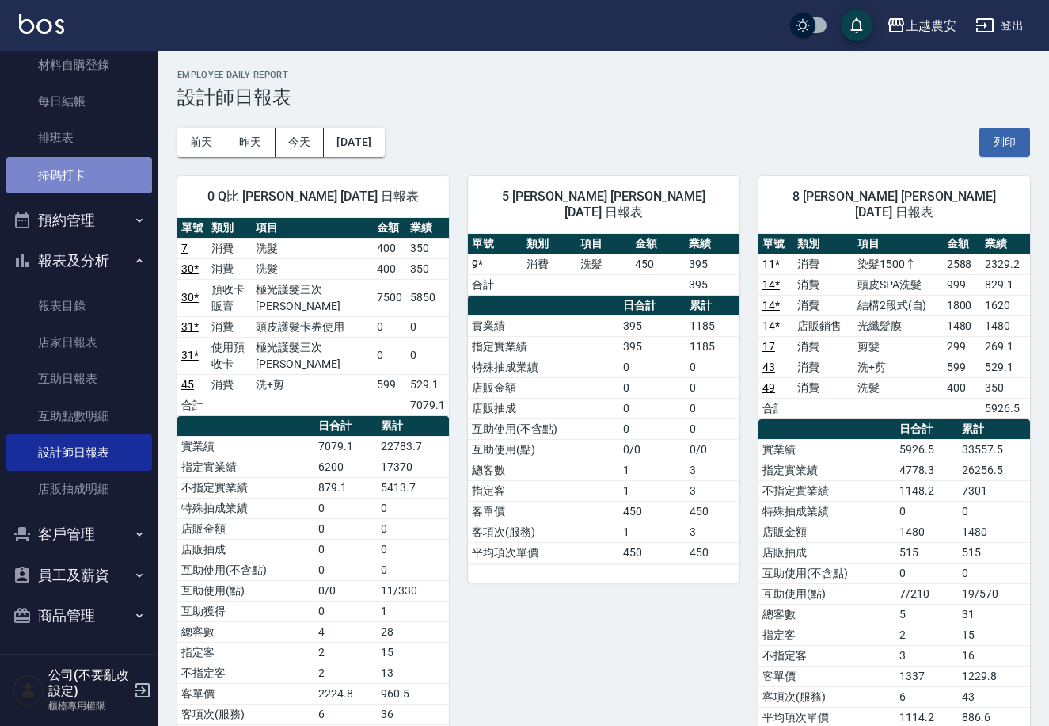
click at [90, 171] on link "掃碼打卡" at bounding box center [79, 175] width 146 height 36
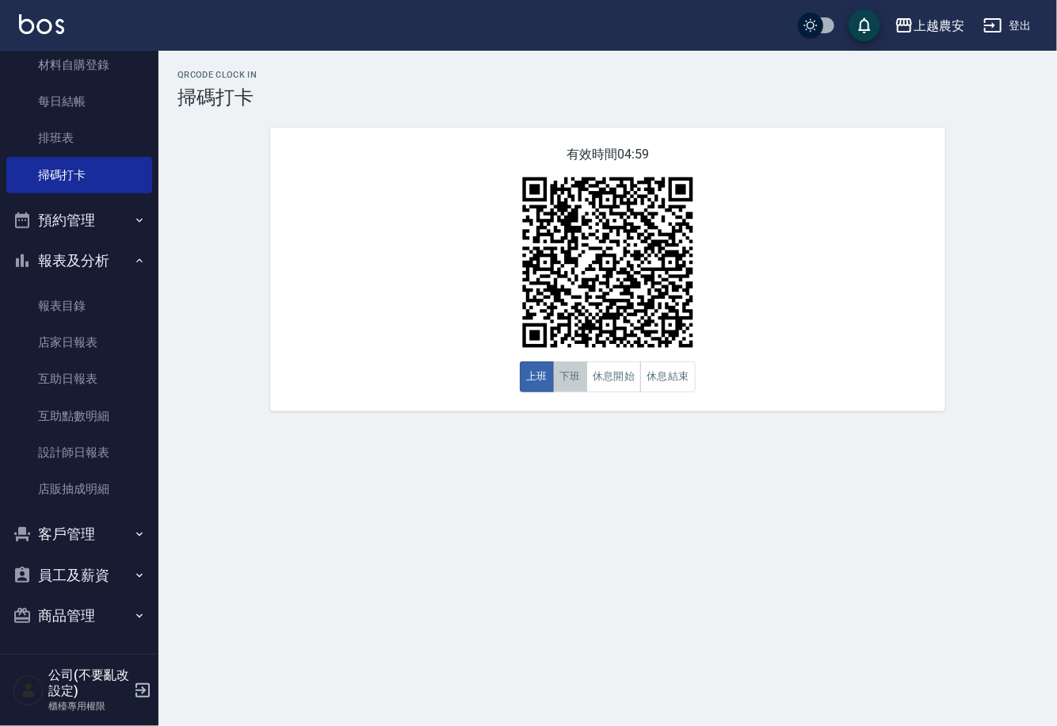
click at [558, 386] on button "下班" at bounding box center [570, 376] width 34 height 31
